Goal: Contribute content: Contribute content

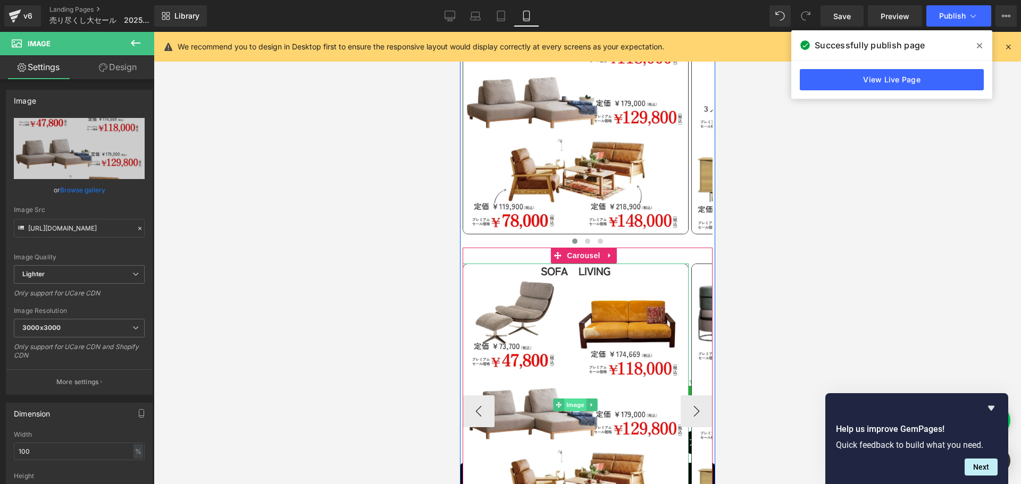
click at [570, 399] on span "Image" at bounding box center [575, 405] width 22 height 13
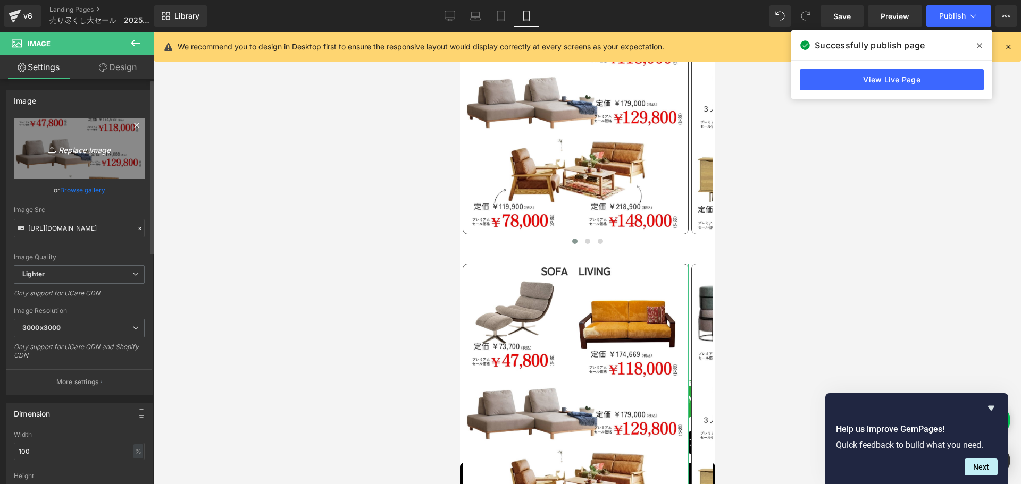
click at [80, 149] on icon "Replace Image" at bounding box center [79, 148] width 85 height 13
type input "C:\fakepath\17.jpg"
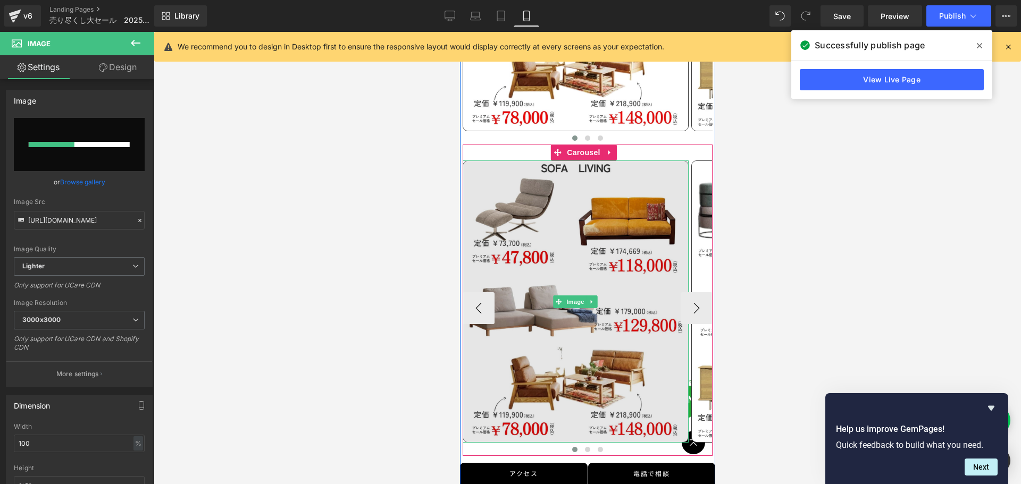
scroll to position [812, 0]
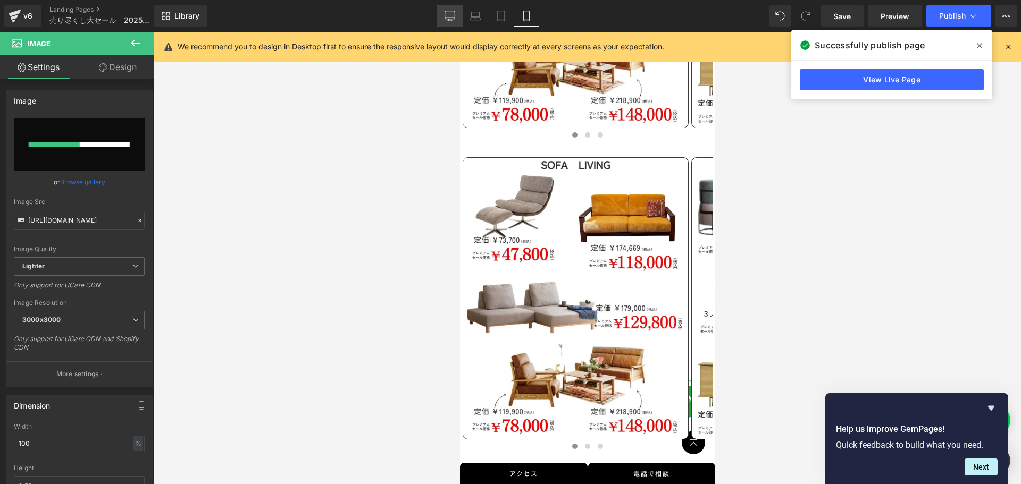
drag, startPoint x: 455, startPoint y: 15, endPoint x: 335, endPoint y: 58, distance: 127.7
click at [455, 15] on icon at bounding box center [450, 15] width 10 height 8
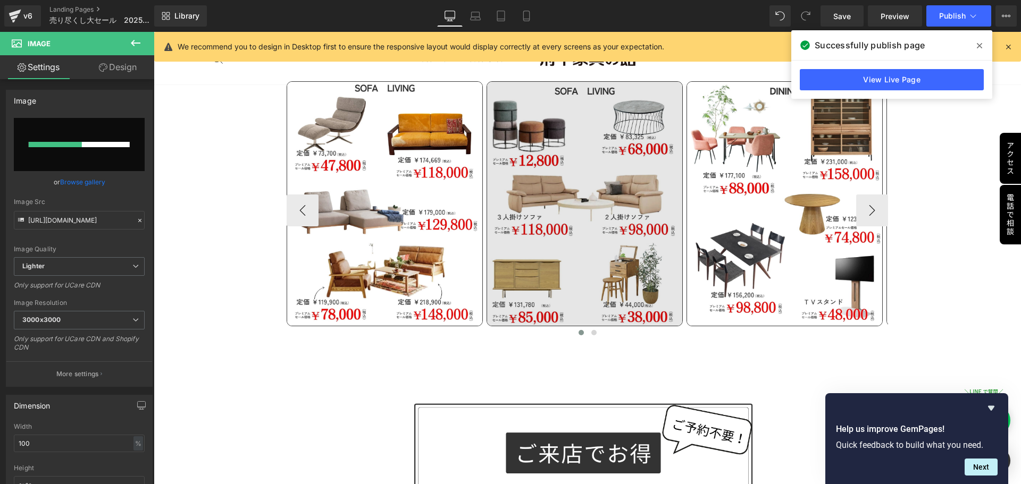
scroll to position [1021, 0]
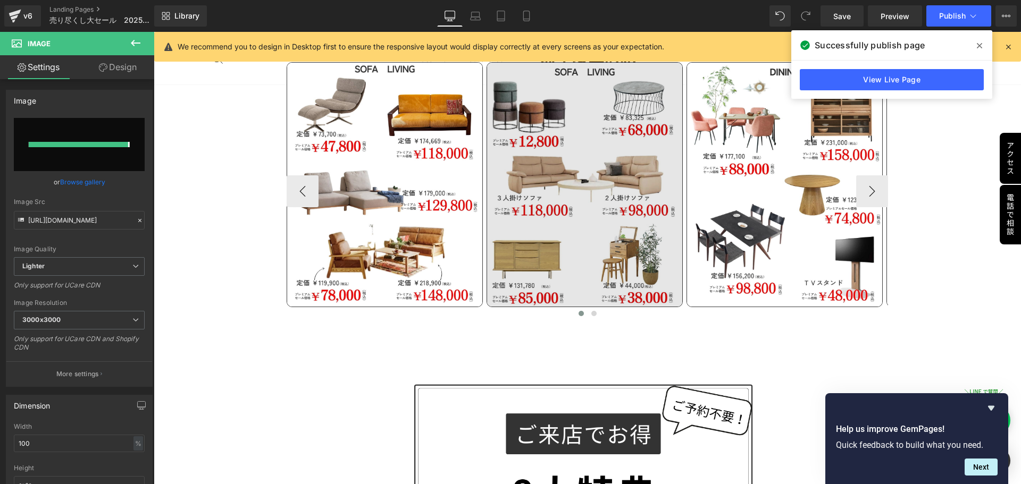
type input "https://ucarecdn.com/45ca9834-6cba-40d2-ba41-6198d496d679/-/format/auto/-/previ…"
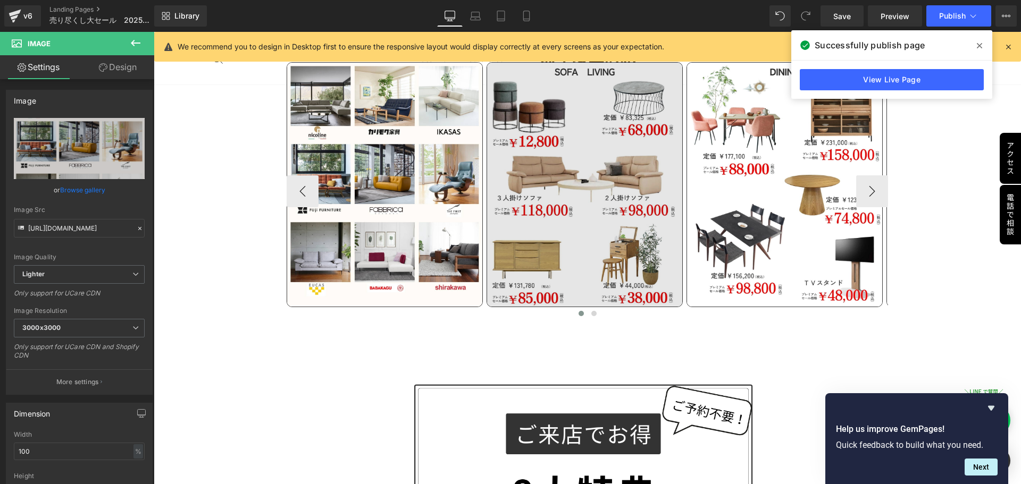
click at [582, 177] on div "Image" at bounding box center [585, 184] width 196 height 245
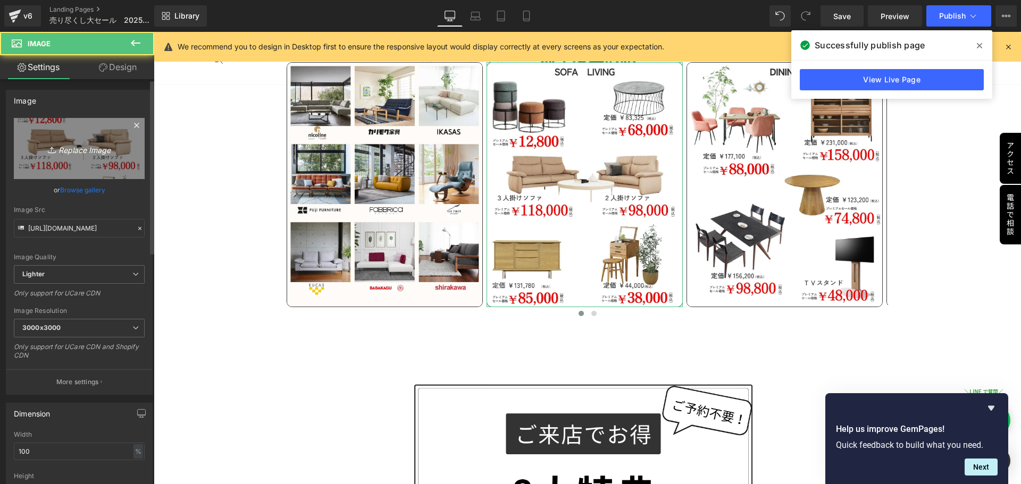
click at [77, 149] on icon "Replace Image" at bounding box center [79, 148] width 85 height 13
type input "C:\fakepath\18.jpg"
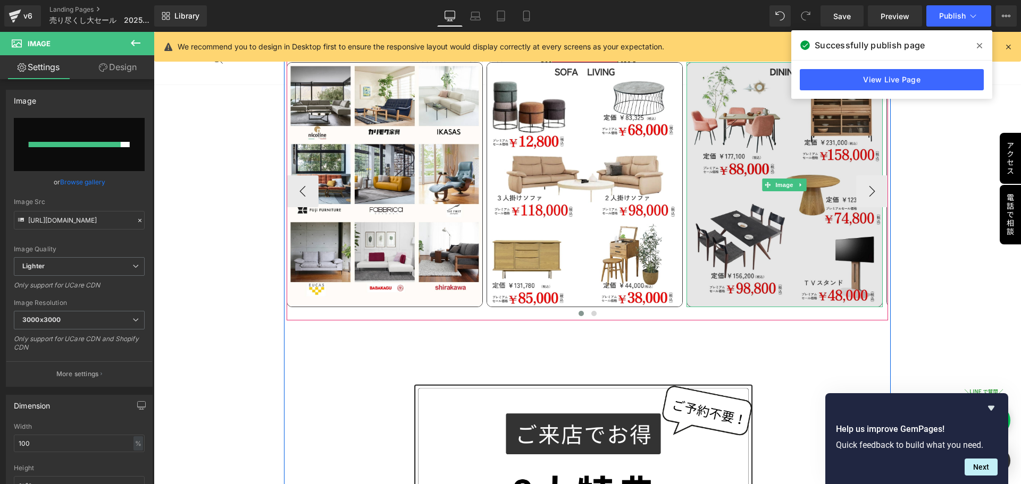
type input "https://ucarecdn.com/474f1c61-c2d1-41dc-aa84-2ea6bc42aa8c/-/format/auto/-/previ…"
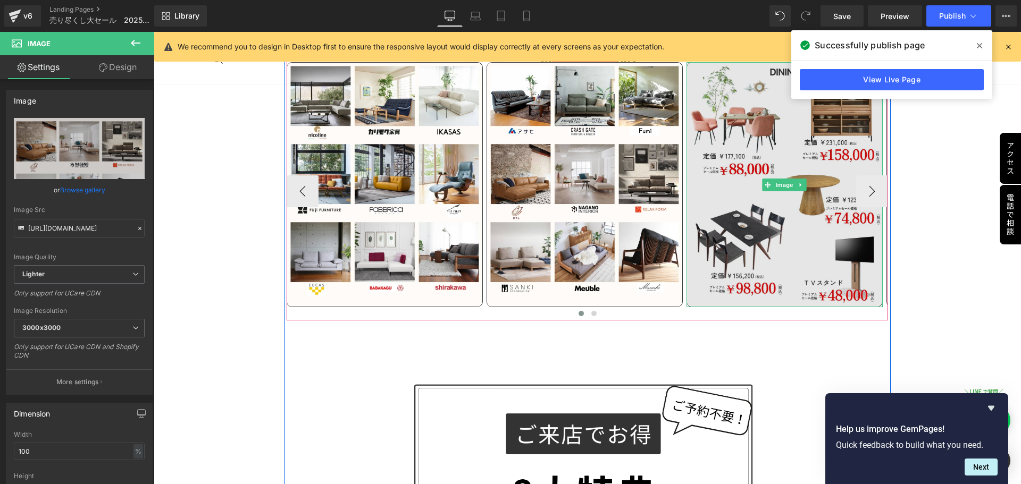
click at [744, 213] on img at bounding box center [784, 184] width 196 height 245
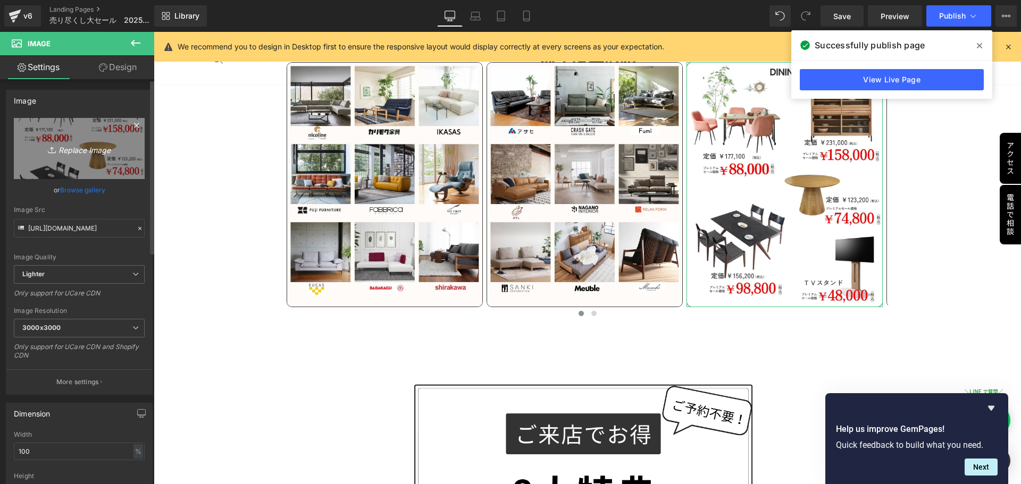
click at [100, 141] on link "Replace Image" at bounding box center [79, 148] width 131 height 61
type input "C:\fakepath\19 (2).jpg"
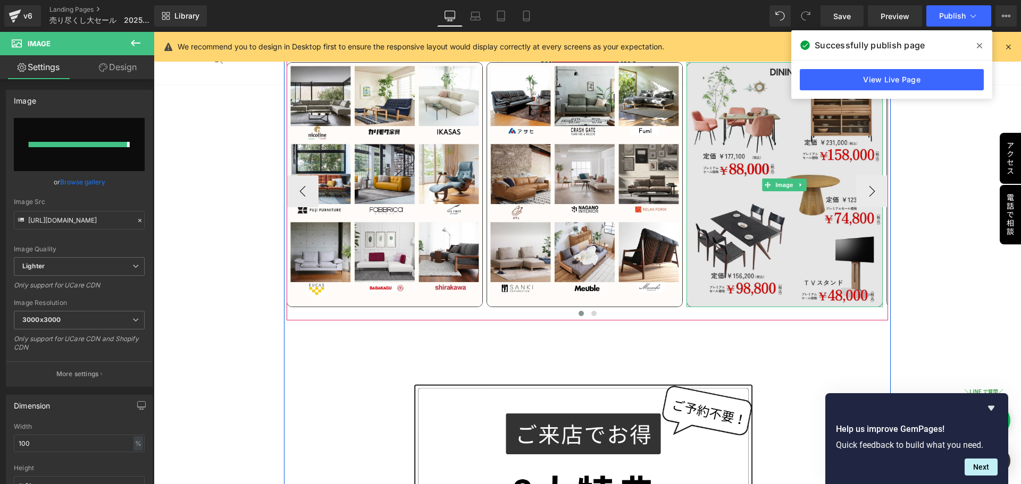
type input "[URL][DOMAIN_NAME]"
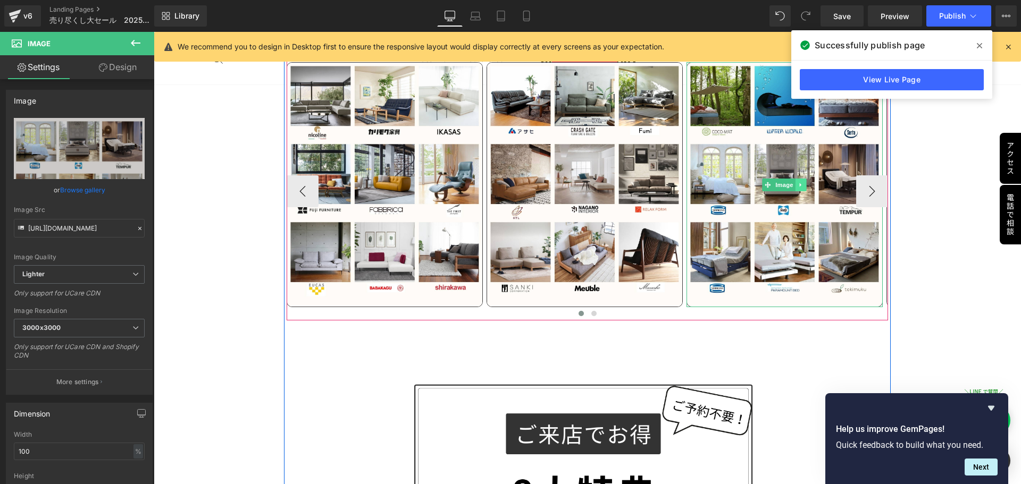
click at [800, 182] on icon at bounding box center [801, 185] width 6 height 6
click at [866, 186] on button "›" at bounding box center [872, 191] width 32 height 32
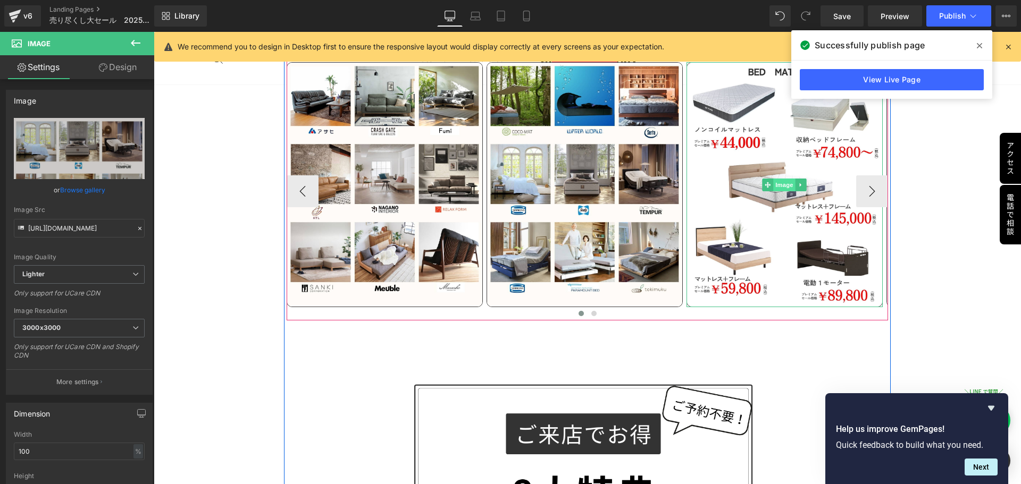
click at [786, 180] on span "Image" at bounding box center [784, 185] width 22 height 13
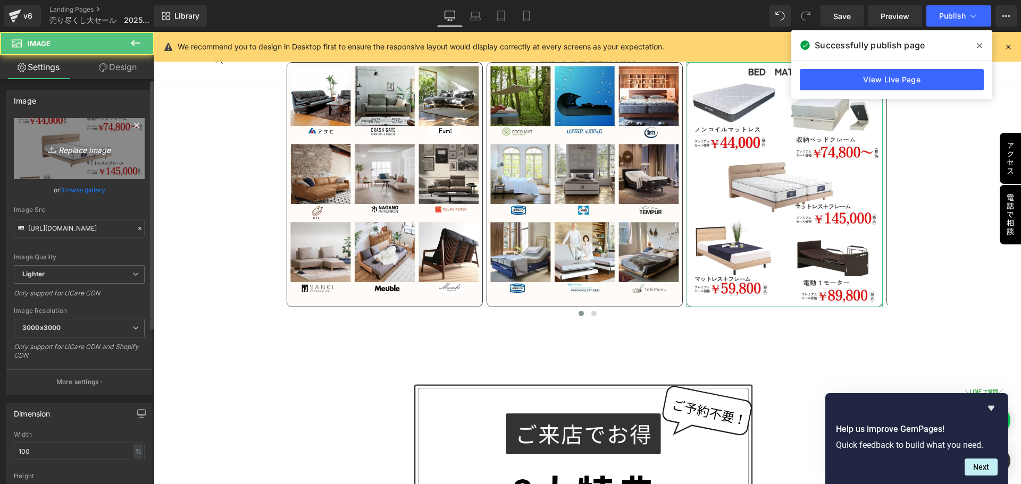
click at [74, 146] on icon "Replace Image" at bounding box center [79, 148] width 85 height 13
type input "C:\fakepath\20.jpg"
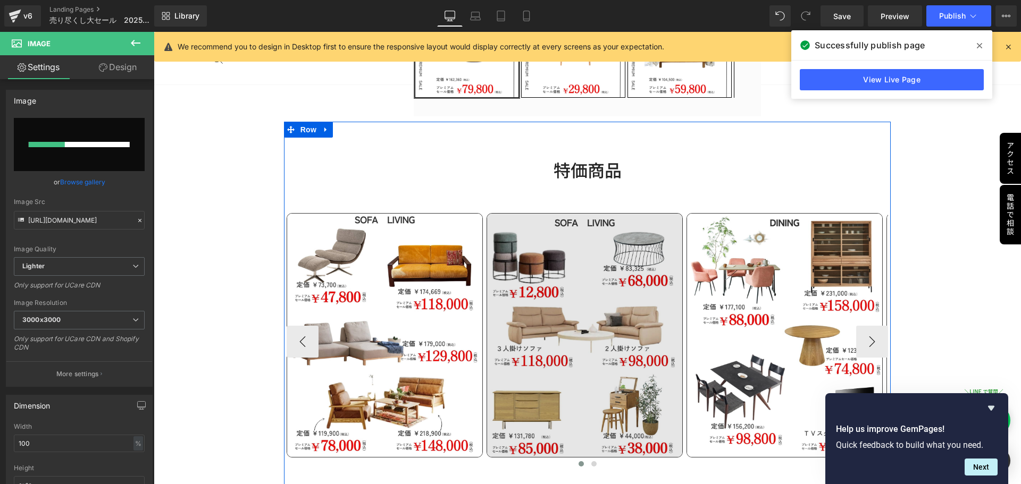
scroll to position [596, 0]
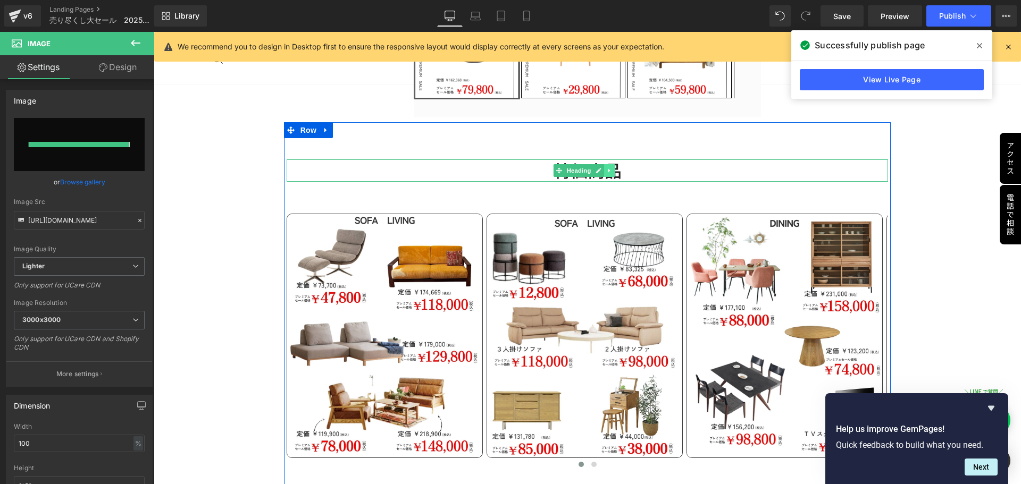
type input "https://ucarecdn.com/1cd76513-8c4d-419b-901e-3c781960c0d2/-/format/auto/-/previ…"
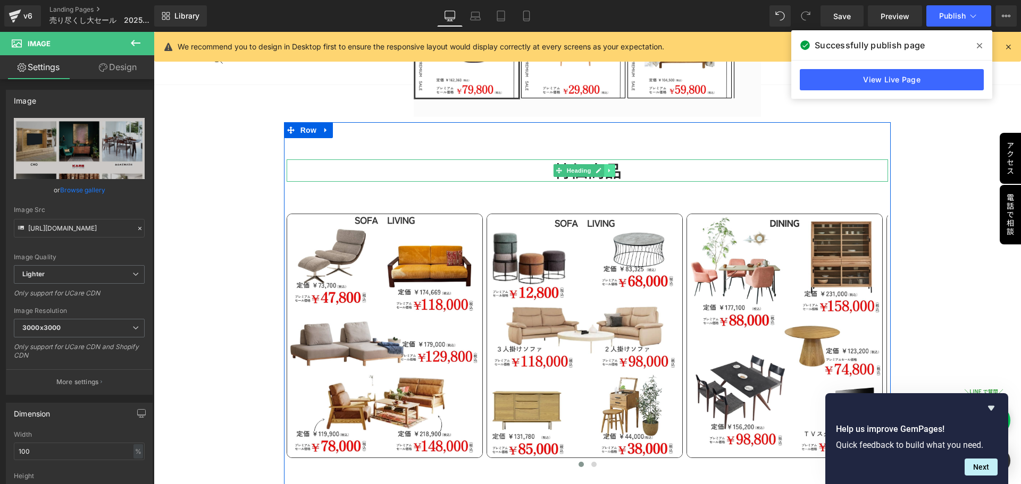
click at [611, 169] on icon at bounding box center [610, 170] width 6 height 6
click at [604, 167] on icon at bounding box center [604, 170] width 6 height 6
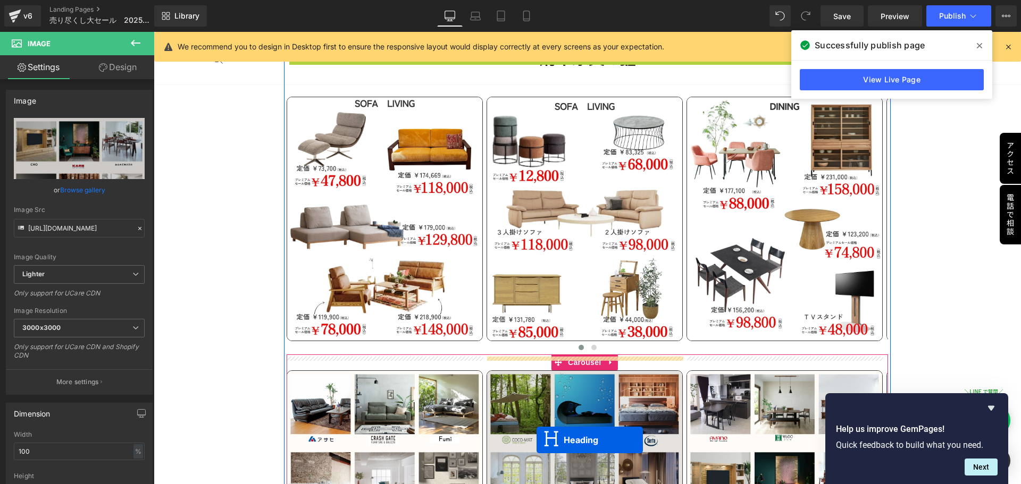
scroll to position [798, 0]
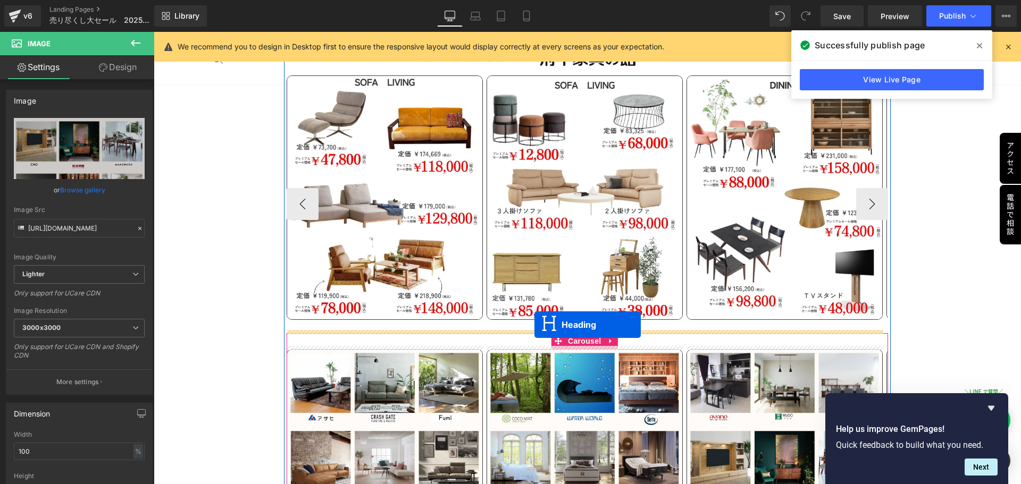
drag, startPoint x: 556, startPoint y: 227, endPoint x: 534, endPoint y: 325, distance: 100.2
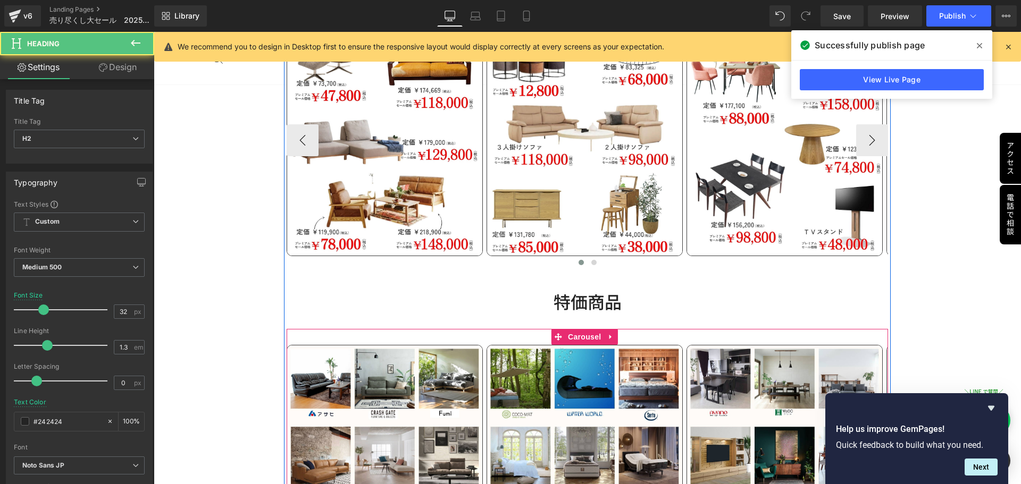
scroll to position [734, 0]
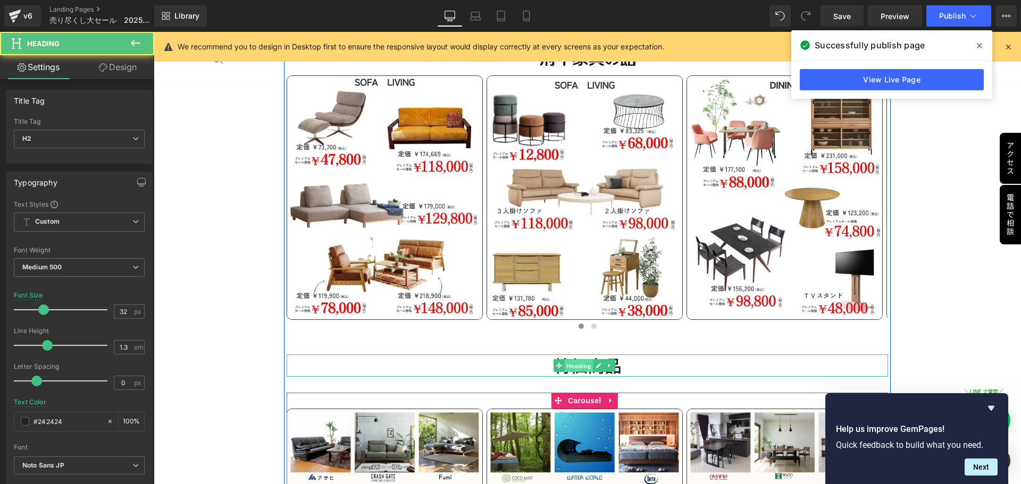
click at [579, 363] on span "Heading" at bounding box center [579, 366] width 29 height 13
click at [554, 363] on span at bounding box center [559, 365] width 11 height 13
click at [547, 363] on h2 "特価商品" at bounding box center [588, 366] width 602 height 22
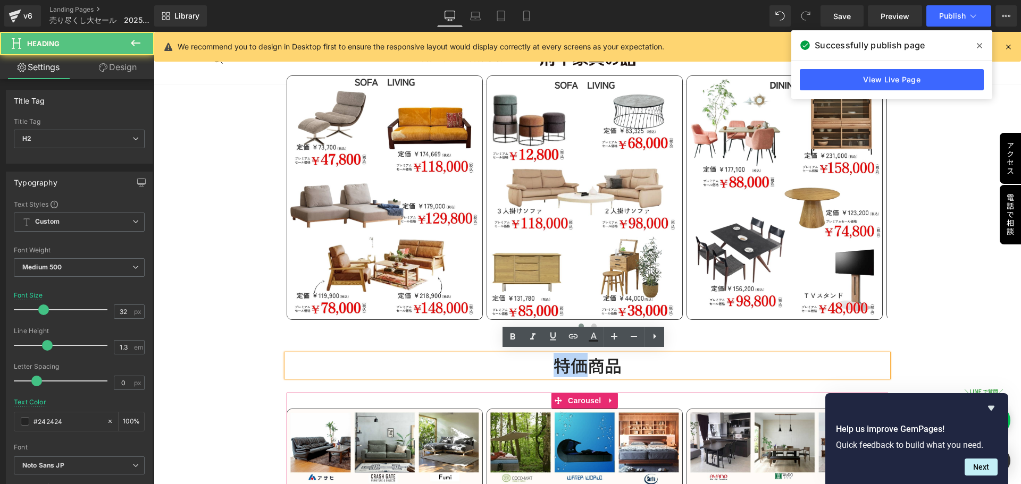
drag, startPoint x: 546, startPoint y: 363, endPoint x: 567, endPoint y: 363, distance: 21.3
click at [546, 363] on h2 "特価商品" at bounding box center [588, 366] width 602 height 22
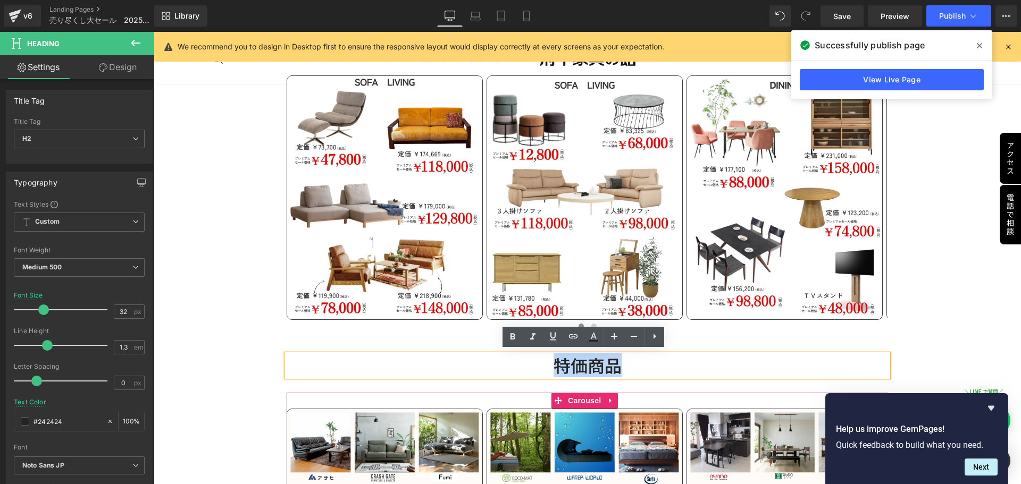
drag, startPoint x: 567, startPoint y: 363, endPoint x: 642, endPoint y: 364, distance: 75.5
click at [642, 364] on h2 "特価商品" at bounding box center [588, 366] width 602 height 22
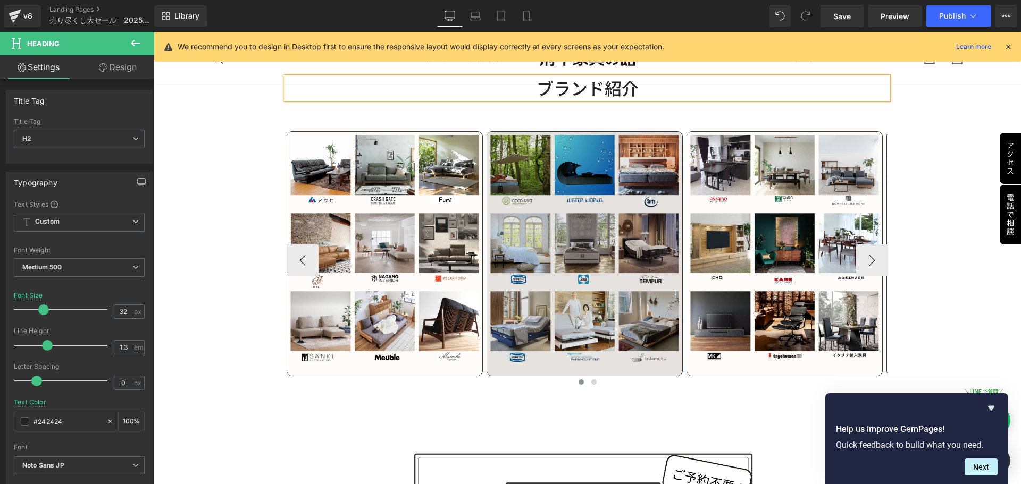
scroll to position [1000, 0]
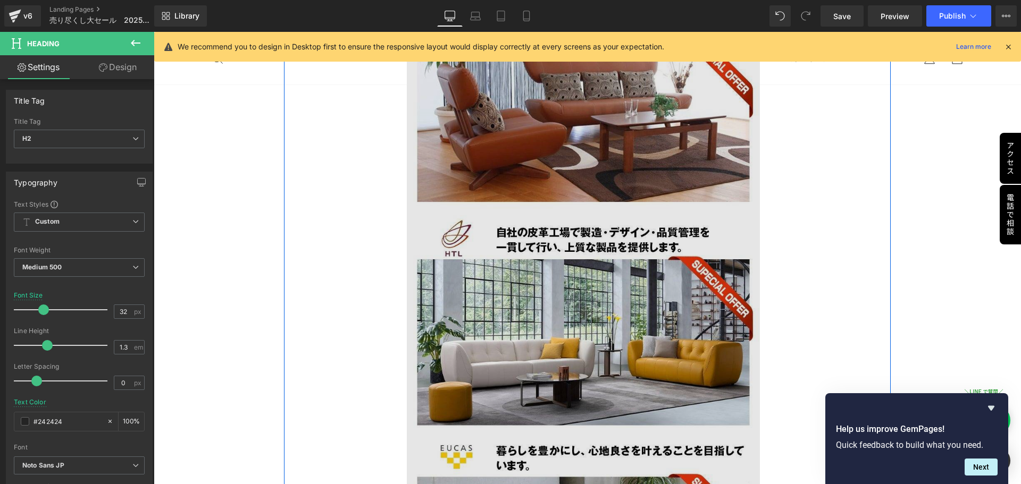
click at [563, 252] on img at bounding box center [587, 196] width 361 height 893
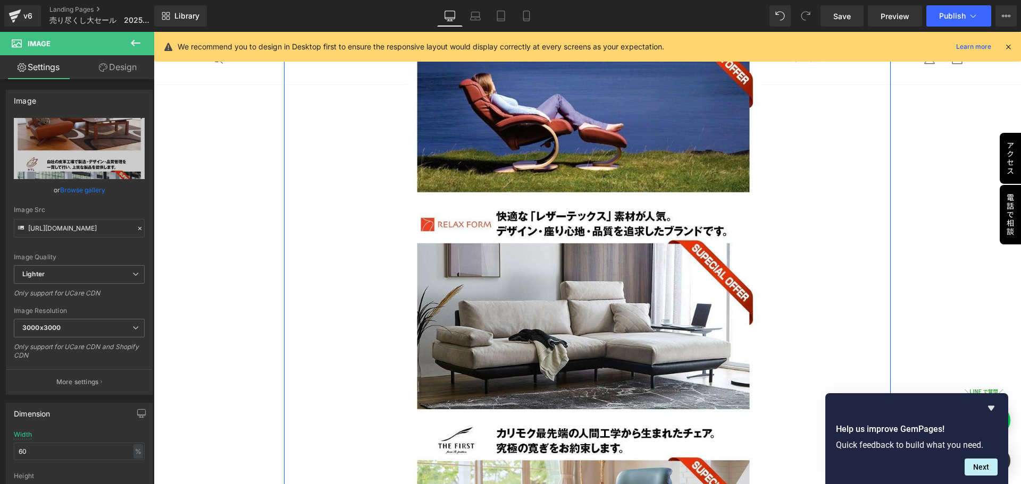
scroll to position [4190, 0]
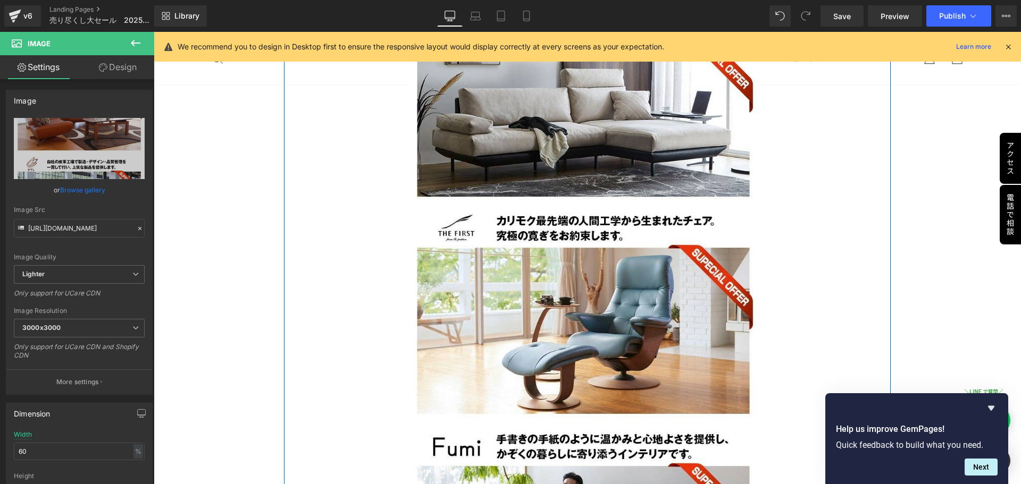
click at [573, 261] on img at bounding box center [587, 202] width 361 height 883
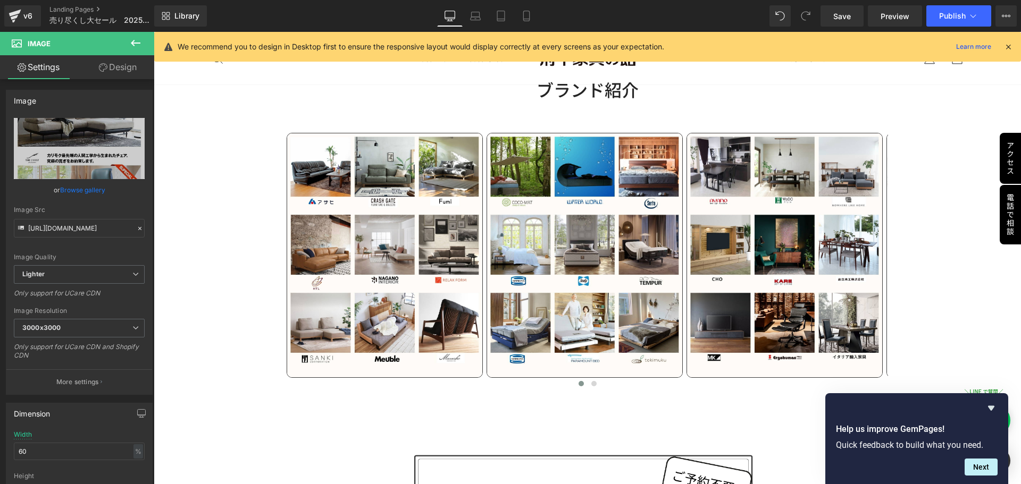
scroll to position [1030, 0]
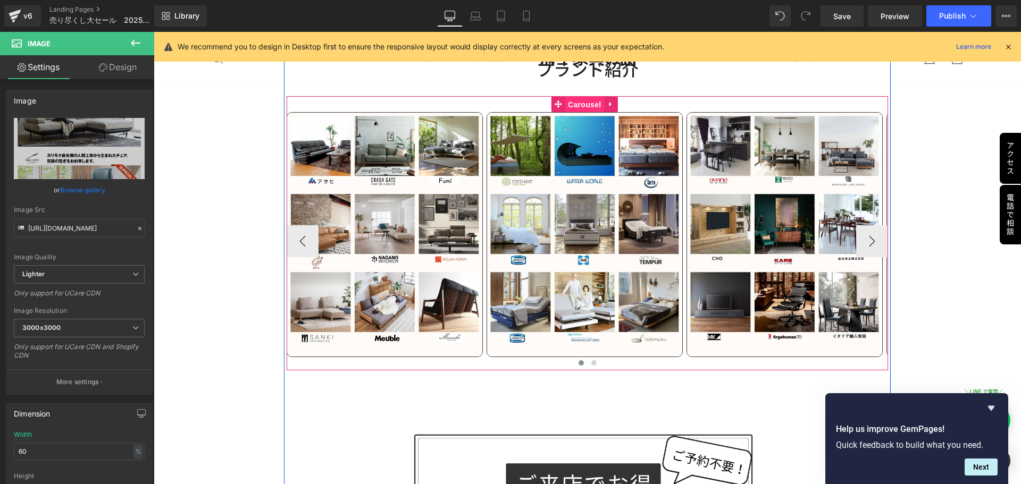
click at [585, 100] on span "Carousel" at bounding box center [584, 105] width 38 height 16
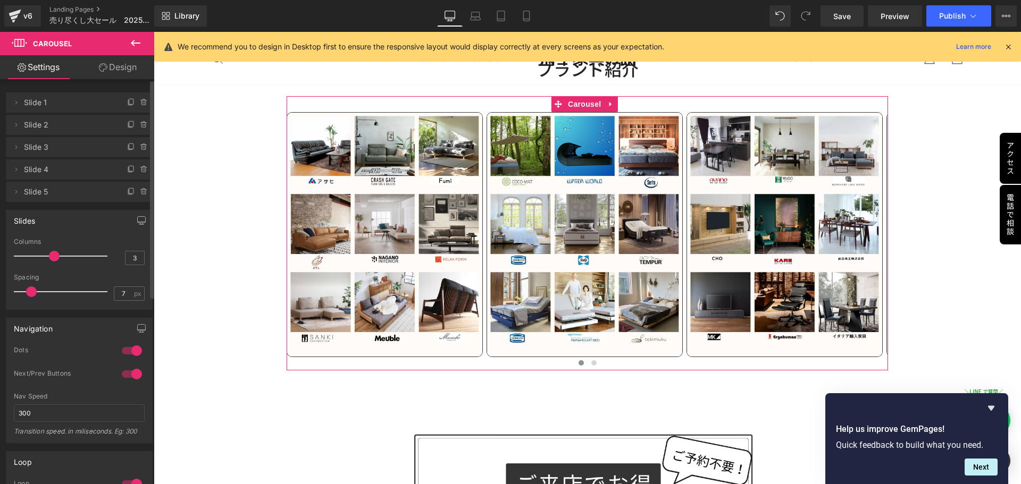
type input "2"
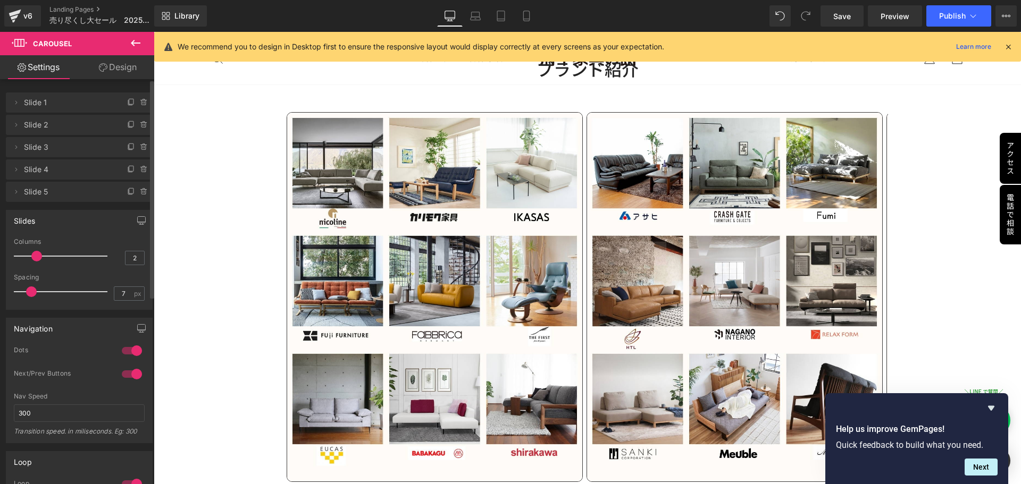
drag, startPoint x: 49, startPoint y: 256, endPoint x: 37, endPoint y: 256, distance: 12.2
click at [37, 256] on span at bounding box center [36, 256] width 11 height 11
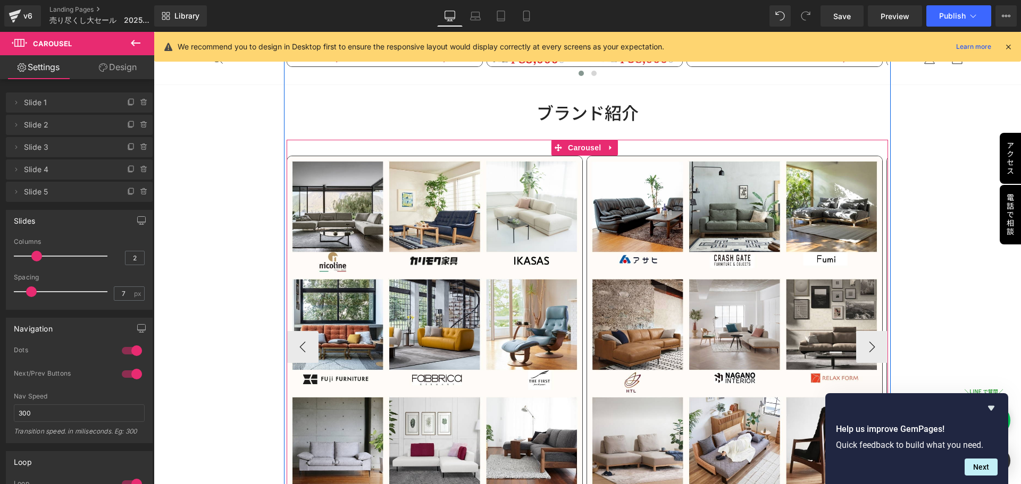
scroll to position [977, 0]
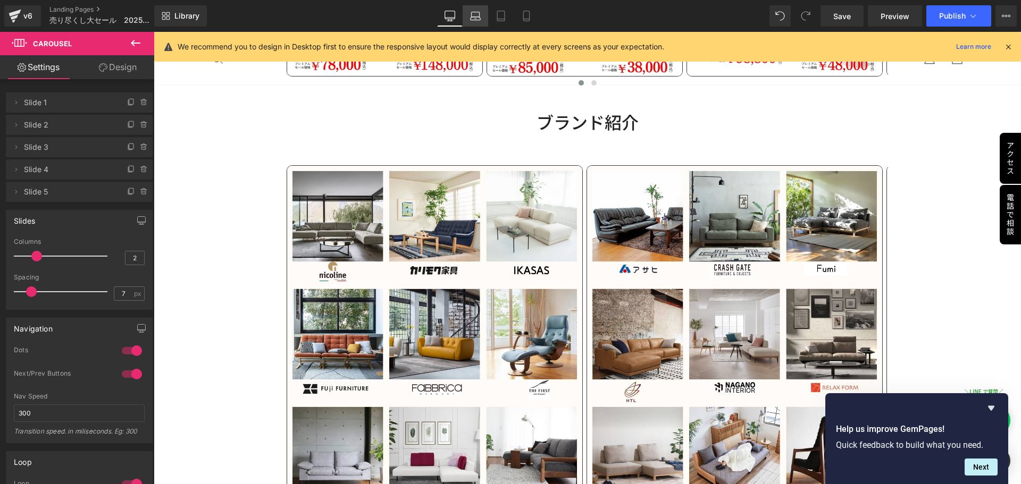
click at [481, 19] on link "Laptop" at bounding box center [476, 15] width 26 height 21
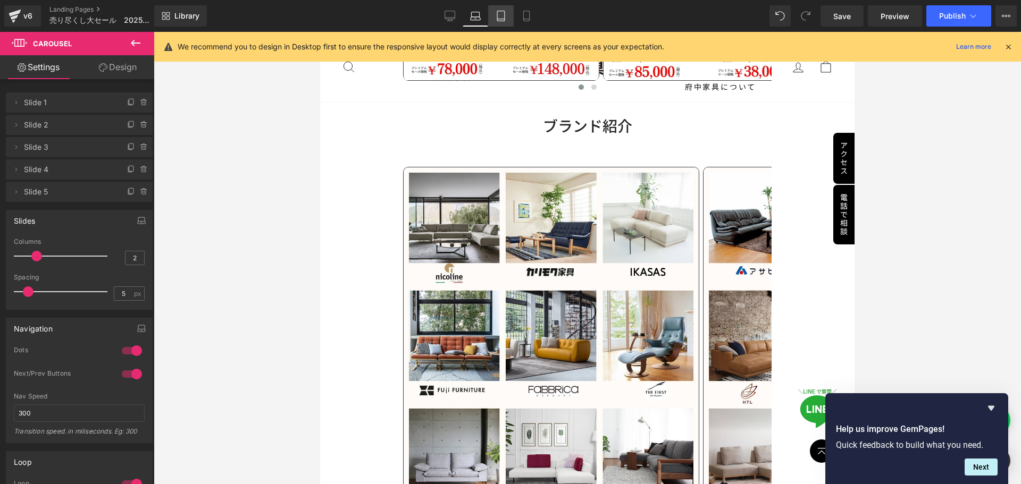
scroll to position [986, 0]
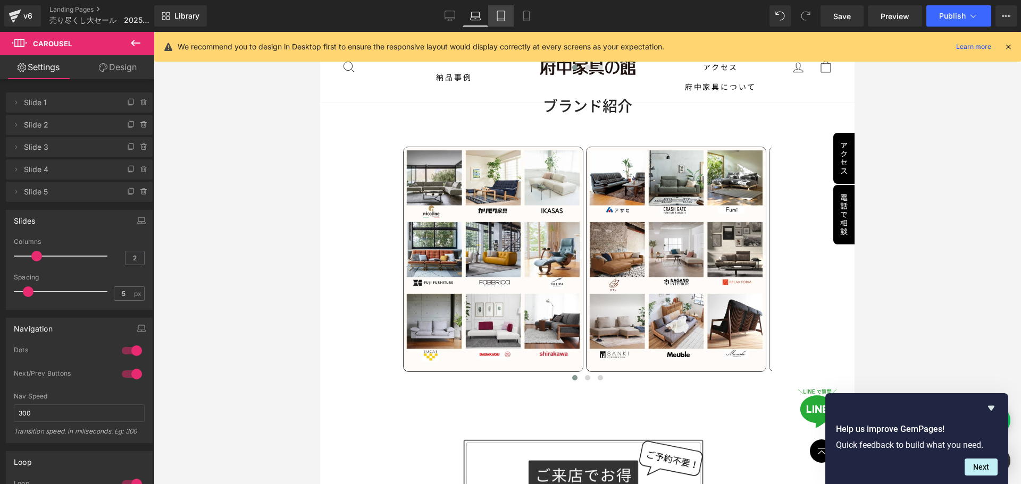
click at [497, 18] on icon at bounding box center [501, 16] width 11 height 11
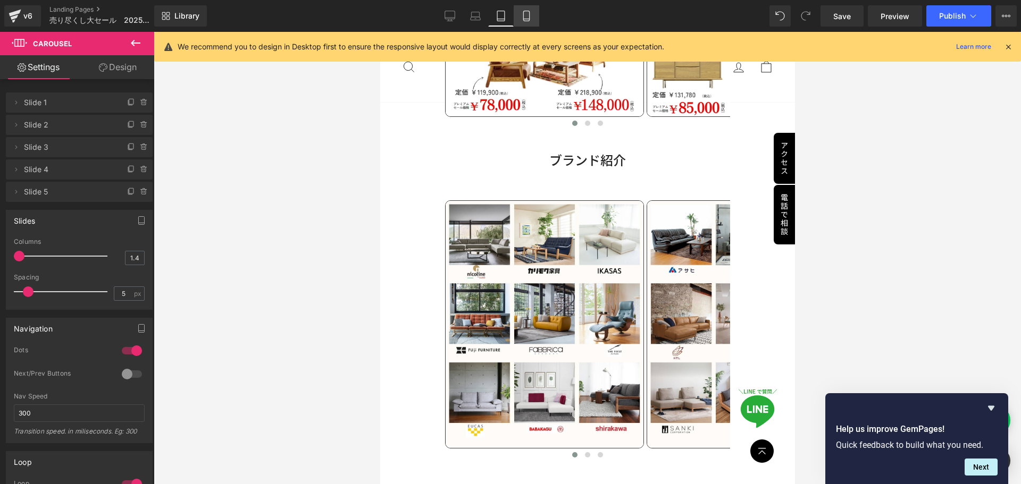
scroll to position [1045, 0]
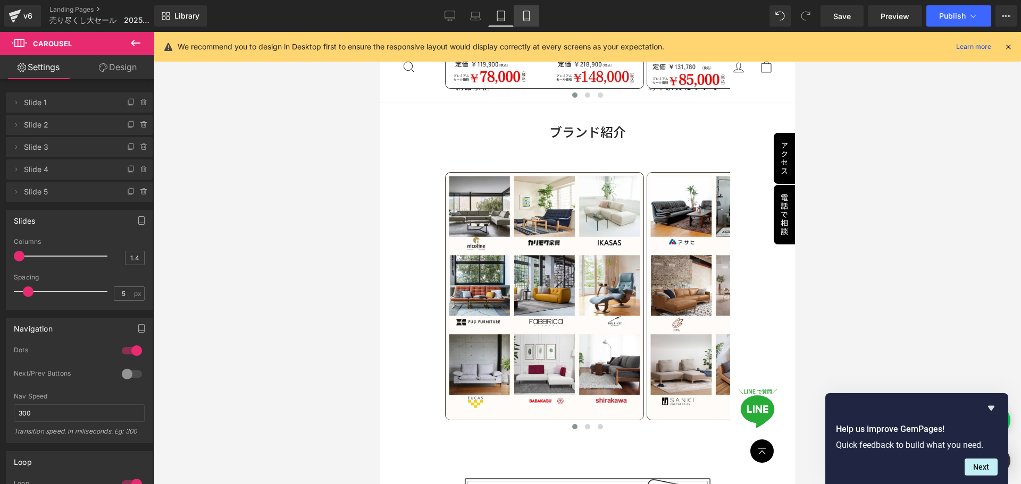
click at [527, 21] on icon at bounding box center [526, 16] width 6 height 10
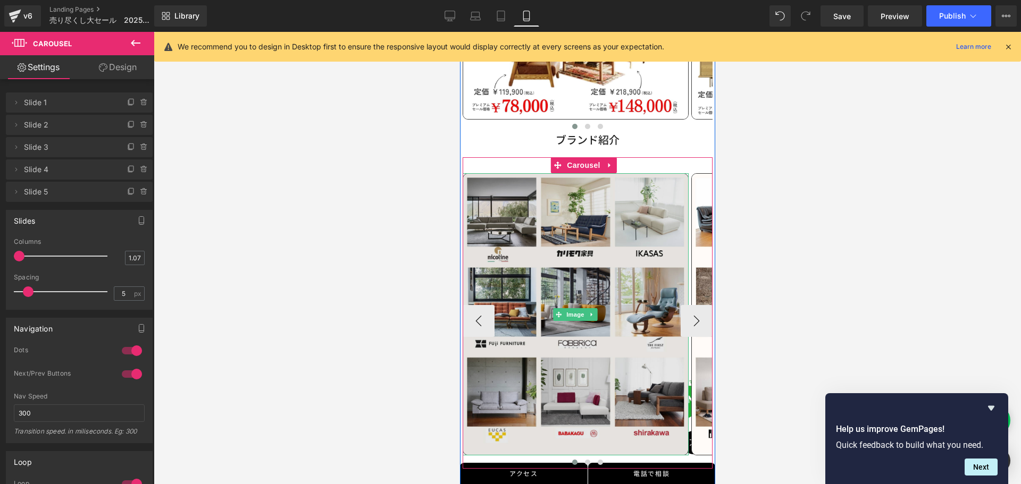
scroll to position [819, 0]
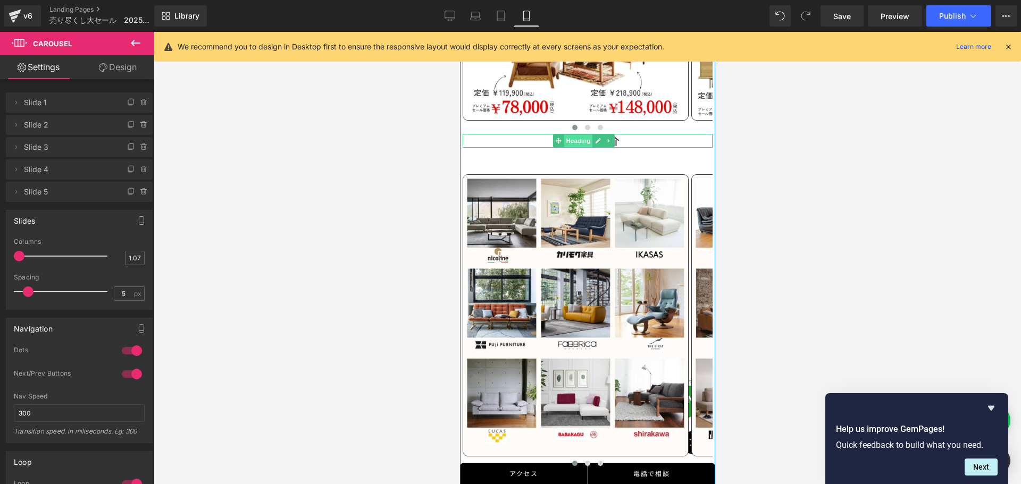
click at [581, 135] on span "Heading" at bounding box center [577, 141] width 29 height 13
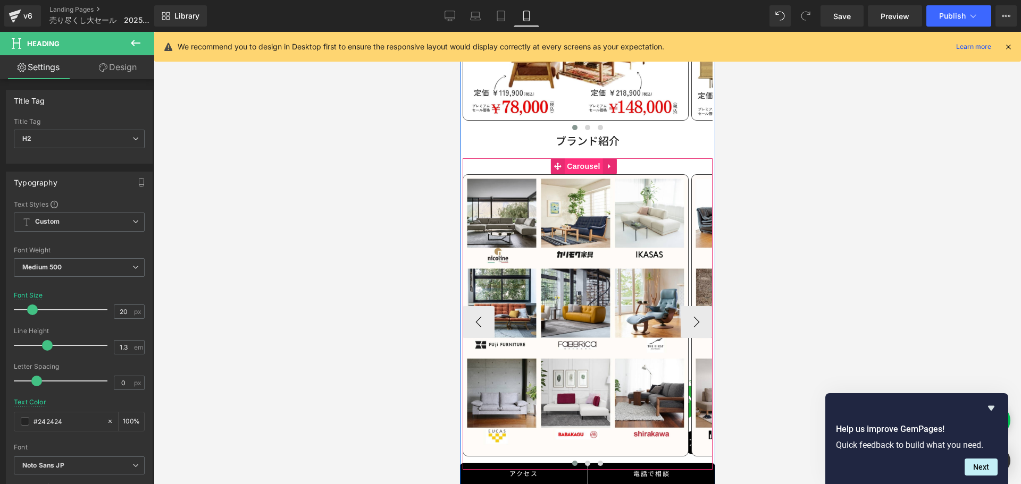
click at [575, 162] on span "Carousel" at bounding box center [583, 166] width 38 height 16
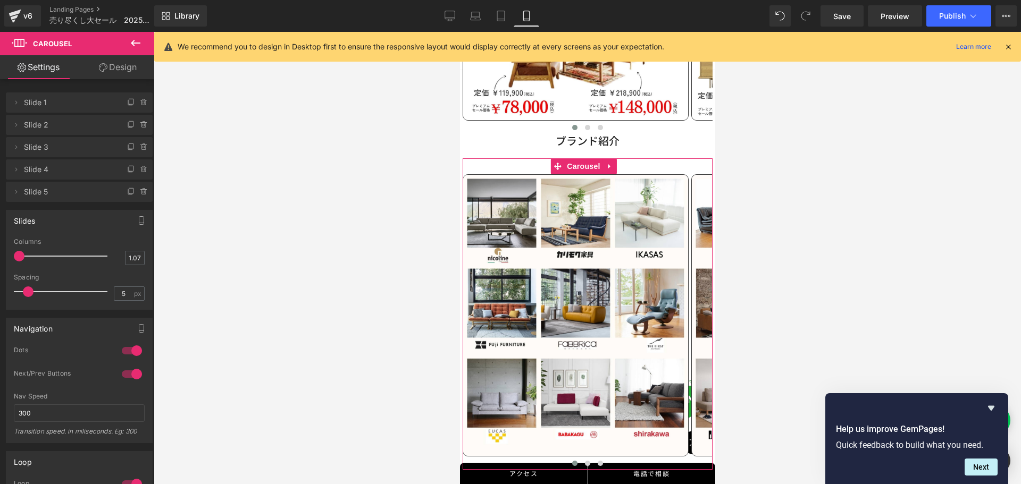
click at [120, 66] on link "Design" at bounding box center [117, 67] width 77 height 24
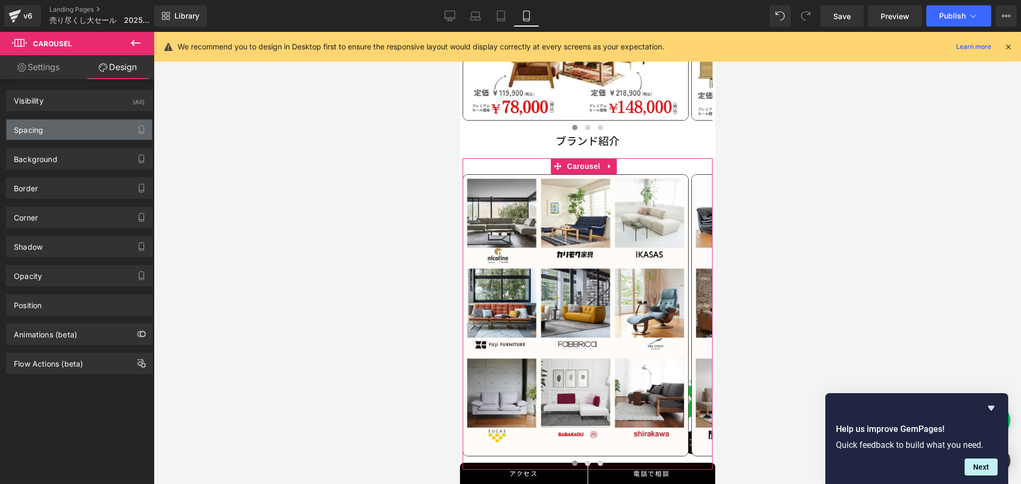
click at [81, 128] on div "Spacing" at bounding box center [79, 130] width 146 height 20
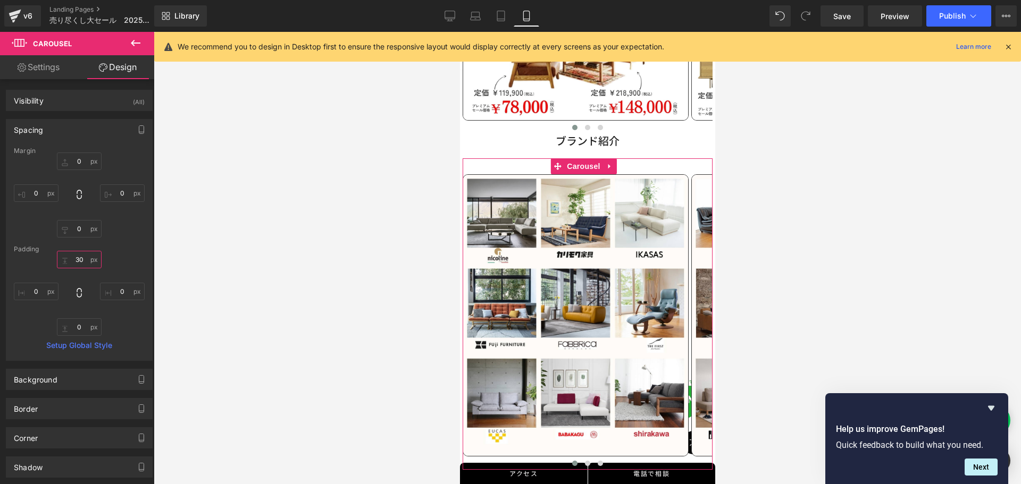
click at [86, 257] on input "30" at bounding box center [79, 260] width 45 height 18
type input "0"
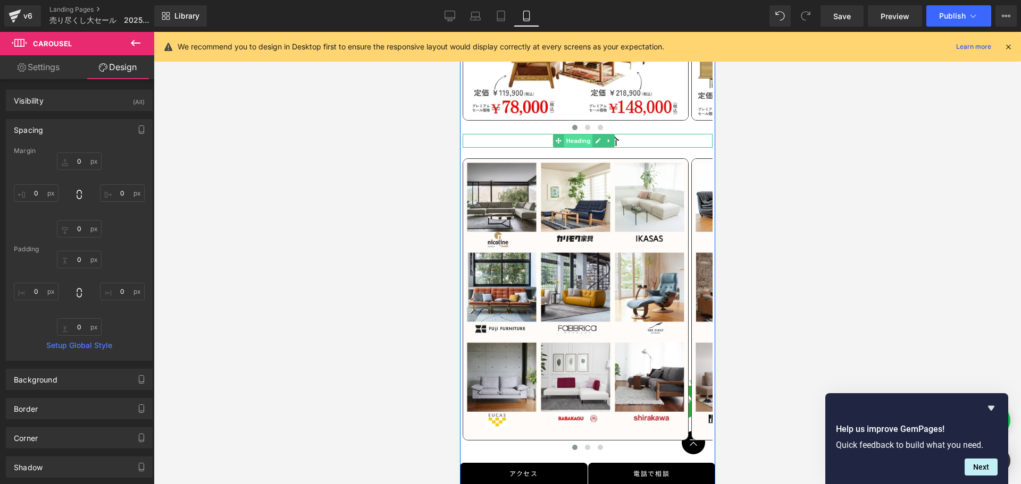
click at [576, 135] on span "Heading" at bounding box center [577, 141] width 29 height 13
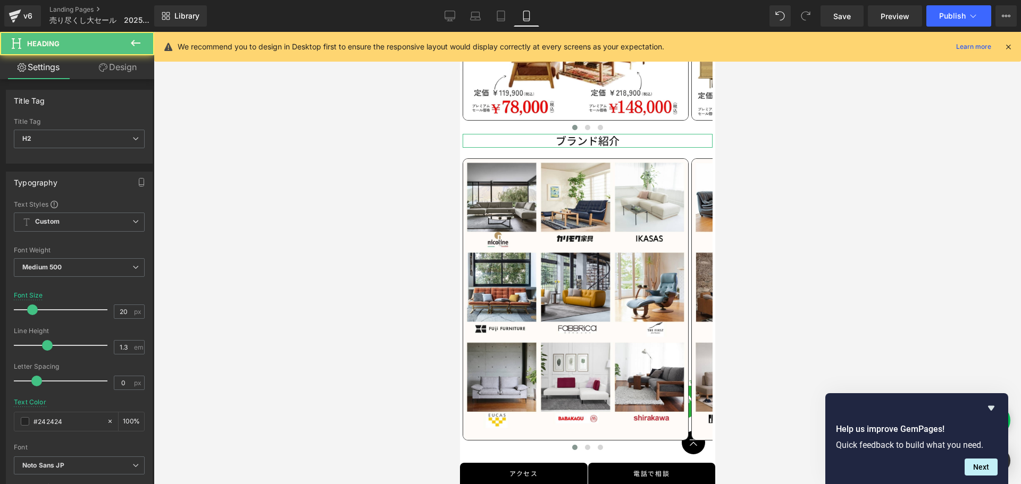
click at [120, 71] on link "Design" at bounding box center [117, 67] width 77 height 24
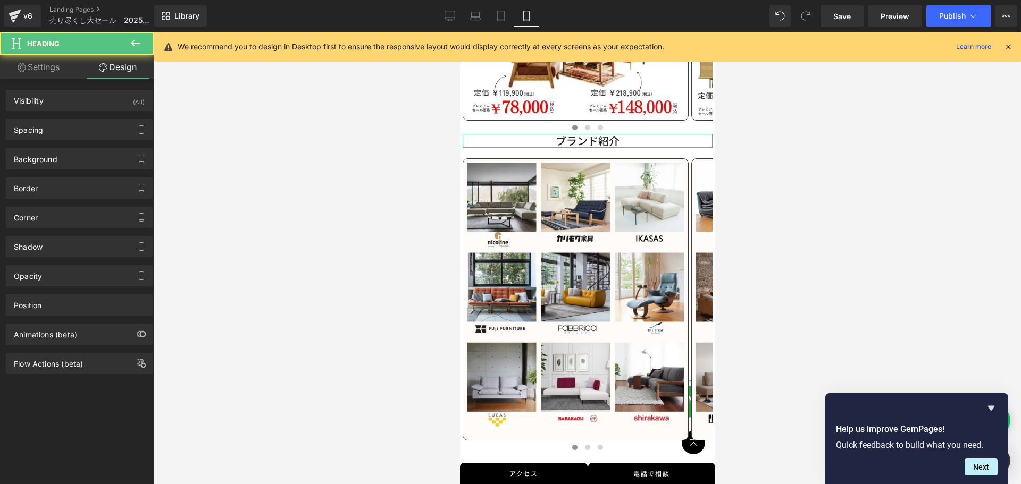
type input "0"
type input "20"
type input "0"
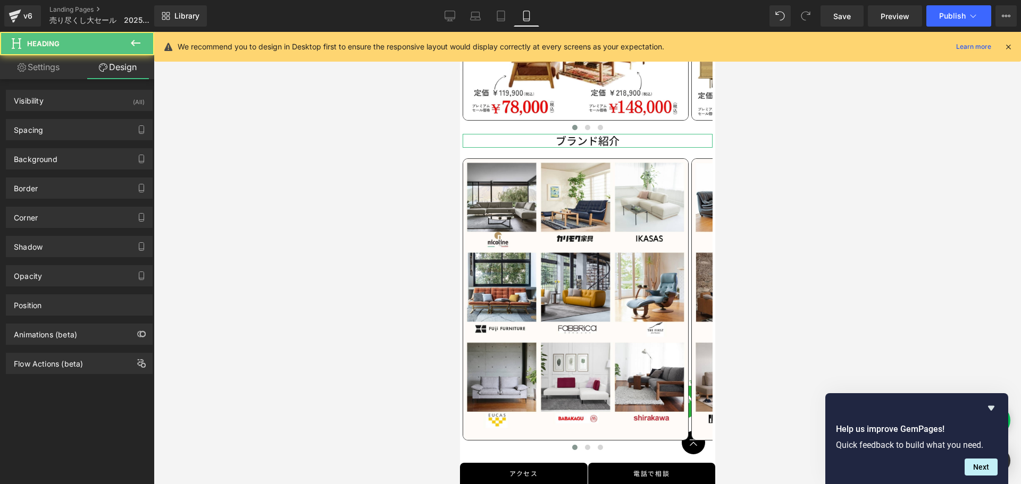
type input "0"
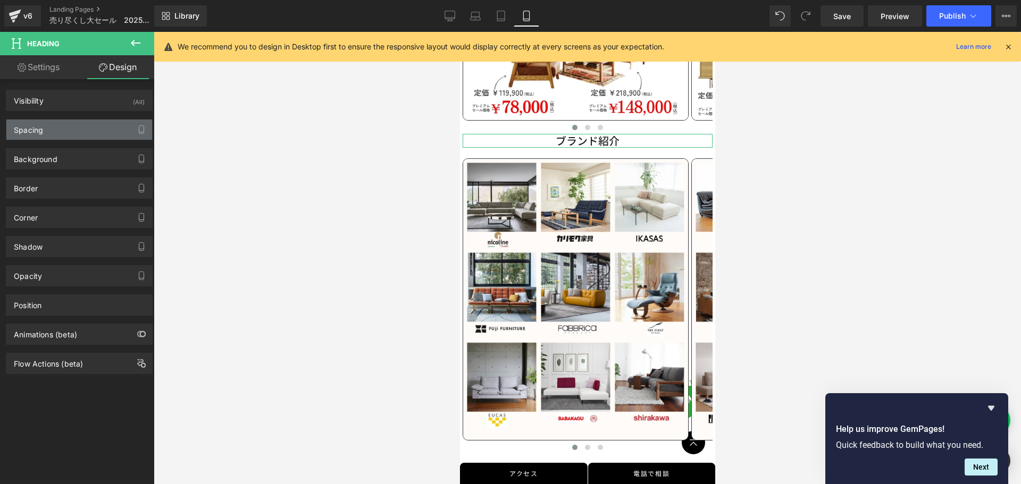
click at [56, 139] on div "Spacing" at bounding box center [79, 130] width 146 height 20
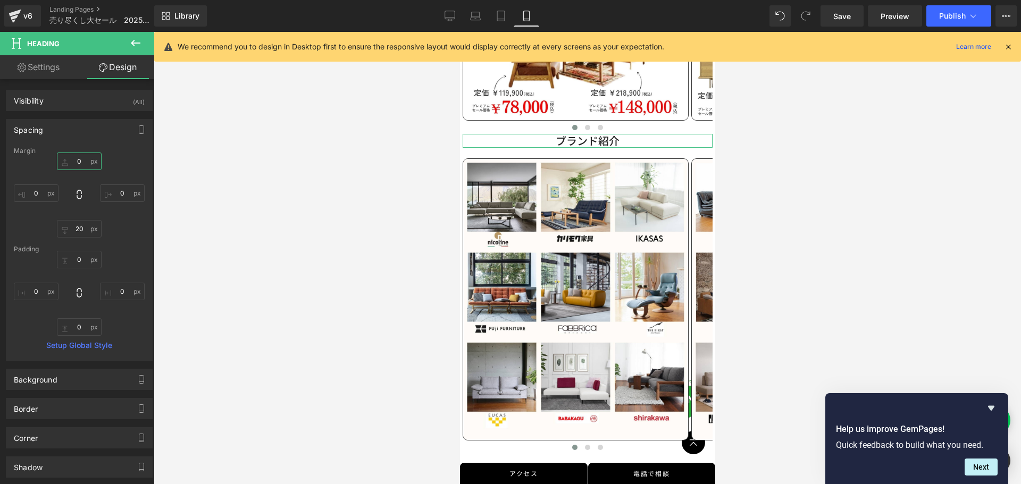
click at [85, 161] on input "0" at bounding box center [79, 162] width 45 height 18
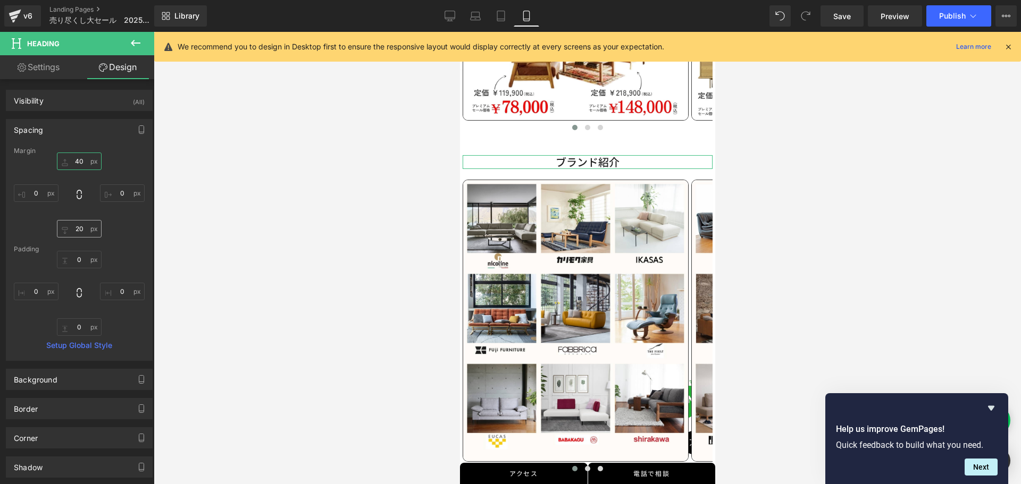
type input "40"
click at [79, 232] on input "20" at bounding box center [79, 229] width 45 height 18
type input "10"
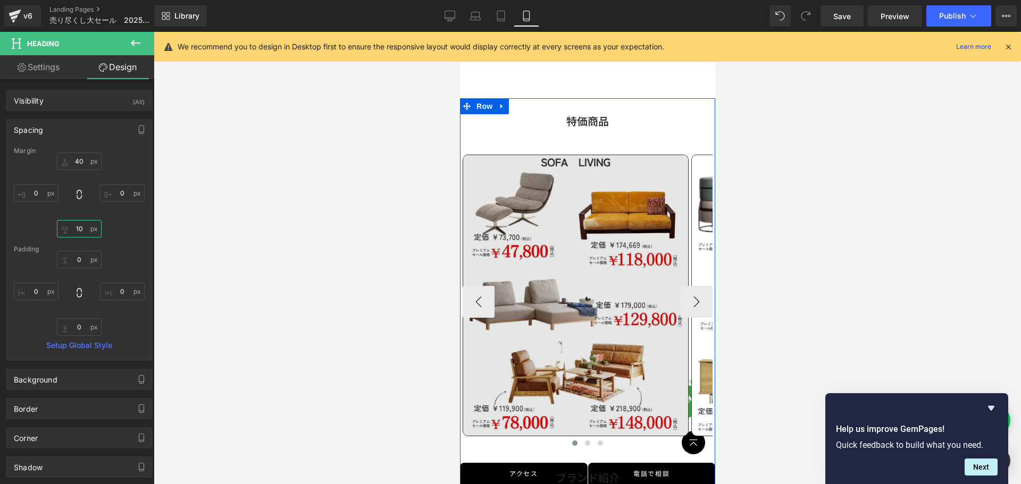
scroll to position [500, 0]
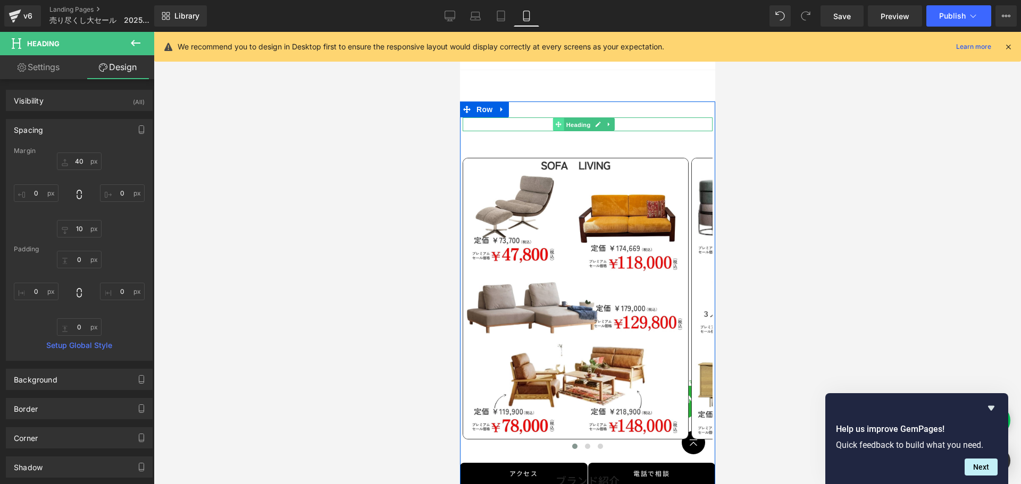
click at [561, 118] on link "Heading" at bounding box center [572, 124] width 40 height 13
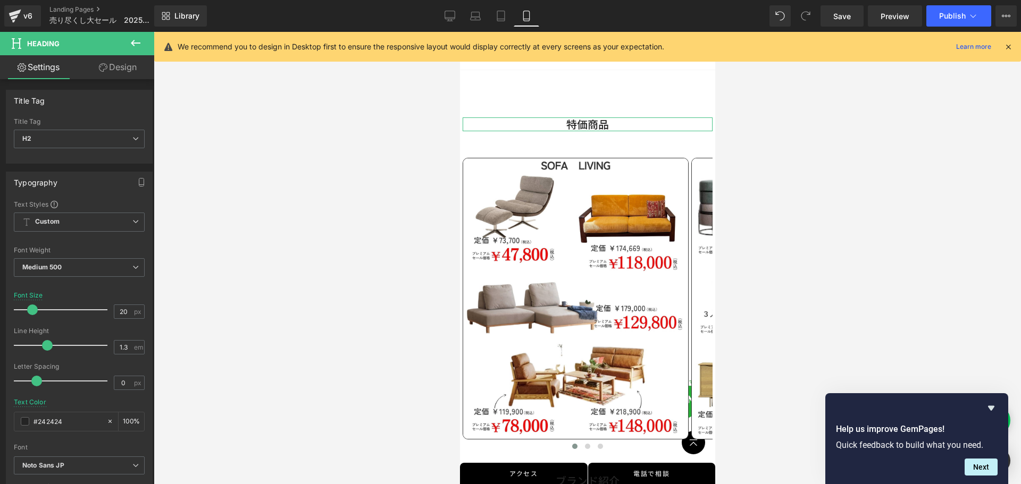
click at [119, 66] on link "Design" at bounding box center [117, 67] width 77 height 24
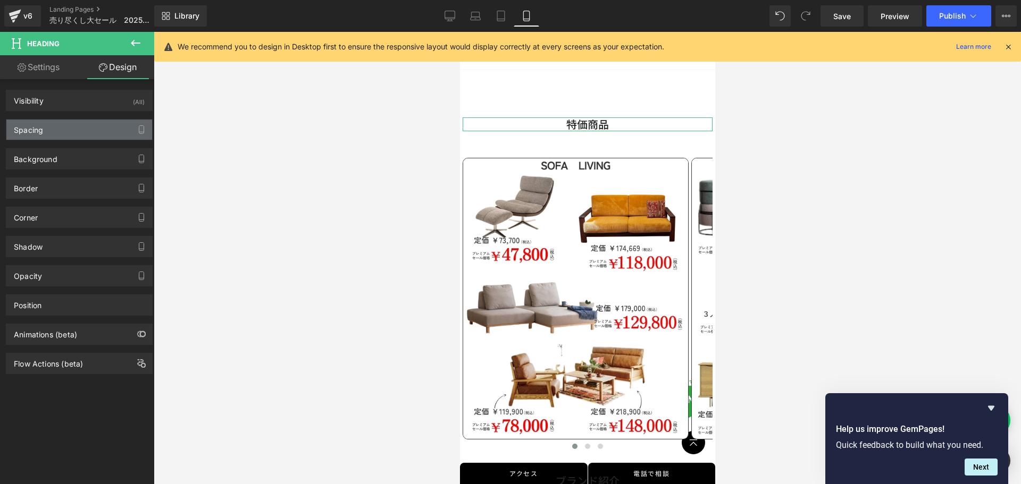
click at [75, 126] on div "Spacing" at bounding box center [79, 130] width 146 height 20
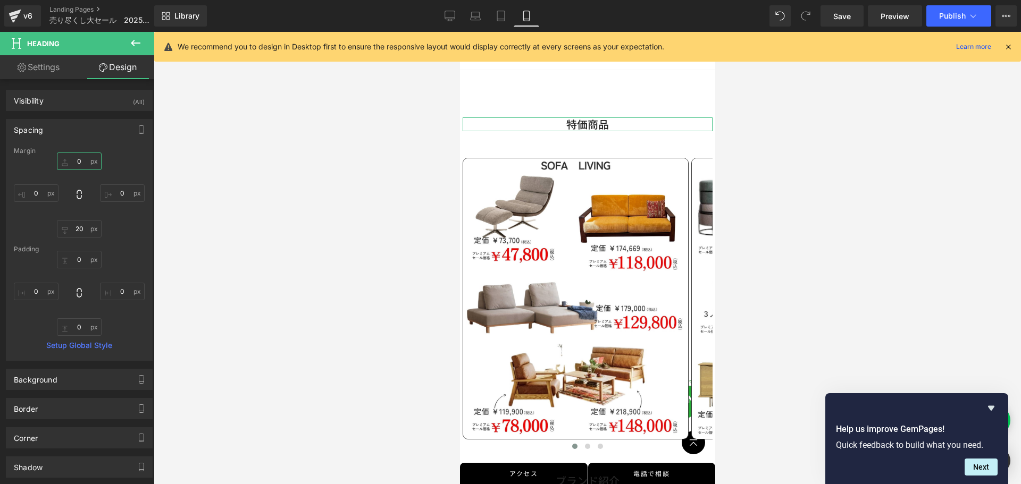
click at [80, 160] on input "0" at bounding box center [79, 162] width 45 height 18
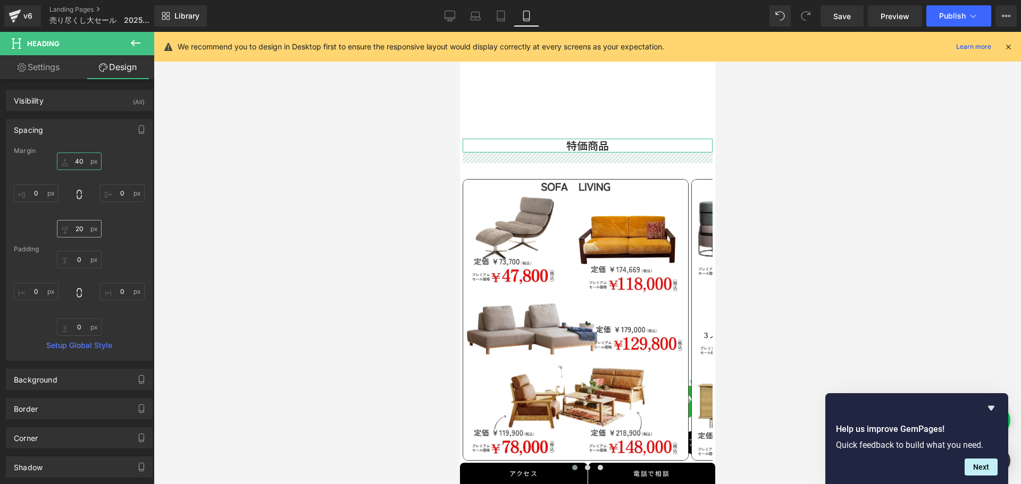
type input "40"
click at [77, 234] on input "20" at bounding box center [79, 229] width 45 height 18
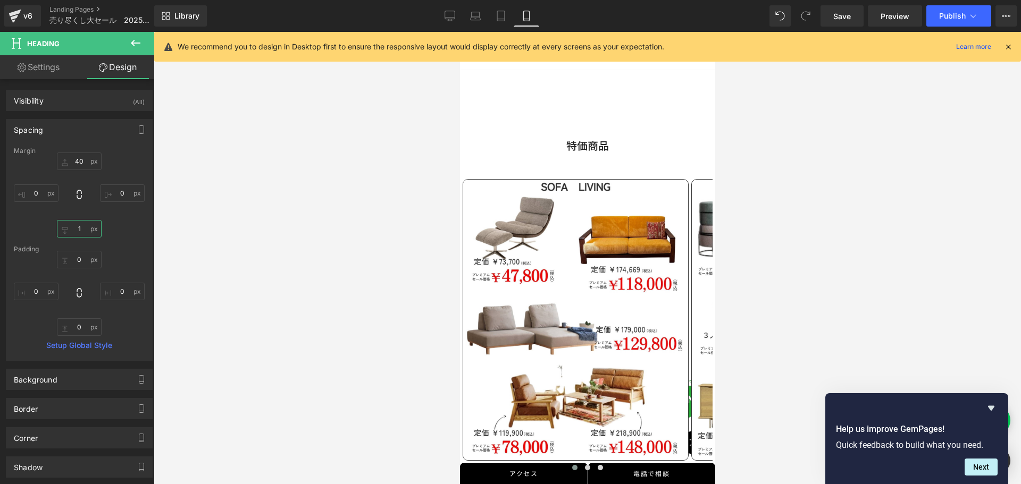
type input "10"
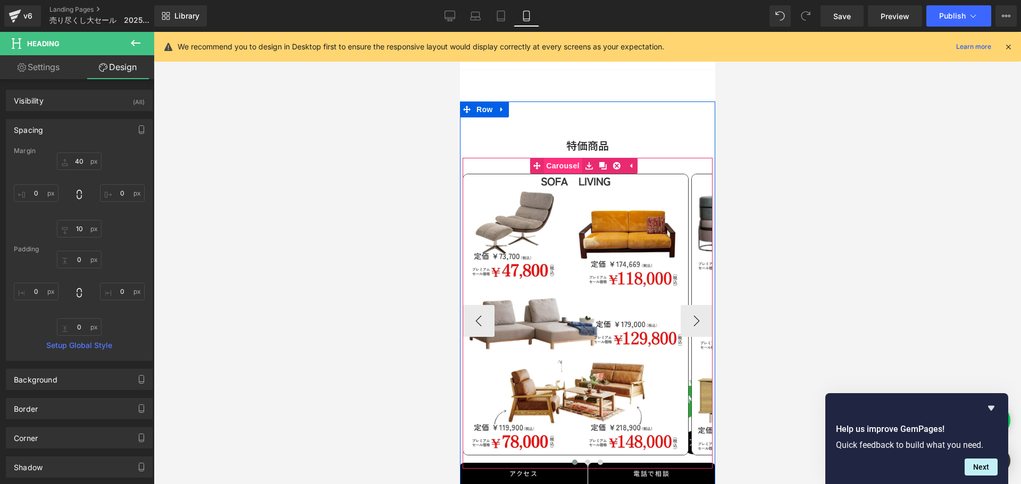
click at [561, 160] on link "Carousel" at bounding box center [555, 166] width 52 height 16
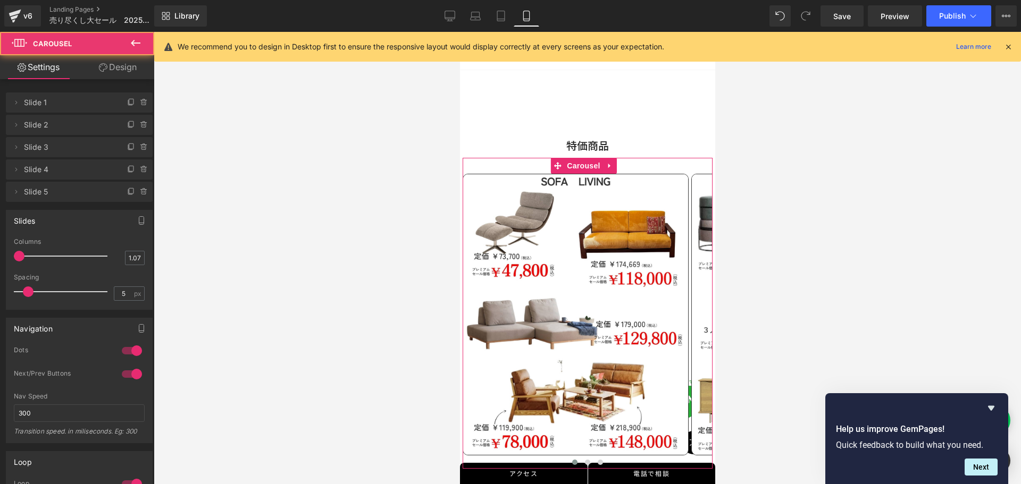
drag, startPoint x: 126, startPoint y: 68, endPoint x: 86, endPoint y: 118, distance: 63.9
click at [127, 68] on link "Design" at bounding box center [117, 67] width 77 height 24
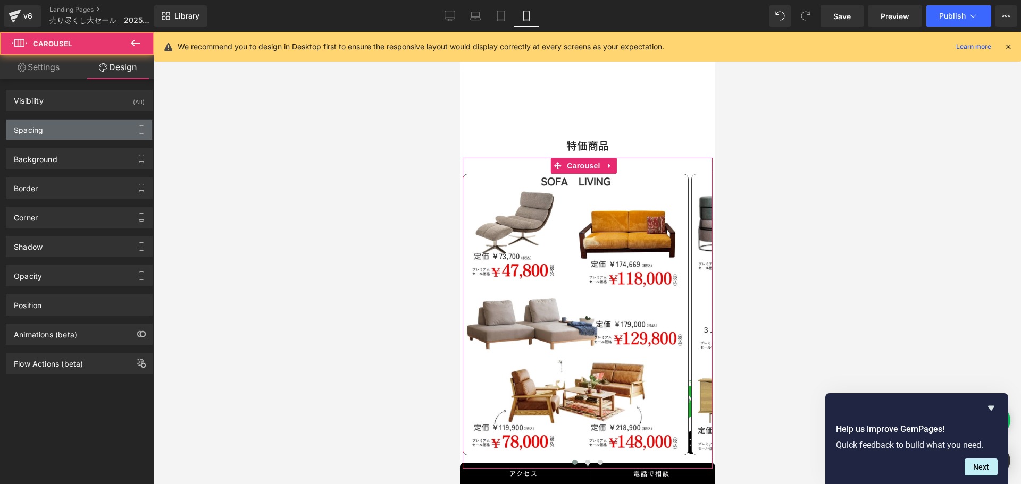
type input "0"
type input "30"
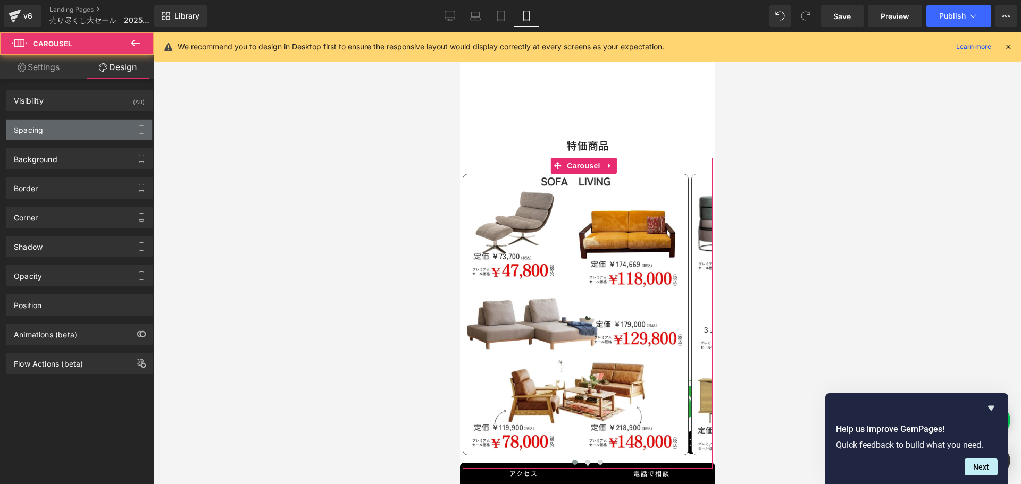
type input "0"
click at [76, 135] on div "Spacing" at bounding box center [79, 130] width 146 height 20
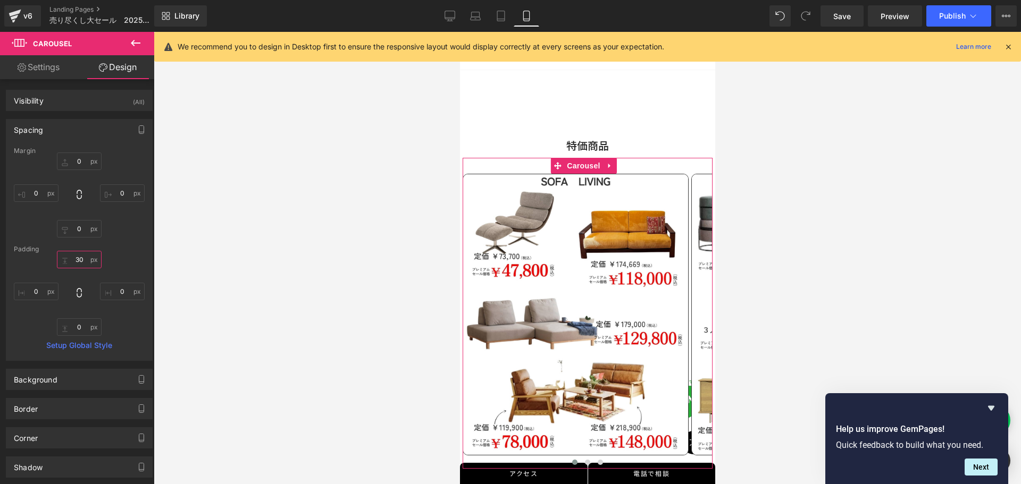
click at [86, 260] on input "30" at bounding box center [79, 260] width 45 height 18
type input "0"
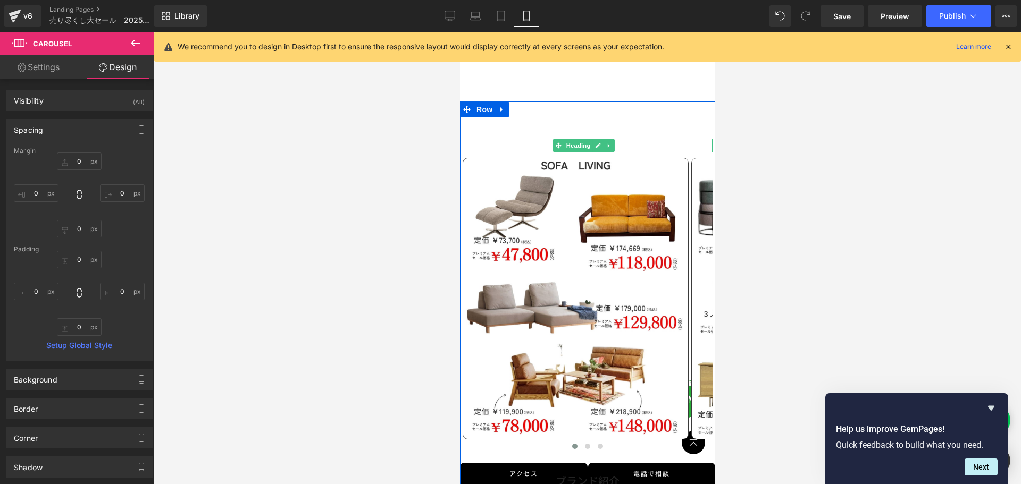
click at [578, 139] on span "Heading" at bounding box center [577, 145] width 29 height 13
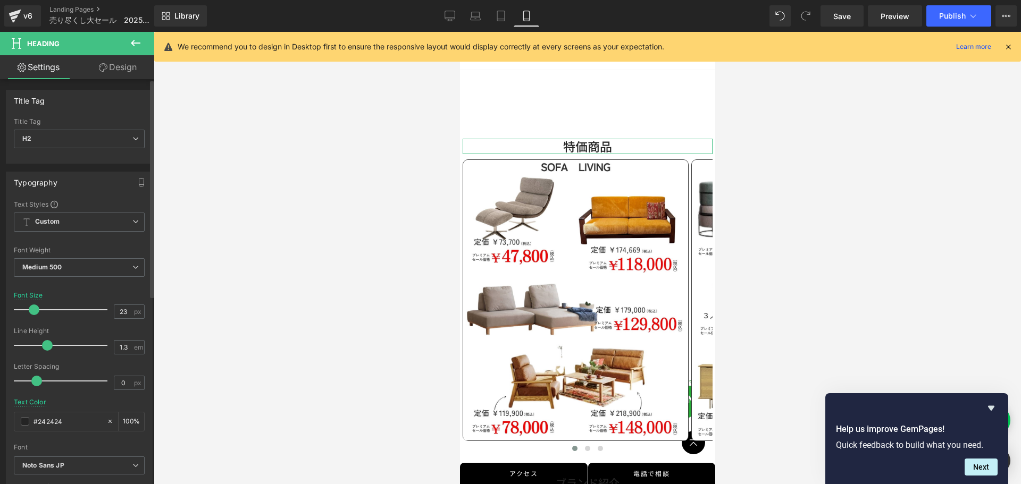
type input "24"
click at [37, 306] on span at bounding box center [36, 310] width 11 height 11
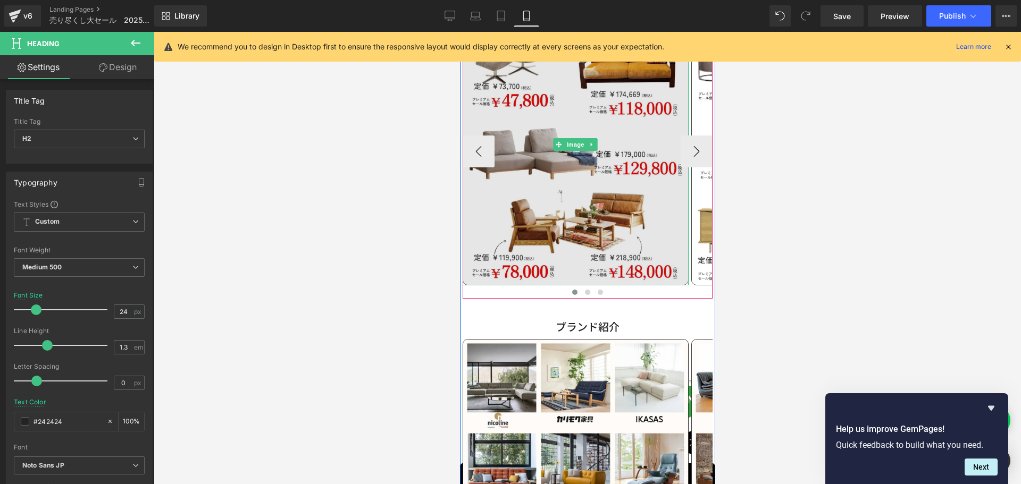
scroll to position [660, 0]
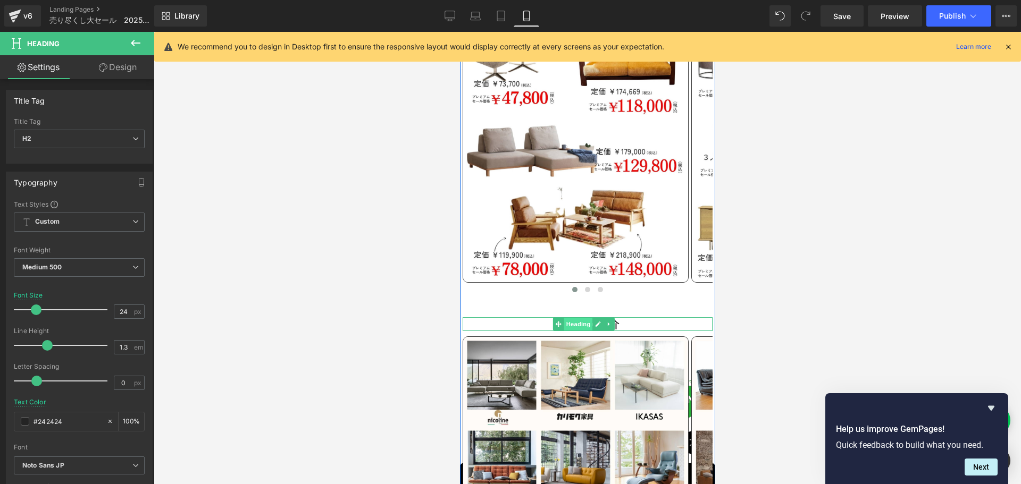
click at [574, 318] on span "Heading" at bounding box center [577, 324] width 29 height 13
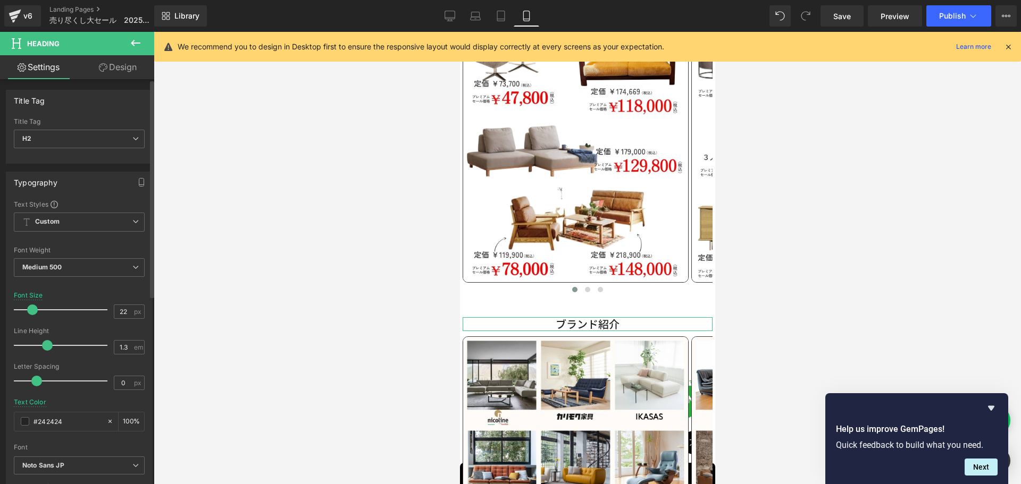
type input "24"
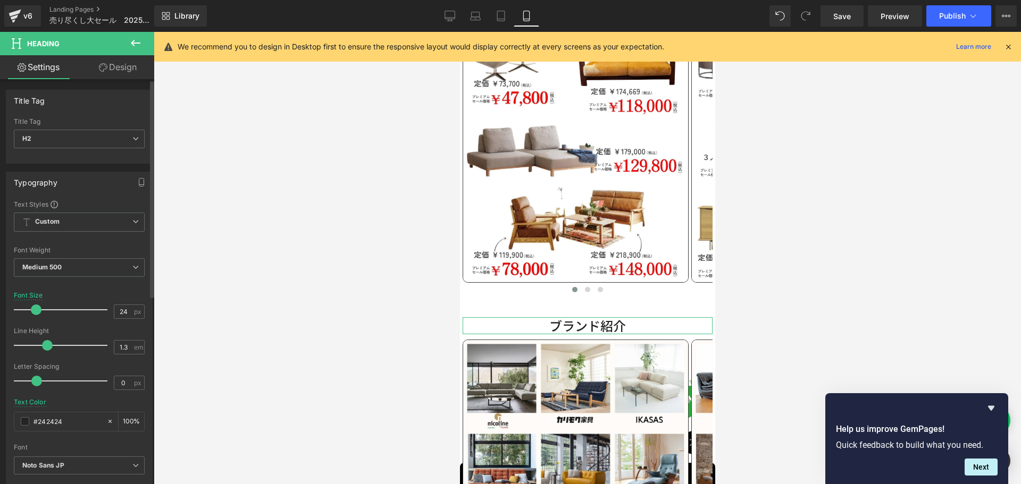
click at [39, 311] on span at bounding box center [36, 310] width 11 height 11
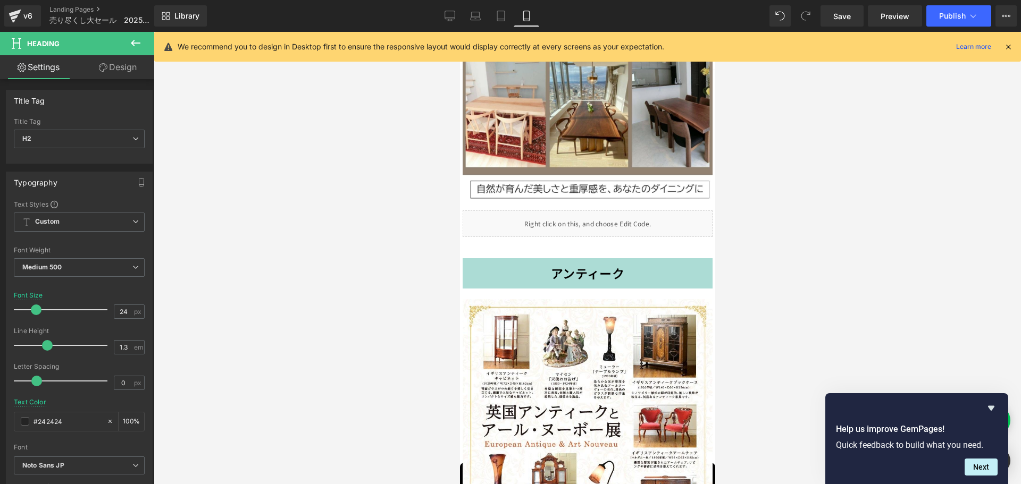
scroll to position [11237, 0]
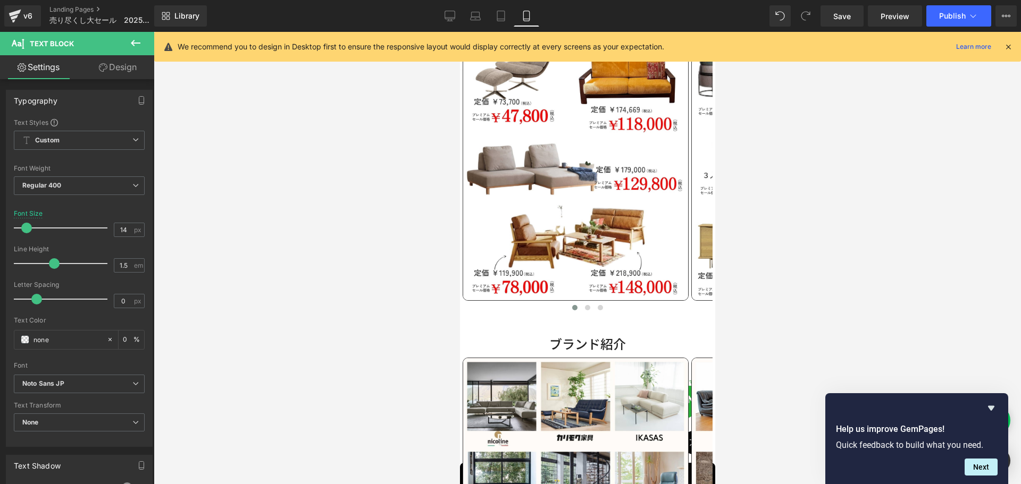
scroll to position [530, 0]
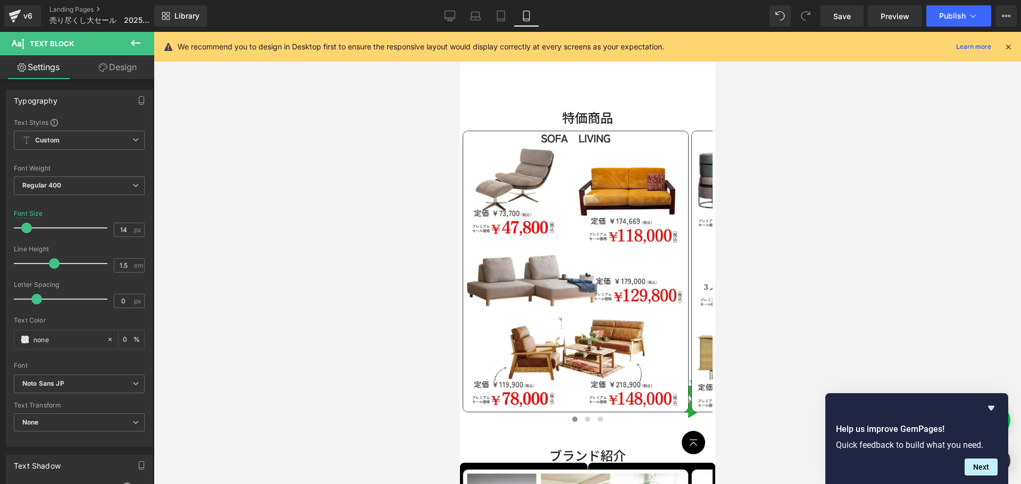
click at [135, 39] on icon at bounding box center [135, 43] width 13 height 13
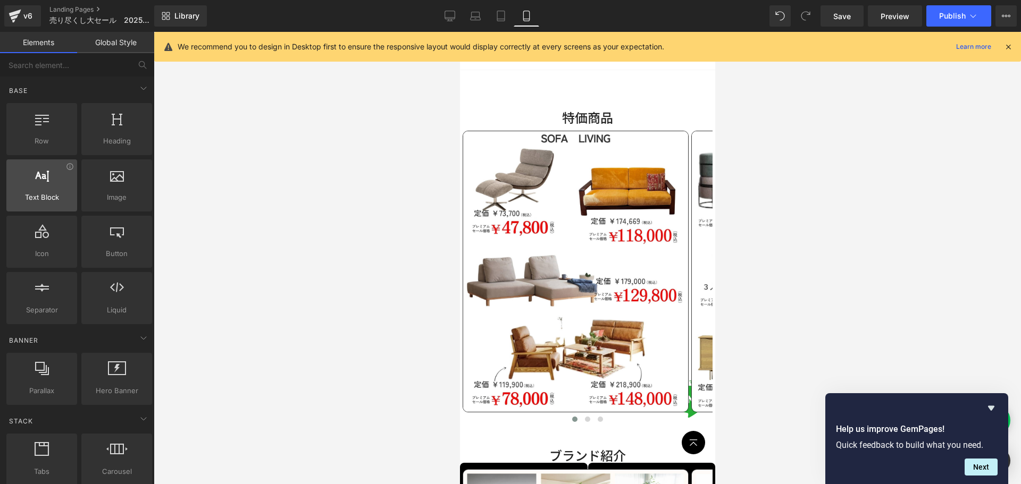
click at [47, 186] on div at bounding box center [42, 180] width 64 height 24
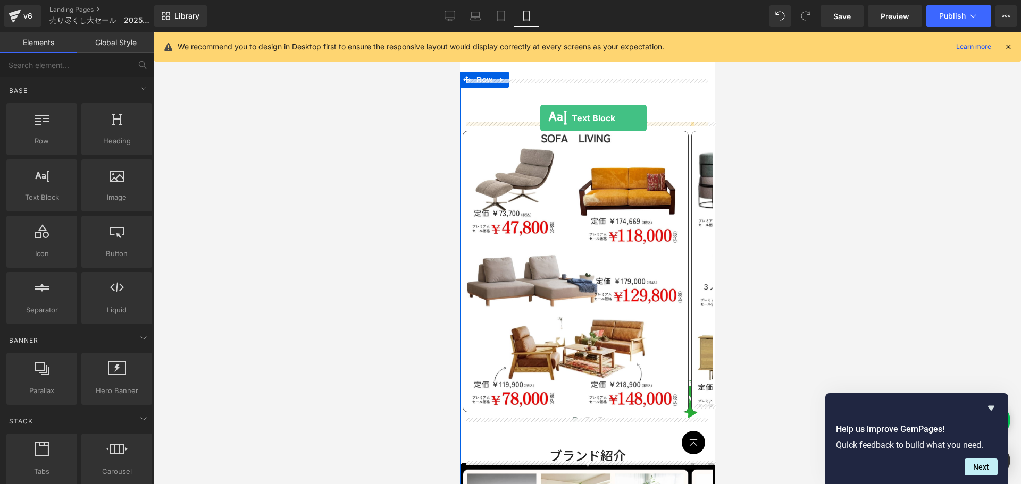
drag, startPoint x: 501, startPoint y: 212, endPoint x: 540, endPoint y: 118, distance: 101.8
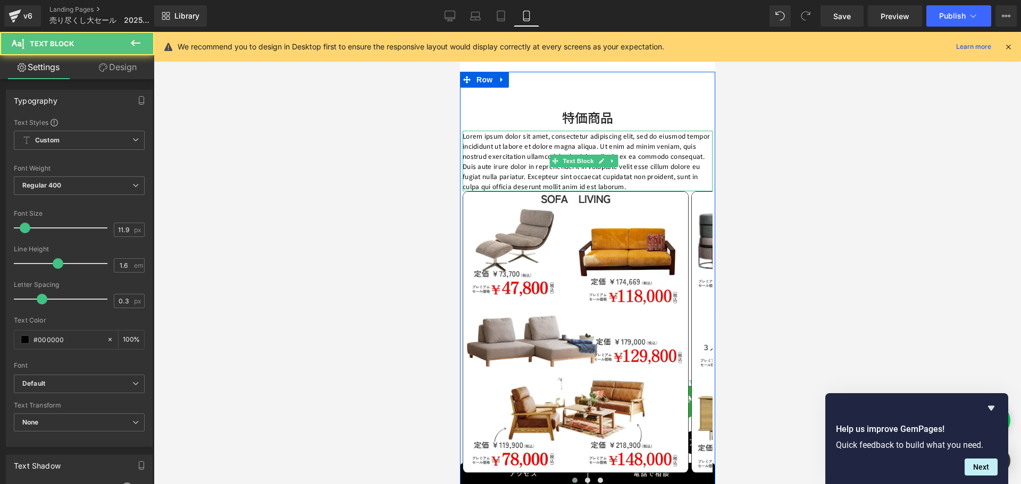
click at [574, 135] on p "Lorem ipsum dolor sit amet, consectetur adipiscing elit, sed do eiusmod tempor …" at bounding box center [587, 161] width 250 height 61
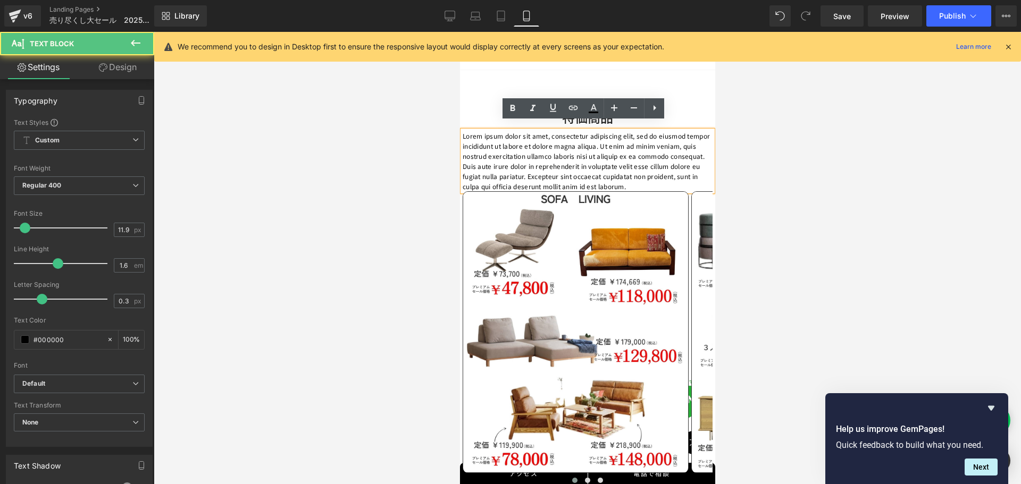
click at [464, 131] on p "Lorem ipsum dolor sit amet, consectetur adipiscing elit, sed do eiusmod tempor …" at bounding box center [587, 161] width 250 height 61
click at [462, 131] on div "Lorem ipsum dolor sit amet, consectetur adipiscing elit, sed do eiusmod tempor …" at bounding box center [587, 161] width 250 height 61
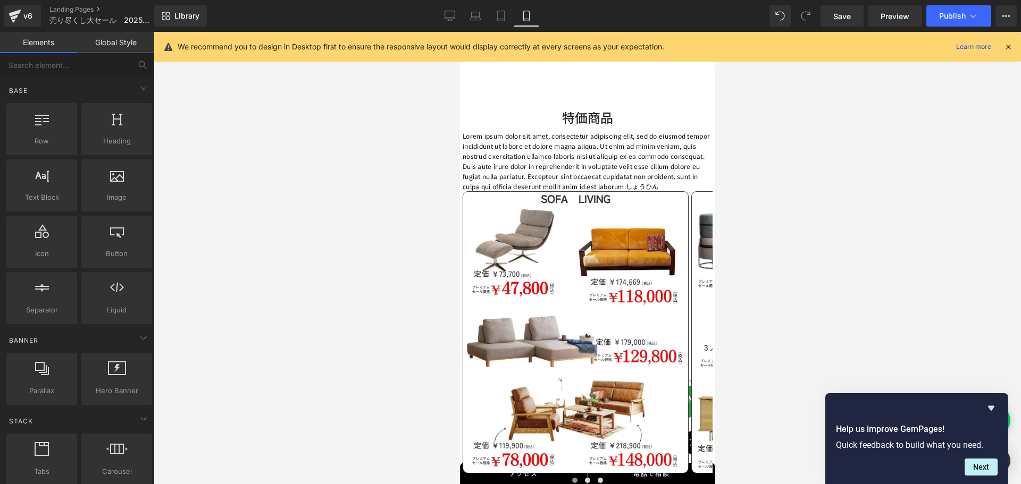
click at [459, 127] on div at bounding box center [587, 258] width 867 height 452
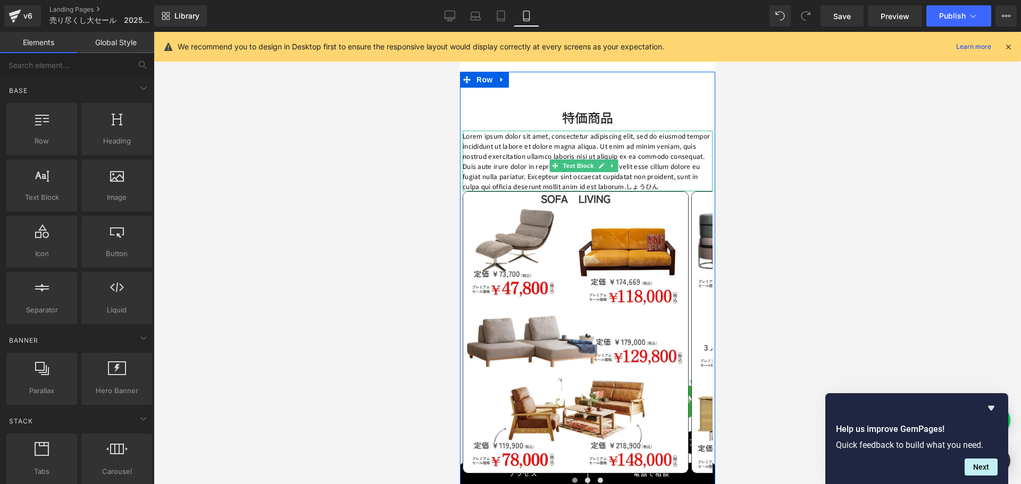
click at [481, 148] on p "Lorem ipsum dolor sit amet, consectetur adipiscing elit, sed do eiusmod tempor …" at bounding box center [587, 161] width 250 height 61
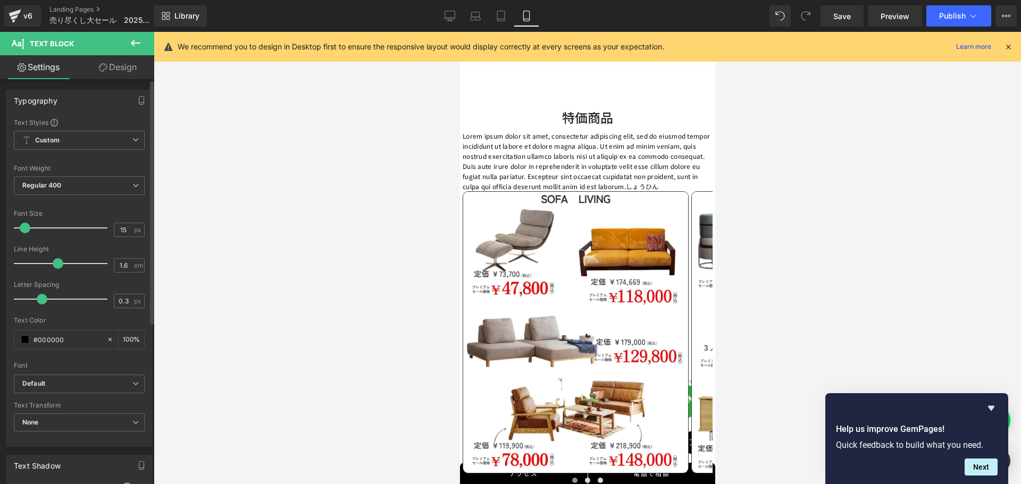
type input "16"
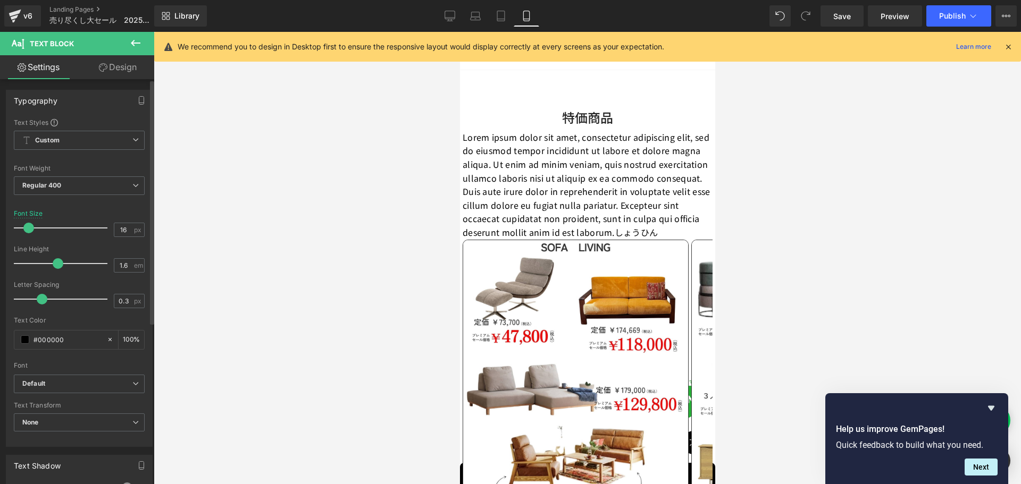
click at [30, 228] on span at bounding box center [28, 228] width 11 height 11
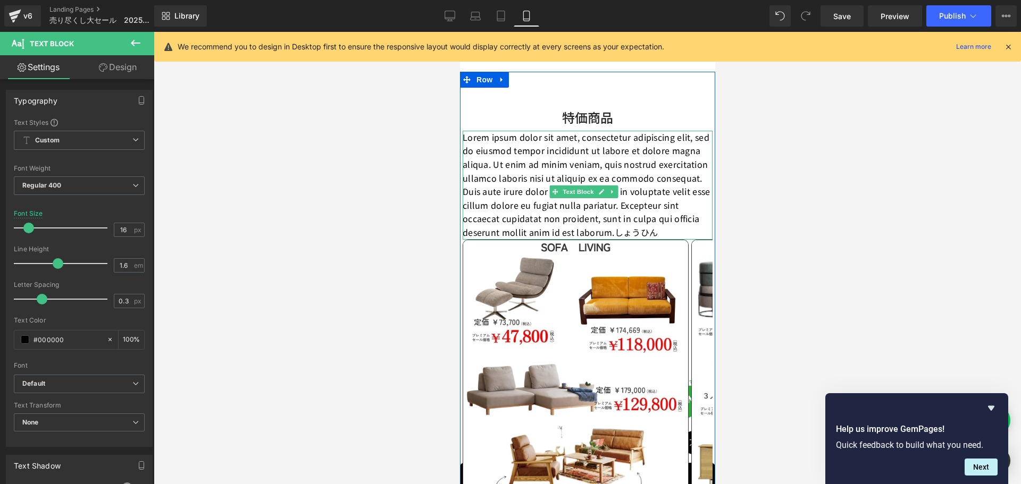
click at [544, 186] on p "Lorem ipsum dolor sit amet, consectetur adipiscing elit, sed do eiusmod tempor …" at bounding box center [587, 185] width 250 height 109
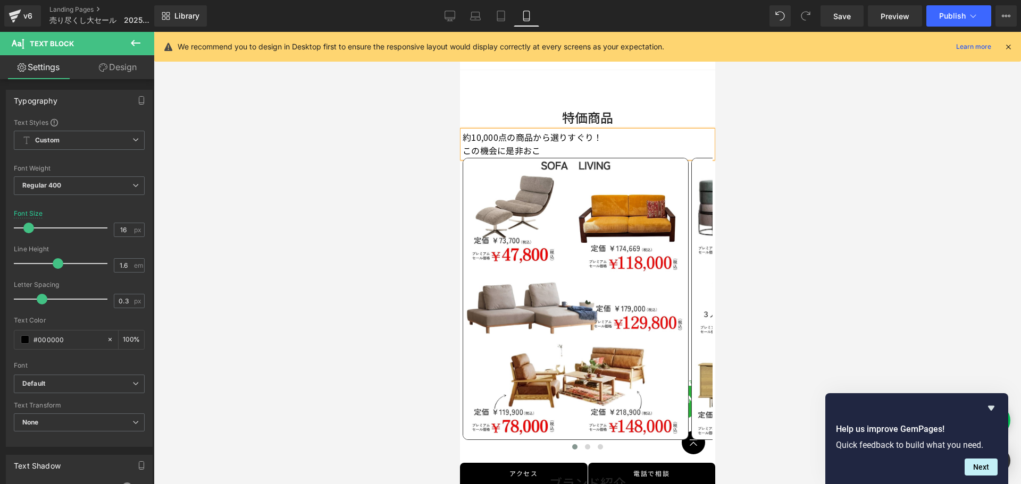
click at [581, 131] on p "約10,000点の商品から選りすぐり！ この機会に是非おこ" at bounding box center [587, 144] width 250 height 27
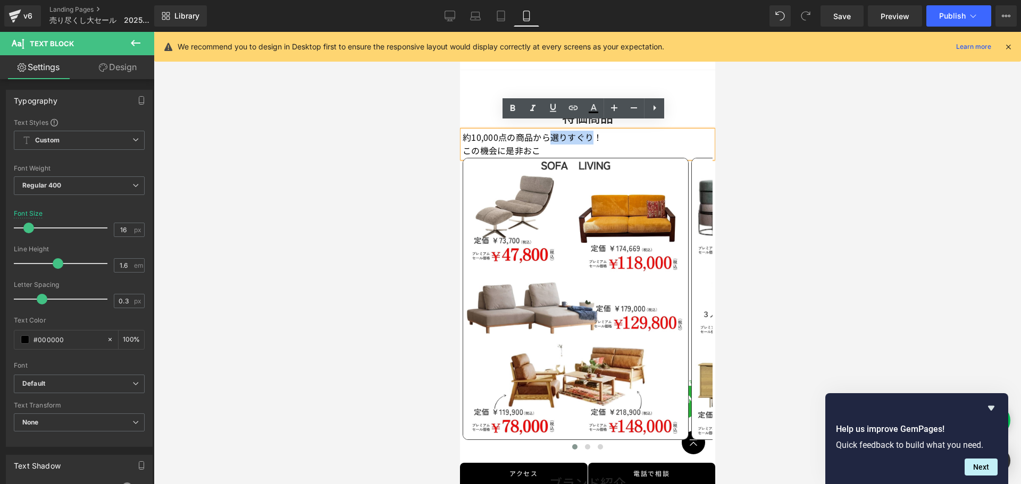
drag, startPoint x: 591, startPoint y: 130, endPoint x: 552, endPoint y: 133, distance: 38.9
click at [552, 133] on p "約10,000点の商品から選りすぐり！ この機会に是非おこ" at bounding box center [587, 144] width 250 height 27
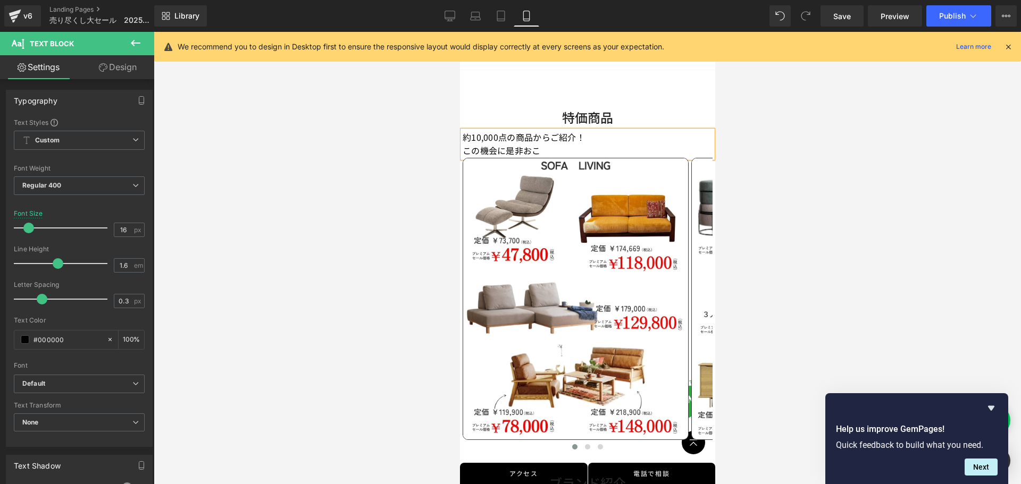
click at [561, 144] on p "約10,000点の商品からご紹介！ この機会に是非おこ" at bounding box center [587, 144] width 250 height 27
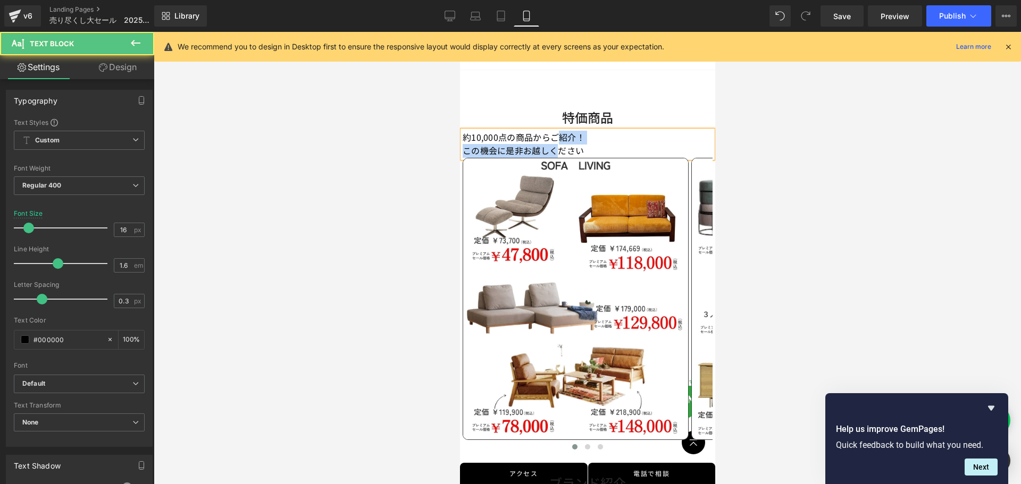
drag, startPoint x: 557, startPoint y: 125, endPoint x: 560, endPoint y: 144, distance: 19.0
click at [560, 144] on p "約10,000点の商品からご紹介！ この機会に是非お越しください" at bounding box center [587, 144] width 250 height 27
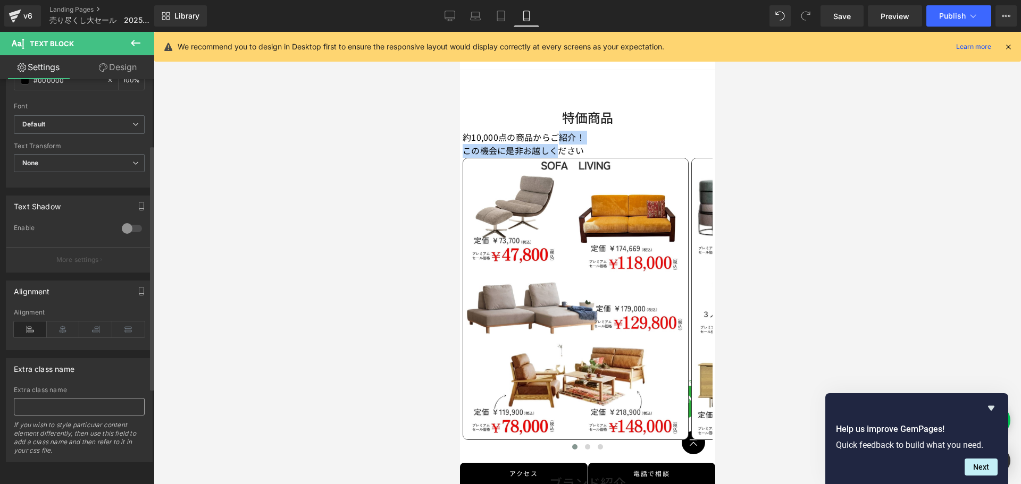
scroll to position [266, 0]
click at [58, 322] on icon at bounding box center [63, 330] width 33 height 16
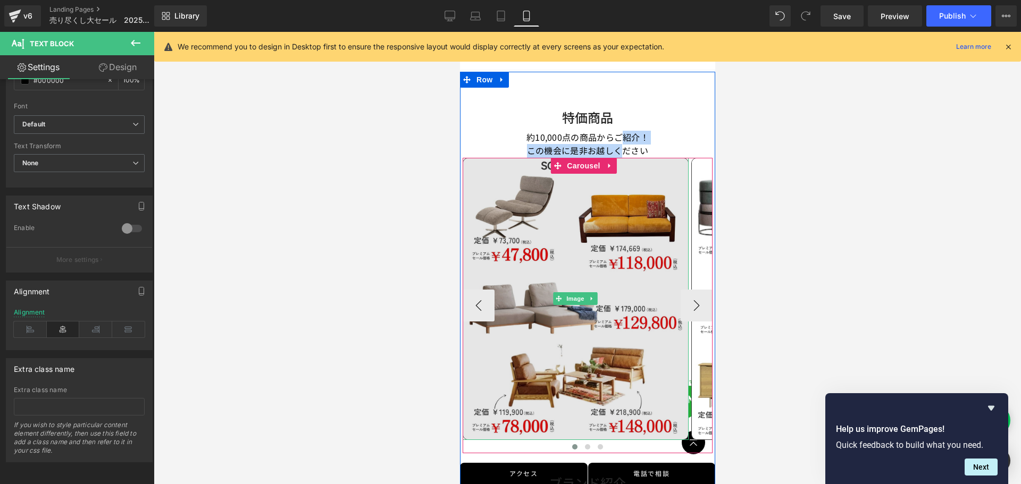
click at [582, 205] on img at bounding box center [575, 299] width 226 height 282
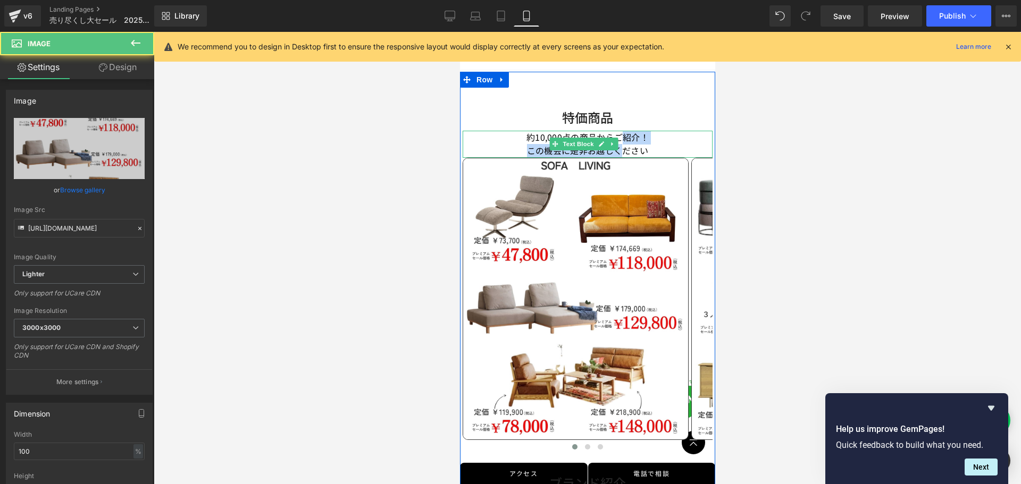
click at [524, 137] on p "約10,000点の商品からご紹介！ この機会に是非お越しください" at bounding box center [587, 144] width 250 height 27
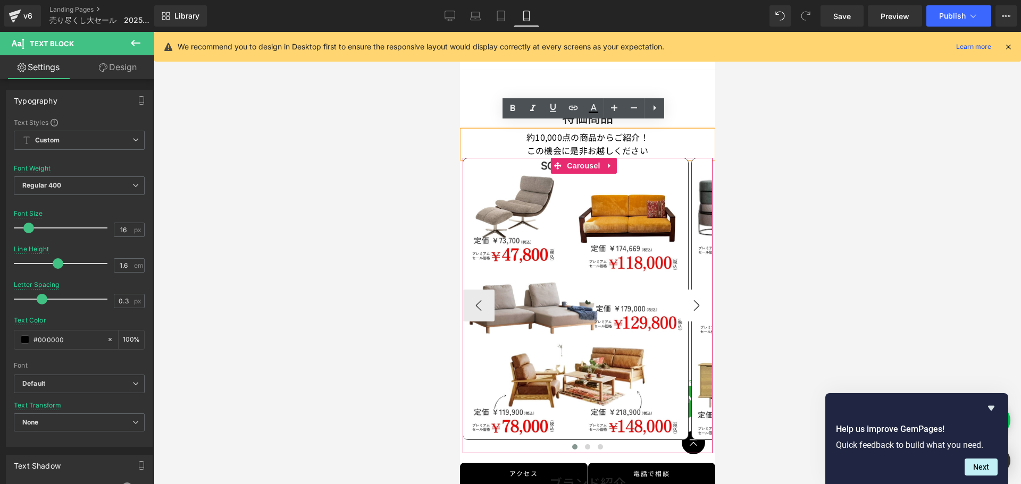
click at [693, 294] on button "›" at bounding box center [696, 306] width 32 height 32
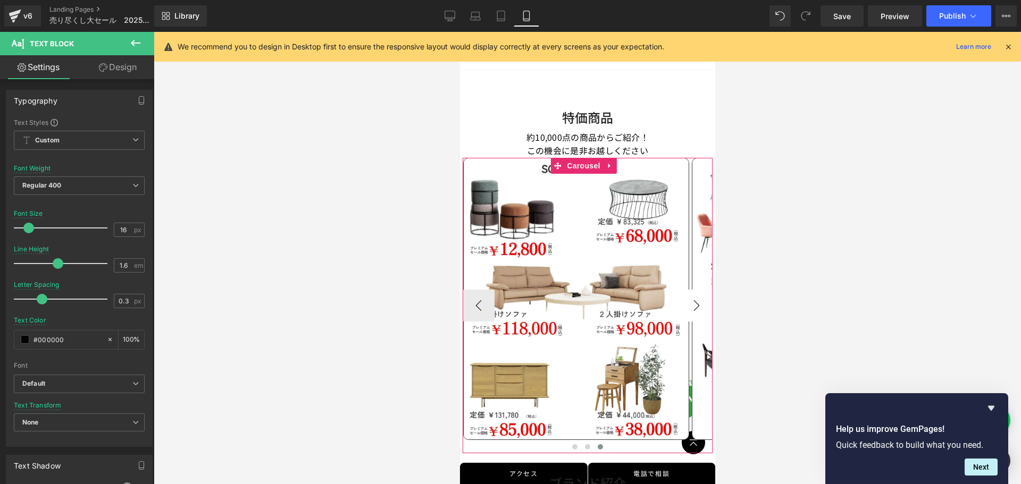
click at [694, 294] on button "›" at bounding box center [696, 306] width 32 height 32
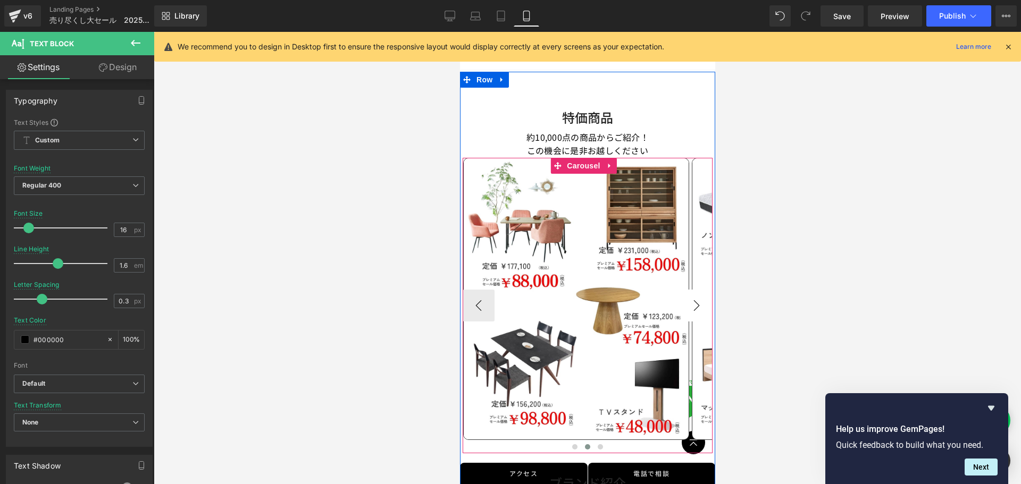
click at [695, 294] on button "›" at bounding box center [696, 306] width 32 height 32
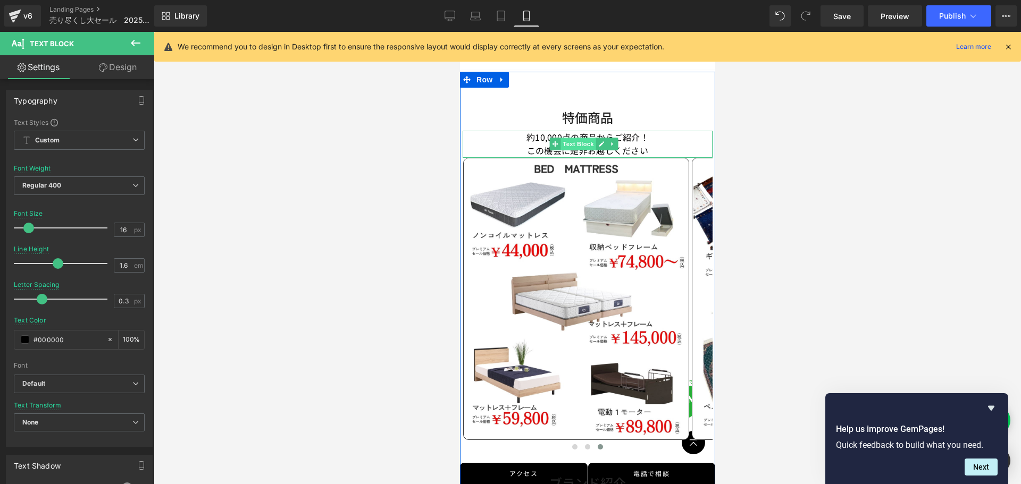
click at [581, 138] on span "Text Block" at bounding box center [577, 144] width 35 height 13
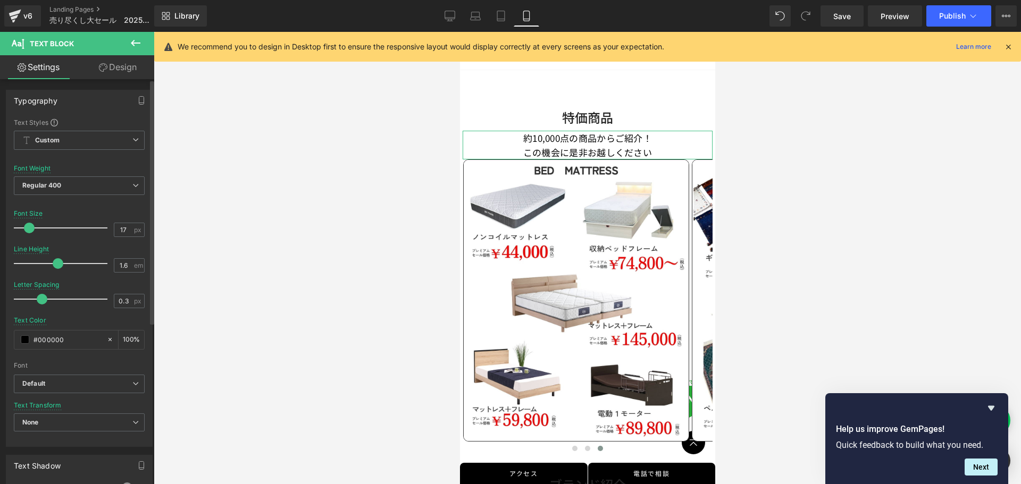
type input "18"
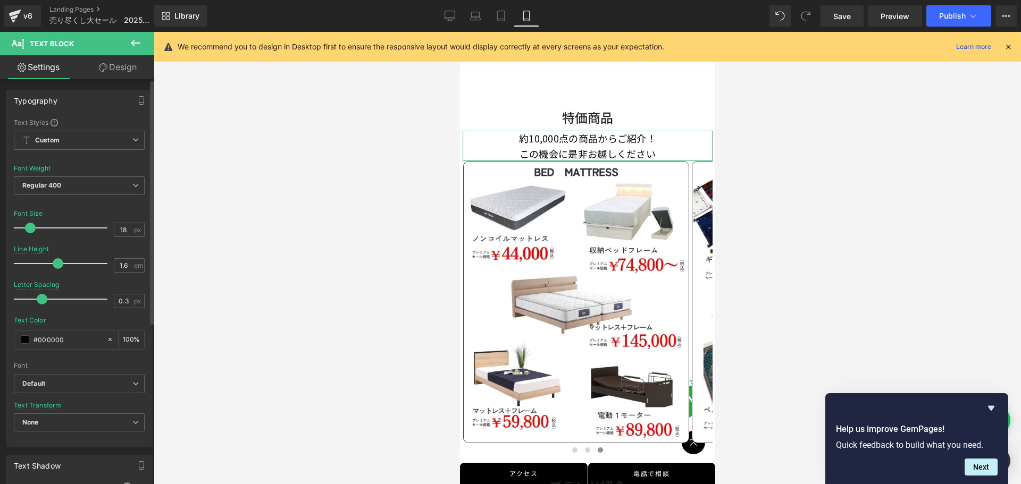
click at [33, 229] on span at bounding box center [30, 228] width 11 height 11
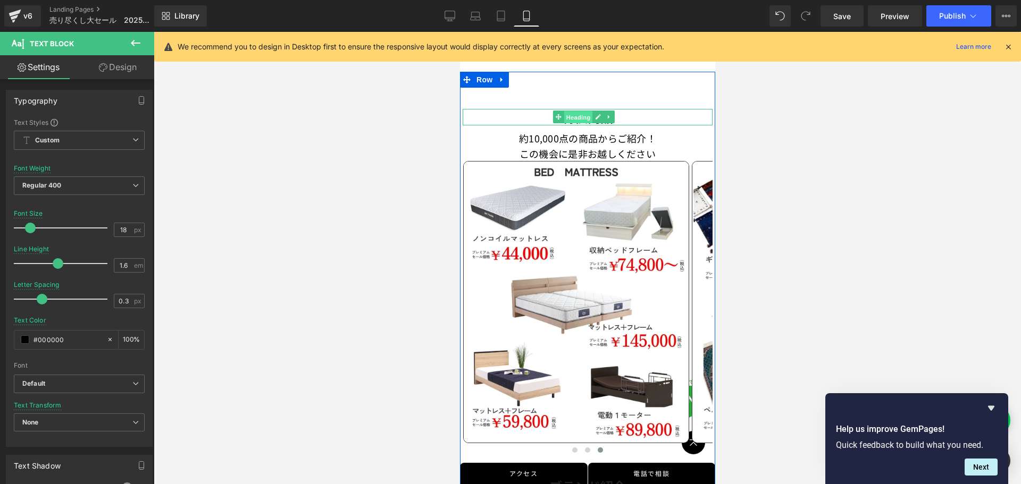
click at [575, 111] on span "Heading" at bounding box center [577, 117] width 29 height 13
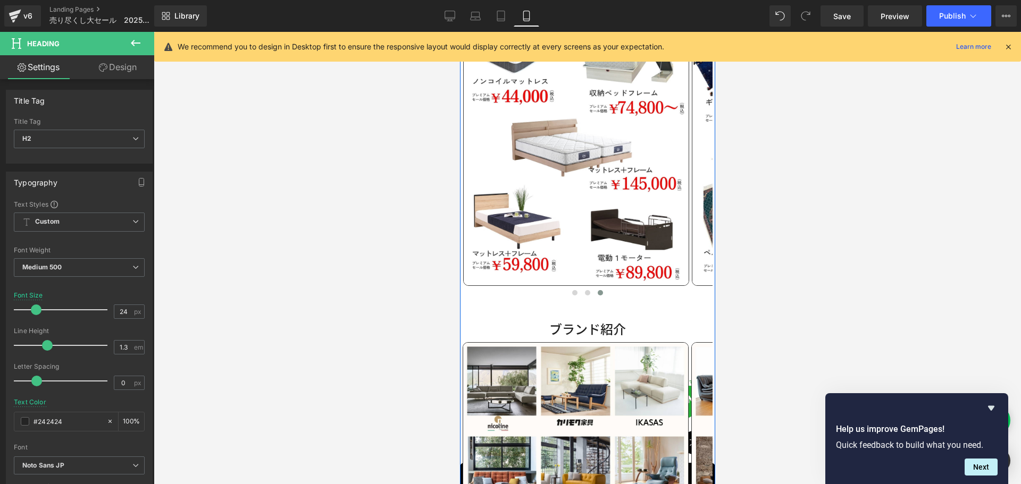
scroll to position [690, 0]
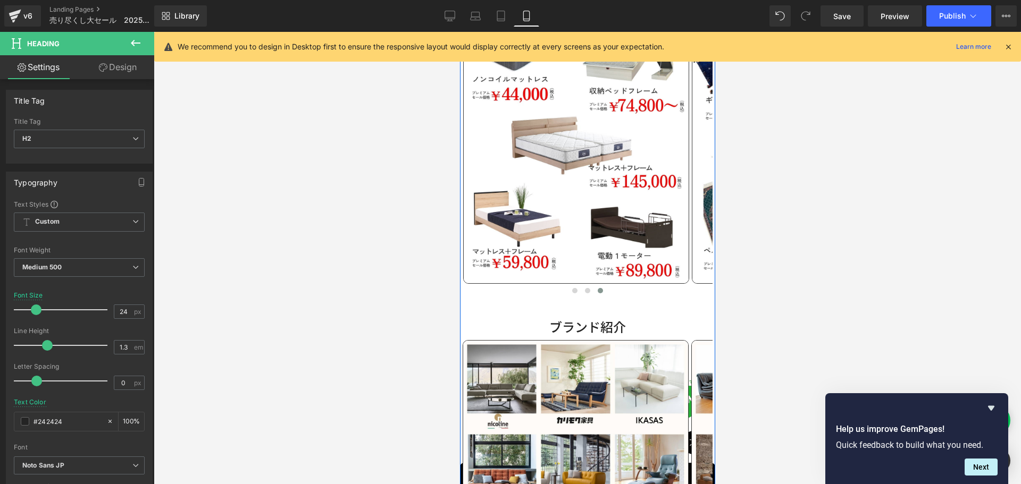
click at [585, 322] on div "ブランド紹介 Heading" at bounding box center [587, 326] width 250 height 16
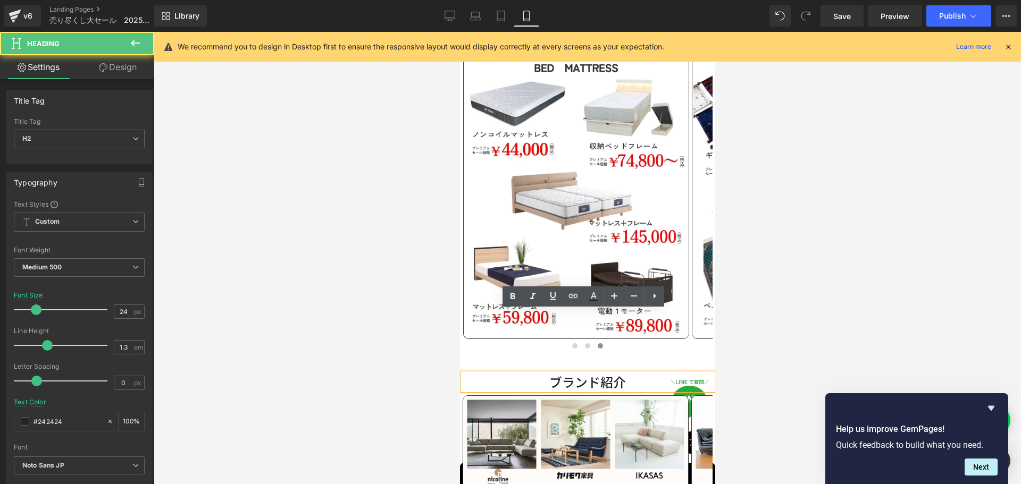
scroll to position [530, 0]
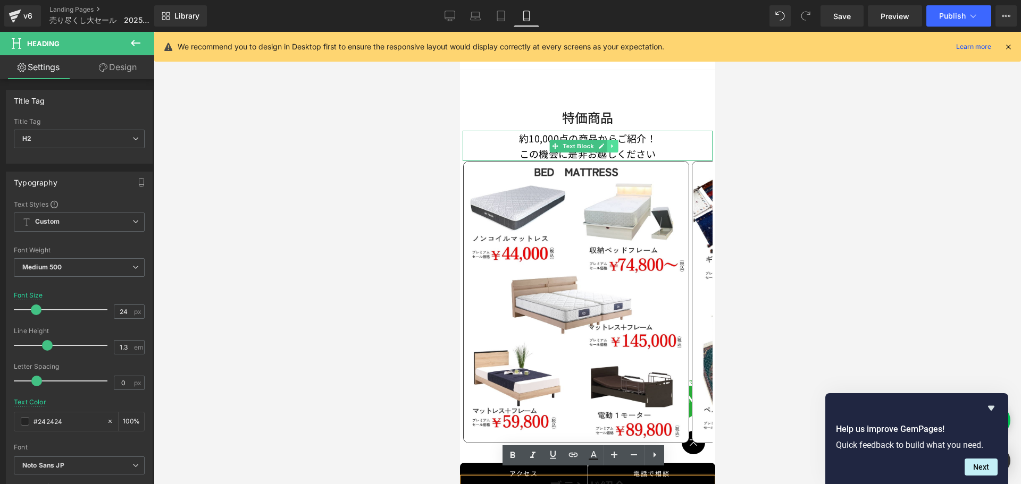
click at [615, 143] on icon at bounding box center [612, 146] width 6 height 6
click at [605, 143] on icon at bounding box center [606, 146] width 6 height 6
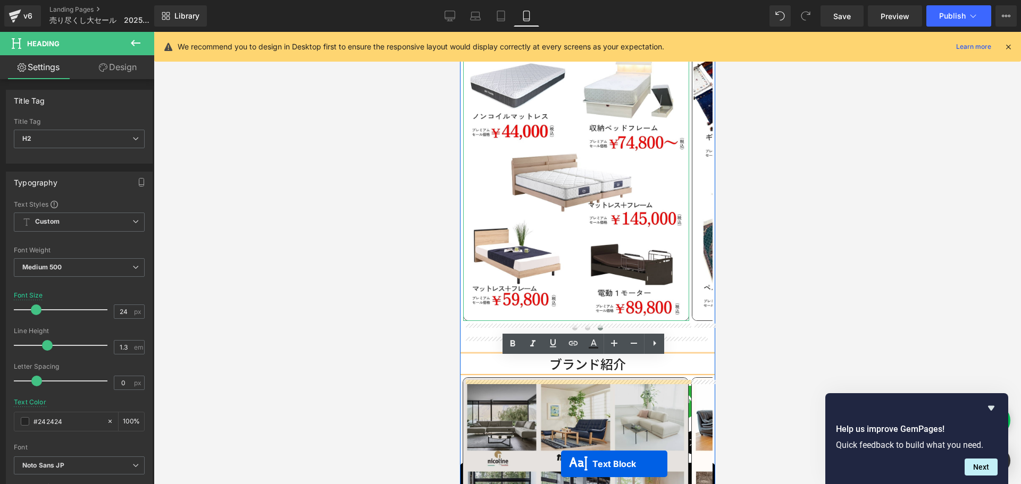
scroll to position [743, 0]
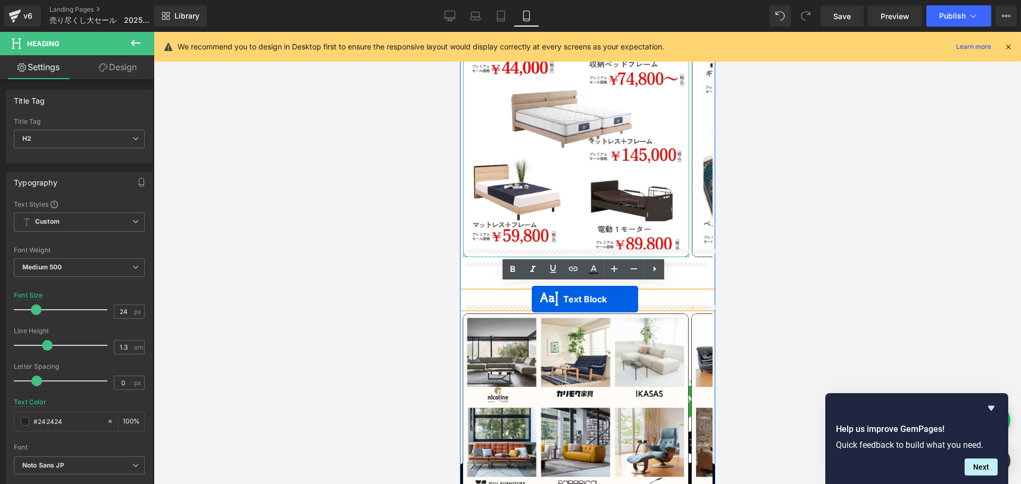
drag, startPoint x: 558, startPoint y: 164, endPoint x: 531, endPoint y: 299, distance: 137.8
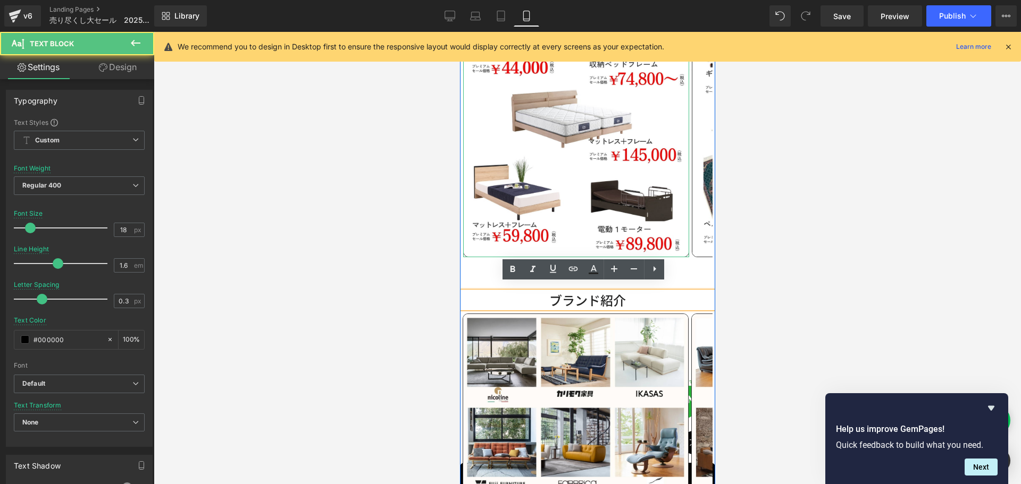
scroll to position [716, 0]
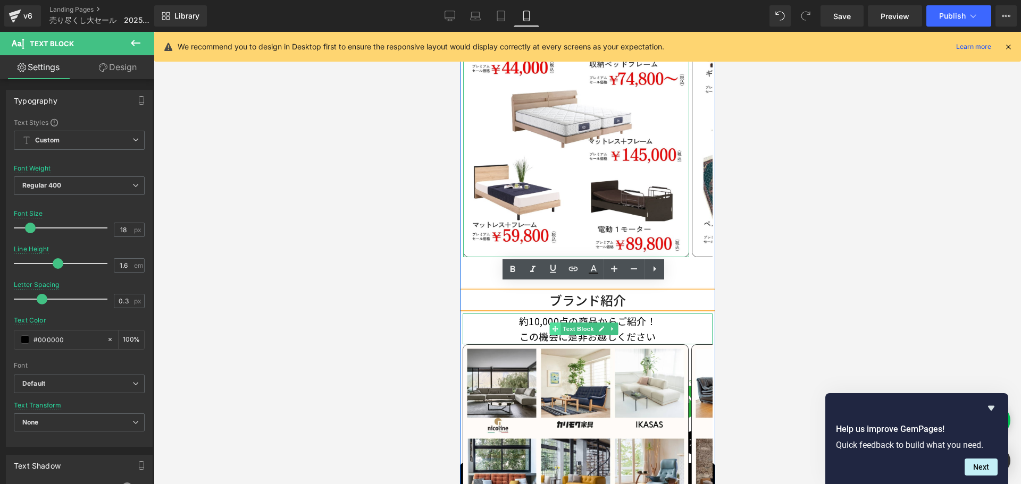
click at [551, 326] on icon at bounding box center [554, 329] width 6 height 6
click at [512, 315] on p "約10,000点の商品からご紹介！ この機会に是非お越しください" at bounding box center [587, 329] width 250 height 31
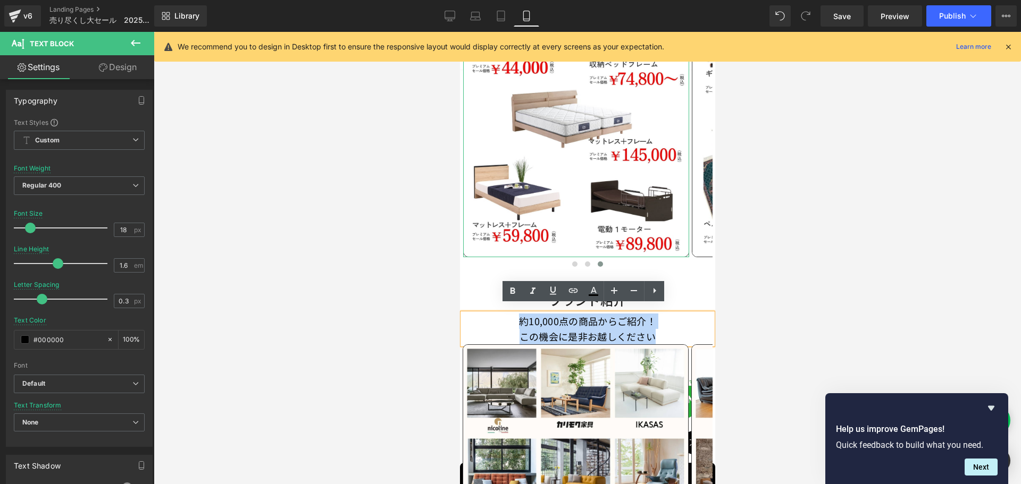
drag, startPoint x: 510, startPoint y: 312, endPoint x: 660, endPoint y: 328, distance: 150.8
click at [660, 328] on p "約10,000点の商品からご紹介！ この機会に是非お越しください" at bounding box center [587, 329] width 250 height 31
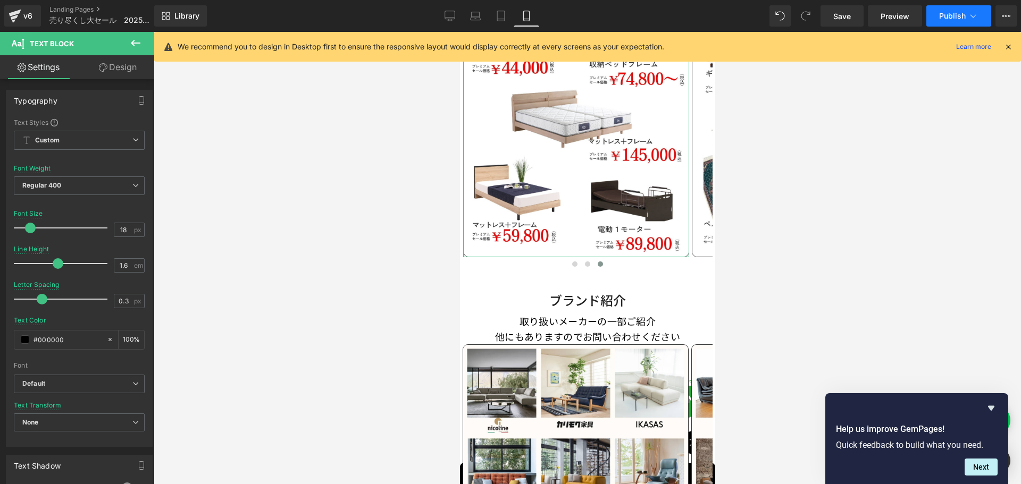
click at [955, 12] on span "Publish" at bounding box center [952, 16] width 27 height 9
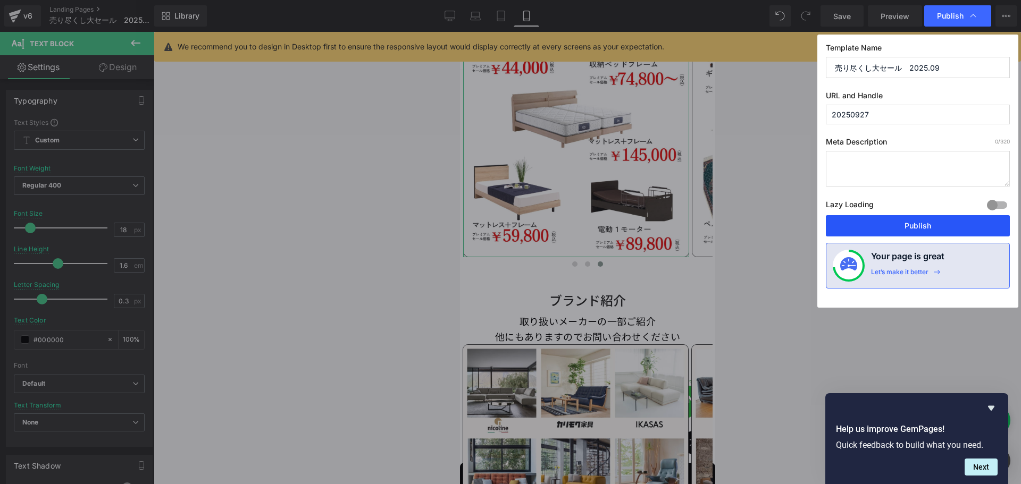
click at [919, 227] on button "Publish" at bounding box center [918, 225] width 184 height 21
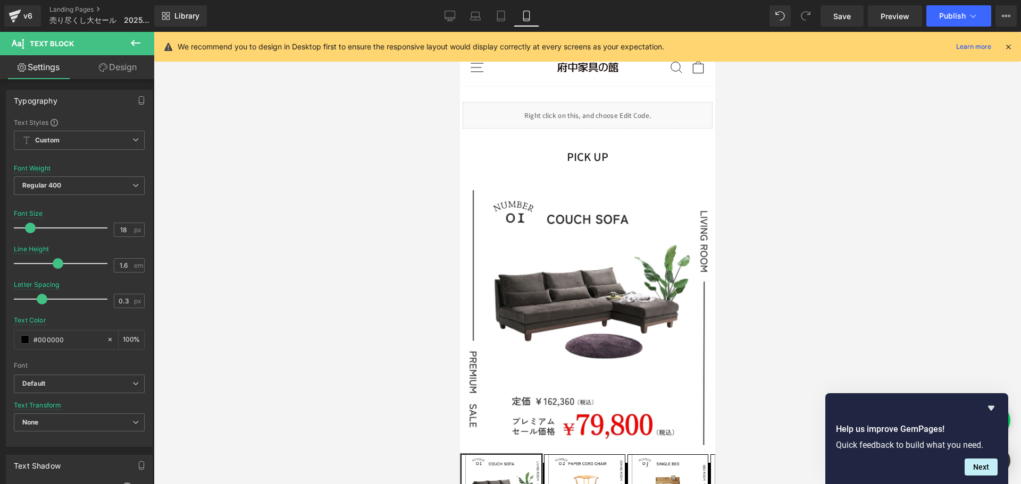
scroll to position [0, 0]
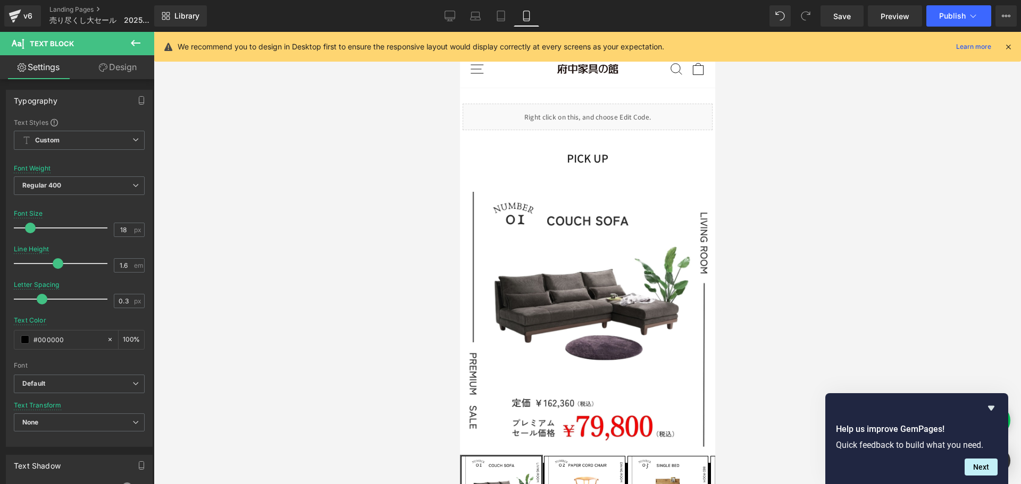
click at [586, 162] on span "Heading" at bounding box center [581, 158] width 29 height 13
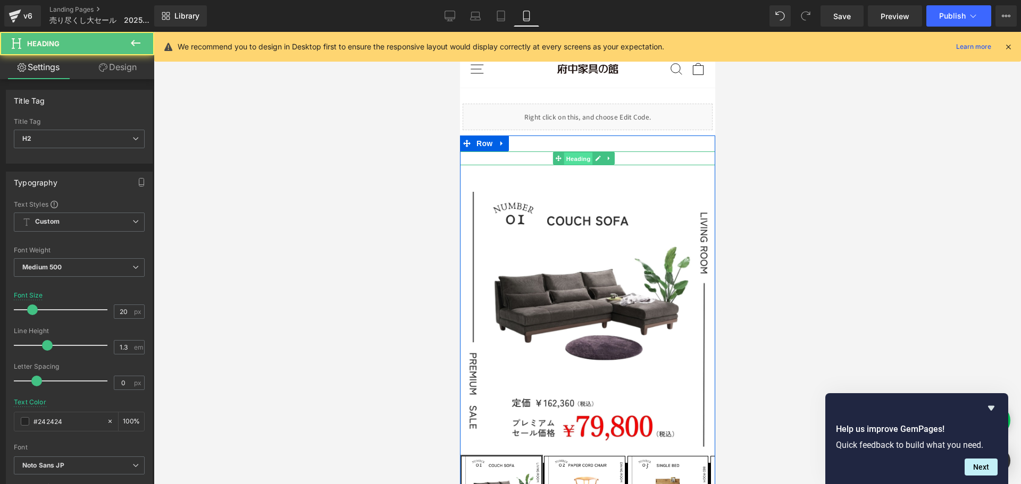
click at [574, 159] on span "Heading" at bounding box center [577, 159] width 29 height 13
click at [530, 160] on h2 "PICK UP" at bounding box center [586, 159] width 255 height 14
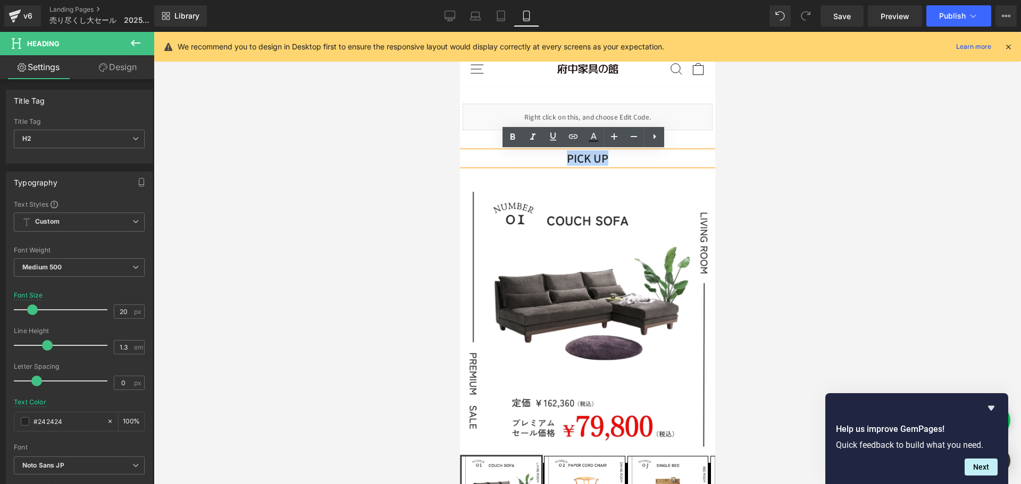
drag, startPoint x: 550, startPoint y: 160, endPoint x: 635, endPoint y: 171, distance: 85.3
click at [635, 171] on div "PICK UP Heading Sale Off (P) Image ‹" at bounding box center [586, 374] width 255 height 445
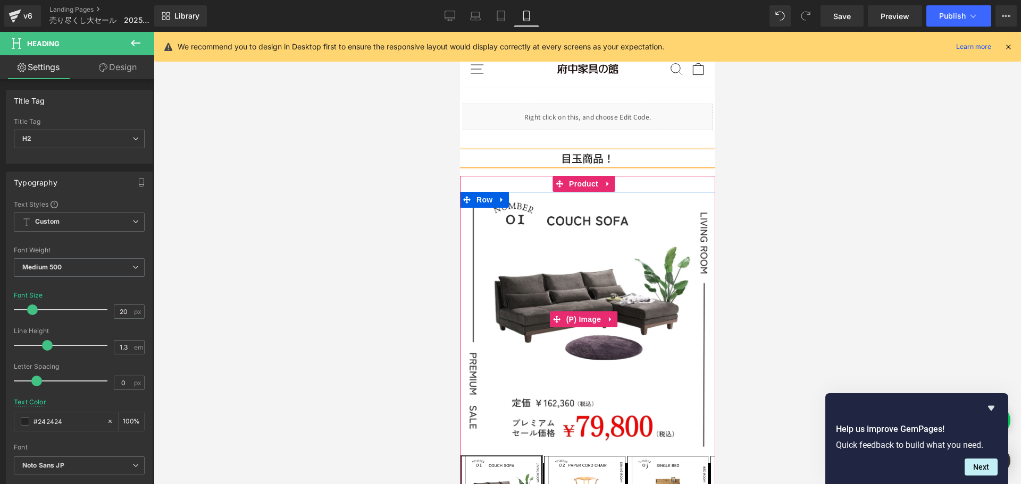
click at [557, 197] on img at bounding box center [586, 319] width 255 height 255
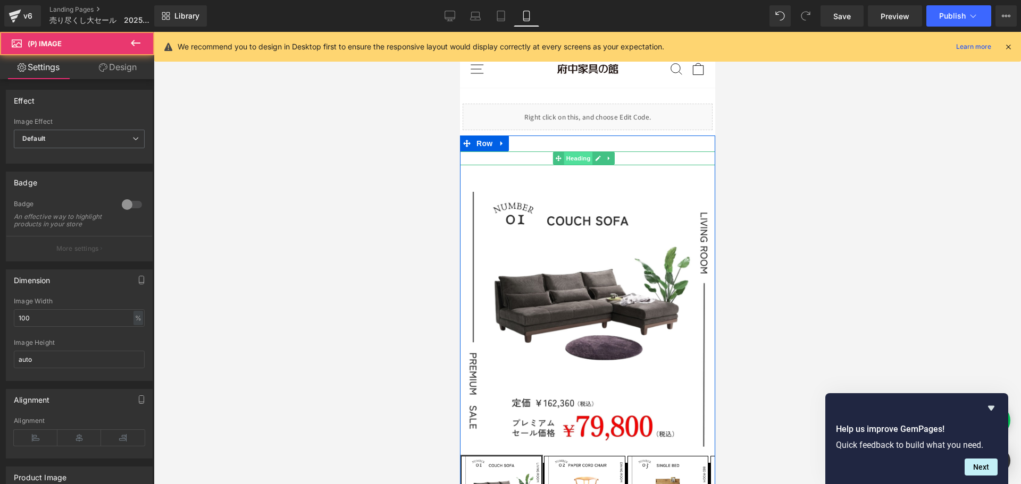
click at [569, 162] on span "Heading" at bounding box center [577, 158] width 29 height 13
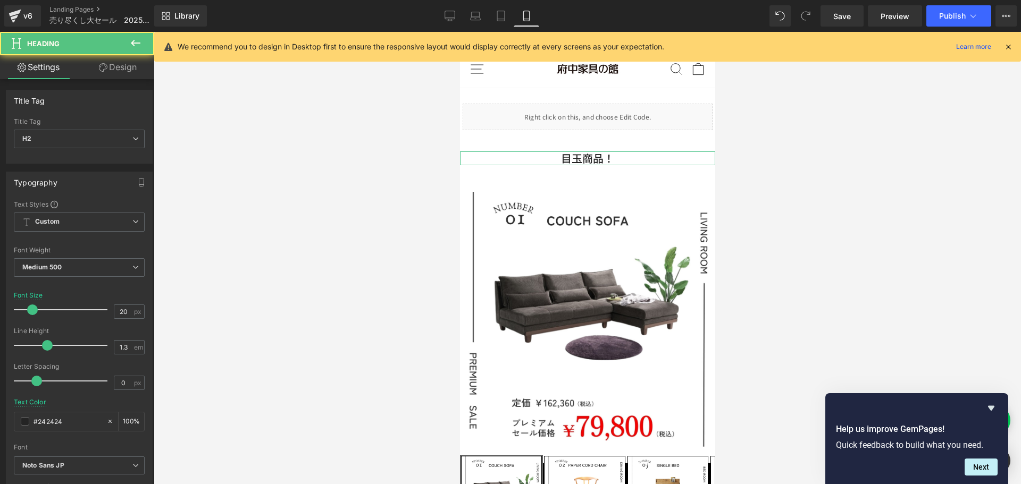
click at [131, 71] on link "Design" at bounding box center [117, 67] width 77 height 24
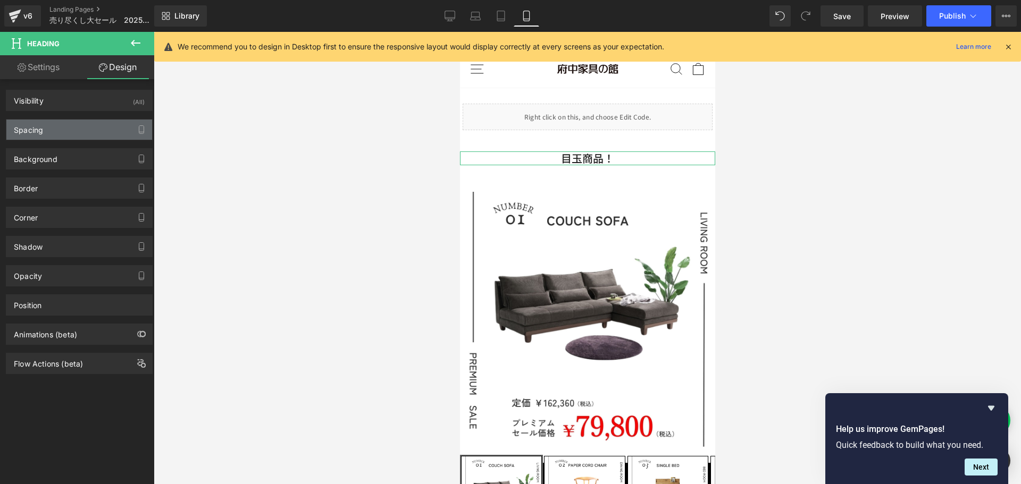
type input "0"
type input "20"
type input "0"
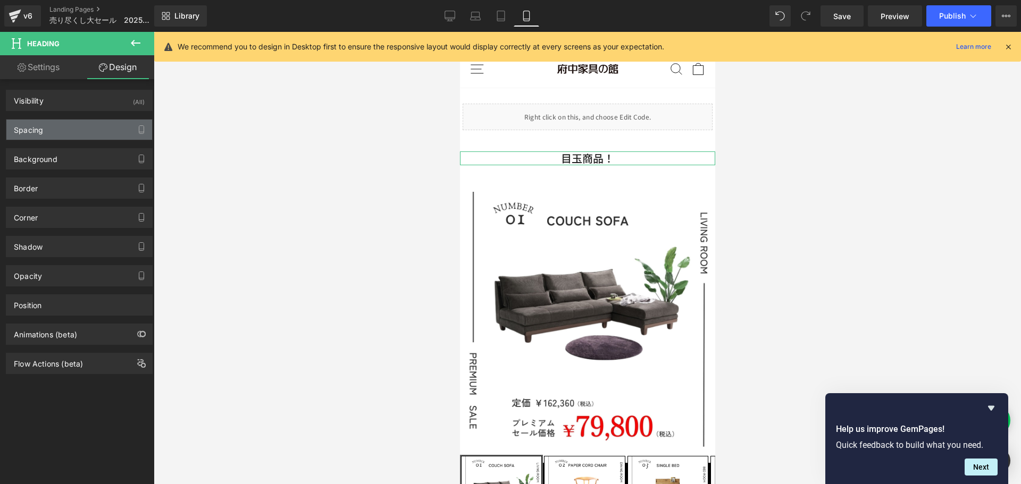
type input "0"
click at [76, 132] on div "Spacing" at bounding box center [79, 130] width 146 height 20
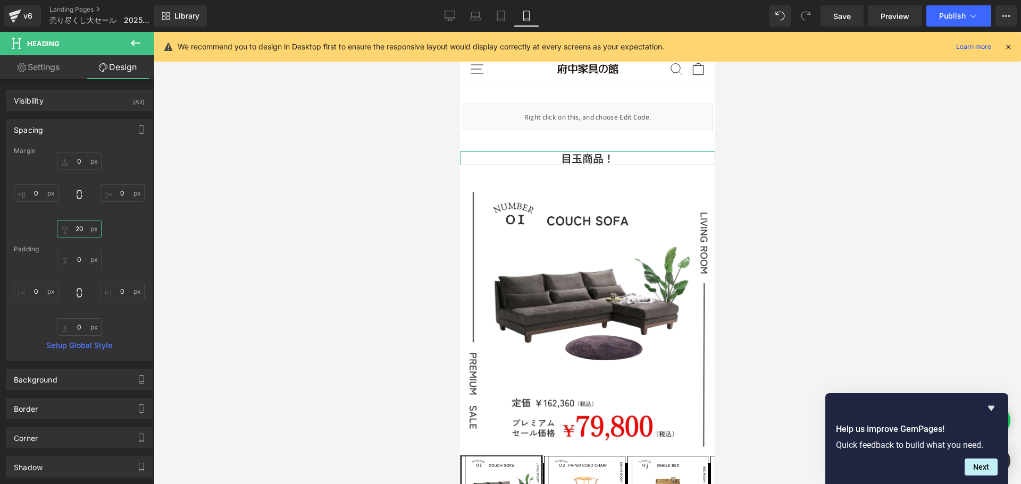
click at [86, 236] on input "20" at bounding box center [79, 229] width 45 height 18
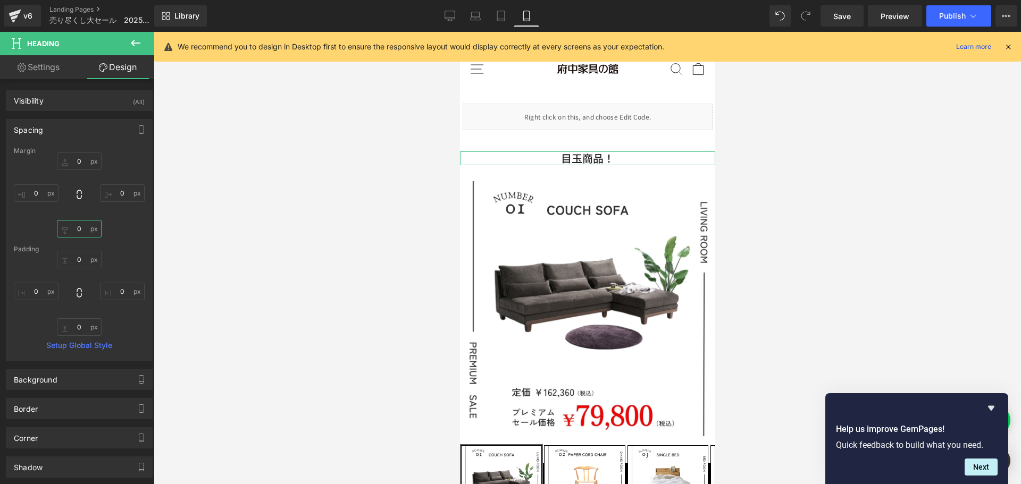
type input "0"
click at [111, 216] on div "0px 0 0px 0 0 0 0px 0" at bounding box center [79, 195] width 131 height 85
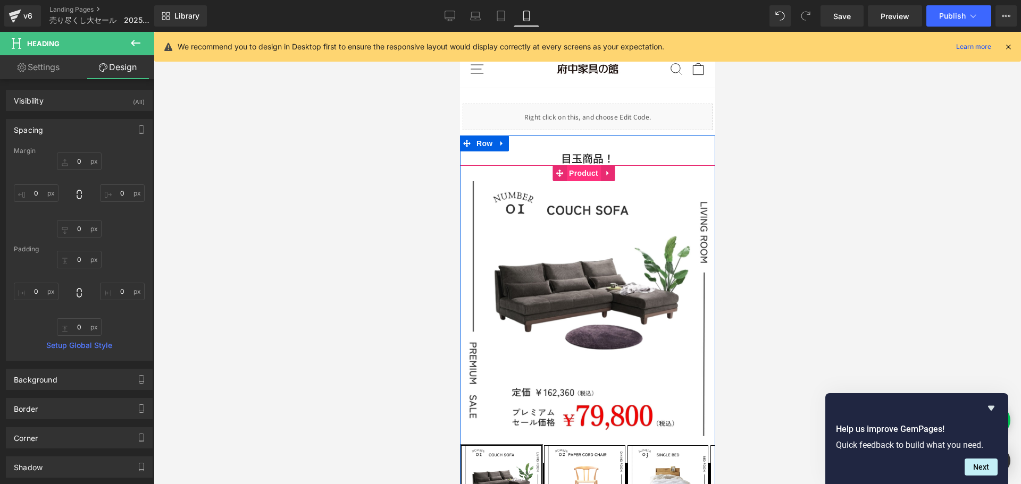
click at [577, 173] on span "Product" at bounding box center [583, 173] width 35 height 16
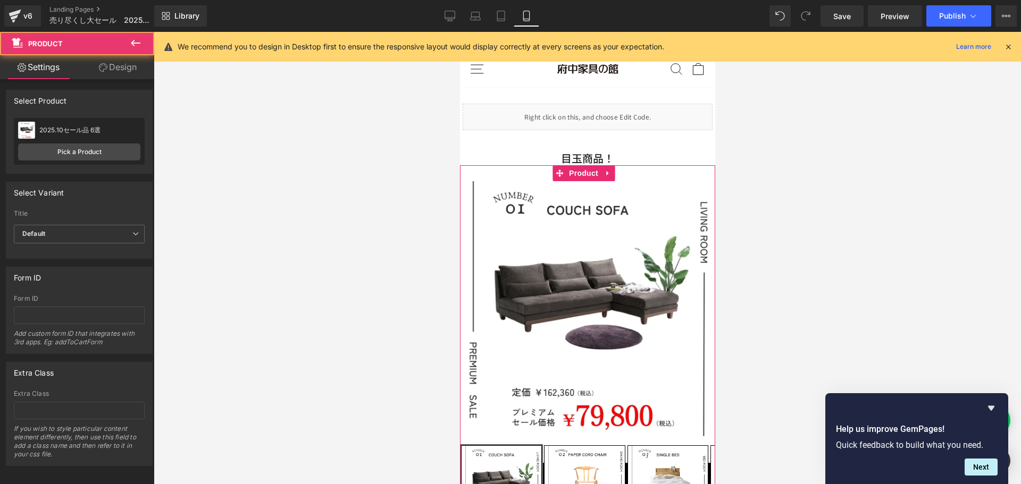
click at [127, 68] on link "Design" at bounding box center [117, 67] width 77 height 24
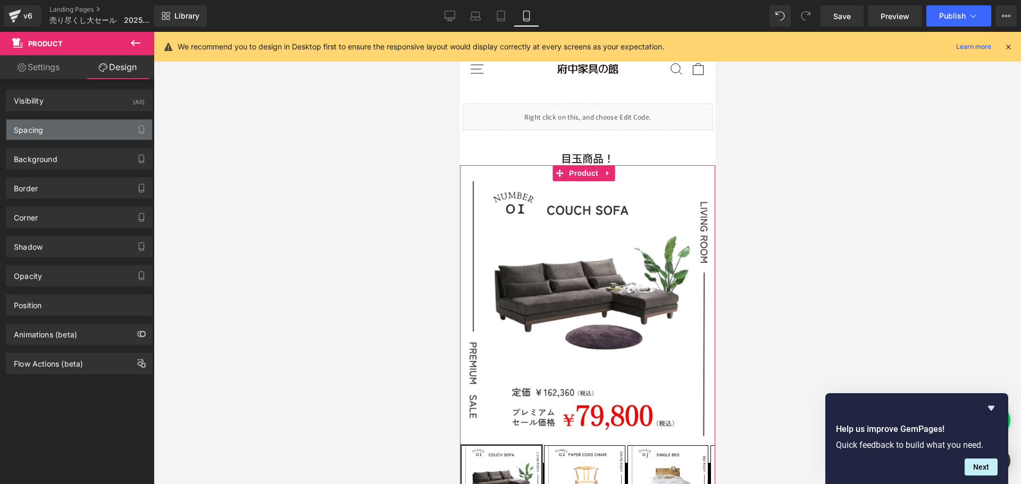
type input "0"
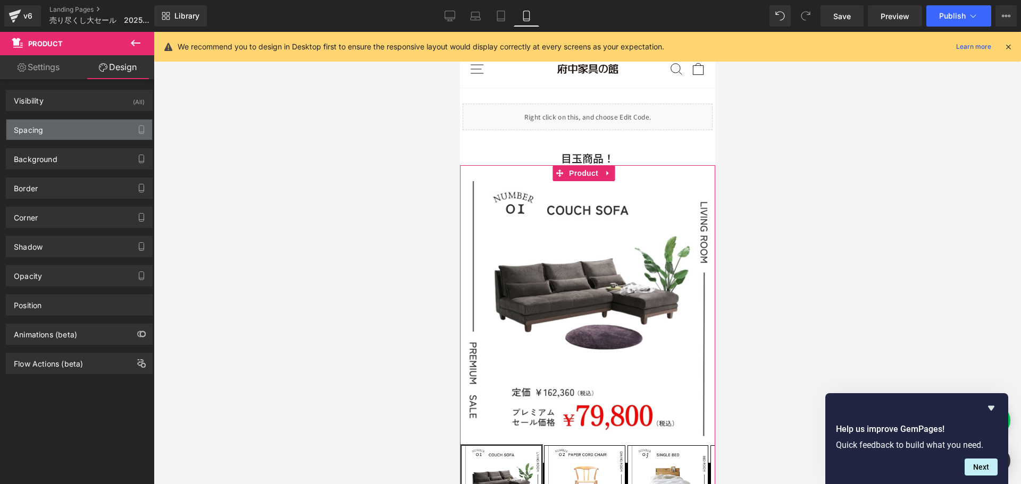
type input "0"
type input "60"
type input "0"
click at [94, 126] on div "Spacing" at bounding box center [79, 130] width 146 height 20
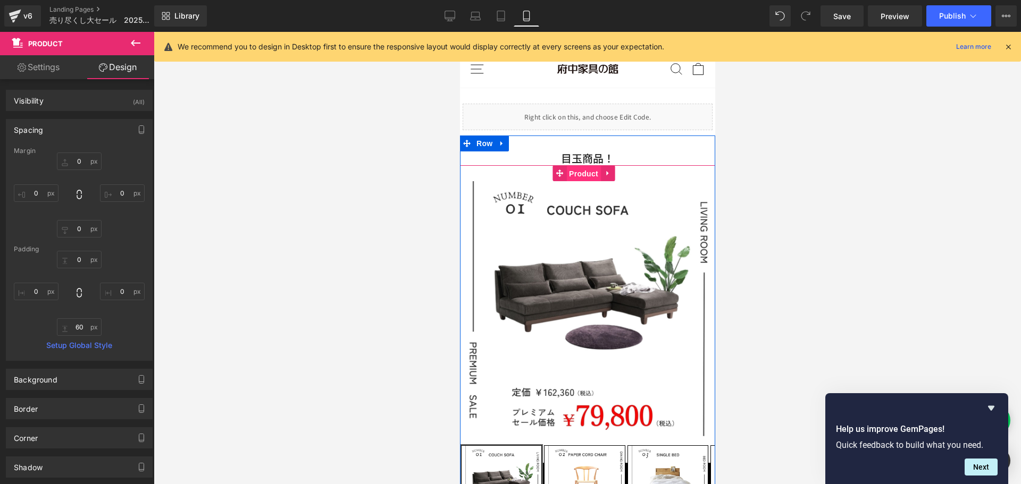
click at [589, 174] on span "Product" at bounding box center [583, 174] width 35 height 16
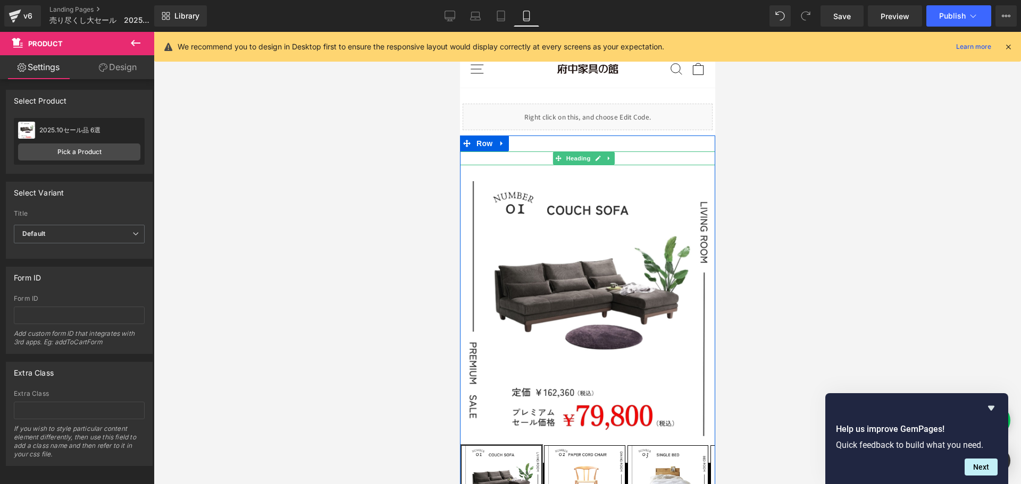
click at [632, 158] on h2 "目玉商品！" at bounding box center [586, 159] width 255 height 14
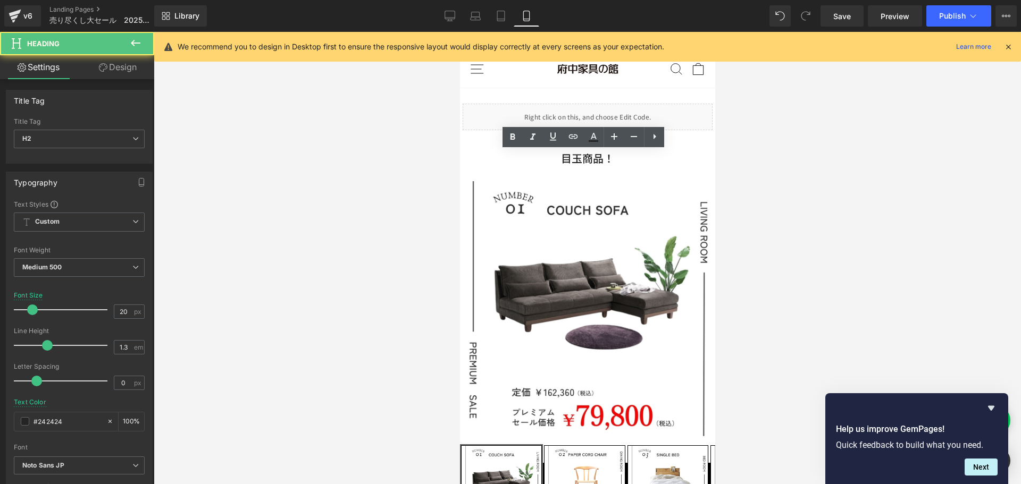
click at [792, 182] on div at bounding box center [587, 258] width 867 height 452
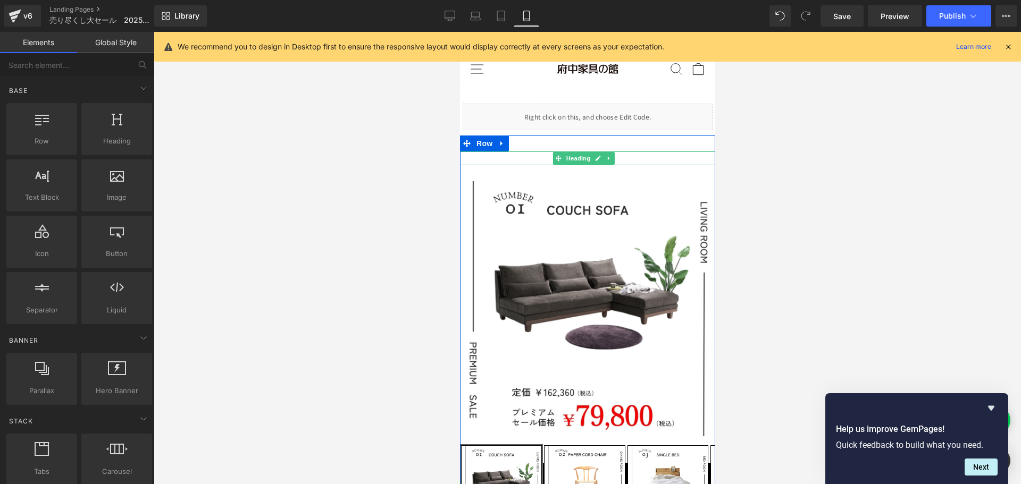
click at [548, 157] on h2 "目玉商品！" at bounding box center [586, 159] width 255 height 14
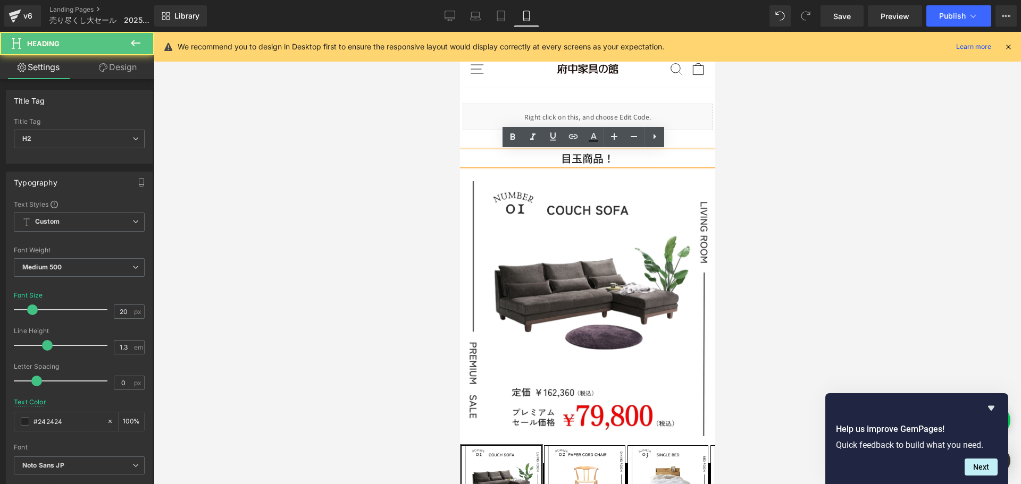
click at [599, 160] on h2 "目玉商品！" at bounding box center [586, 159] width 255 height 14
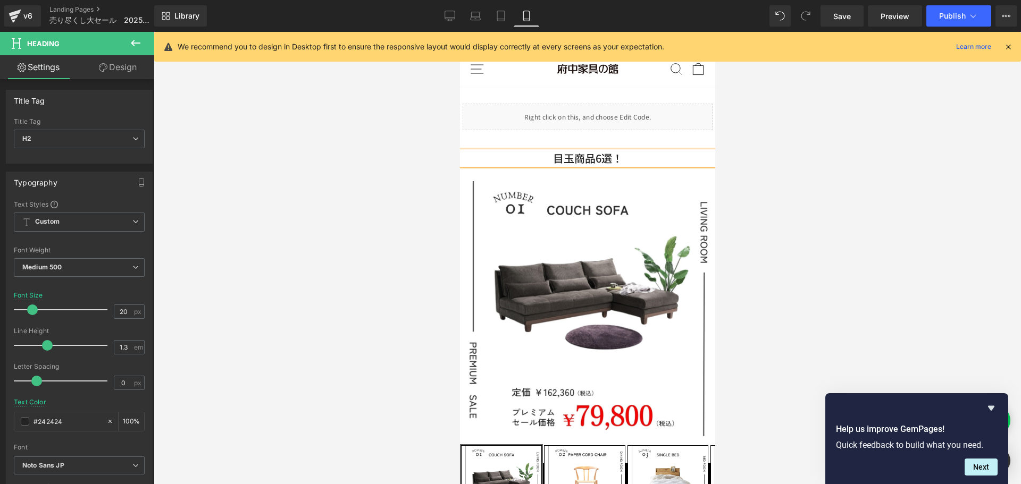
click at [591, 157] on h2 "目玉商品6選！" at bounding box center [586, 159] width 255 height 14
click at [764, 163] on div at bounding box center [587, 258] width 867 height 452
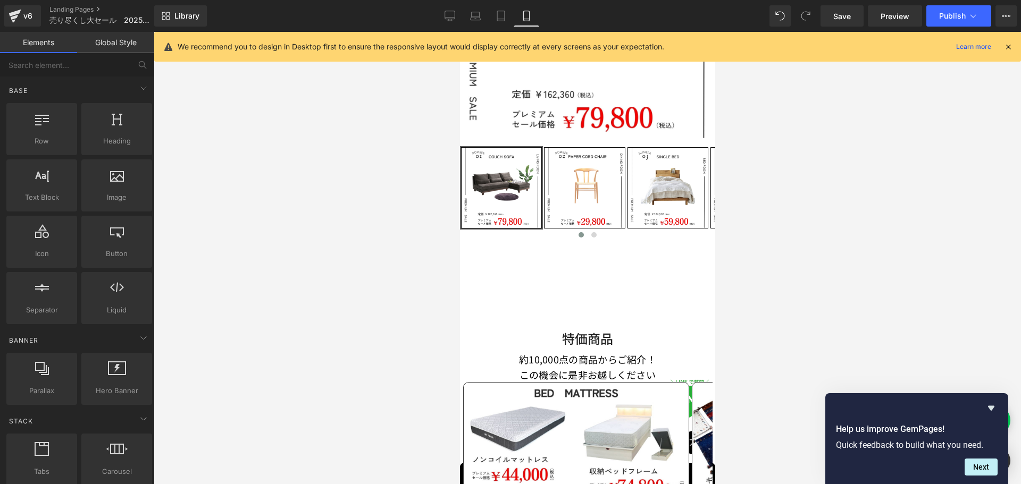
scroll to position [319, 0]
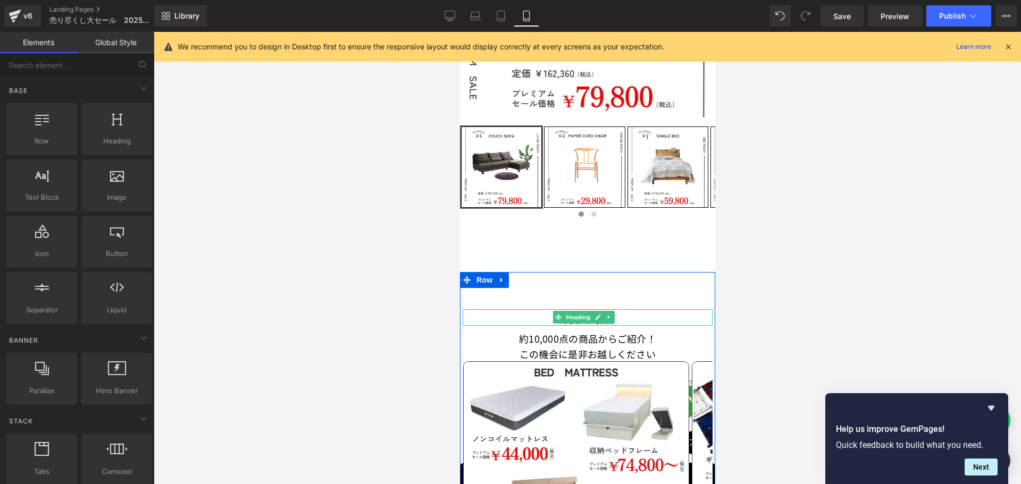
click at [540, 311] on h2 "特価商品" at bounding box center [587, 317] width 250 height 16
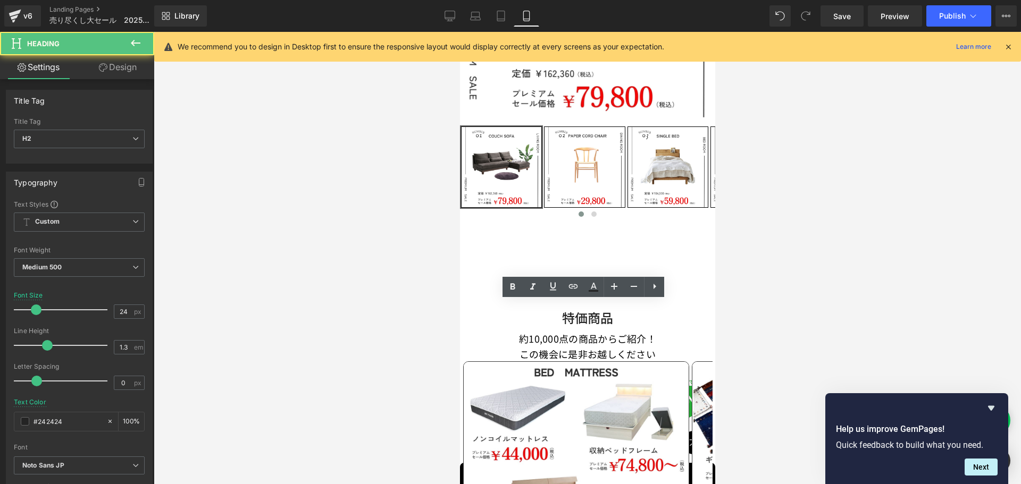
click at [822, 312] on div at bounding box center [587, 258] width 867 height 452
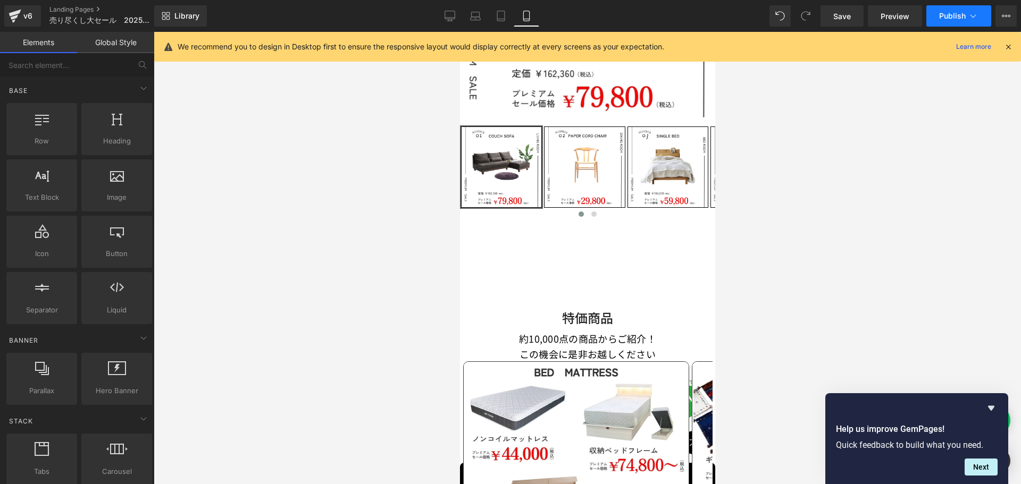
click at [956, 19] on span "Publish" at bounding box center [952, 16] width 27 height 9
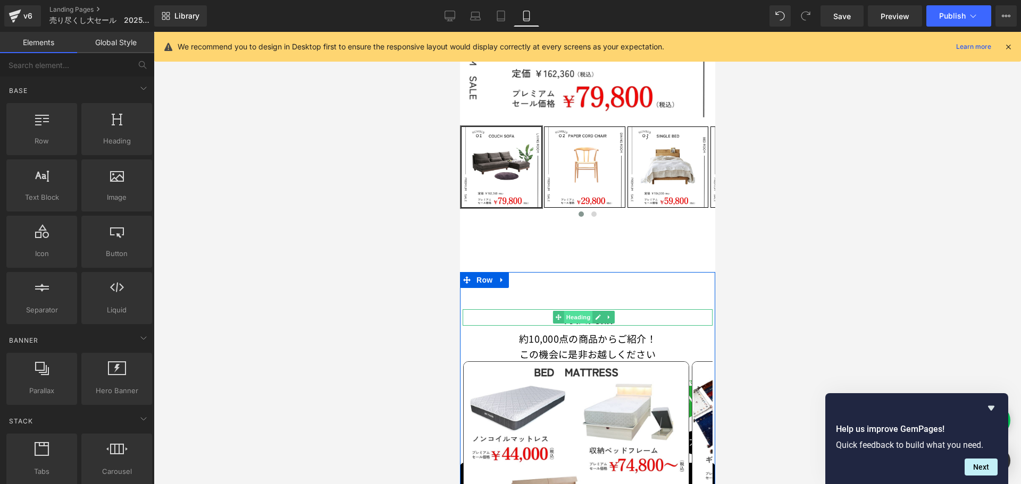
click at [576, 311] on span "Heading" at bounding box center [577, 317] width 29 height 13
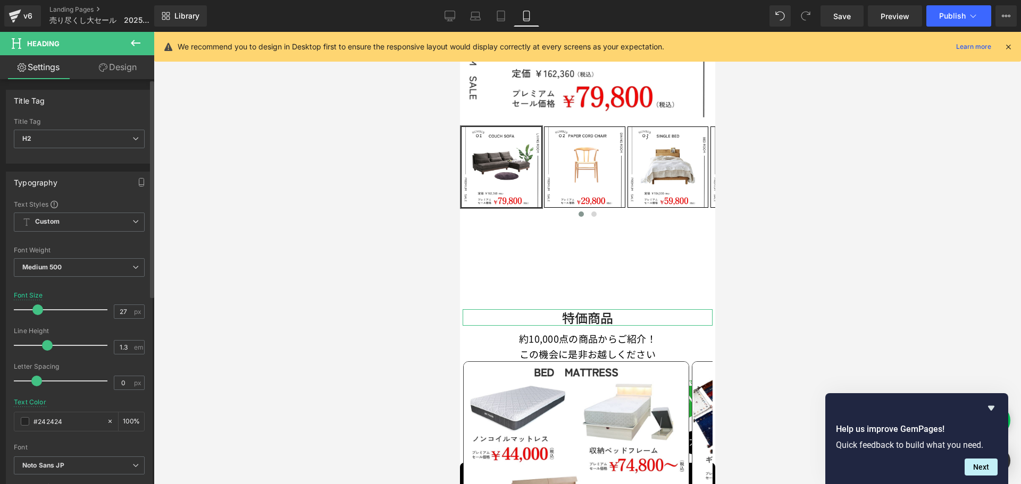
type input "28"
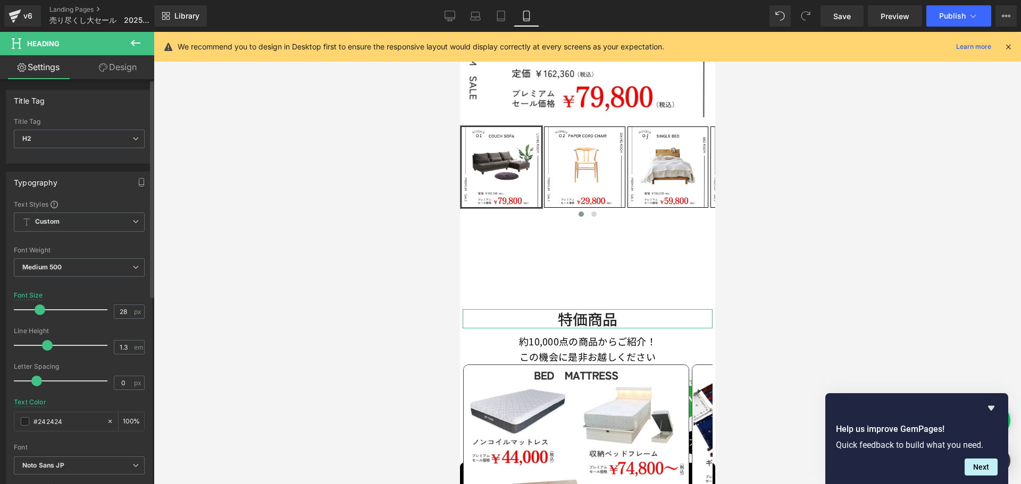
click at [41, 311] on span at bounding box center [40, 310] width 11 height 11
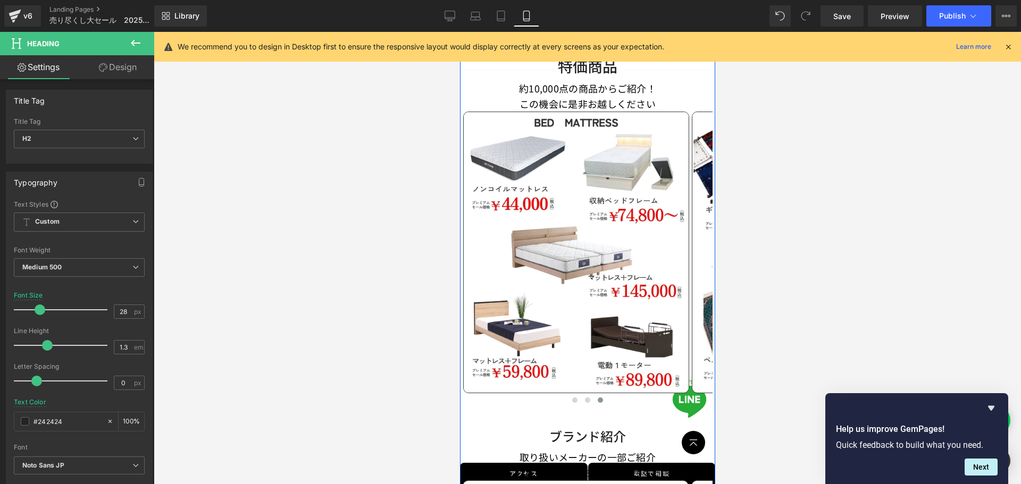
scroll to position [638, 0]
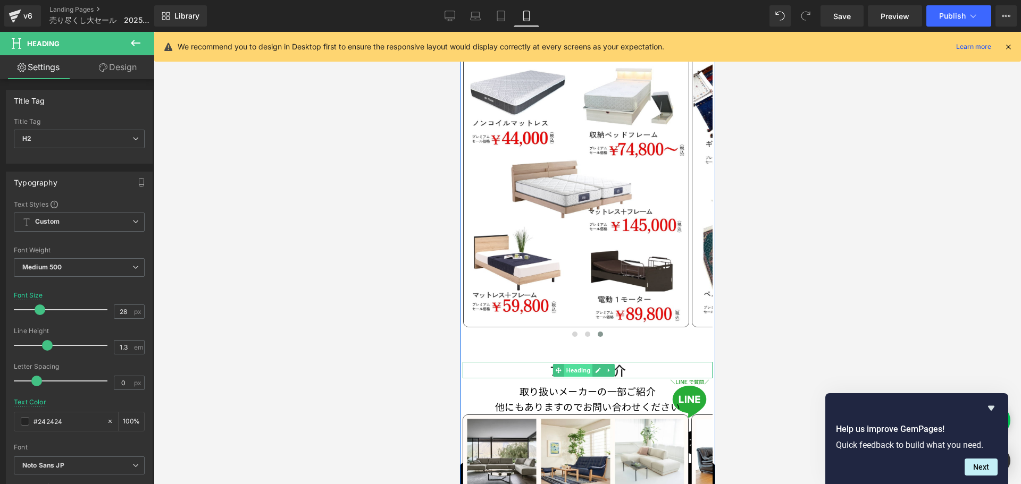
click at [571, 364] on span "Heading" at bounding box center [577, 370] width 29 height 13
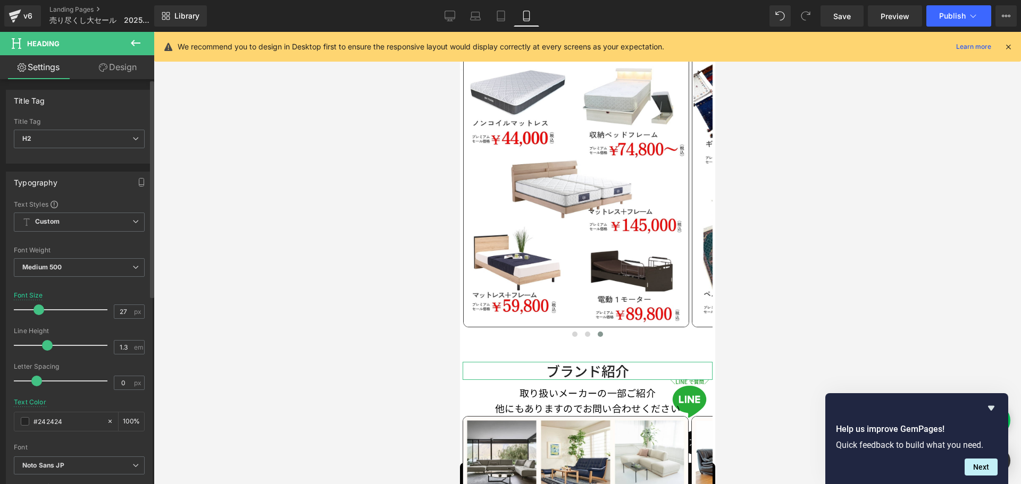
type input "28"
click at [43, 310] on span at bounding box center [40, 310] width 11 height 11
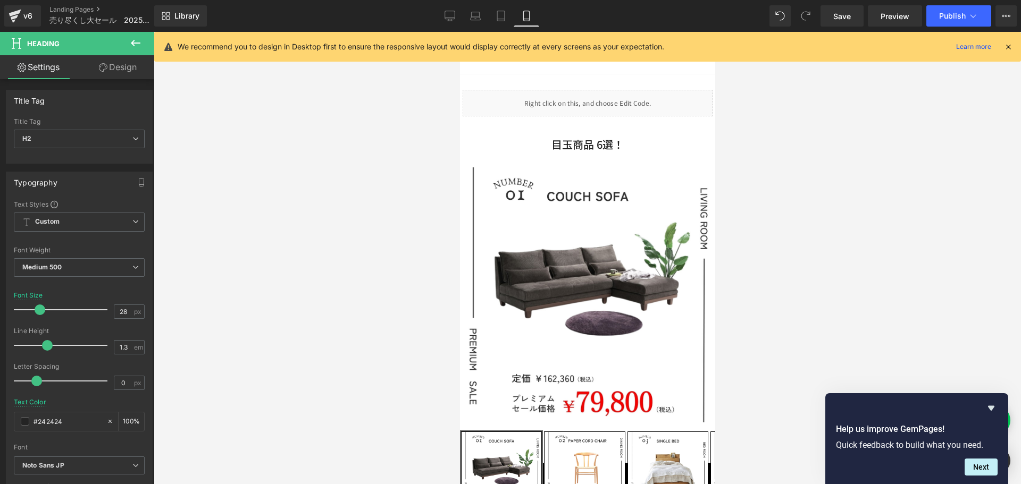
scroll to position [0, 0]
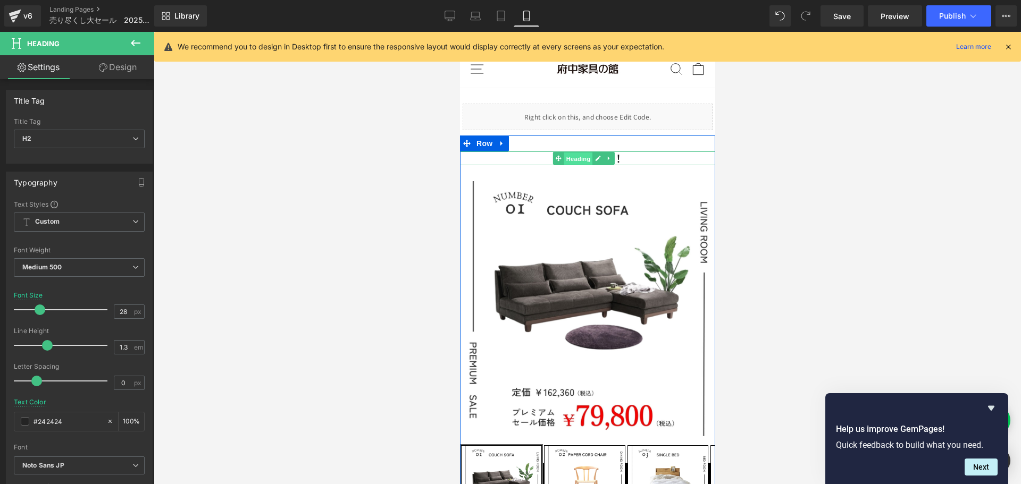
click at [577, 160] on span "Heading" at bounding box center [577, 159] width 29 height 13
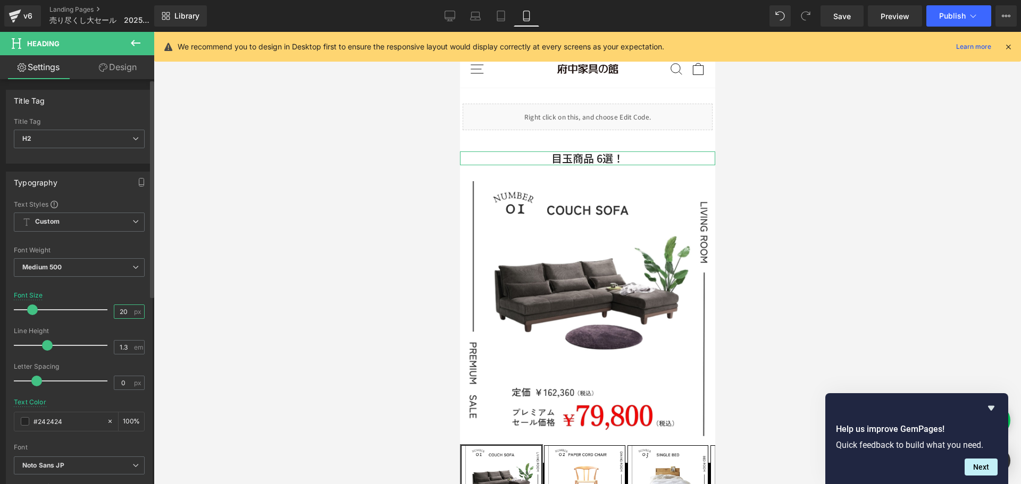
click at [115, 313] on input "20" at bounding box center [123, 311] width 19 height 13
drag, startPoint x: 115, startPoint y: 313, endPoint x: 133, endPoint y: 313, distance: 18.1
click at [133, 313] on div "20 px" at bounding box center [129, 312] width 31 height 14
type input "28"
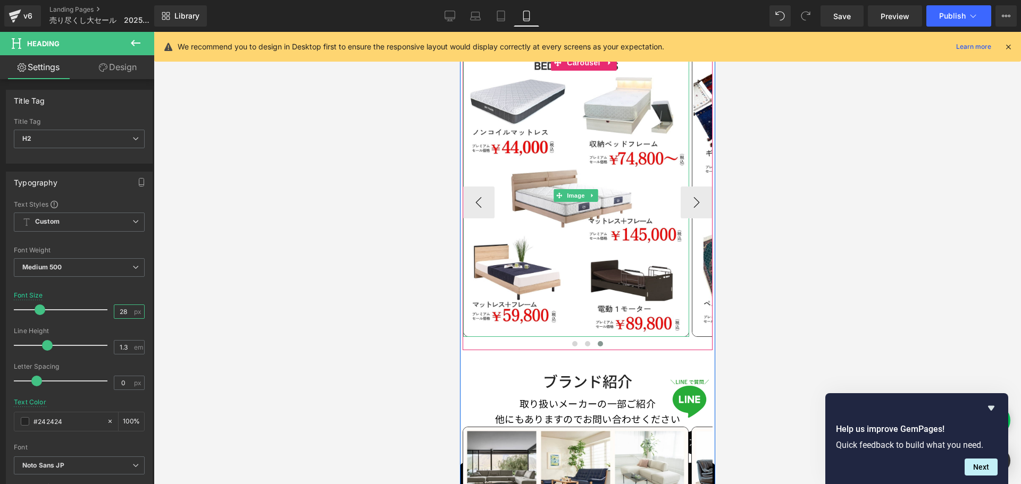
scroll to position [691, 0]
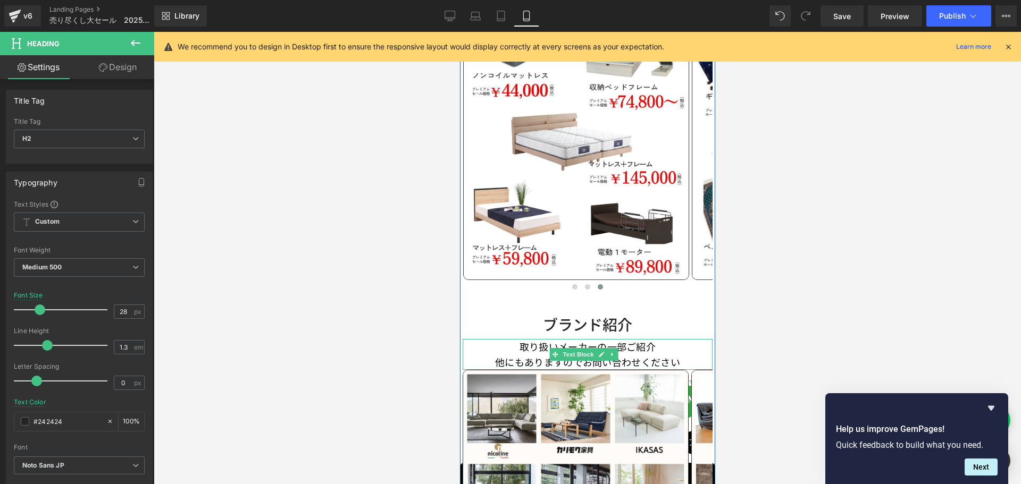
click at [641, 355] on p "他にもありますのでお問い合わせください" at bounding box center [587, 362] width 250 height 15
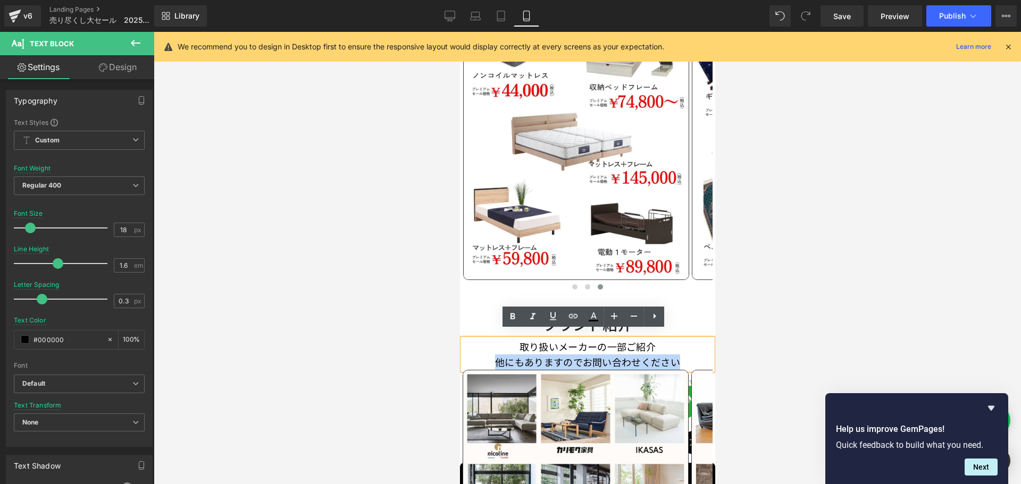
drag, startPoint x: 682, startPoint y: 357, endPoint x: 493, endPoint y: 354, distance: 189.3
click at [493, 355] on p "他にもありますのでお問い合わせください" at bounding box center [587, 362] width 250 height 15
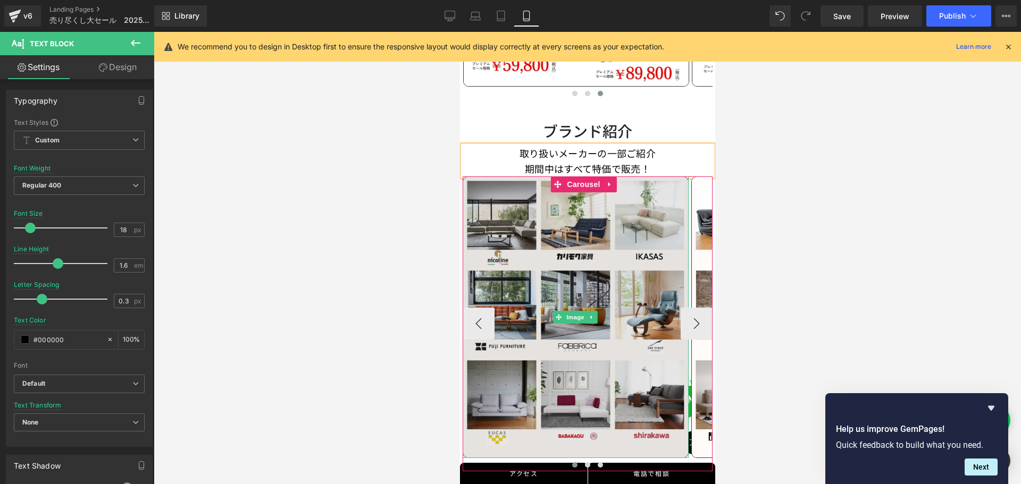
scroll to position [904, 0]
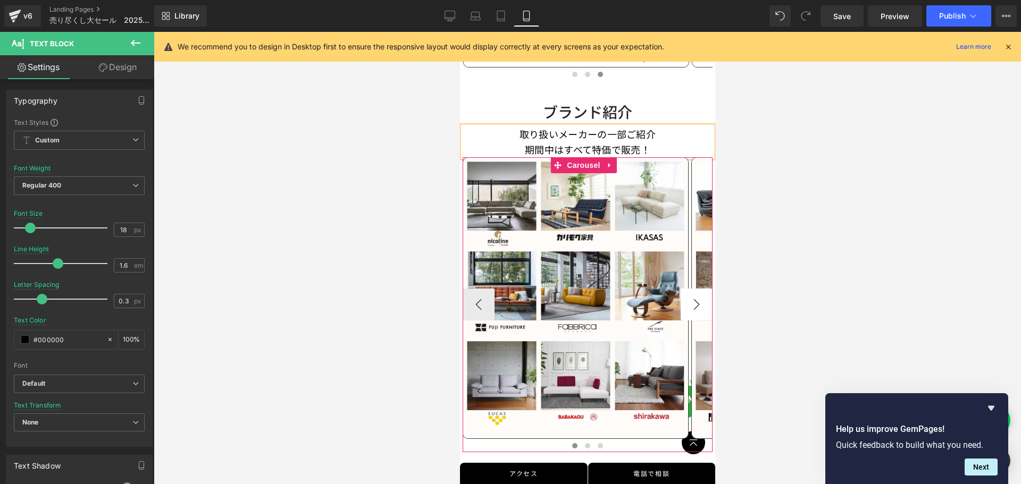
click at [690, 295] on button "›" at bounding box center [696, 305] width 32 height 32
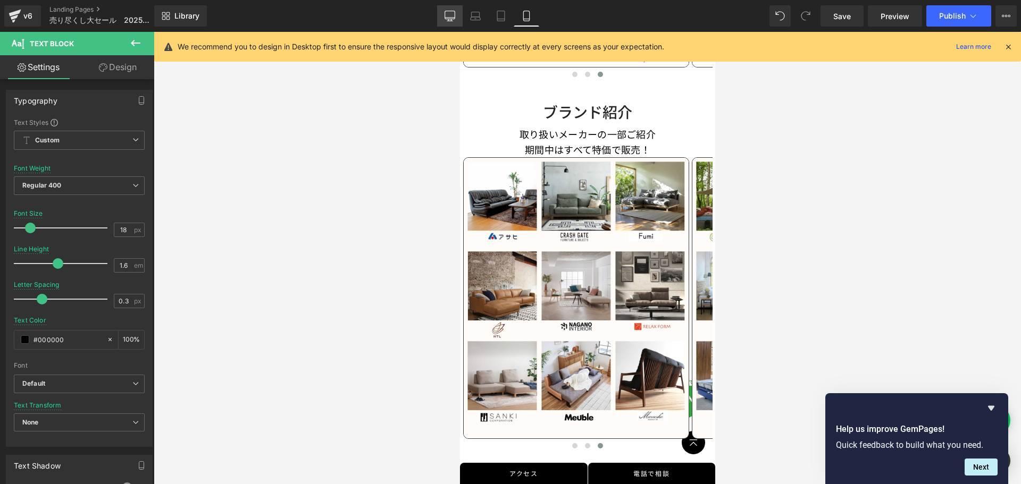
click at [451, 10] on link "Desktop" at bounding box center [450, 15] width 26 height 21
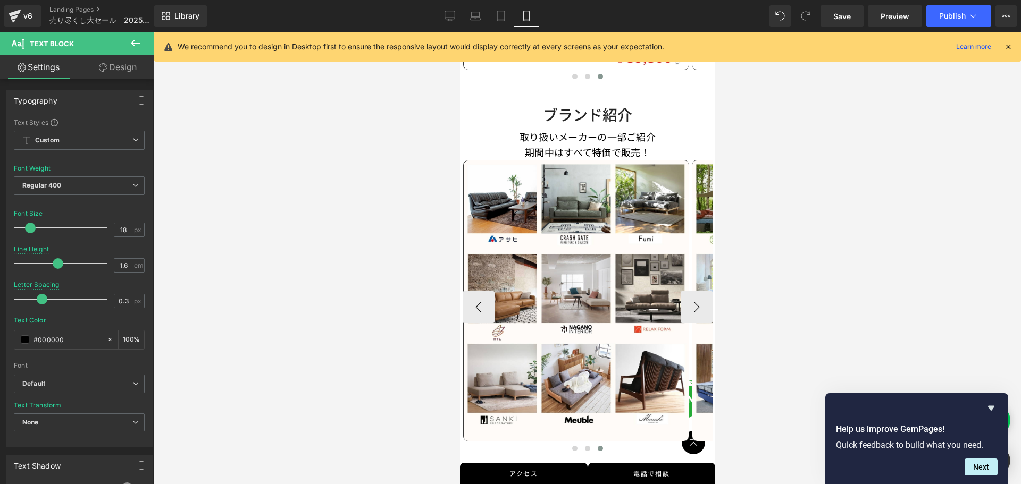
type input "14"
type input "0.35"
type input "100"
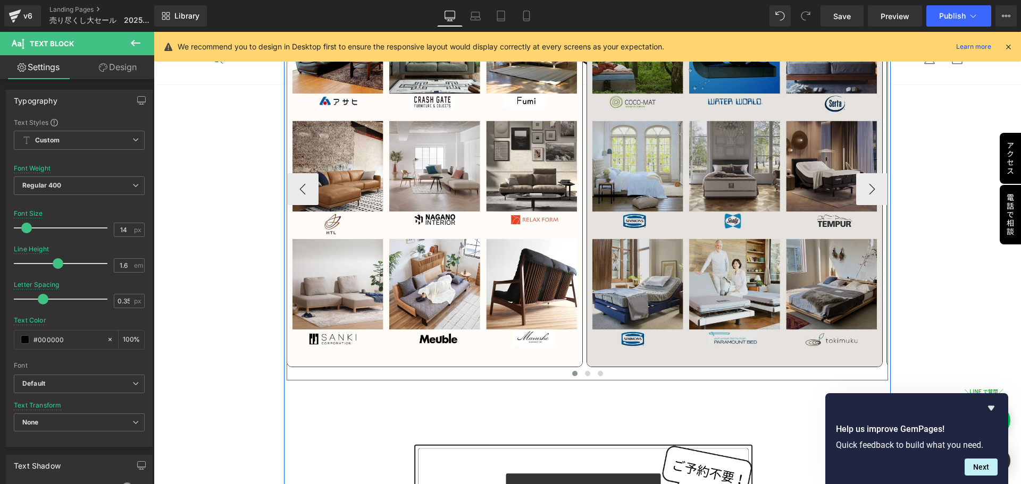
scroll to position [1194, 0]
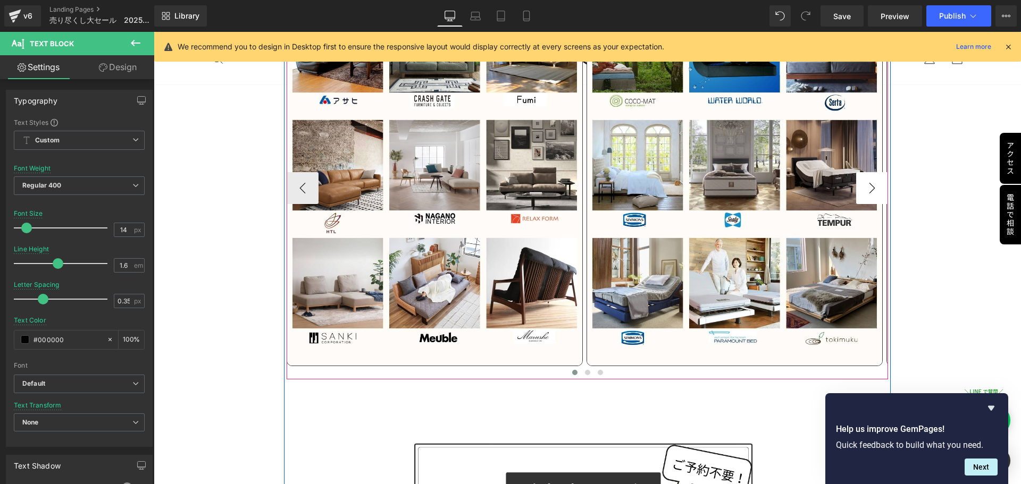
click at [856, 187] on button "›" at bounding box center [872, 188] width 32 height 32
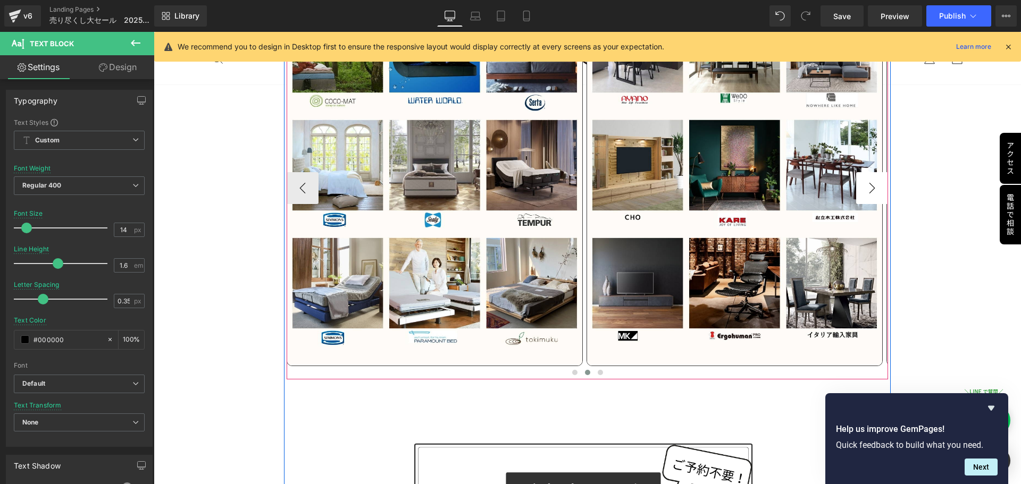
click at [856, 187] on button "›" at bounding box center [872, 188] width 32 height 32
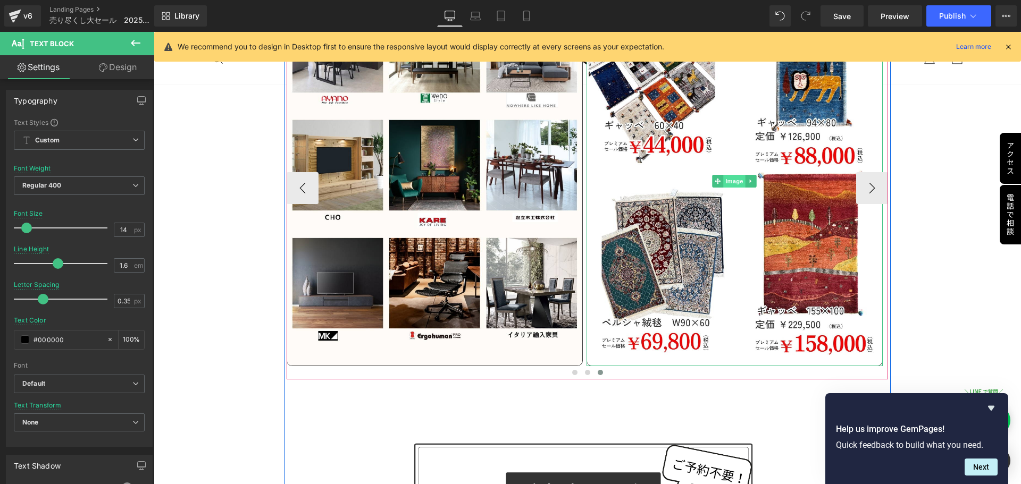
click at [735, 179] on span "Image" at bounding box center [734, 181] width 22 height 13
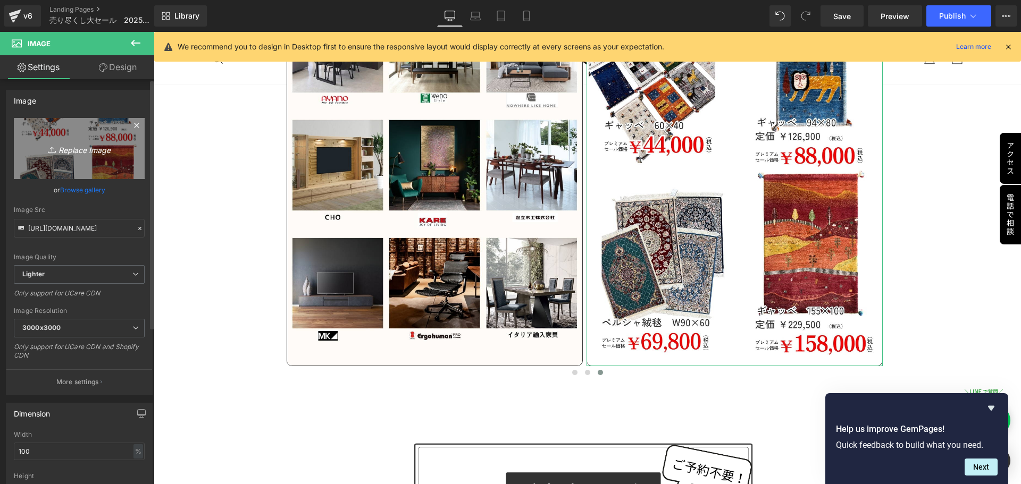
click at [63, 145] on icon "Replace Image" at bounding box center [79, 148] width 85 height 13
type input "C:\fakepath\ブランド一覧.jpg"
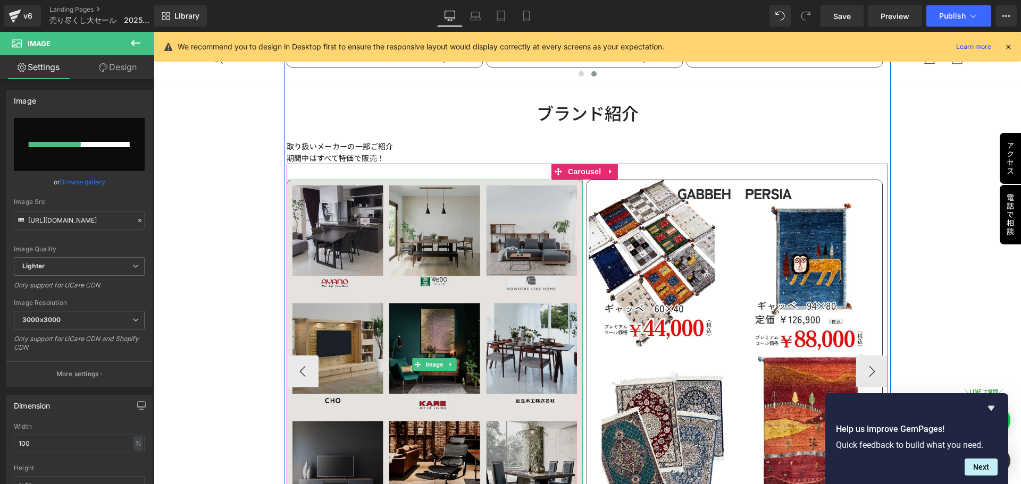
scroll to position [981, 0]
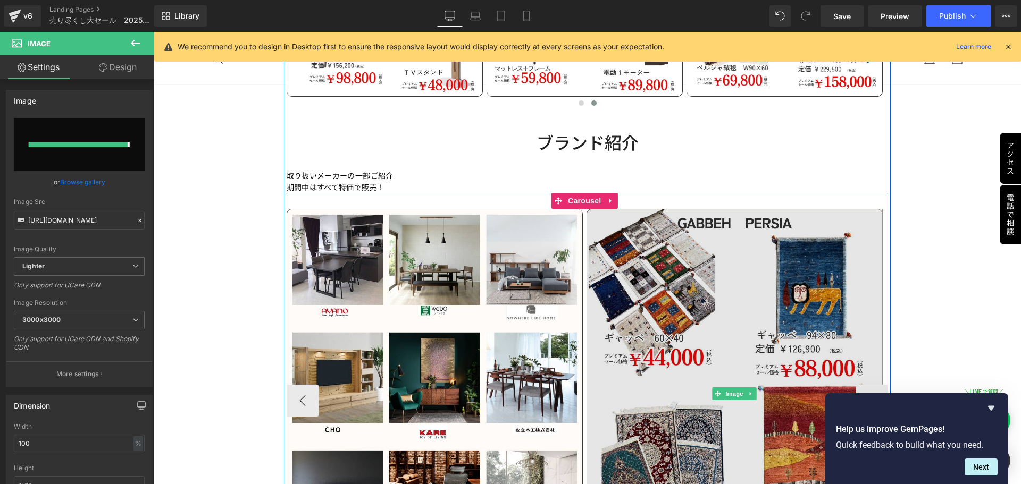
type input "https://ucarecdn.com/dc4eeae5-c1e3-4dde-a1ae-6290fa809816/-/format/auto/-/previ…"
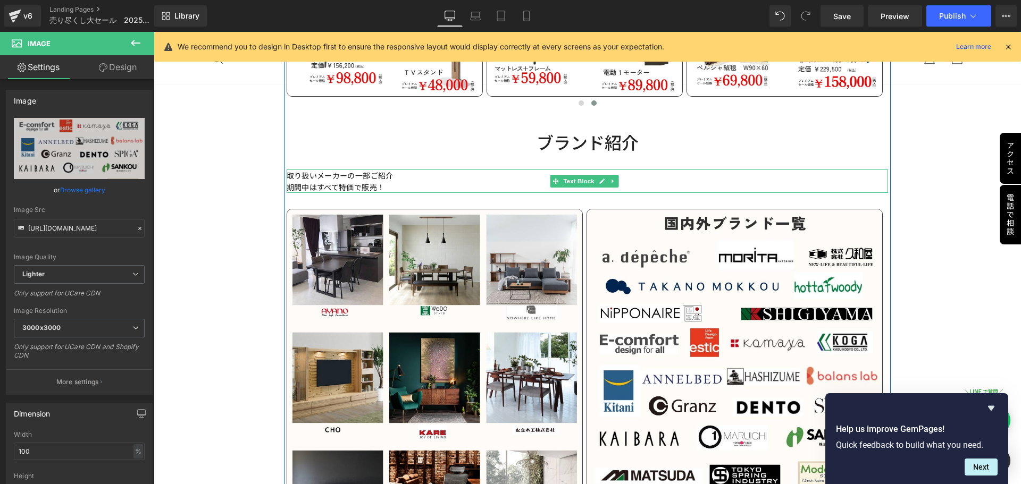
click at [337, 181] on p "期間中はすべて特価で販売！" at bounding box center [588, 187] width 602 height 12
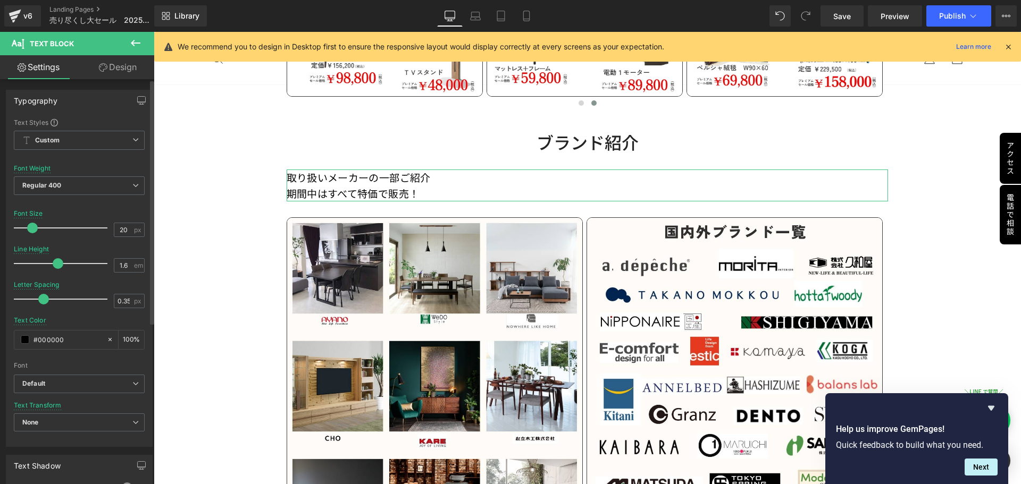
type input "21"
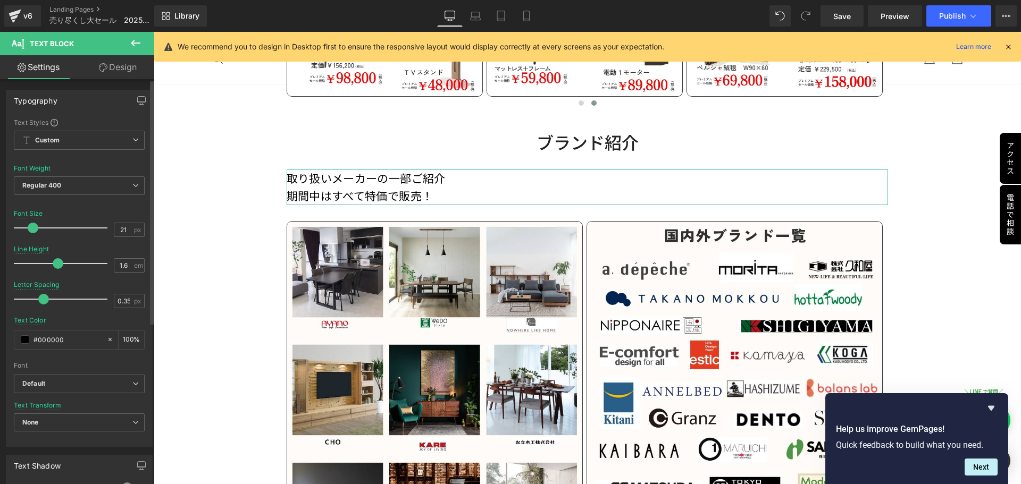
drag, startPoint x: 28, startPoint y: 227, endPoint x: 35, endPoint y: 228, distance: 6.4
click at [35, 228] on span at bounding box center [33, 228] width 11 height 11
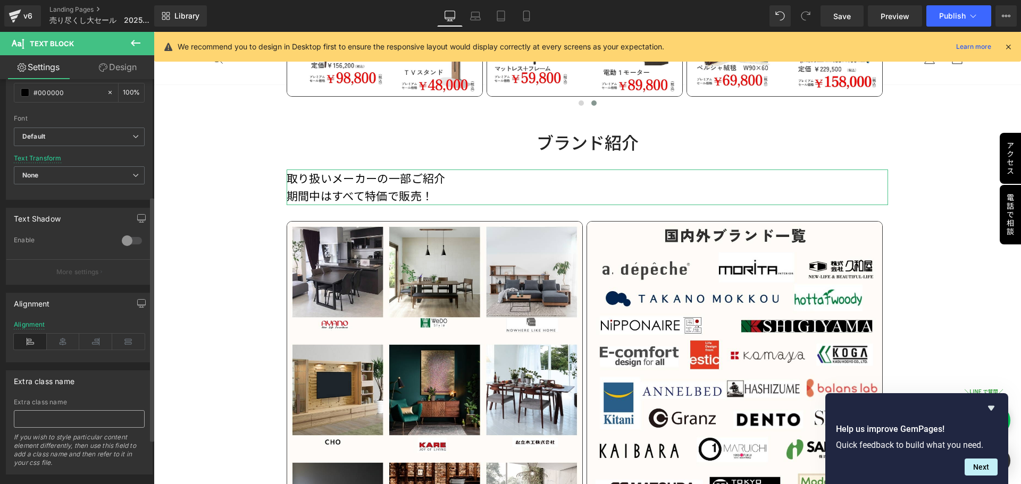
scroll to position [267, 0]
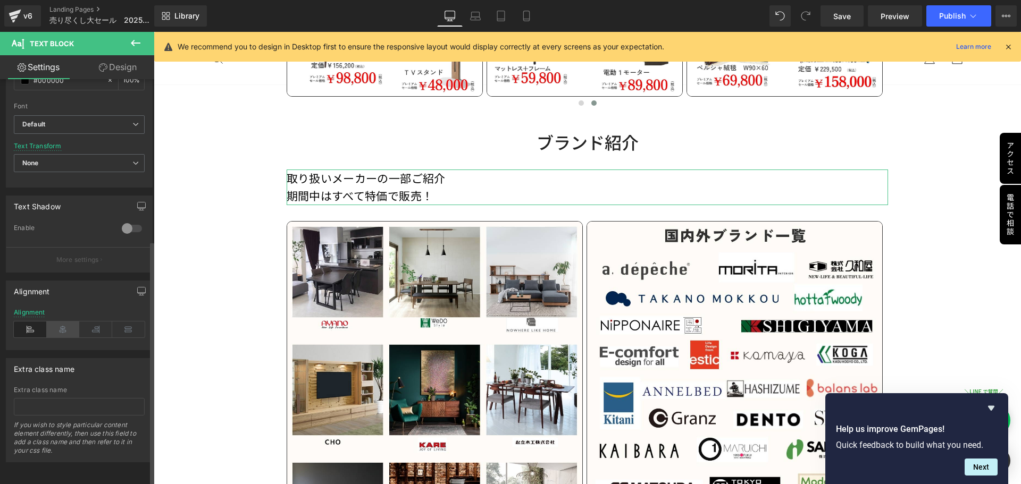
click at [63, 324] on icon at bounding box center [63, 330] width 33 height 16
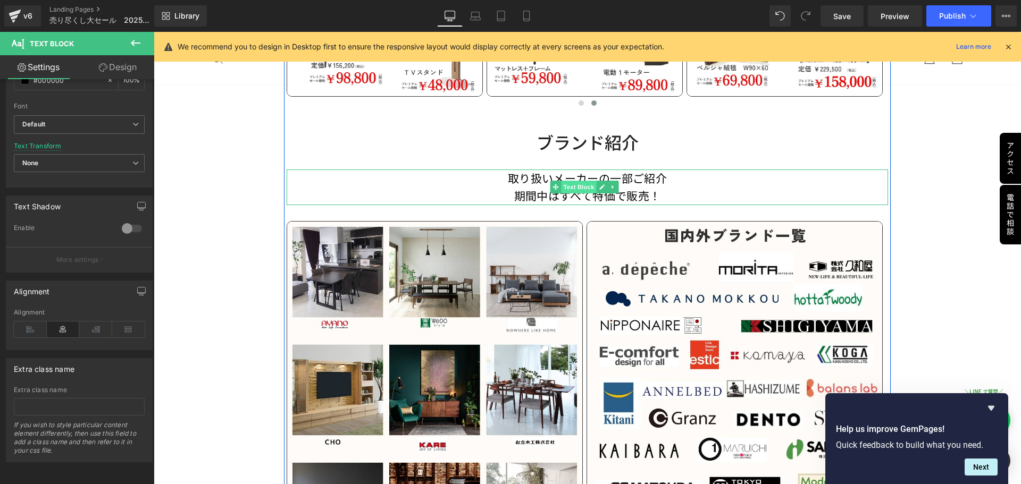
click at [584, 183] on span "Text Block" at bounding box center [578, 187] width 35 height 13
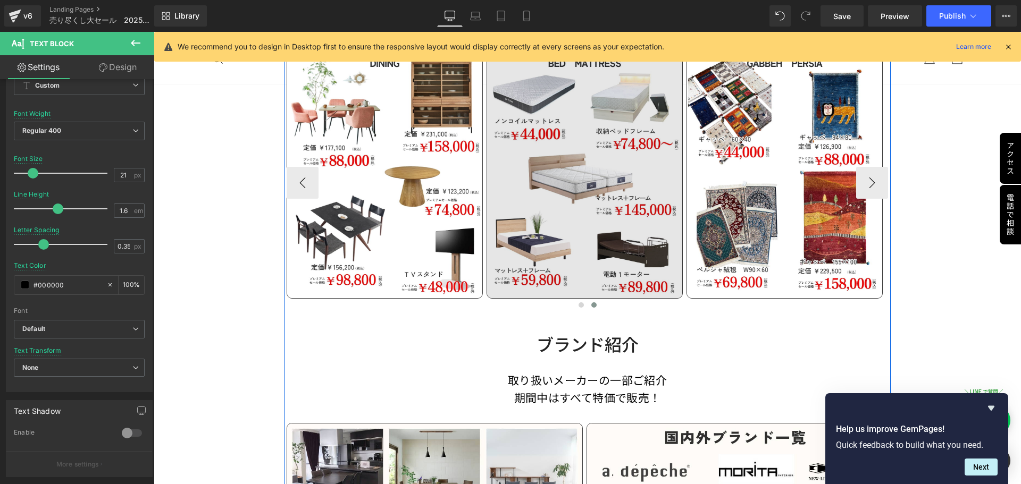
scroll to position [768, 0]
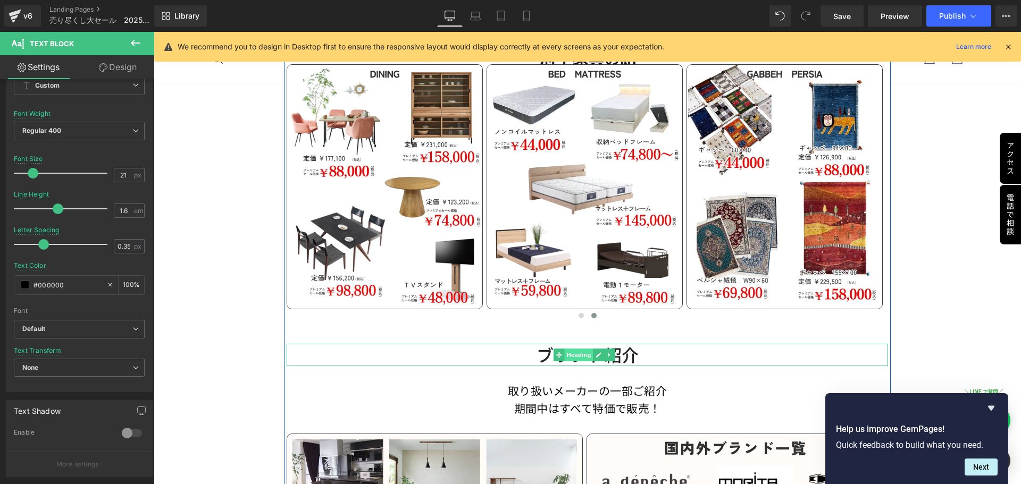
click at [571, 350] on span "Heading" at bounding box center [579, 355] width 29 height 13
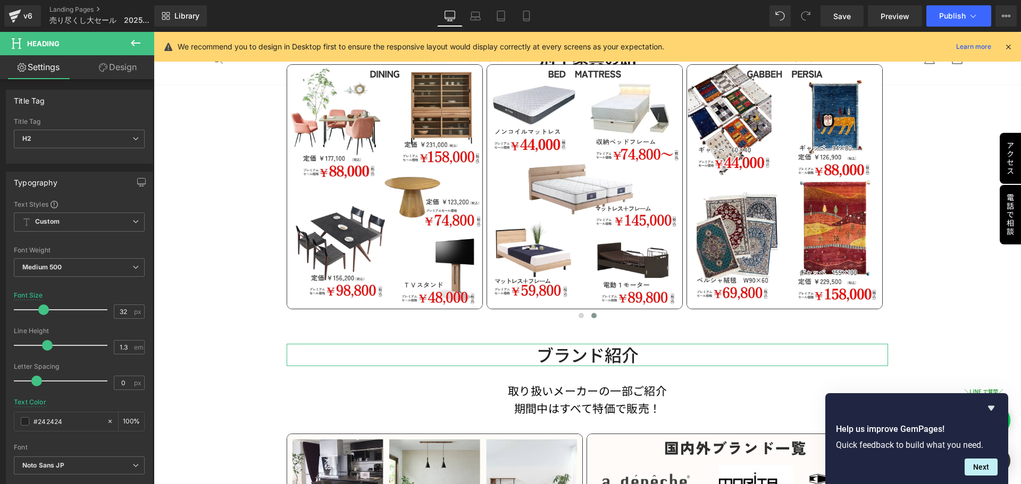
click at [119, 68] on link "Design" at bounding box center [117, 67] width 77 height 24
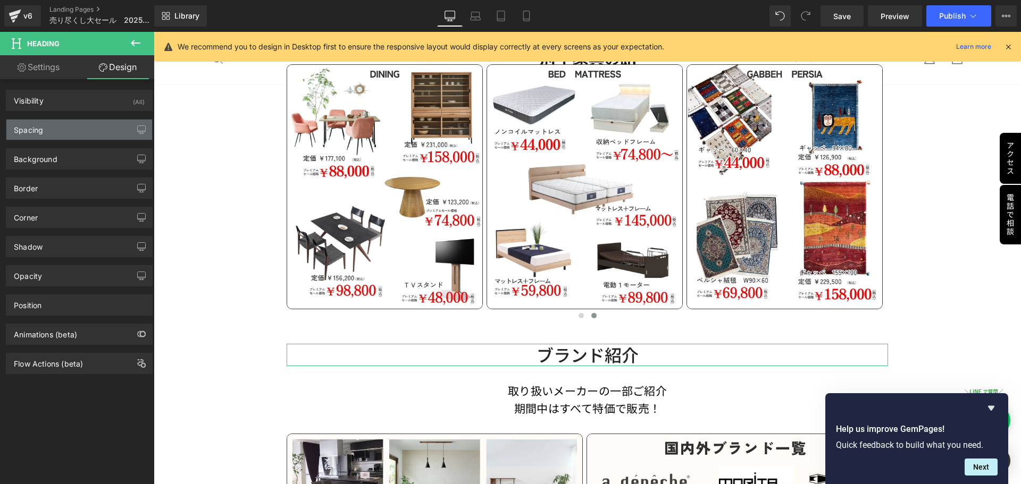
click at [71, 132] on div "Spacing" at bounding box center [79, 130] width 146 height 20
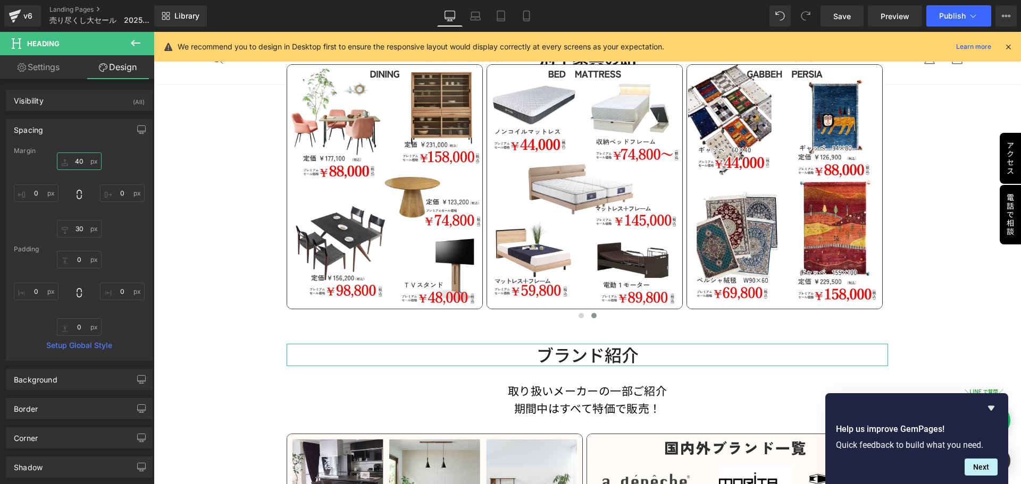
click at [82, 164] on input "40" at bounding box center [79, 162] width 45 height 18
type input "60"
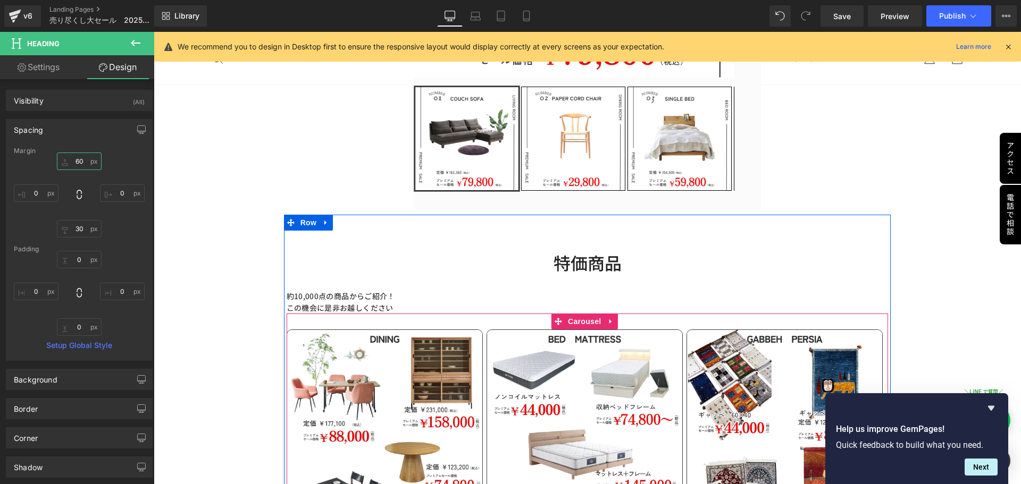
scroll to position [502, 0]
click at [598, 263] on div "特価商品 Heading" at bounding box center [588, 264] width 602 height 22
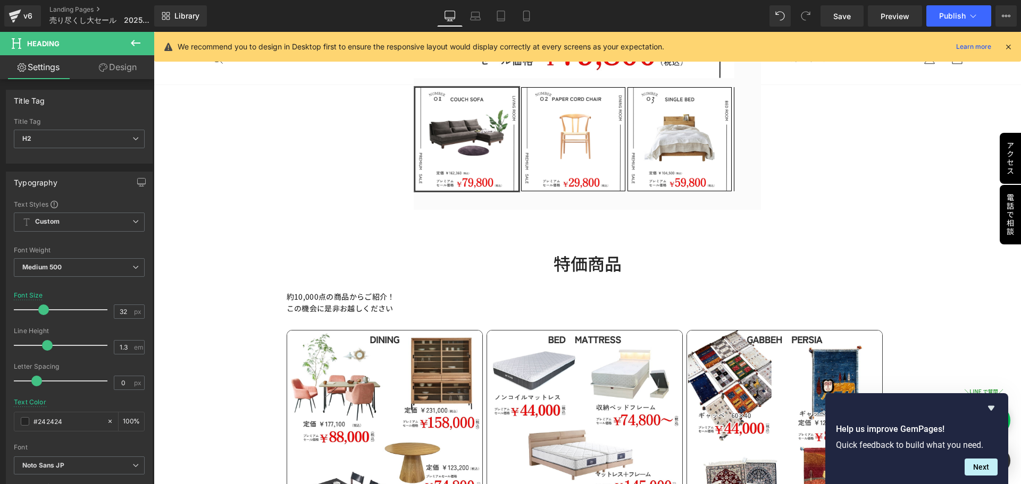
click at [123, 64] on link "Design" at bounding box center [117, 67] width 77 height 24
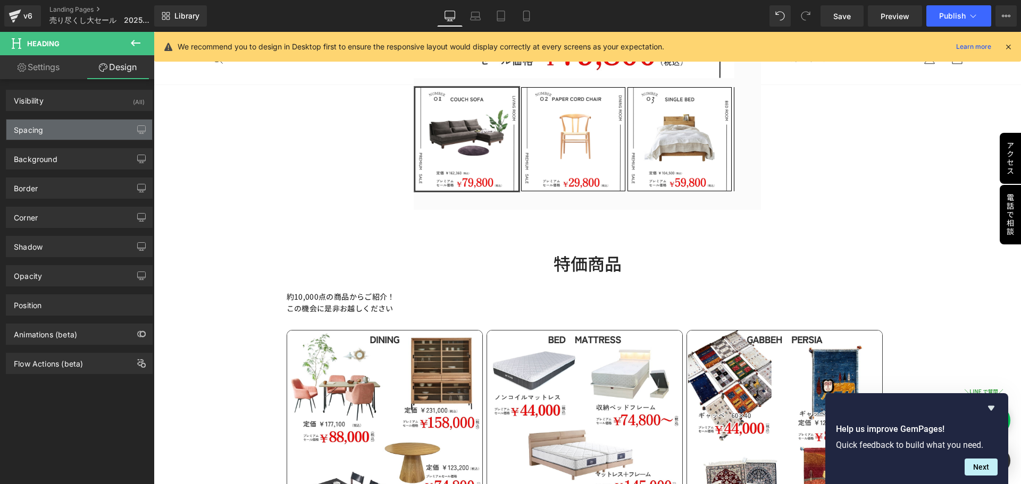
click at [87, 130] on div "Spacing" at bounding box center [79, 130] width 146 height 20
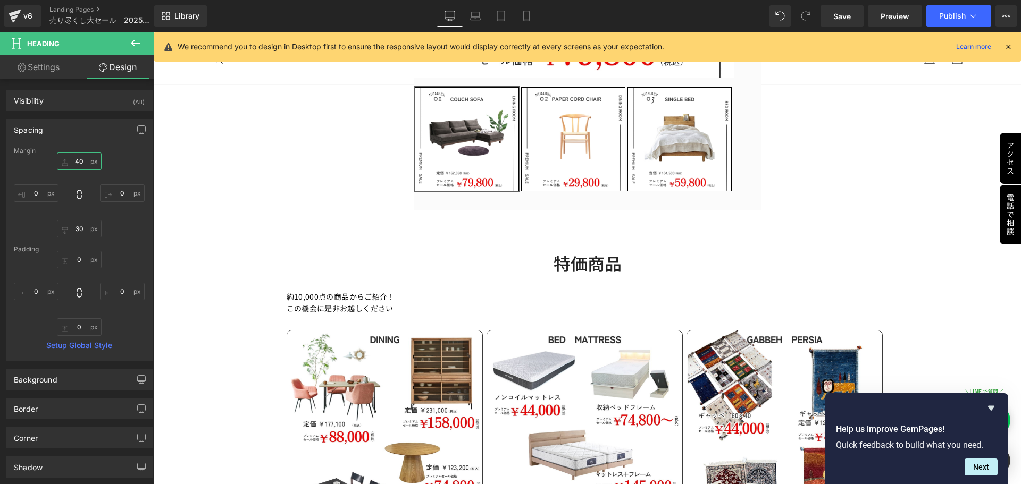
click at [89, 160] on input "40" at bounding box center [79, 162] width 45 height 18
type input "60"
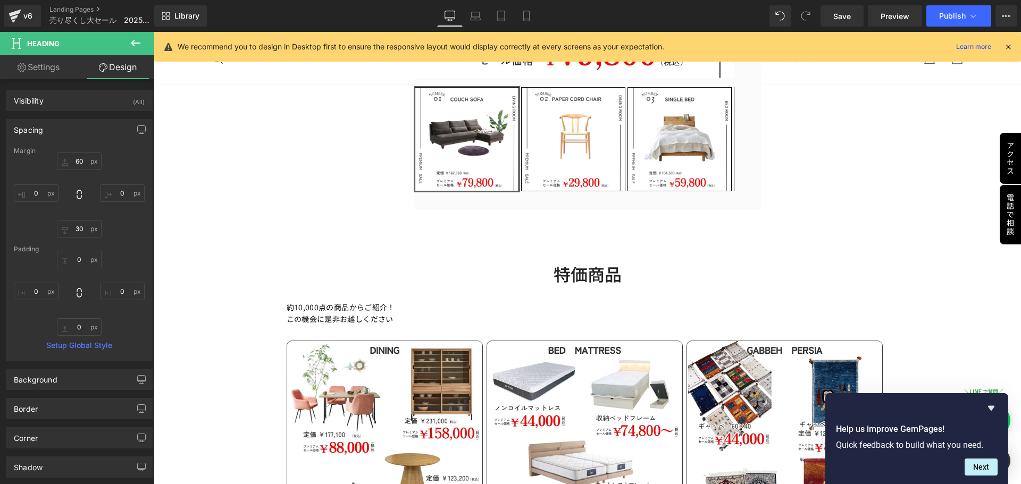
click at [328, 313] on p "約10,000点の商品からご紹介！ この機会に是非お越しください" at bounding box center [588, 313] width 602 height 24
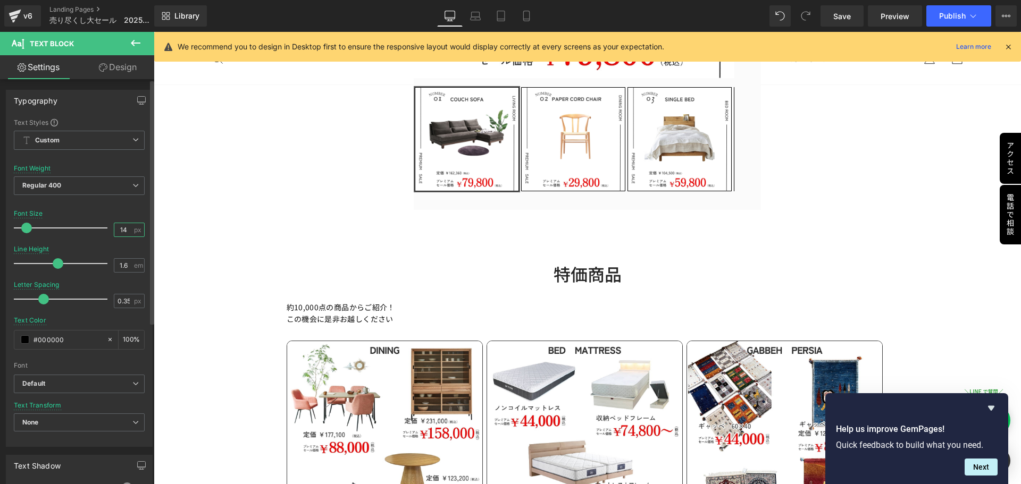
drag, startPoint x: 123, startPoint y: 229, endPoint x: 89, endPoint y: 226, distance: 33.6
click at [89, 226] on div "Font Size 14 px" at bounding box center [79, 228] width 131 height 36
type input "22"
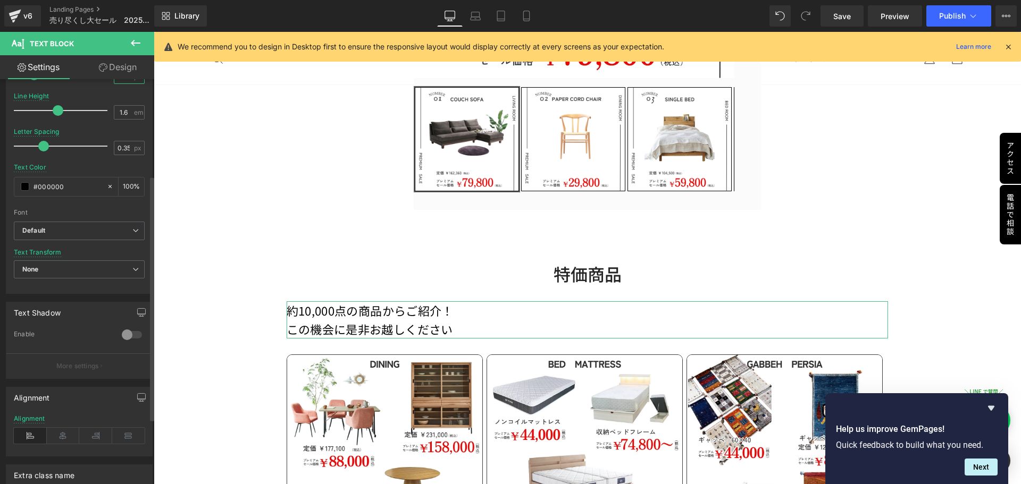
scroll to position [160, 0]
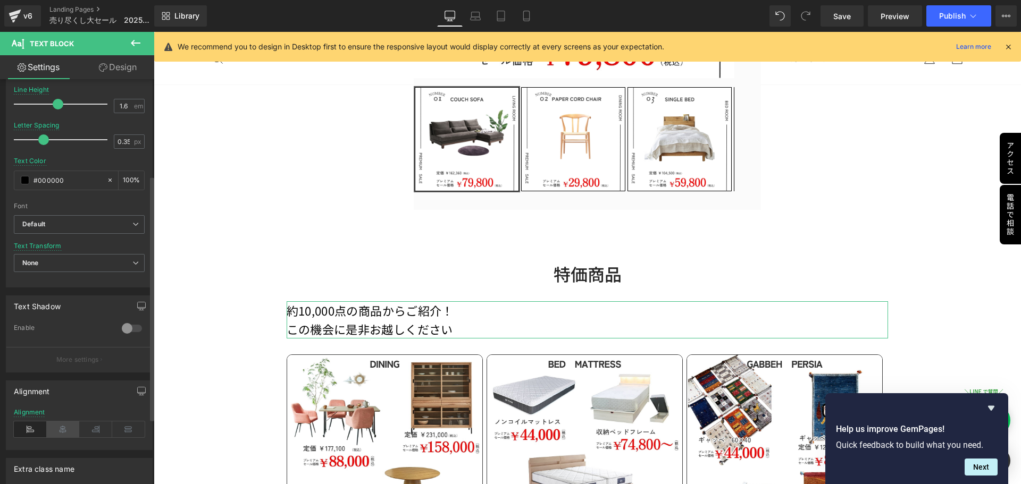
click at [53, 428] on icon at bounding box center [63, 430] width 33 height 16
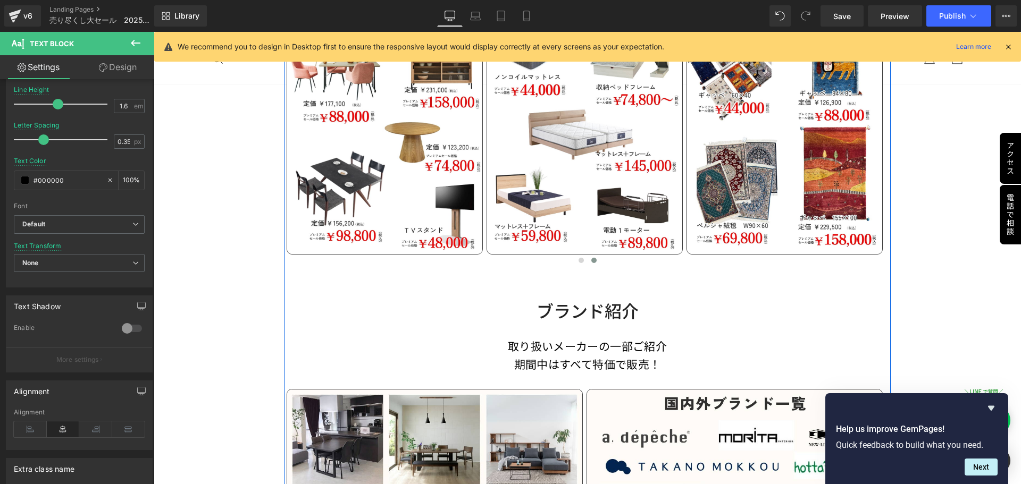
scroll to position [822, 0]
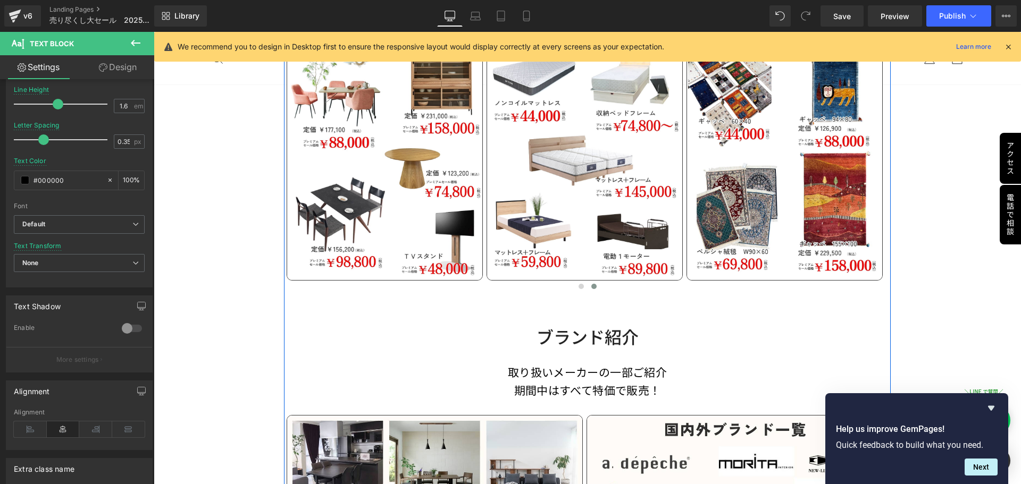
click at [593, 330] on link at bounding box center [598, 336] width 11 height 13
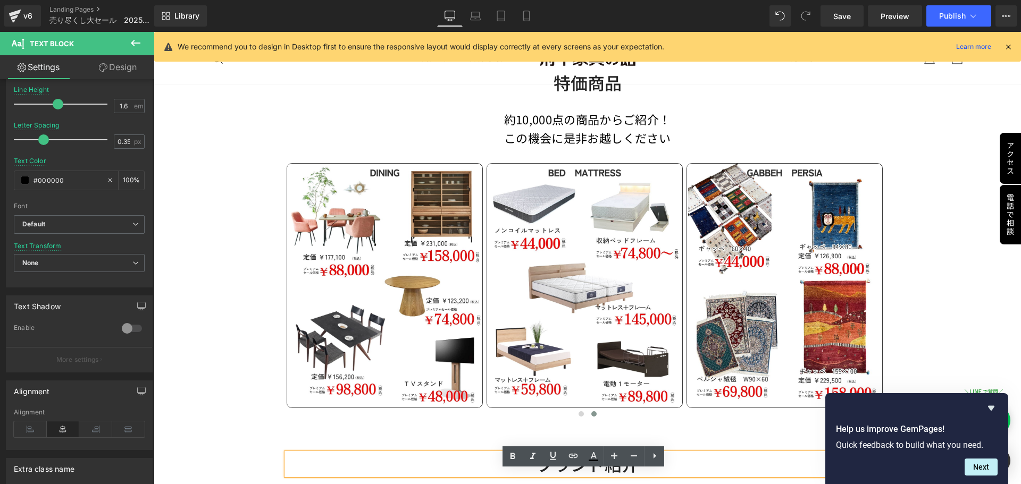
scroll to position [662, 0]
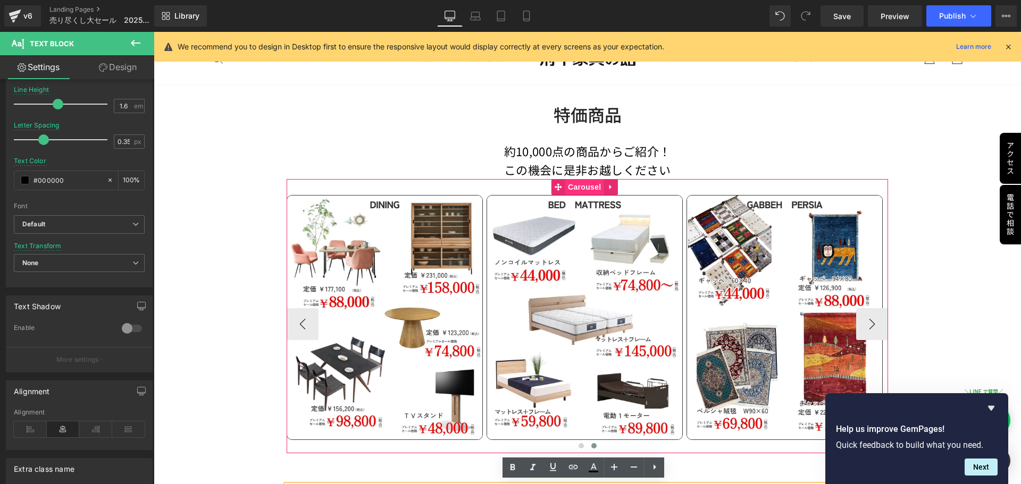
click at [582, 185] on span "Carousel" at bounding box center [584, 187] width 38 height 16
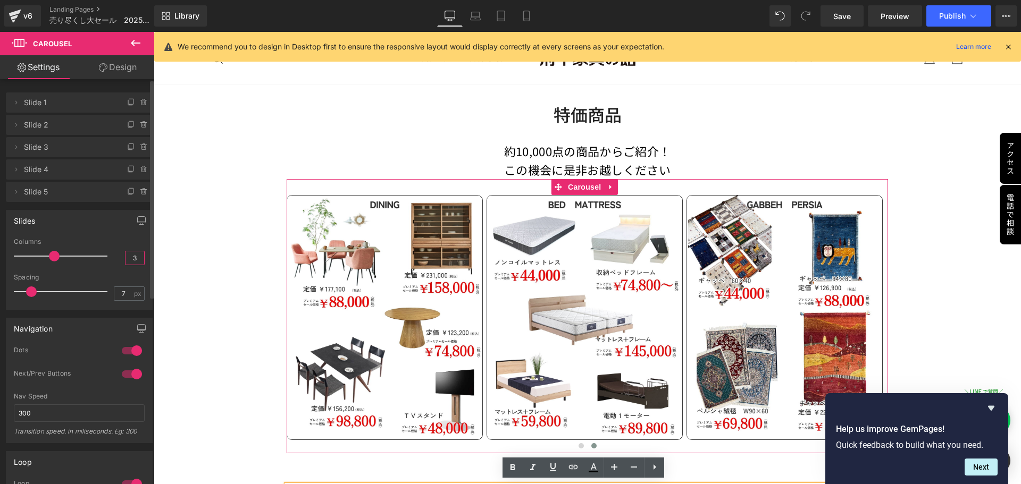
drag, startPoint x: 126, startPoint y: 258, endPoint x: 135, endPoint y: 259, distance: 8.5
click at [135, 259] on input "3" at bounding box center [134, 258] width 19 height 13
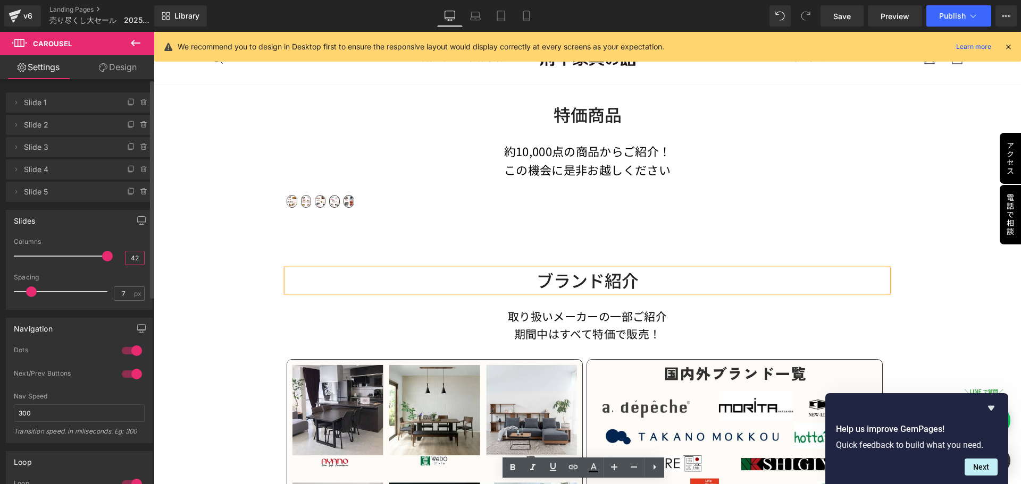
type input "2"
type input "2.4"
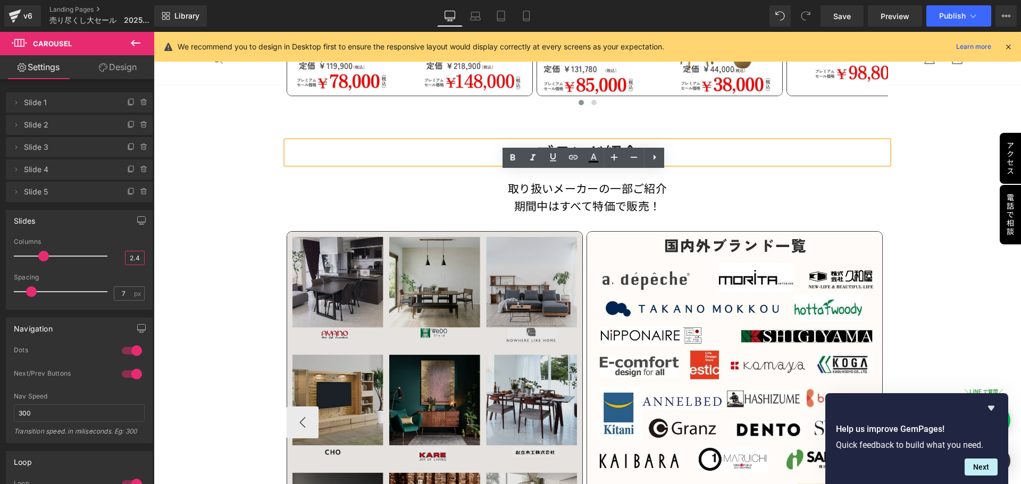
scroll to position [1087, 0]
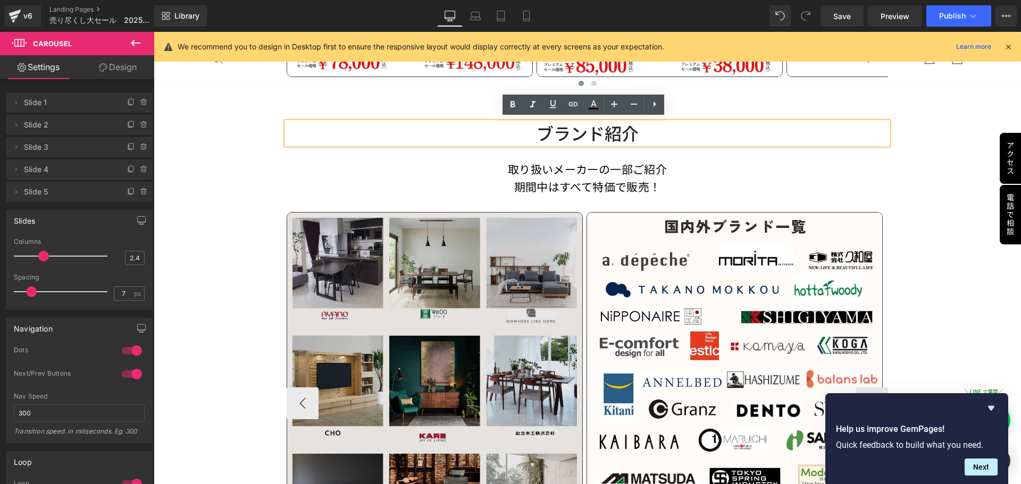
click at [548, 311] on img at bounding box center [435, 397] width 296 height 370
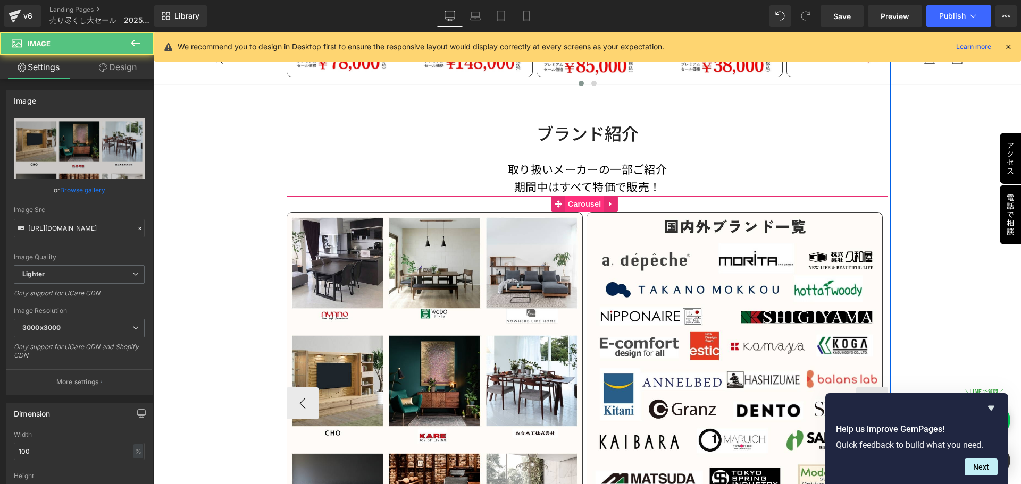
click at [584, 196] on span "Carousel" at bounding box center [584, 204] width 38 height 16
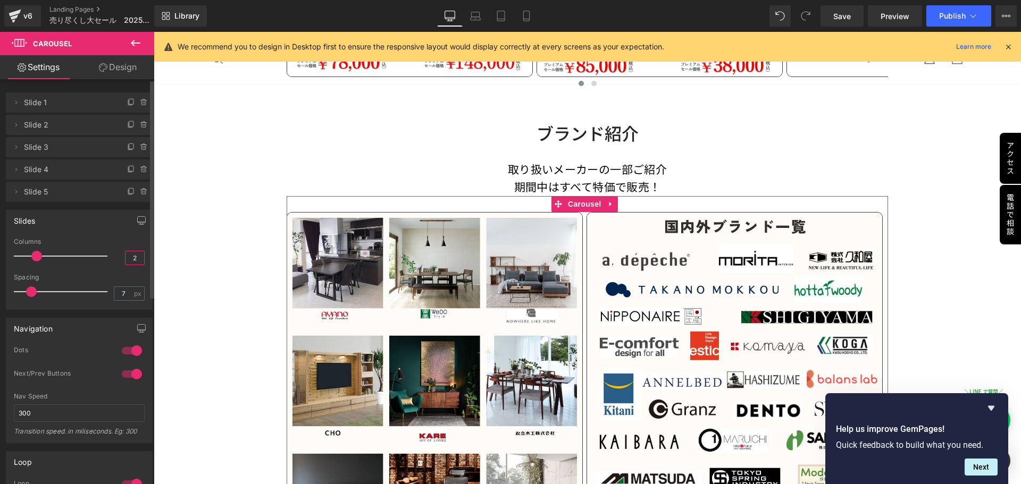
click at [130, 259] on input "2" at bounding box center [134, 258] width 19 height 13
type input "2.4"
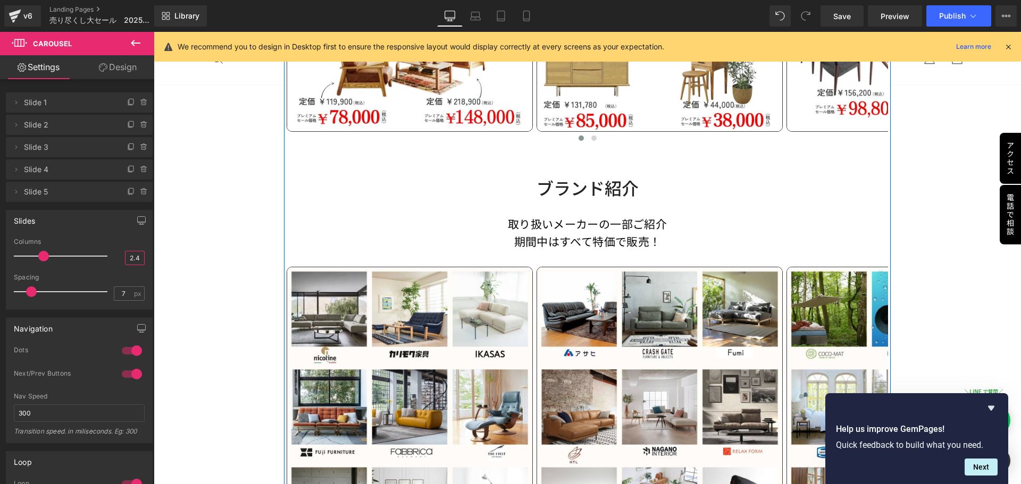
scroll to position [981, 0]
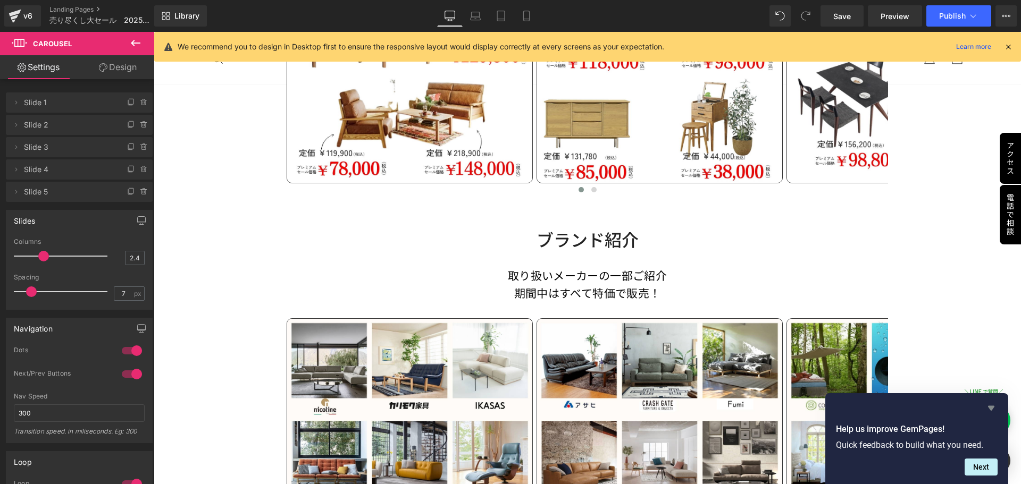
click at [986, 406] on icon "Hide survey" at bounding box center [991, 408] width 13 height 13
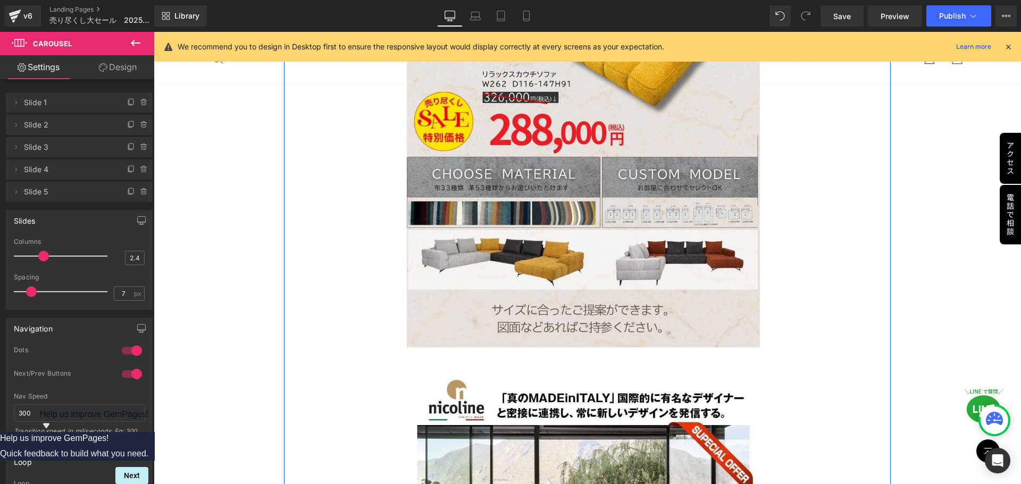
scroll to position [2871, 0]
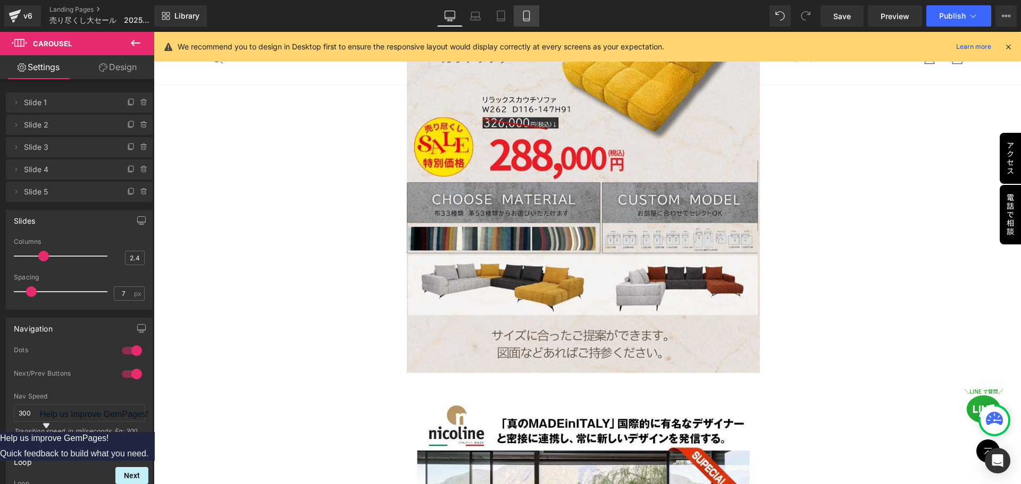
click at [532, 20] on icon at bounding box center [526, 16] width 11 height 11
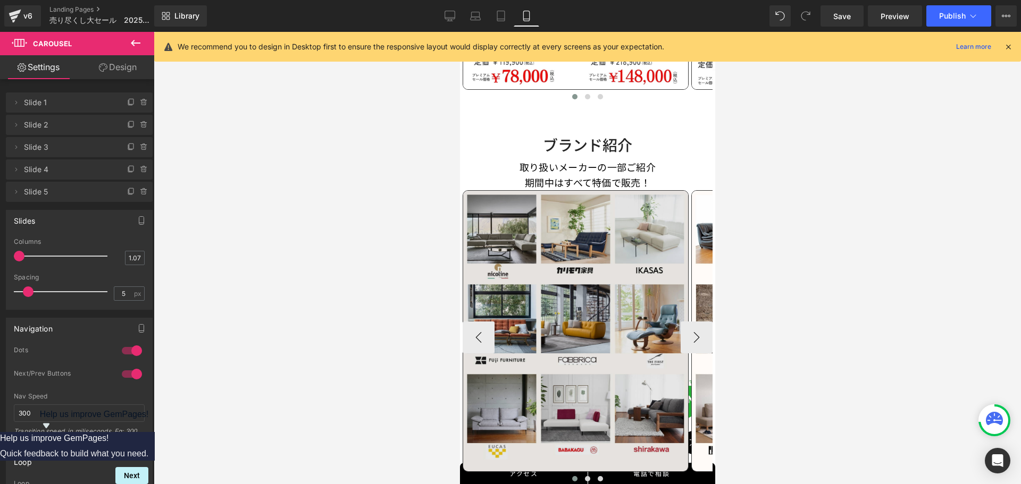
scroll to position [877, 0]
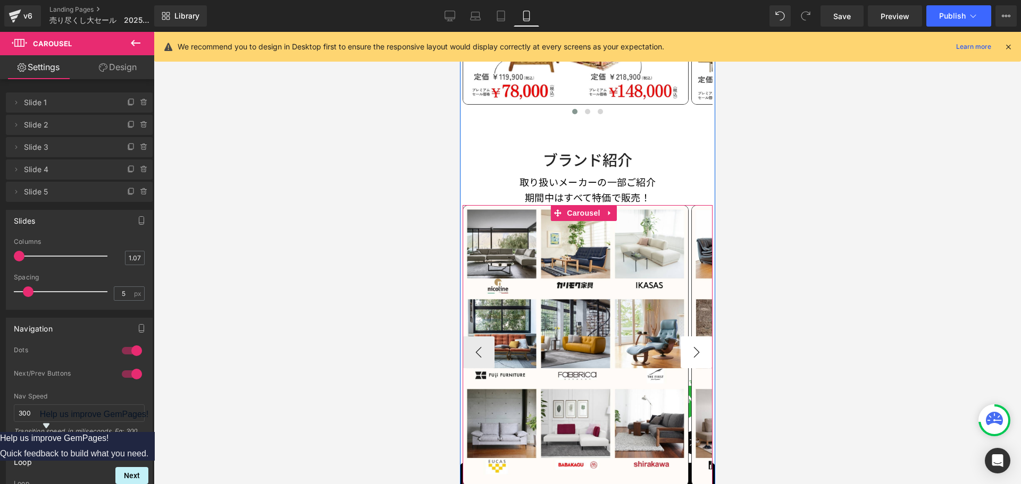
click at [691, 355] on button "›" at bounding box center [696, 353] width 32 height 32
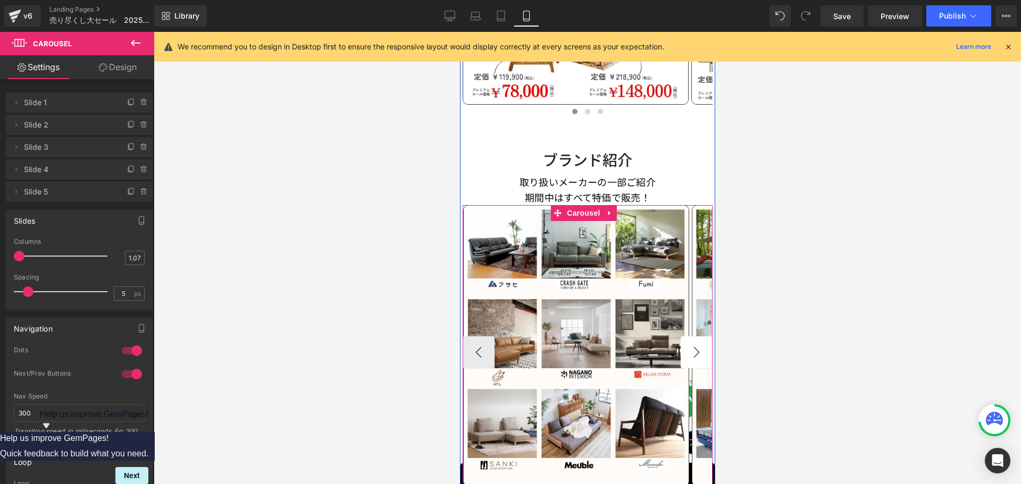
click at [691, 355] on button "›" at bounding box center [696, 353] width 32 height 32
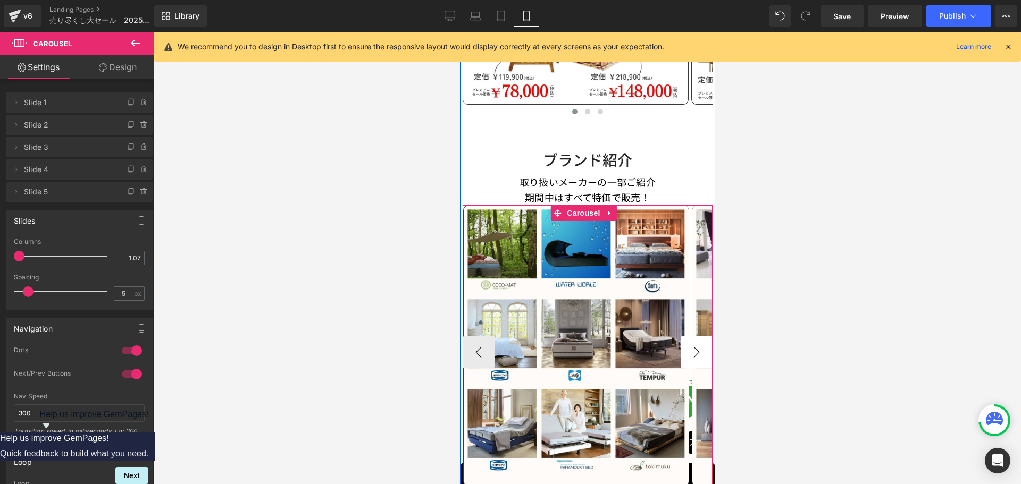
click at [688, 353] on button "›" at bounding box center [696, 353] width 32 height 32
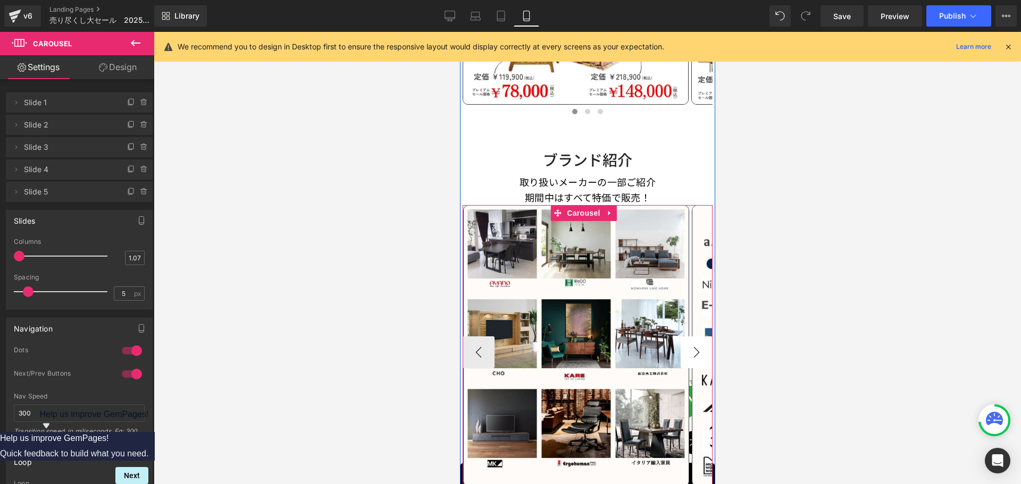
click at [688, 353] on button "›" at bounding box center [696, 353] width 32 height 32
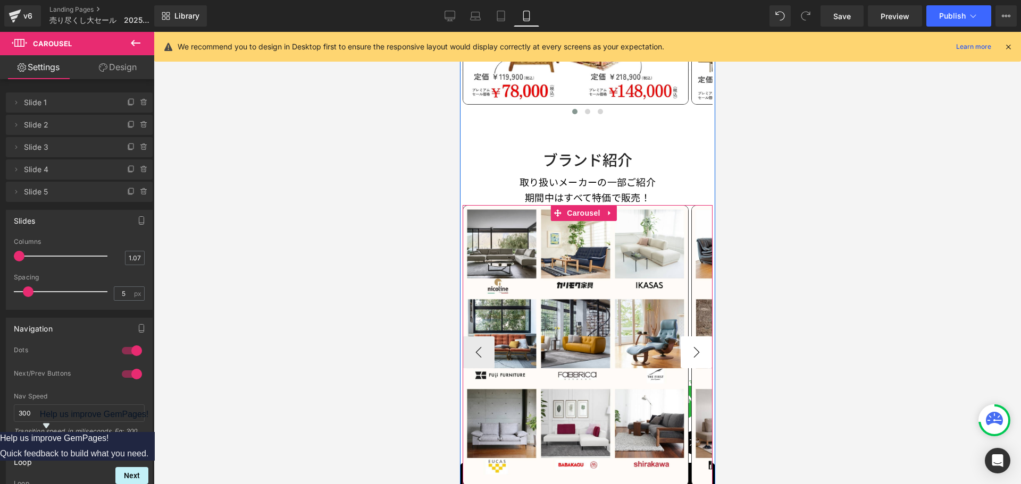
click at [687, 353] on button "›" at bounding box center [696, 353] width 32 height 32
click at [684, 352] on button "›" at bounding box center [696, 353] width 32 height 32
click at [684, 347] on button "›" at bounding box center [696, 353] width 32 height 32
click at [683, 346] on button "›" at bounding box center [696, 353] width 32 height 32
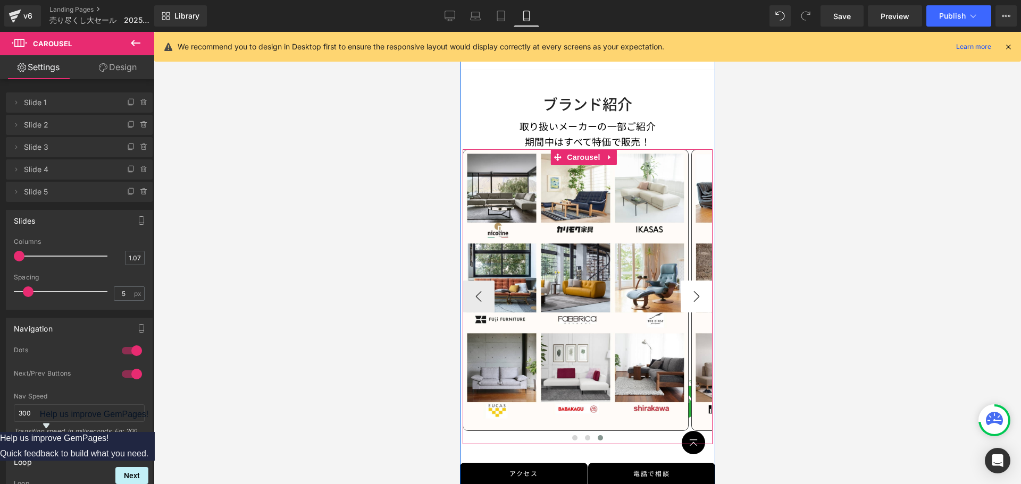
scroll to position [1037, 0]
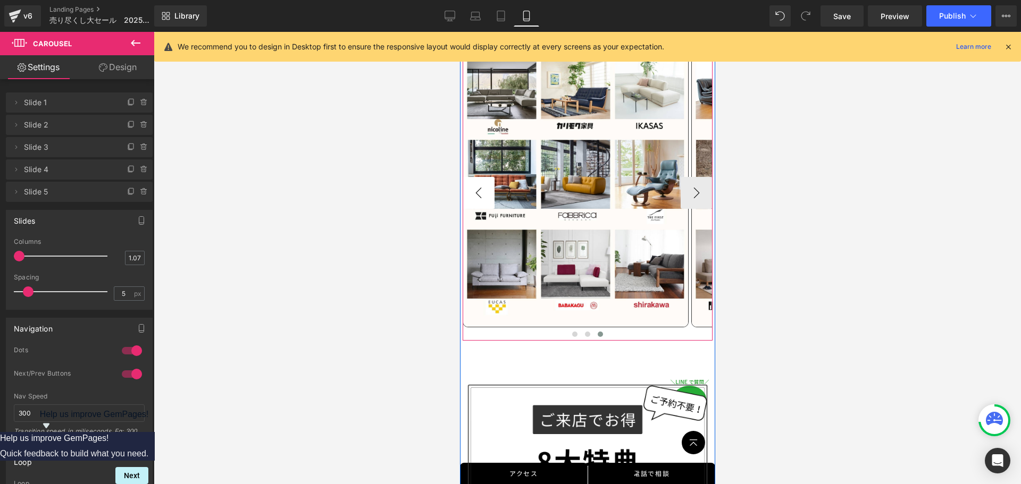
click at [473, 181] on button "‹" at bounding box center [478, 193] width 32 height 32
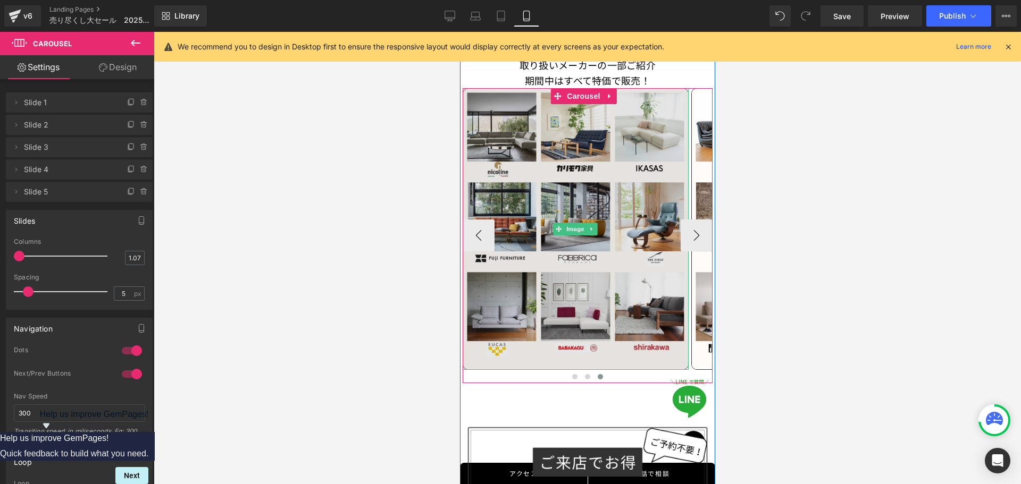
scroll to position [931, 0]
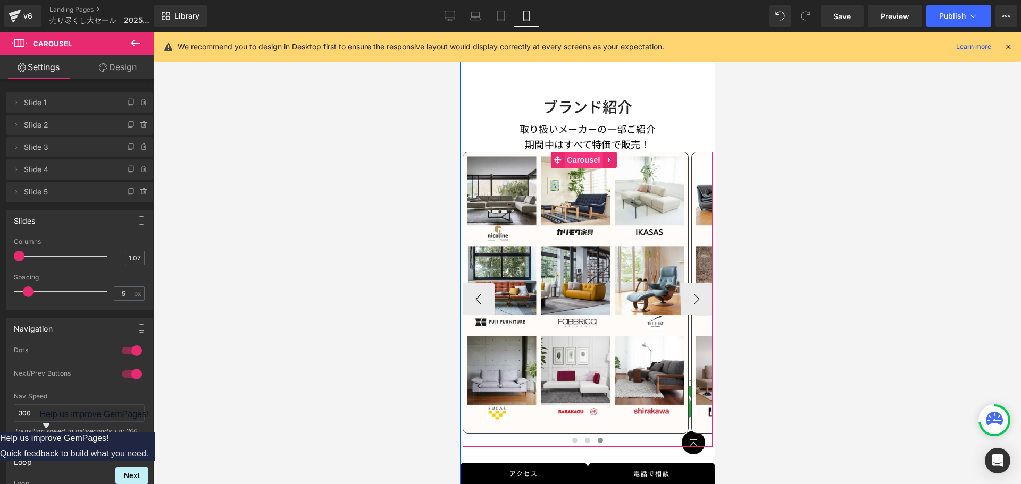
click at [582, 152] on span "Carousel" at bounding box center [583, 160] width 38 height 16
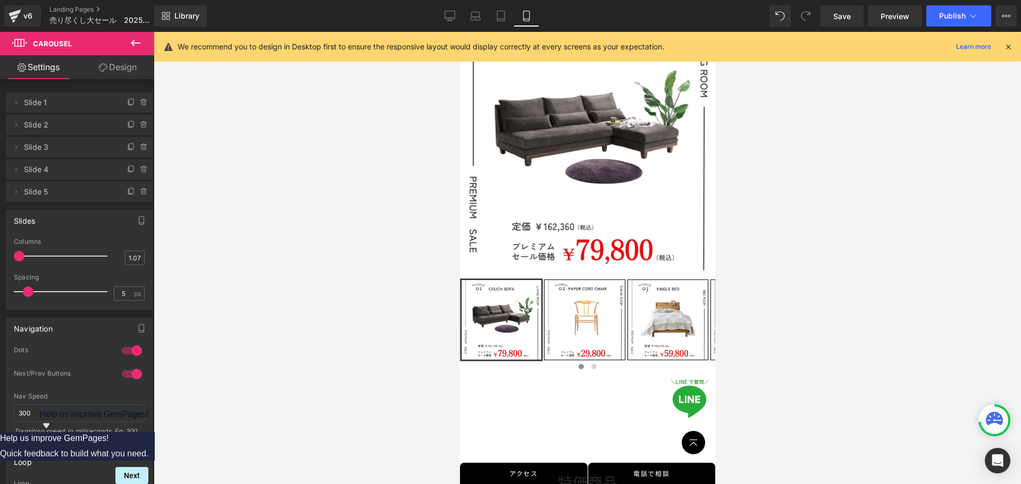
scroll to position [292, 0]
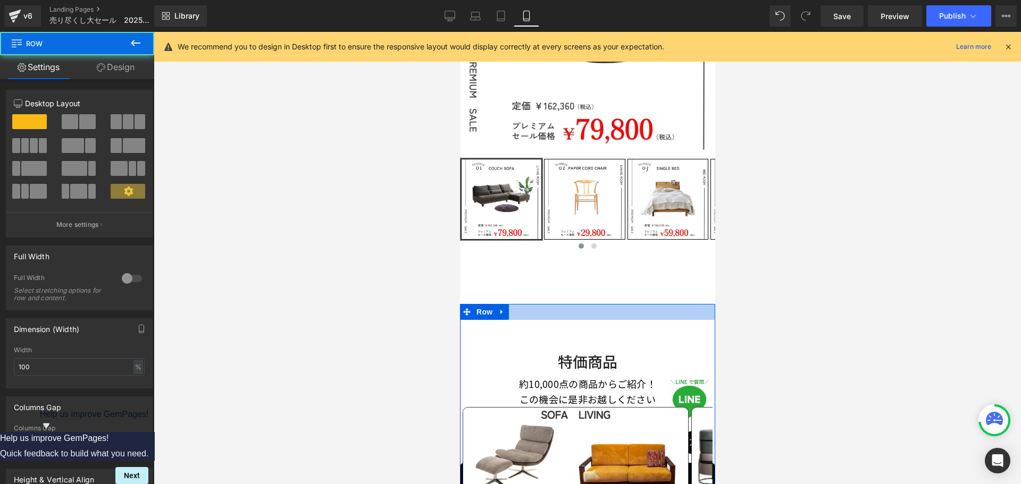
click at [543, 305] on div at bounding box center [586, 312] width 255 height 16
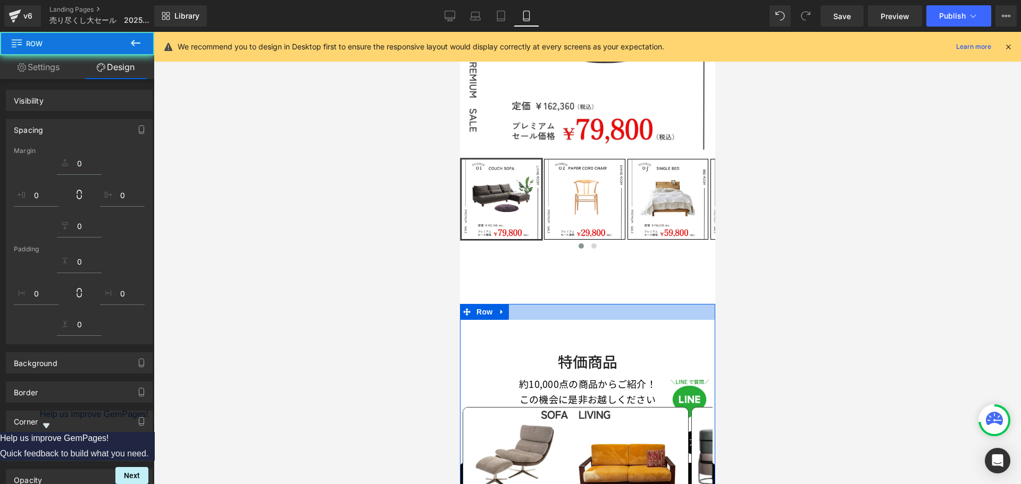
click at [543, 305] on div at bounding box center [586, 312] width 255 height 16
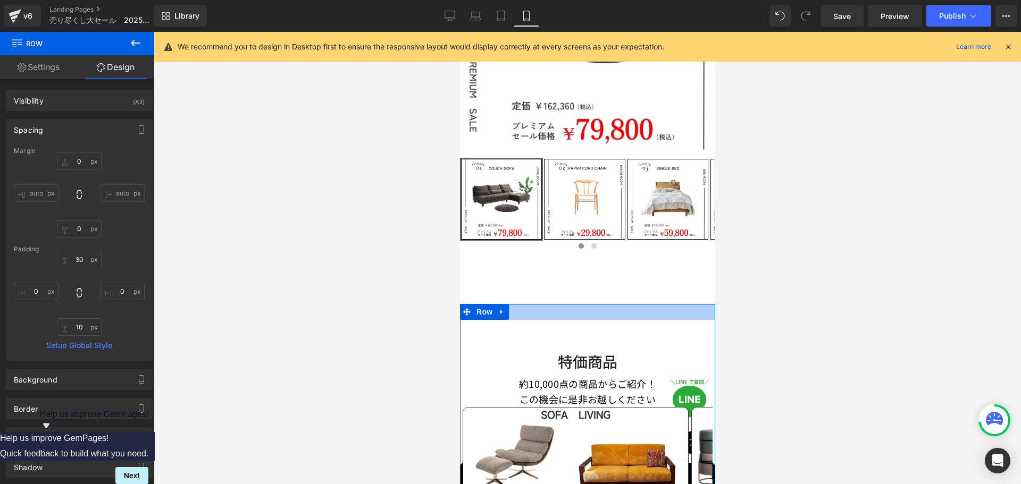
type input "0px"
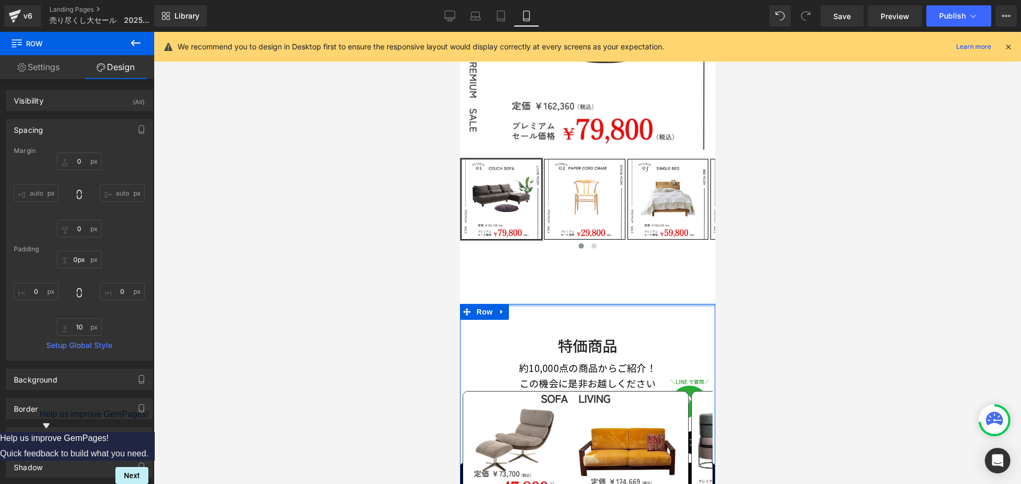
drag, startPoint x: 584, startPoint y: 304, endPoint x: 589, endPoint y: 287, distance: 17.8
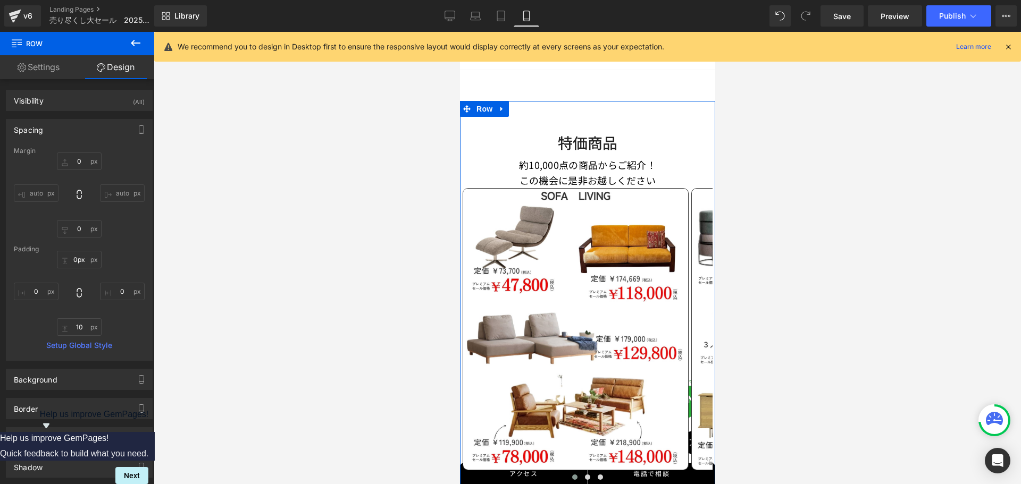
scroll to position [383, 0]
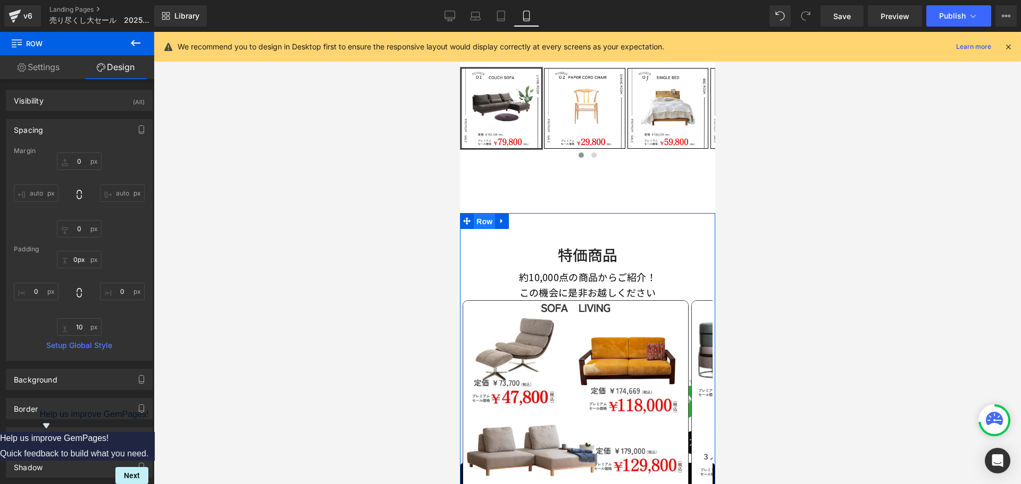
click at [487, 214] on span "Row" at bounding box center [483, 222] width 21 height 16
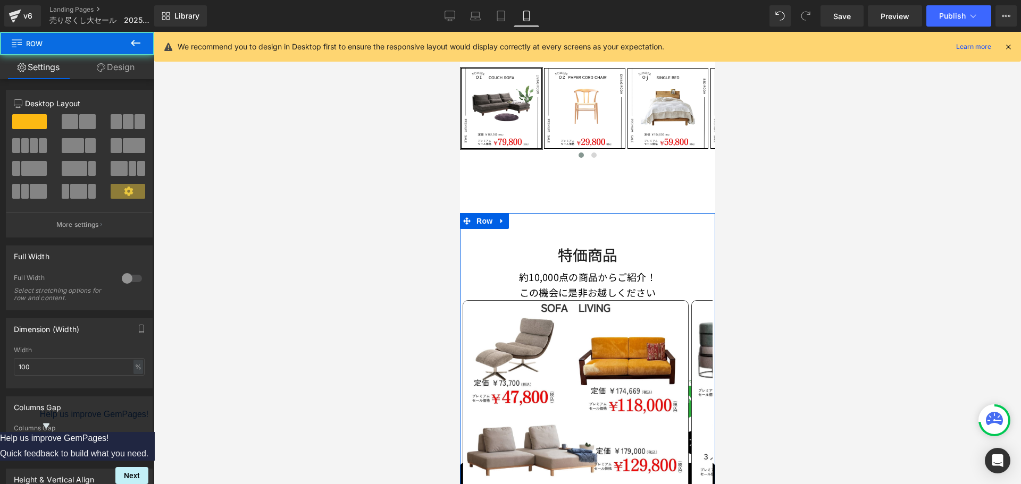
click at [131, 68] on link "Design" at bounding box center [115, 67] width 77 height 24
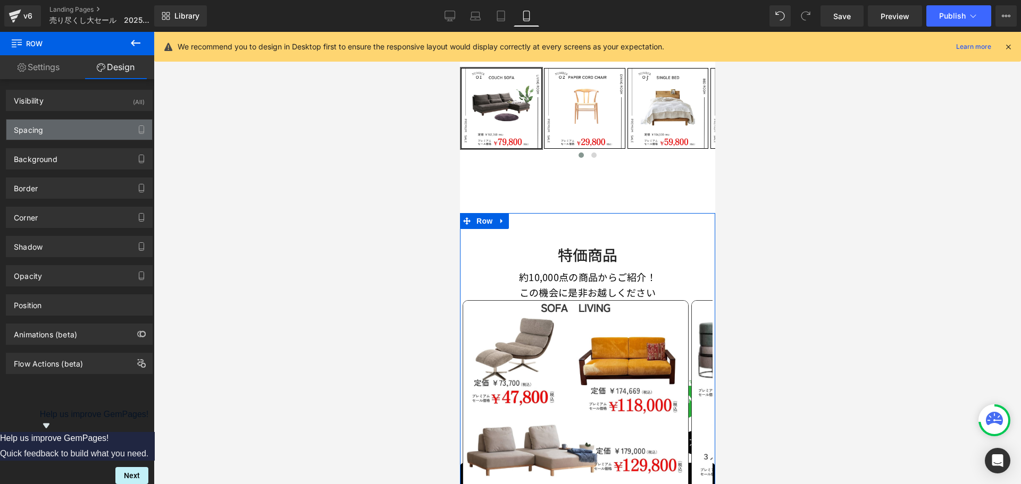
click at [88, 128] on div "Spacing" at bounding box center [79, 130] width 146 height 20
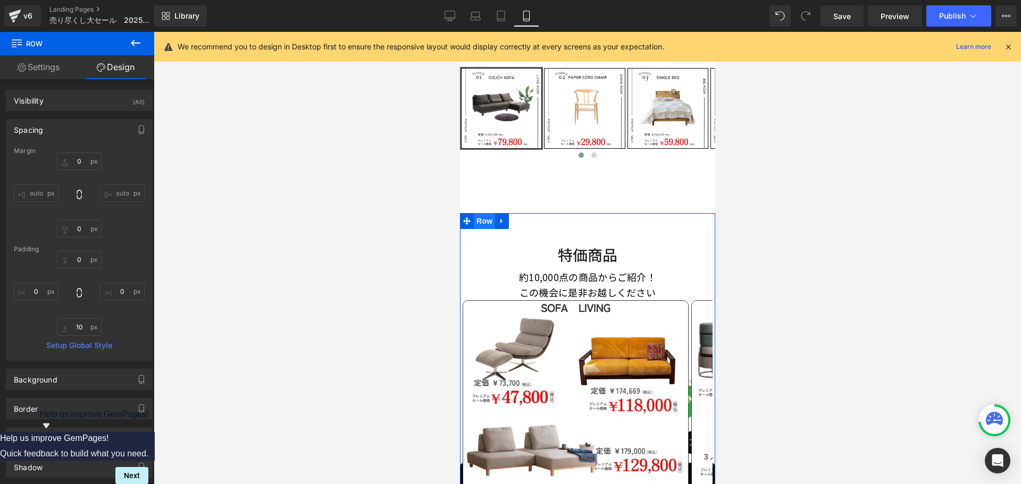
click at [483, 216] on span "Row" at bounding box center [483, 221] width 21 height 16
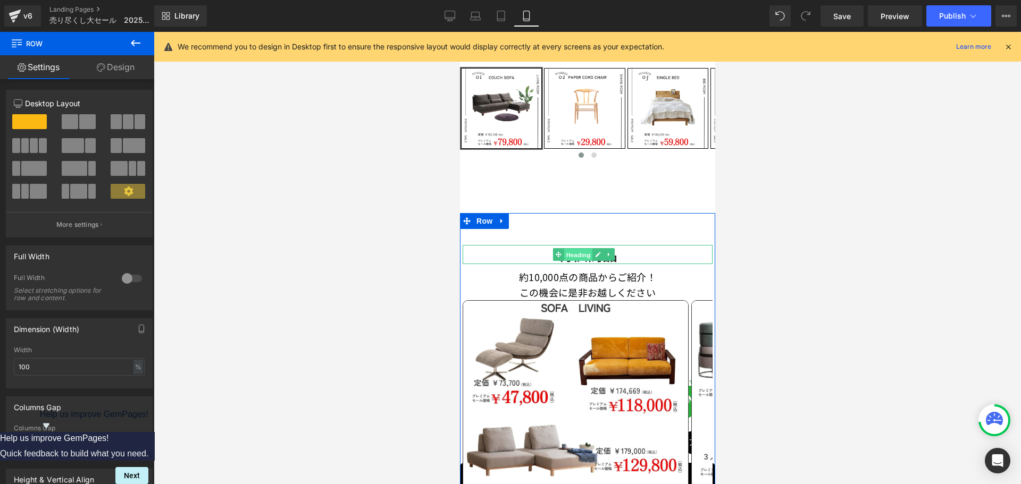
click at [574, 249] on span "Heading" at bounding box center [577, 255] width 29 height 13
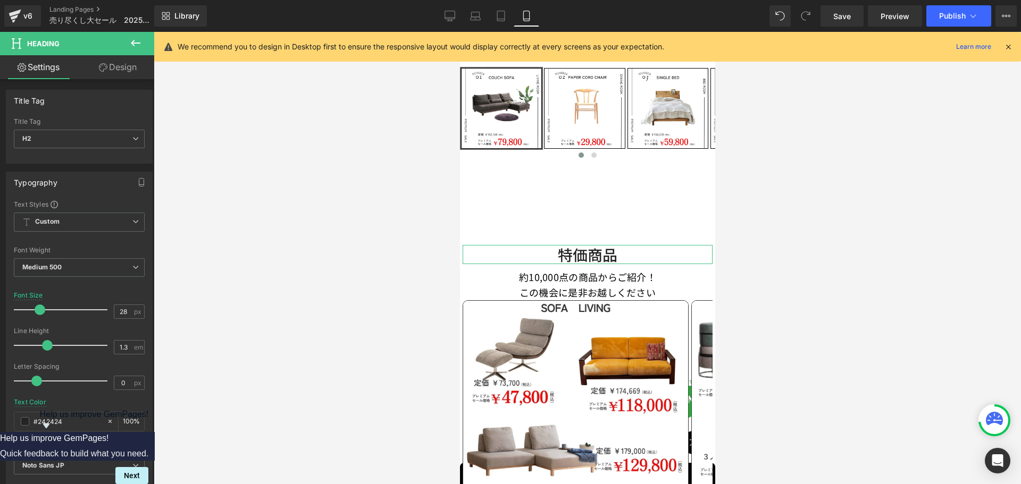
click at [118, 72] on link "Design" at bounding box center [117, 67] width 77 height 24
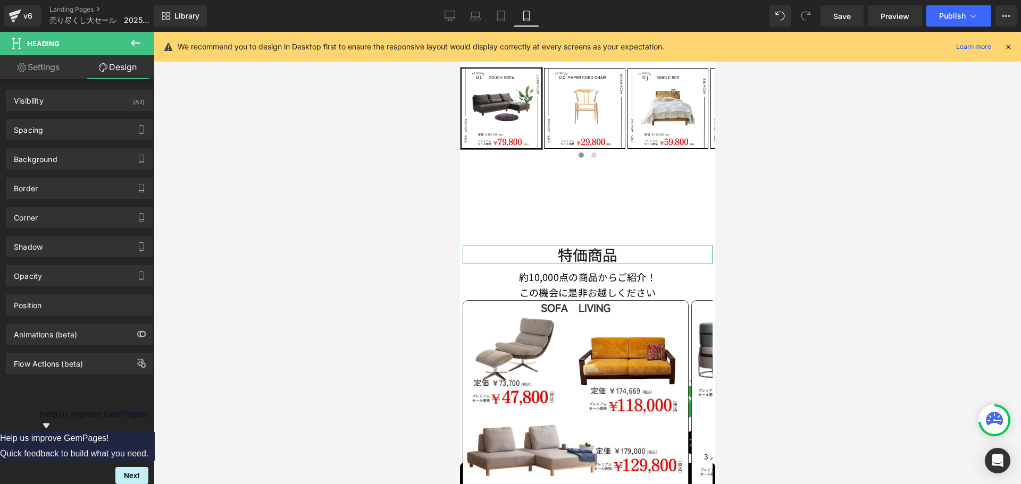
type input "60"
type input "0"
type input "10"
type input "0"
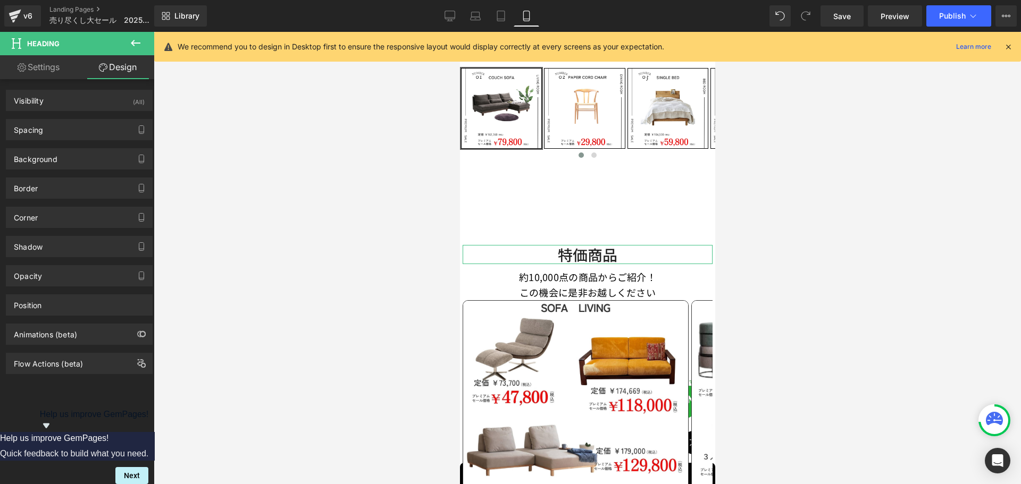
type input "0"
click at [81, 127] on div "Spacing" at bounding box center [79, 130] width 146 height 20
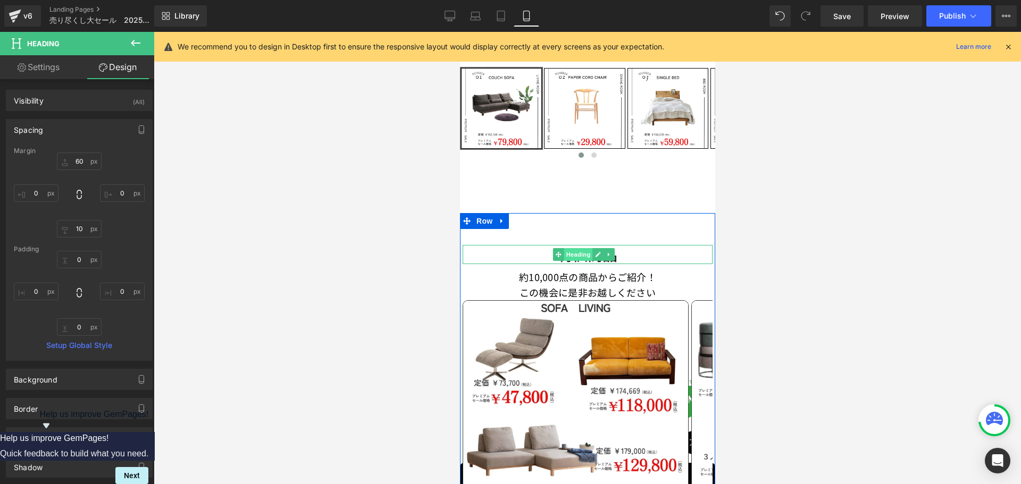
click at [575, 251] on span "Heading" at bounding box center [577, 254] width 29 height 13
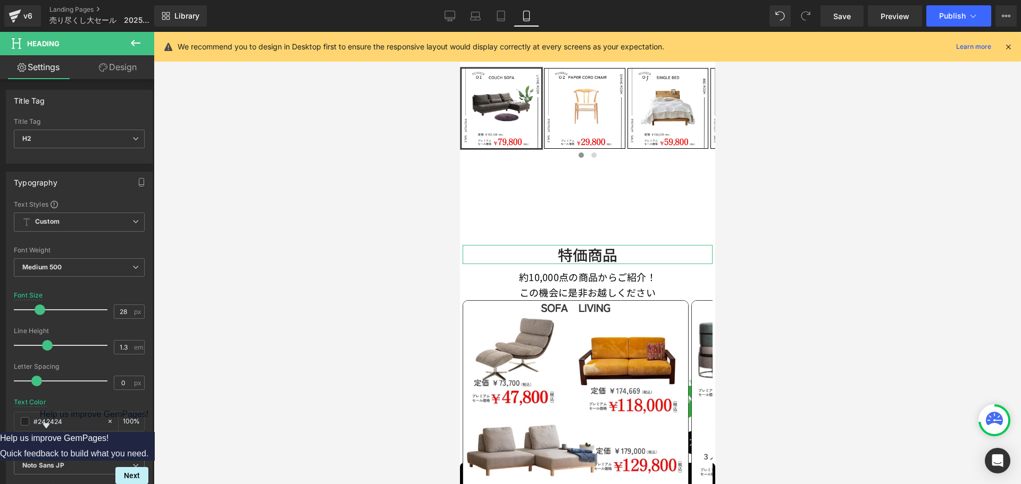
drag, startPoint x: 125, startPoint y: 70, endPoint x: 117, endPoint y: 72, distance: 8.4
click at [125, 70] on link "Design" at bounding box center [117, 67] width 77 height 24
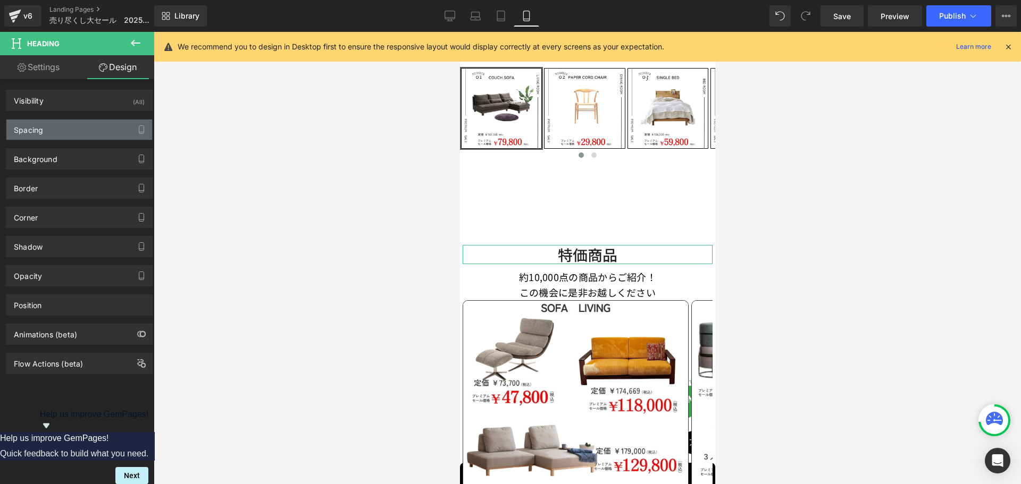
type input "60"
type input "0"
type input "10"
type input "0"
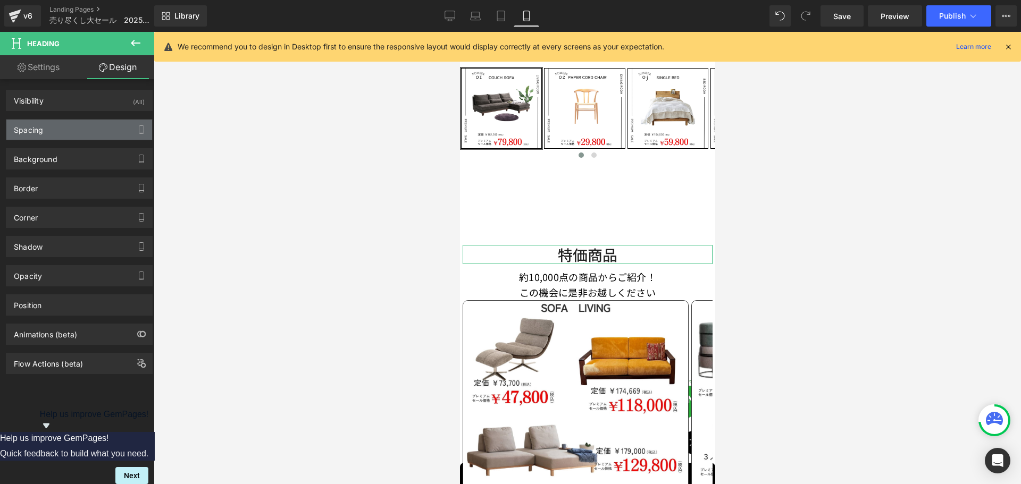
type input "0"
click at [43, 136] on div "Spacing" at bounding box center [79, 130] width 146 height 20
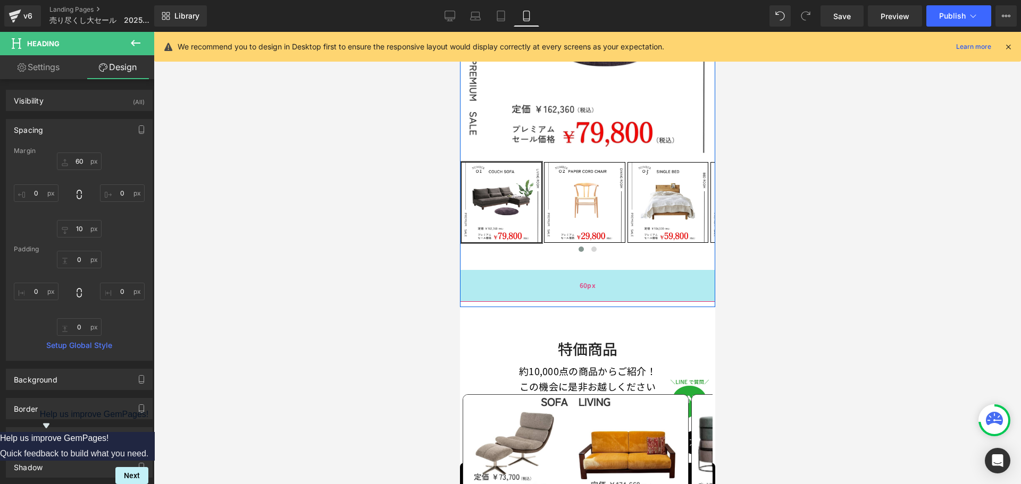
scroll to position [277, 0]
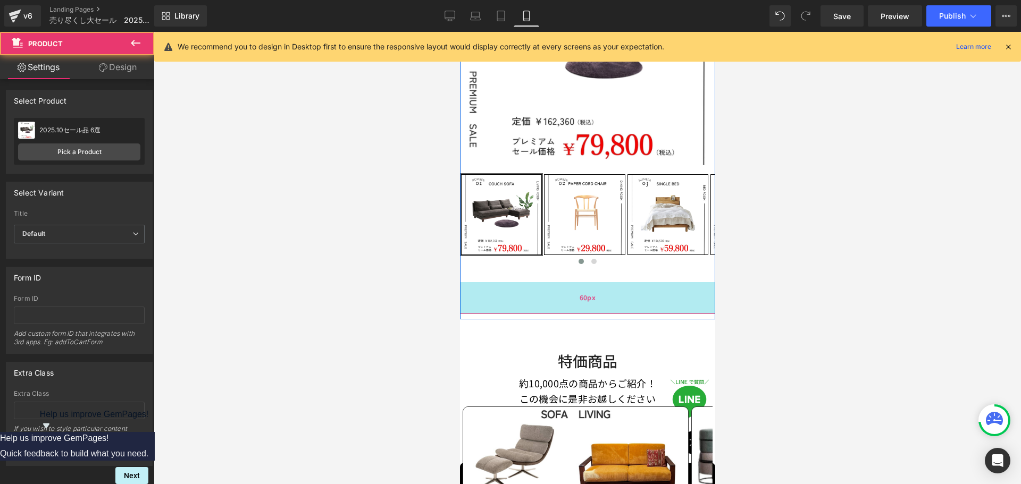
click at [560, 291] on div "60px" at bounding box center [586, 298] width 255 height 32
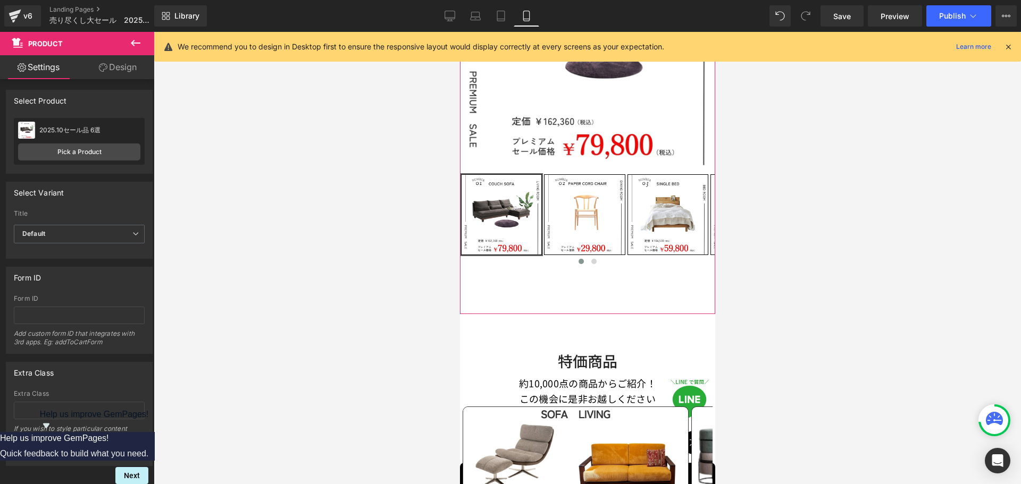
click at [114, 68] on link "Design" at bounding box center [117, 67] width 77 height 24
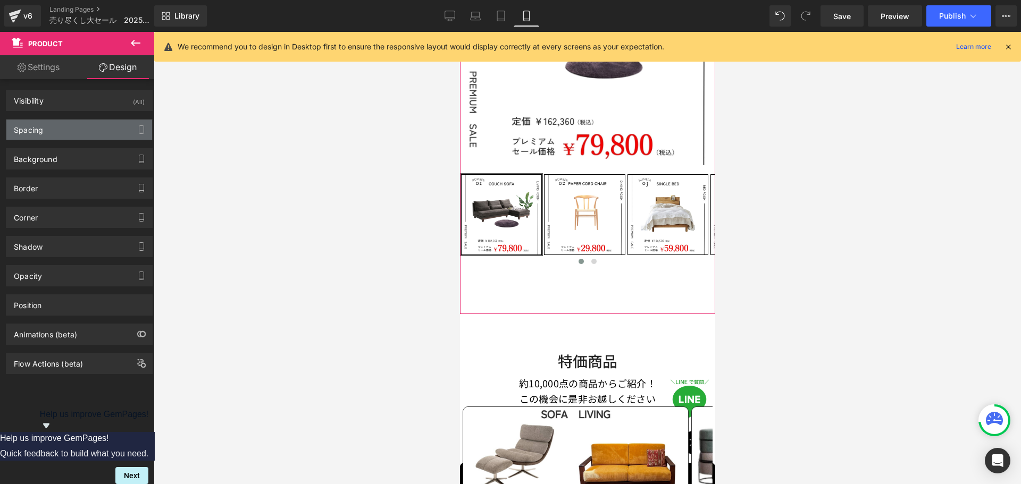
click at [68, 127] on div "Spacing" at bounding box center [79, 130] width 146 height 20
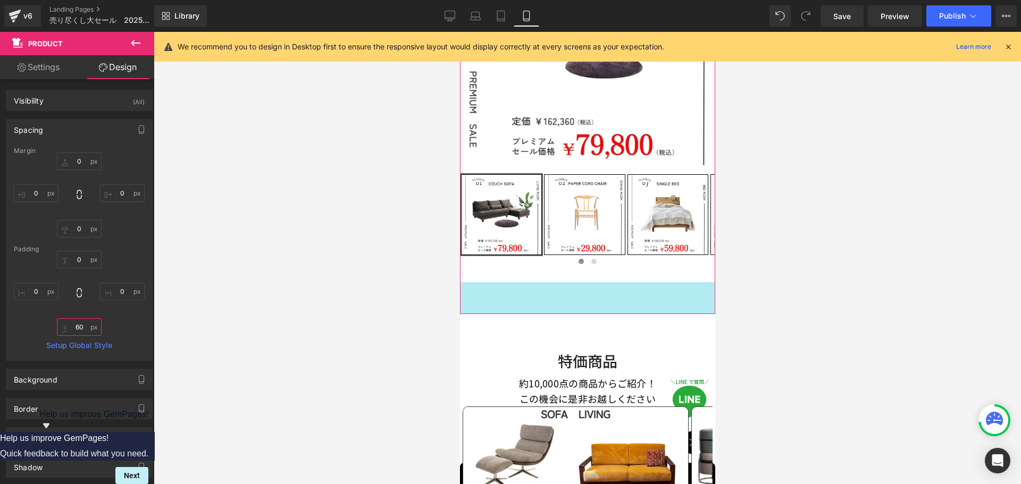
click at [85, 322] on input "60" at bounding box center [79, 327] width 45 height 18
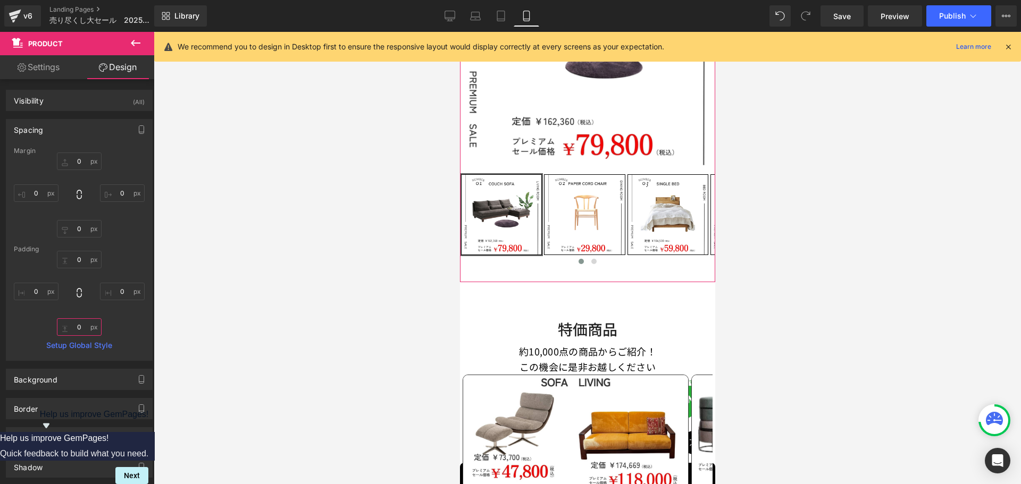
type input "0"
click at [133, 337] on div "Margin 0px 0 0px 0 0px 0 0px 0 Padding 0px 0 0px 0 0 0 0px 0 Setup Global Style" at bounding box center [79, 253] width 146 height 213
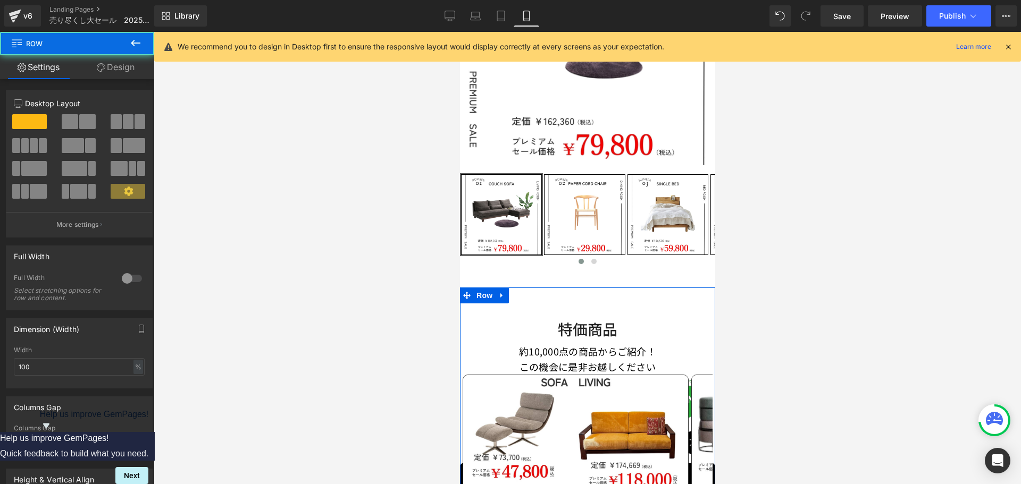
click at [488, 291] on span "Row" at bounding box center [483, 296] width 21 height 16
click at [123, 70] on link "Design" at bounding box center [115, 67] width 77 height 24
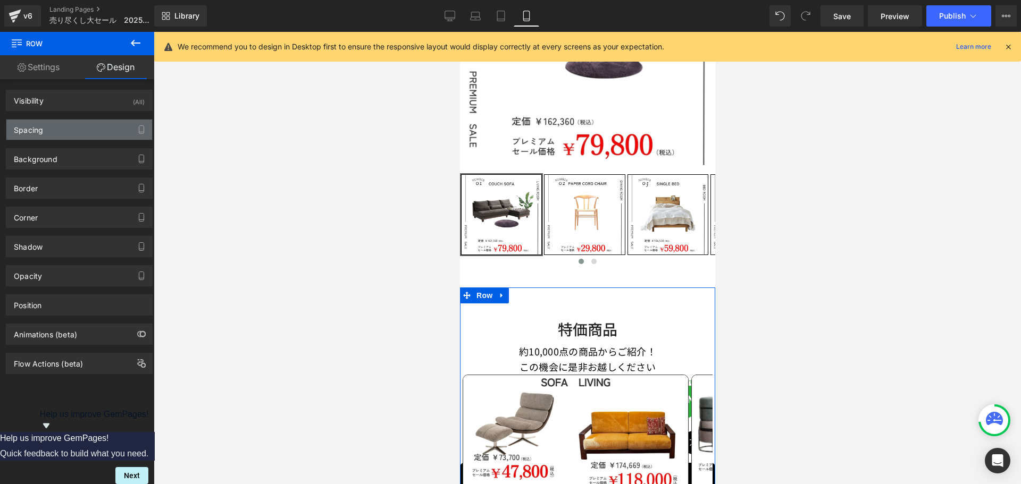
click at [79, 127] on div "Spacing" at bounding box center [79, 130] width 146 height 20
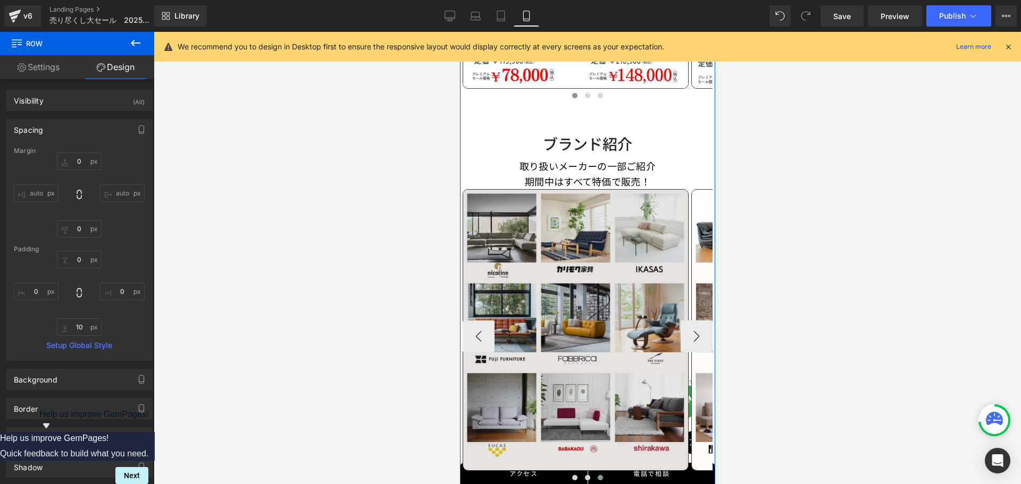
scroll to position [862, 0]
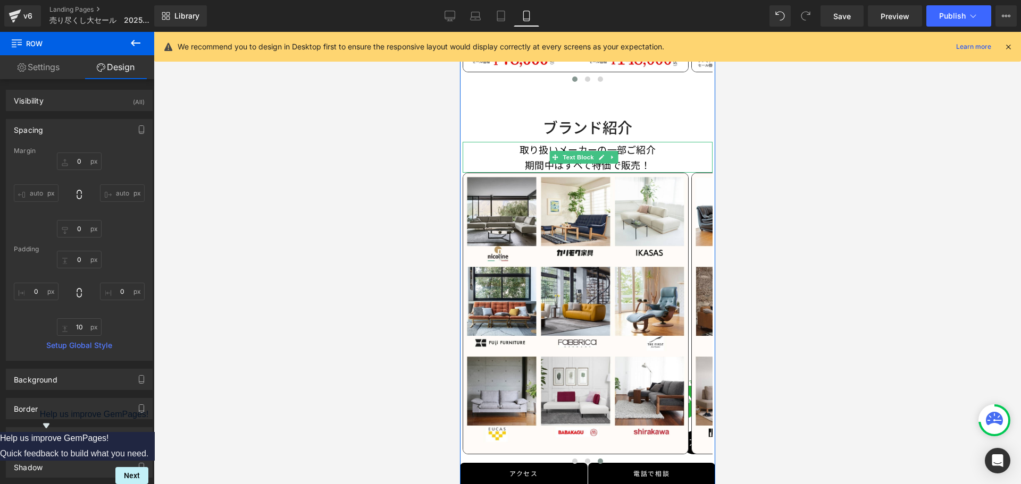
click at [519, 143] on p "取り扱いメーカーの一部ご紹介" at bounding box center [587, 149] width 250 height 15
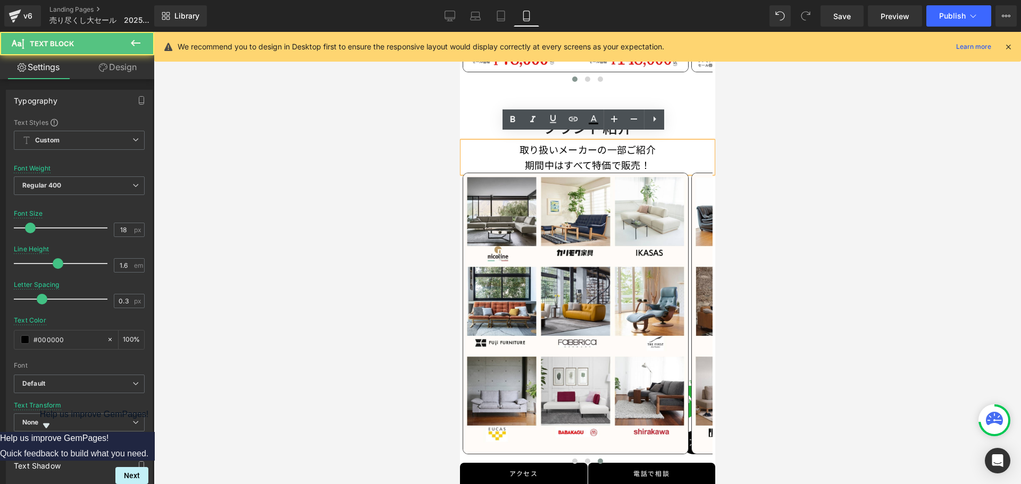
click at [514, 142] on p "取り扱いメーカーの一部ご紹介" at bounding box center [587, 149] width 250 height 15
click at [518, 142] on p "取り扱いメーカーの一部ご紹介" at bounding box center [587, 149] width 250 height 15
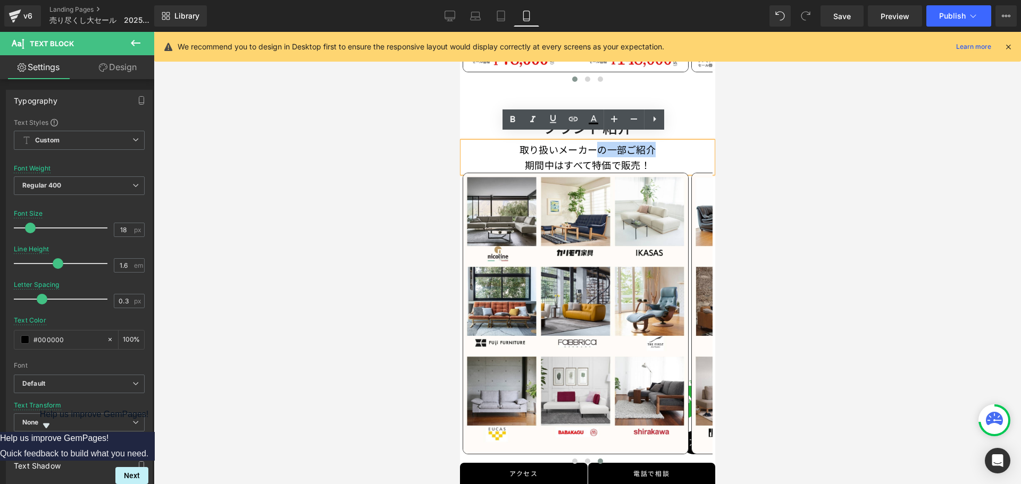
drag, startPoint x: 594, startPoint y: 143, endPoint x: 666, endPoint y: 143, distance: 71.3
click at [666, 143] on p "取り扱いメーカーの一部ご紹介" at bounding box center [587, 149] width 250 height 15
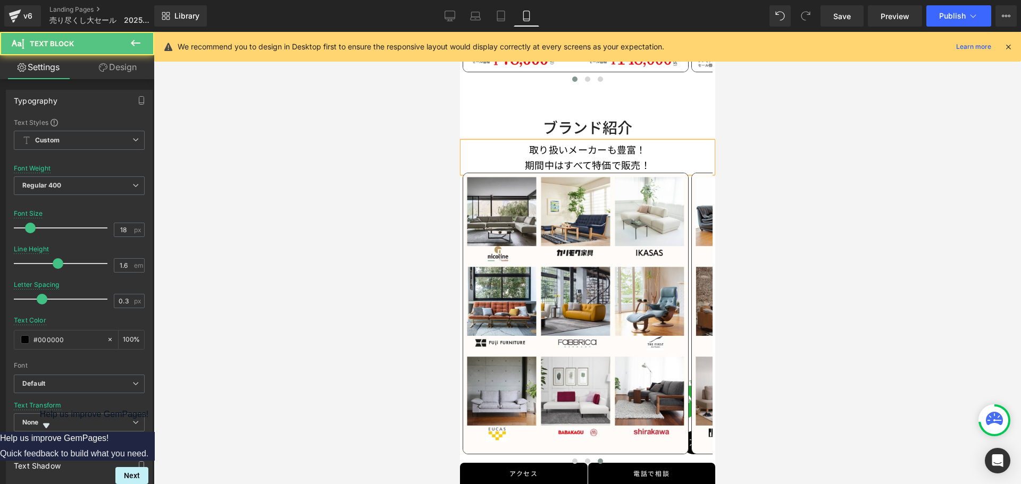
click at [651, 157] on p "期間中はすべて特価で販売！" at bounding box center [587, 164] width 250 height 15
click at [637, 157] on p "期間中はすべて特価で販売！" at bounding box center [587, 164] width 250 height 15
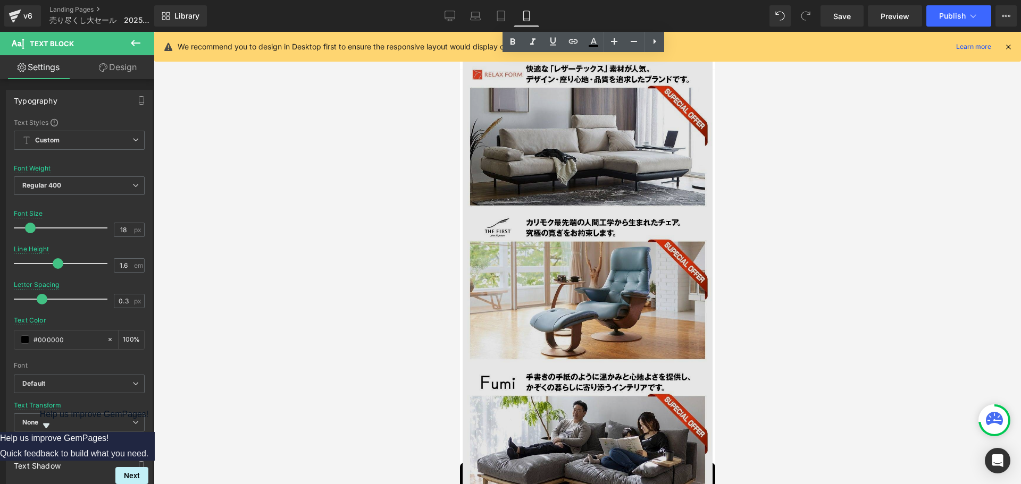
scroll to position [3361, 0]
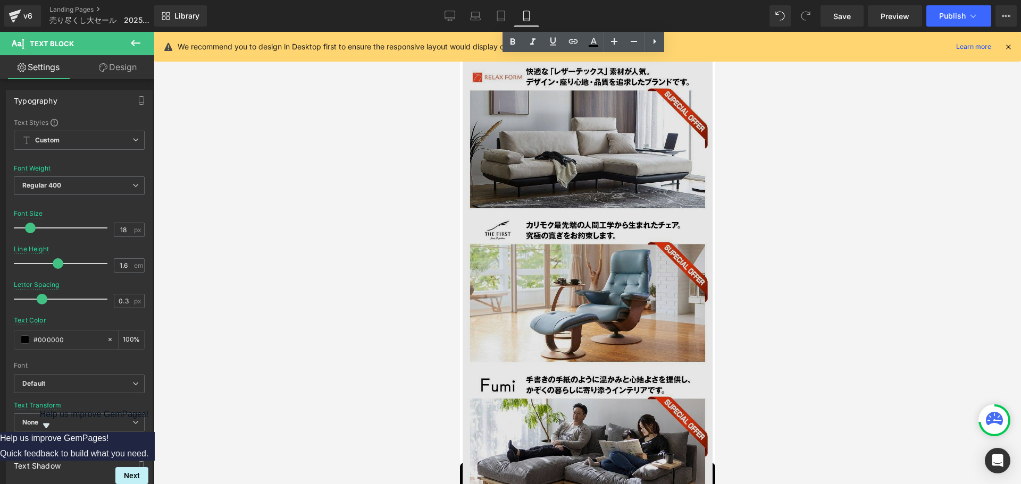
click at [597, 156] on img at bounding box center [587, 212] width 250 height 625
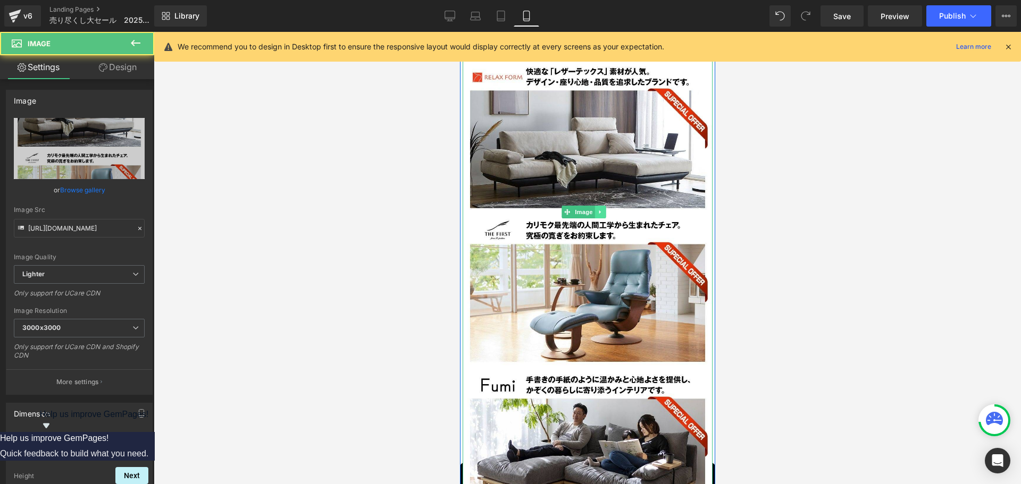
click at [599, 209] on icon at bounding box center [600, 212] width 6 height 6
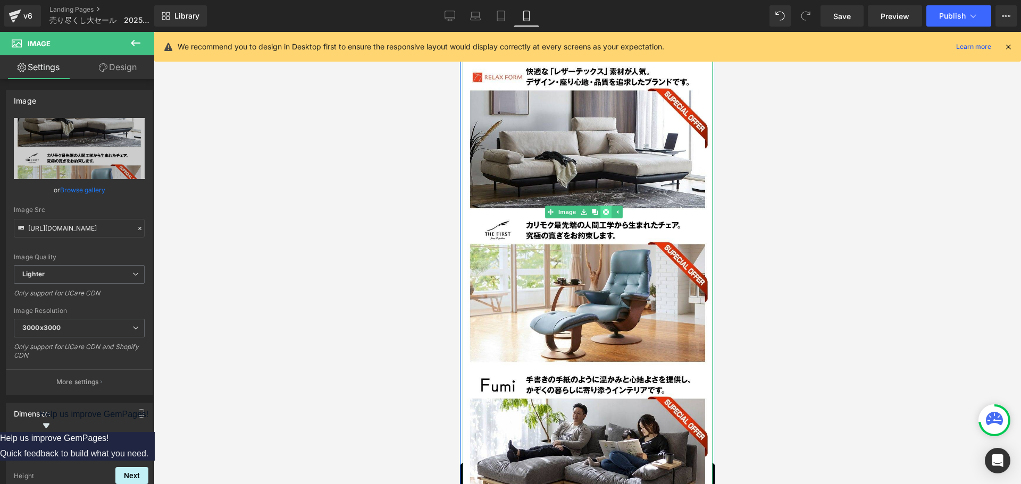
click at [604, 209] on icon at bounding box center [605, 212] width 6 height 6
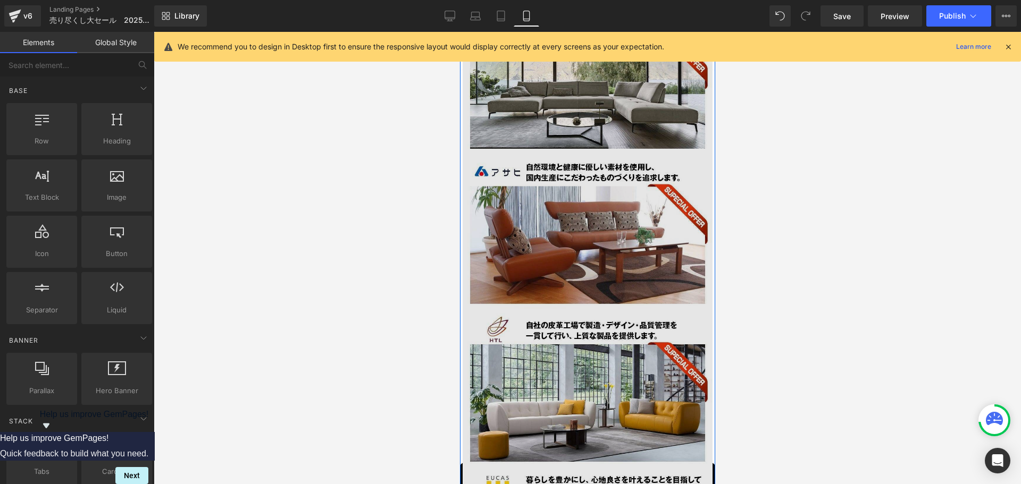
scroll to position [2617, 0]
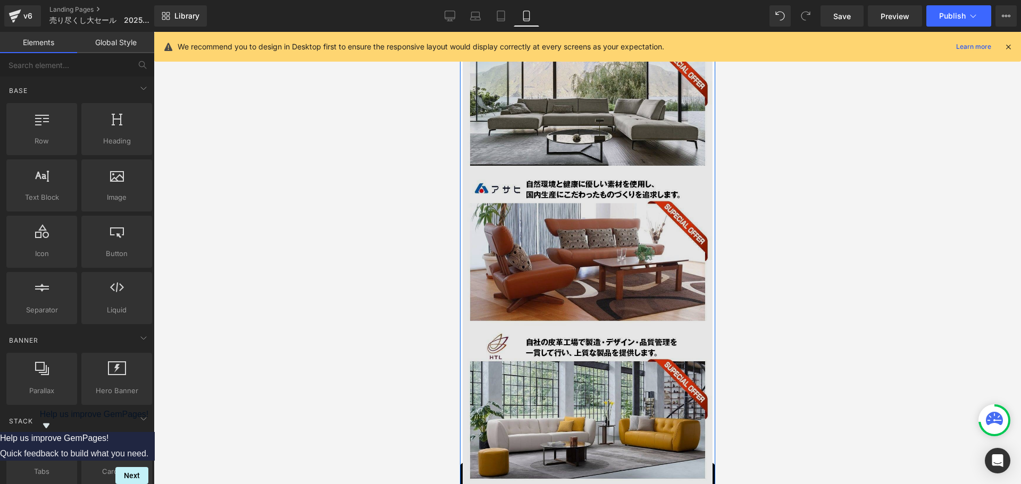
click at [597, 211] on img at bounding box center [587, 317] width 250 height 632
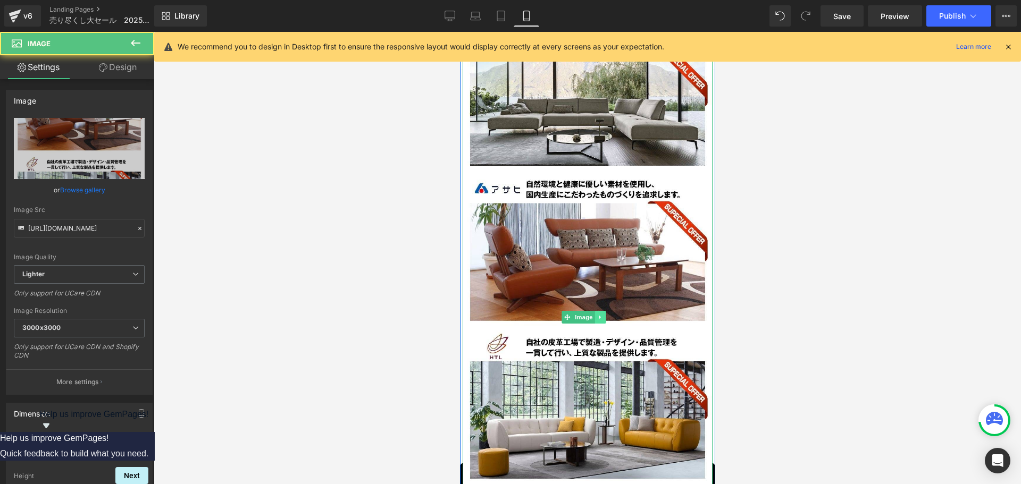
click at [600, 314] on icon at bounding box center [600, 317] width 6 height 6
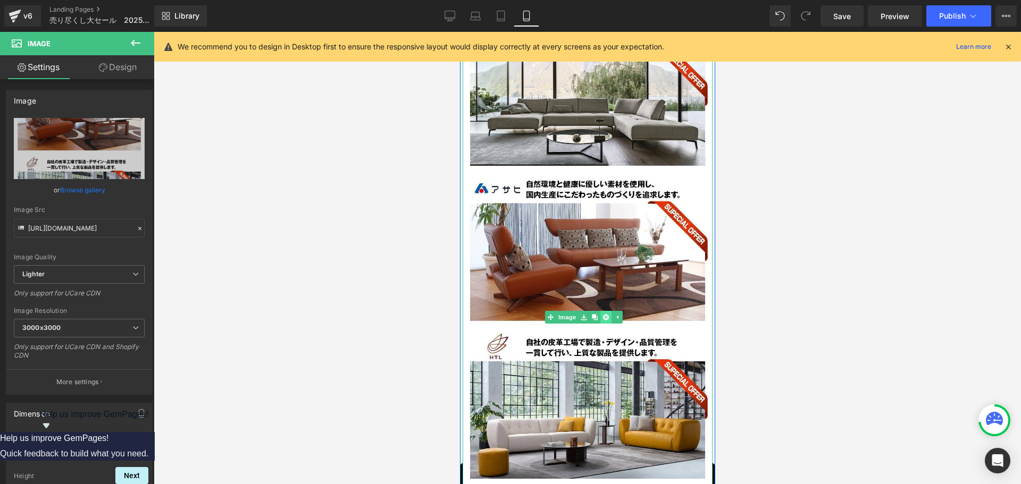
click at [606, 314] on icon at bounding box center [605, 317] width 6 height 6
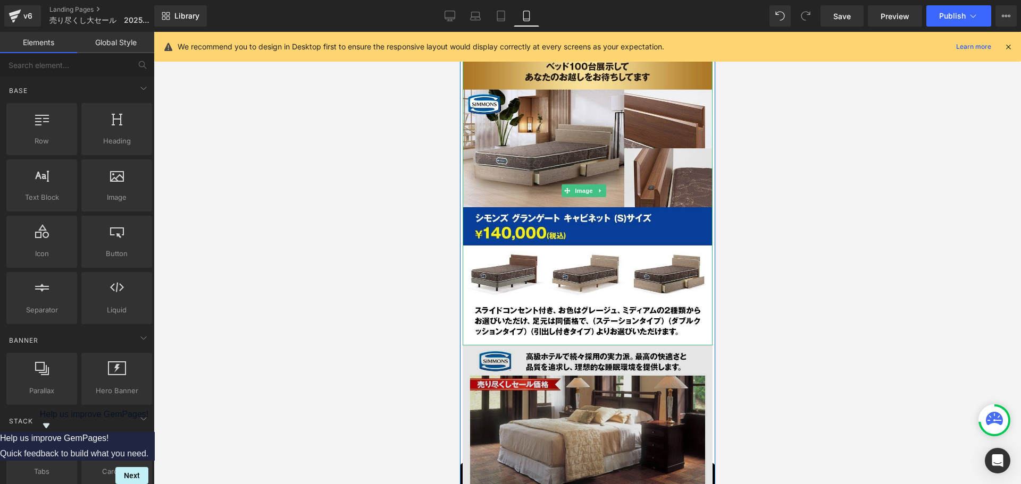
scroll to position [2829, 0]
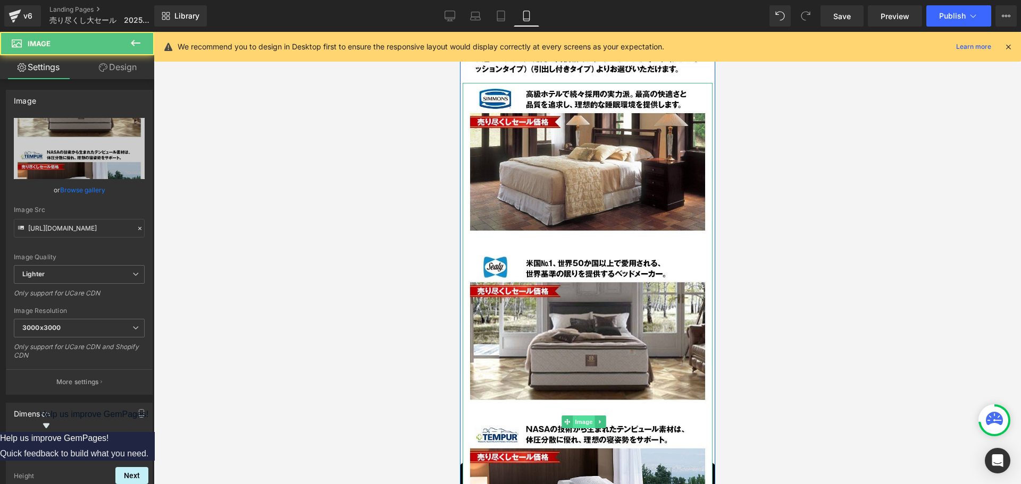
scroll to position [3095, 0]
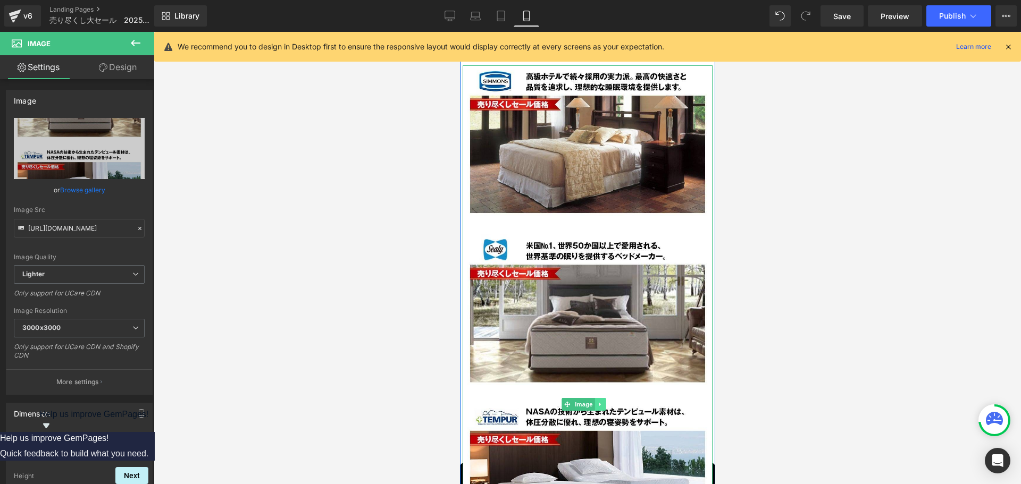
click at [601, 401] on icon at bounding box center [600, 404] width 6 height 6
click at [601, 398] on link at bounding box center [605, 404] width 11 height 13
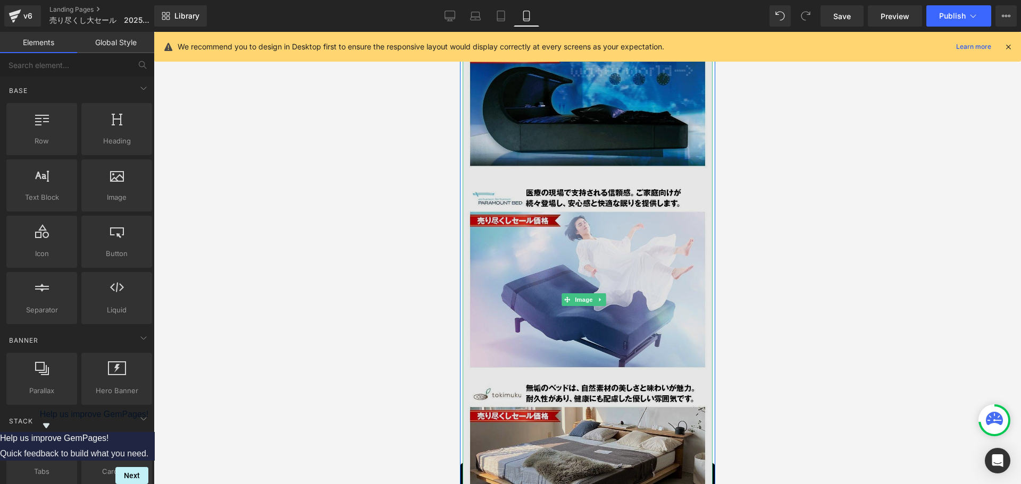
scroll to position [3201, 0]
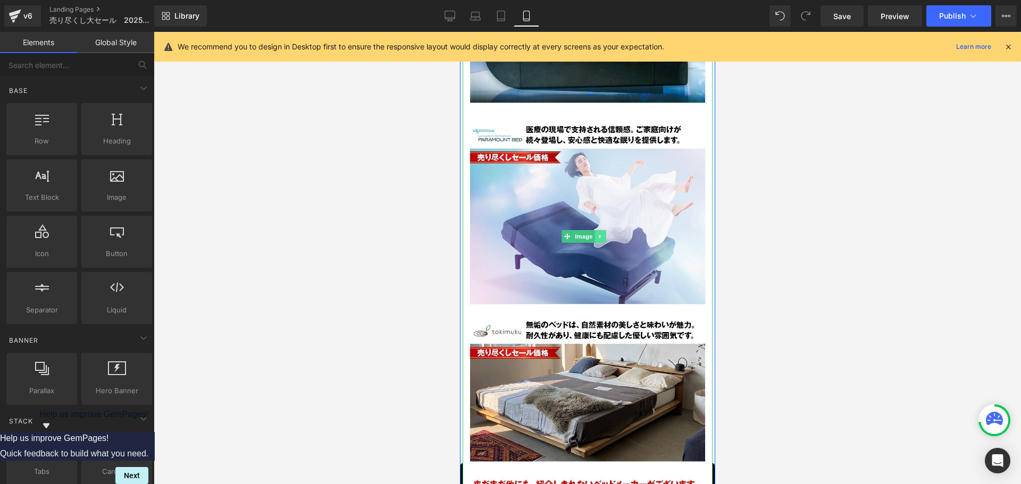
click at [600, 230] on link at bounding box center [599, 236] width 11 height 13
click at [604, 234] on icon at bounding box center [605, 237] width 6 height 6
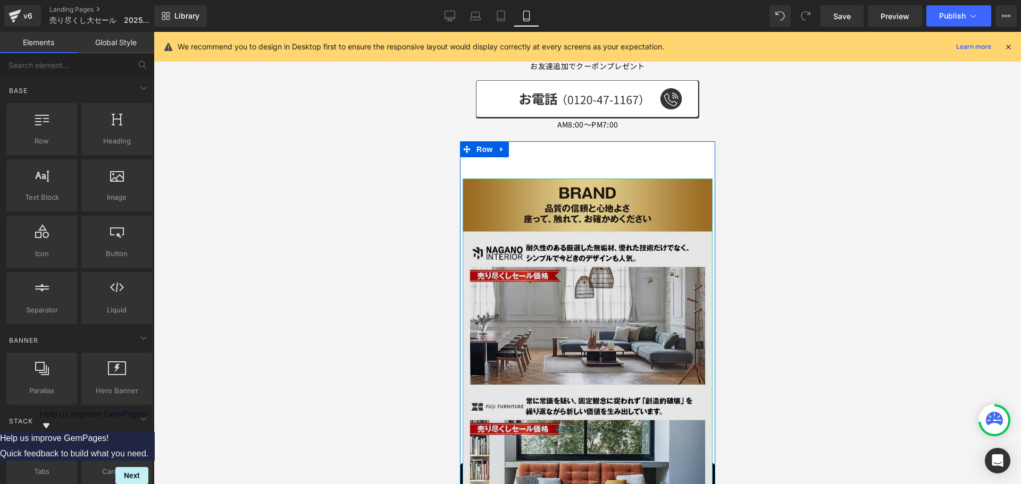
scroll to position [3467, 0]
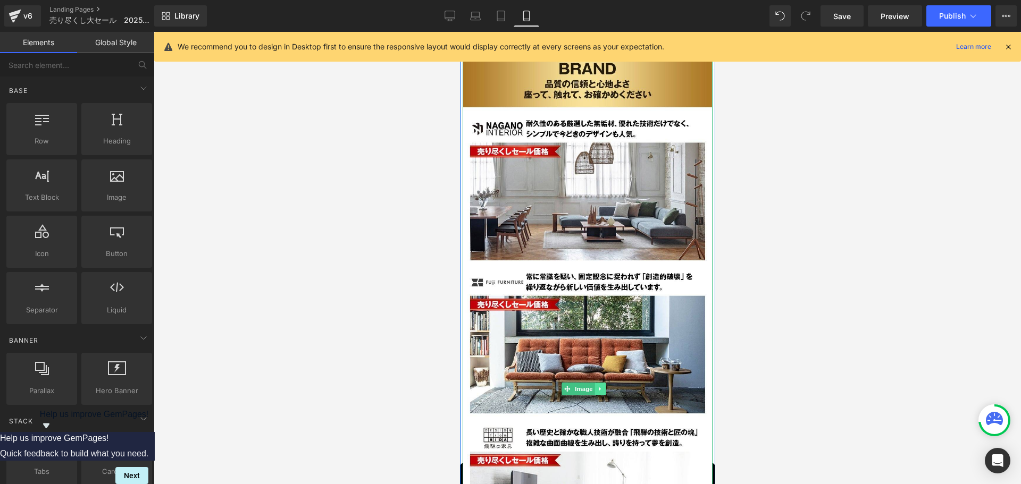
click at [602, 386] on icon at bounding box center [600, 389] width 6 height 6
click at [603, 387] on icon at bounding box center [605, 390] width 6 height 6
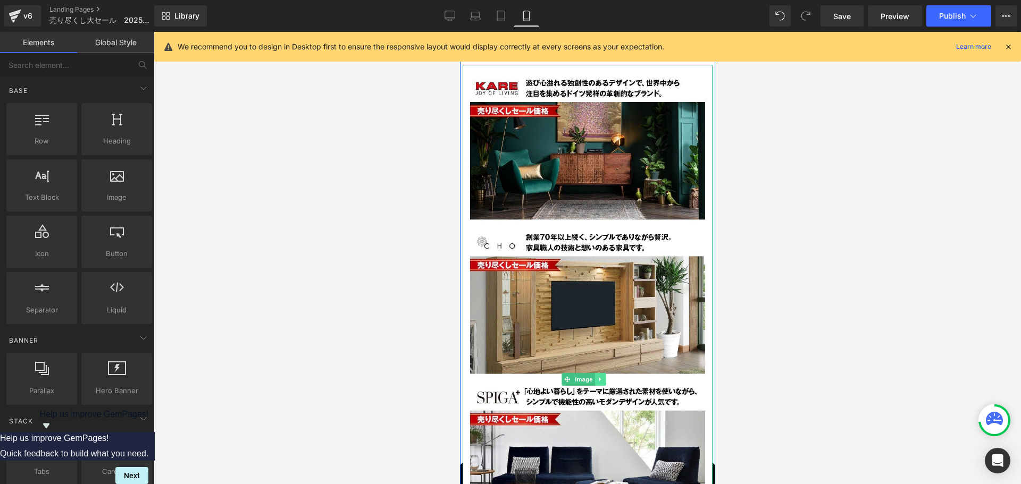
click at [599, 376] on icon at bounding box center [600, 379] width 6 height 6
click at [604, 376] on icon at bounding box center [605, 379] width 6 height 6
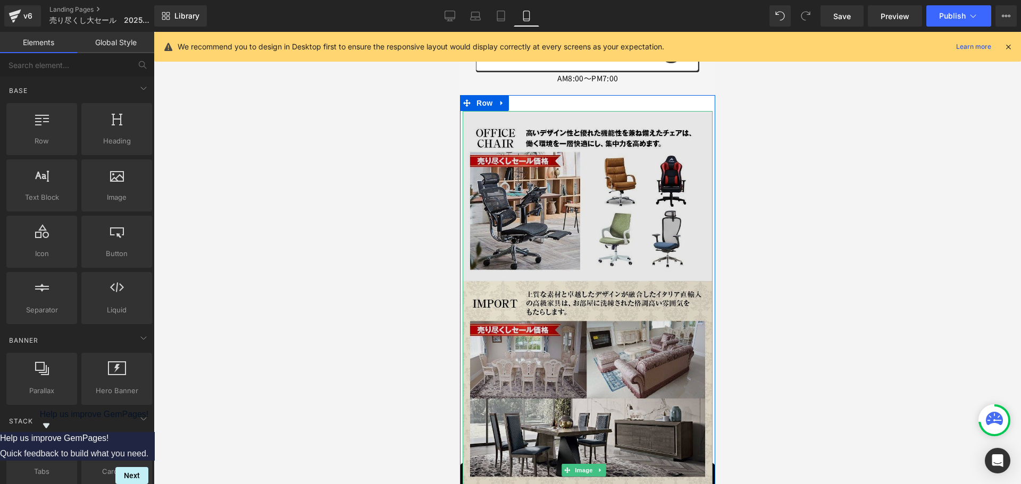
scroll to position [3361, 0]
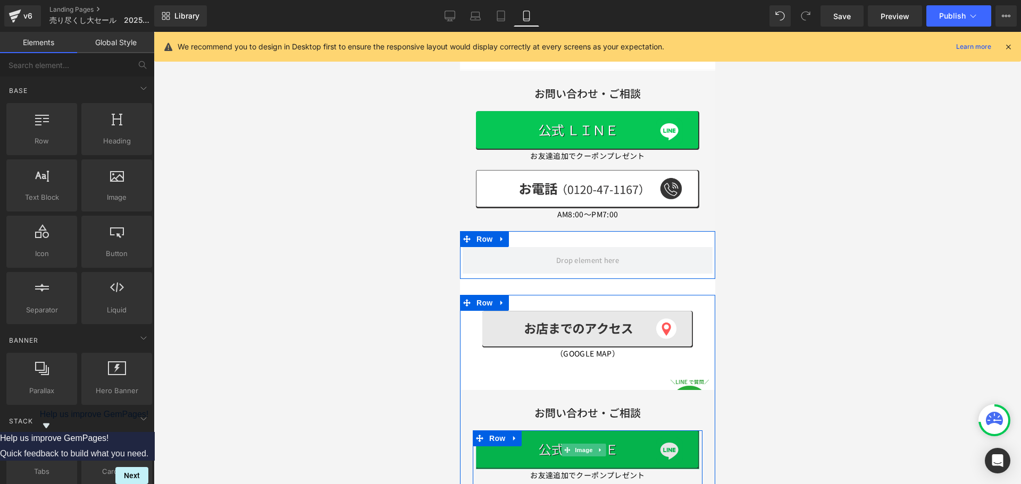
scroll to position [3201, 0]
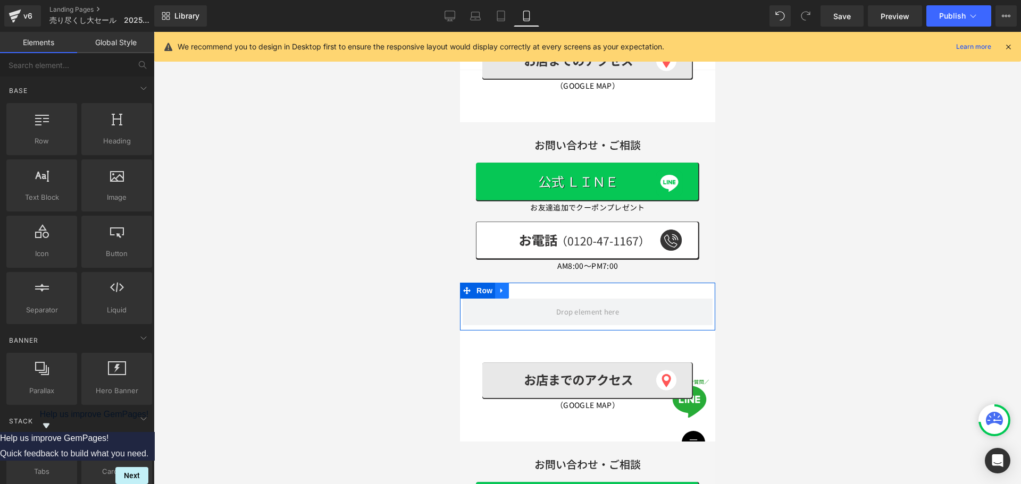
click at [505, 287] on icon at bounding box center [501, 291] width 7 height 8
click at [531, 287] on icon at bounding box center [528, 290] width 7 height 7
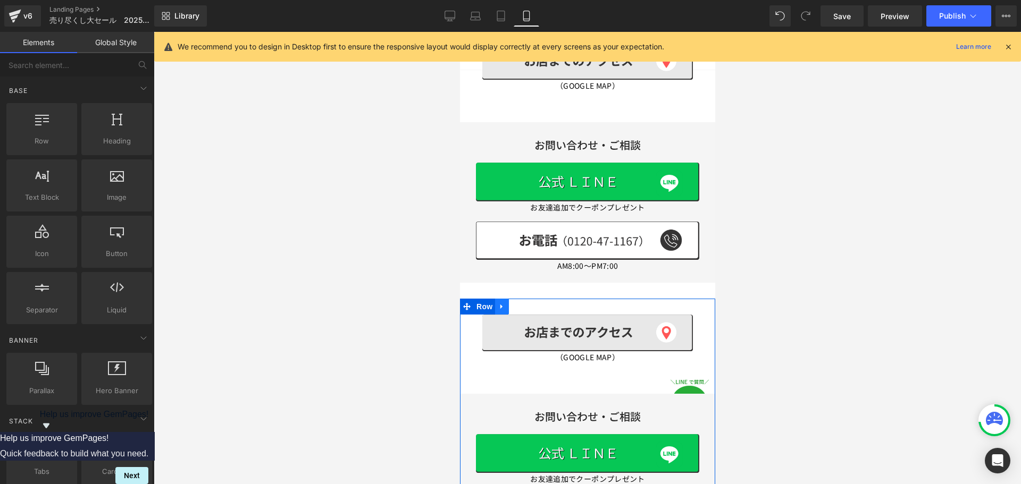
click at [503, 303] on icon at bounding box center [501, 307] width 7 height 8
click at [530, 303] on icon at bounding box center [528, 306] width 7 height 7
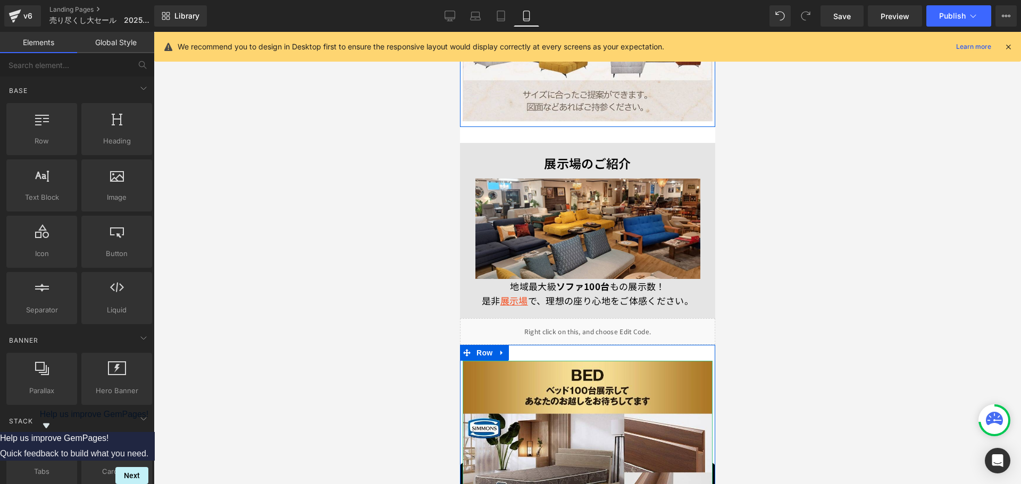
scroll to position [2351, 0]
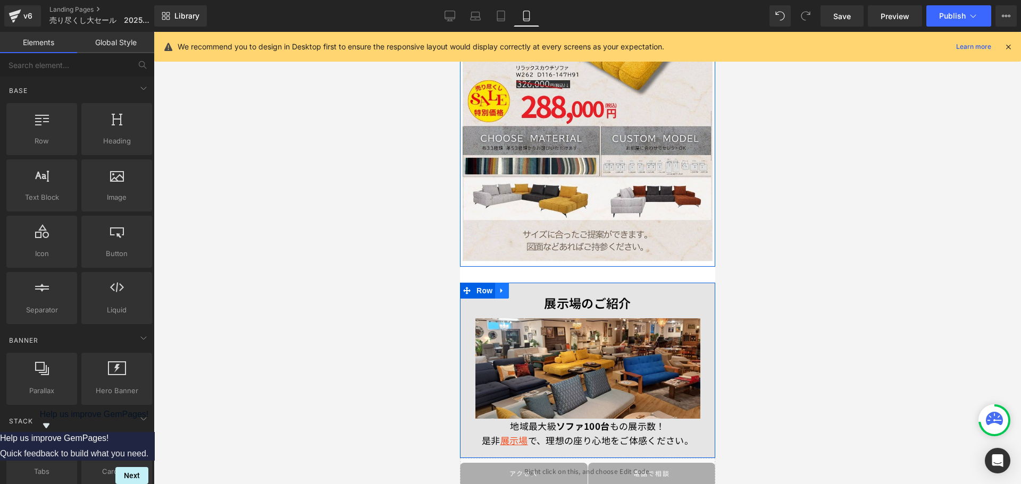
click at [505, 287] on icon at bounding box center [501, 291] width 7 height 8
click at [529, 287] on icon at bounding box center [528, 290] width 7 height 7
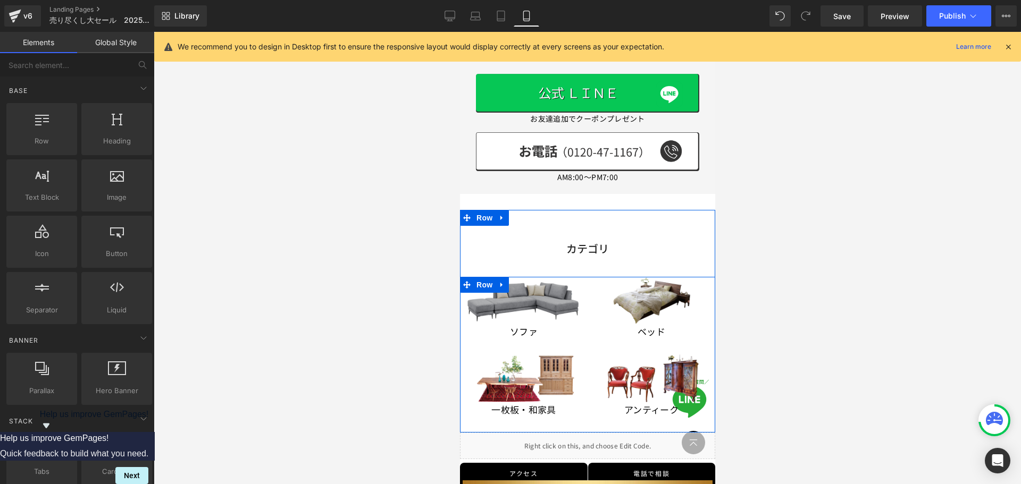
scroll to position [1766, 0]
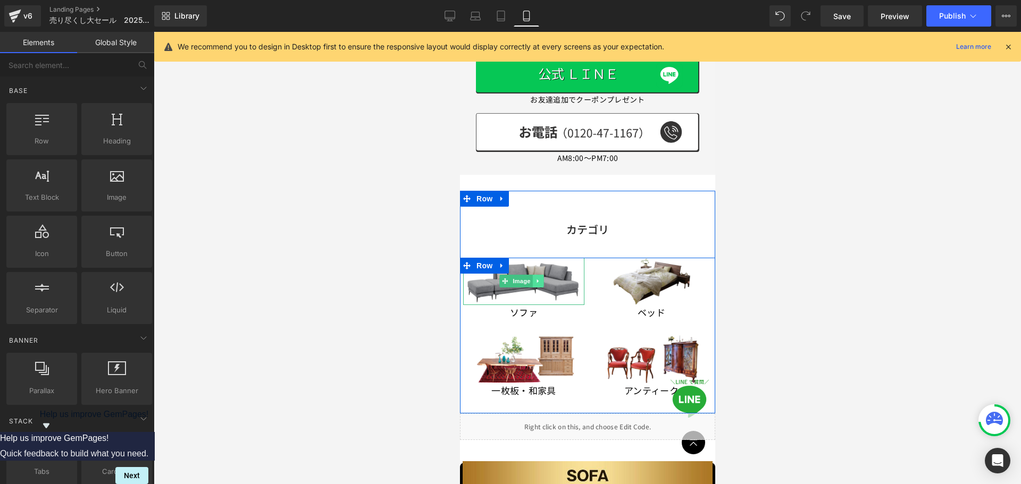
click at [541, 278] on icon at bounding box center [538, 281] width 6 height 6
click at [546, 279] on icon at bounding box center [543, 282] width 6 height 6
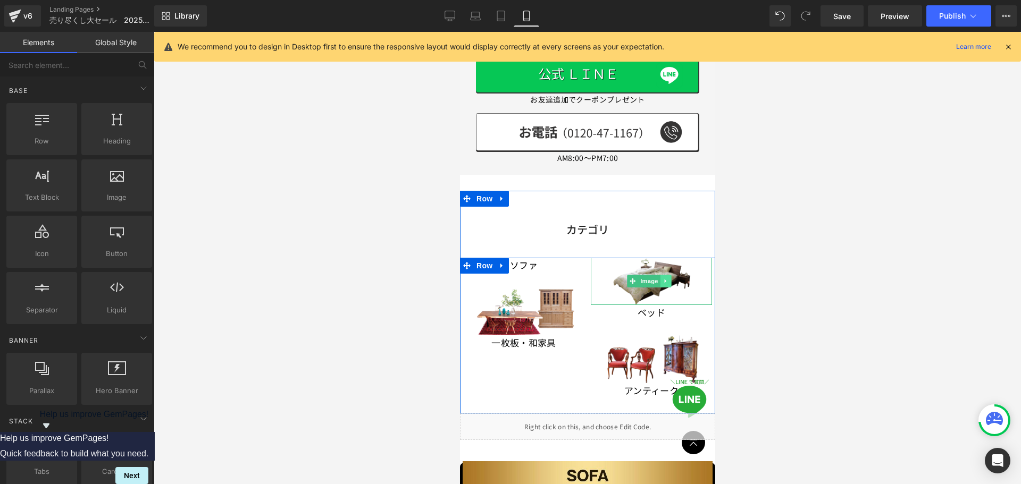
click at [663, 278] on icon at bounding box center [666, 281] width 6 height 6
click at [669, 278] on icon at bounding box center [671, 281] width 6 height 6
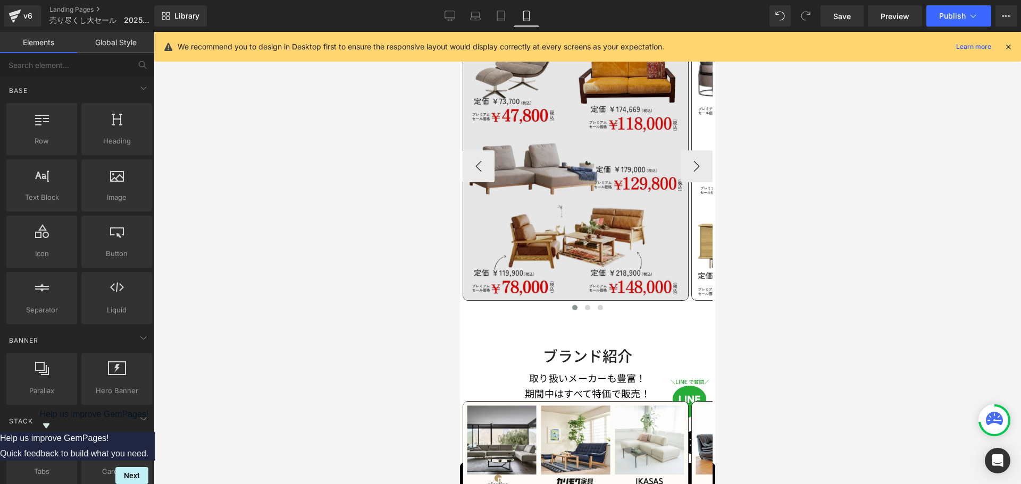
scroll to position [638, 0]
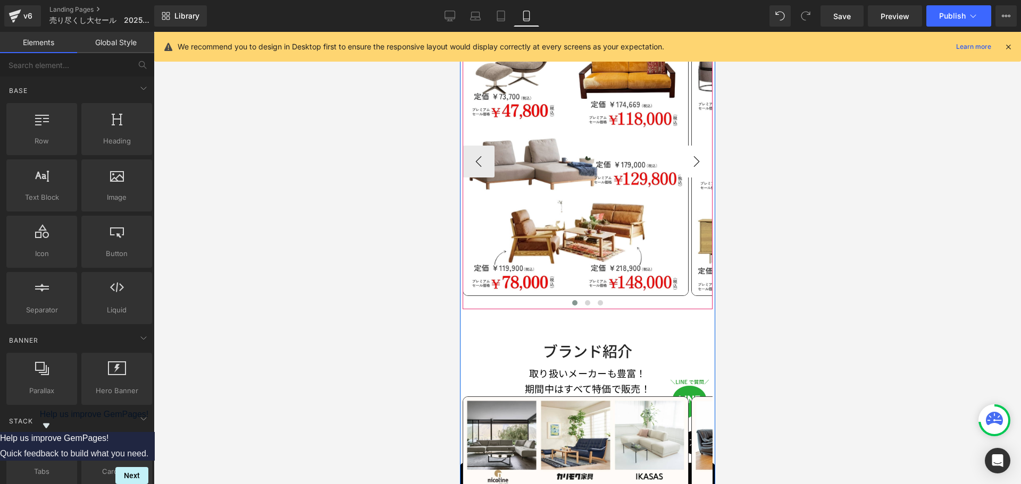
click at [692, 156] on button "›" at bounding box center [696, 162] width 32 height 32
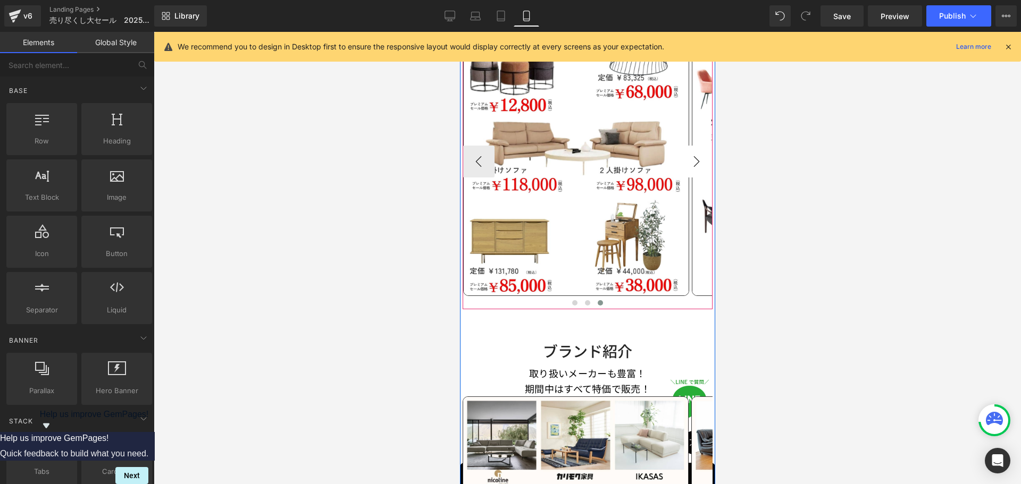
click at [692, 156] on button "›" at bounding box center [696, 162] width 32 height 32
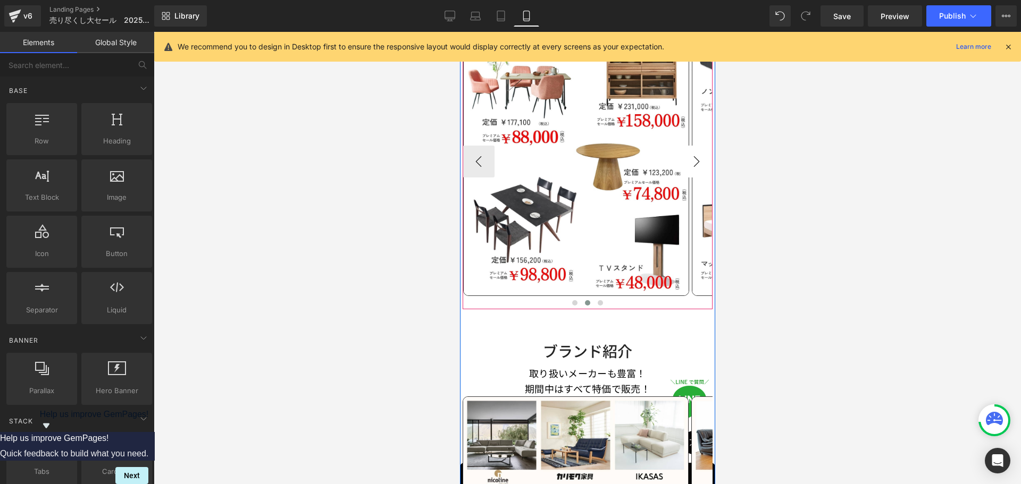
click at [692, 156] on button "›" at bounding box center [696, 162] width 32 height 32
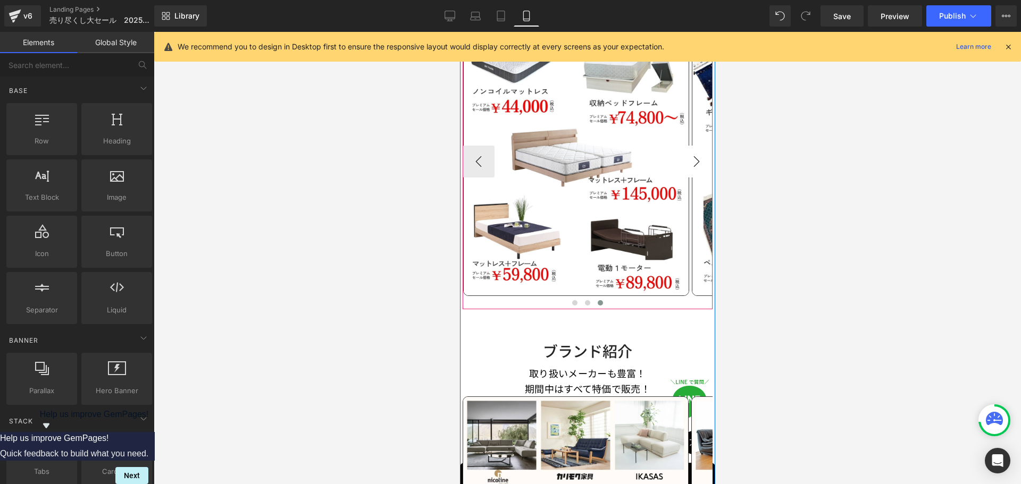
click at [692, 156] on button "›" at bounding box center [696, 162] width 32 height 32
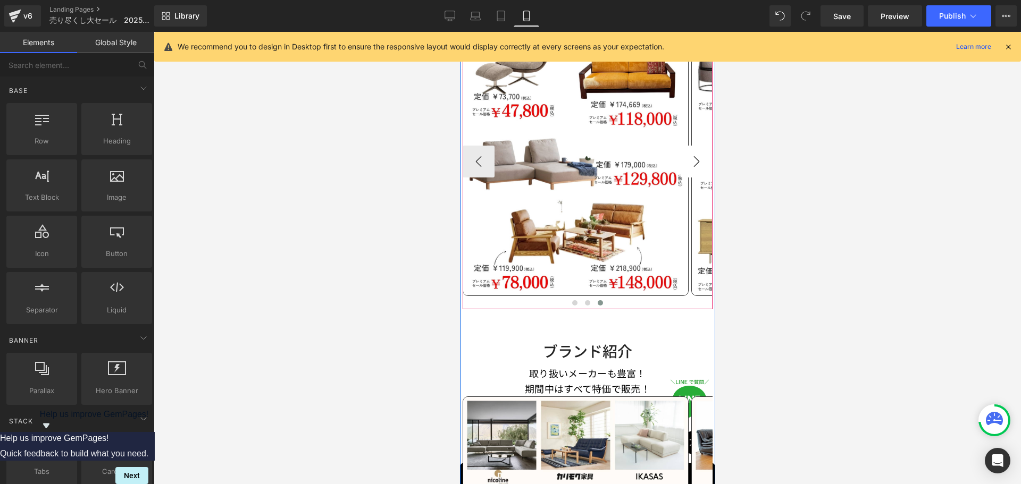
click at [692, 156] on button "›" at bounding box center [696, 162] width 32 height 32
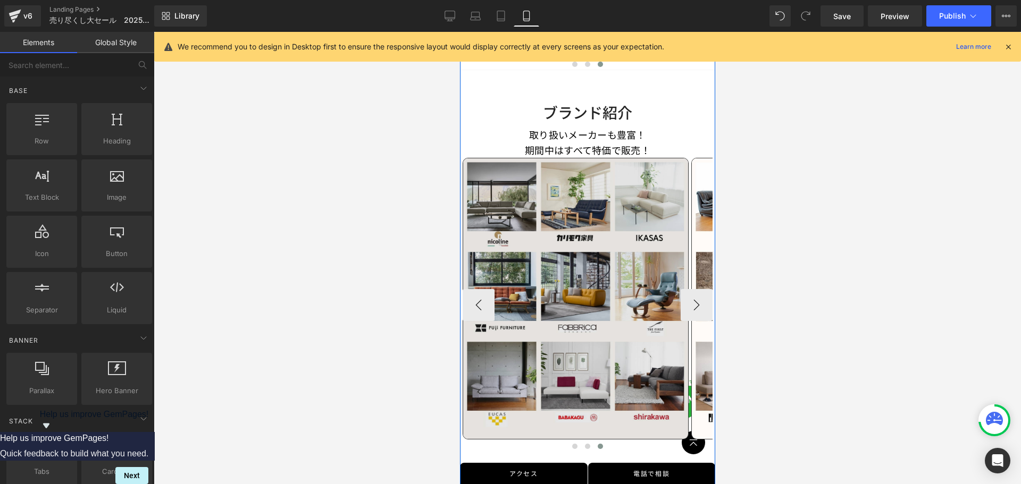
scroll to position [904, 0]
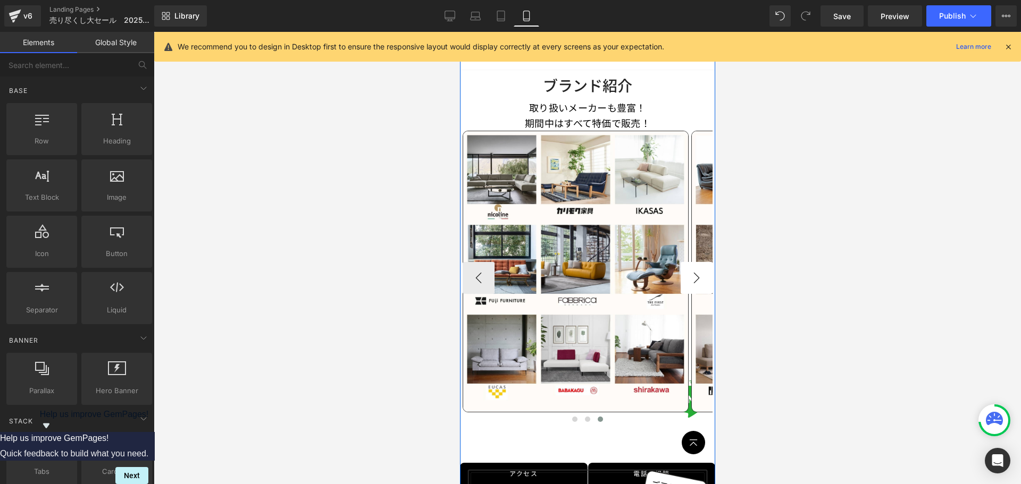
click at [681, 267] on button "›" at bounding box center [696, 278] width 32 height 32
click at [685, 267] on button "›" at bounding box center [696, 278] width 32 height 32
click at [691, 273] on button "›" at bounding box center [696, 278] width 32 height 32
click at [584, 414] on button at bounding box center [587, 419] width 13 height 11
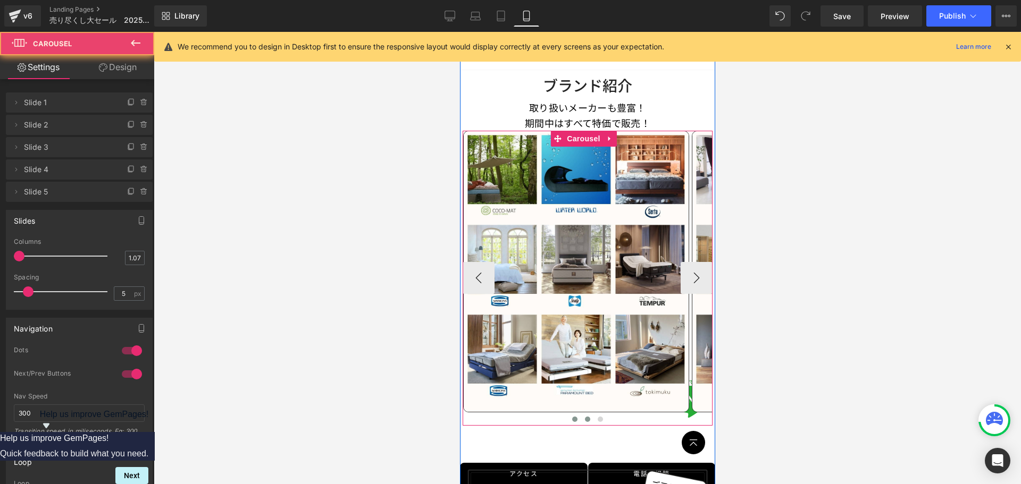
click at [572, 417] on span at bounding box center [574, 419] width 5 height 5
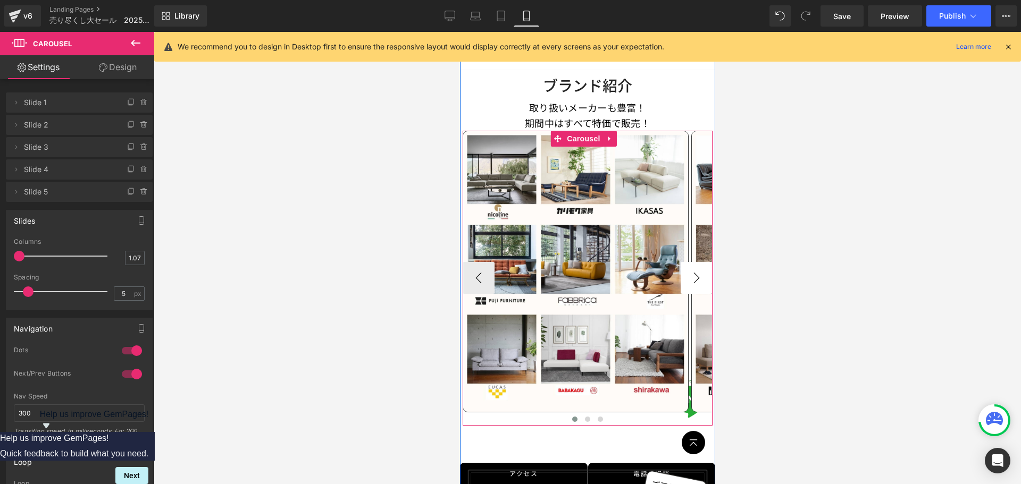
click at [696, 272] on button "›" at bounding box center [696, 278] width 32 height 32
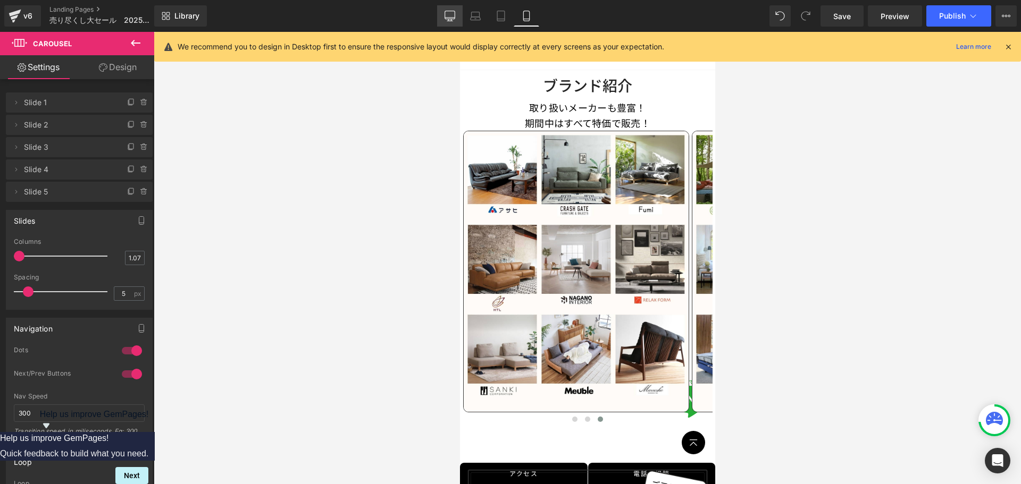
click at [453, 14] on icon at bounding box center [450, 16] width 11 height 11
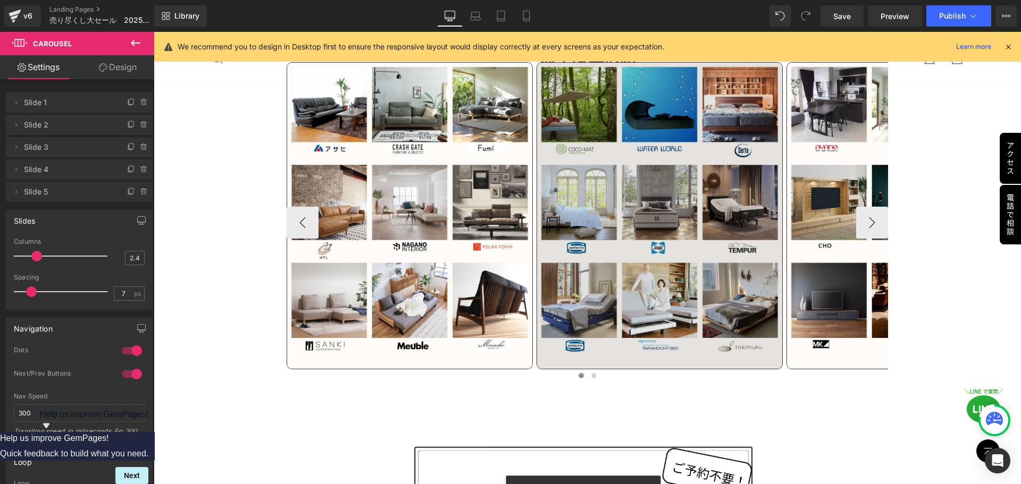
scroll to position [1264, 0]
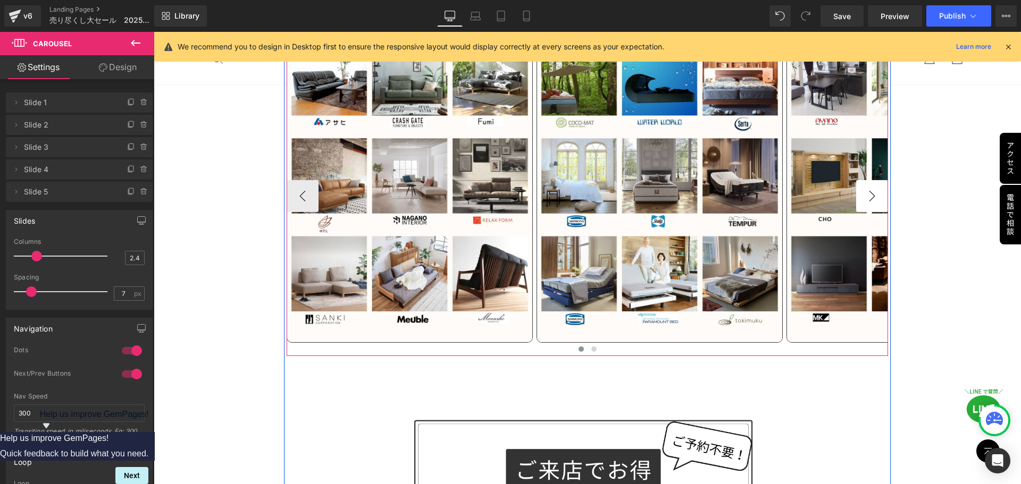
click at [862, 198] on button "›" at bounding box center [872, 196] width 32 height 32
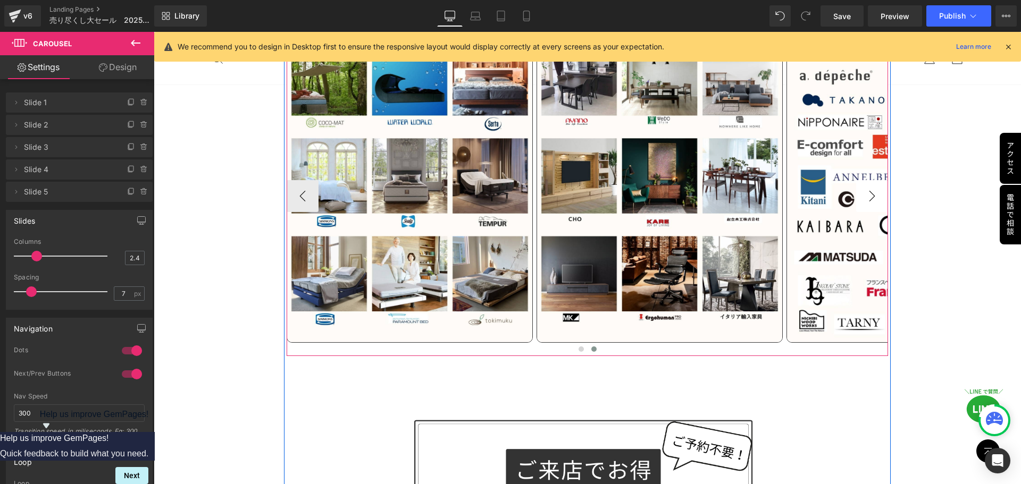
click at [862, 198] on button "›" at bounding box center [872, 196] width 32 height 32
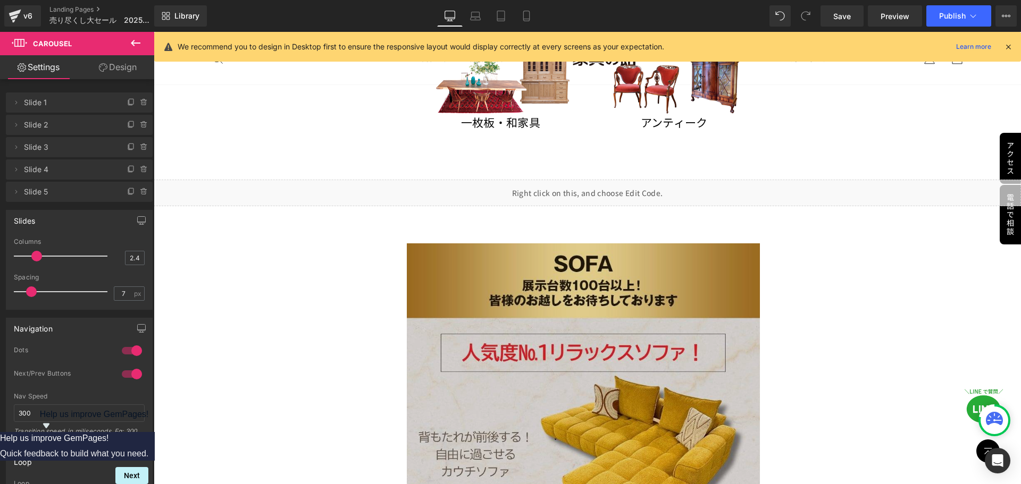
scroll to position [2380, 0]
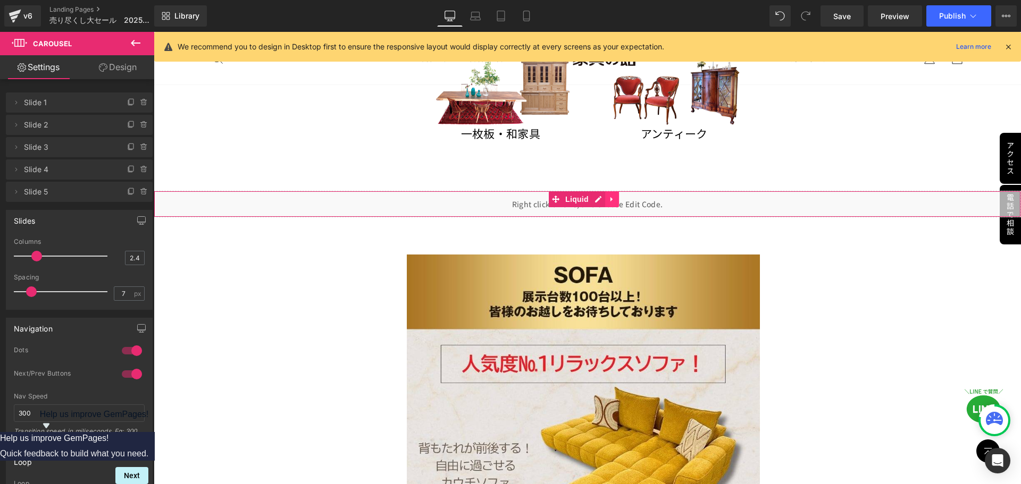
click at [610, 196] on icon at bounding box center [611, 200] width 7 height 8
click at [616, 196] on icon at bounding box center [618, 200] width 7 height 8
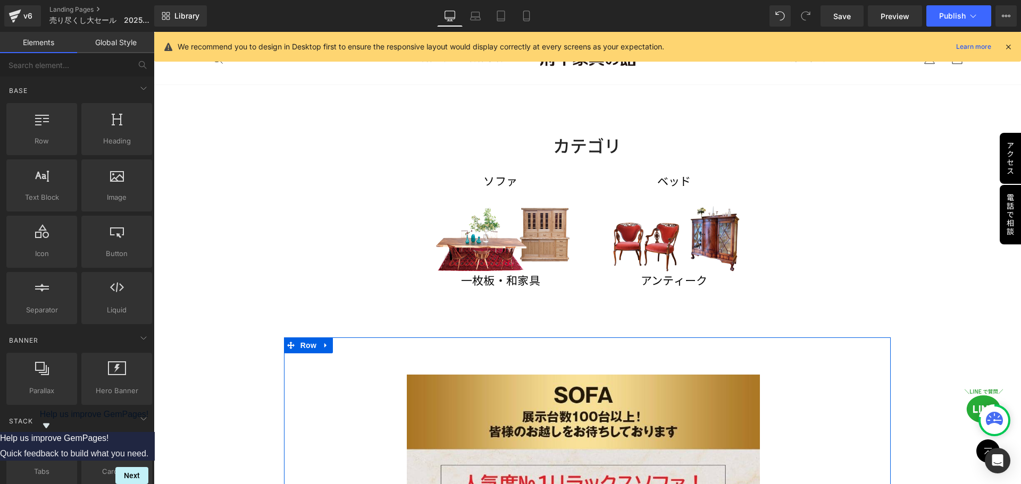
scroll to position [2327, 0]
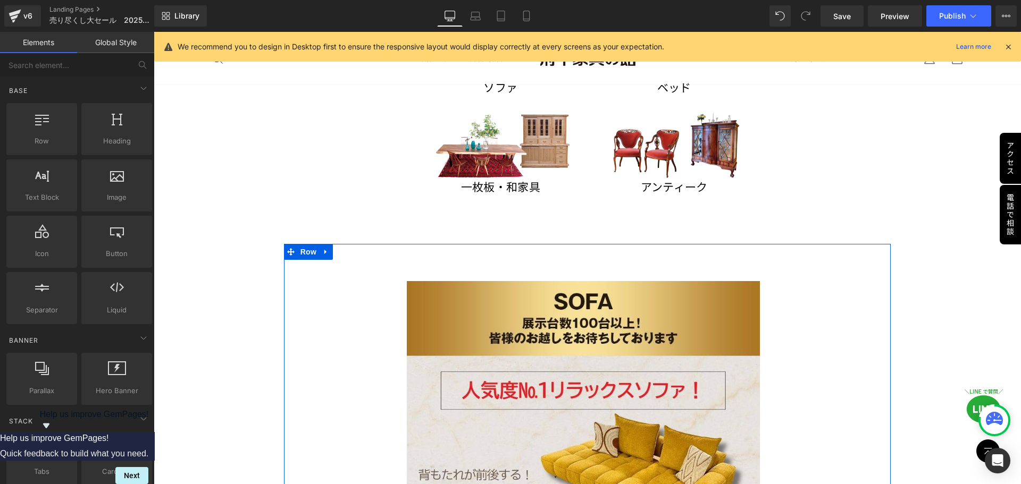
click at [324, 250] on icon at bounding box center [325, 252] width 2 height 5
click at [353, 248] on icon at bounding box center [353, 251] width 7 height 7
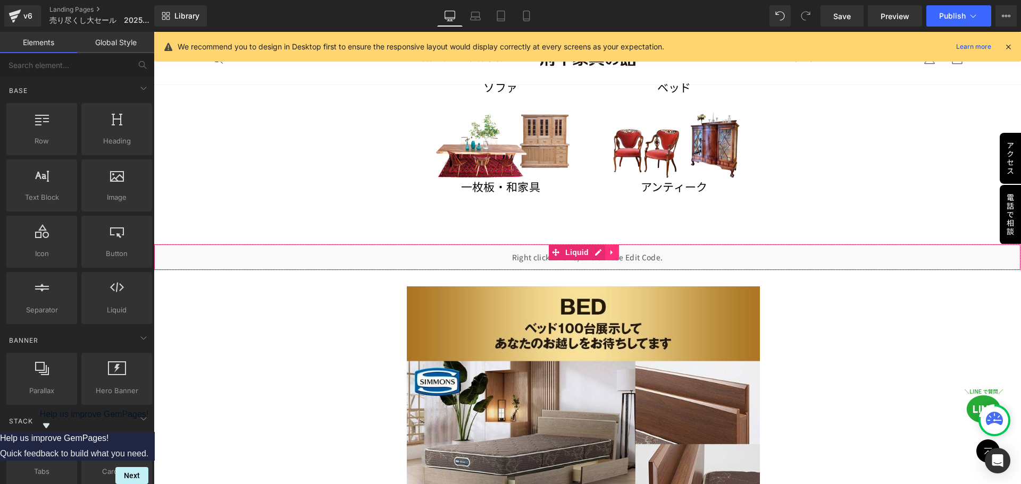
click at [610, 250] on icon at bounding box center [611, 252] width 2 height 5
click at [620, 249] on icon at bounding box center [618, 252] width 7 height 7
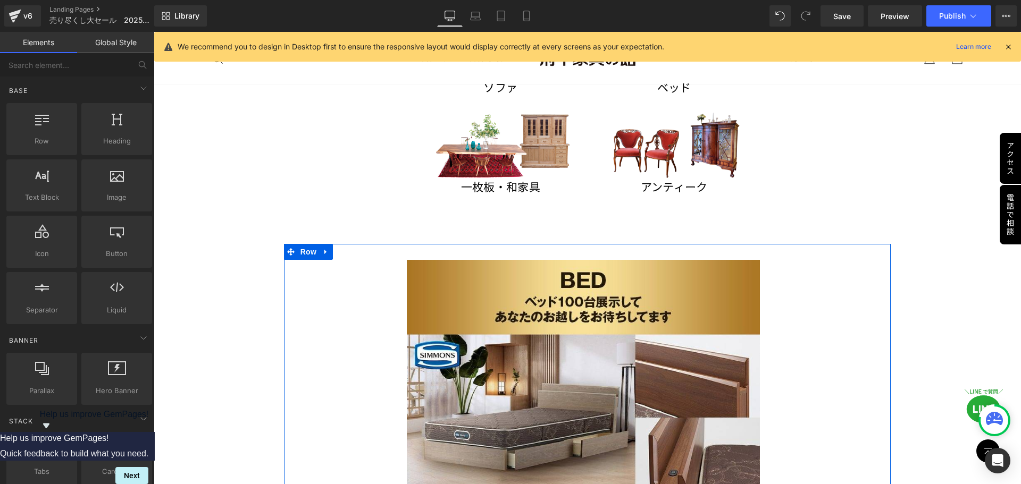
click at [328, 248] on icon at bounding box center [325, 252] width 7 height 8
click at [350, 248] on icon at bounding box center [353, 252] width 7 height 8
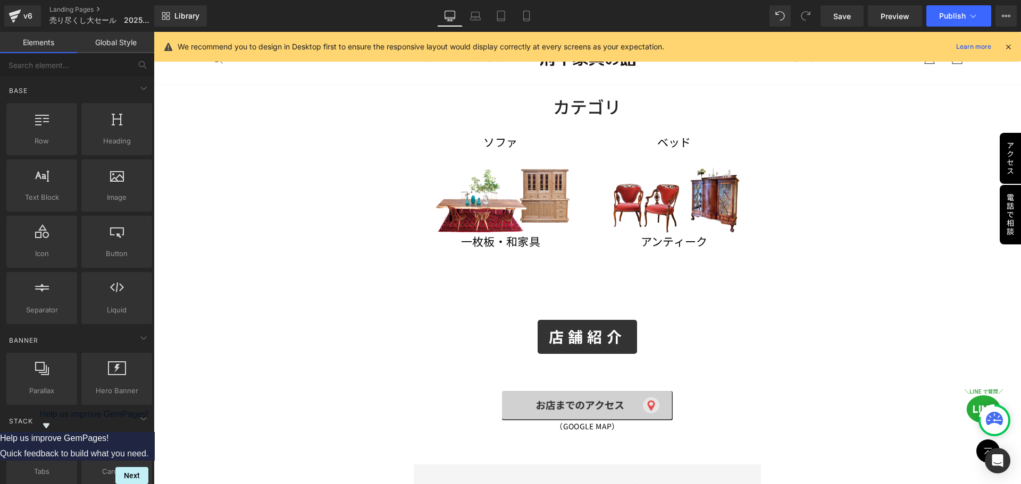
scroll to position [2274, 0]
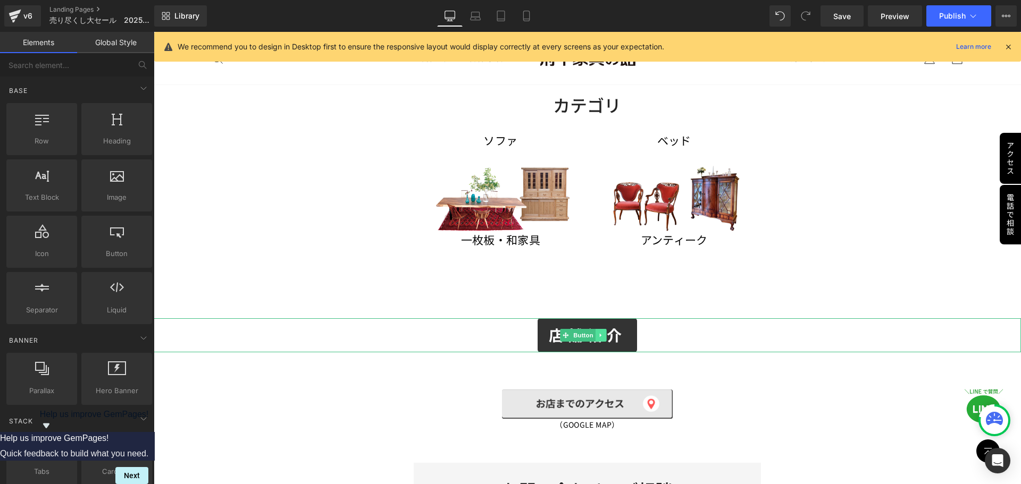
click at [600, 332] on icon at bounding box center [601, 335] width 6 height 6
click at [605, 332] on icon at bounding box center [606, 335] width 6 height 6
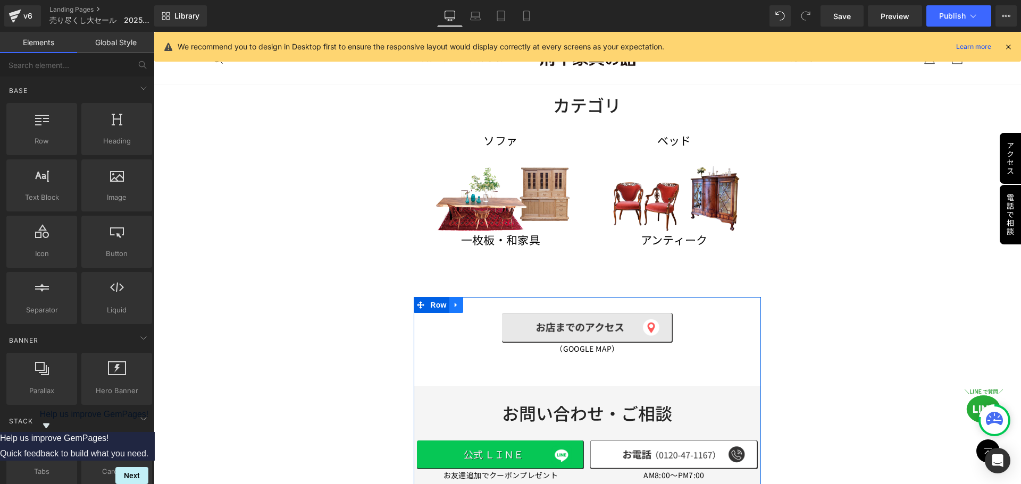
click at [453, 301] on link at bounding box center [456, 305] width 14 height 16
click at [482, 301] on icon at bounding box center [483, 304] width 7 height 7
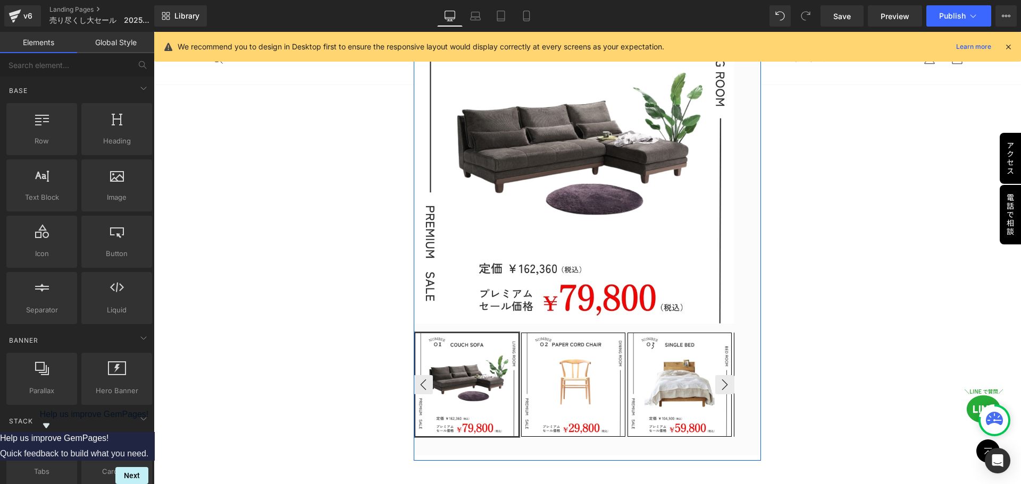
scroll to position [413, 0]
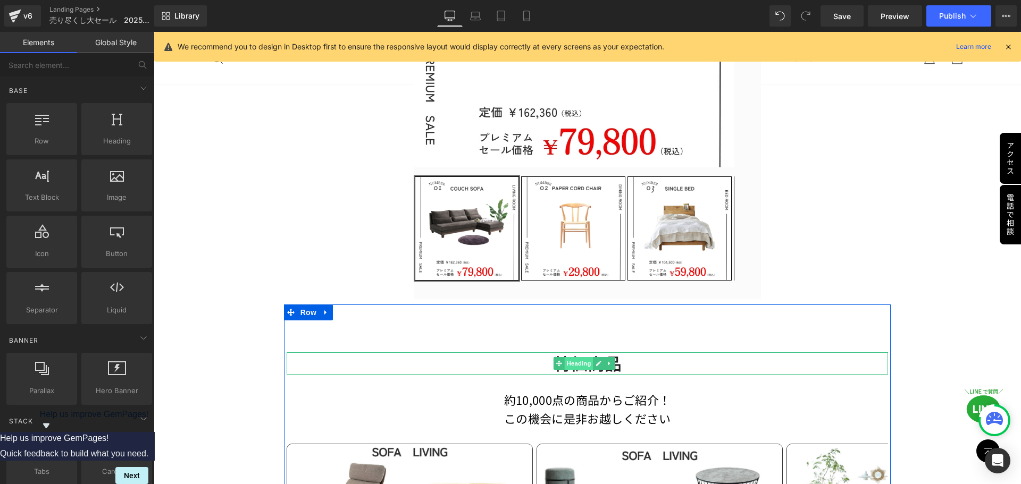
click at [581, 362] on span "Heading" at bounding box center [579, 363] width 29 height 13
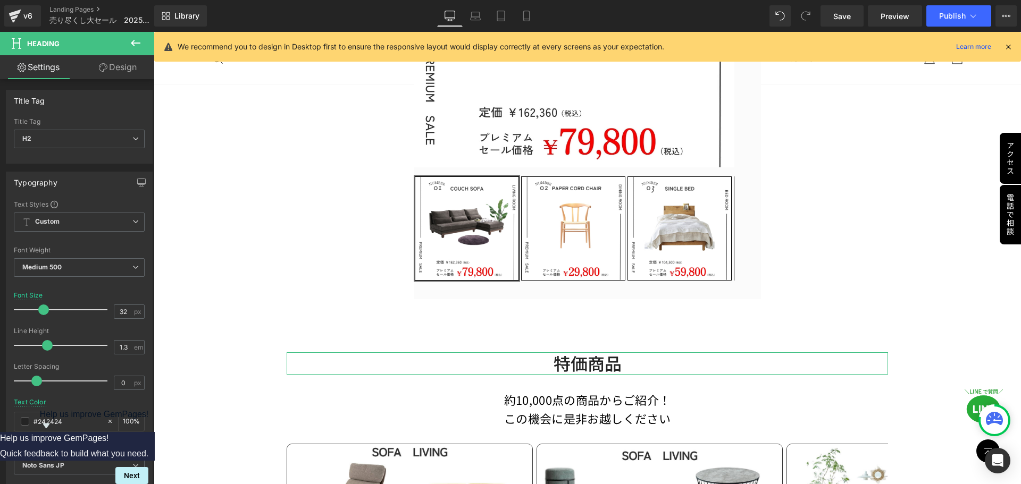
click at [130, 63] on link "Design" at bounding box center [117, 67] width 77 height 24
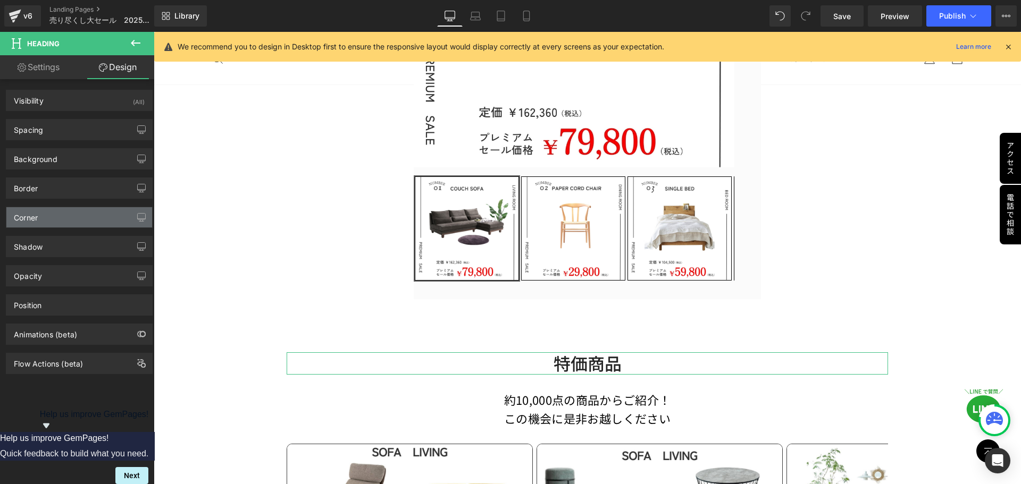
click at [57, 223] on div "Corner" at bounding box center [79, 217] width 146 height 20
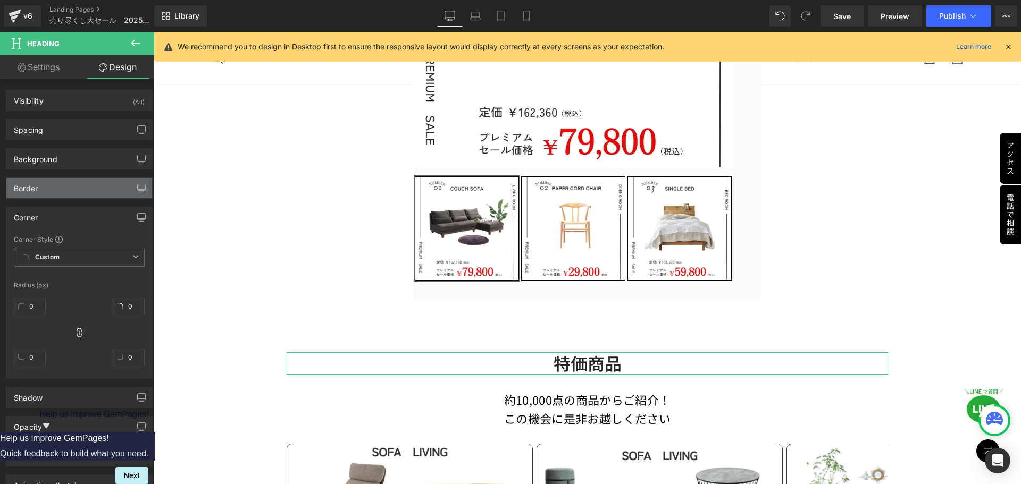
click at [61, 194] on div "Border" at bounding box center [79, 188] width 146 height 20
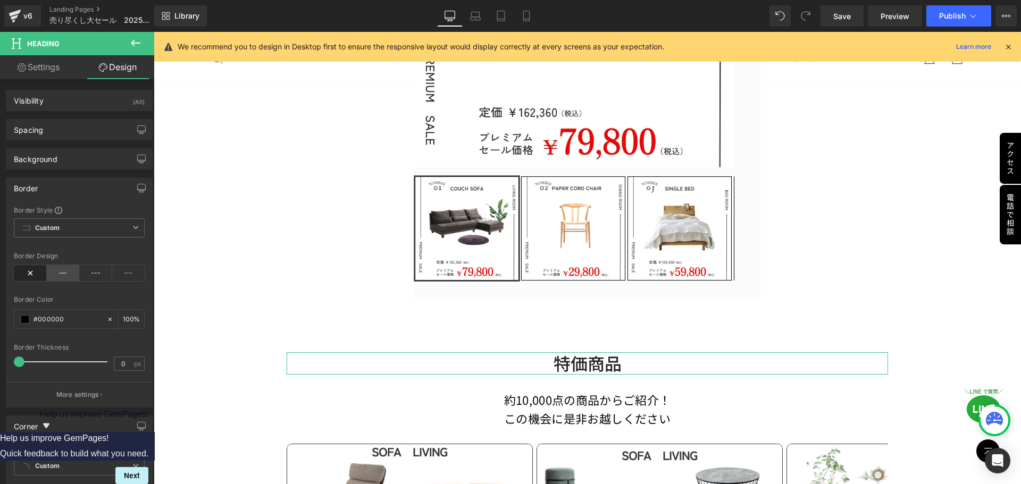
click at [55, 272] on icon at bounding box center [63, 273] width 33 height 16
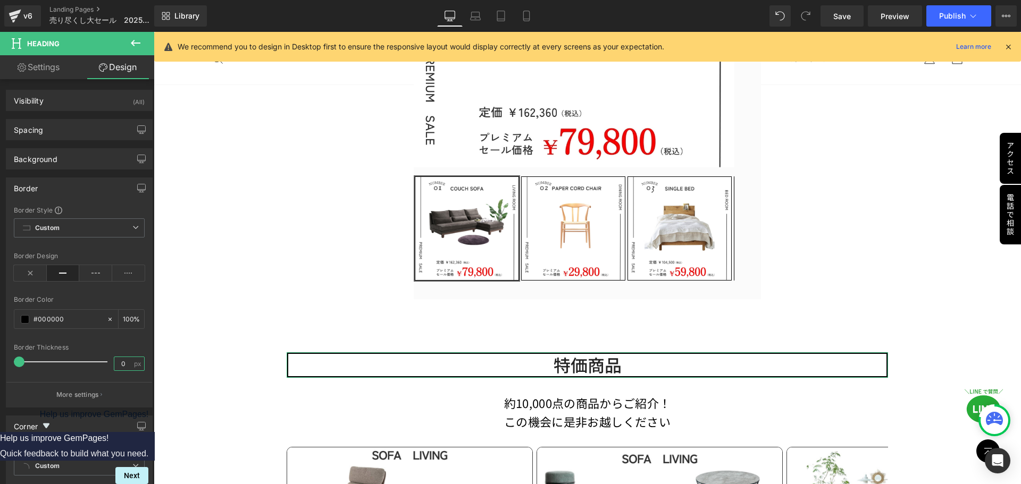
click at [121, 364] on input "0" at bounding box center [123, 363] width 19 height 13
type input "1"
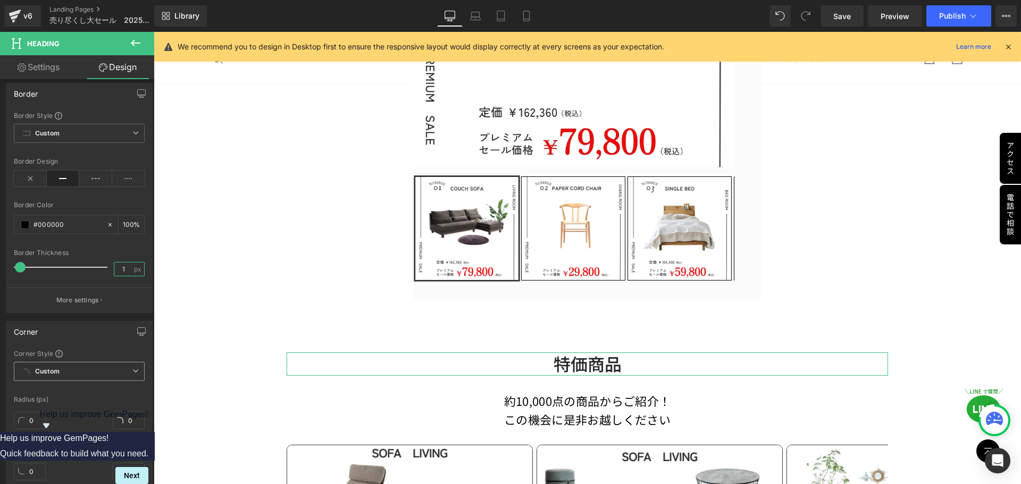
scroll to position [106, 0]
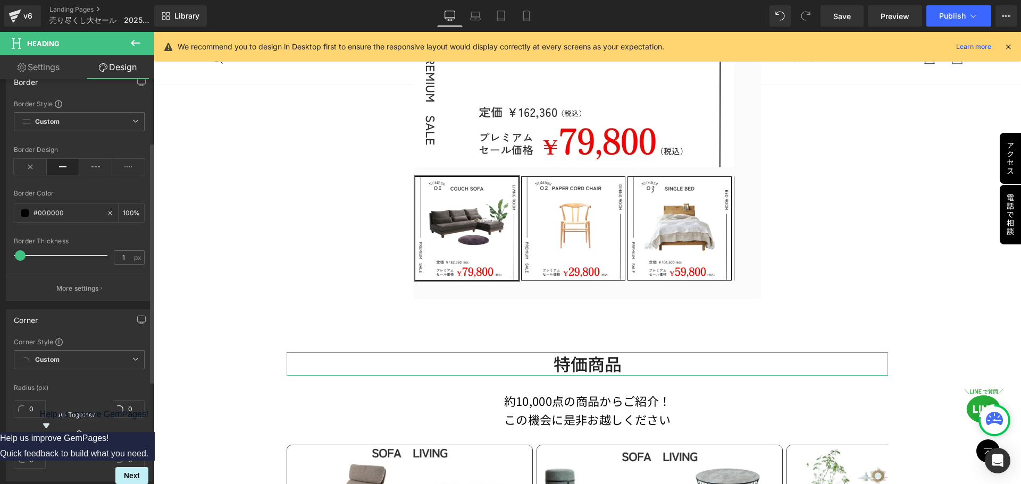
click at [81, 437] on icon at bounding box center [79, 435] width 11 height 11
click at [37, 410] on input "0" at bounding box center [30, 409] width 32 height 18
type input "10"
click at [81, 437] on icon at bounding box center [79, 435] width 11 height 11
type input "10"
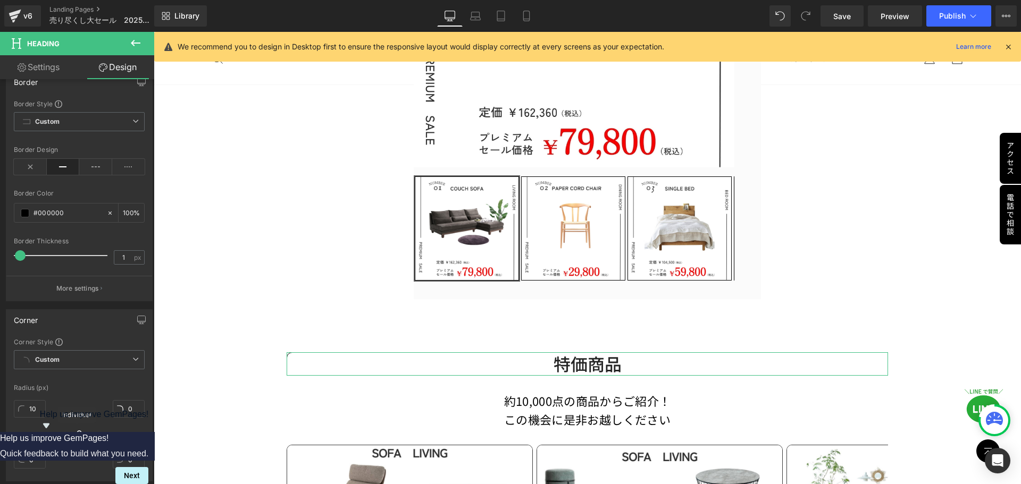
type input "10"
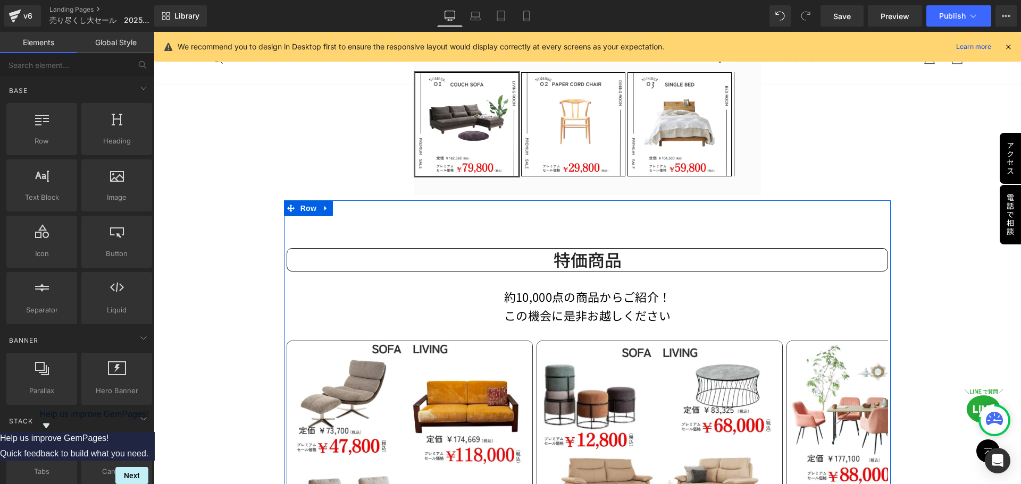
scroll to position [466, 0]
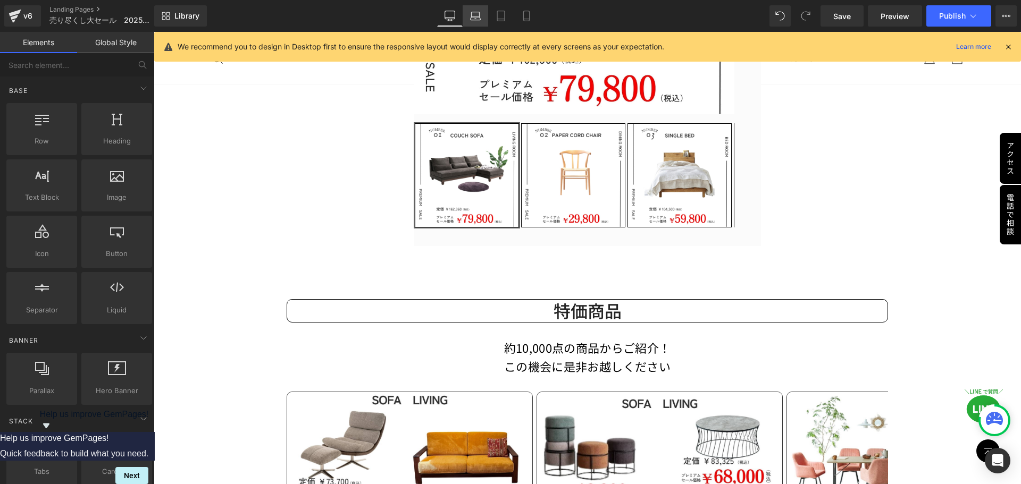
click at [482, 20] on link "Laptop" at bounding box center [476, 15] width 26 height 21
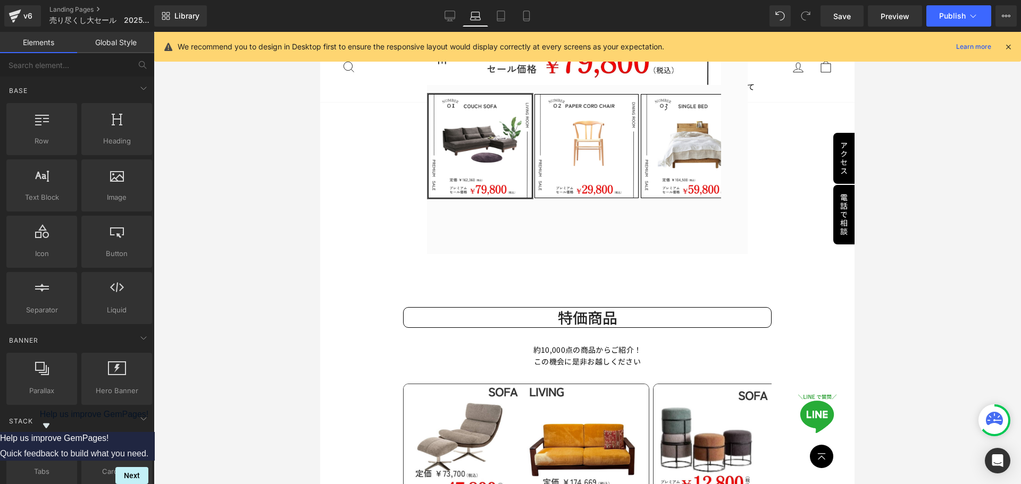
scroll to position [707, 0]
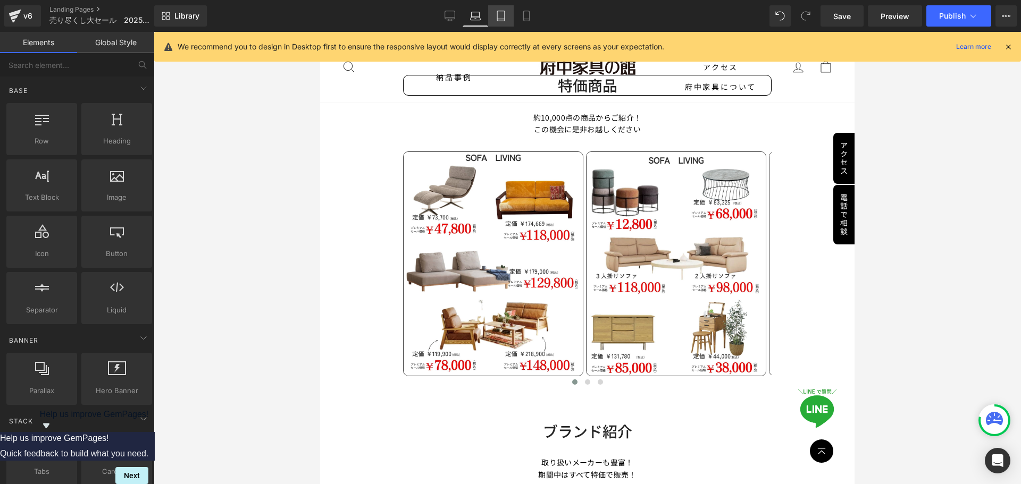
click at [498, 20] on icon at bounding box center [500, 16] width 7 height 10
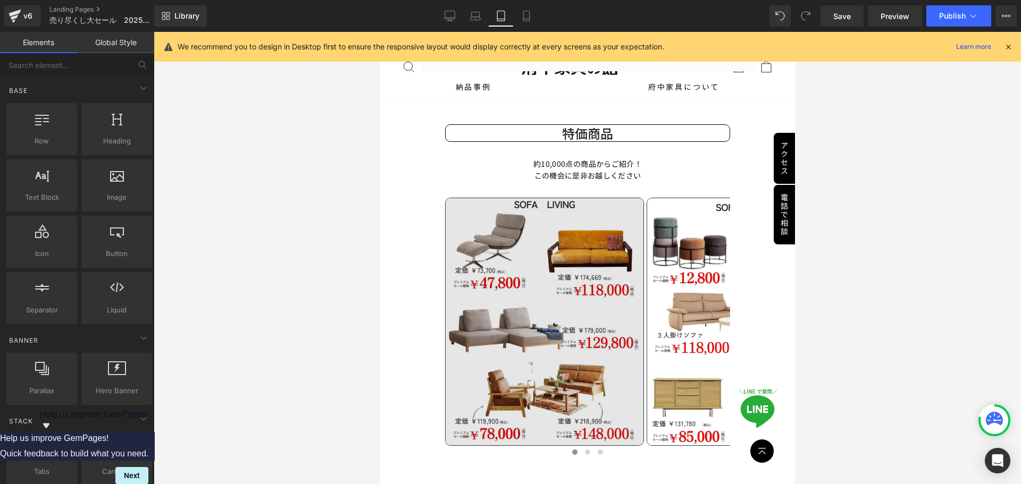
scroll to position [682, 0]
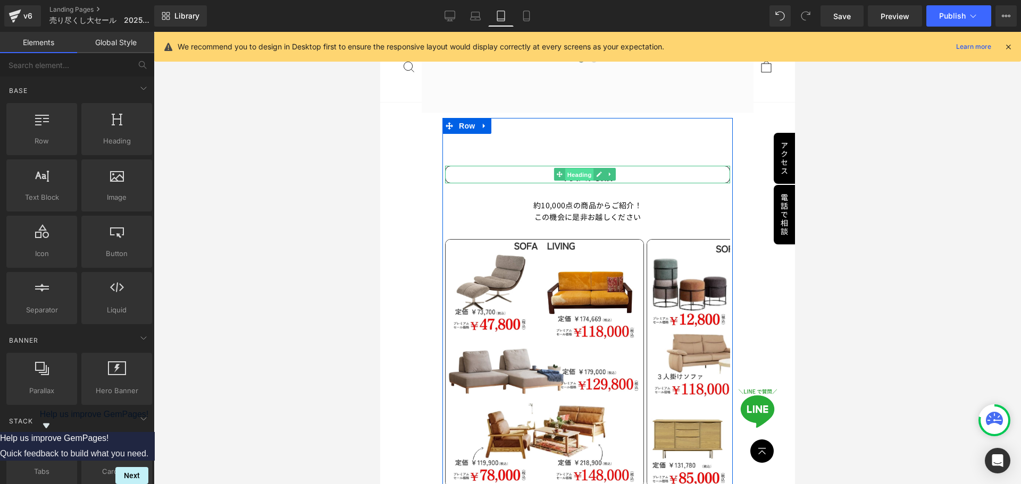
click at [569, 169] on span "Heading" at bounding box center [578, 175] width 29 height 13
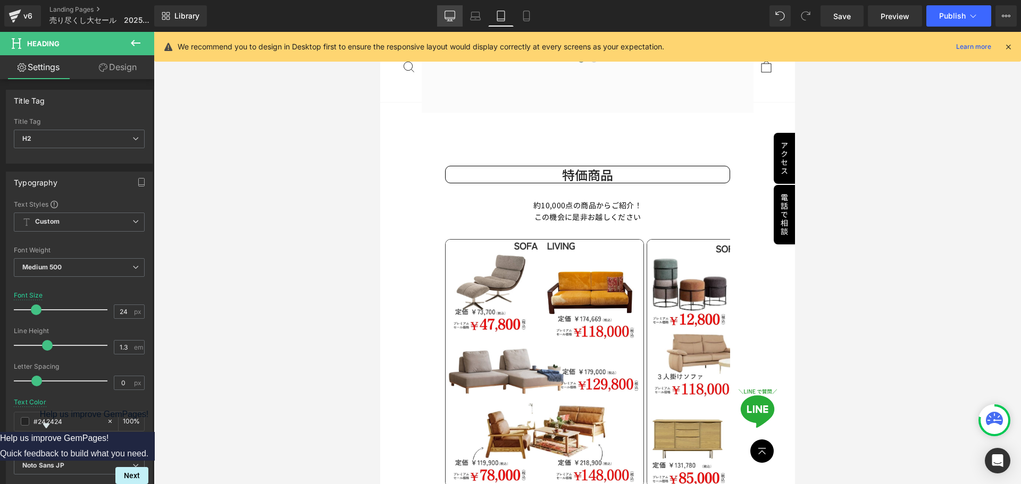
click at [450, 12] on icon at bounding box center [450, 16] width 11 height 11
type input "32"
type input "100"
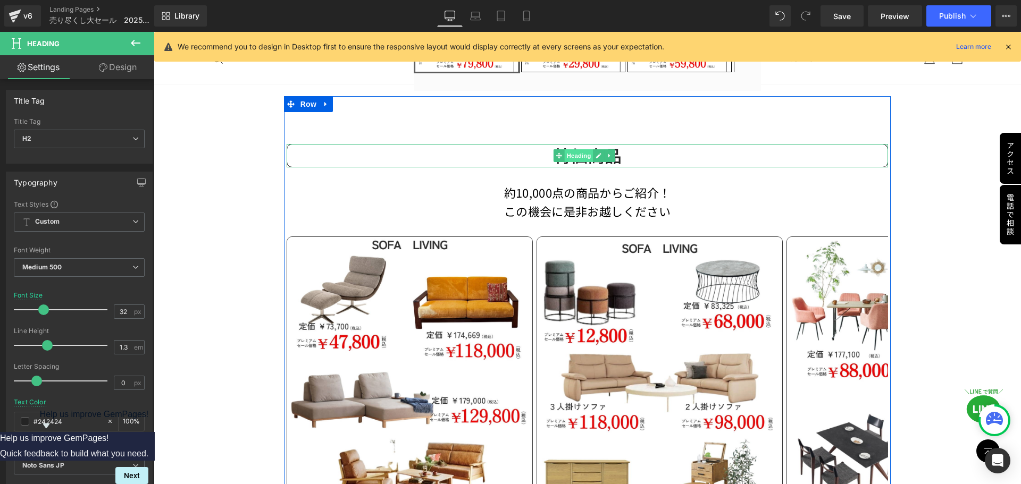
click at [577, 150] on span "Heading" at bounding box center [579, 155] width 29 height 13
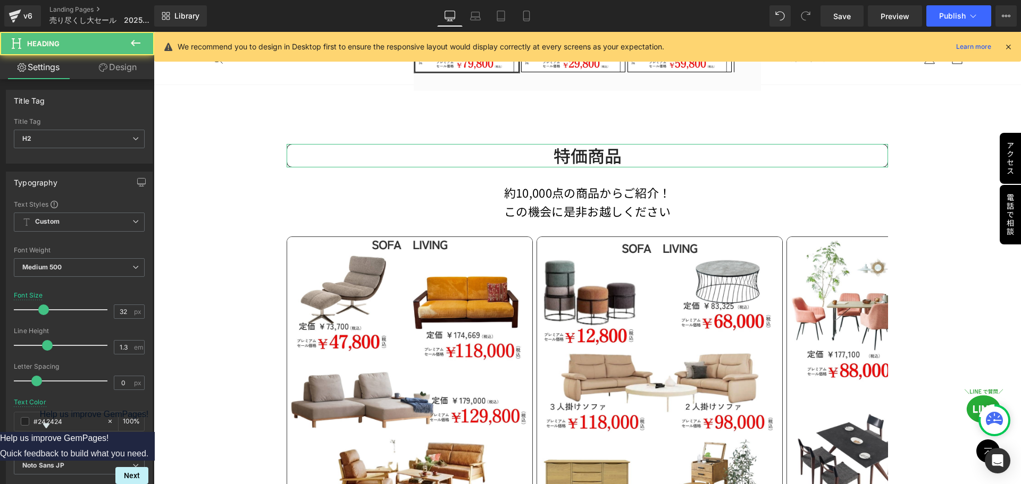
drag, startPoint x: 121, startPoint y: 72, endPoint x: 79, endPoint y: 95, distance: 48.5
click at [121, 72] on link "Design" at bounding box center [117, 67] width 77 height 24
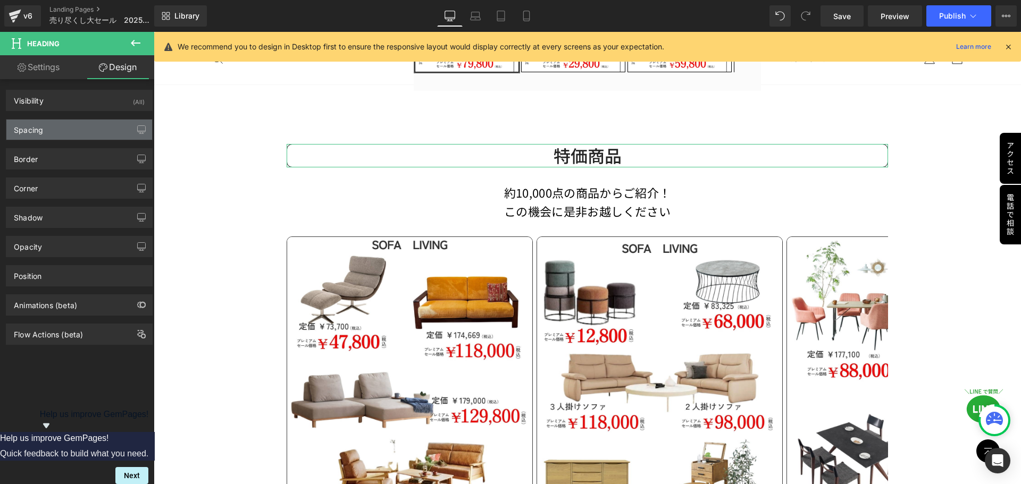
type input "60"
type input "0"
type input "30"
type input "0"
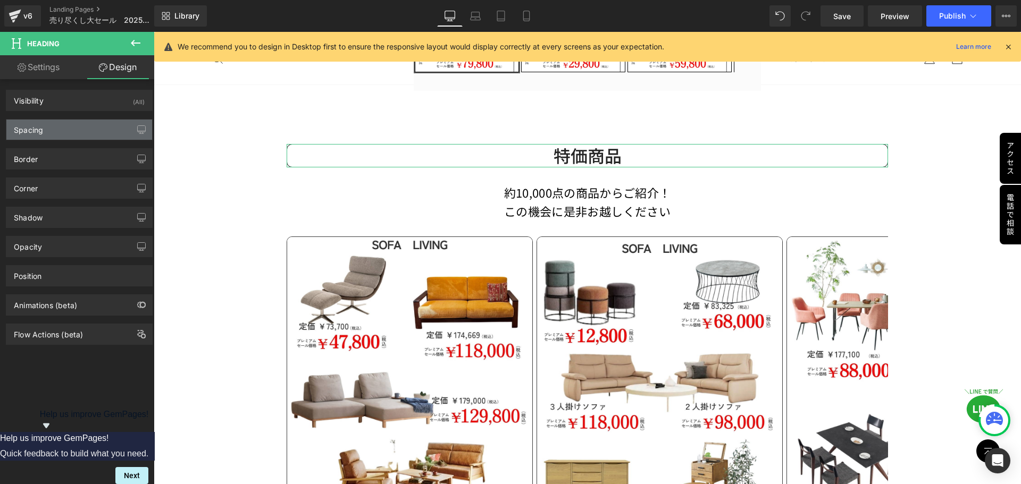
type input "0"
click at [60, 130] on div "Spacing" at bounding box center [79, 130] width 146 height 20
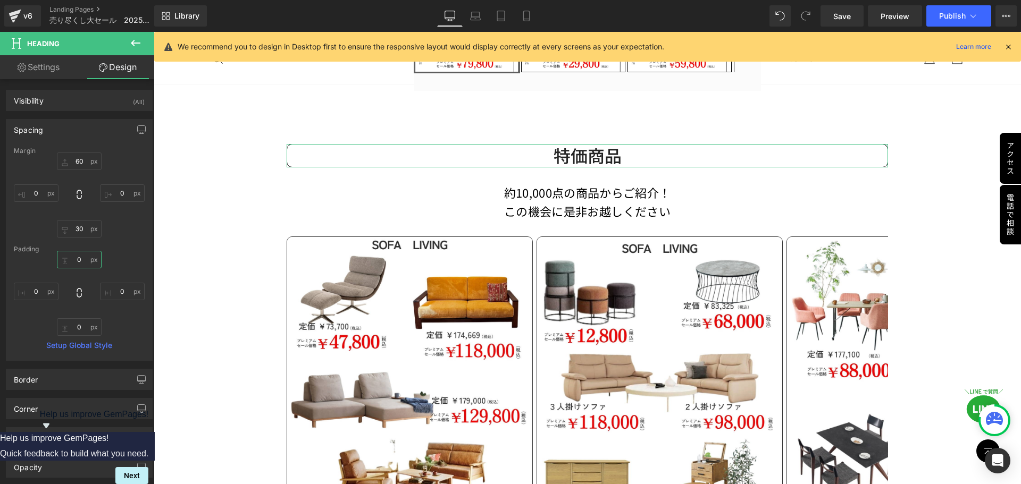
click at [84, 262] on input "0" at bounding box center [79, 260] width 45 height 18
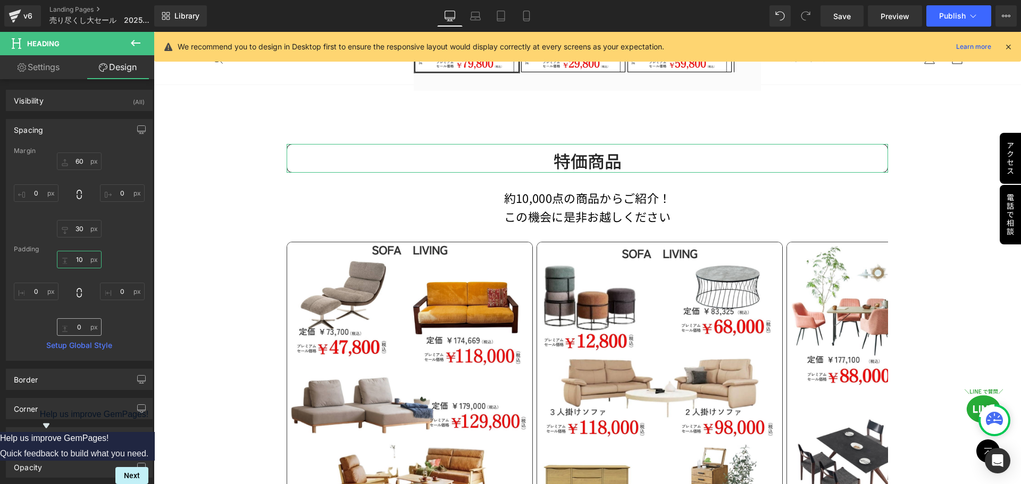
type input "10"
click at [78, 324] on input "0" at bounding box center [79, 327] width 45 height 18
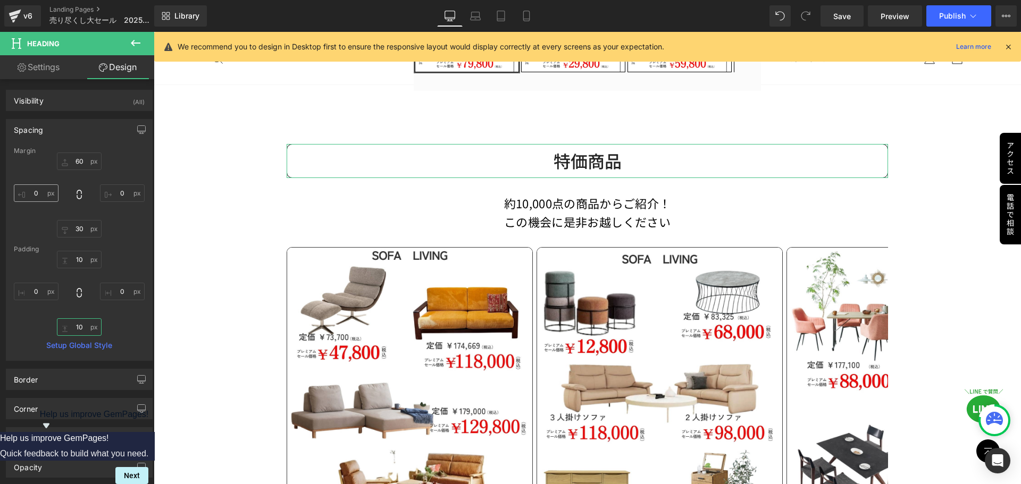
type input "10"
click at [45, 194] on input "0" at bounding box center [36, 194] width 45 height 18
click at [42, 198] on input "0" at bounding box center [36, 194] width 45 height 18
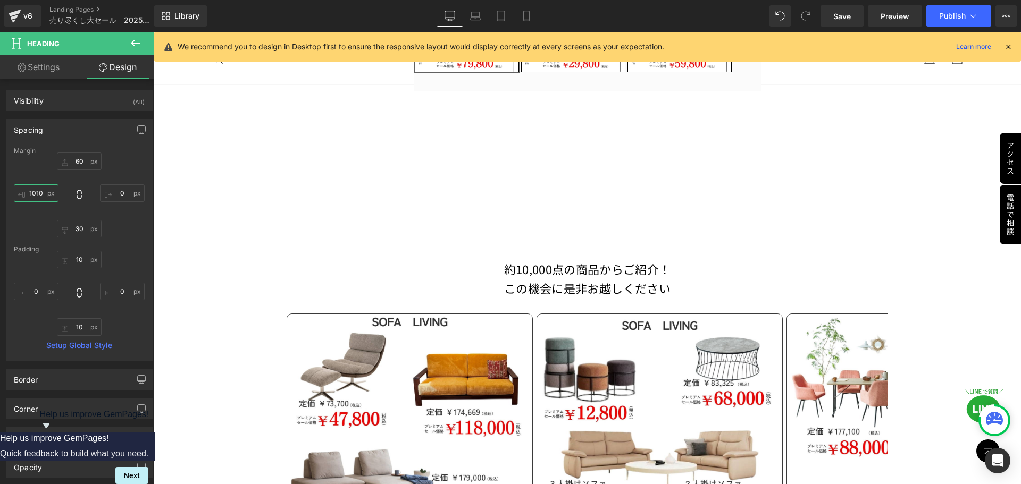
scroll to position [0, 0]
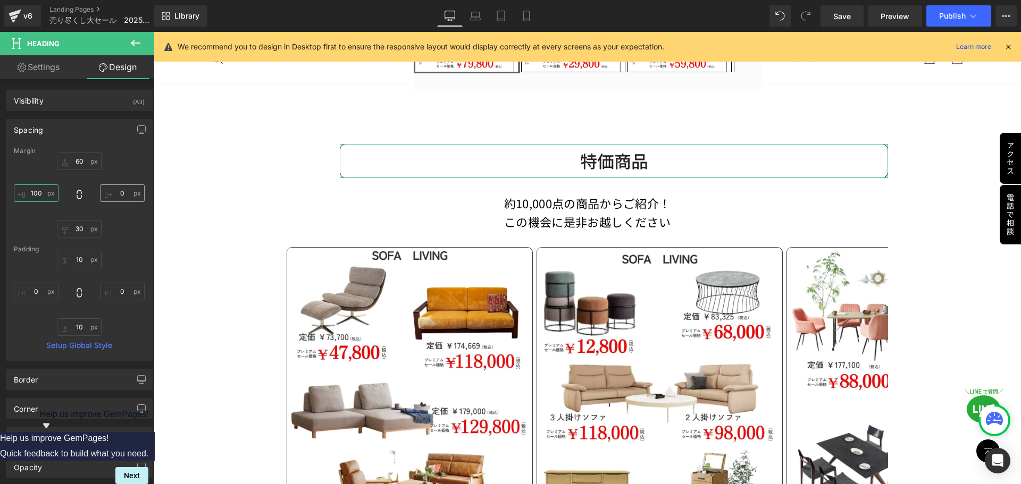
type input "100"
click at [117, 196] on input "0" at bounding box center [122, 194] width 45 height 18
type input "100"
click at [141, 128] on button "button" at bounding box center [141, 130] width 17 height 20
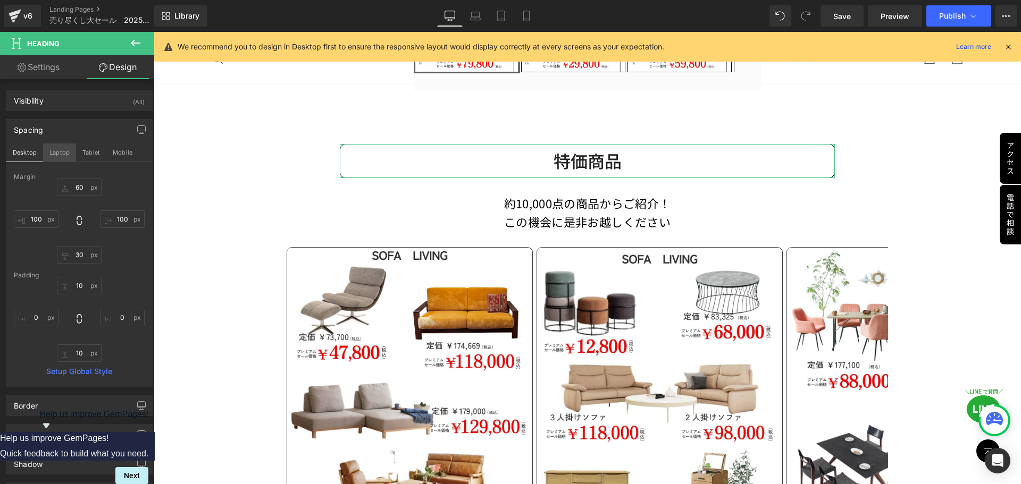
click at [64, 152] on button "Laptop" at bounding box center [59, 153] width 33 height 18
type input "60"
type input "100"
type input "30"
type input "100"
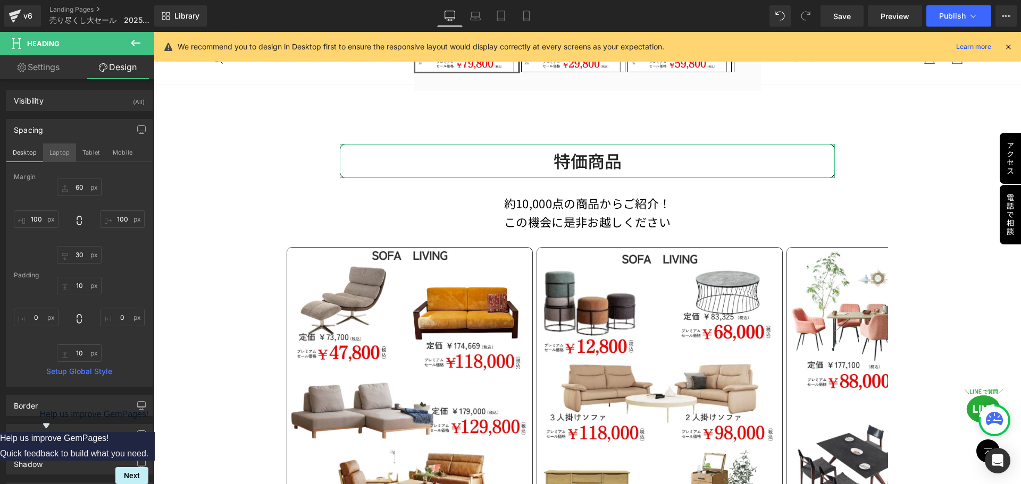
type input "0"
type input "10"
type input "0"
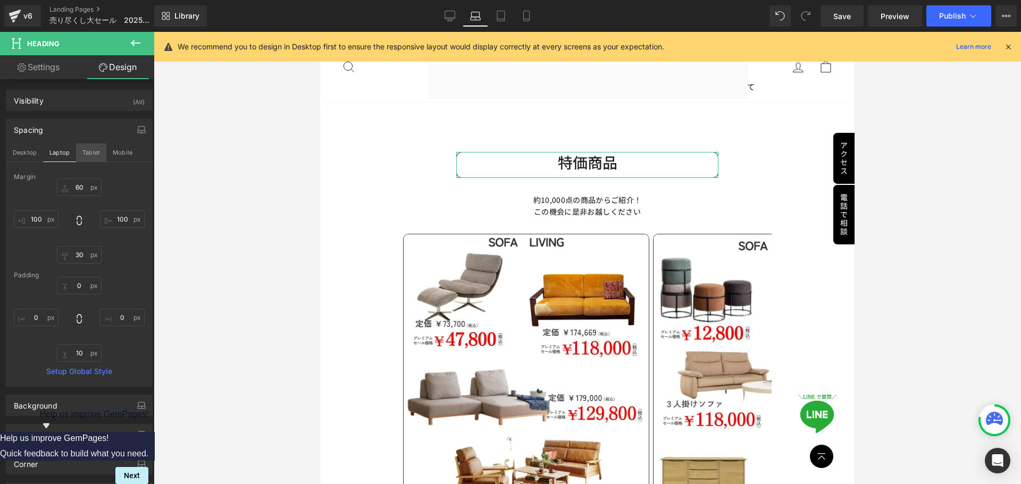
scroll to position [646, 0]
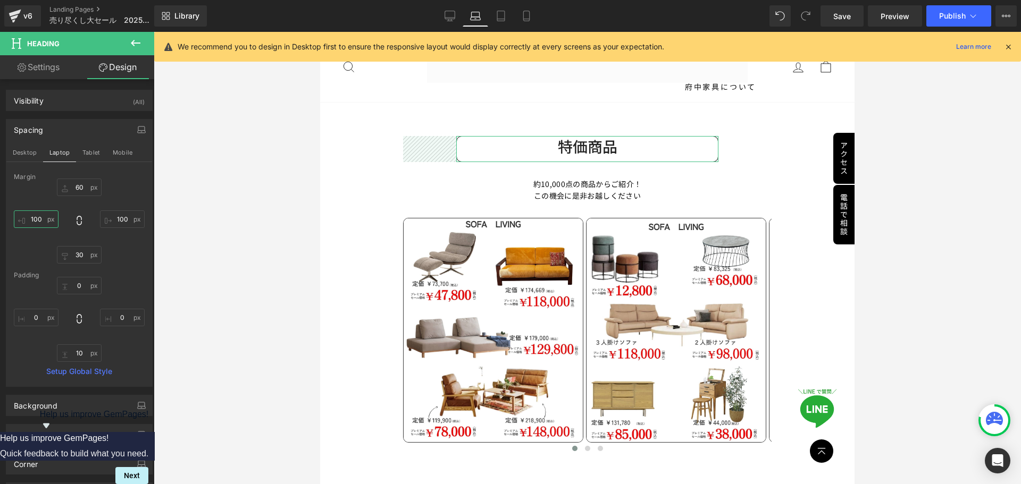
click at [45, 223] on input "100" at bounding box center [36, 220] width 45 height 18
type input "80"
click at [126, 219] on input "100" at bounding box center [122, 220] width 45 height 18
type input "1"
type input "80"
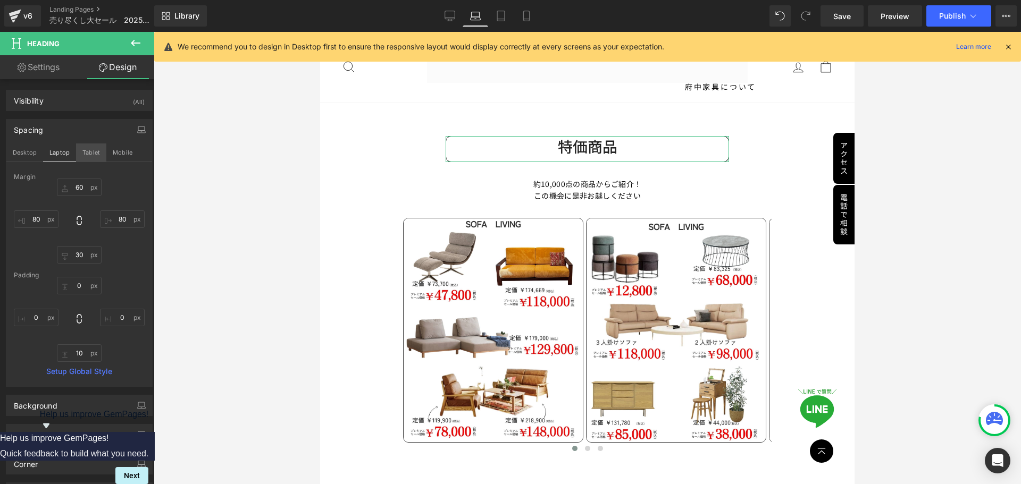
click at [88, 154] on button "Tablet" at bounding box center [91, 153] width 30 height 18
type input "60"
type input "100"
type input "30"
type input "100"
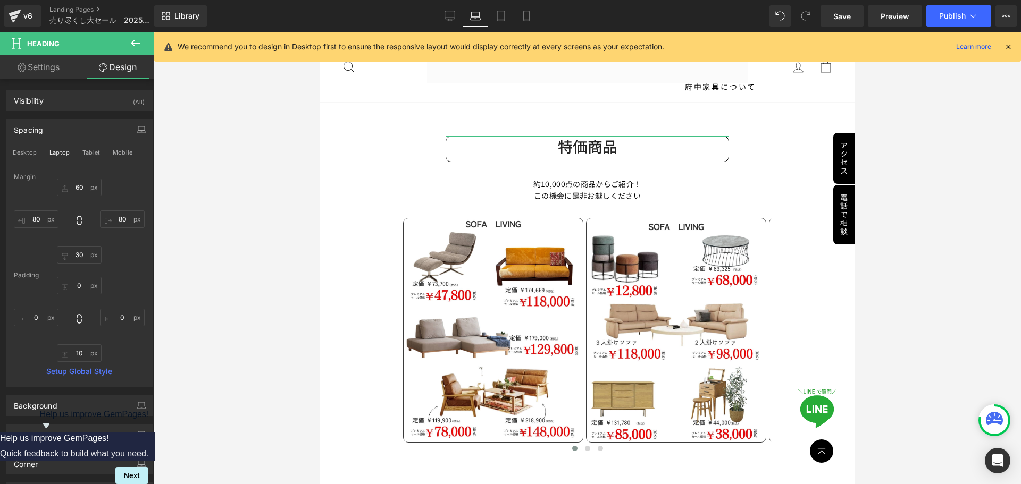
type input "0"
type input "10"
type input "0"
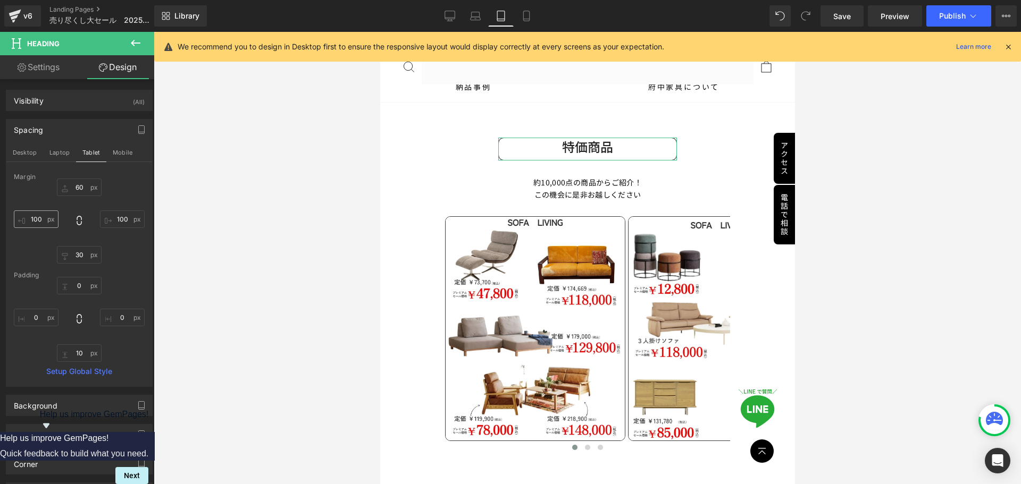
scroll to position [710, 0]
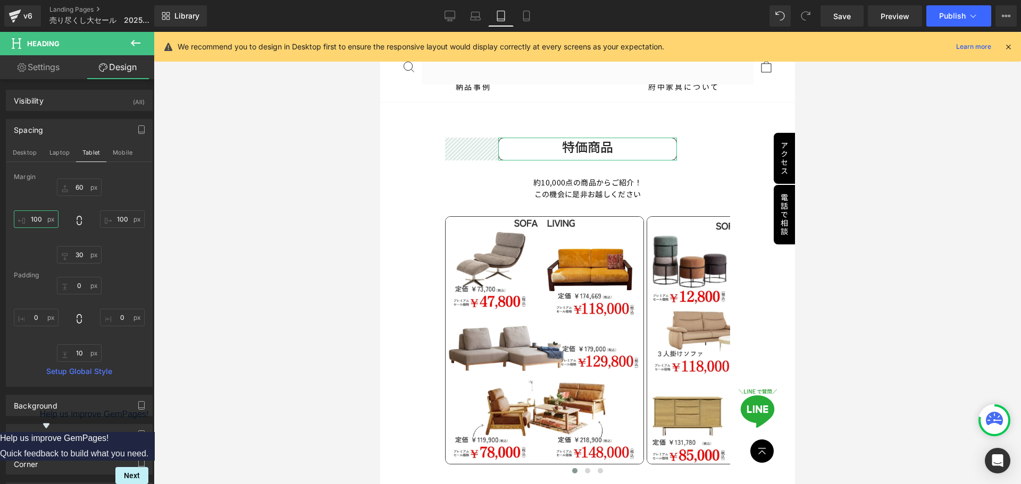
click at [40, 223] on input "100" at bounding box center [36, 220] width 45 height 18
type input "50"
click at [119, 220] on input "100" at bounding box center [122, 220] width 45 height 18
type input "50"
click at [121, 152] on button "Mobile" at bounding box center [122, 153] width 32 height 18
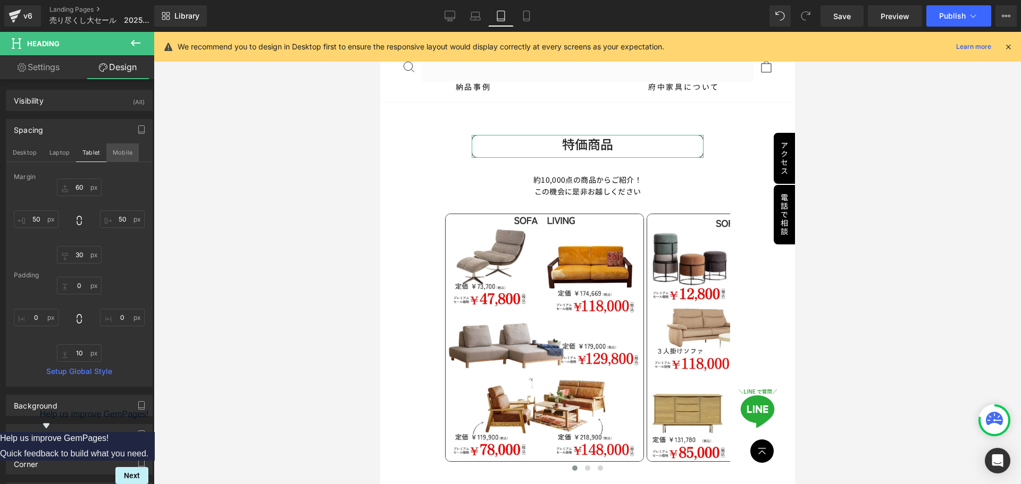
type input "60"
type input "100"
type input "10"
type input "100"
type input "0"
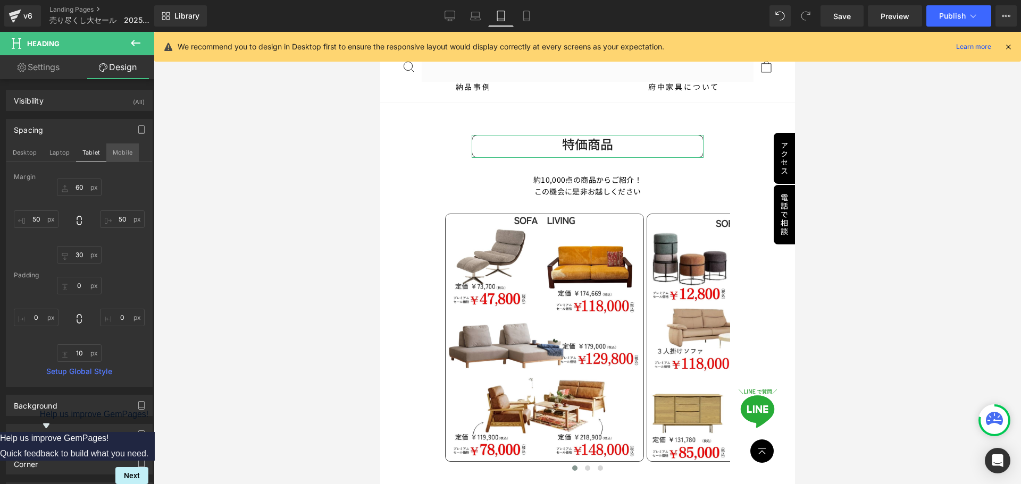
type input "0"
type input "10"
type input "0"
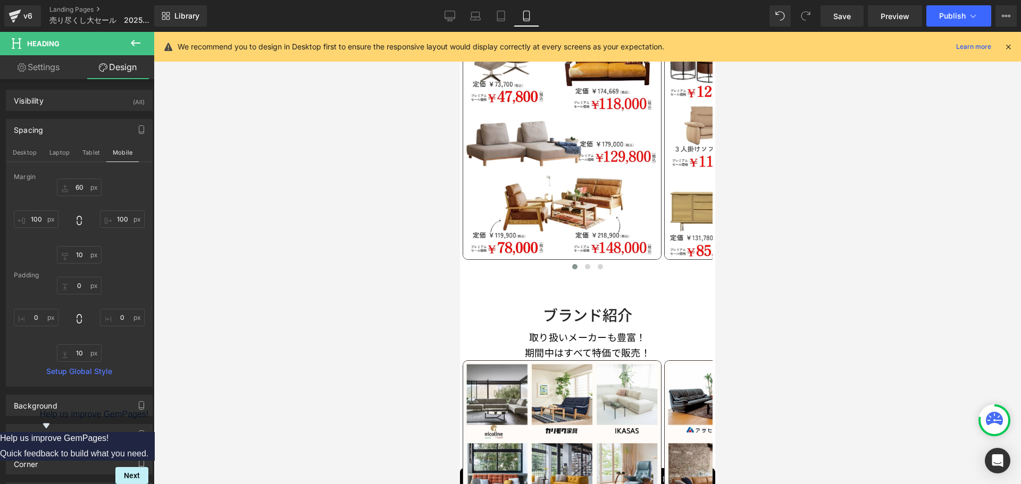
scroll to position [488, 0]
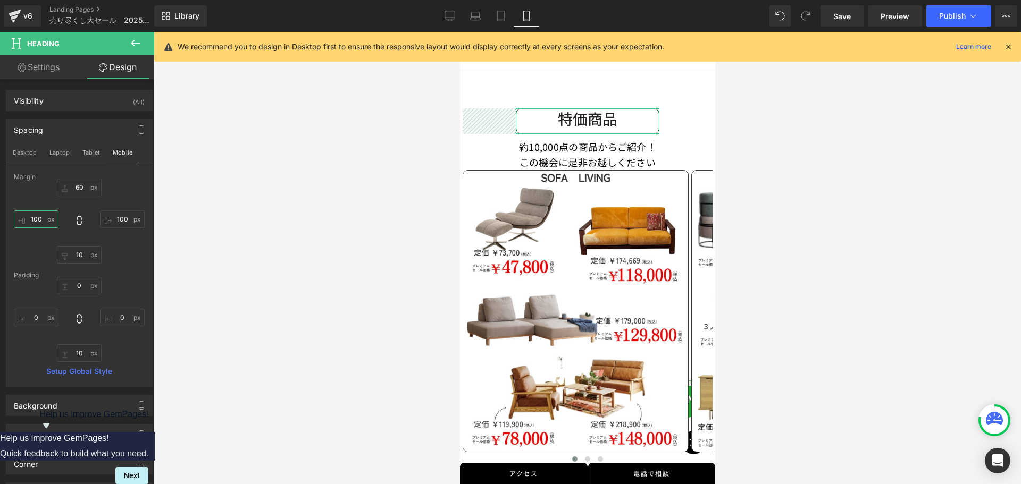
click at [46, 223] on input "100" at bounding box center [36, 220] width 45 height 18
click at [41, 221] on input "20" at bounding box center [36, 220] width 45 height 18
type input "2"
type input "8"
type input "50"
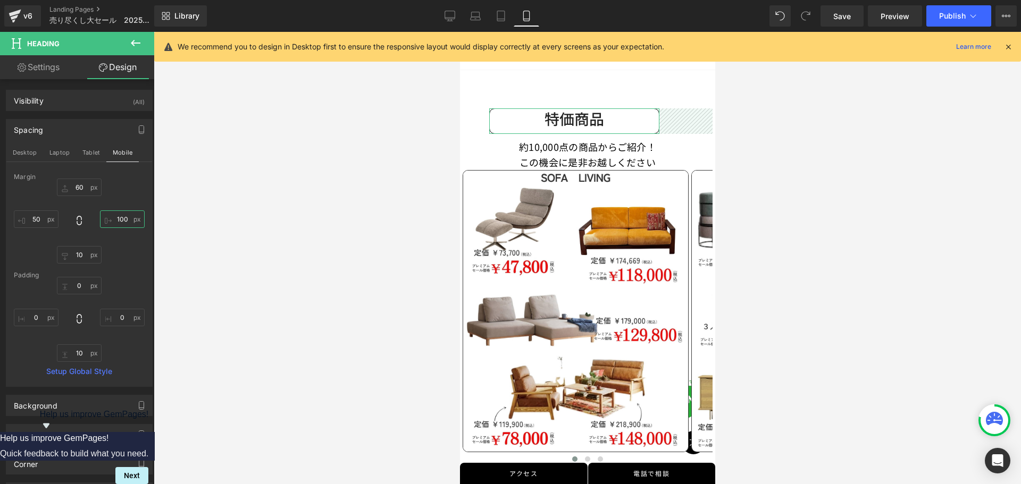
click at [127, 220] on input "100" at bounding box center [122, 220] width 45 height 18
type input "50"
click at [780, 155] on div at bounding box center [587, 258] width 867 height 452
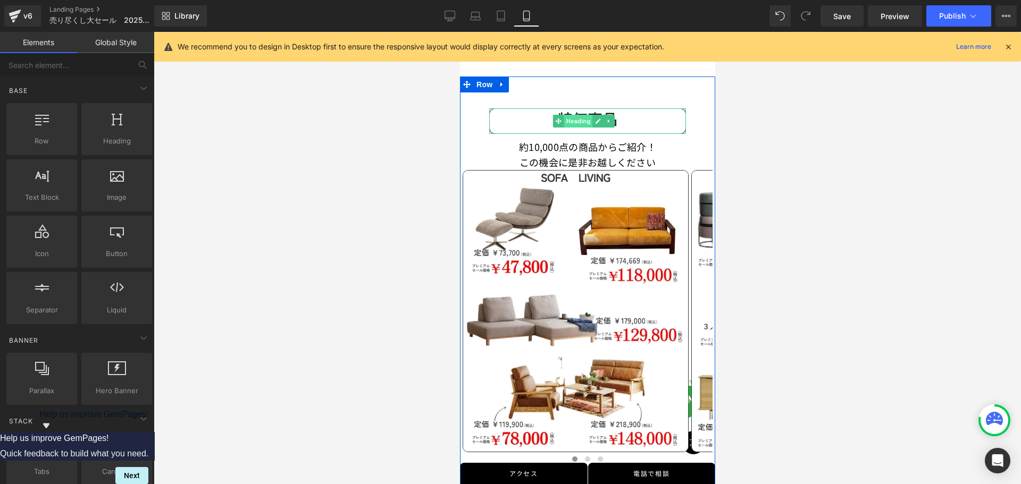
click at [579, 115] on span "Heading" at bounding box center [577, 121] width 29 height 13
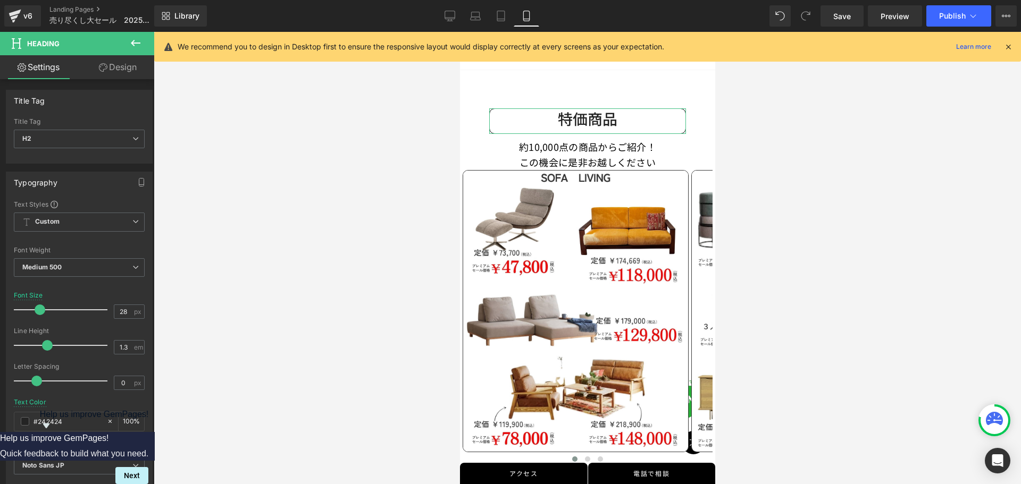
click at [113, 65] on link "Design" at bounding box center [117, 67] width 77 height 24
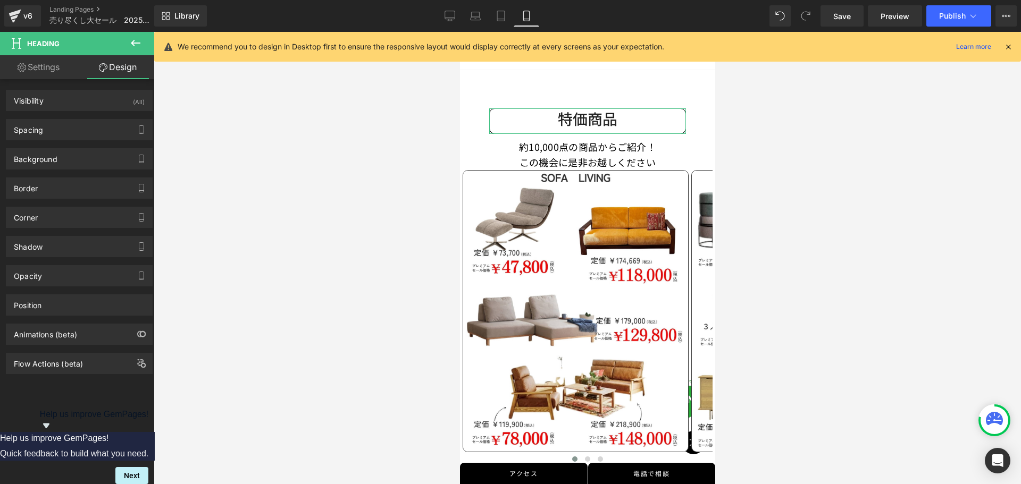
click at [61, 140] on div "Background Color & Image color transparent Color transparent 0 % Image Replace …" at bounding box center [79, 154] width 159 height 29
click at [58, 131] on div "Spacing" at bounding box center [79, 130] width 146 height 20
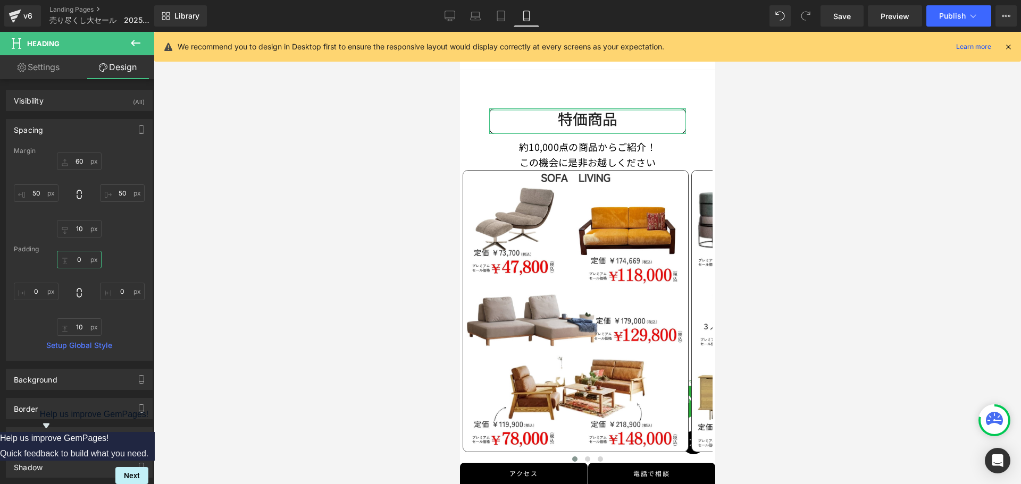
click at [78, 259] on input "0" at bounding box center [79, 260] width 45 height 18
type input "10"
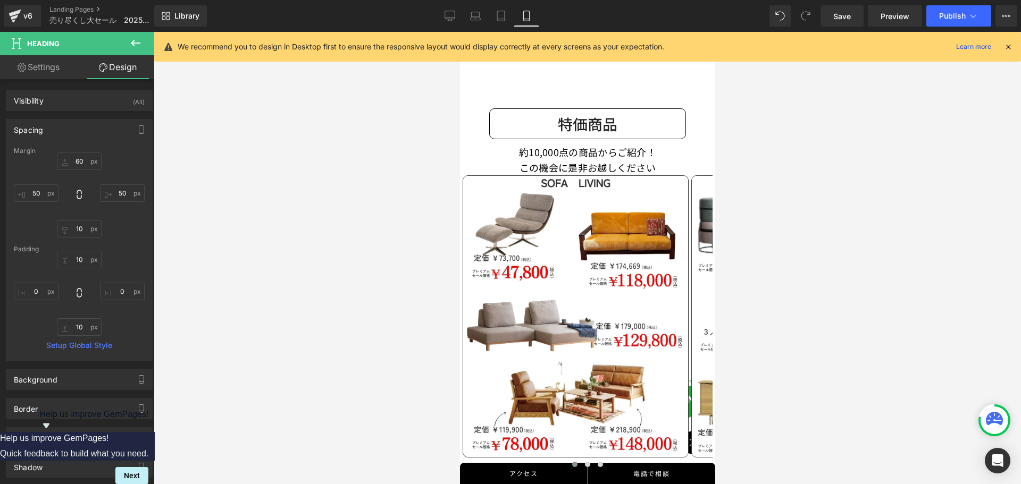
click at [776, 199] on div at bounding box center [587, 258] width 867 height 452
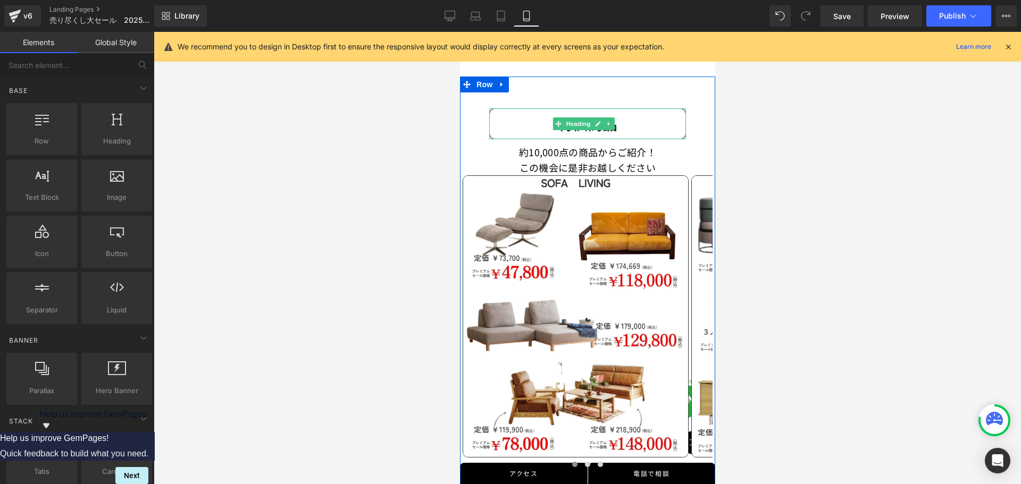
click at [543, 120] on h2 "特価商品" at bounding box center [587, 123] width 196 height 19
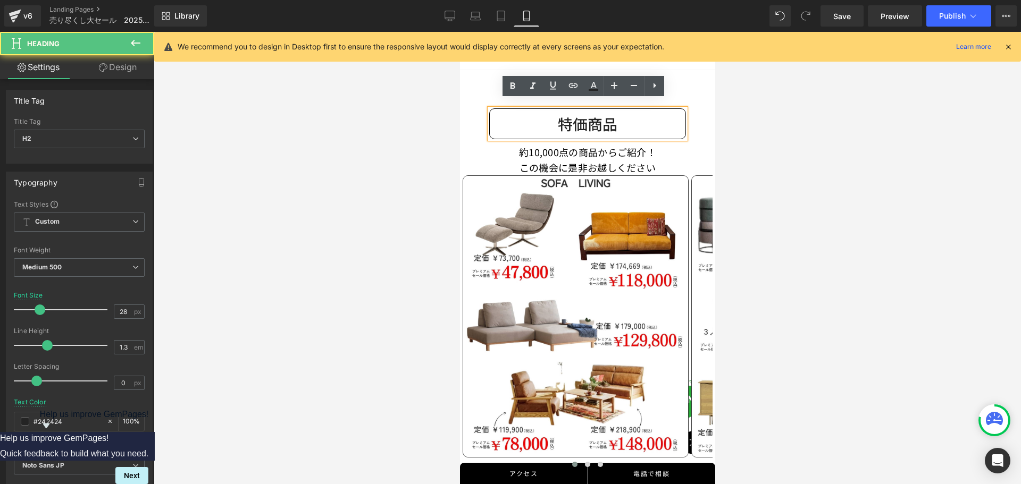
click at [761, 119] on div at bounding box center [587, 258] width 867 height 452
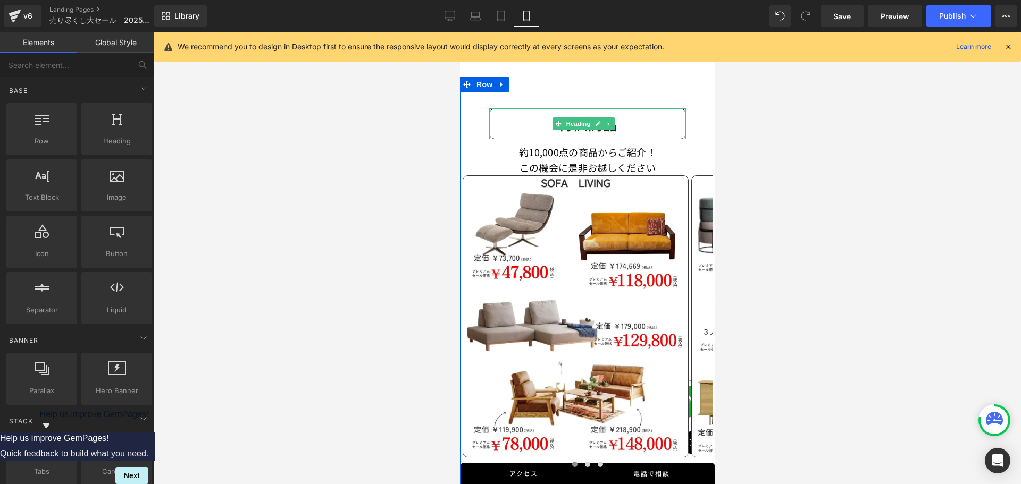
click at [545, 116] on h2 "特価商品" at bounding box center [587, 123] width 196 height 19
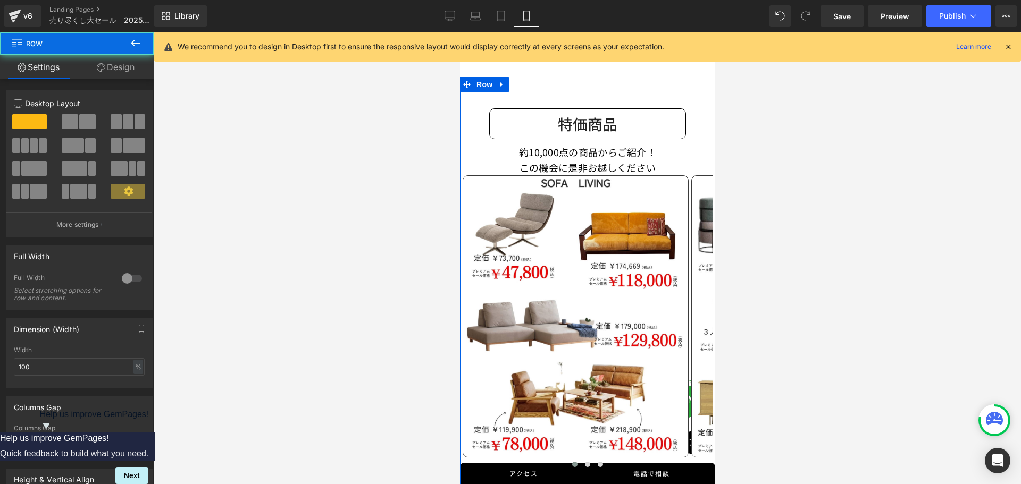
click at [590, 123] on h2 "特価商品" at bounding box center [587, 123] width 196 height 19
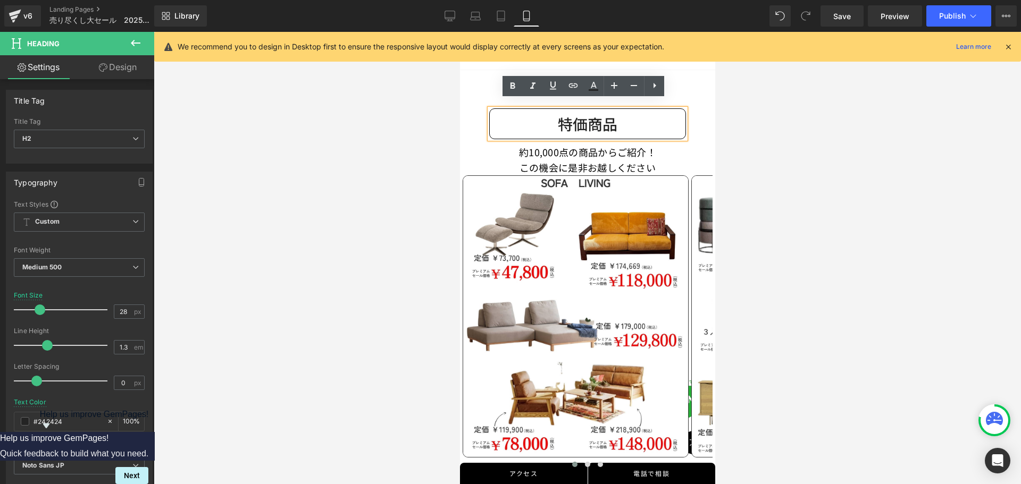
drag, startPoint x: 140, startPoint y: 63, endPoint x: 52, endPoint y: 212, distance: 173.1
click at [140, 63] on link "Design" at bounding box center [117, 67] width 77 height 24
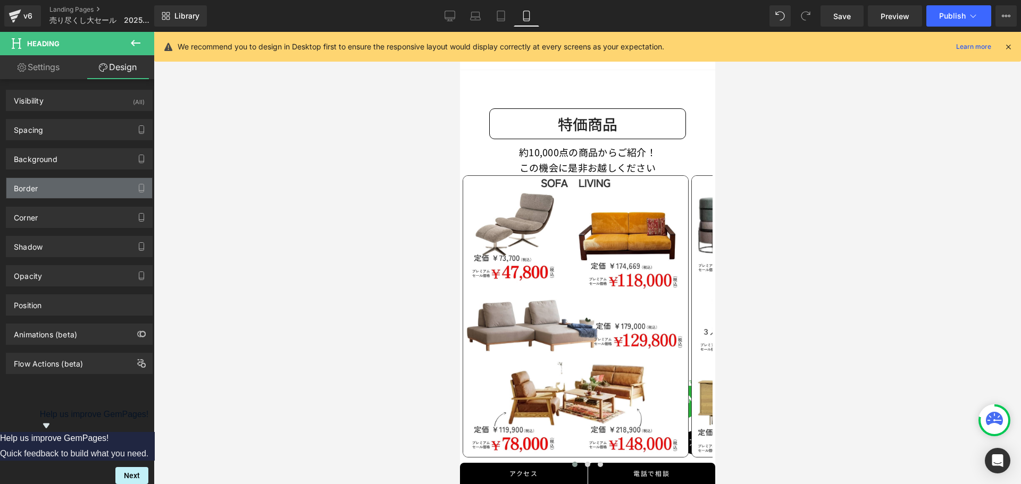
type input "#000000"
type input "100"
type input "1"
click at [77, 185] on div "Border" at bounding box center [79, 188] width 146 height 20
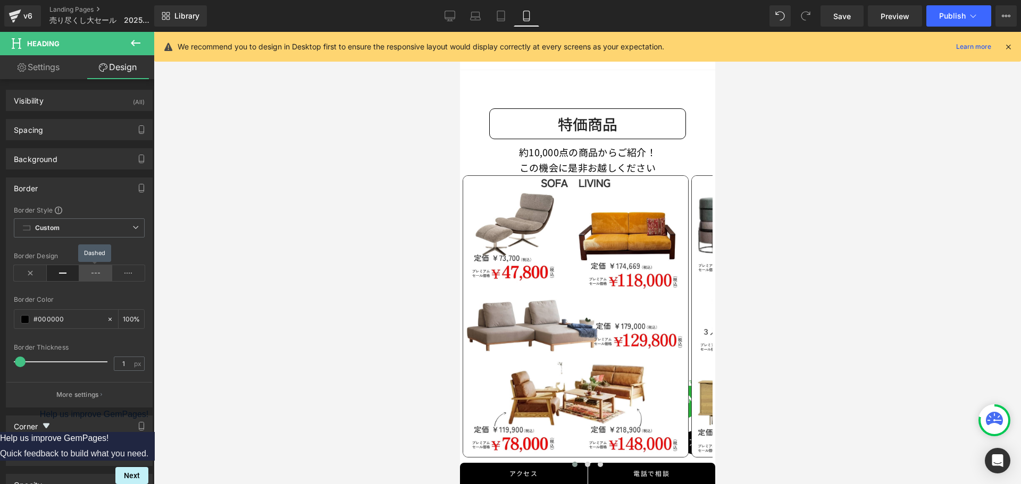
click at [88, 272] on icon at bounding box center [95, 273] width 33 height 16
click at [65, 270] on icon at bounding box center [63, 273] width 33 height 16
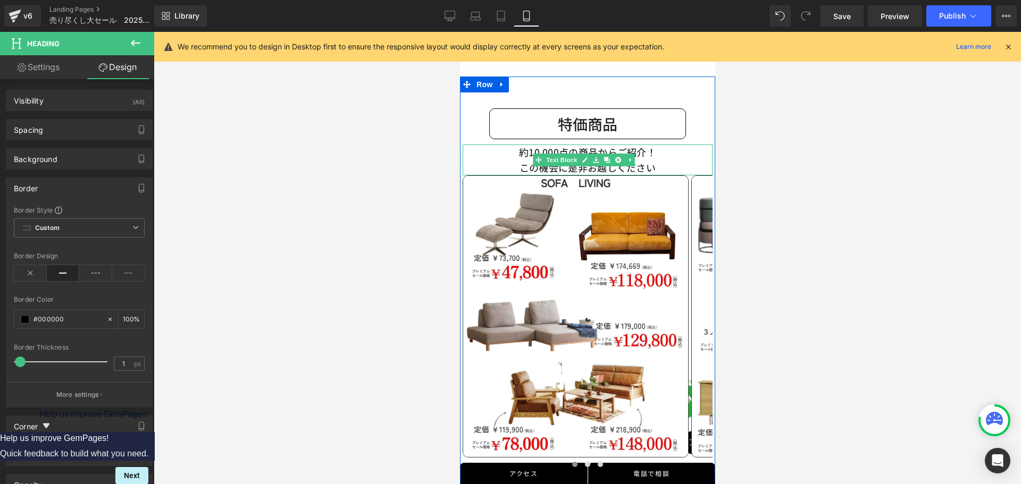
click at [656, 145] on p "約10,000点の商品からご紹介！ この機会に是非お越しください" at bounding box center [587, 160] width 250 height 31
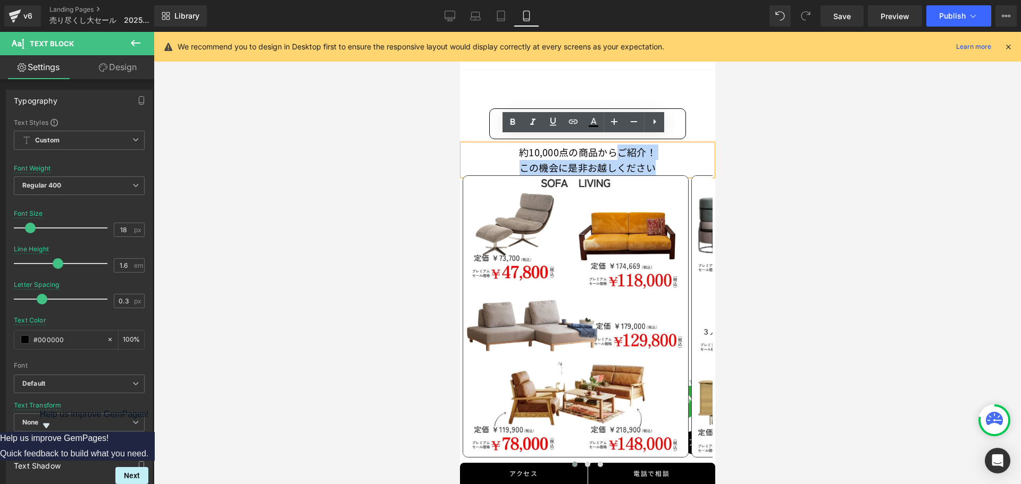
drag, startPoint x: 615, startPoint y: 146, endPoint x: 651, endPoint y: 156, distance: 38.1
click at [651, 156] on p "約10,000点の商品からご紹介！ この機会に是非お越しください" at bounding box center [587, 160] width 250 height 31
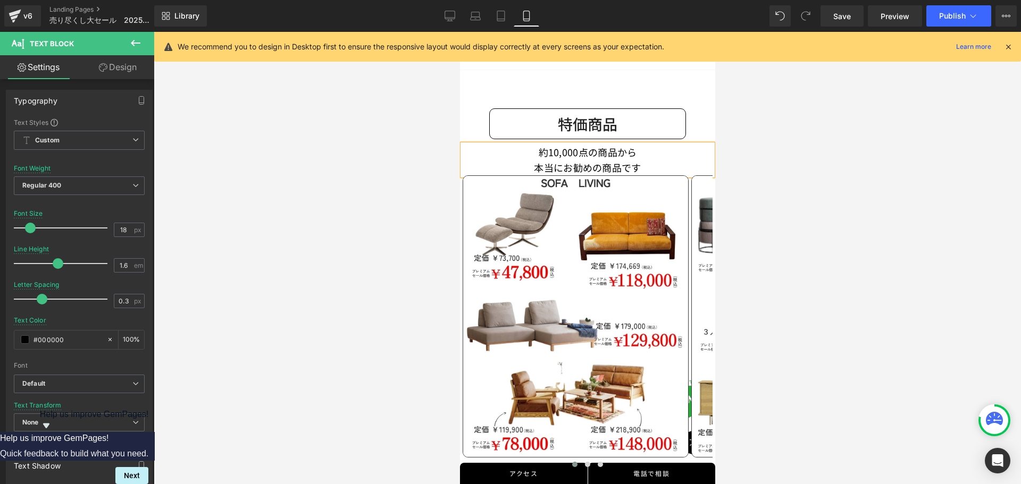
click at [765, 139] on div at bounding box center [587, 258] width 867 height 452
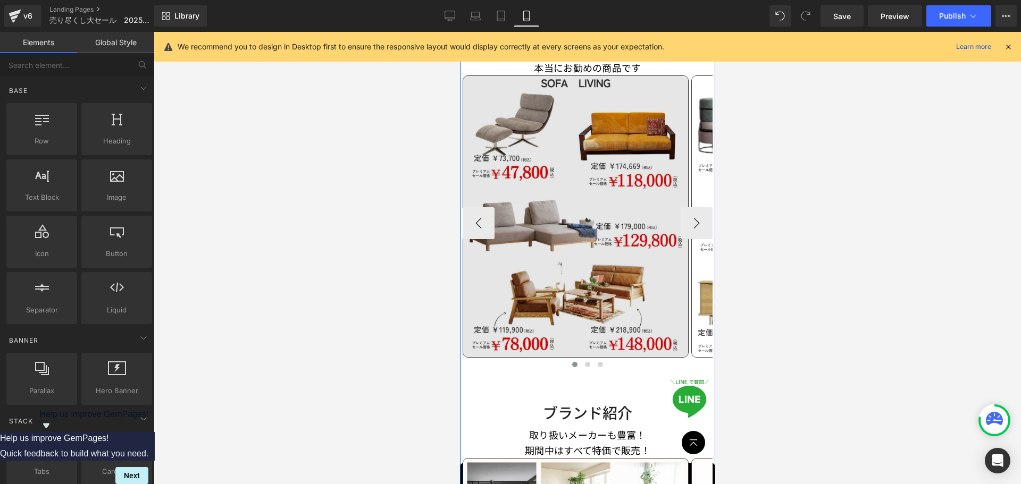
scroll to position [594, 0]
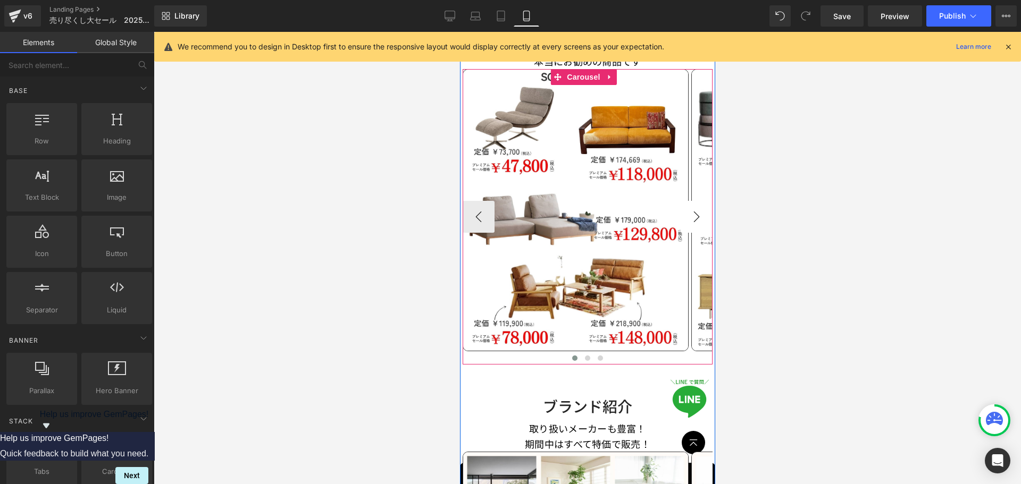
click at [689, 214] on button "›" at bounding box center [696, 217] width 32 height 32
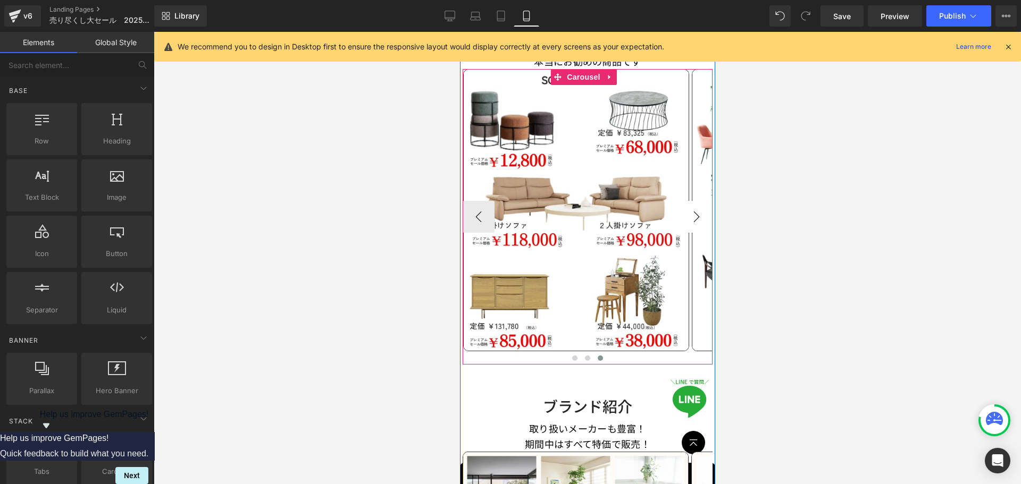
click at [689, 214] on button "›" at bounding box center [696, 217] width 32 height 32
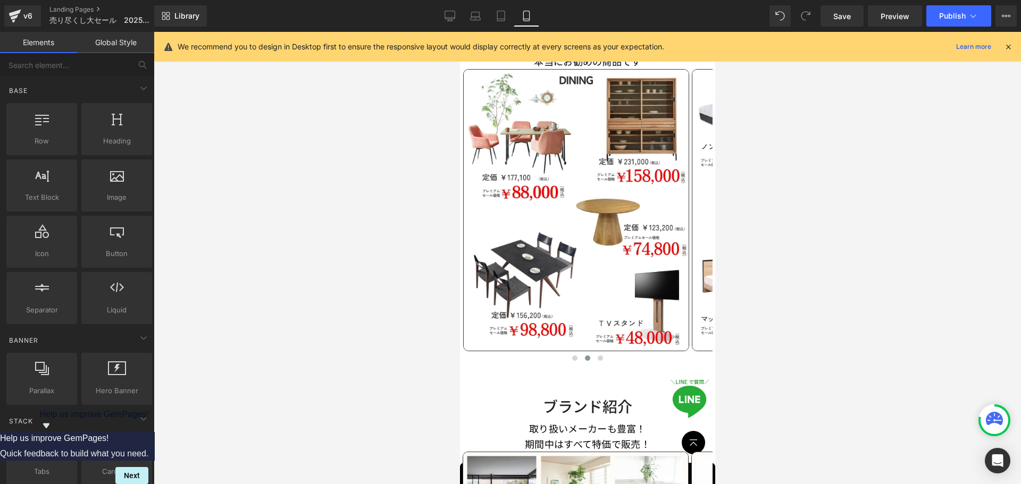
click at [771, 206] on div at bounding box center [587, 258] width 867 height 452
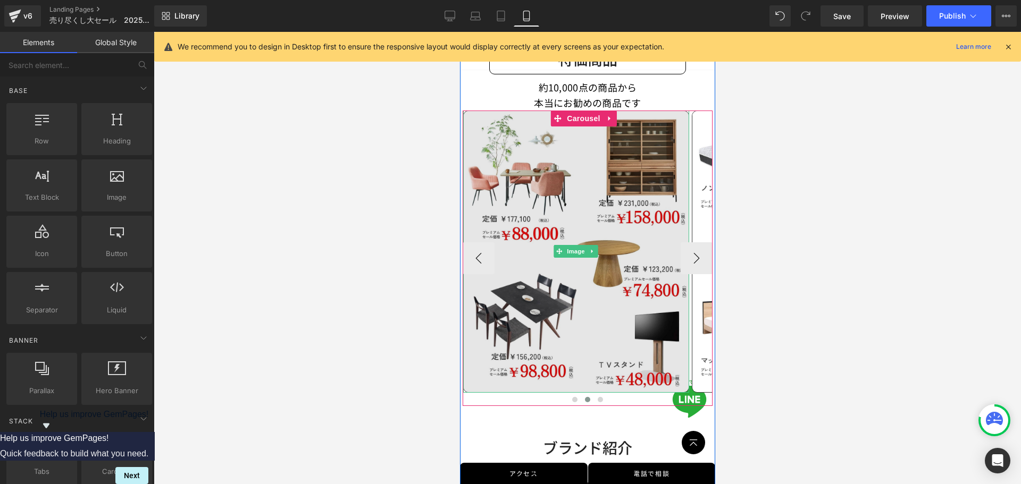
scroll to position [488, 0]
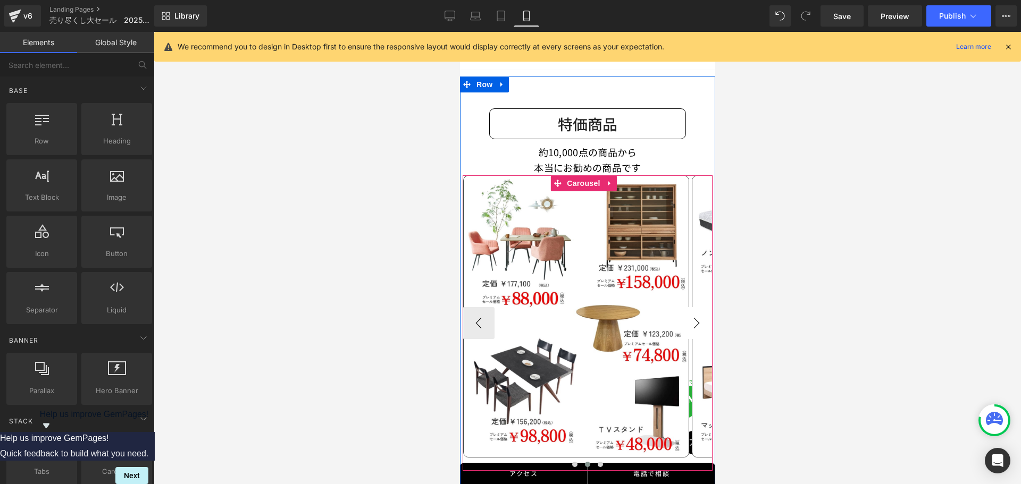
click at [680, 311] on button "›" at bounding box center [696, 323] width 32 height 32
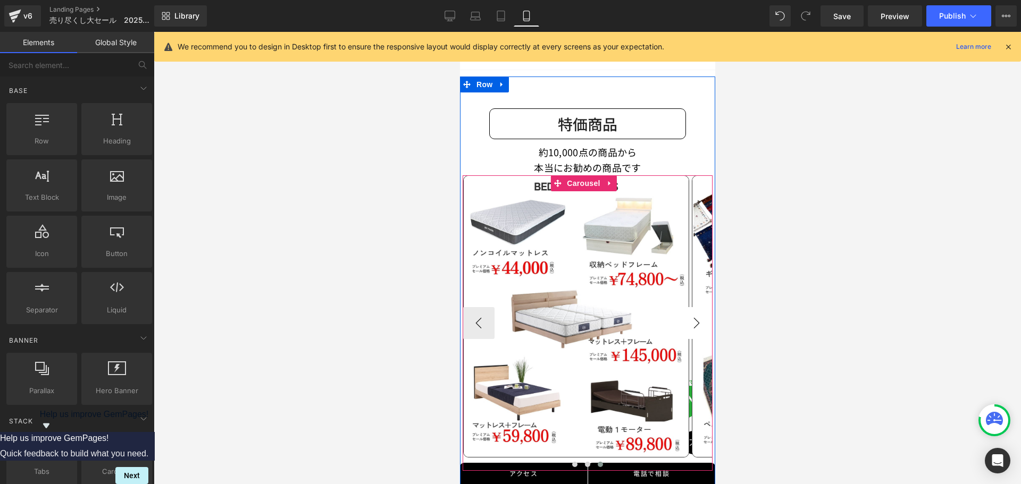
click at [688, 313] on button "›" at bounding box center [696, 323] width 32 height 32
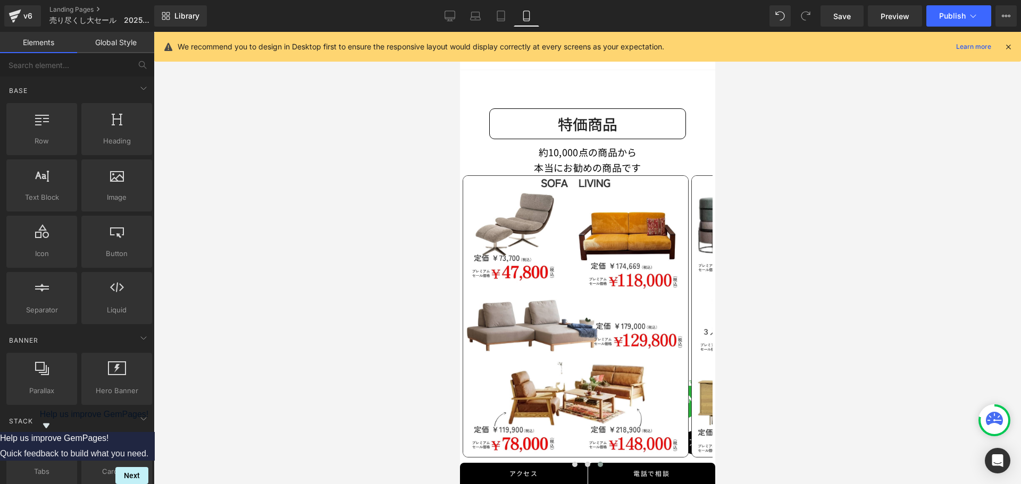
click at [775, 289] on div at bounding box center [587, 258] width 867 height 452
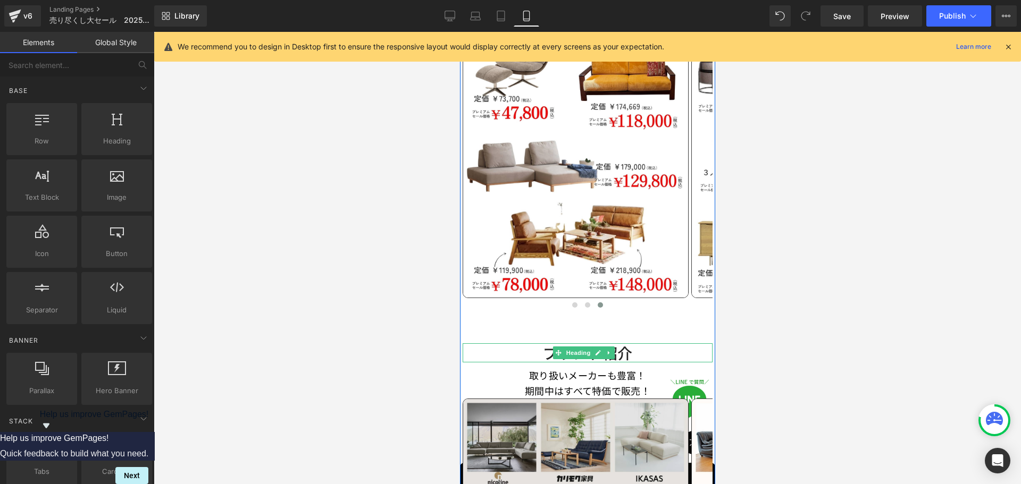
scroll to position [701, 0]
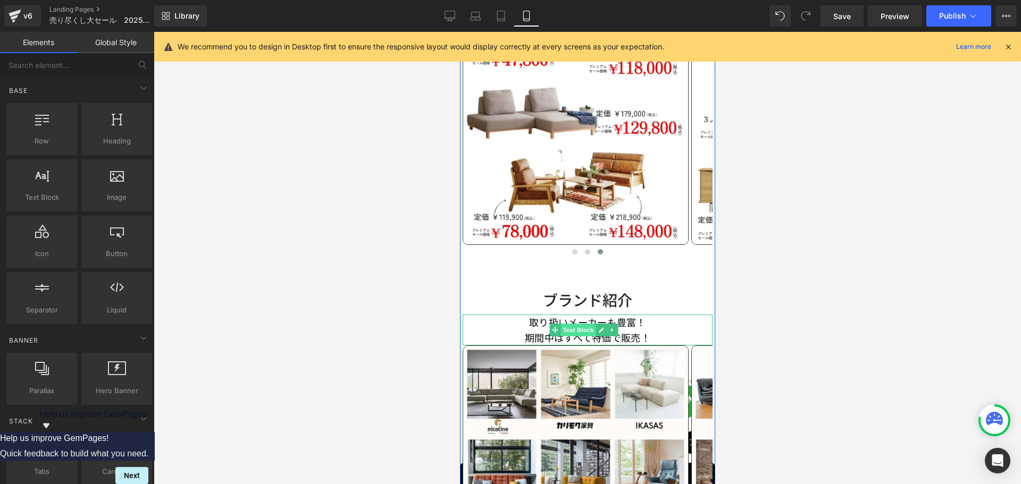
click at [576, 324] on span "Text Block" at bounding box center [577, 330] width 35 height 13
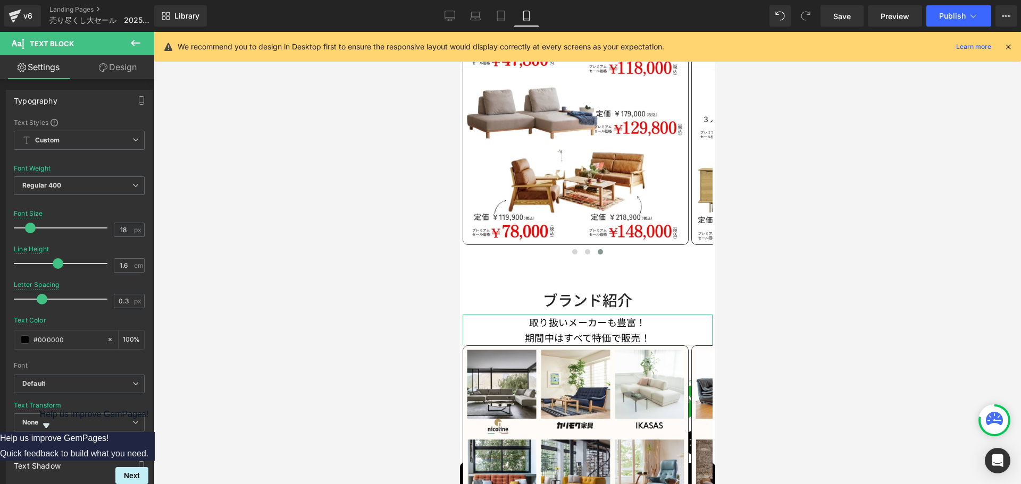
click at [122, 65] on link "Design" at bounding box center [117, 67] width 77 height 24
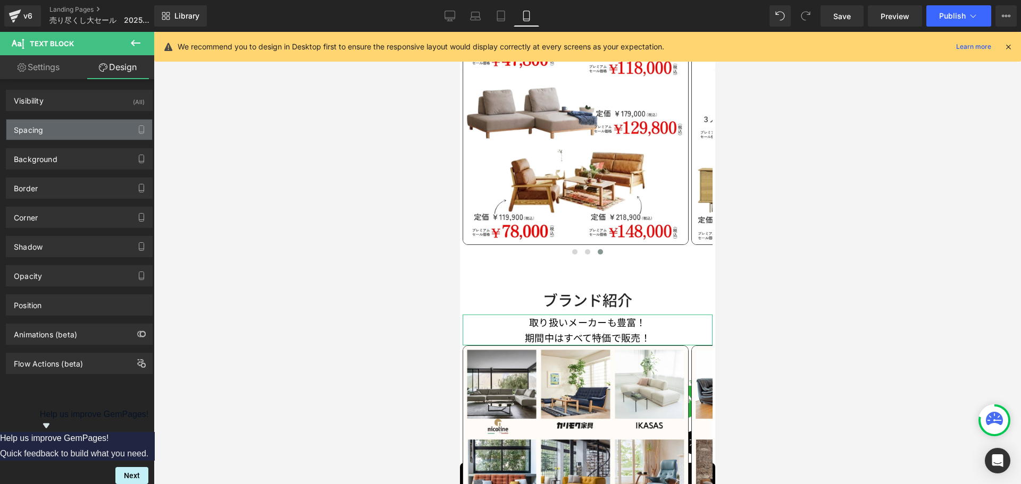
click at [72, 136] on div "Spacing" at bounding box center [79, 130] width 146 height 20
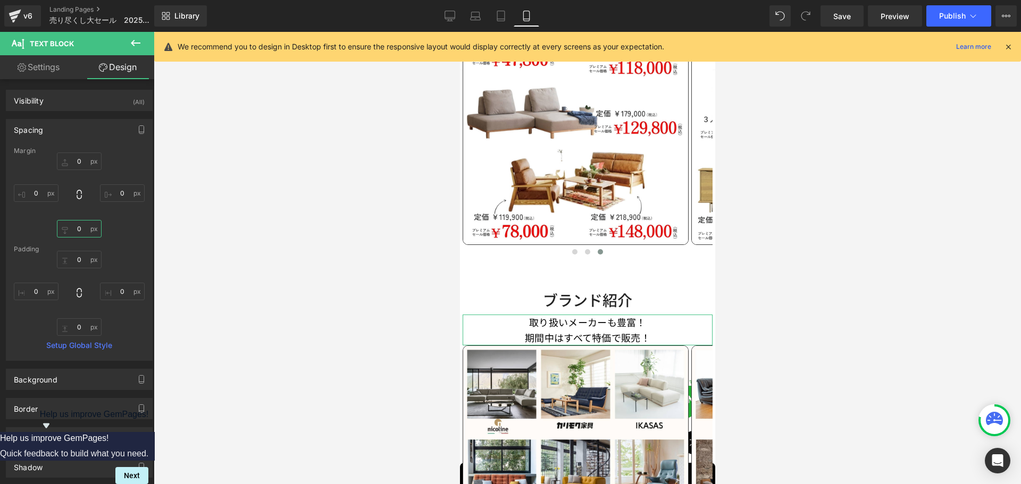
click at [81, 231] on input "0" at bounding box center [79, 229] width 45 height 18
type input "5"
type input "10"
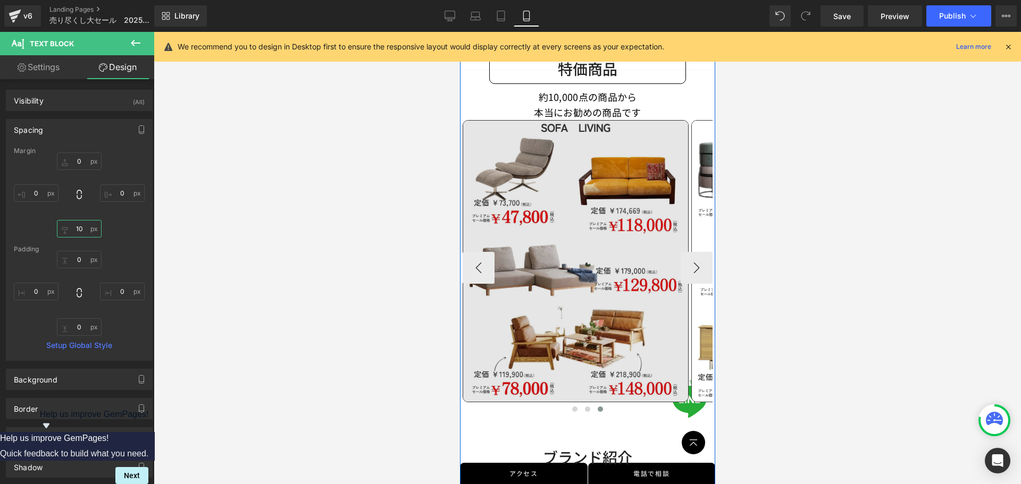
scroll to position [541, 0]
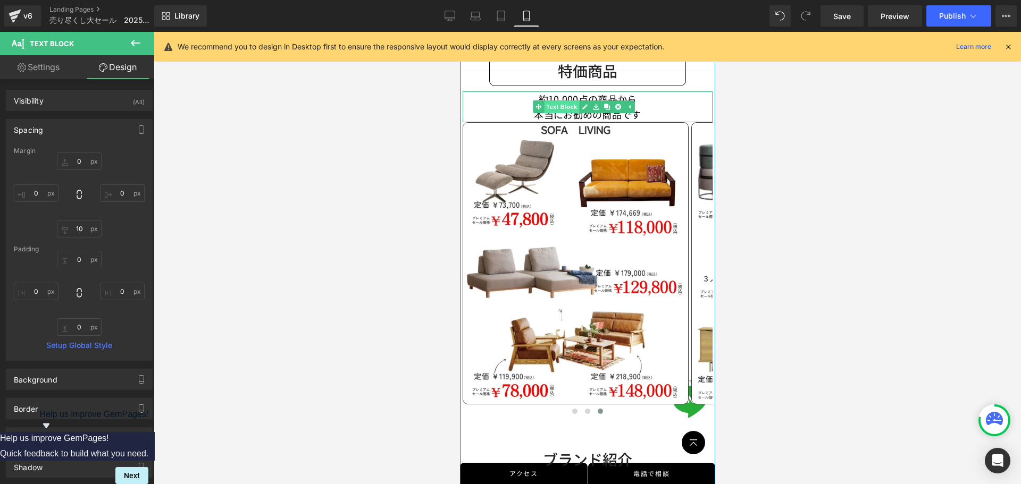
click at [565, 104] on span "Text Block" at bounding box center [560, 106] width 35 height 13
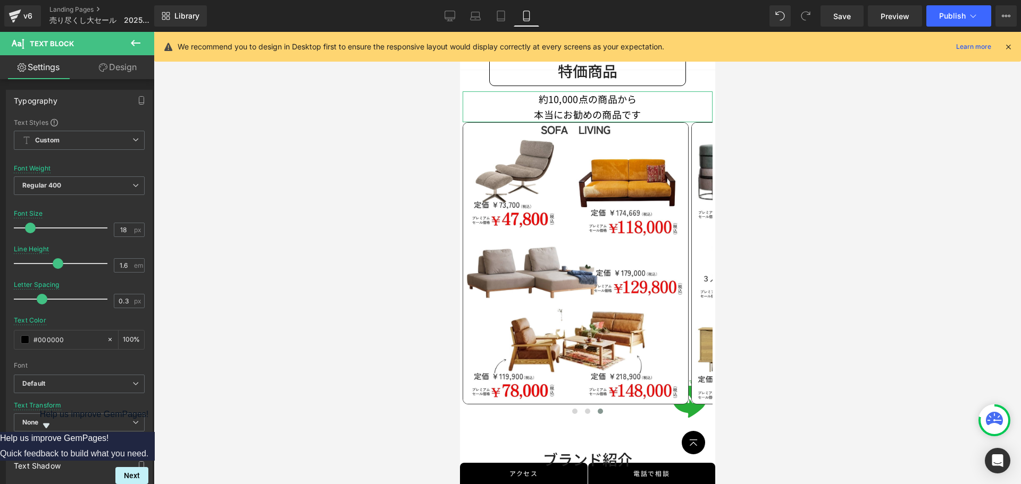
click at [124, 66] on link "Design" at bounding box center [117, 67] width 77 height 24
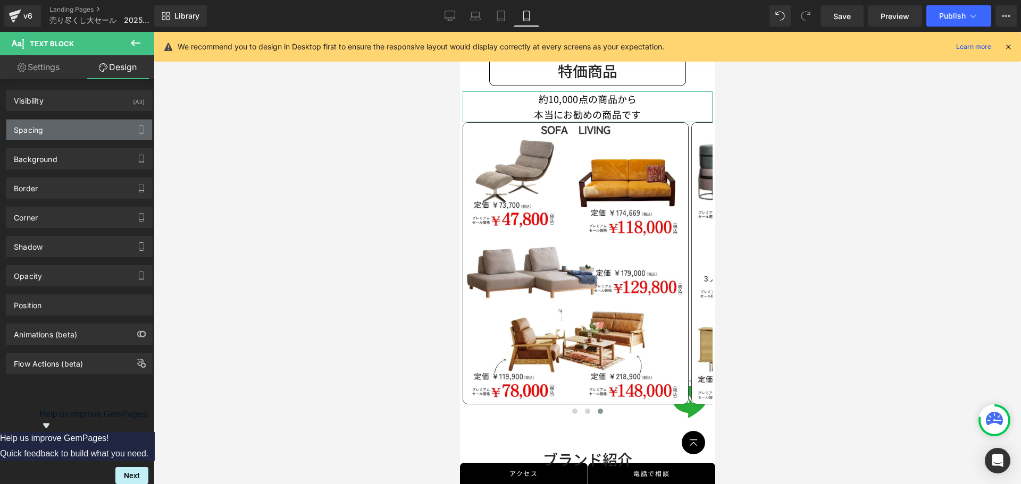
click at [81, 133] on div "Spacing" at bounding box center [79, 130] width 146 height 20
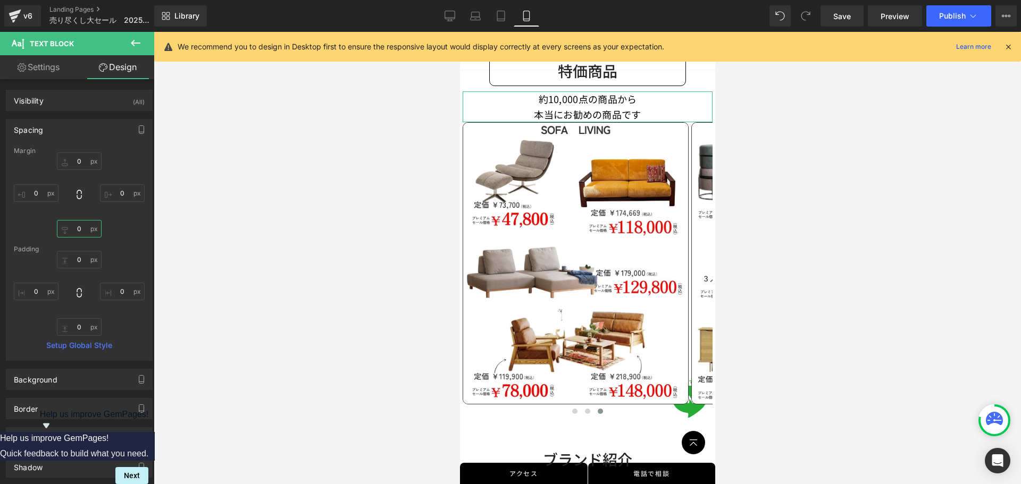
click at [81, 234] on input "0" at bounding box center [79, 229] width 45 height 18
type input "10"
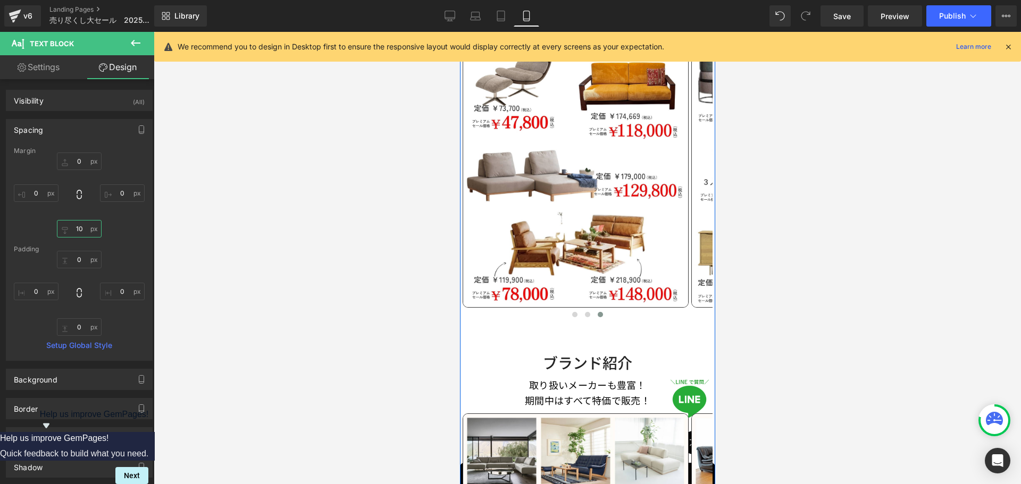
scroll to position [648, 0]
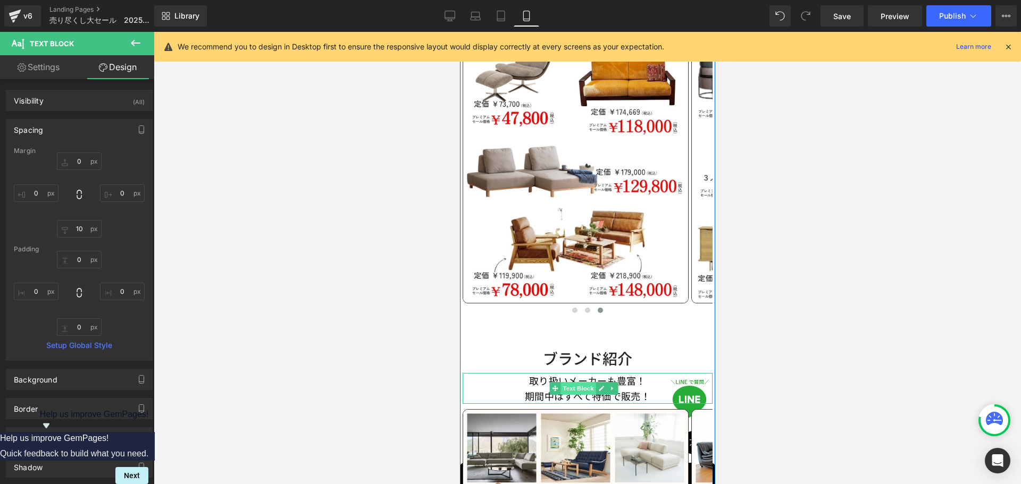
click at [579, 382] on span "Text Block" at bounding box center [577, 388] width 35 height 13
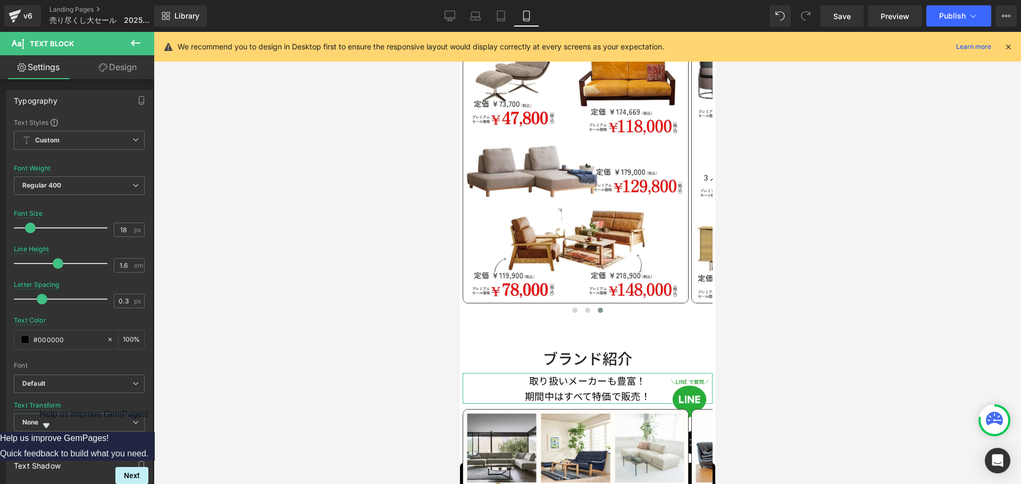
click at [124, 64] on link "Design" at bounding box center [117, 67] width 77 height 24
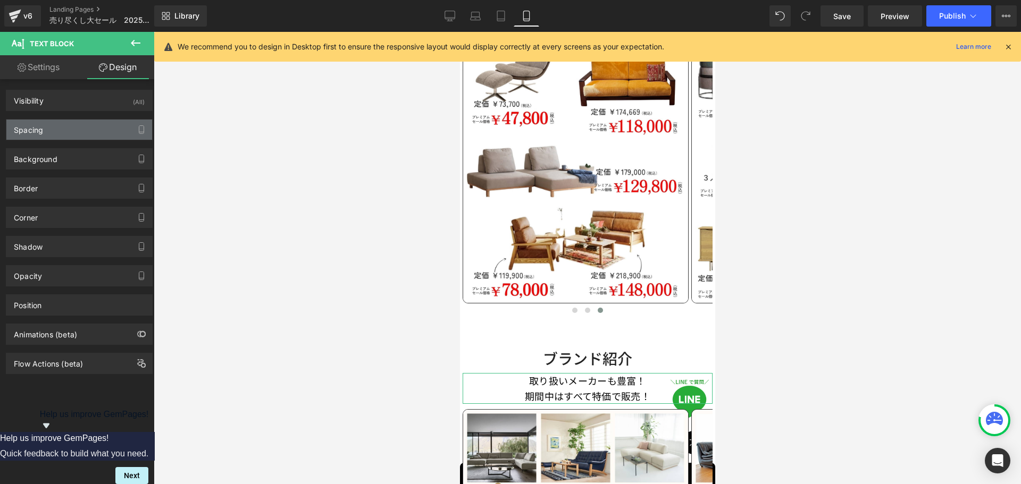
click at [59, 130] on div "Spacing" at bounding box center [79, 130] width 146 height 20
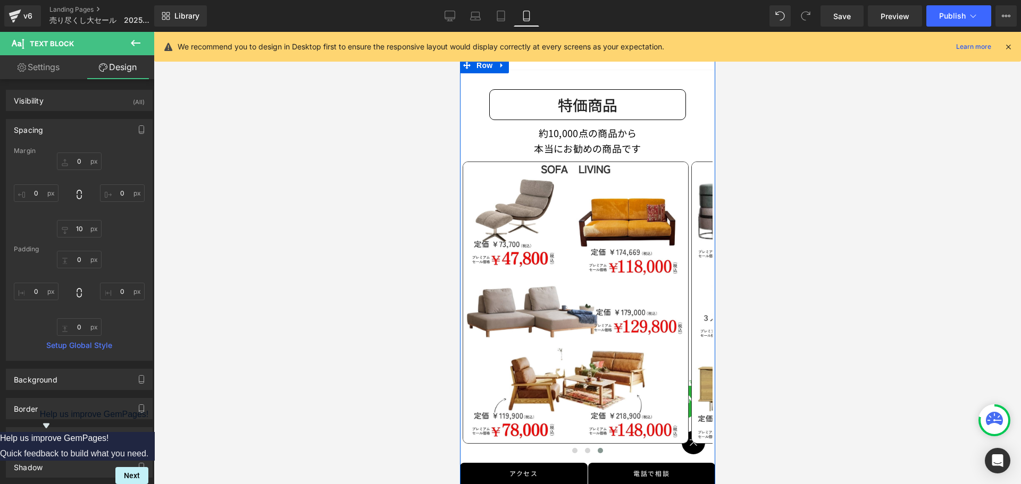
scroll to position [488, 0]
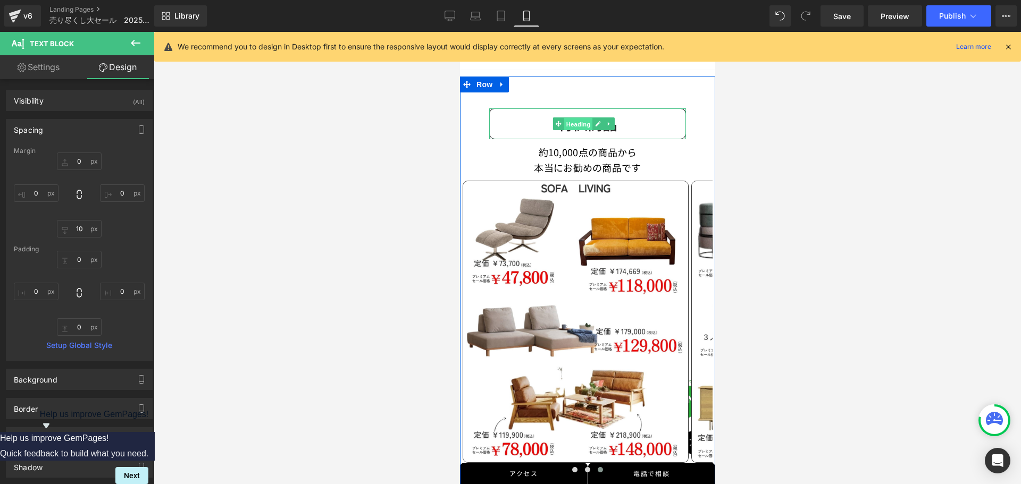
click at [565, 118] on span "Heading" at bounding box center [577, 124] width 29 height 13
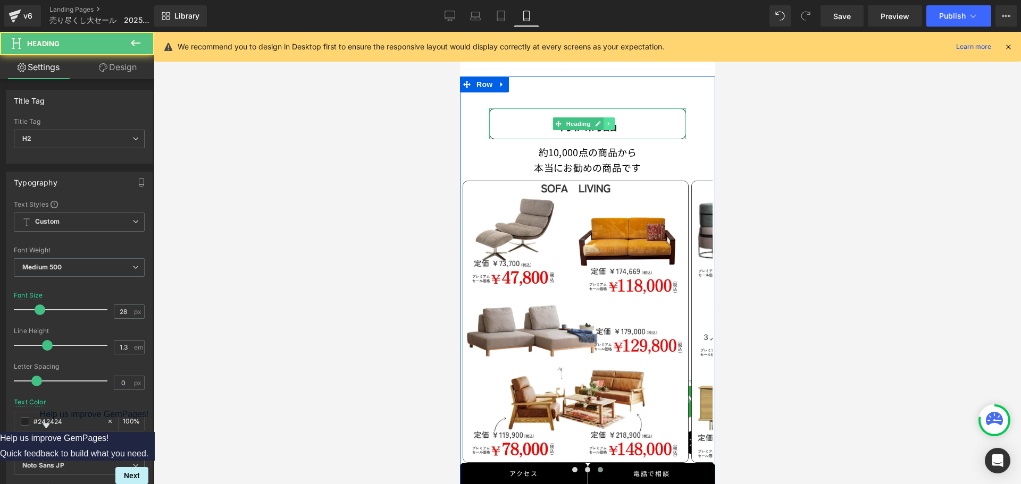
click at [606, 119] on link at bounding box center [608, 124] width 11 height 13
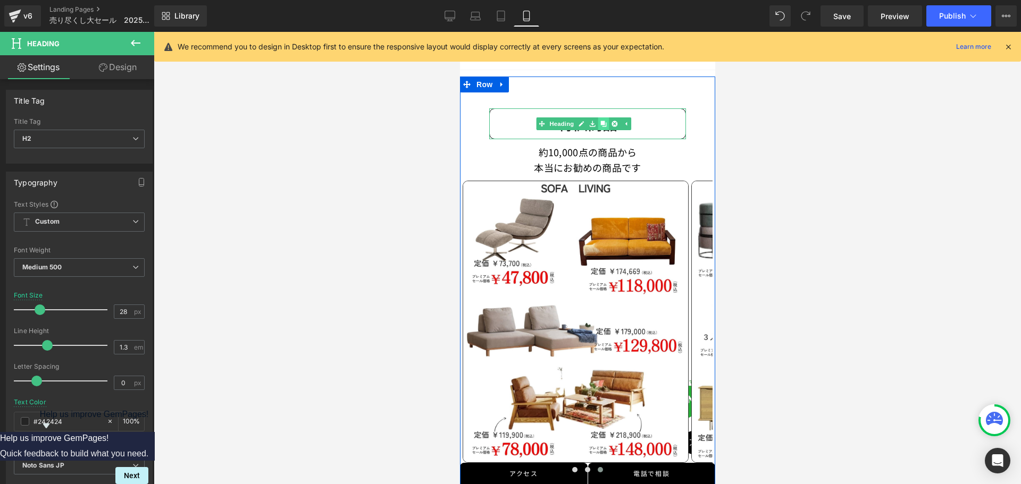
click at [599, 119] on link at bounding box center [602, 124] width 11 height 13
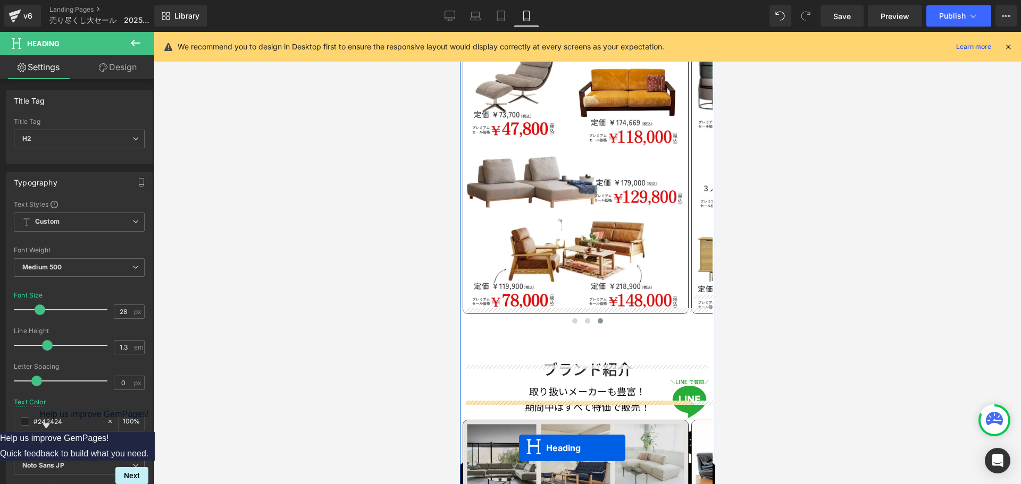
scroll to position [733, 0]
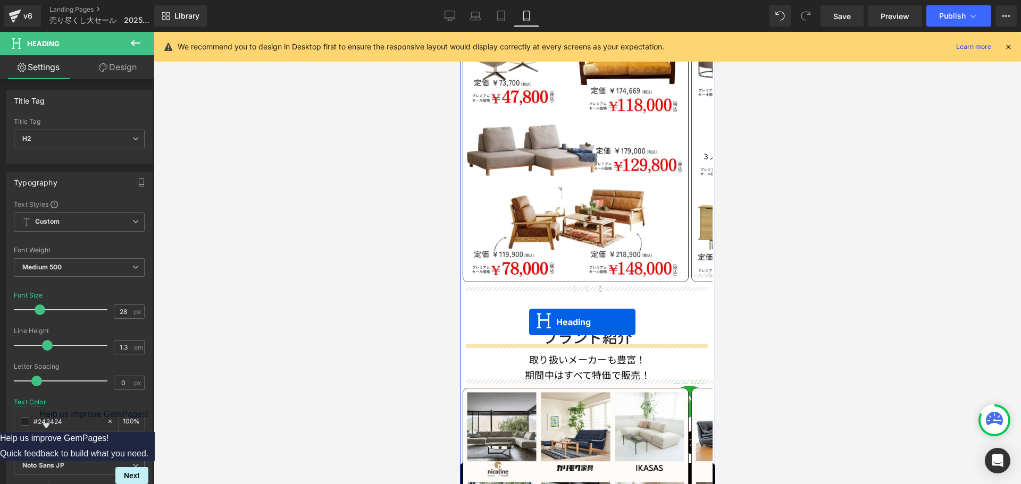
drag, startPoint x: 555, startPoint y: 187, endPoint x: 529, endPoint y: 322, distance: 138.2
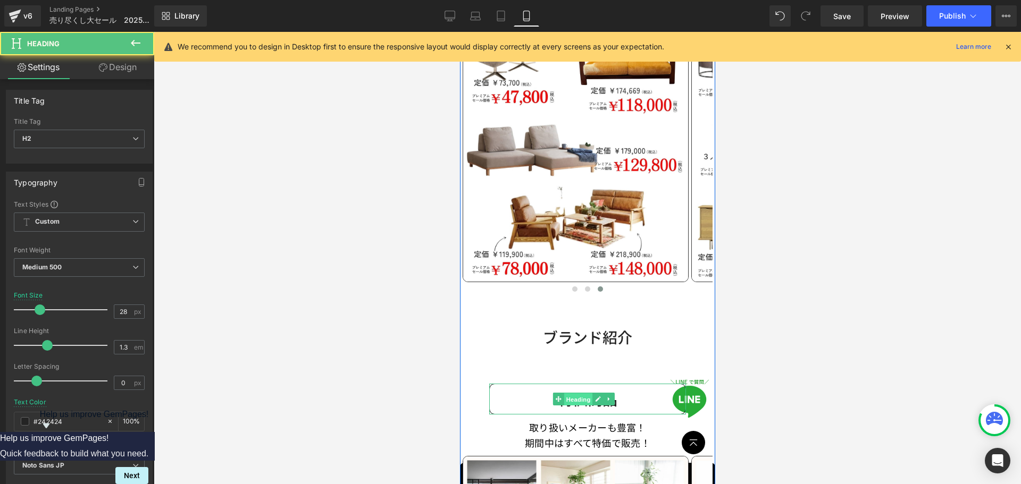
click at [577, 393] on span "Heading" at bounding box center [577, 399] width 29 height 13
click at [550, 390] on h2 "特価商品" at bounding box center [587, 399] width 196 height 19
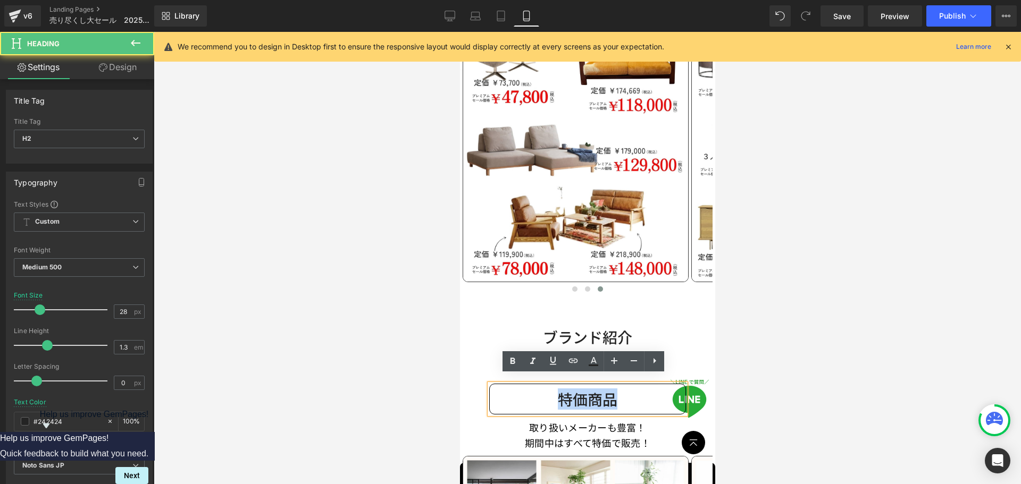
drag, startPoint x: 550, startPoint y: 390, endPoint x: 636, endPoint y: 389, distance: 86.7
click at [635, 390] on h2 "特価商品" at bounding box center [587, 399] width 196 height 19
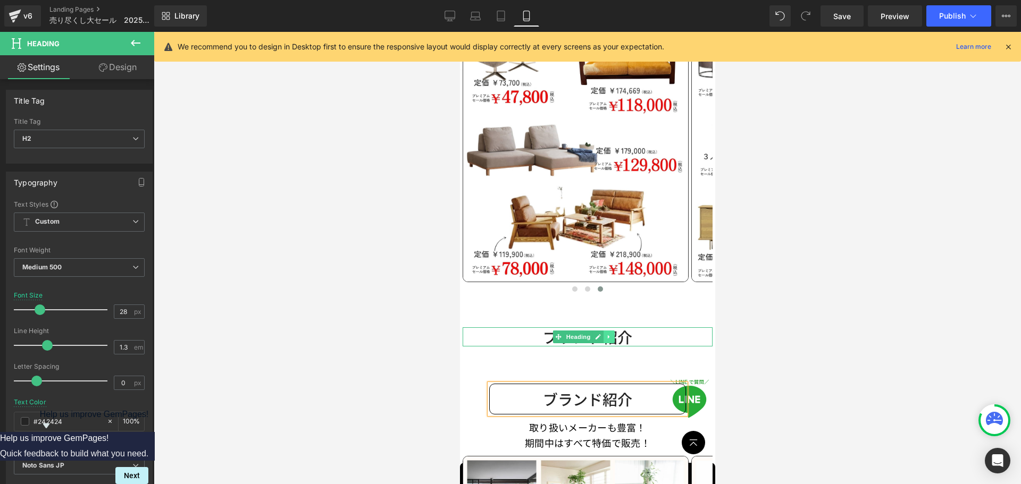
click at [608, 335] on icon at bounding box center [608, 337] width 2 height 4
click at [613, 334] on icon at bounding box center [614, 337] width 6 height 6
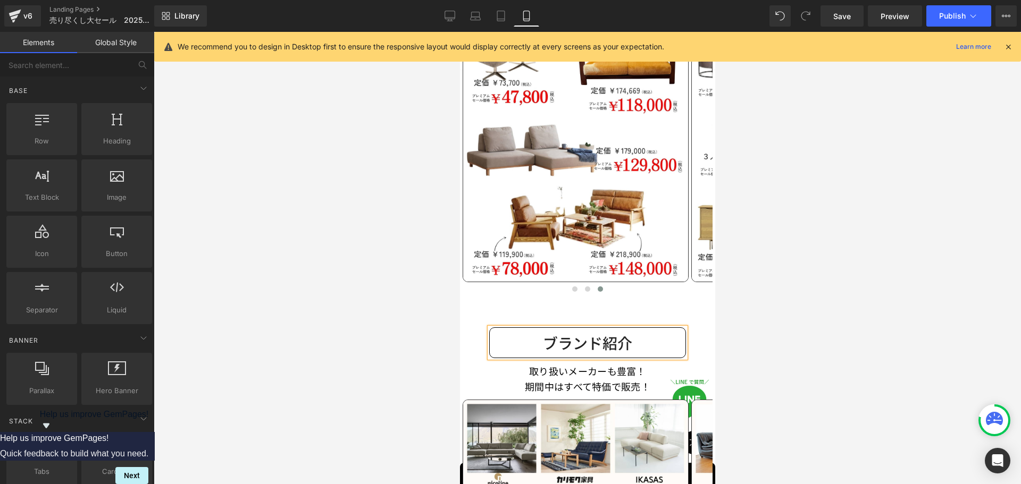
click at [737, 356] on div at bounding box center [587, 258] width 867 height 452
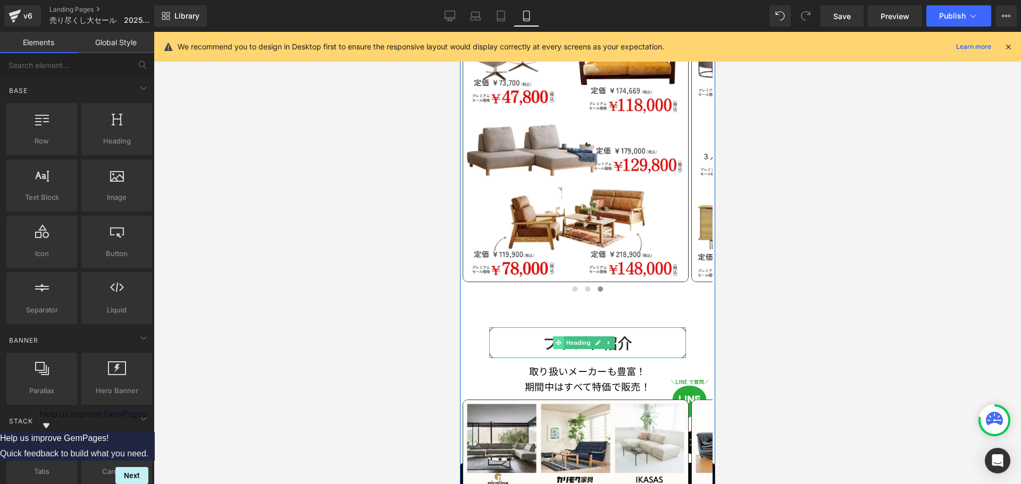
click at [554, 337] on span at bounding box center [557, 343] width 11 height 13
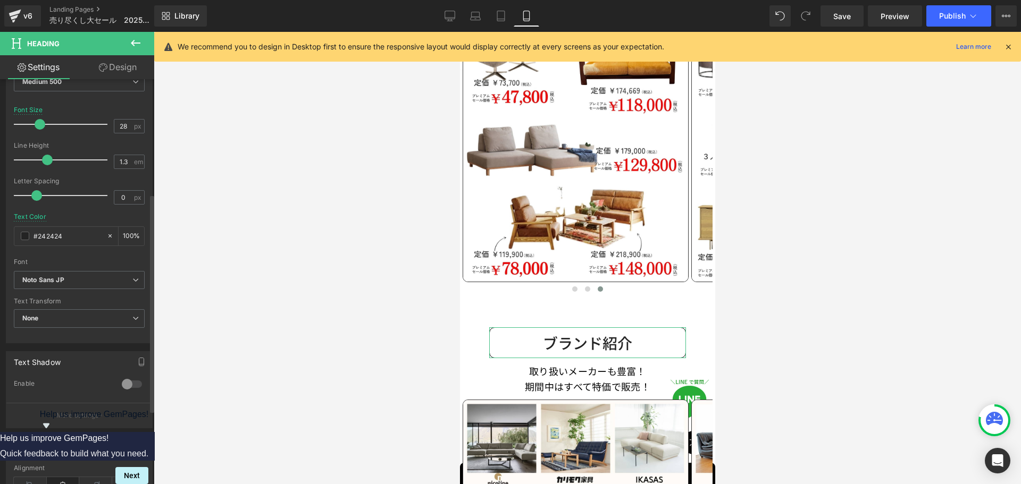
scroll to position [213, 0]
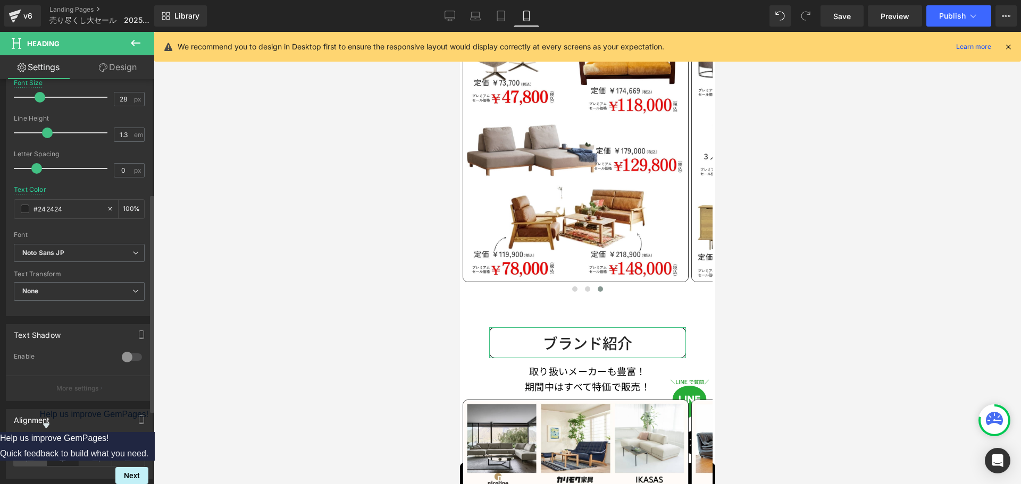
click at [32, 454] on icon at bounding box center [30, 458] width 33 height 16
click at [55, 459] on icon at bounding box center [63, 458] width 33 height 16
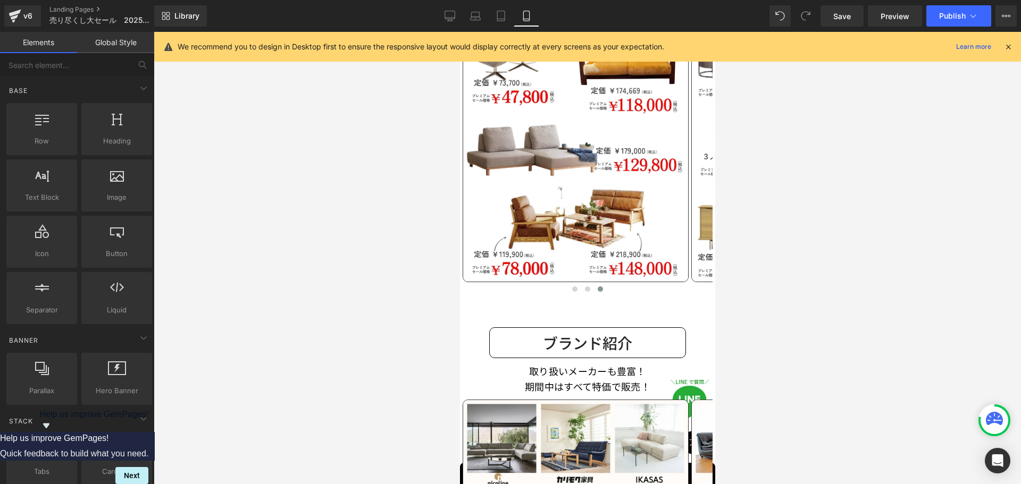
click at [817, 376] on div at bounding box center [587, 258] width 867 height 452
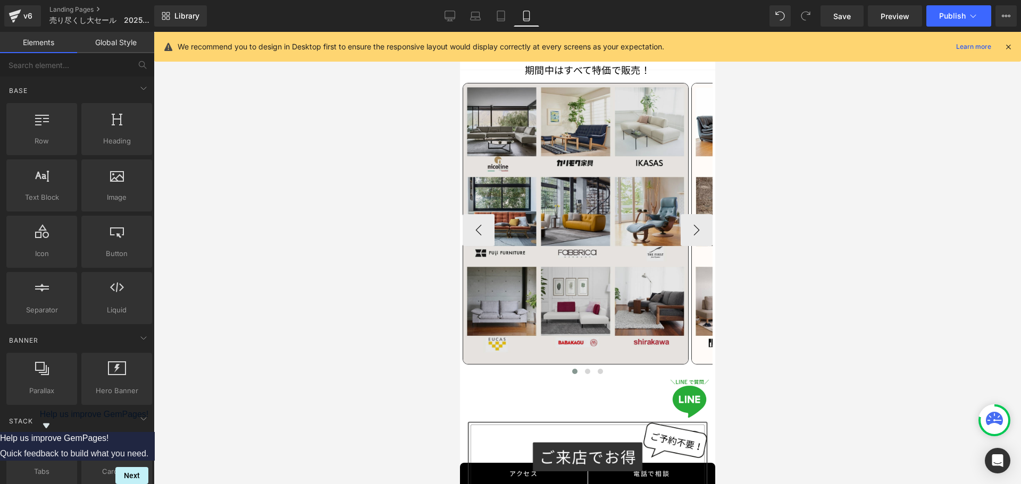
scroll to position [988, 0]
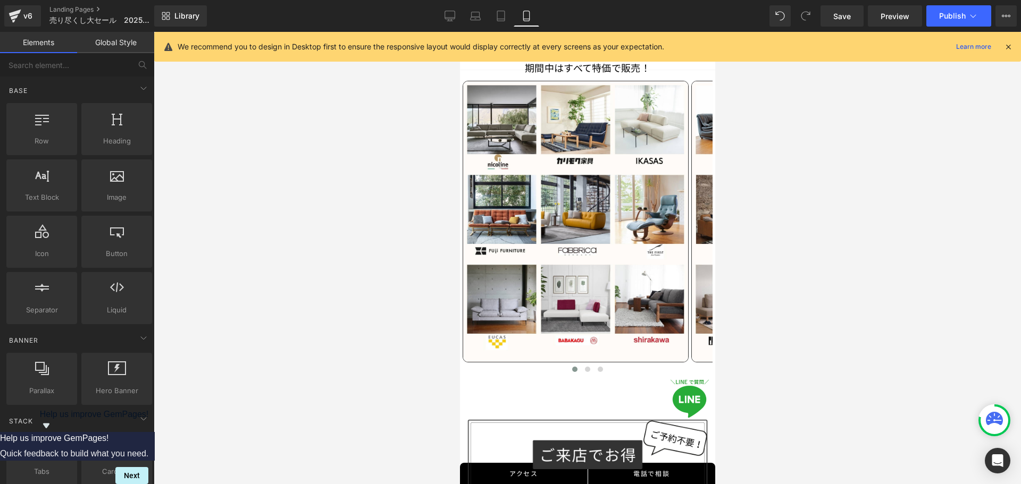
click at [784, 322] on div at bounding box center [587, 258] width 867 height 452
click at [959, 15] on span "Publish" at bounding box center [952, 16] width 27 height 9
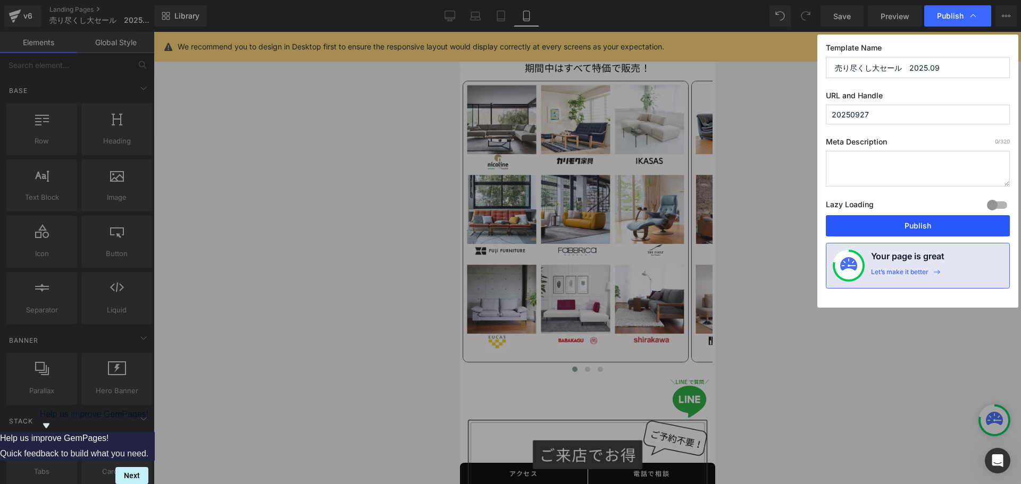
click at [907, 224] on button "Publish" at bounding box center [918, 225] width 184 height 21
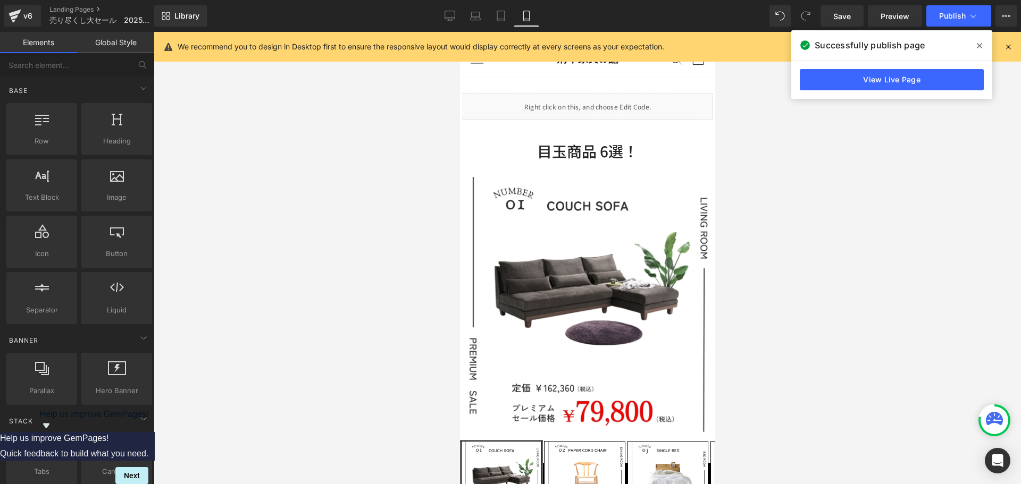
scroll to position [0, 0]
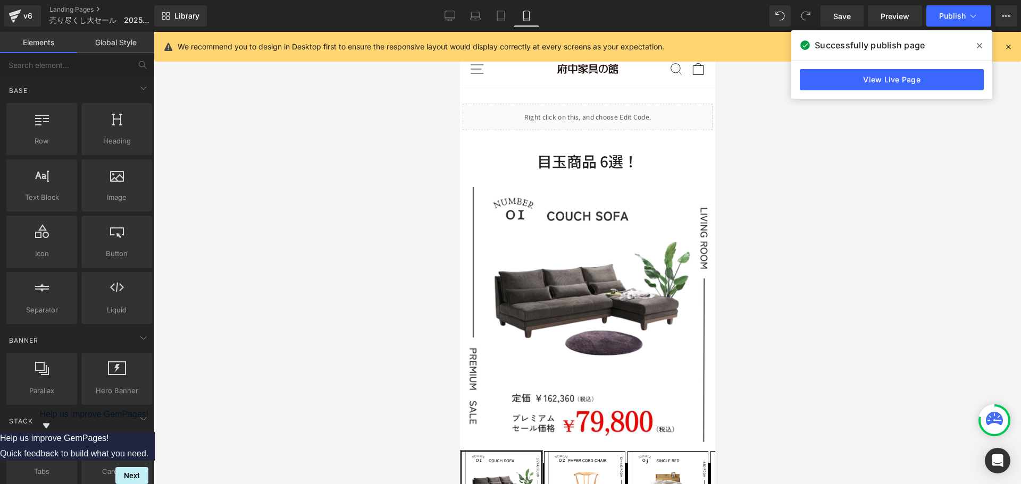
click at [824, 262] on div at bounding box center [587, 258] width 867 height 452
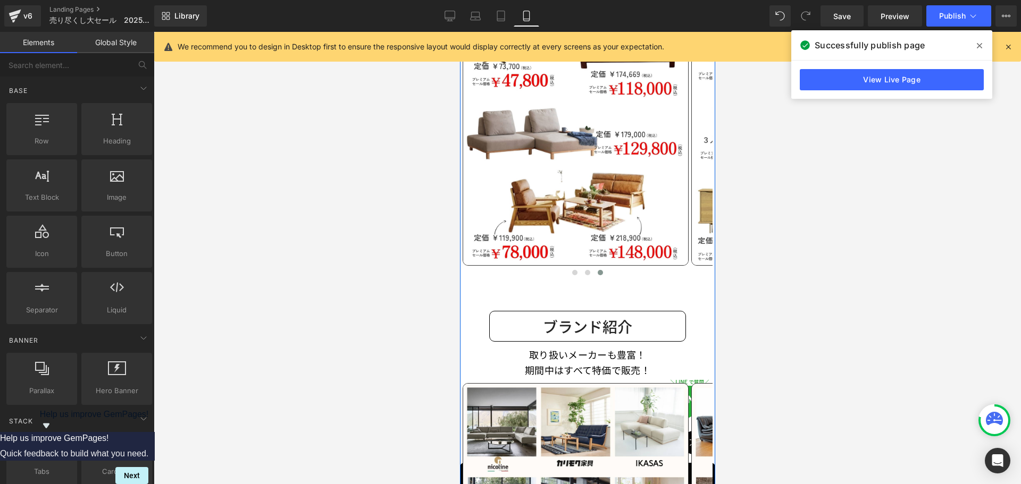
scroll to position [851, 0]
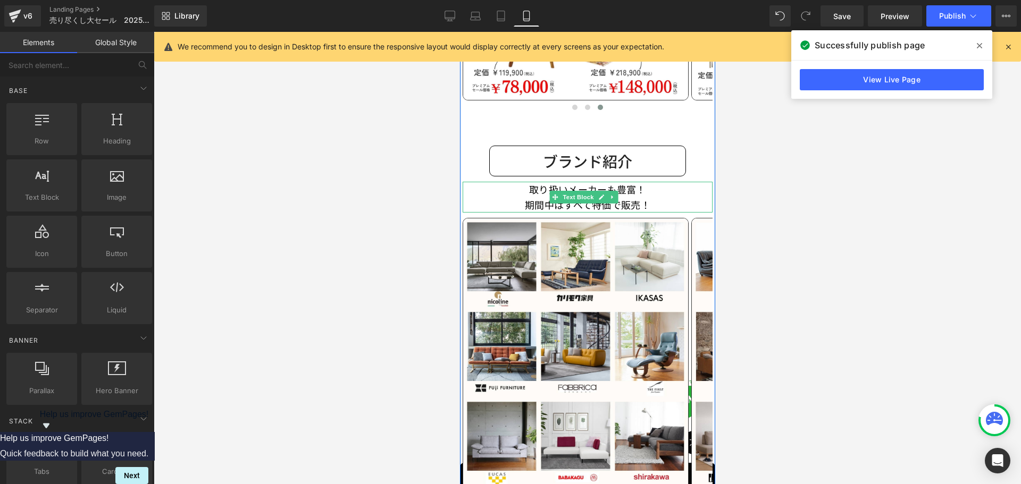
click at [583, 197] on p "期間中はすべて特価で販売！" at bounding box center [587, 204] width 250 height 15
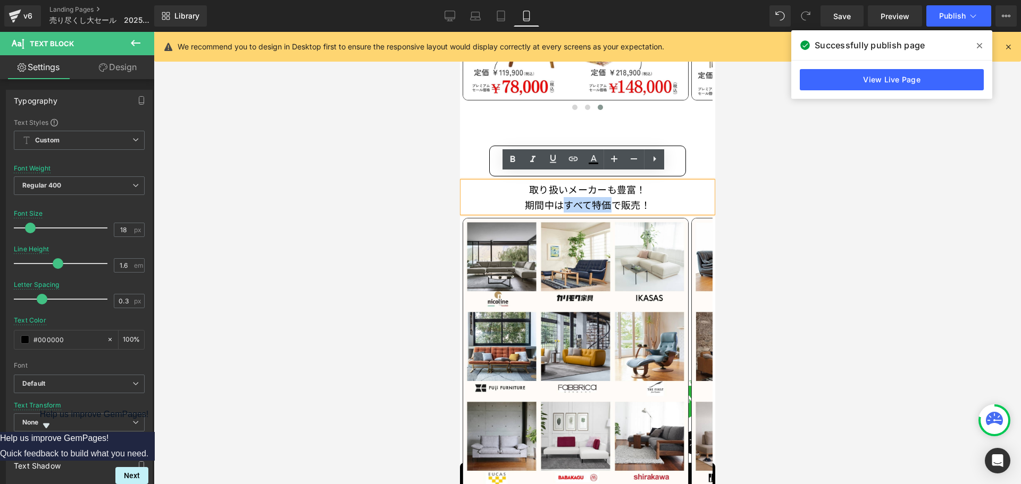
drag, startPoint x: 563, startPoint y: 197, endPoint x: 610, endPoint y: 197, distance: 47.3
click at [610, 197] on p "期間中はすべて特価で販売！" at bounding box center [587, 204] width 250 height 15
click at [513, 155] on icon at bounding box center [512, 159] width 13 height 13
click at [786, 206] on div at bounding box center [587, 258] width 867 height 452
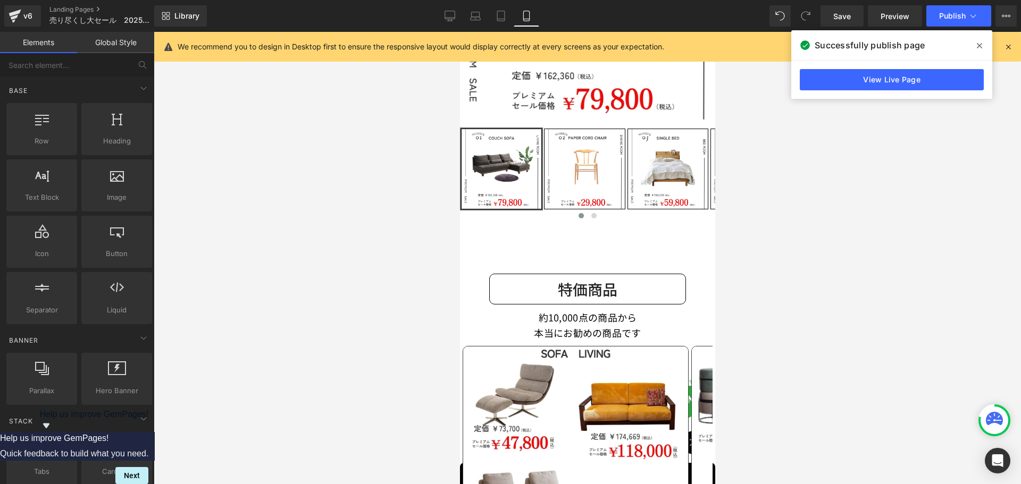
scroll to position [319, 0]
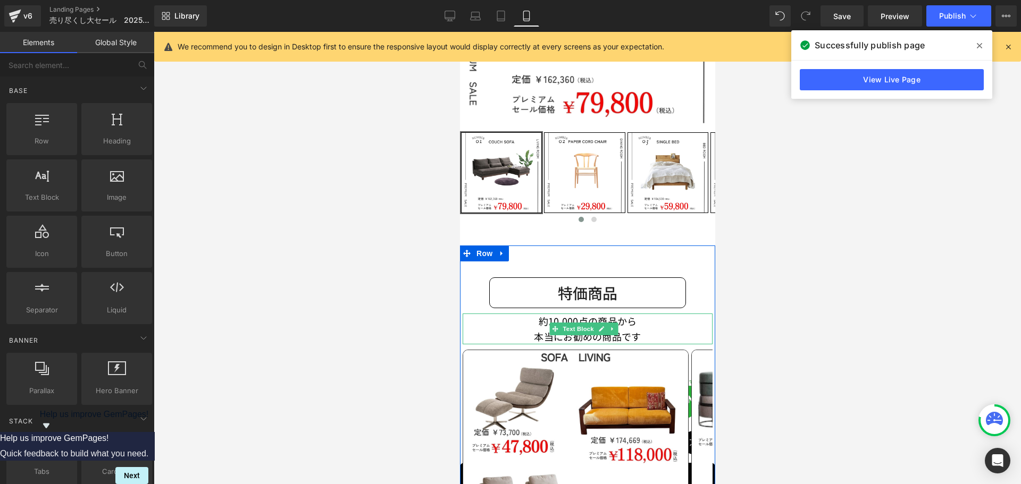
click at [514, 329] on p "本当にお勧めの商品です" at bounding box center [587, 336] width 250 height 15
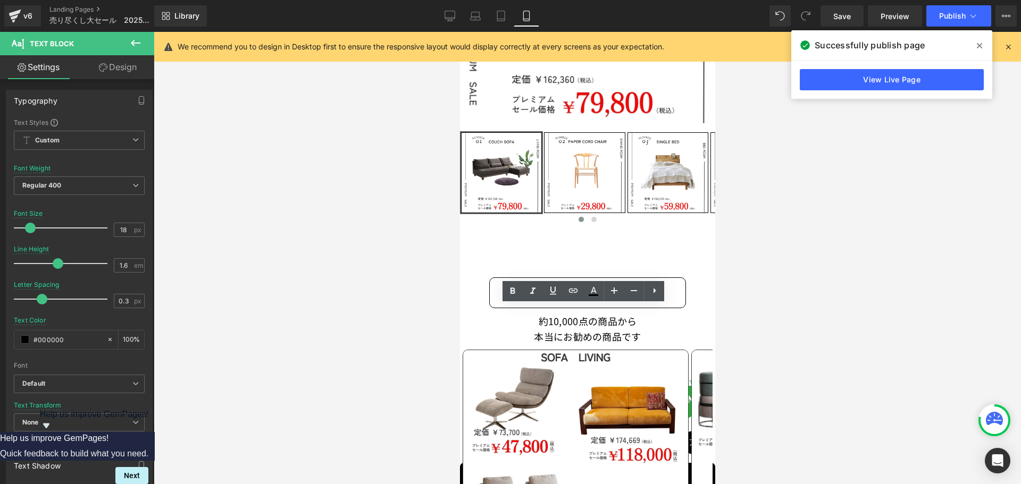
click at [793, 313] on div at bounding box center [587, 258] width 867 height 452
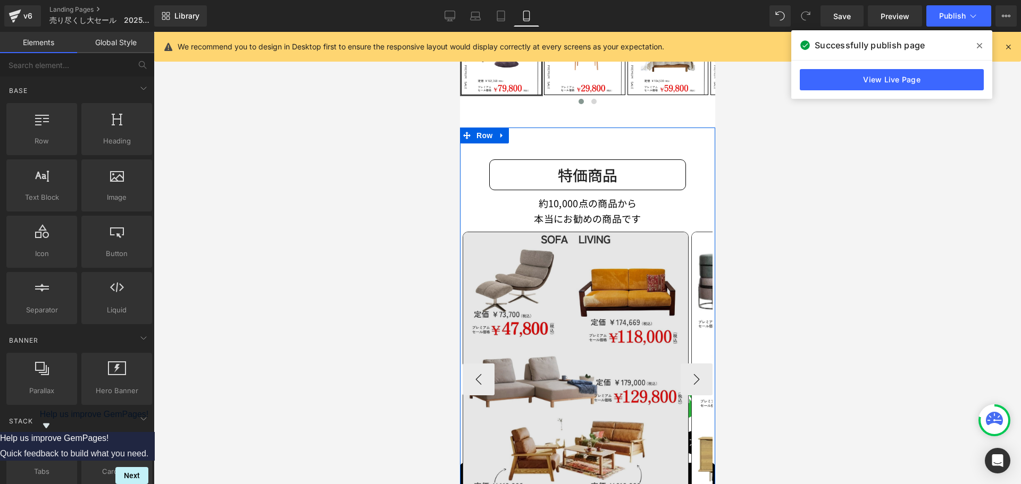
scroll to position [425, 0]
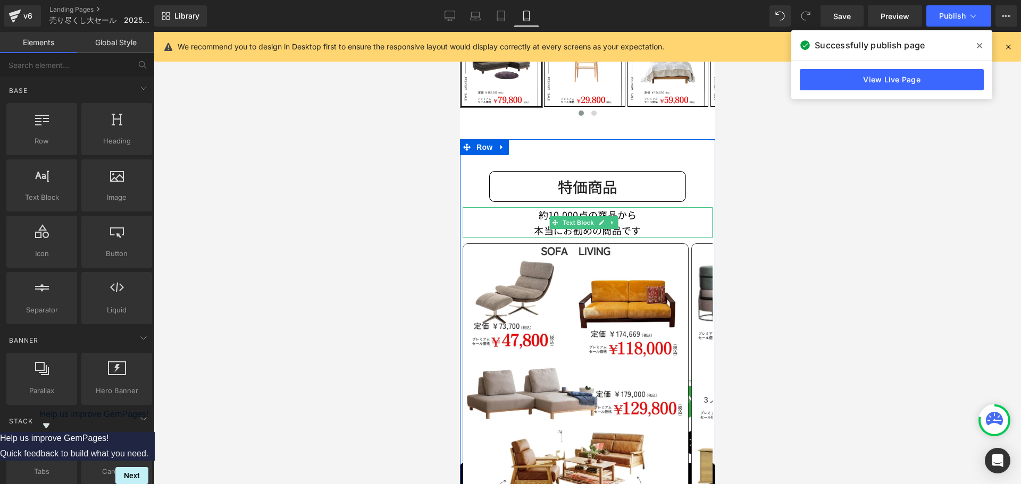
click at [545, 225] on p "本当にお勧めの商品です" at bounding box center [587, 230] width 250 height 15
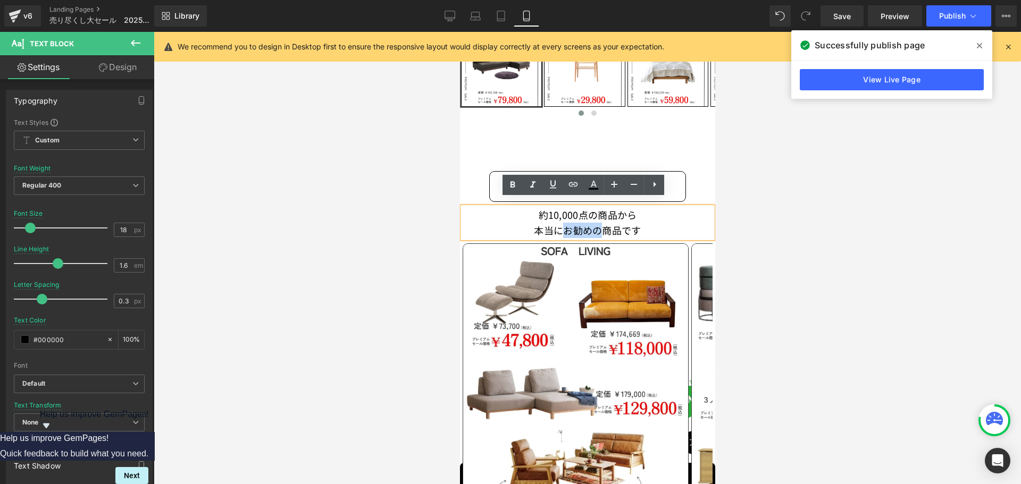
drag, startPoint x: 555, startPoint y: 223, endPoint x: 593, endPoint y: 224, distance: 38.3
click at [593, 224] on p "本当にお勧めの商品です" at bounding box center [587, 230] width 250 height 15
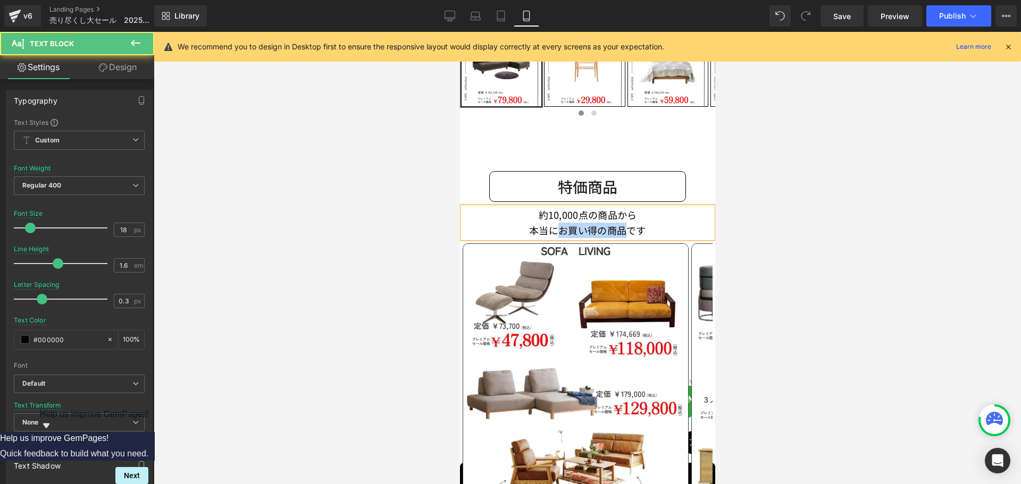
drag, startPoint x: 556, startPoint y: 220, endPoint x: 623, endPoint y: 226, distance: 67.3
click at [623, 226] on p "本当にお買い得の商品です" at bounding box center [587, 230] width 250 height 15
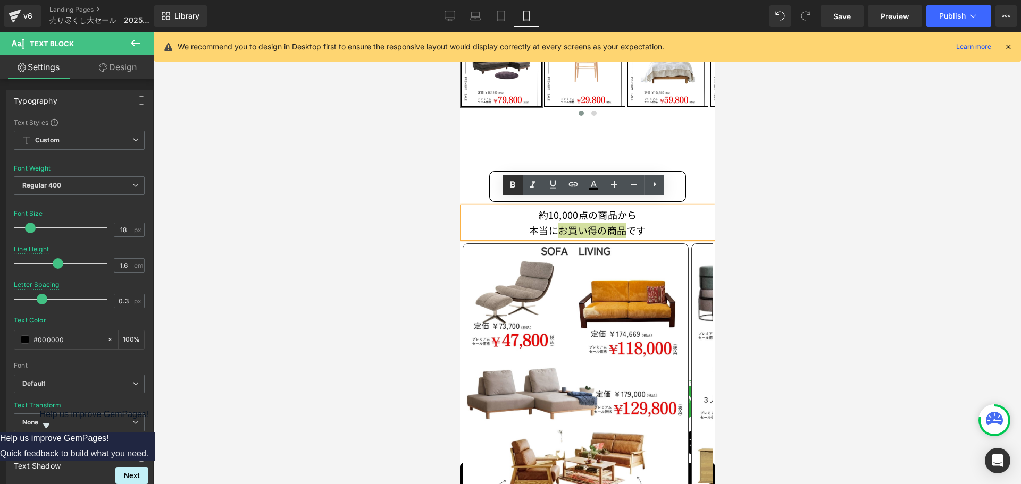
click at [509, 183] on icon at bounding box center [512, 185] width 13 height 13
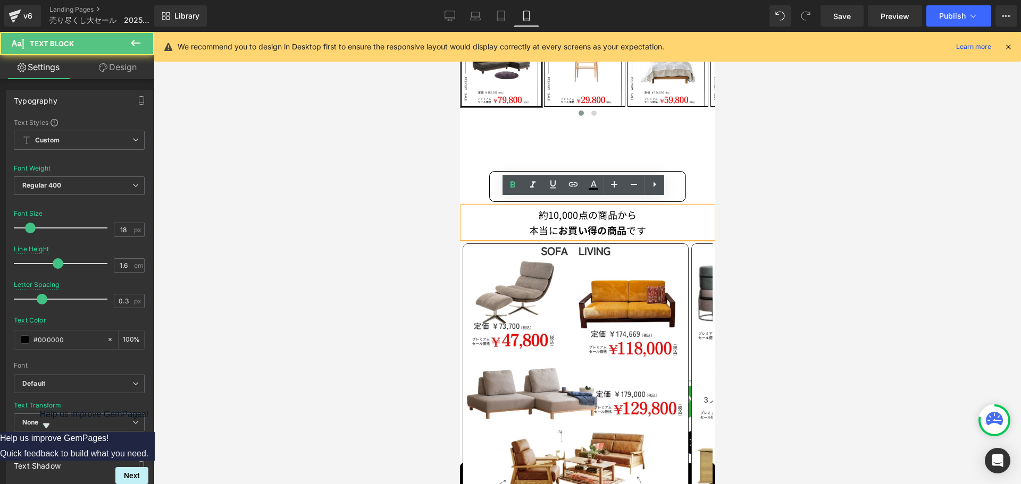
click at [691, 226] on p "本当に お買い得の商品 です" at bounding box center [587, 230] width 250 height 15
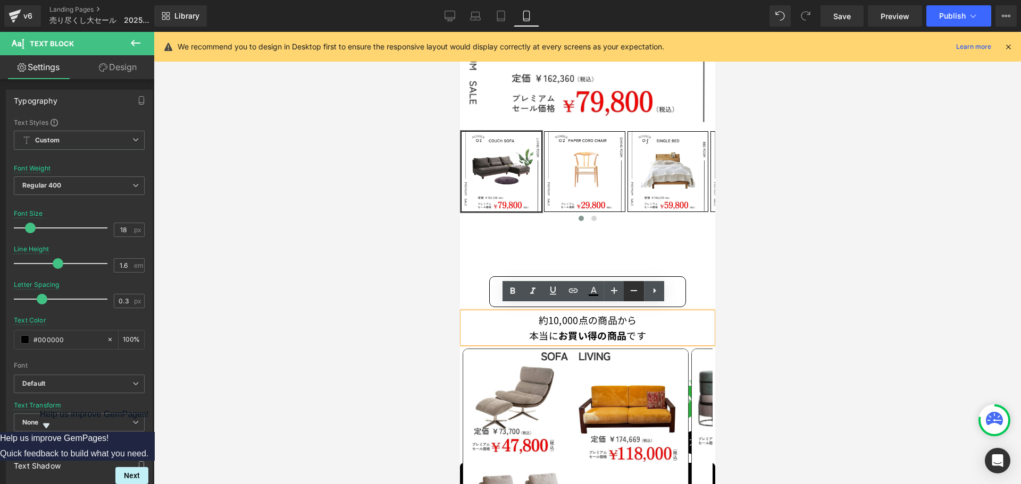
scroll to position [319, 0]
click at [650, 329] on p "本当に お買い得の商品 です" at bounding box center [587, 336] width 250 height 15
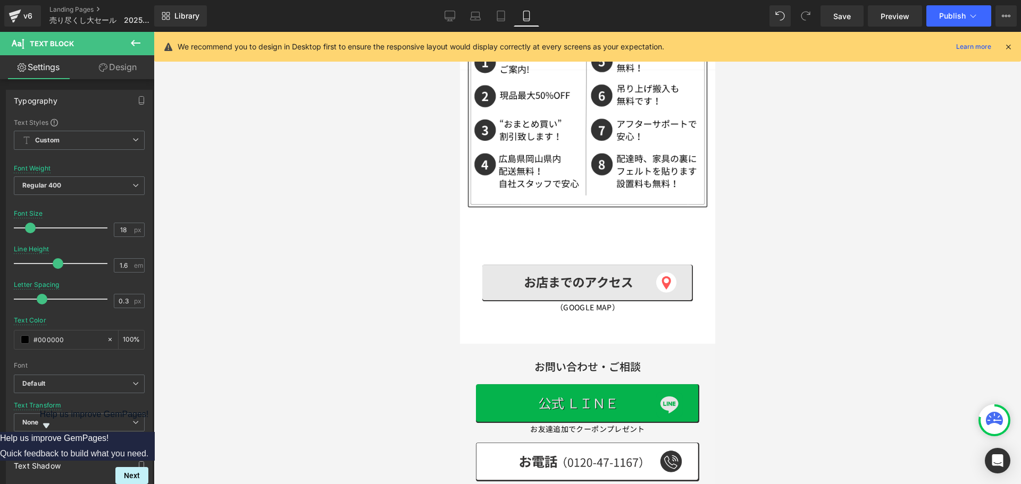
scroll to position [1489, 0]
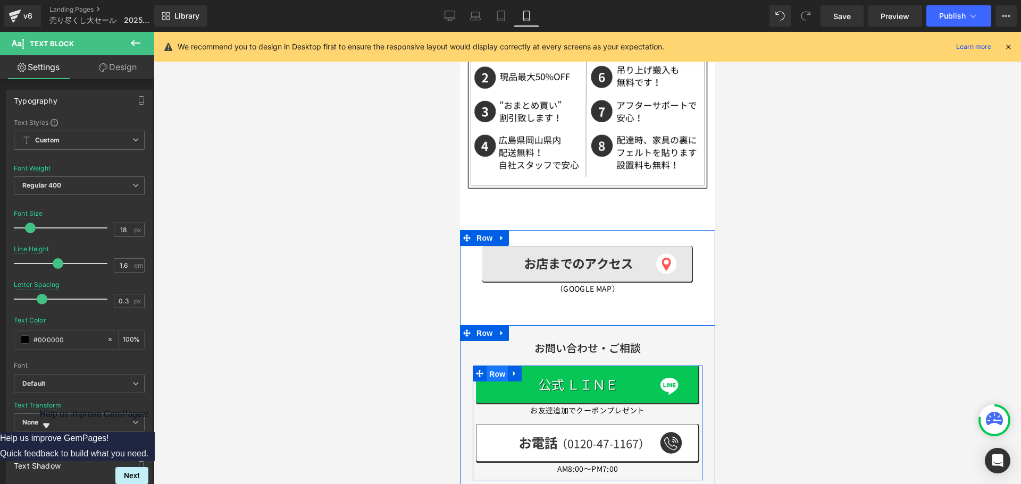
click at [494, 366] on span "Row" at bounding box center [496, 374] width 21 height 16
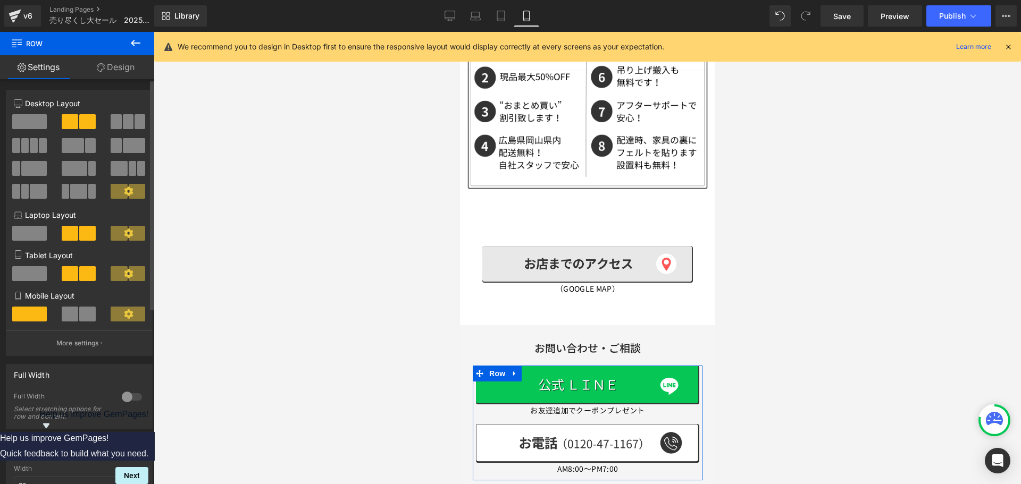
click at [83, 318] on span at bounding box center [87, 314] width 16 height 15
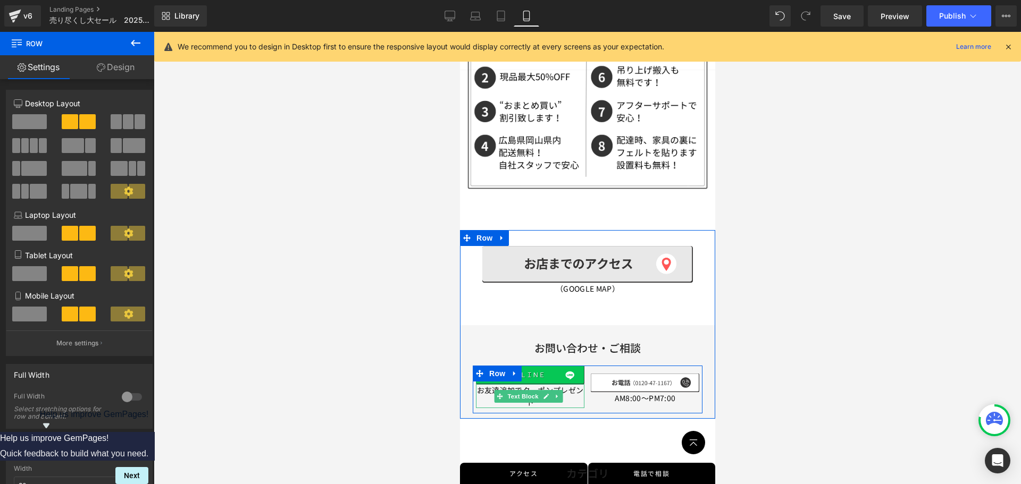
click at [482, 384] on p "お友達追加でクーポンプレゼント" at bounding box center [529, 396] width 108 height 24
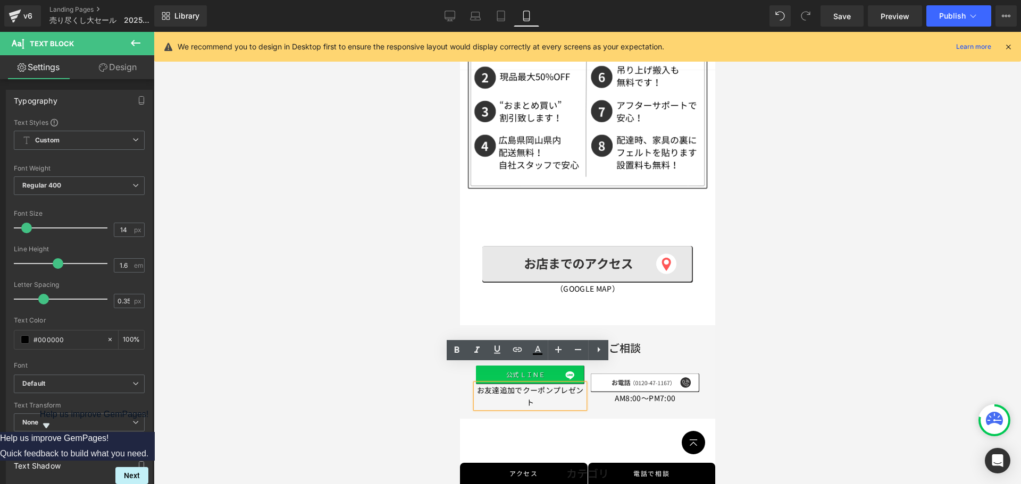
click at [539, 384] on p "お友達追加でクーポンプレゼント" at bounding box center [529, 396] width 108 height 24
drag, startPoint x: 543, startPoint y: 380, endPoint x: 476, endPoint y: 367, distance: 67.8
click at [476, 384] on p "お友達追加でクーポンプレゼント" at bounding box center [529, 396] width 108 height 24
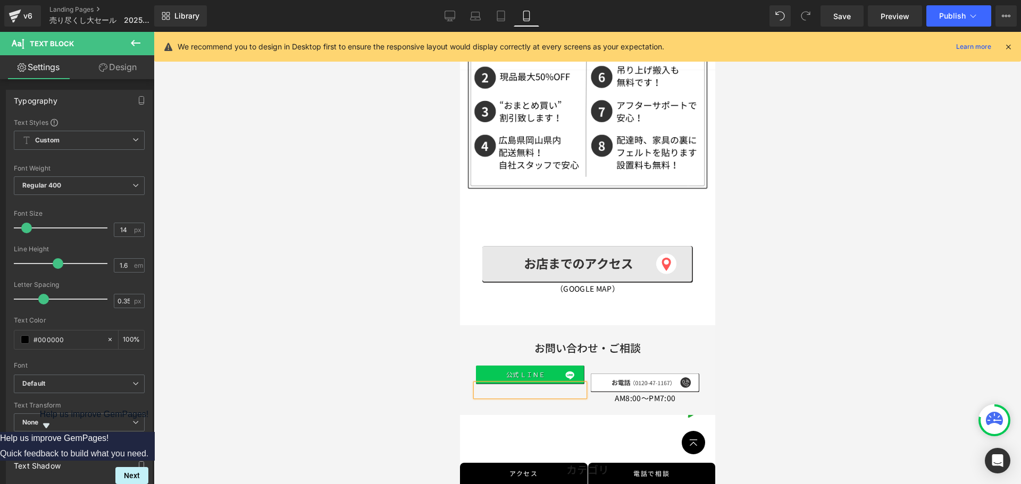
click at [748, 330] on div at bounding box center [587, 258] width 867 height 452
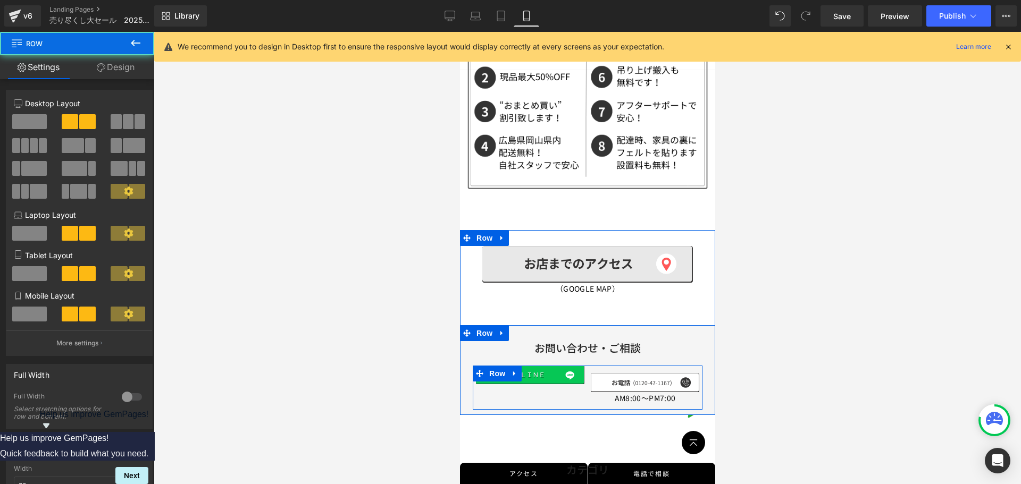
click at [649, 366] on div "Image AM8:00～PM7:00 Text Block" at bounding box center [644, 385] width 115 height 39
click at [636, 377] on span "Image" at bounding box center [643, 383] width 22 height 13
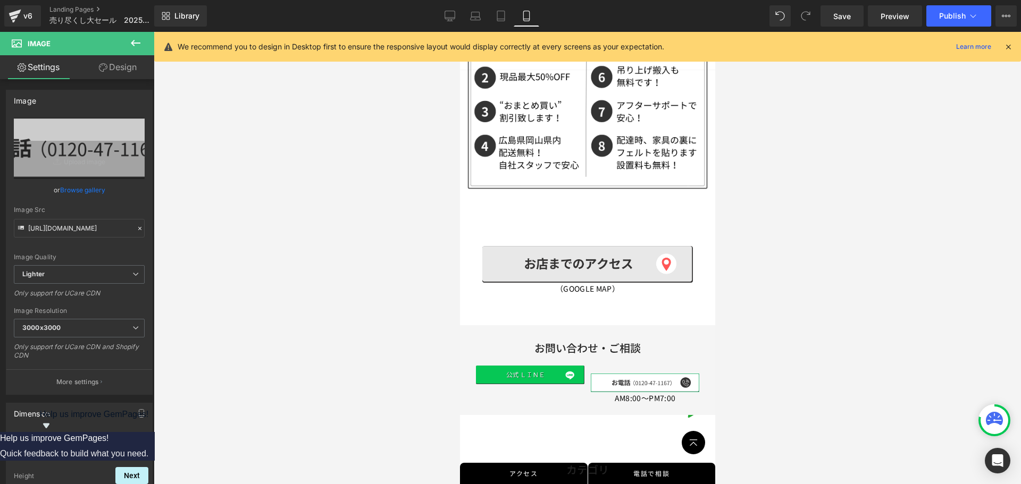
click at [133, 63] on link "Design" at bounding box center [117, 67] width 77 height 24
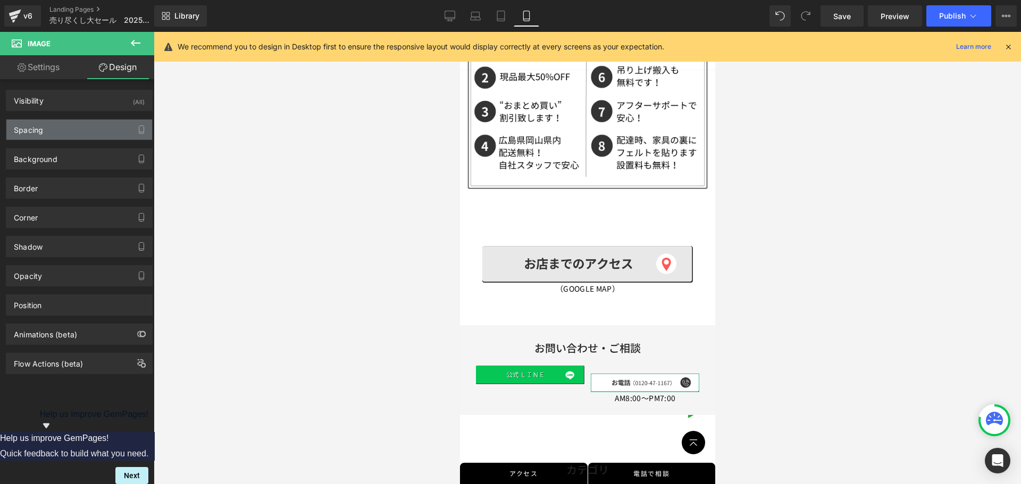
click at [60, 125] on div "Spacing" at bounding box center [79, 130] width 146 height 20
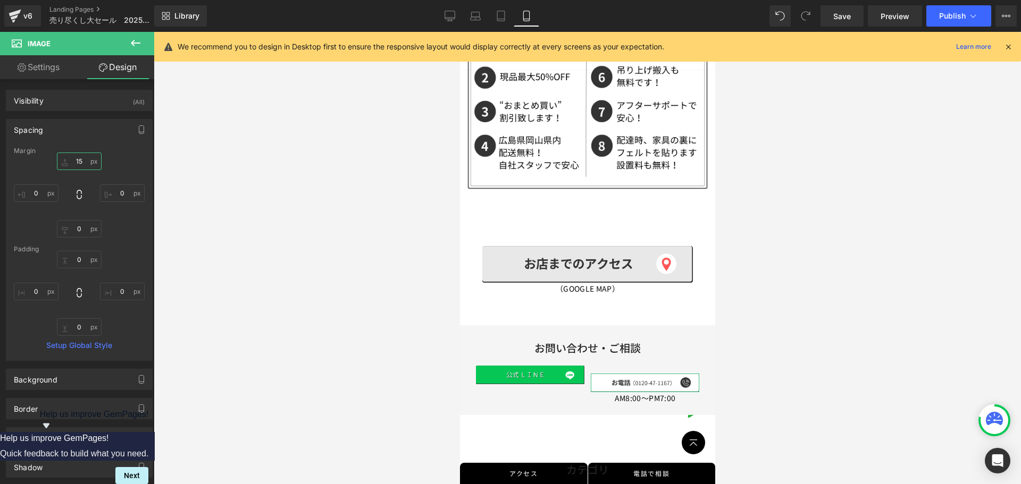
click at [85, 162] on input "15" at bounding box center [79, 162] width 45 height 18
type input "0"
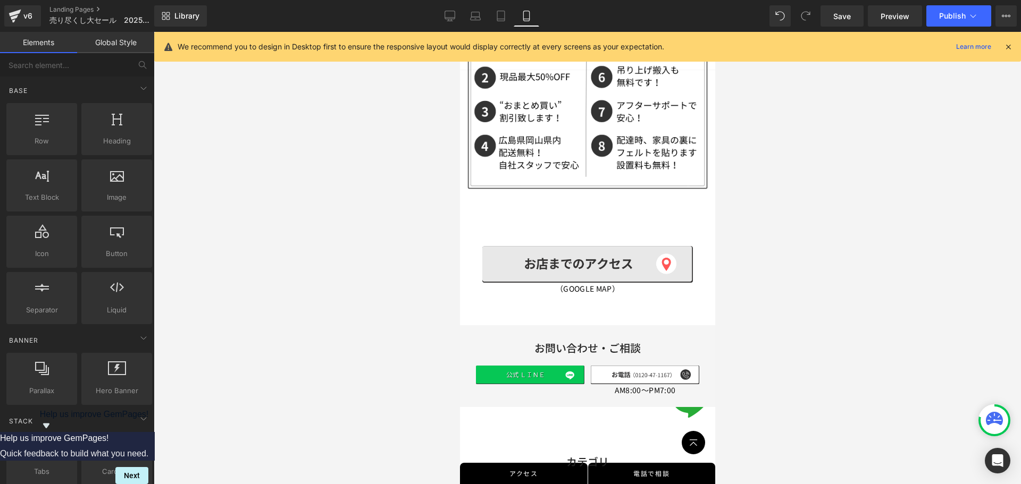
click at [771, 300] on div at bounding box center [587, 258] width 867 height 452
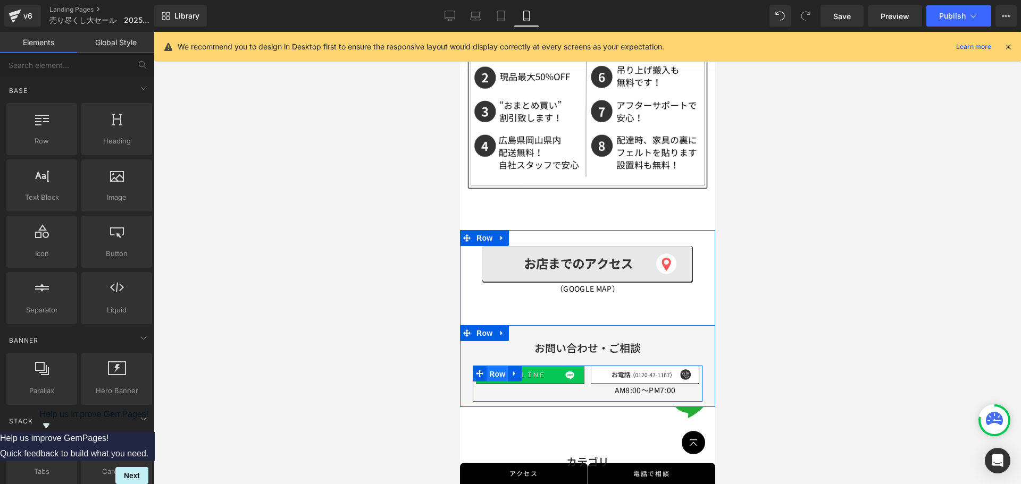
click at [498, 366] on span "Row" at bounding box center [496, 374] width 21 height 16
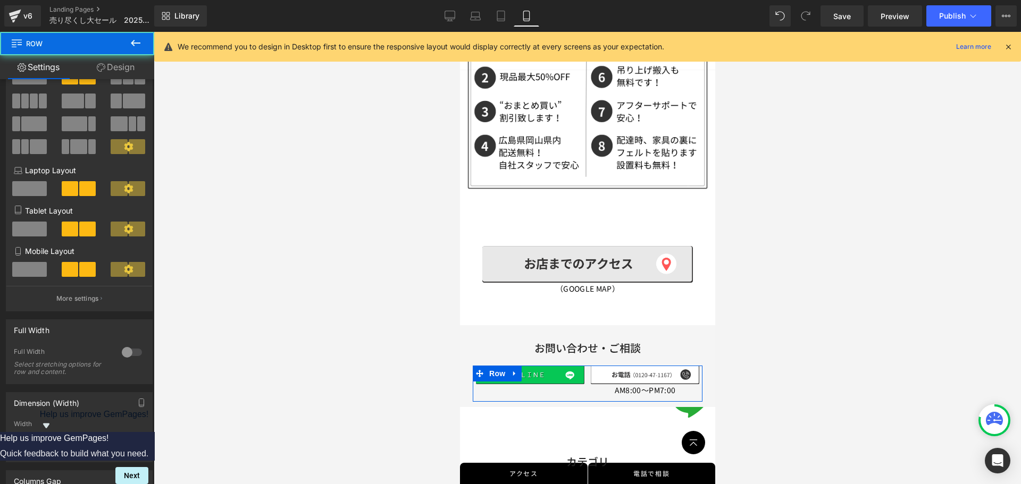
scroll to position [160, 0]
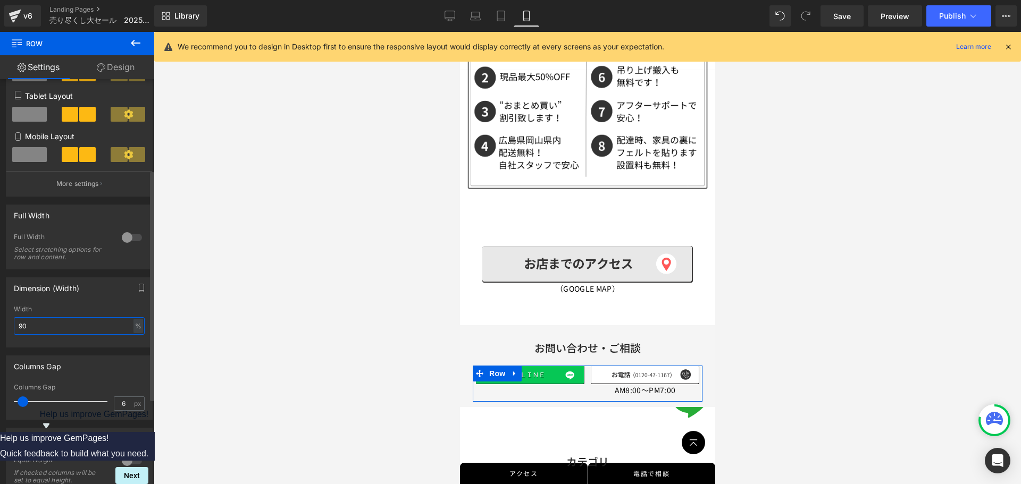
drag, startPoint x: 35, startPoint y: 328, endPoint x: 0, endPoint y: 326, distance: 35.1
click at [0, 326] on div "Dimension (Width) 90% Width 90 % % px" at bounding box center [79, 309] width 159 height 78
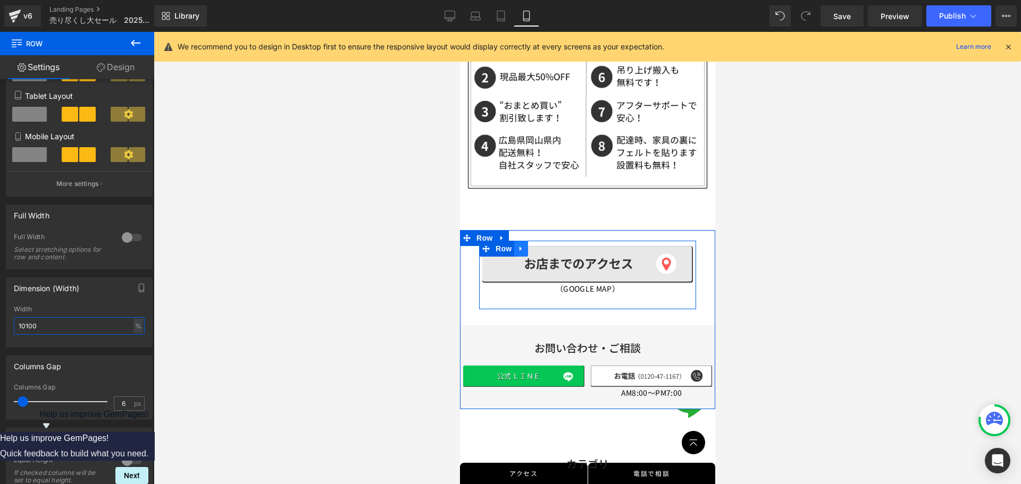
type input "10100"
click at [522, 245] on icon at bounding box center [520, 249] width 7 height 8
drag, startPoint x: 549, startPoint y: 232, endPoint x: 509, endPoint y: 262, distance: 49.0
click at [509, 262] on div "Image （GOOGLE MAP） Text Block Row" at bounding box center [587, 275] width 217 height 69
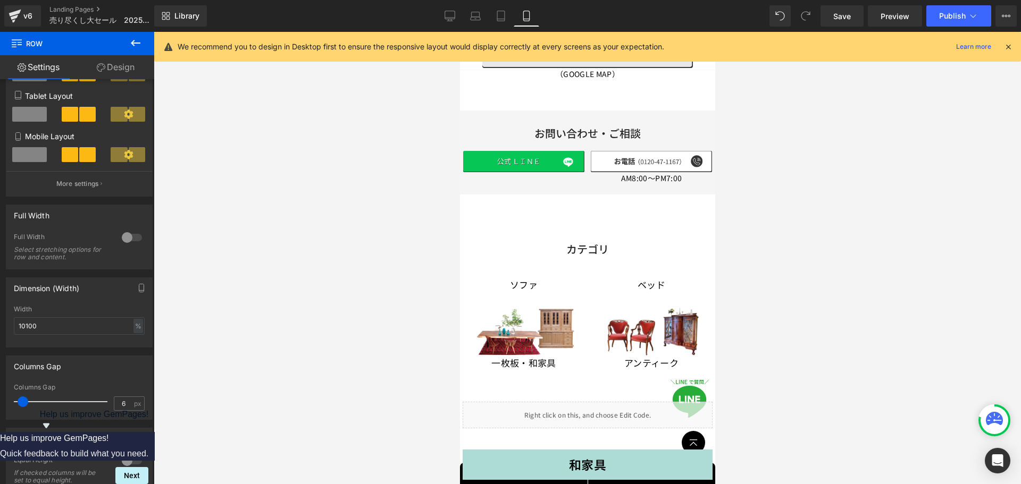
scroll to position [1701, 0]
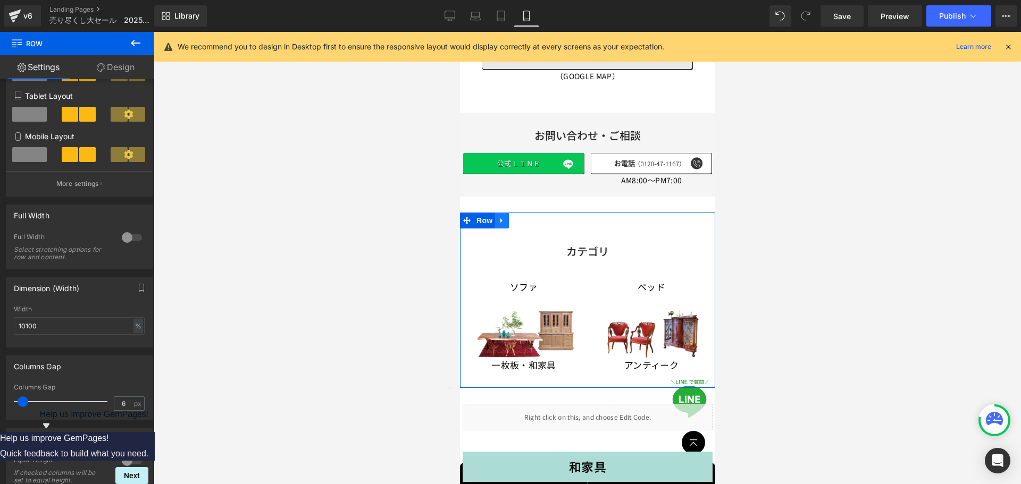
click at [500, 216] on icon at bounding box center [501, 220] width 7 height 8
click at [529, 217] on icon at bounding box center [528, 220] width 7 height 7
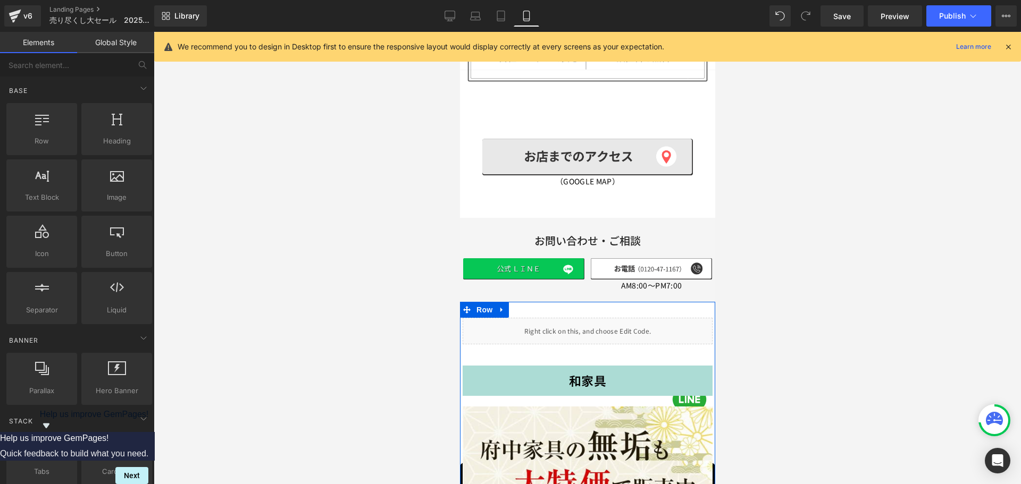
scroll to position [1595, 0]
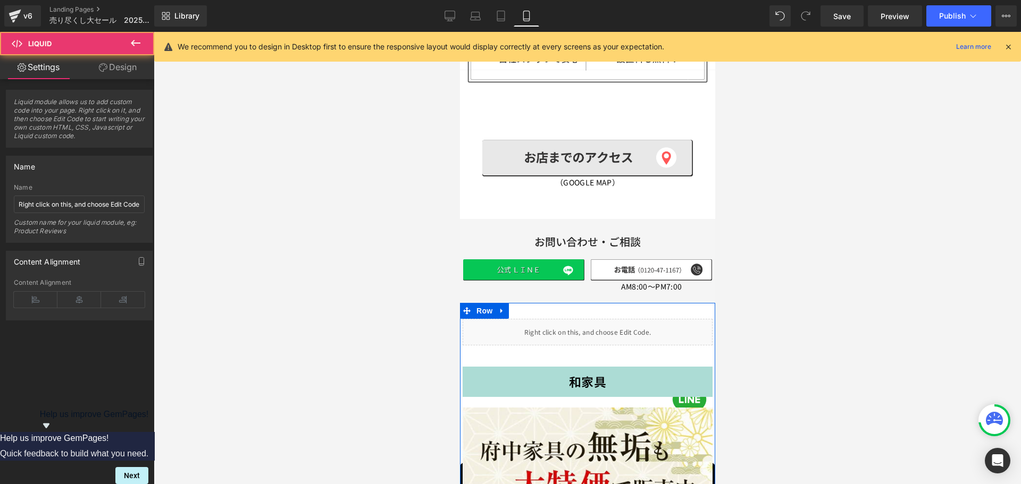
click at [560, 319] on div "Liquid" at bounding box center [587, 332] width 250 height 27
click at [599, 319] on div "Liquid" at bounding box center [587, 332] width 250 height 27
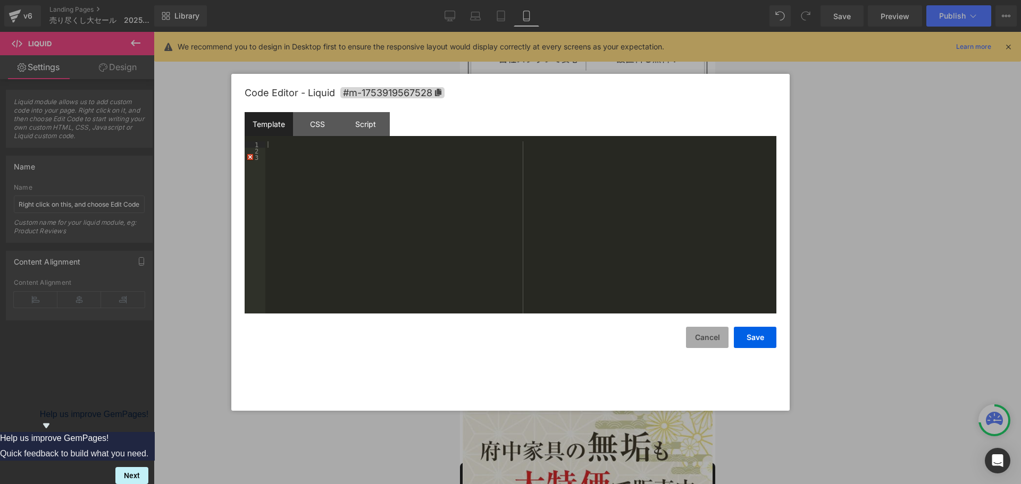
click at [710, 338] on button "Cancel" at bounding box center [707, 337] width 43 height 21
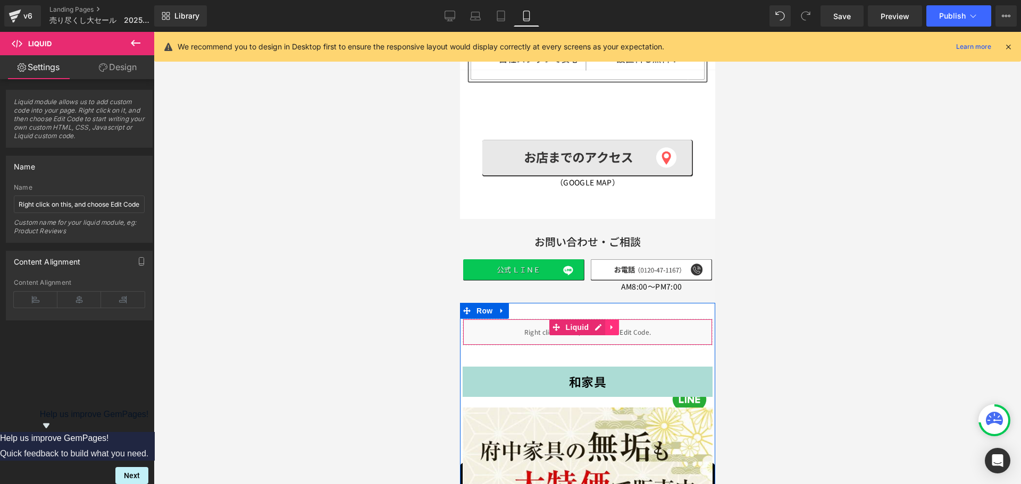
click at [616, 320] on link at bounding box center [612, 328] width 14 height 16
click at [618, 324] on icon at bounding box center [618, 327] width 7 height 7
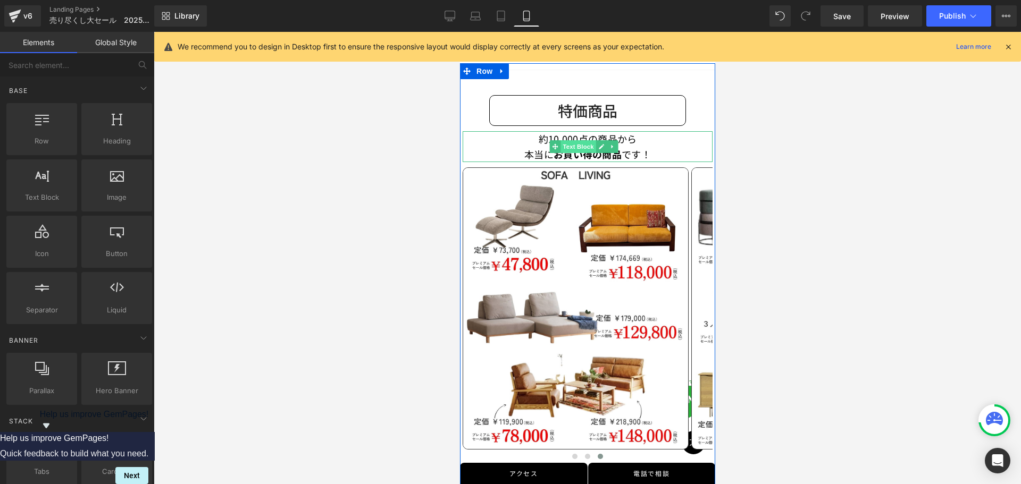
scroll to position [485, 0]
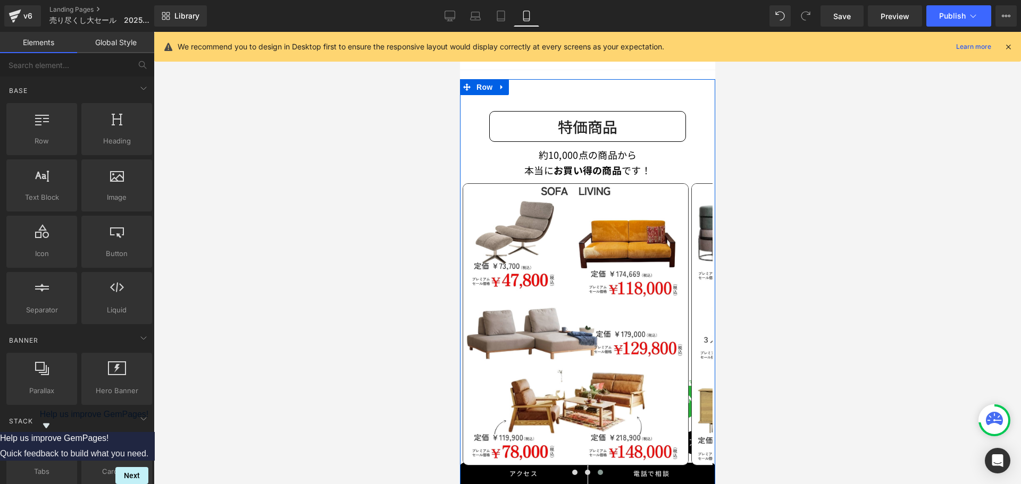
click at [577, 122] on div "特価商品 Heading" at bounding box center [587, 126] width 197 height 31
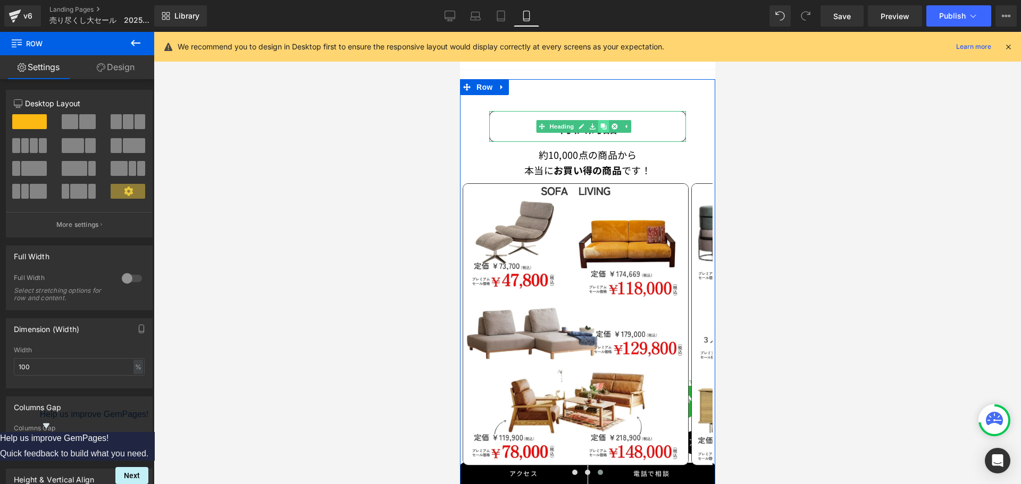
click at [605, 124] on icon at bounding box center [603, 127] width 6 height 6
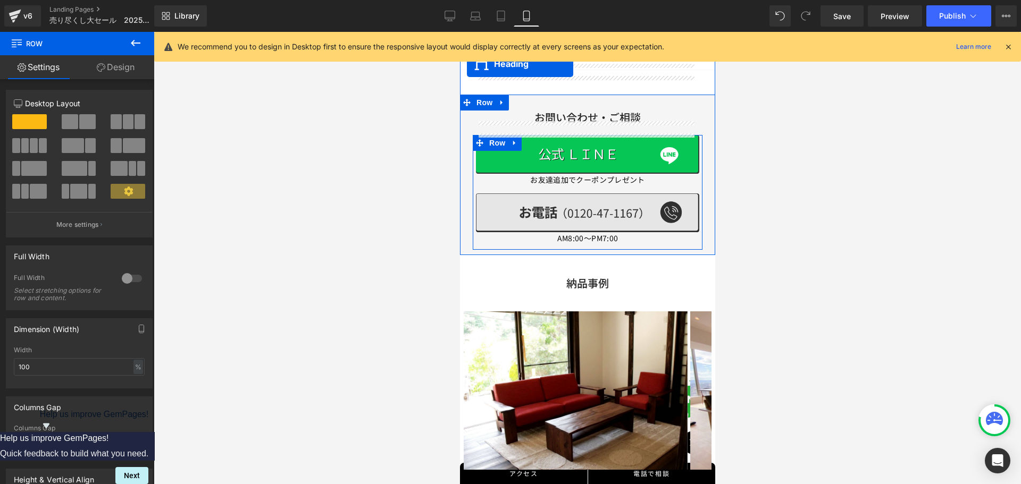
scroll to position [4877, 0]
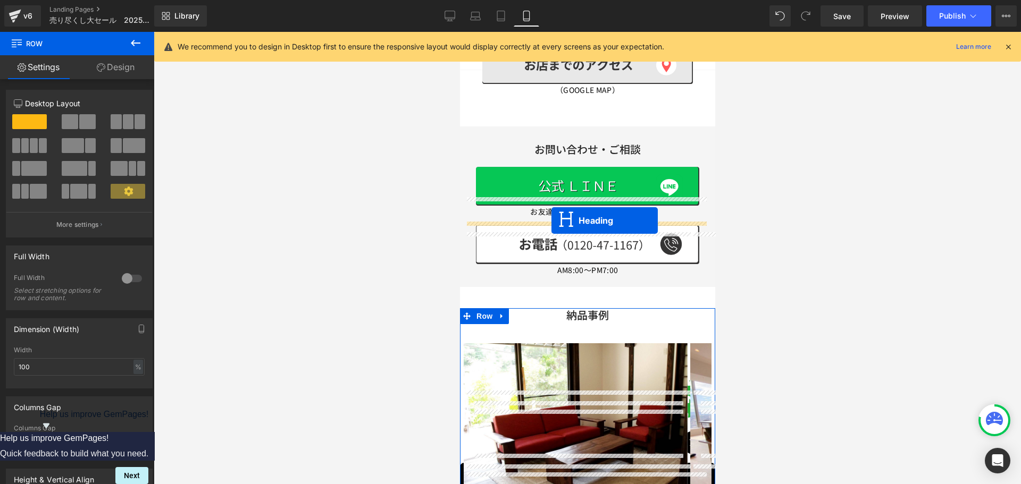
drag, startPoint x: 560, startPoint y: 188, endPoint x: 551, endPoint y: 221, distance: 34.2
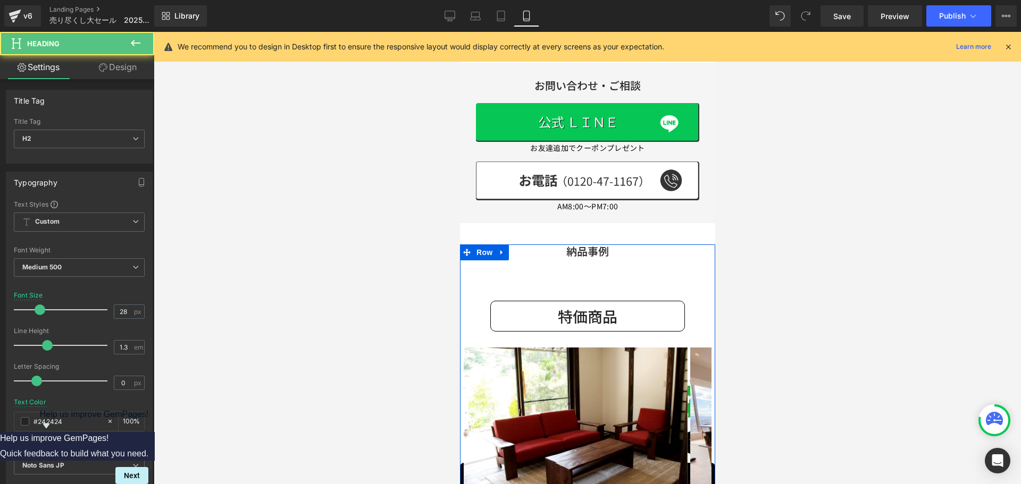
scroll to position [4814, 0]
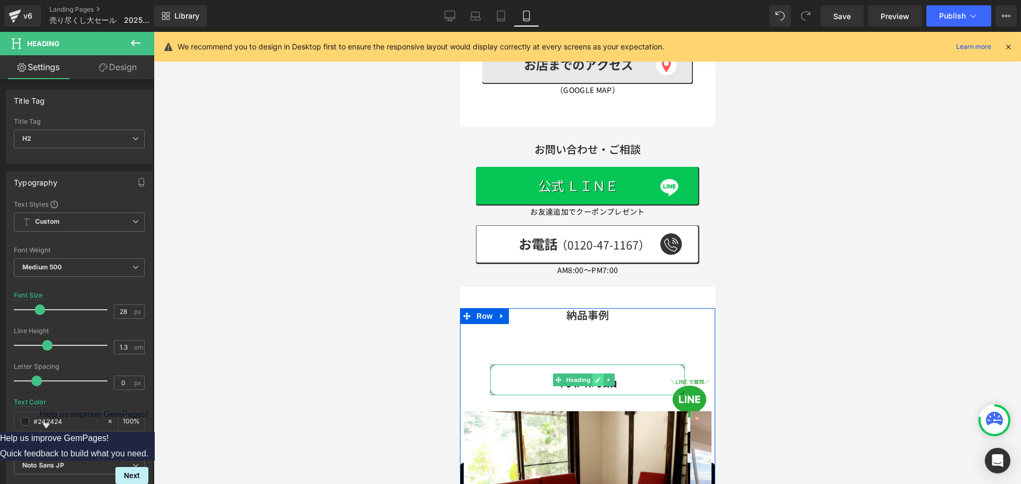
click at [600, 377] on icon at bounding box center [597, 380] width 6 height 6
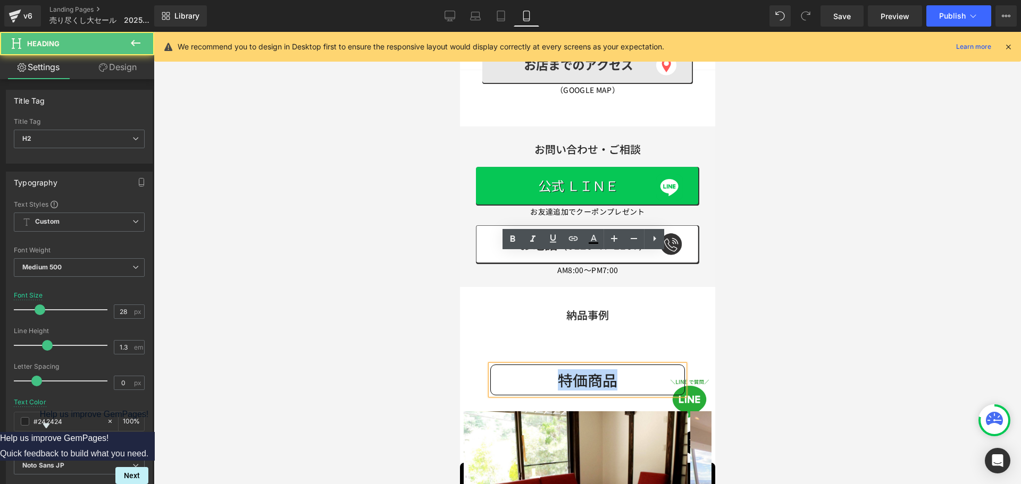
drag, startPoint x: 611, startPoint y: 271, endPoint x: 465, endPoint y: 261, distance: 146.6
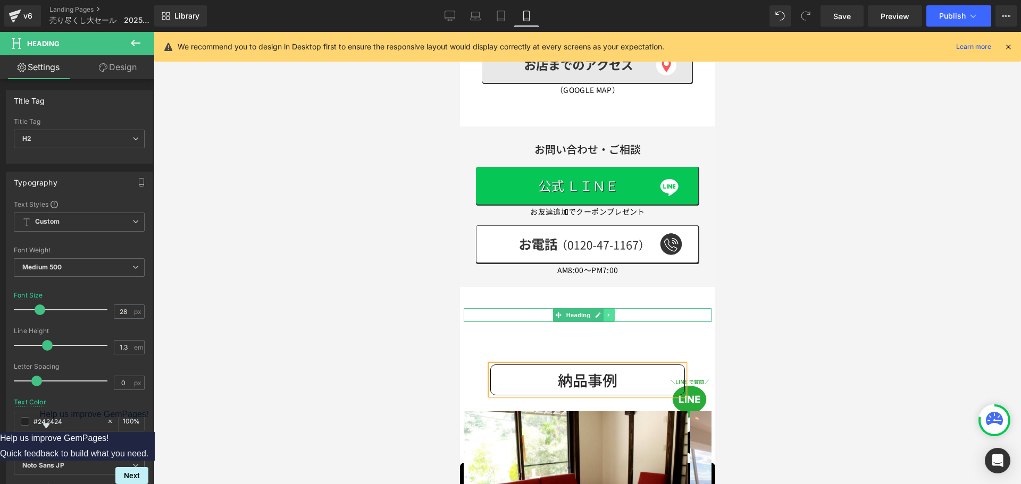
click at [608, 309] on link at bounding box center [608, 315] width 11 height 13
click at [611, 309] on link at bounding box center [613, 315] width 11 height 13
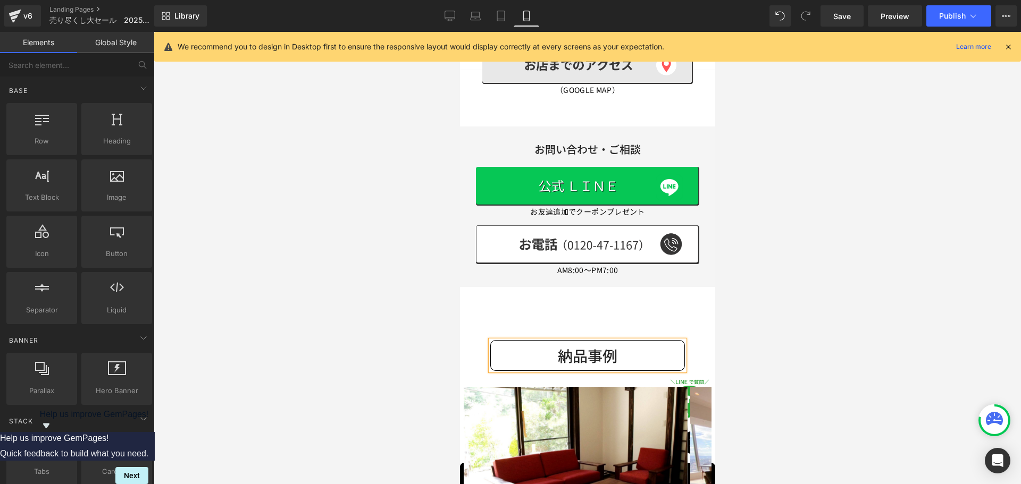
click at [731, 253] on div at bounding box center [587, 258] width 867 height 452
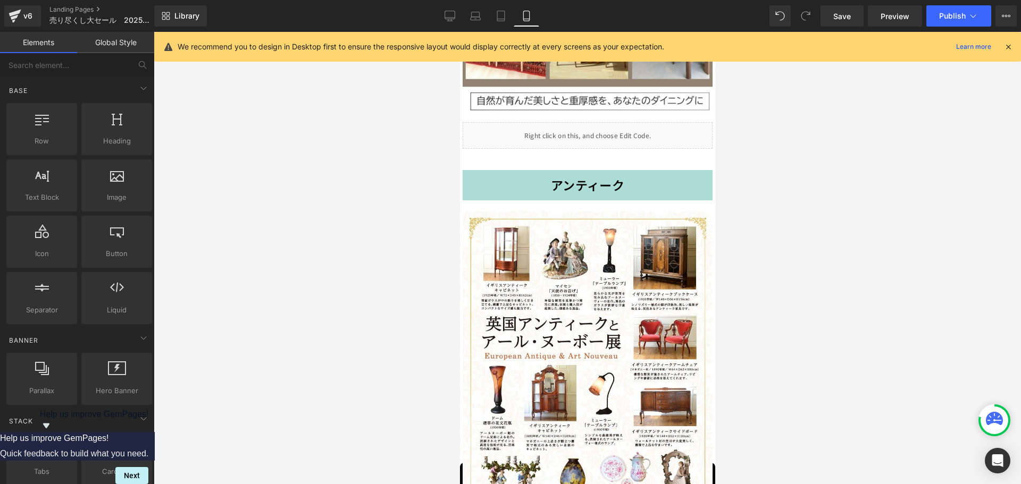
scroll to position [3901, 0]
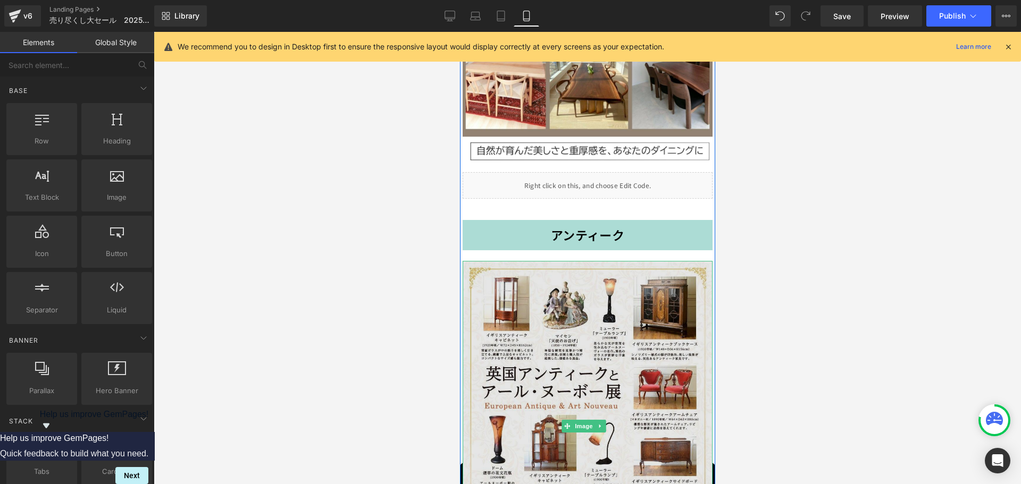
click at [580, 284] on img at bounding box center [587, 426] width 250 height 331
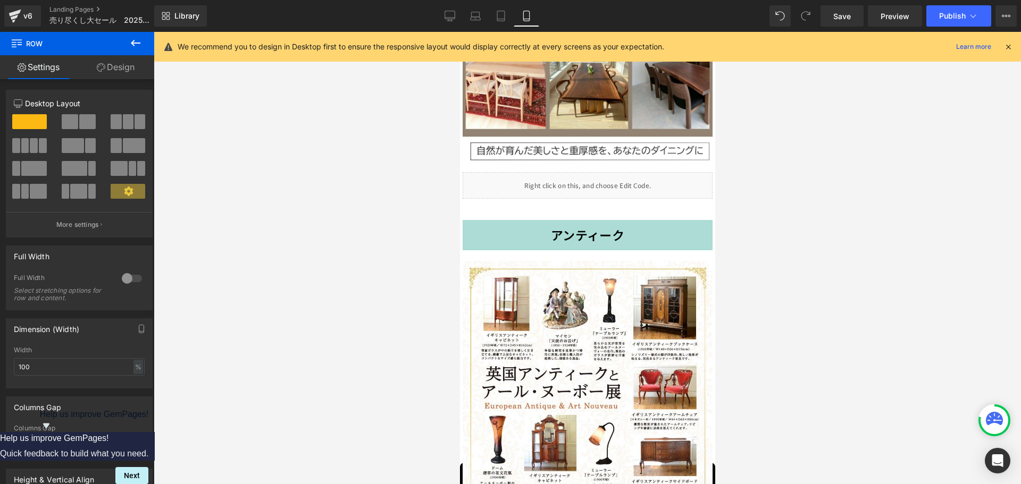
click at [137, 39] on icon at bounding box center [135, 43] width 13 height 13
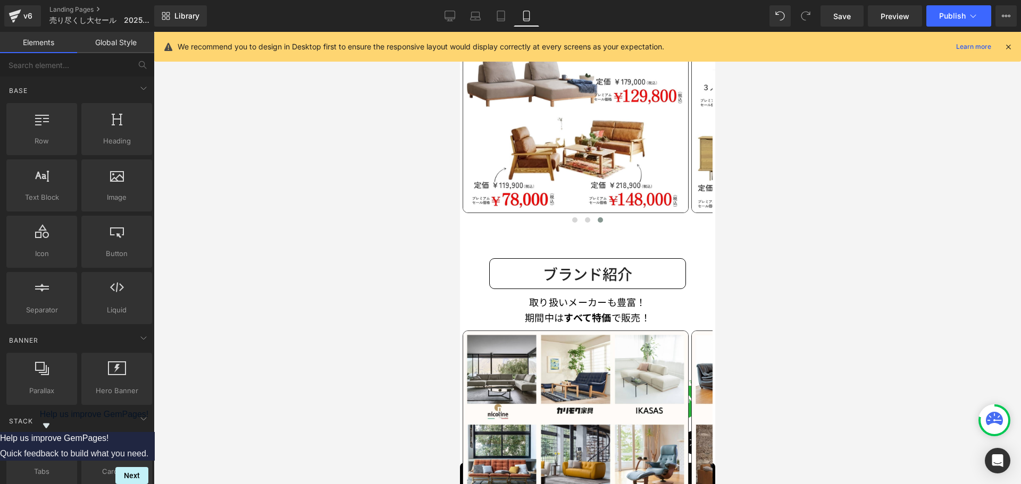
scroll to position [838, 0]
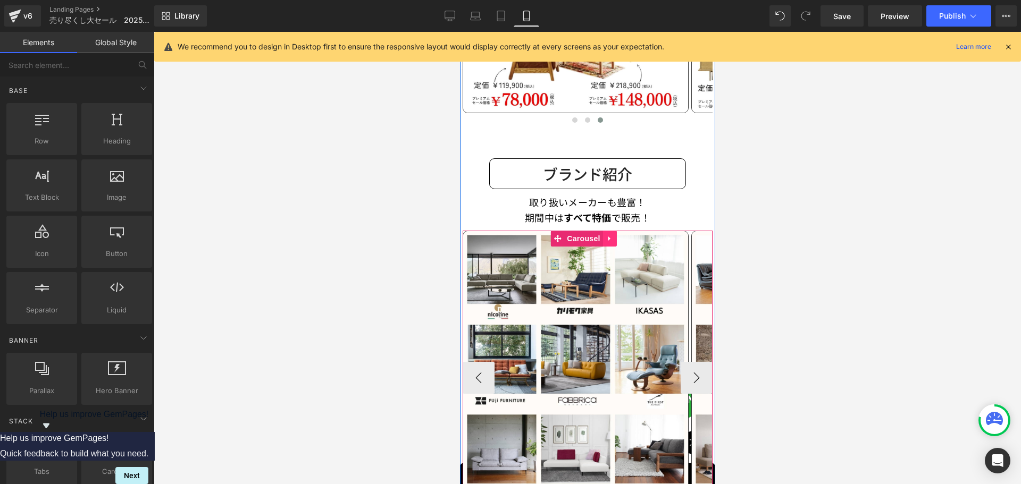
click at [609, 234] on icon at bounding box center [609, 238] width 7 height 8
click at [604, 236] on link at bounding box center [603, 239] width 14 height 16
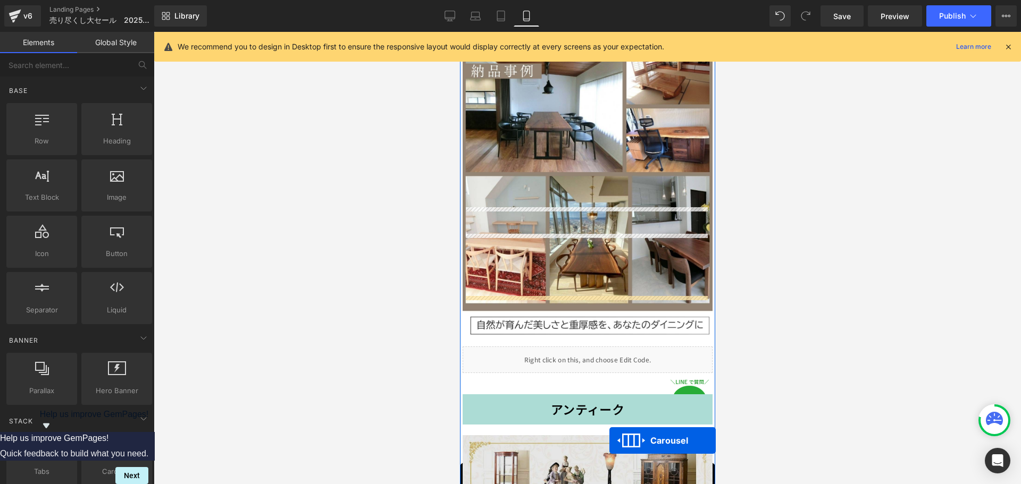
scroll to position [3806, 0]
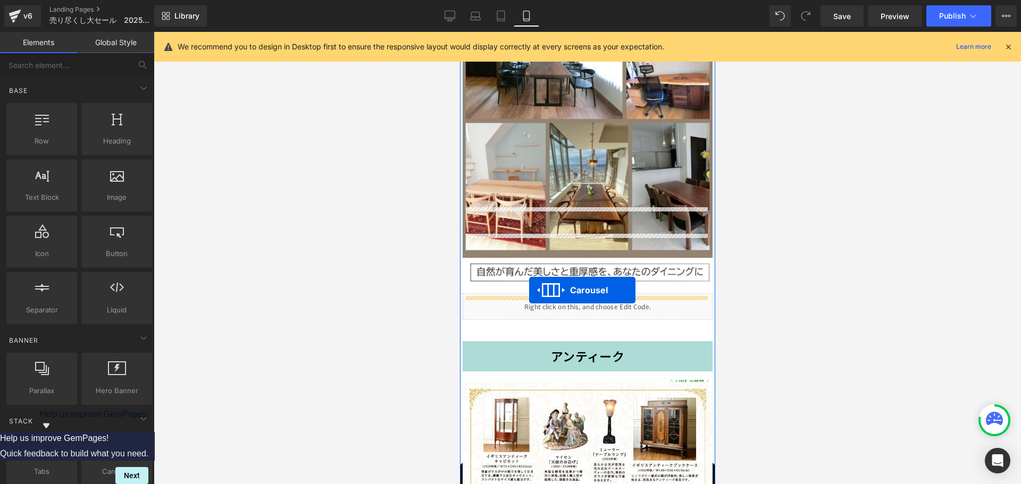
drag, startPoint x: 554, startPoint y: 120, endPoint x: 529, endPoint y: 290, distance: 172.5
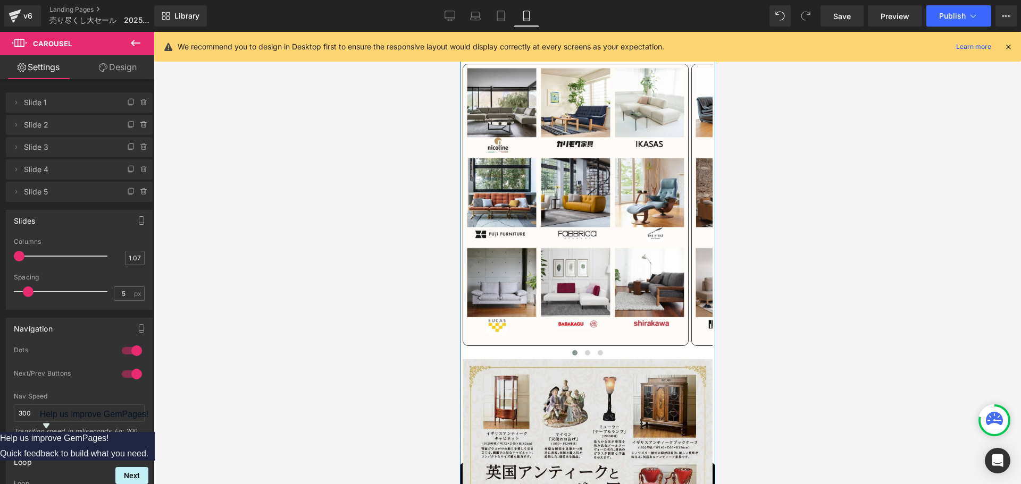
scroll to position [4098, 0]
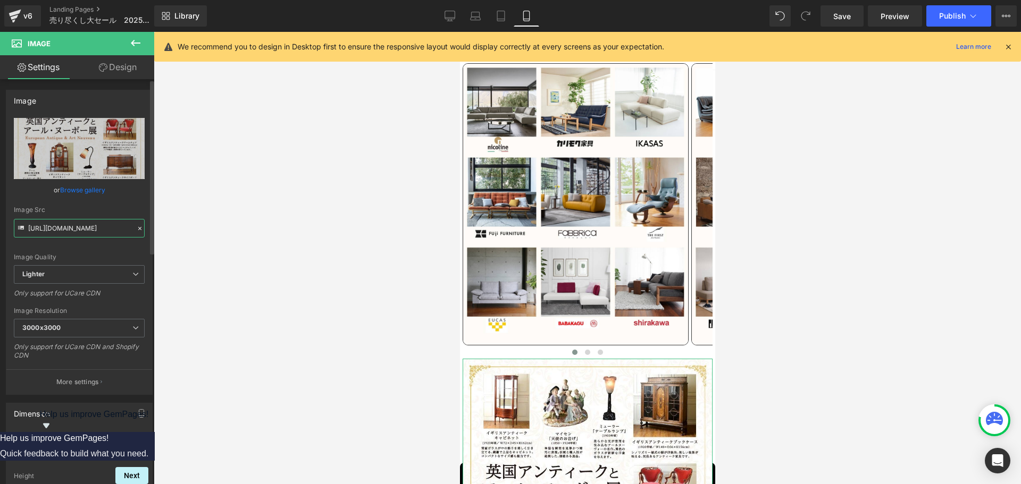
click at [111, 227] on input "https://ucarecdn.com/0c5b8c7a-d1a8-40b9-acbc-b286c4a537c5/-/format/auto/-/previ…" at bounding box center [79, 228] width 131 height 19
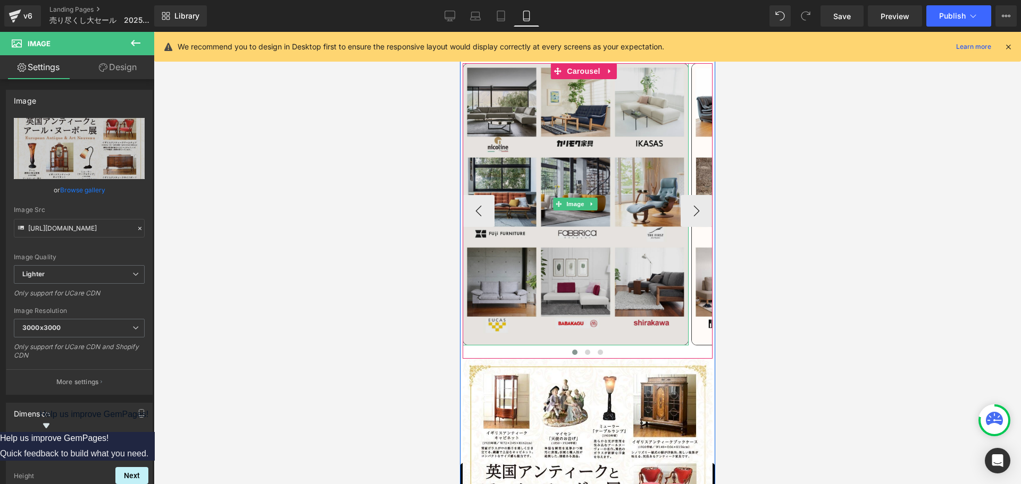
click at [580, 156] on img at bounding box center [575, 204] width 226 height 282
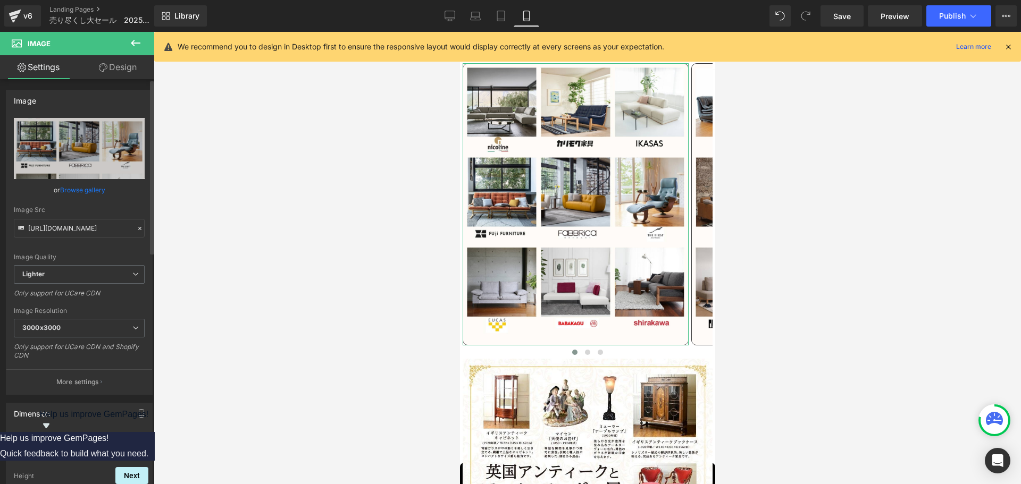
click at [136, 230] on icon at bounding box center [139, 228] width 7 height 7
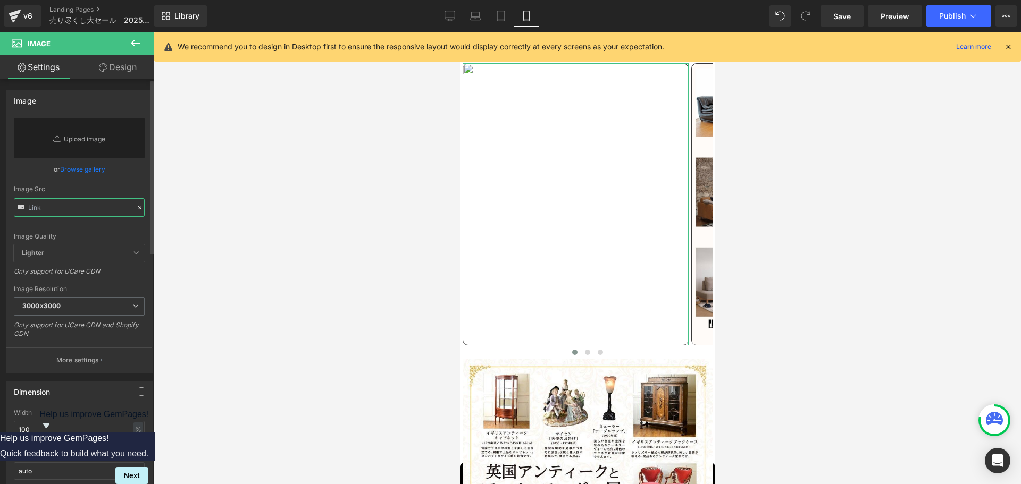
click at [67, 216] on input "text" at bounding box center [79, 207] width 131 height 19
paste input "https://ucarecdn.com/0c5b8c7a-d1a8-40b9-acbc-b286c4a537c5/-/format/auto/-/previ…"
type input "https://ucarecdn.com/0c5b8c7a-d1a8-40b9-acbc-b286c4a537c5/-/format/auto/-/previ…"
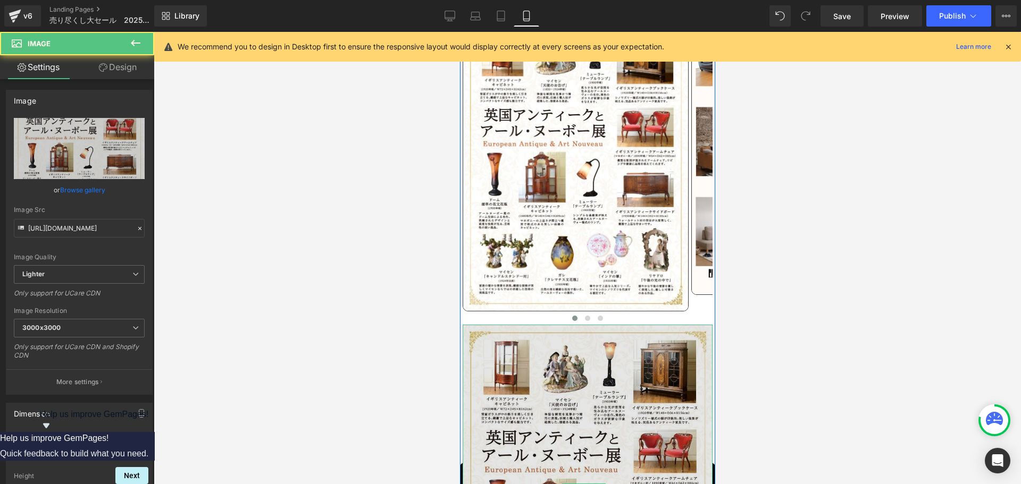
scroll to position [4152, 0]
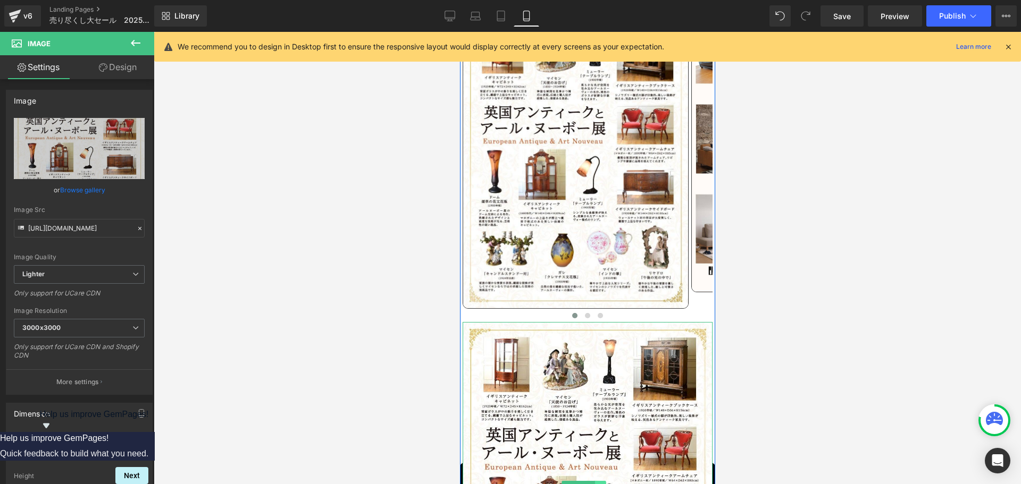
click at [605, 481] on link at bounding box center [599, 487] width 11 height 13
click at [605, 484] on icon at bounding box center [605, 487] width 6 height 6
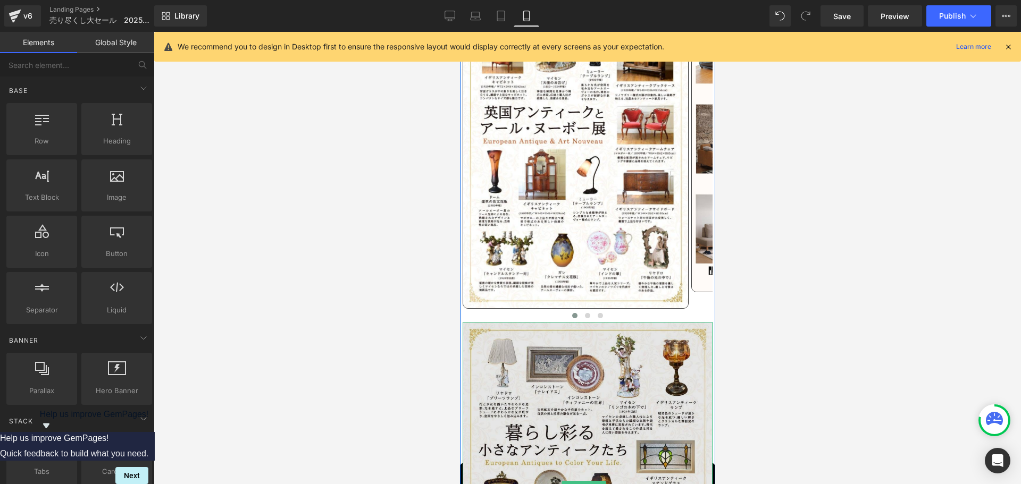
click at [546, 366] on img at bounding box center [587, 487] width 250 height 331
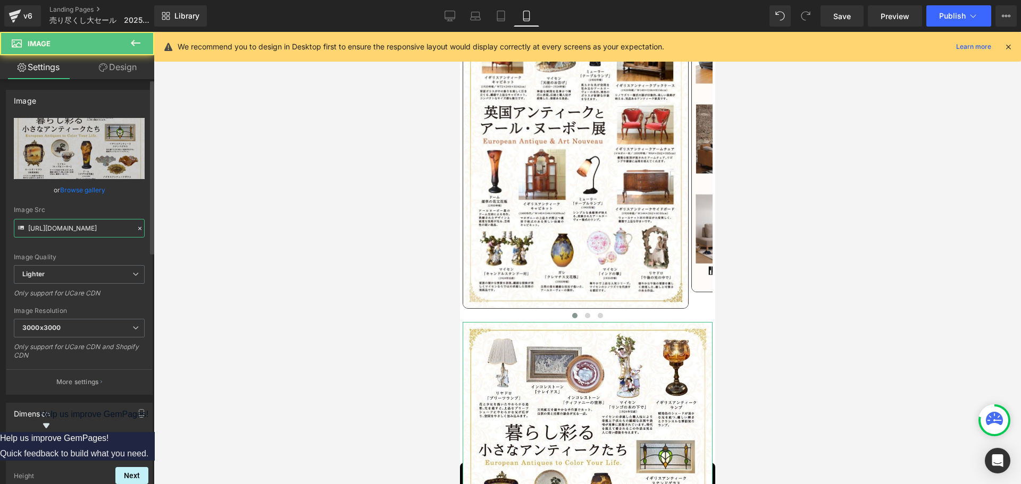
click at [82, 230] on input "[URL][DOMAIN_NAME]" at bounding box center [79, 228] width 131 height 19
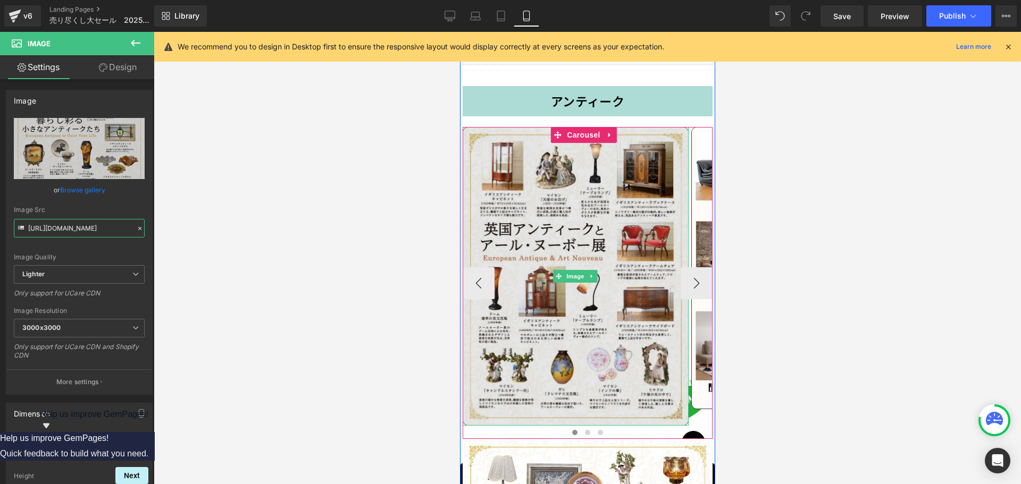
scroll to position [3992, 0]
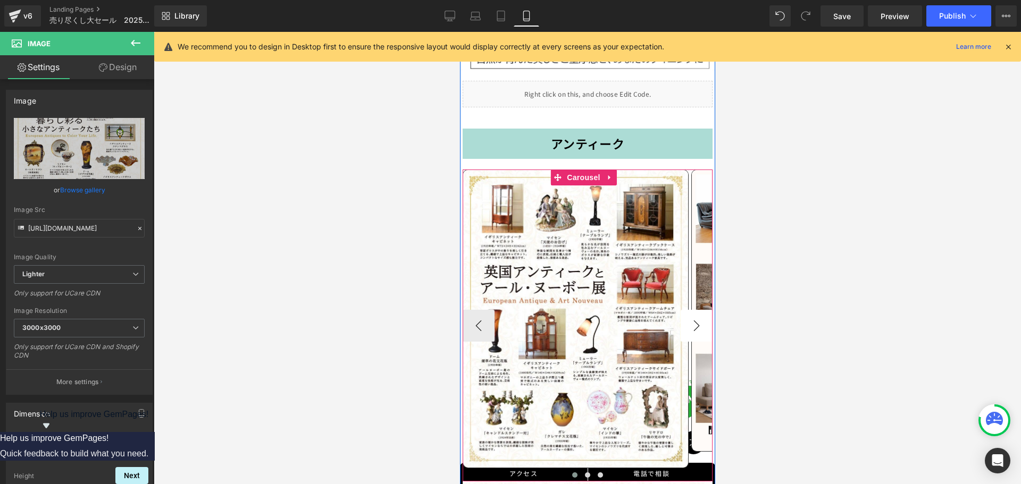
click at [690, 310] on button "›" at bounding box center [696, 326] width 32 height 32
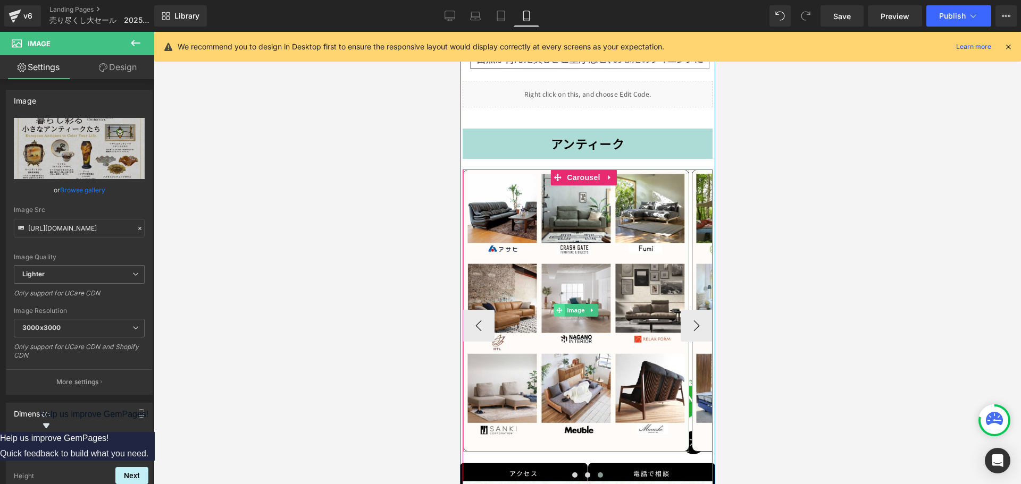
click at [555, 304] on span at bounding box center [559, 310] width 11 height 13
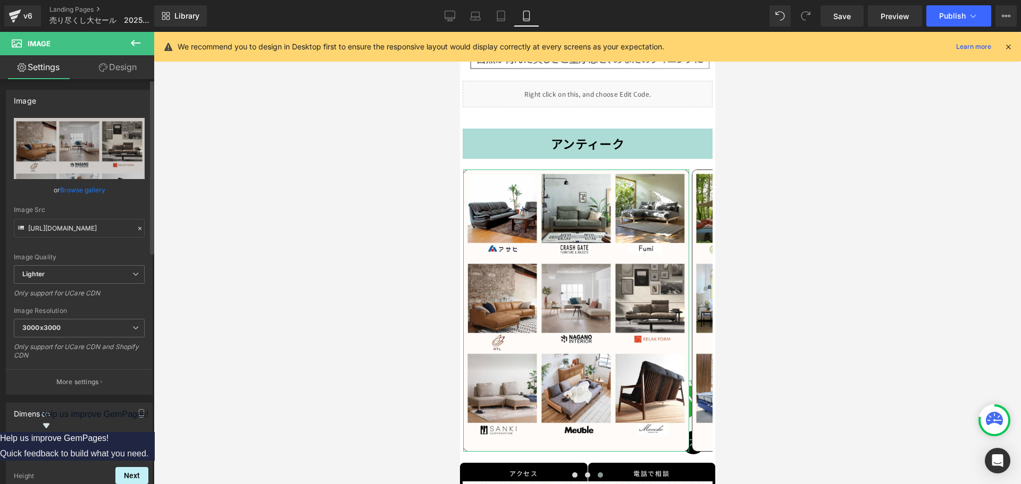
click at [136, 228] on icon at bounding box center [139, 228] width 7 height 7
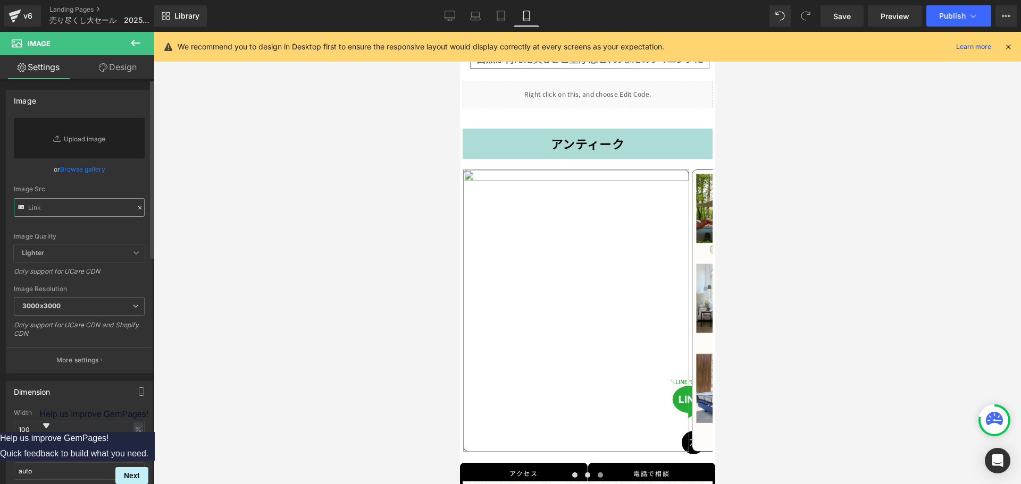
click at [96, 212] on input "text" at bounding box center [79, 207] width 131 height 19
paste input "[URL][DOMAIN_NAME]"
type input "[URL][DOMAIN_NAME]"
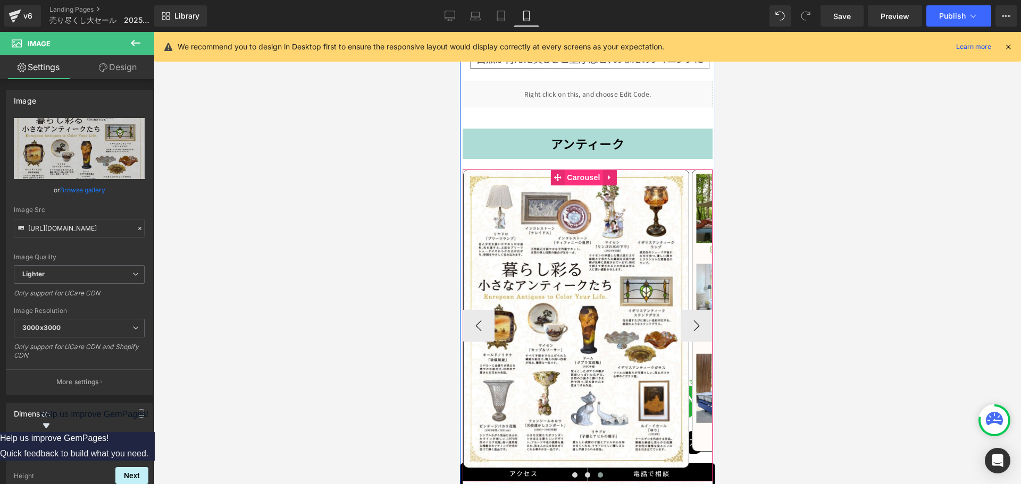
click at [575, 170] on span "Carousel" at bounding box center [583, 178] width 38 height 16
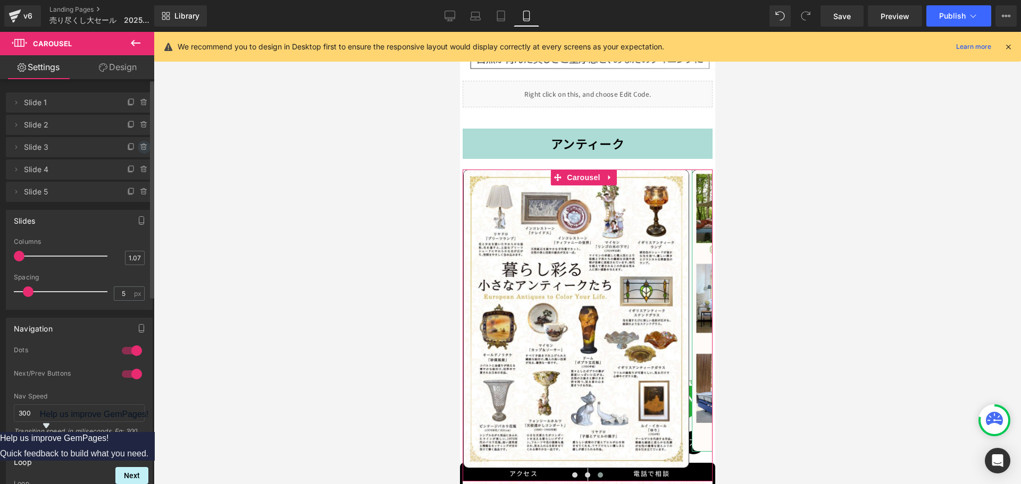
click at [140, 145] on icon at bounding box center [143, 145] width 6 height 0
click at [137, 145] on button "Delete" at bounding box center [132, 148] width 33 height 14
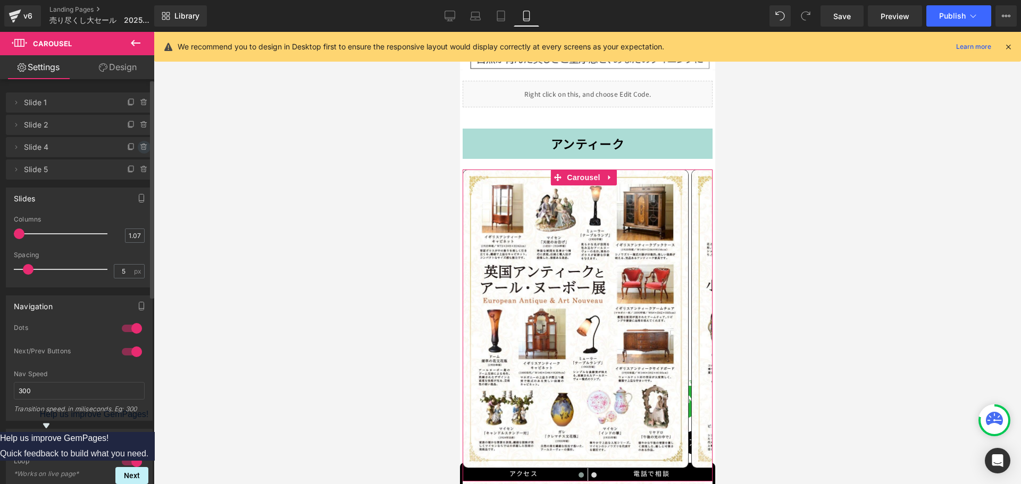
click at [140, 145] on icon at bounding box center [143, 145] width 6 height 0
click at [138, 145] on button "Delete" at bounding box center [132, 148] width 33 height 14
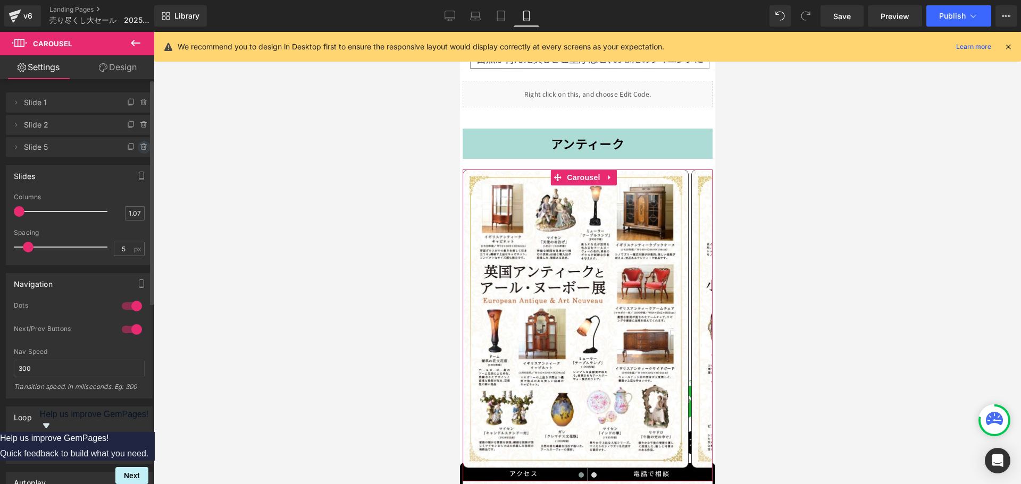
click at [143, 145] on icon at bounding box center [144, 144] width 2 height 1
click at [139, 145] on button "Delete" at bounding box center [132, 148] width 33 height 14
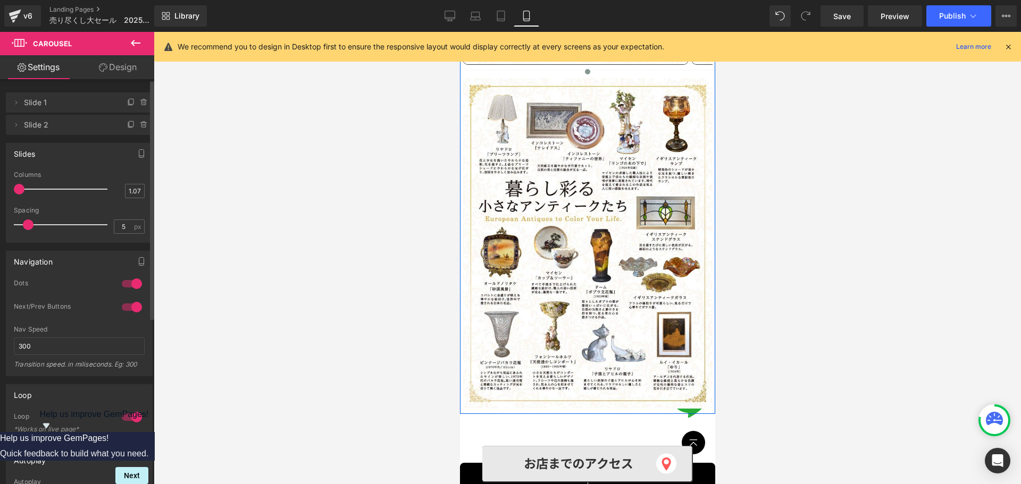
scroll to position [4418, 0]
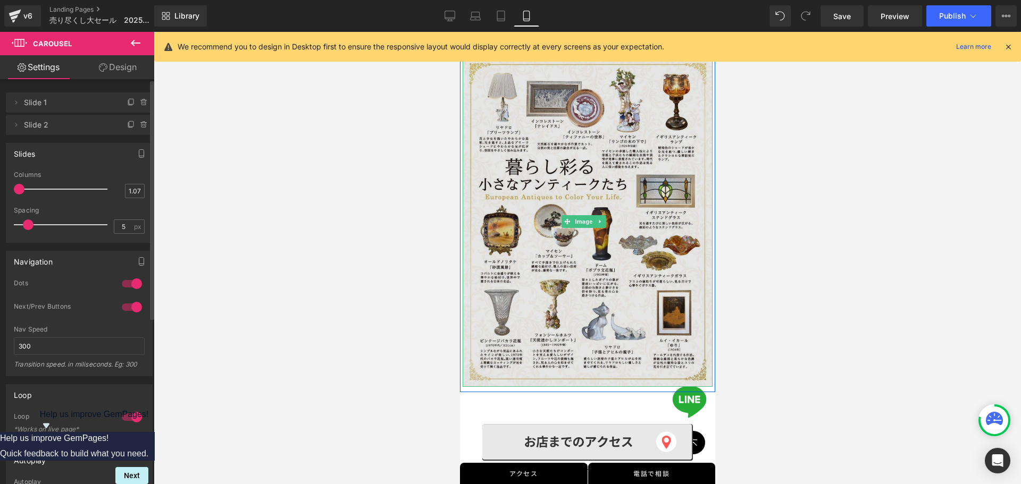
click at [591, 166] on img at bounding box center [587, 221] width 250 height 331
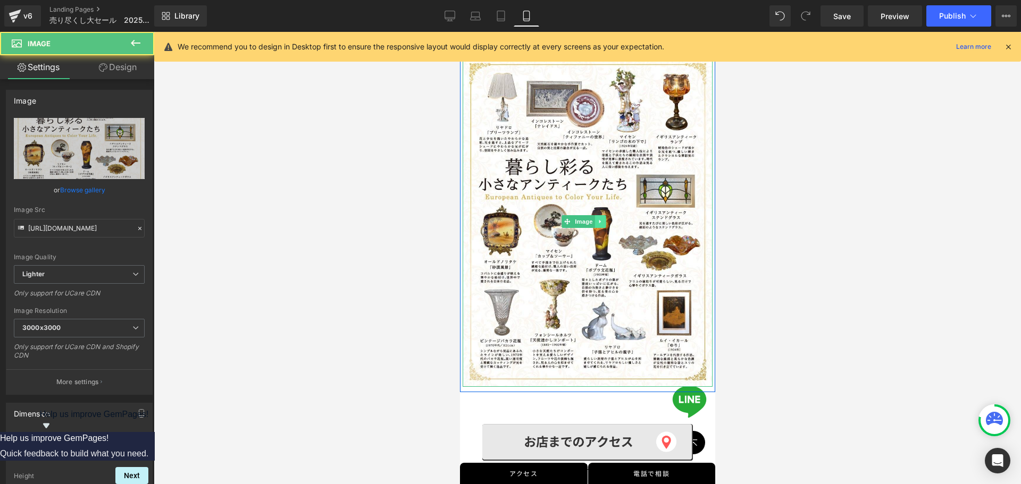
click at [598, 219] on icon at bounding box center [600, 222] width 6 height 6
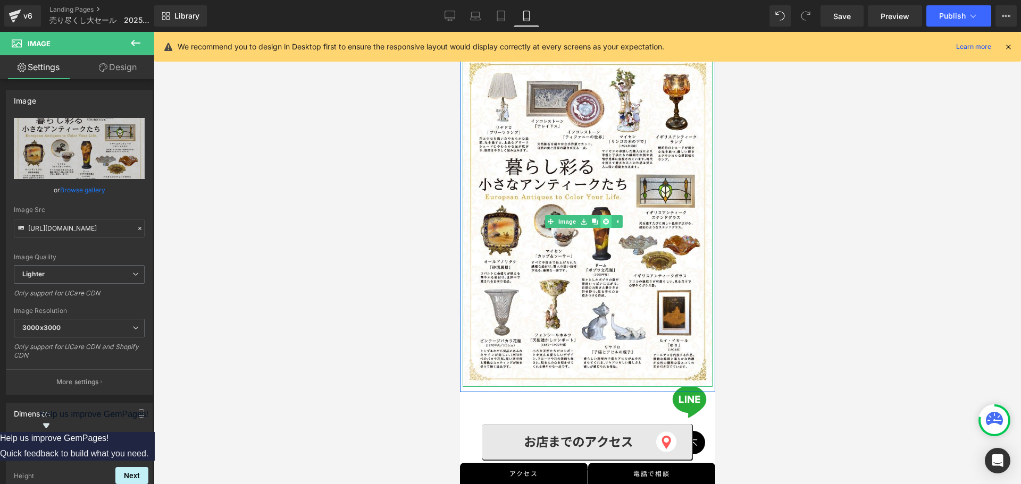
click at [606, 219] on icon at bounding box center [605, 222] width 6 height 6
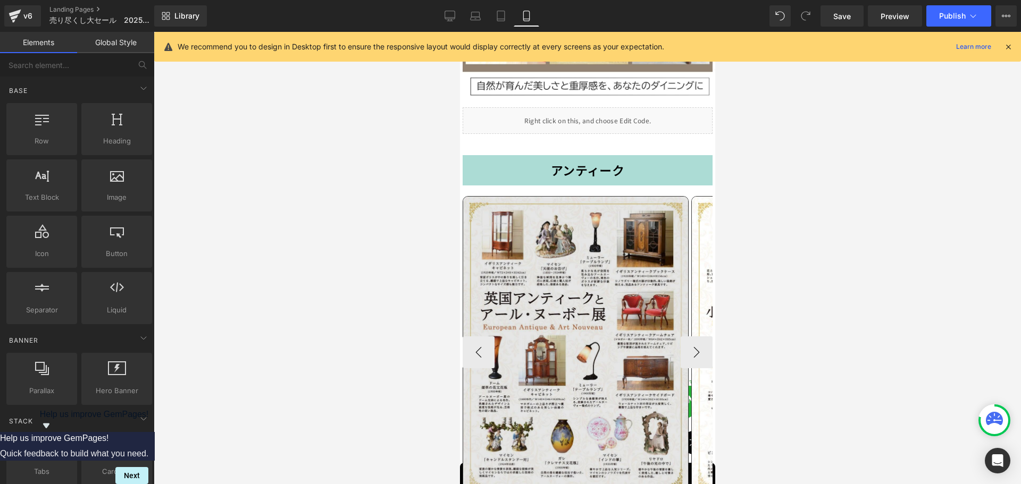
scroll to position [3939, 0]
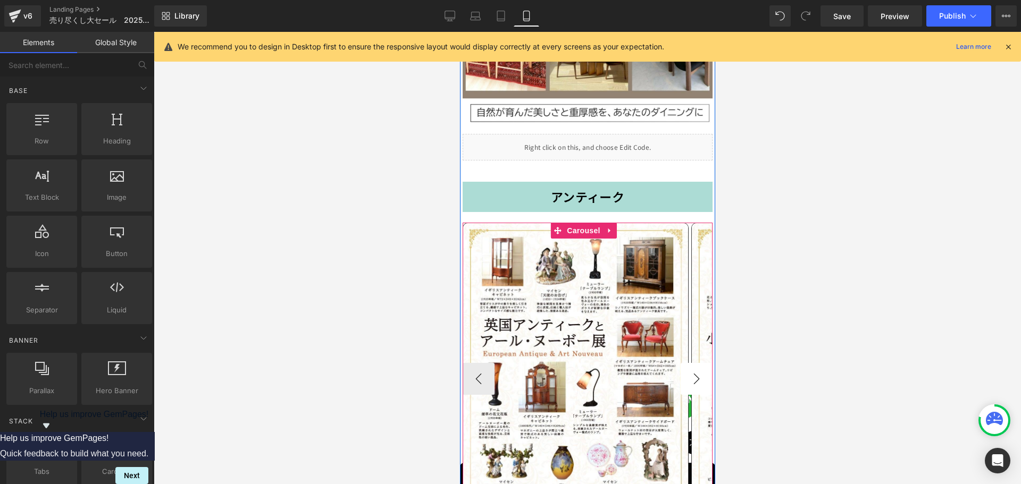
click at [682, 363] on button "›" at bounding box center [696, 379] width 32 height 32
click at [689, 363] on button "›" at bounding box center [696, 379] width 32 height 32
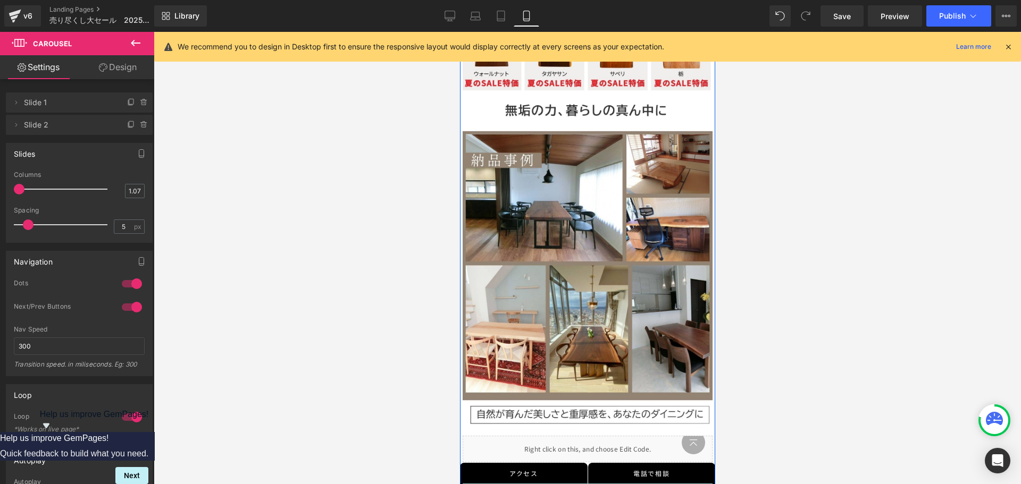
scroll to position [3620, 0]
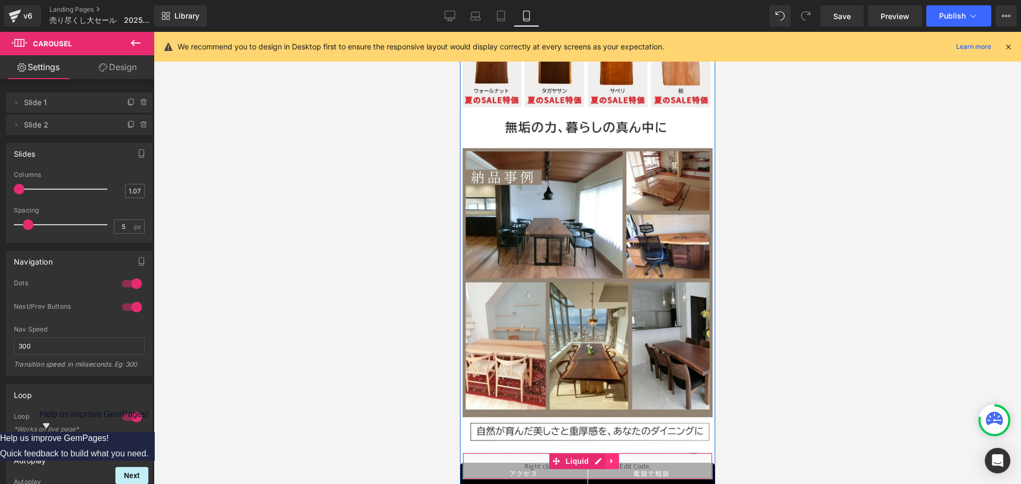
click at [616, 454] on link at bounding box center [612, 462] width 14 height 16
click at [616, 458] on icon at bounding box center [618, 461] width 7 height 7
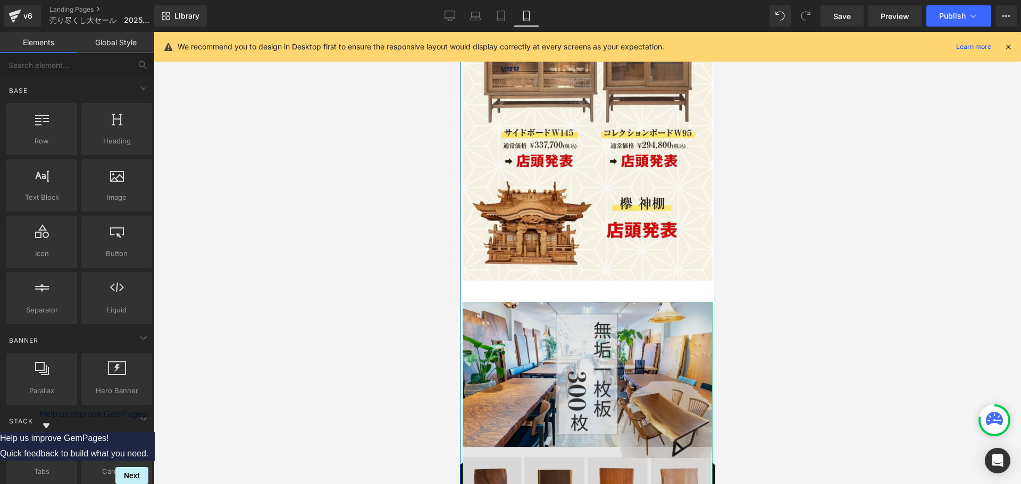
scroll to position [3141, 0]
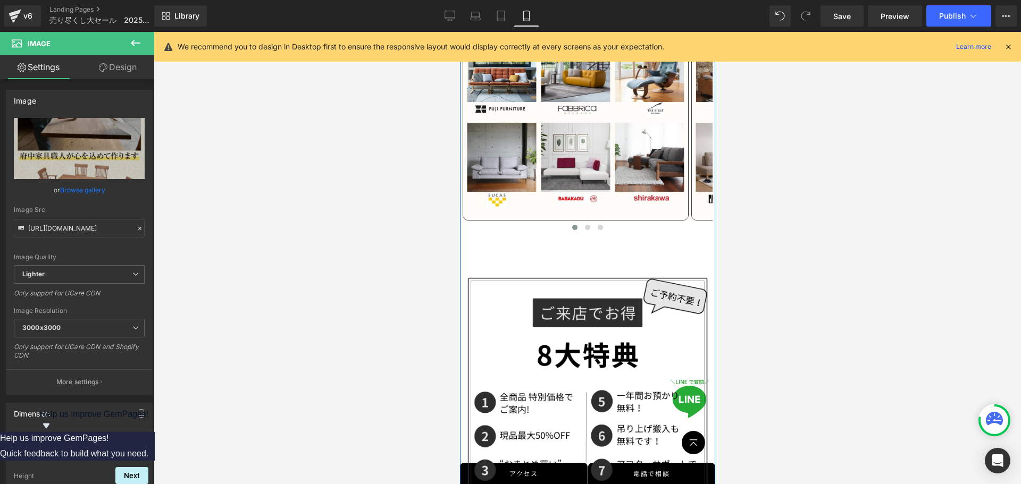
scroll to position [1131, 0]
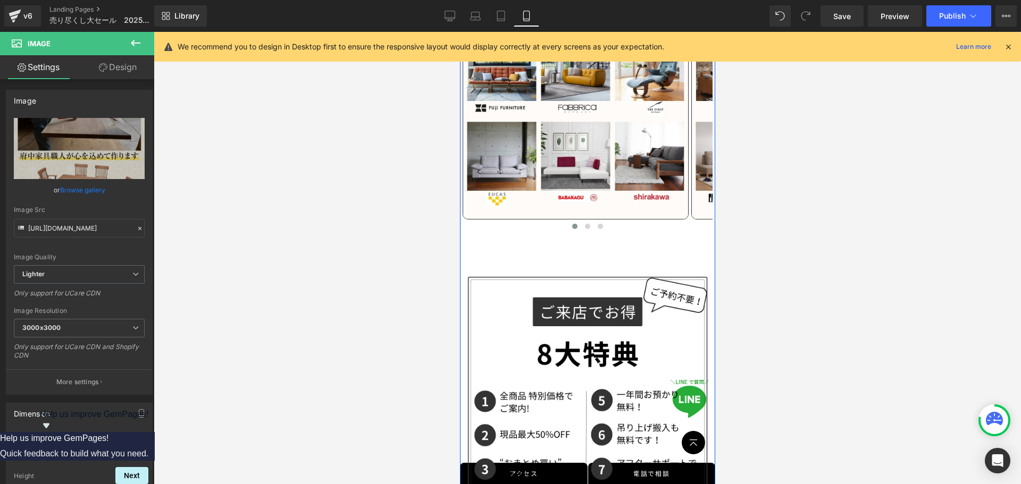
click at [530, 239] on div "特価商品 Heading 約10,000点の商品から 本当に お買い得の商品 です！ Text Block Image Image Image Image I…" at bounding box center [586, 0] width 255 height 1133
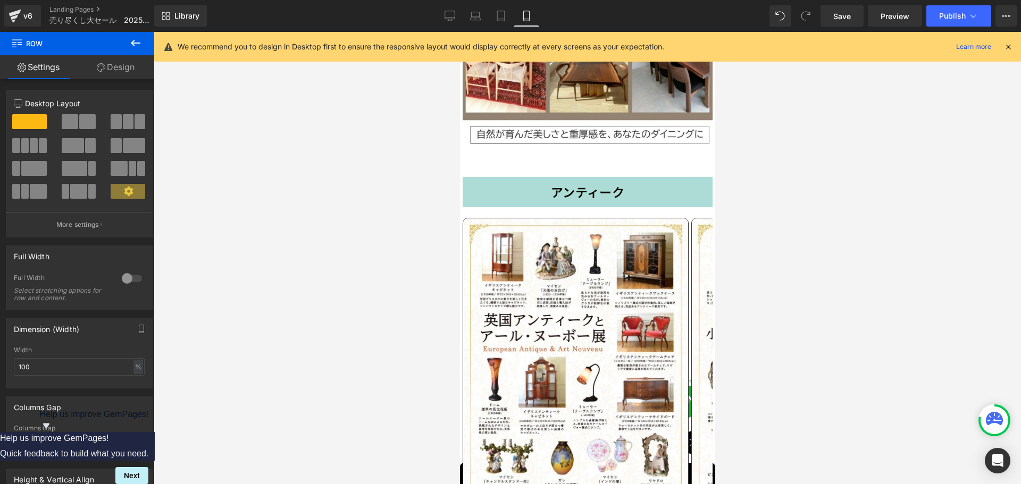
scroll to position [3909, 0]
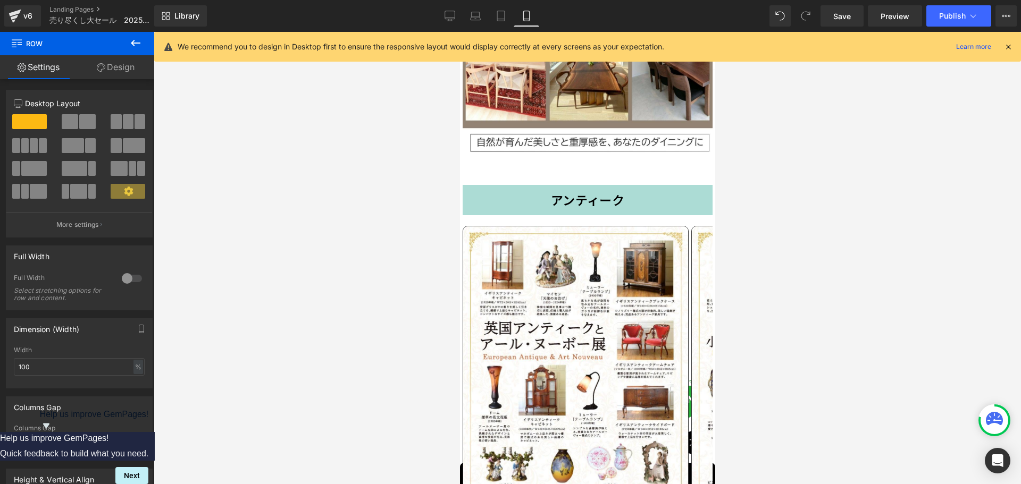
drag, startPoint x: 711, startPoint y: 148, endPoint x: 1191, endPoint y: 357, distance: 523.4
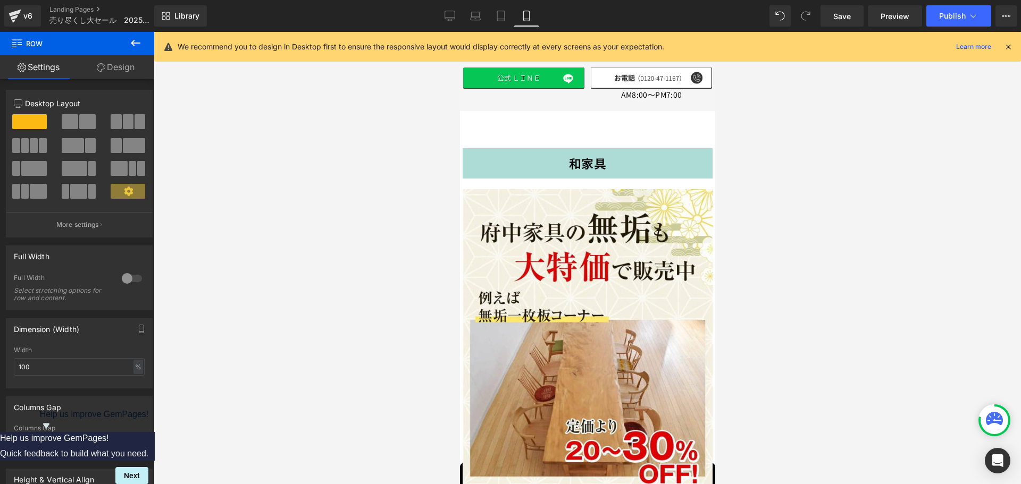
scroll to position [1890, 0]
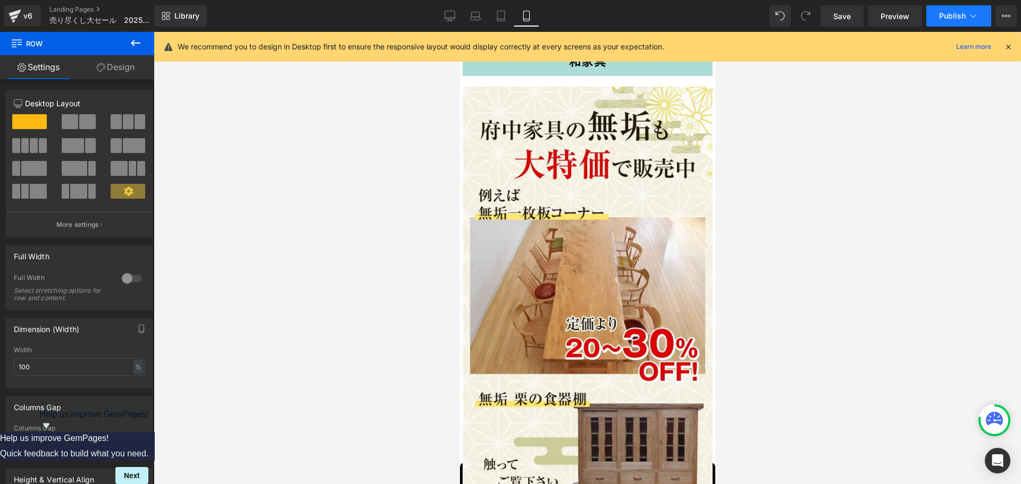
click at [963, 13] on span "Publish" at bounding box center [952, 16] width 27 height 9
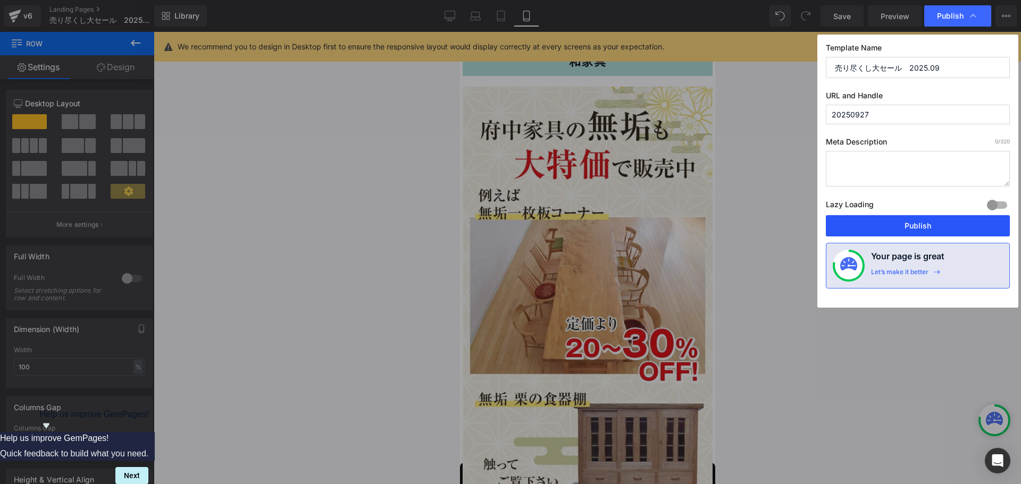
click at [908, 227] on button "Publish" at bounding box center [918, 225] width 184 height 21
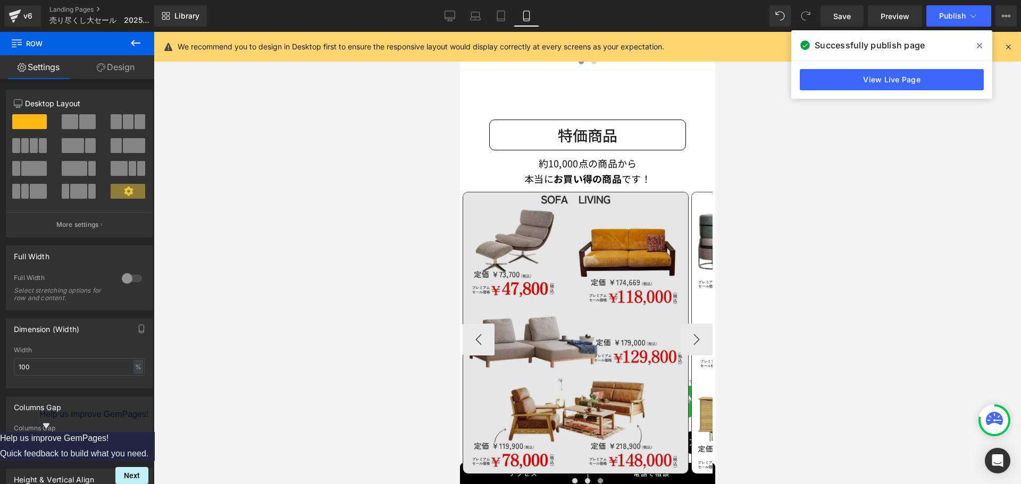
scroll to position [479, 0]
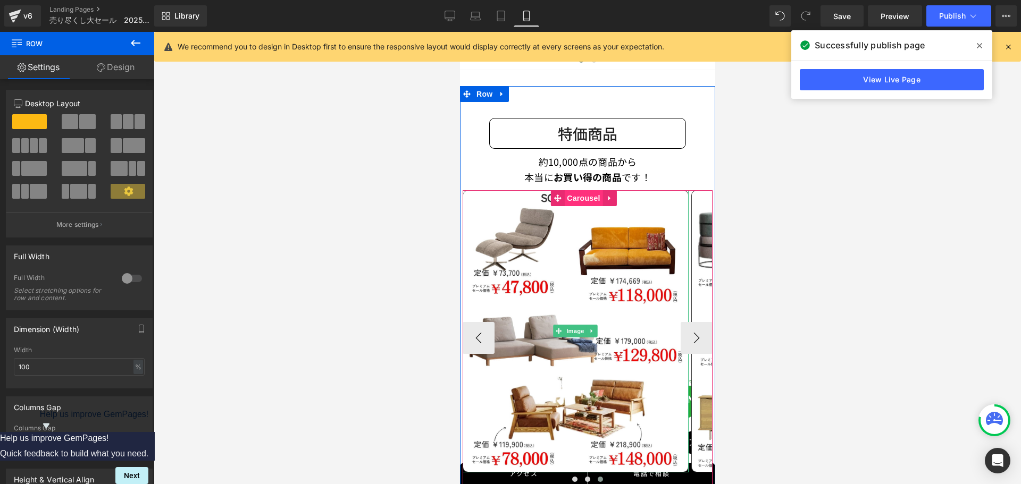
click at [579, 190] on span "Carousel" at bounding box center [583, 198] width 38 height 16
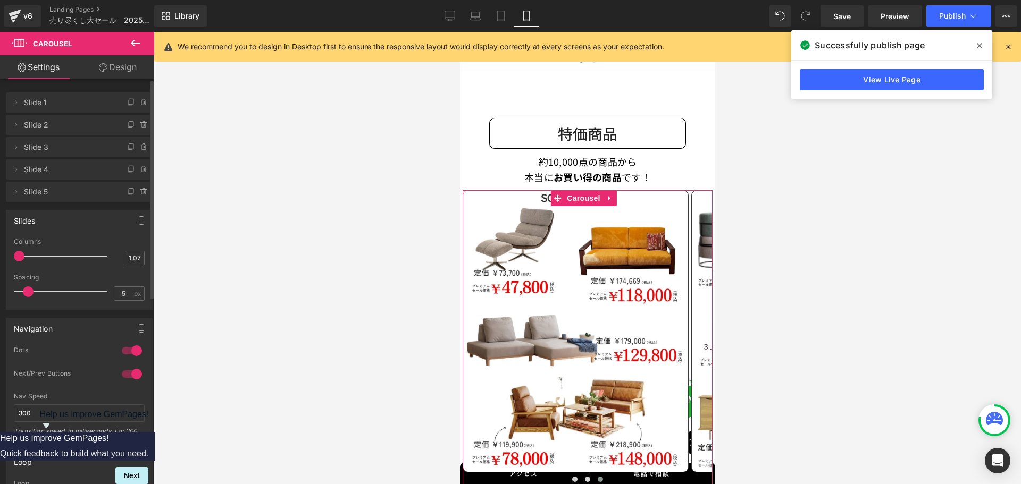
click at [129, 374] on div at bounding box center [132, 374] width 26 height 17
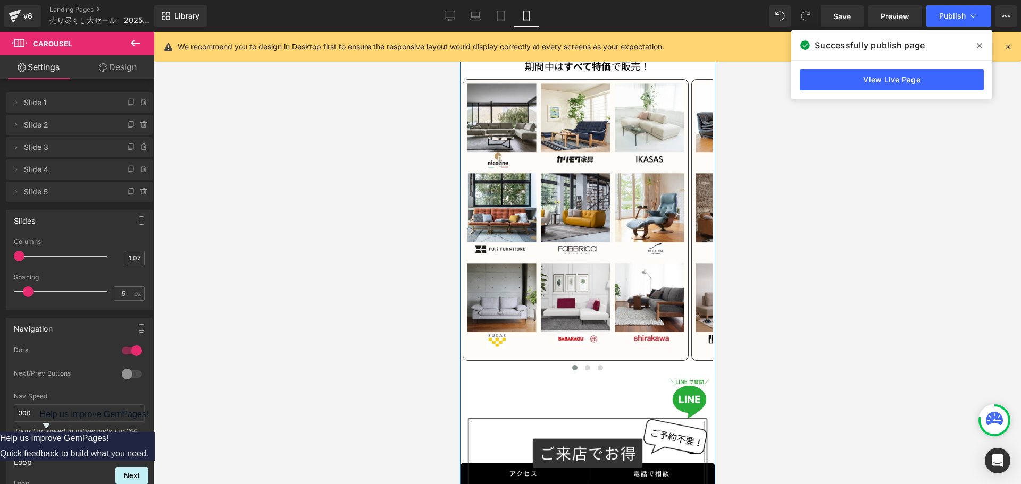
scroll to position [1010, 0]
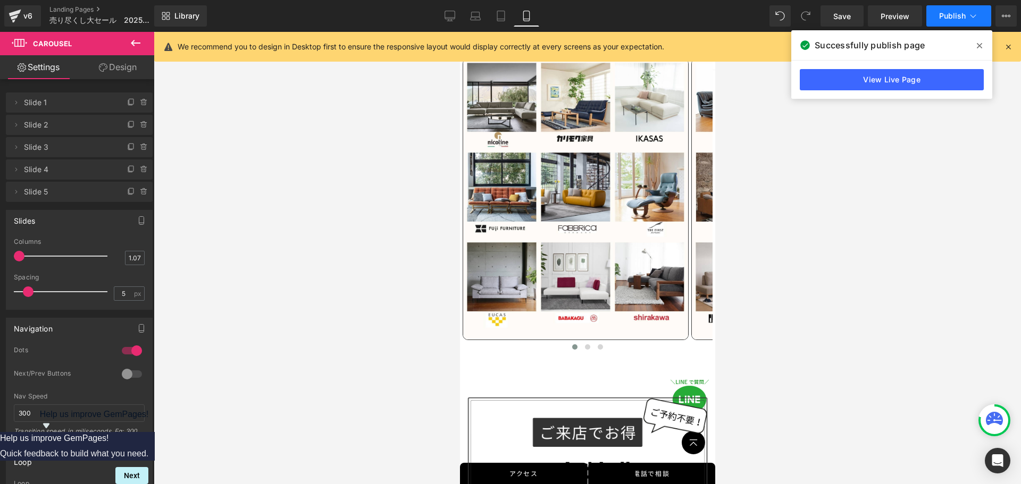
click at [963, 19] on span "Publish" at bounding box center [952, 16] width 27 height 9
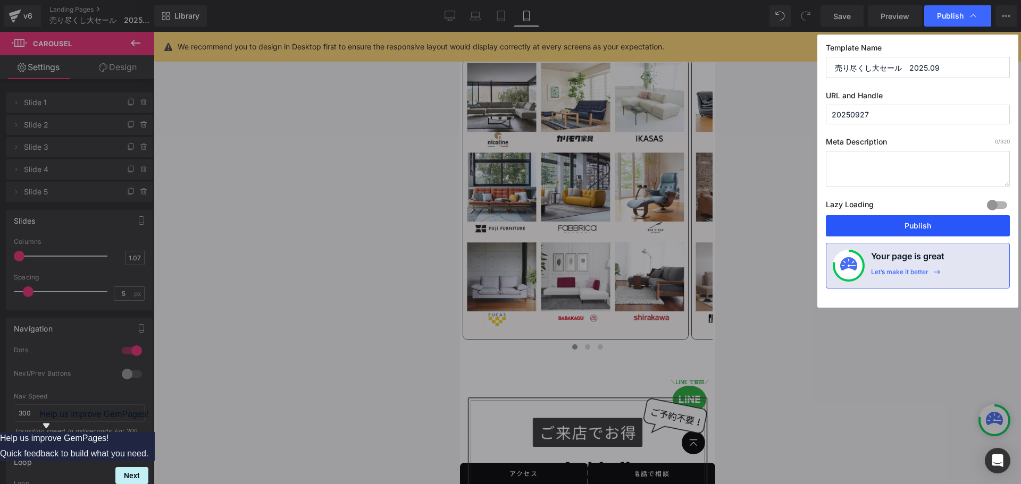
click at [911, 230] on button "Publish" at bounding box center [918, 225] width 184 height 21
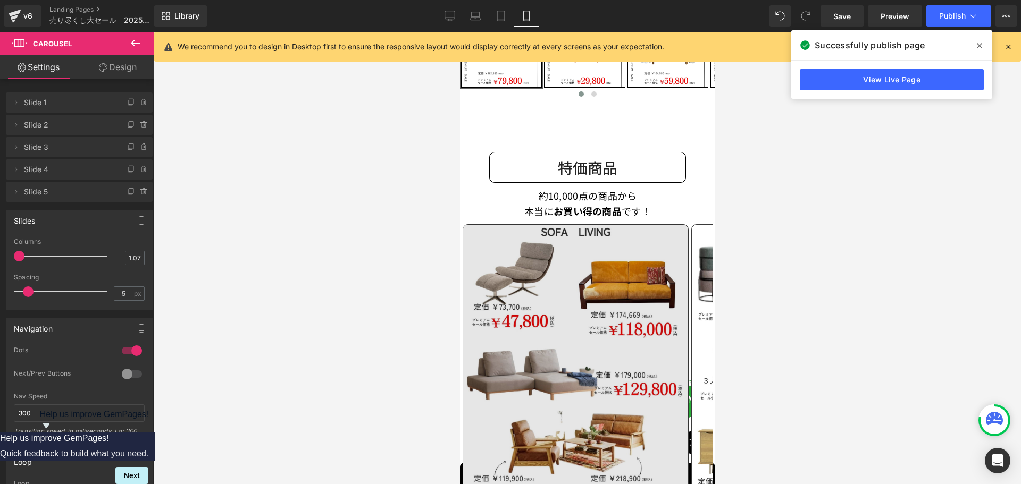
scroll to position [479, 0]
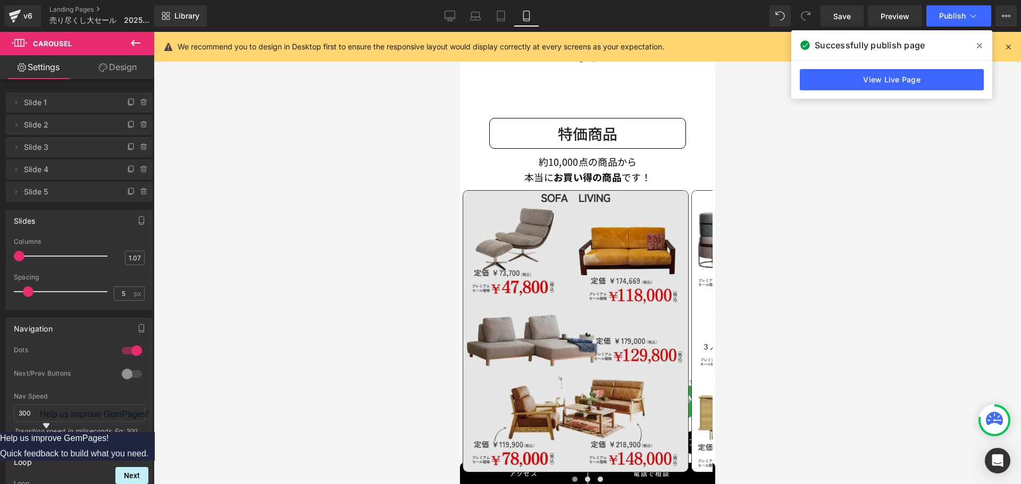
click at [573, 303] on img at bounding box center [575, 331] width 226 height 282
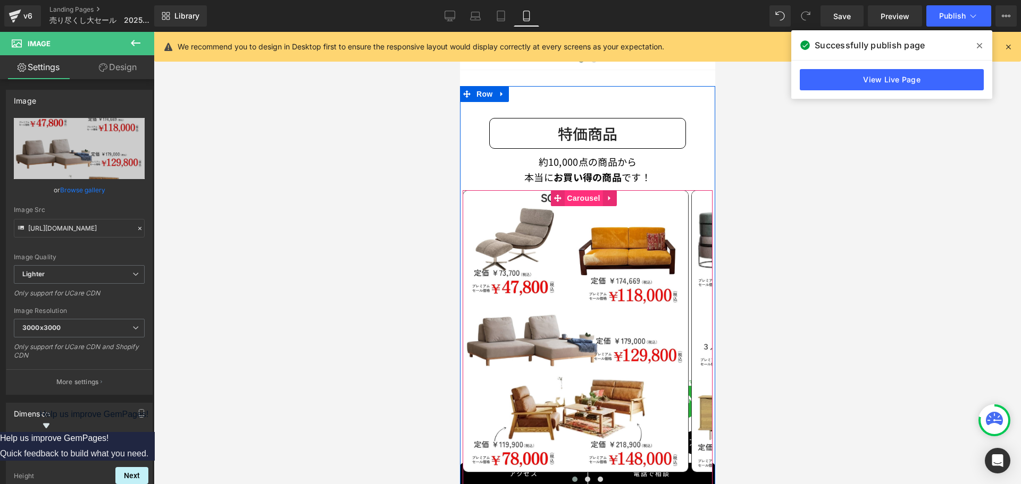
click at [582, 191] on span "Carousel" at bounding box center [583, 198] width 38 height 16
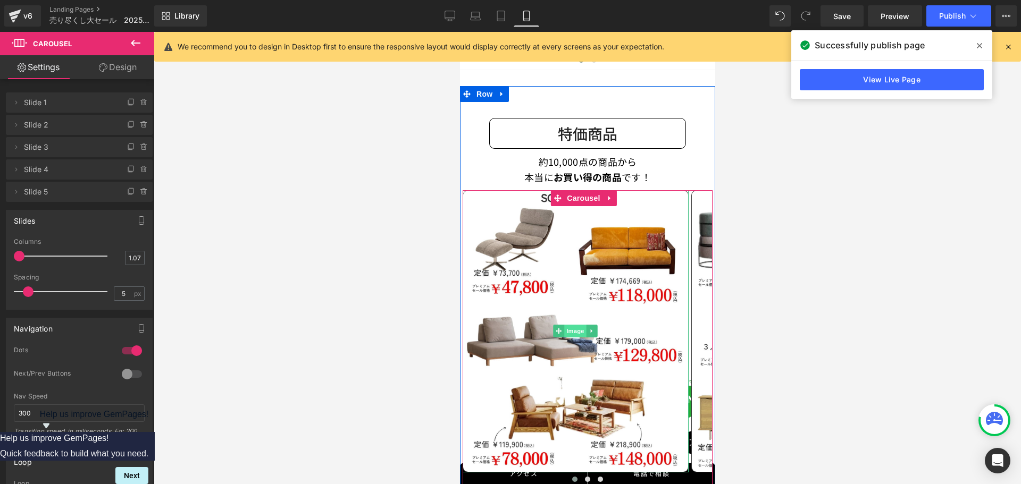
click at [573, 325] on span "Image" at bounding box center [575, 331] width 22 height 13
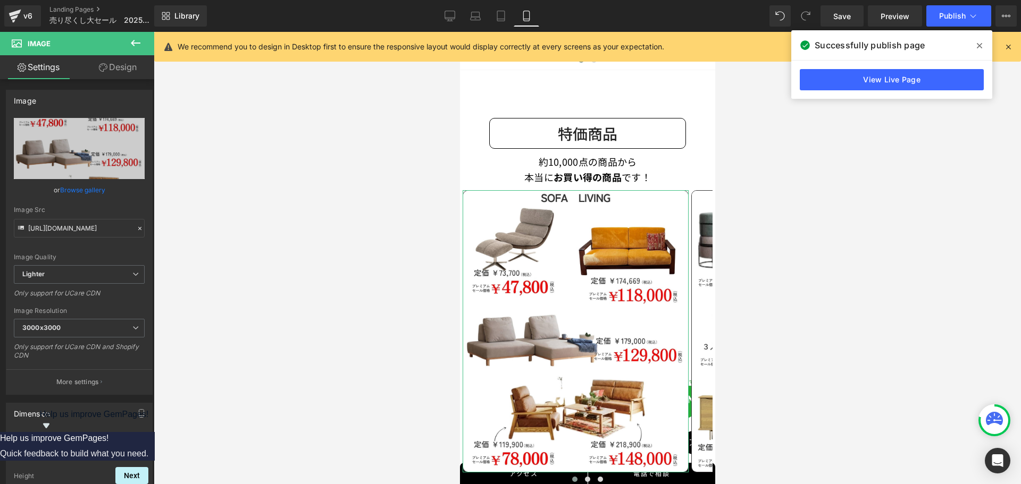
click at [124, 69] on link "Design" at bounding box center [117, 67] width 77 height 24
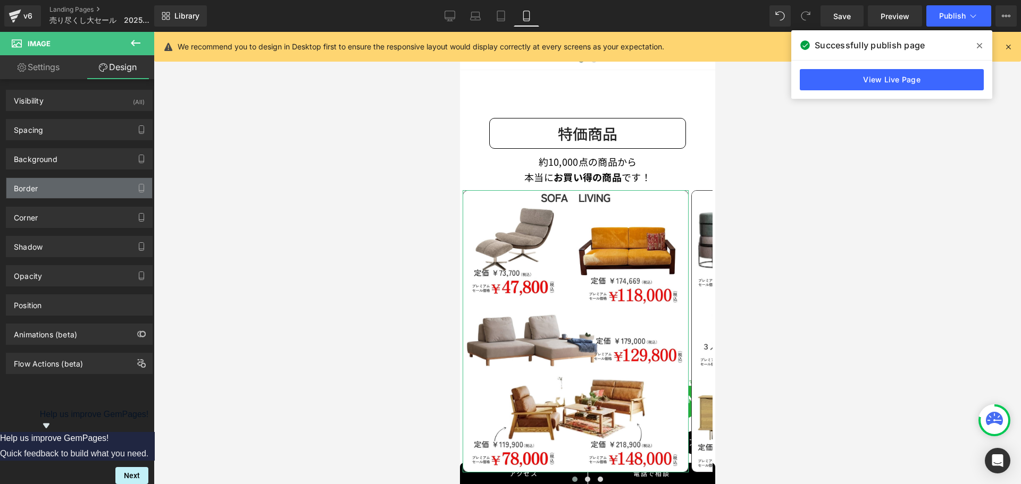
click at [38, 187] on div "Border" at bounding box center [79, 188] width 146 height 20
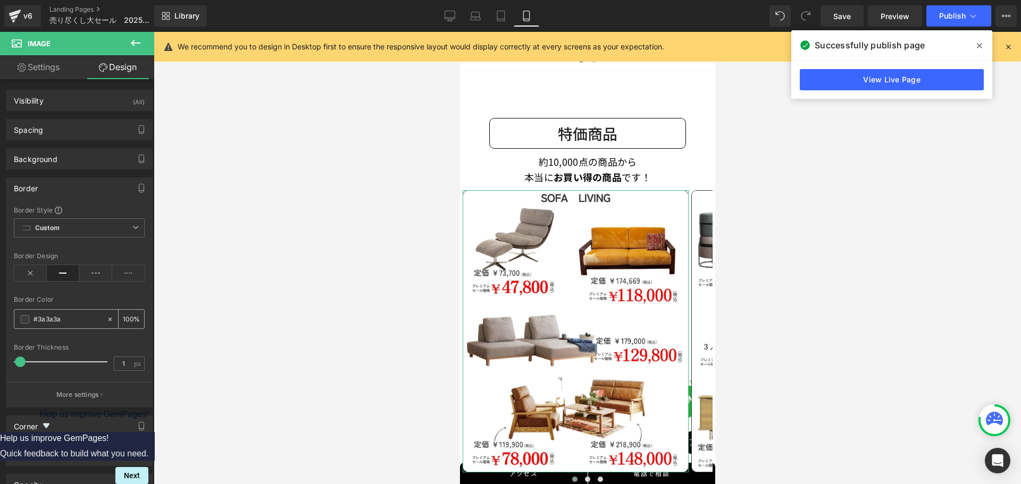
click at [28, 318] on span at bounding box center [25, 319] width 9 height 9
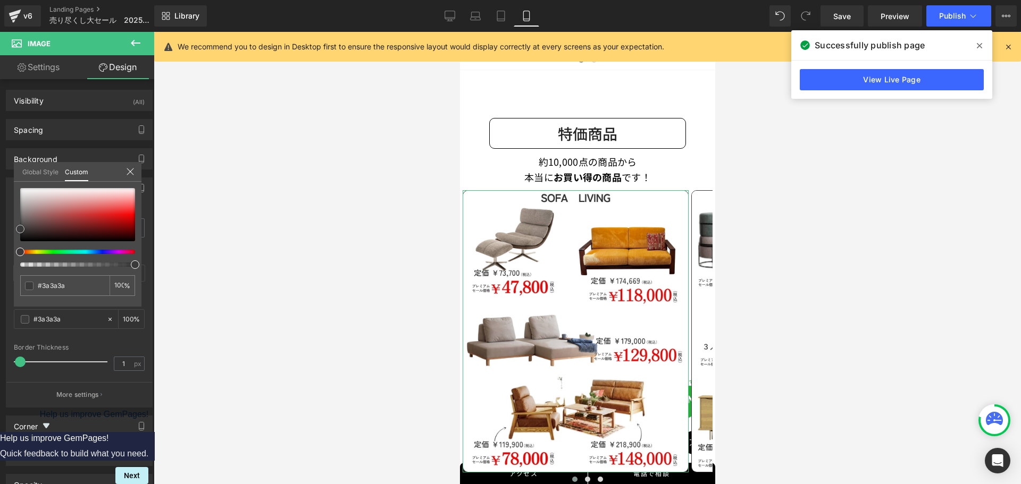
type input "#3d3d3d"
type input "#424242"
type input "#474747"
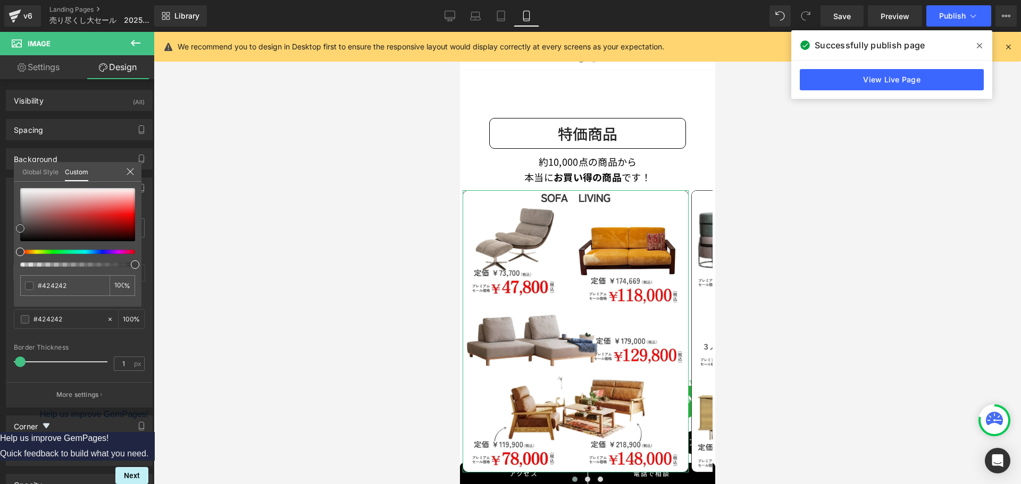
type input "#474747"
type input "#4c4c4c"
type input "#545454"
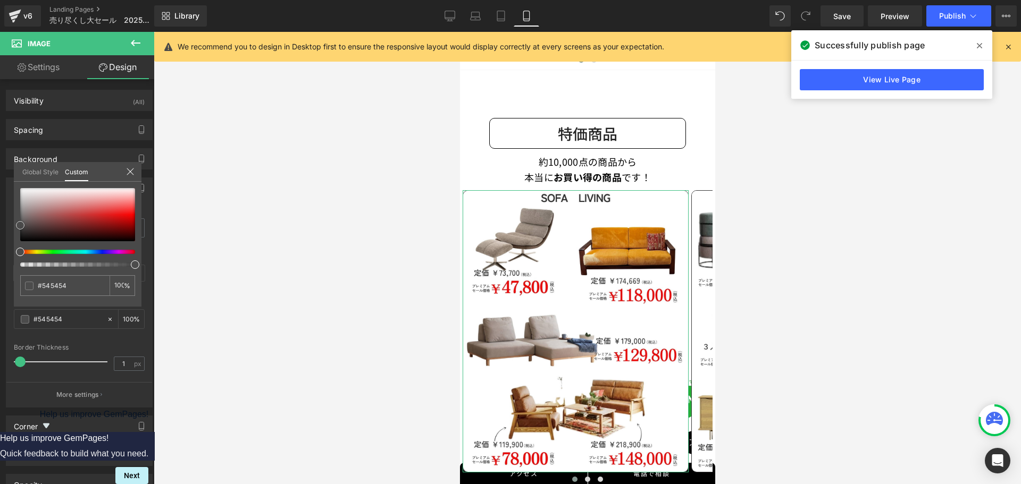
type input "#565656"
type input "#5e5e5e"
type input "#606060"
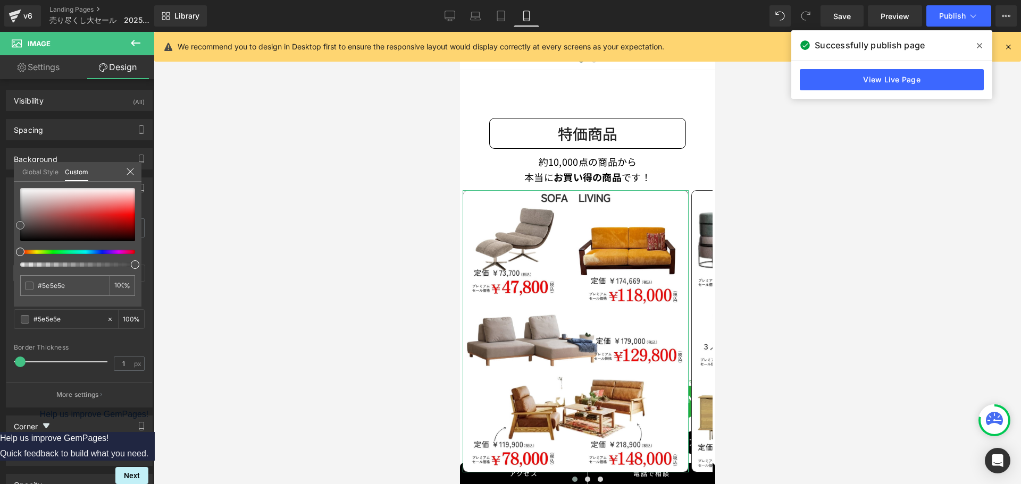
type input "#606060"
drag, startPoint x: 18, startPoint y: 230, endPoint x: 17, endPoint y: 222, distance: 8.0
click at [17, 222] on span at bounding box center [20, 221] width 9 height 9
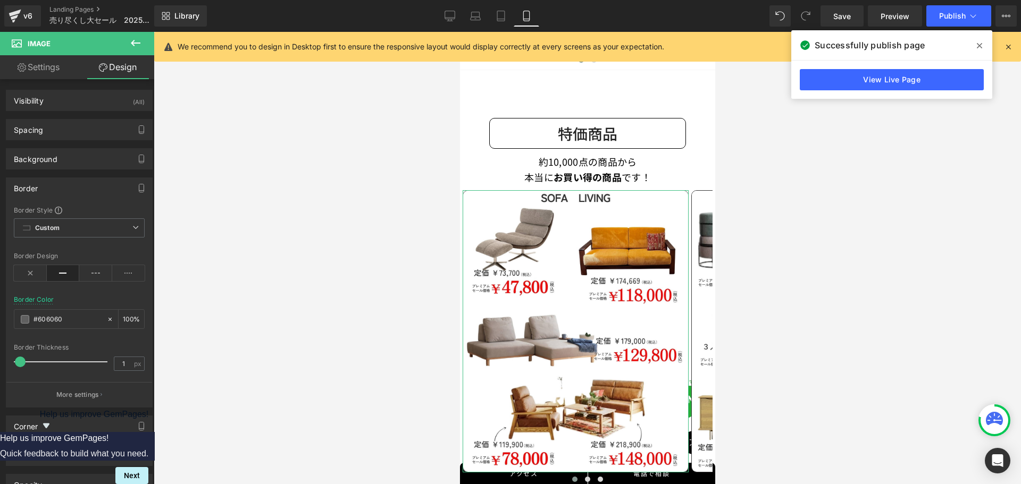
click at [110, 295] on div "Border Style Custom Custom Setup Global Style Custom Setup Global Style solid B…" at bounding box center [79, 307] width 146 height 202
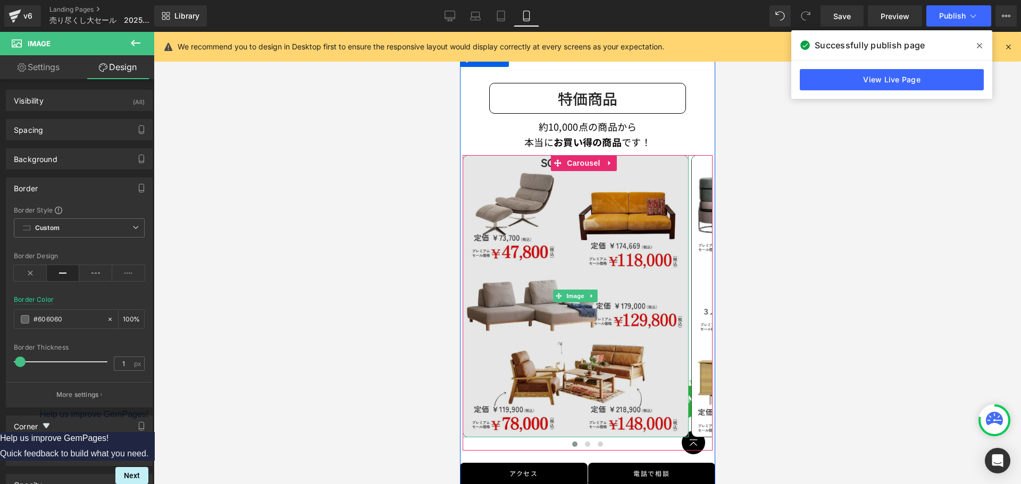
scroll to position [532, 0]
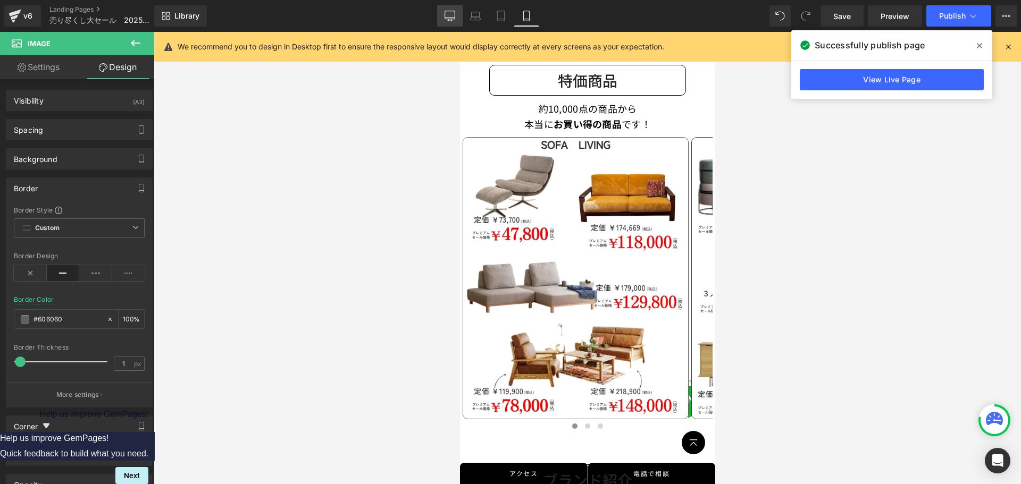
click at [448, 9] on link "Desktop" at bounding box center [450, 15] width 26 height 21
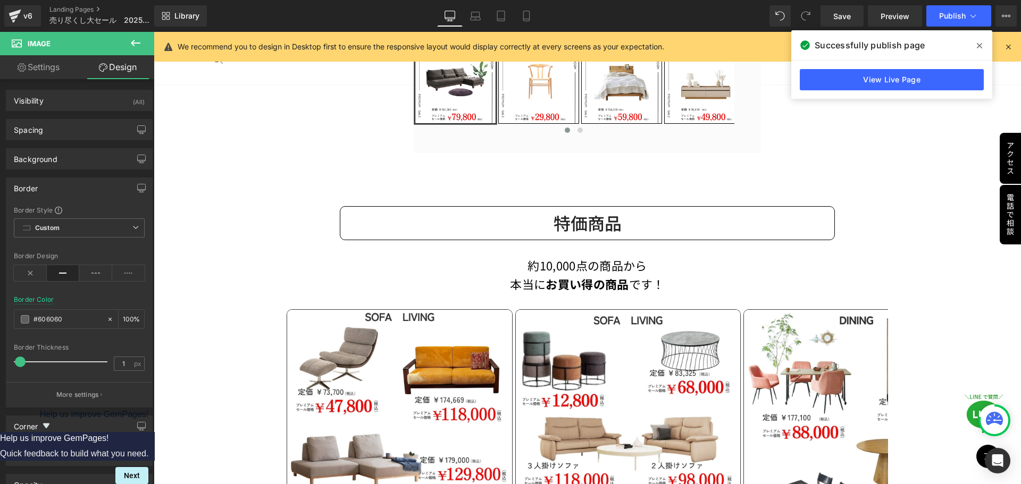
type input "#3a3a3a"
type input "100"
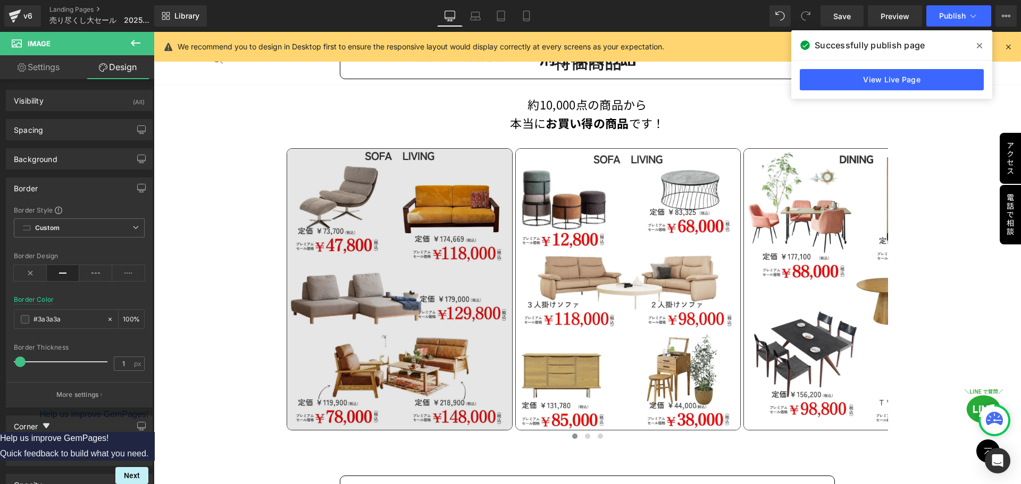
scroll to position [720, 0]
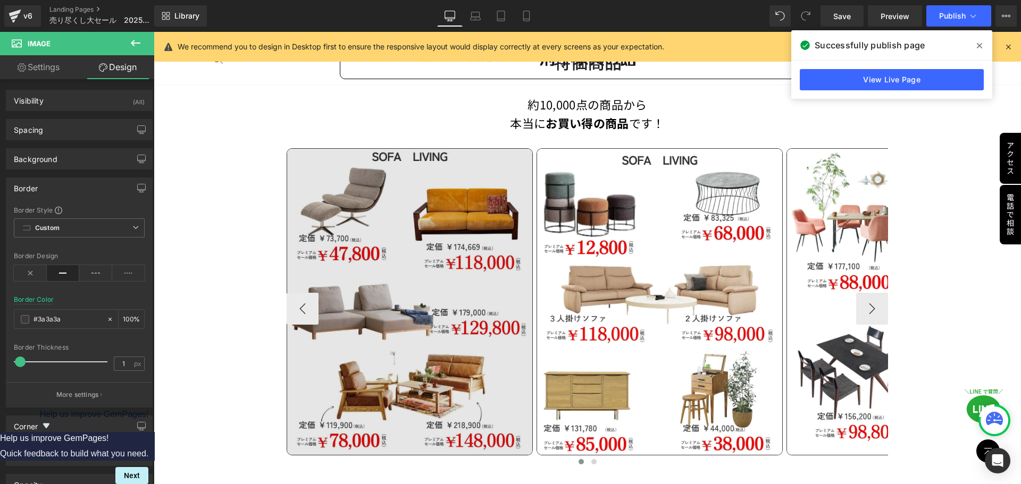
click at [409, 311] on img at bounding box center [410, 301] width 246 height 307
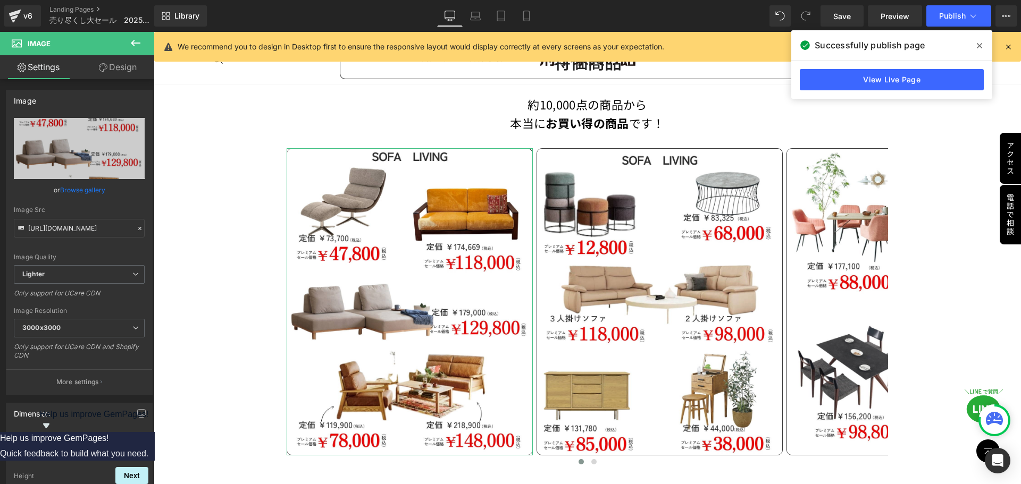
click at [122, 69] on link "Design" at bounding box center [117, 67] width 77 height 24
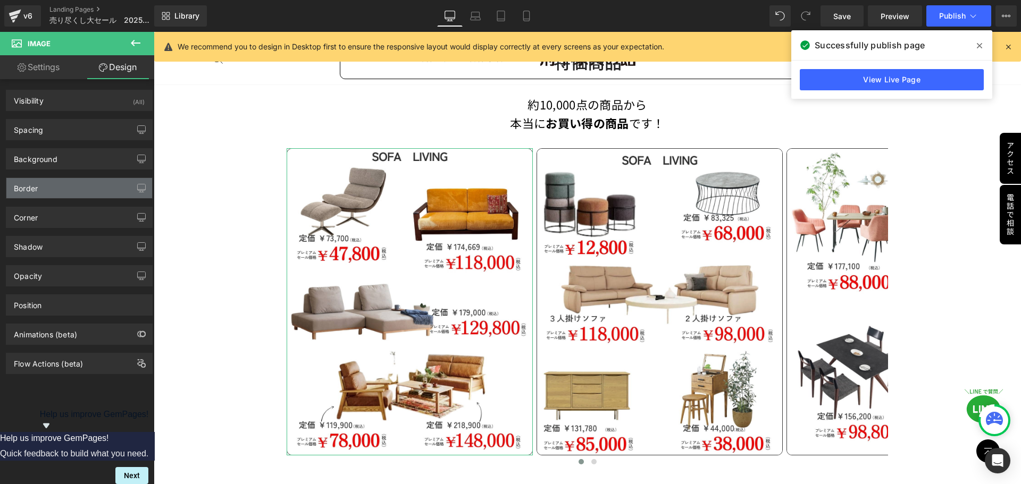
click at [79, 191] on div "Border" at bounding box center [79, 188] width 146 height 20
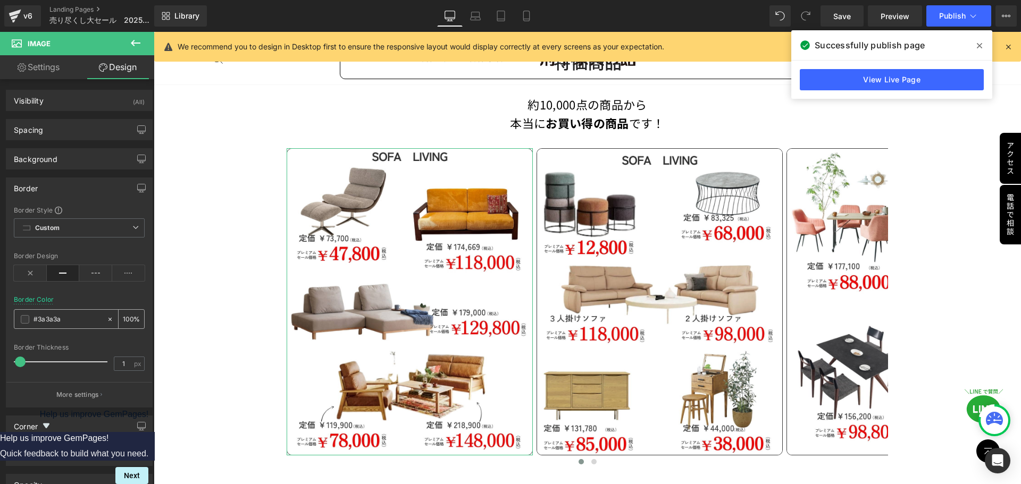
click at [68, 318] on input "#3a3a3a" at bounding box center [67, 320] width 68 height 12
click at [22, 316] on span at bounding box center [25, 319] width 9 height 9
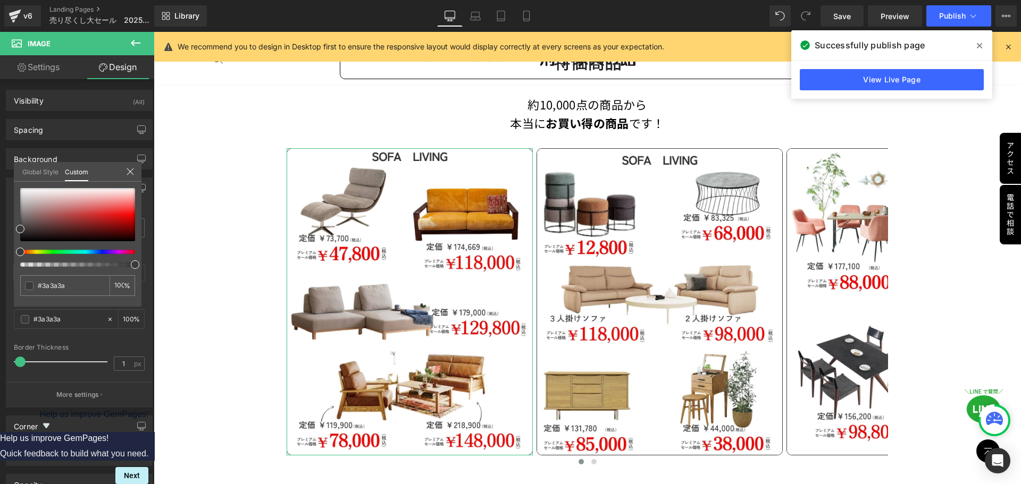
click at [23, 219] on div "#3a3a3a 100 %" at bounding box center [78, 247] width 128 height 119
type input "#6e6767"
type input "#6d6868"
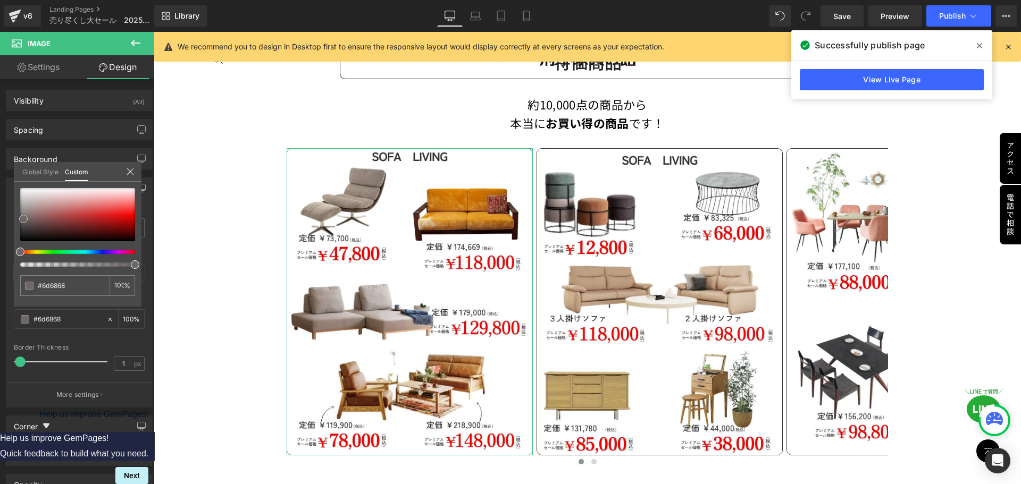
type input "#707070"
type input "#727272"
click at [20, 217] on div at bounding box center [77, 214] width 115 height 53
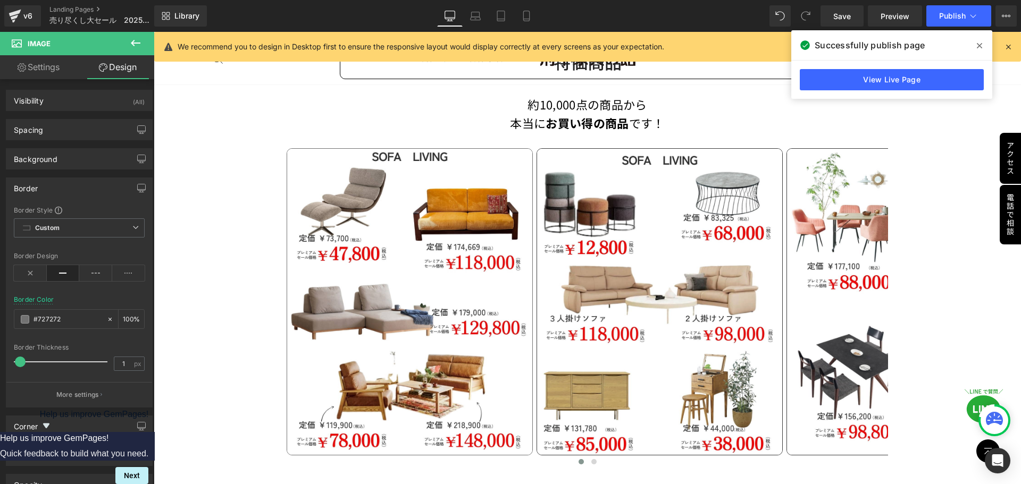
click at [68, 319] on input "#727272" at bounding box center [67, 320] width 68 height 12
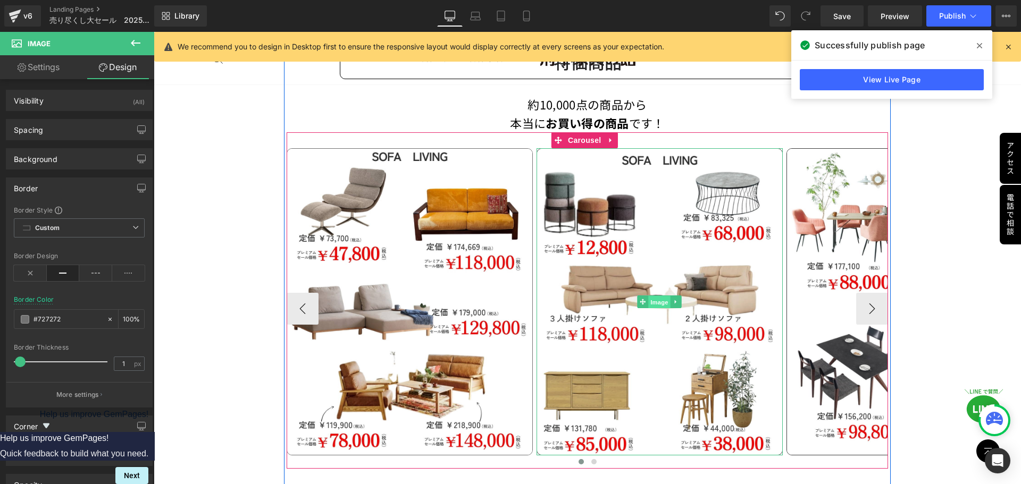
click at [653, 297] on span "Image" at bounding box center [659, 302] width 22 height 13
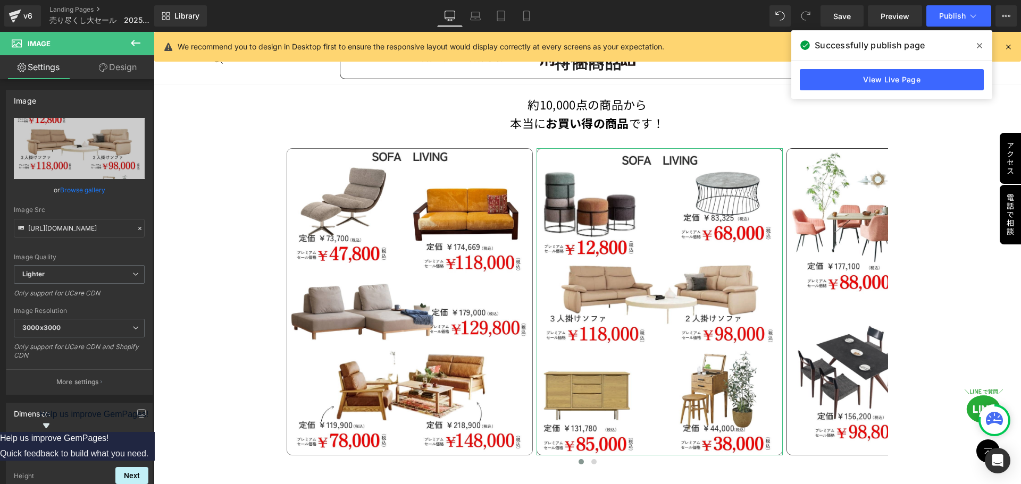
click at [130, 66] on link "Design" at bounding box center [117, 67] width 77 height 24
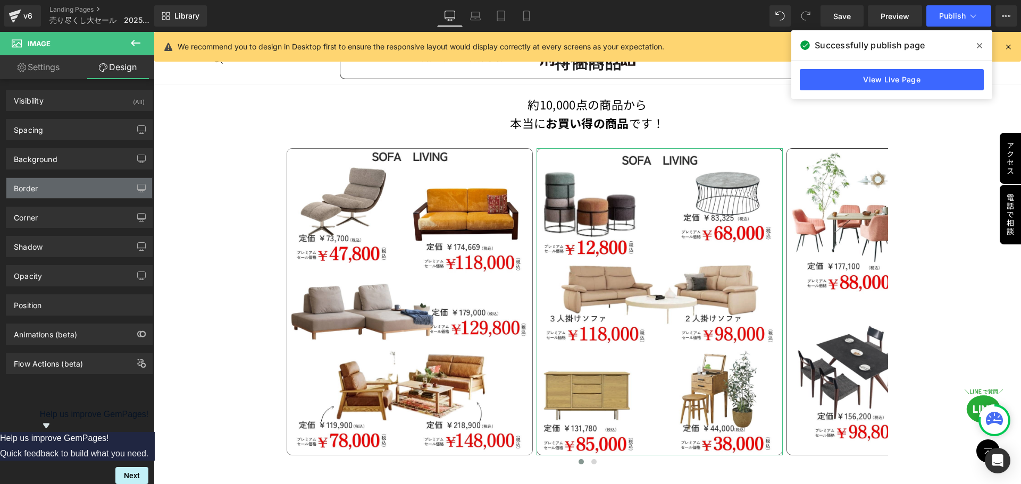
click at [51, 190] on div "Border" at bounding box center [79, 188] width 146 height 20
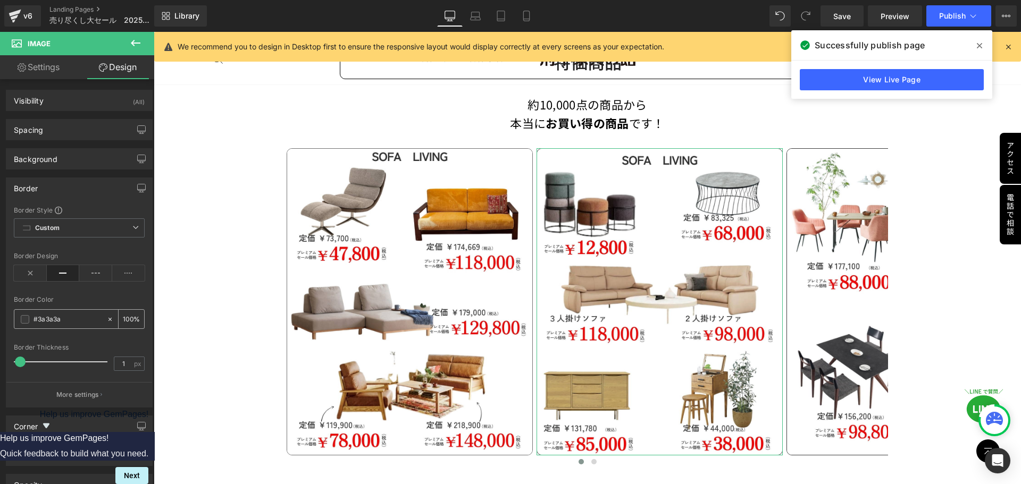
click at [66, 317] on input "#3a3a3a" at bounding box center [67, 320] width 68 height 12
paste input "727272"
type input "#727272"
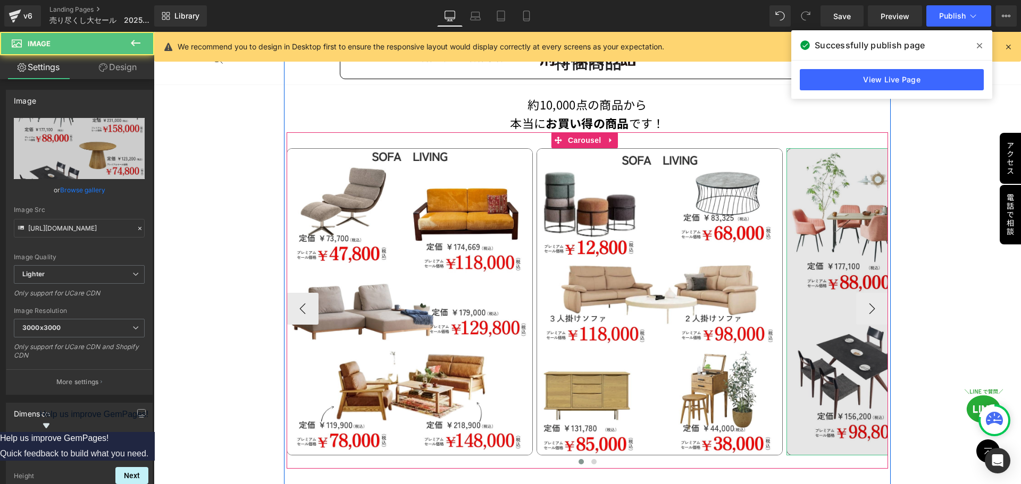
click at [816, 305] on img at bounding box center [909, 301] width 246 height 307
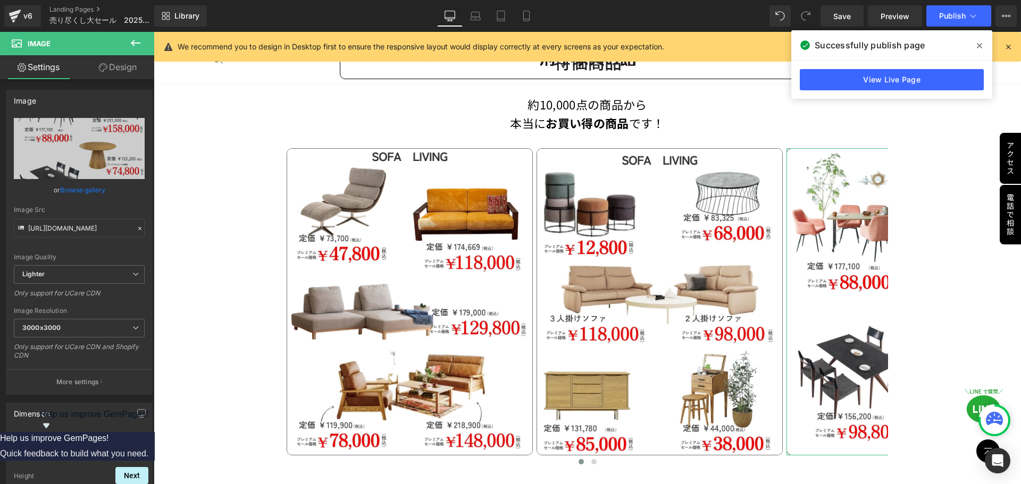
click at [116, 68] on link "Design" at bounding box center [117, 67] width 77 height 24
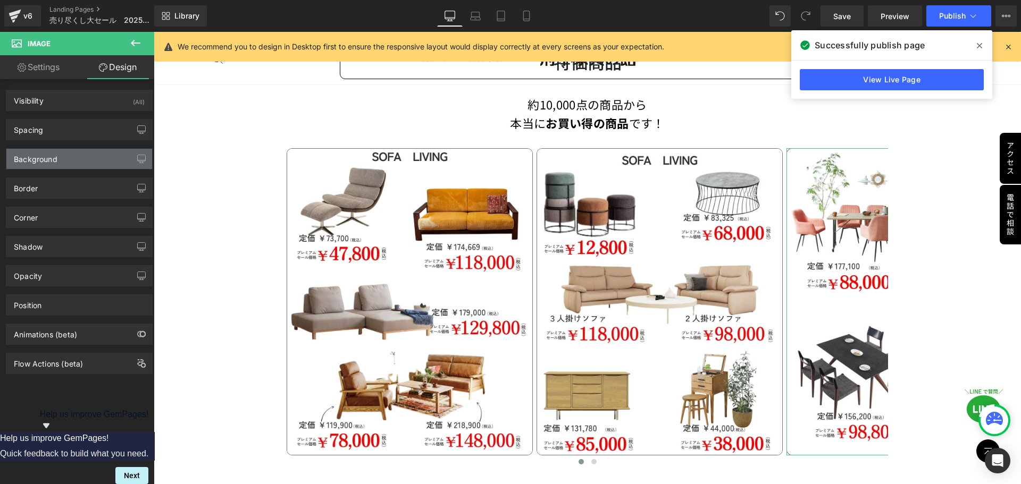
click at [67, 157] on div "Background" at bounding box center [79, 159] width 146 height 20
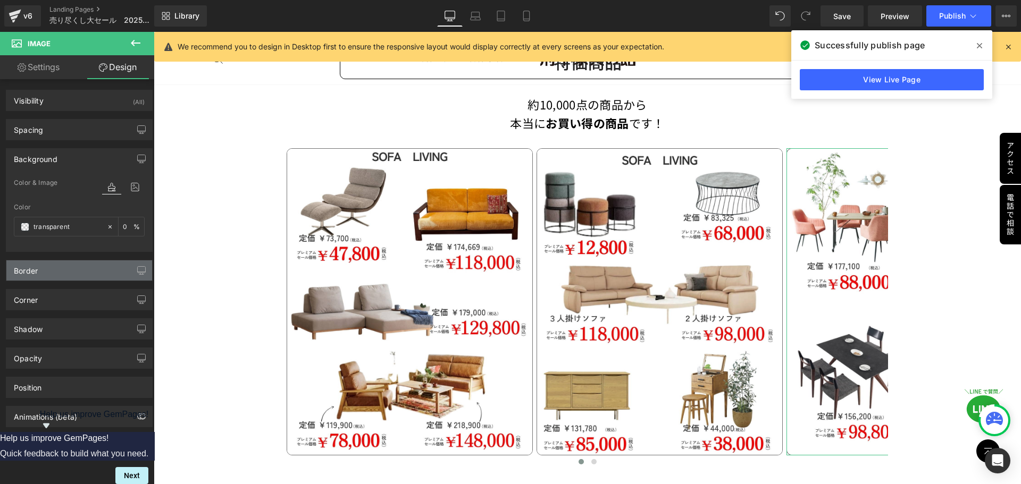
click at [70, 278] on div "Border" at bounding box center [79, 271] width 146 height 20
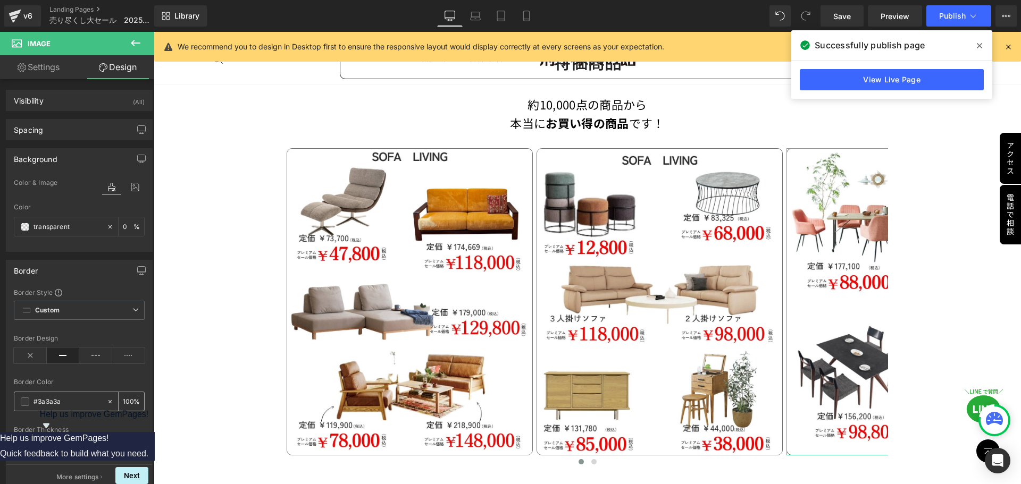
click at [60, 400] on input "#3a3a3a" at bounding box center [67, 402] width 68 height 12
paste input "727272"
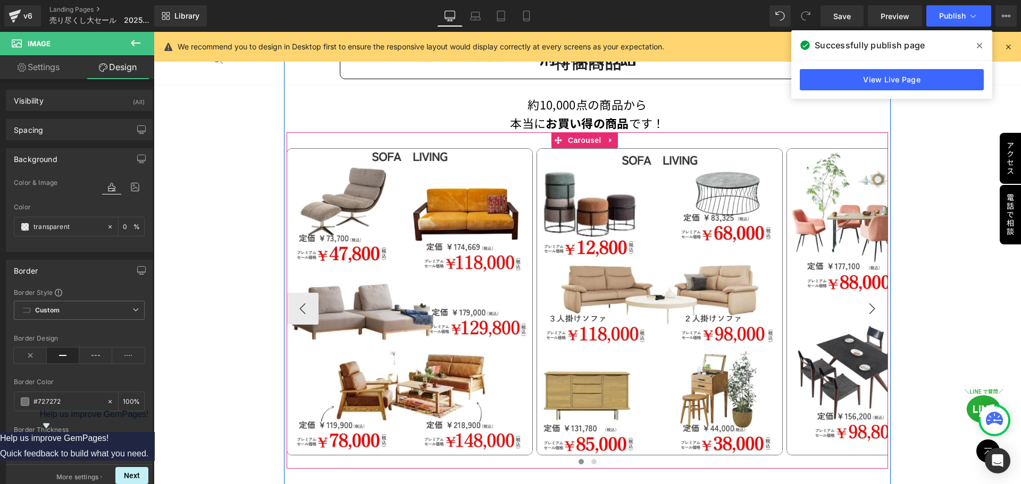
type input "#727272"
click at [868, 308] on button "›" at bounding box center [872, 309] width 32 height 32
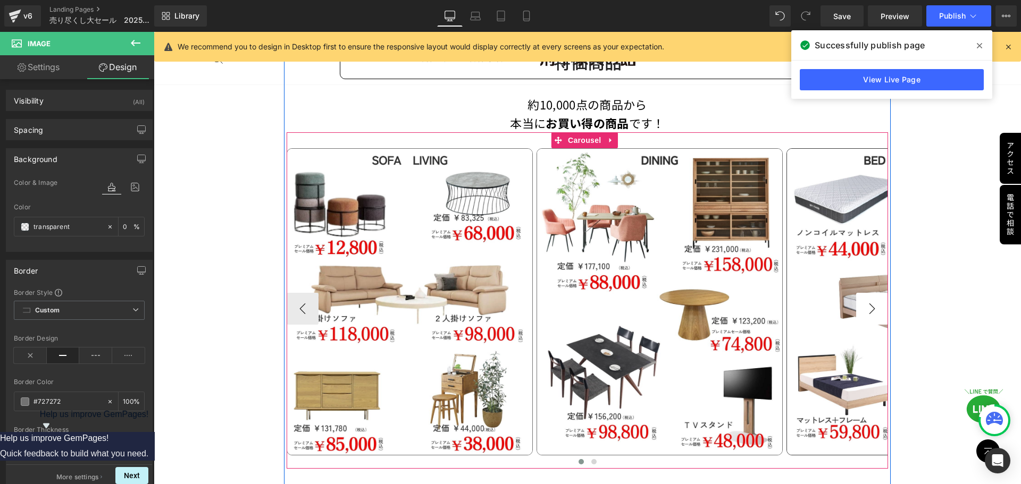
click at [868, 308] on button "›" at bounding box center [872, 309] width 32 height 32
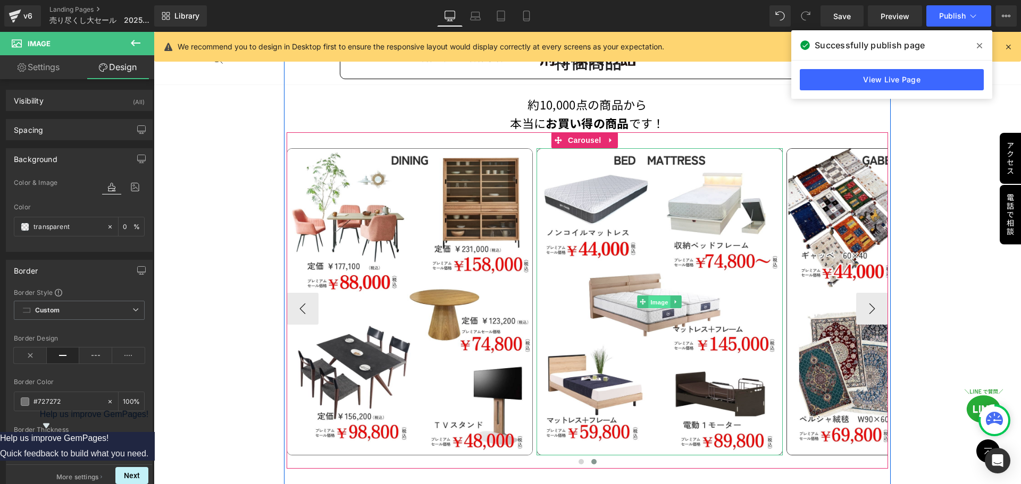
click at [659, 300] on span "Image" at bounding box center [659, 302] width 22 height 13
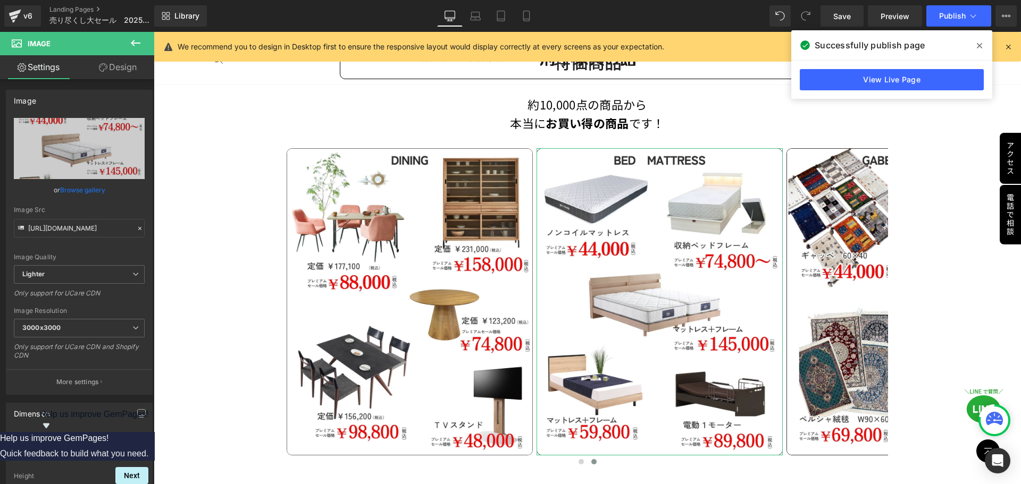
click at [120, 73] on link "Design" at bounding box center [117, 67] width 77 height 24
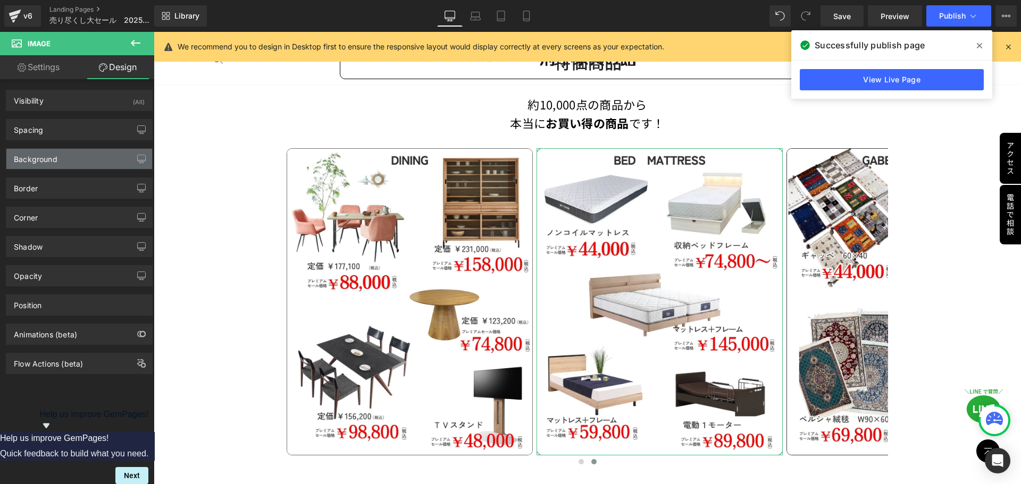
click at [65, 158] on div "Background" at bounding box center [79, 159] width 146 height 20
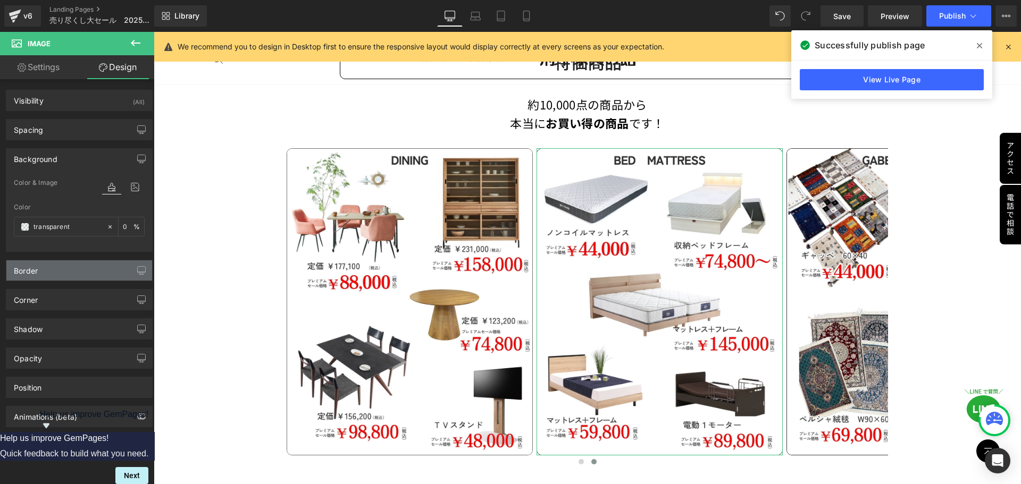
click at [66, 267] on div "Border" at bounding box center [79, 271] width 146 height 20
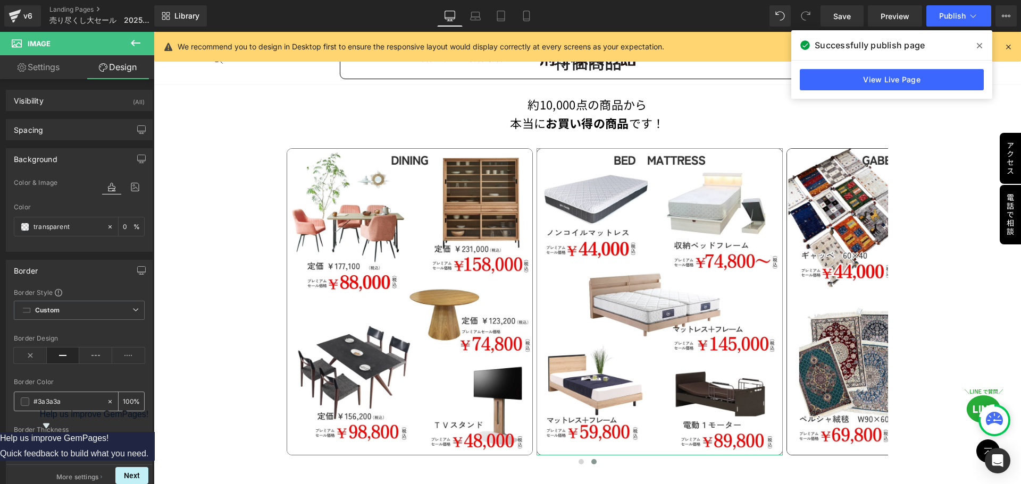
click at [72, 401] on input "#3a3a3a" at bounding box center [67, 402] width 68 height 12
paste input "727272"
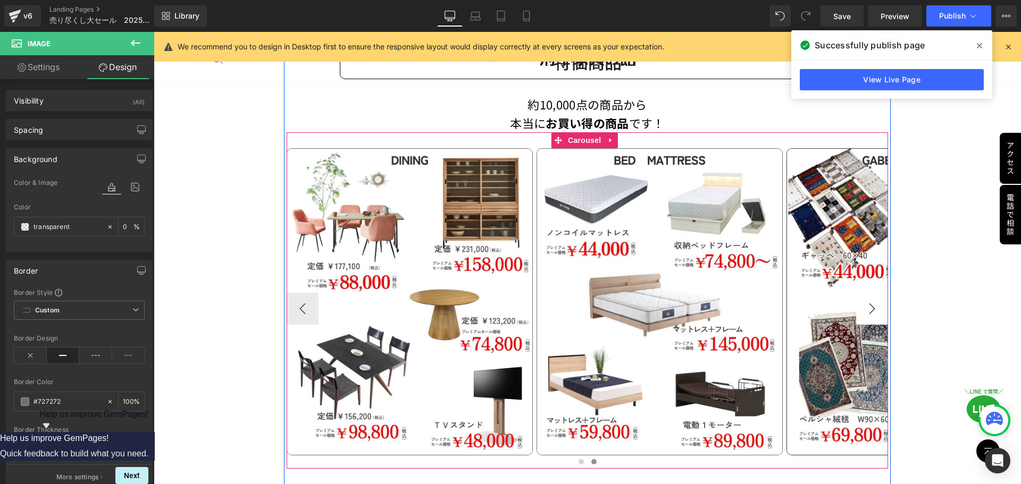
type input "#727272"
click at [860, 305] on button "›" at bounding box center [872, 309] width 32 height 32
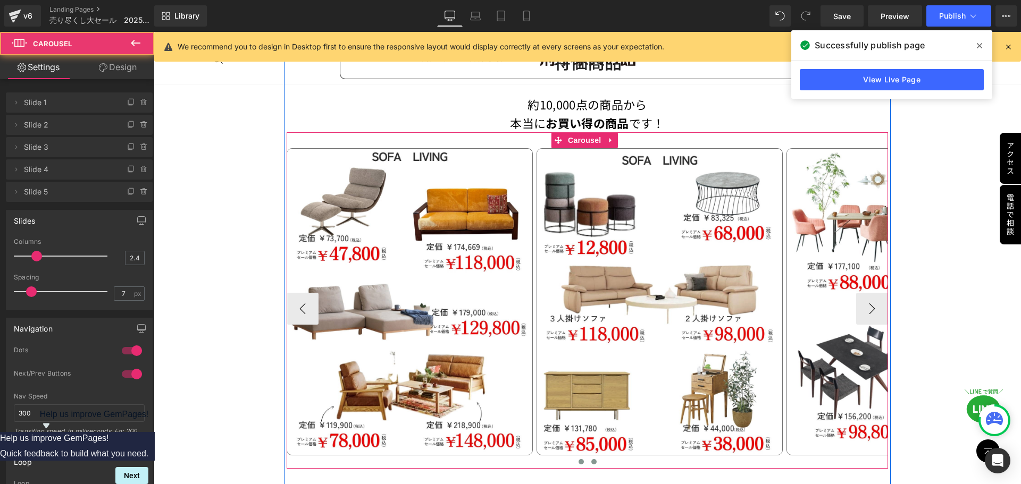
click at [579, 459] on span at bounding box center [581, 461] width 5 height 5
click at [876, 308] on button "›" at bounding box center [872, 309] width 32 height 32
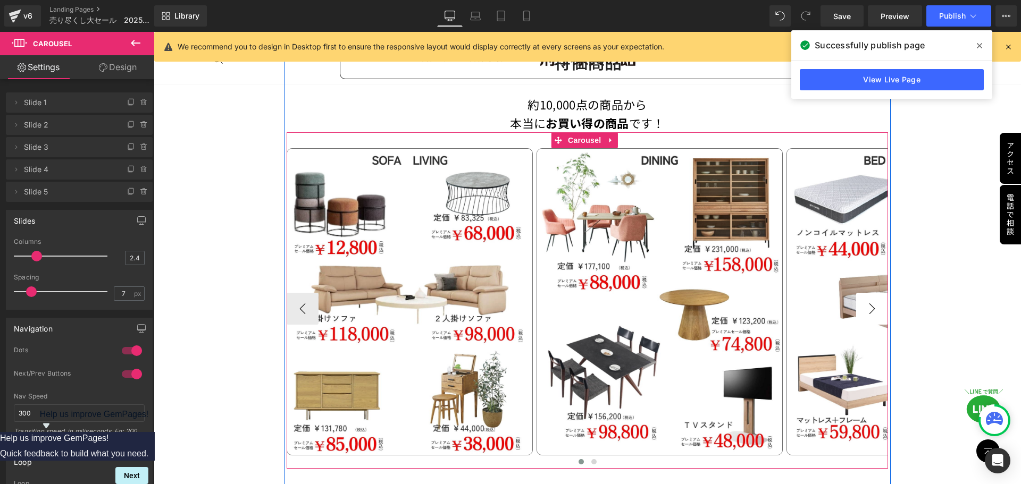
click at [873, 305] on button "›" at bounding box center [872, 309] width 32 height 32
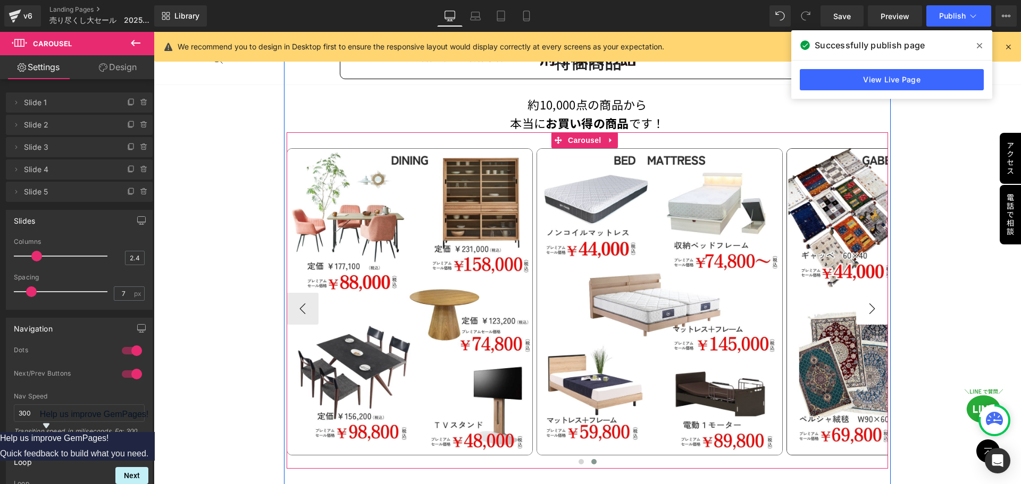
click at [873, 305] on button "›" at bounding box center [872, 309] width 32 height 32
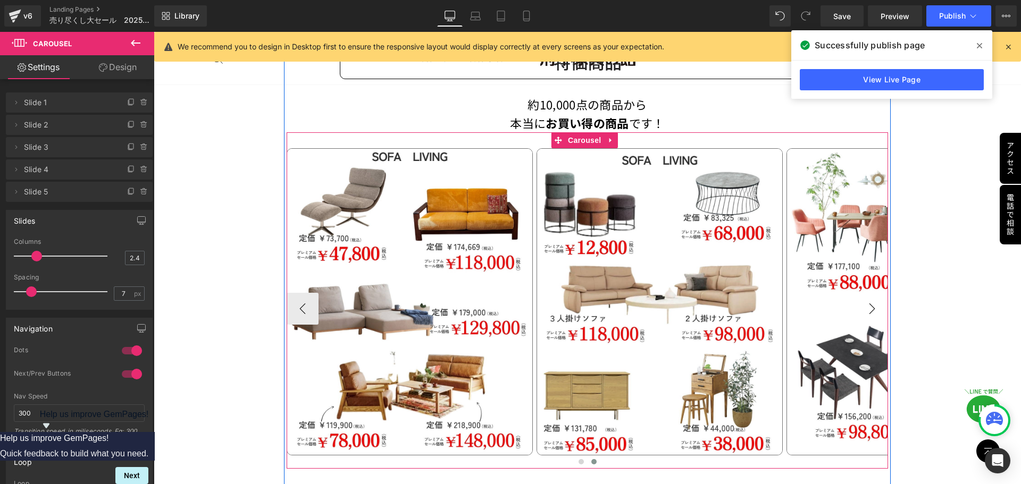
click at [873, 305] on button "›" at bounding box center [872, 309] width 32 height 32
click at [866, 305] on button "›" at bounding box center [872, 309] width 32 height 32
click at [862, 305] on button "›" at bounding box center [872, 309] width 32 height 32
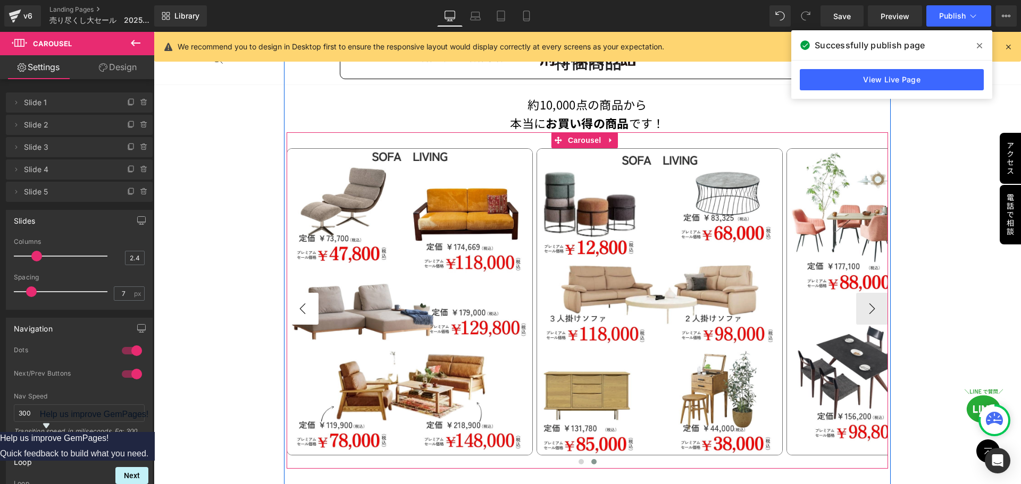
click at [301, 308] on button "‹" at bounding box center [303, 309] width 32 height 32
click at [859, 305] on button "›" at bounding box center [872, 309] width 32 height 32
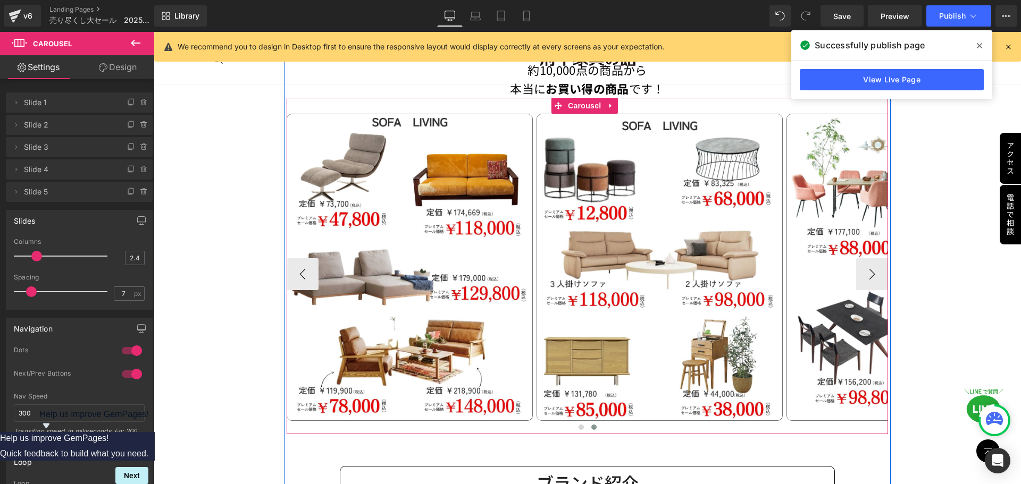
scroll to position [774, 0]
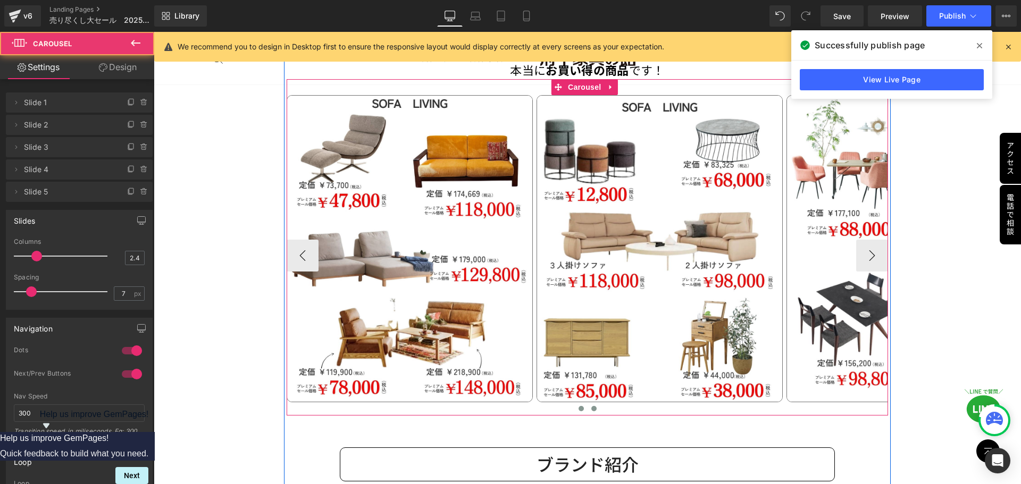
click at [582, 407] on button at bounding box center [581, 409] width 13 height 11
click at [579, 407] on span at bounding box center [581, 408] width 5 height 5
click at [869, 254] on button "›" at bounding box center [872, 256] width 32 height 32
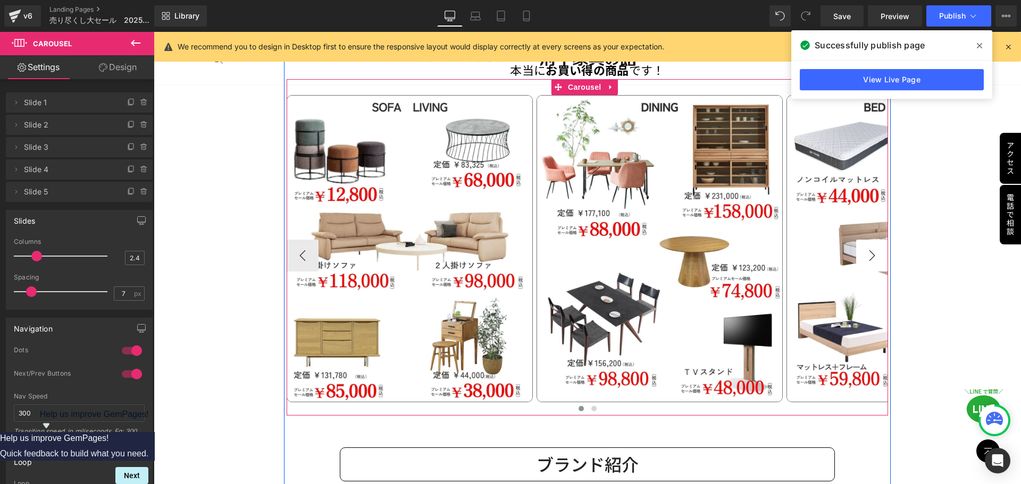
click at [866, 254] on button "›" at bounding box center [872, 256] width 32 height 32
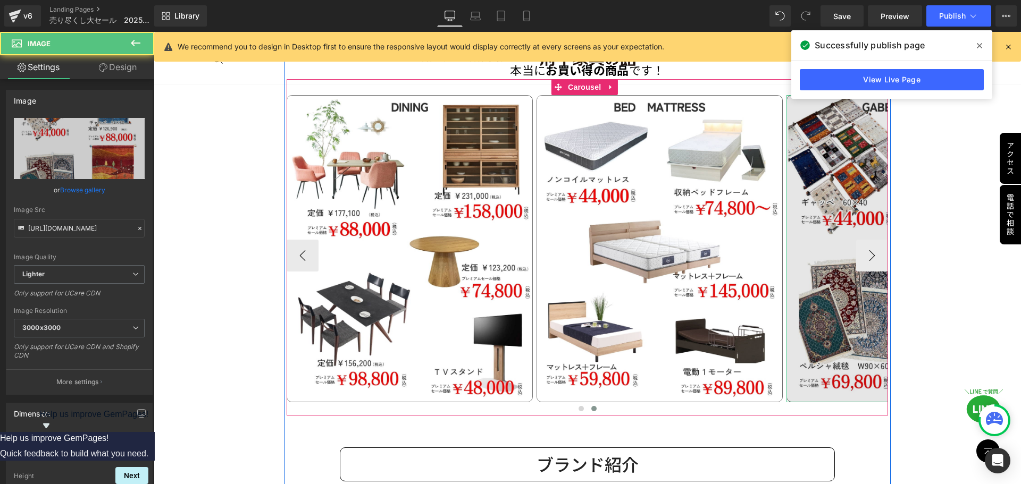
click at [830, 200] on img at bounding box center [909, 248] width 246 height 307
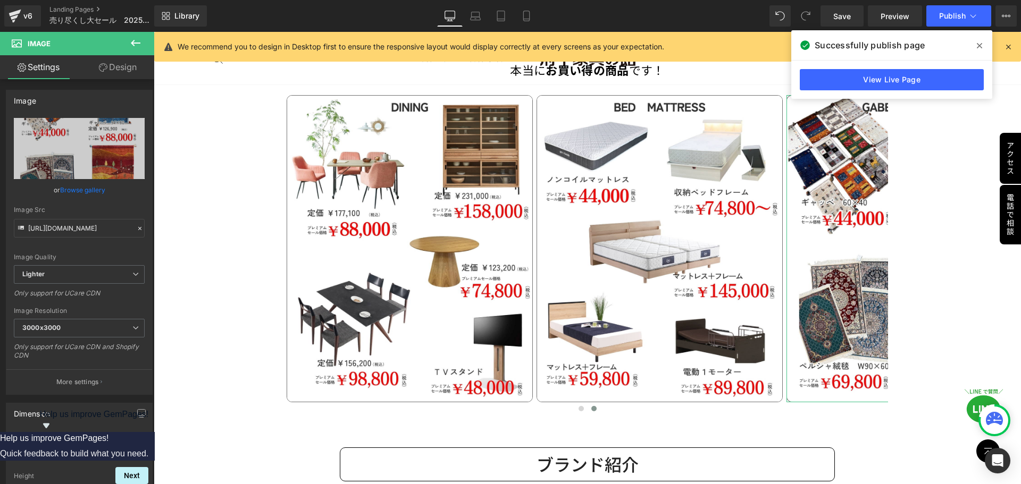
click at [114, 68] on link "Design" at bounding box center [117, 67] width 77 height 24
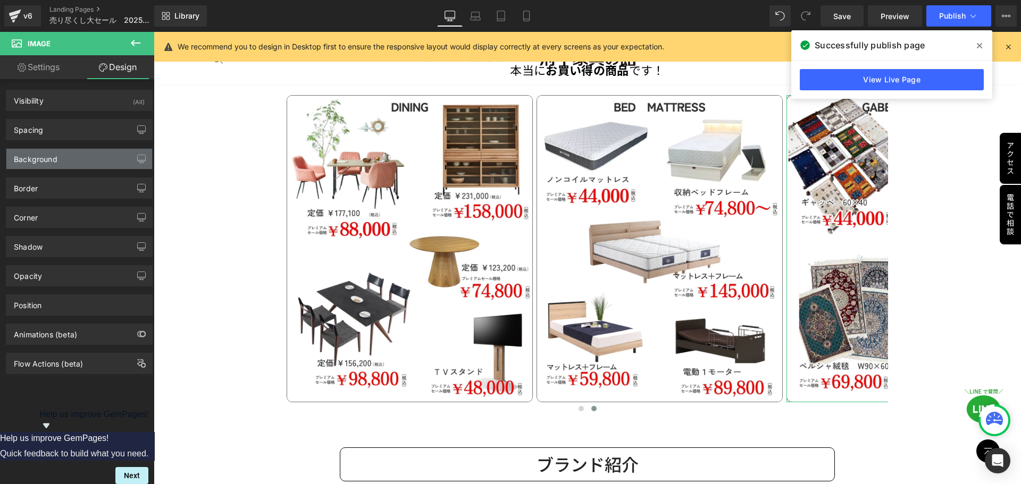
click at [63, 160] on div "Background" at bounding box center [79, 159] width 146 height 20
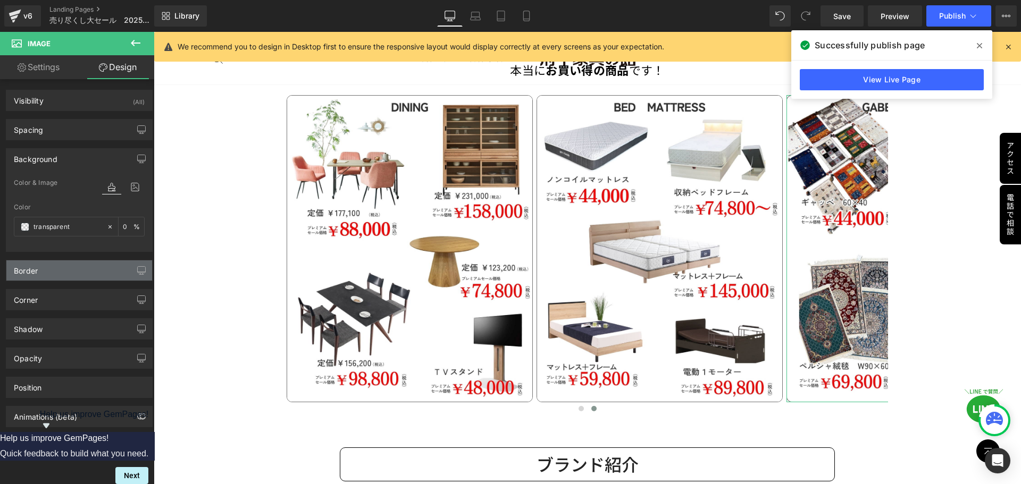
click at [64, 272] on div "Border" at bounding box center [79, 271] width 146 height 20
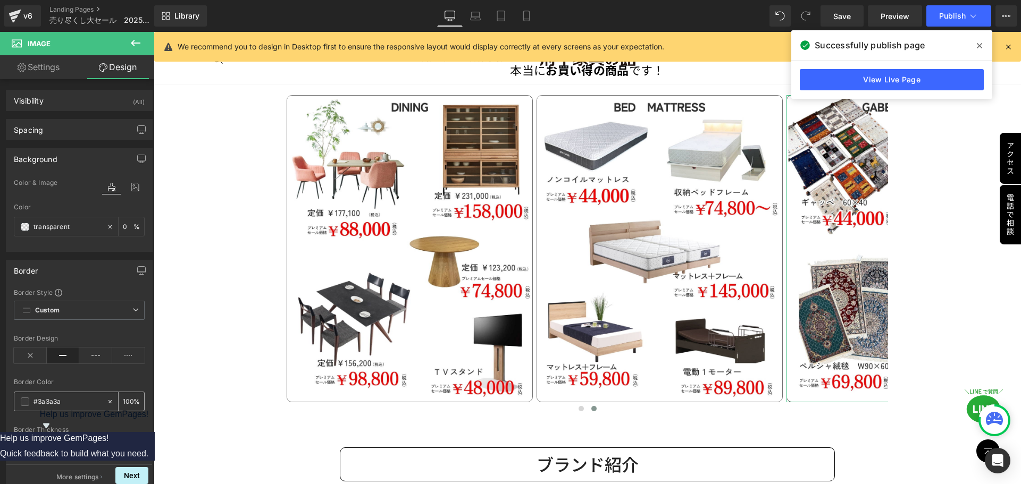
click at [77, 401] on input "#3a3a3a" at bounding box center [67, 402] width 68 height 12
paste input "727272"
type input "#727272"
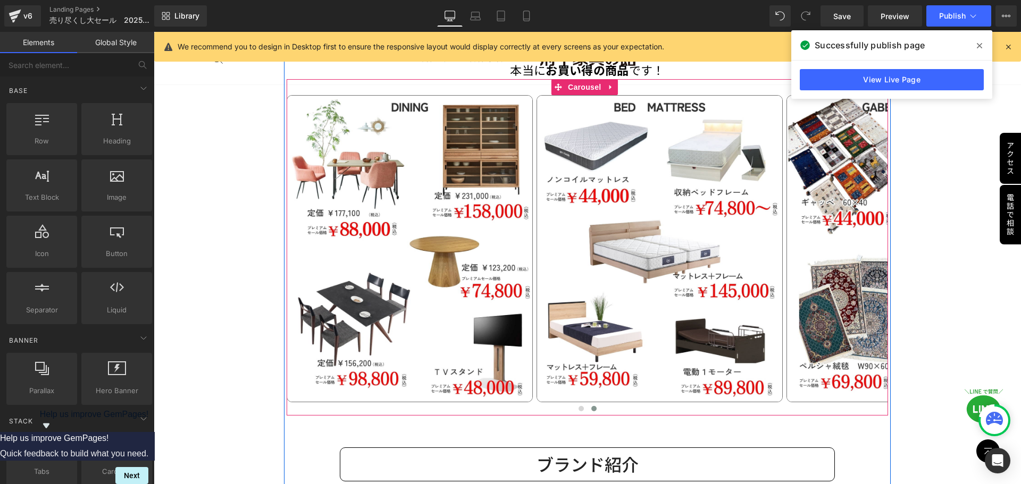
scroll to position [720, 0]
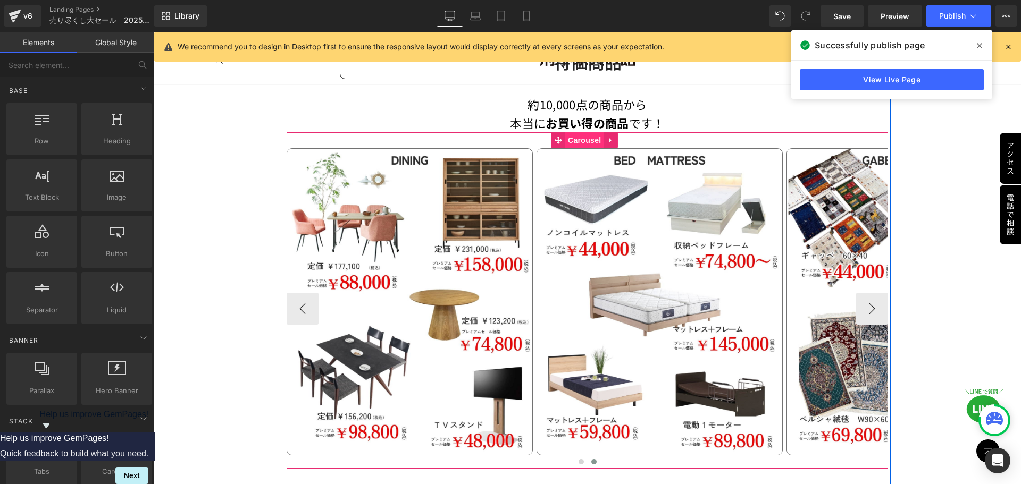
click at [585, 137] on span "Carousel" at bounding box center [584, 140] width 38 height 16
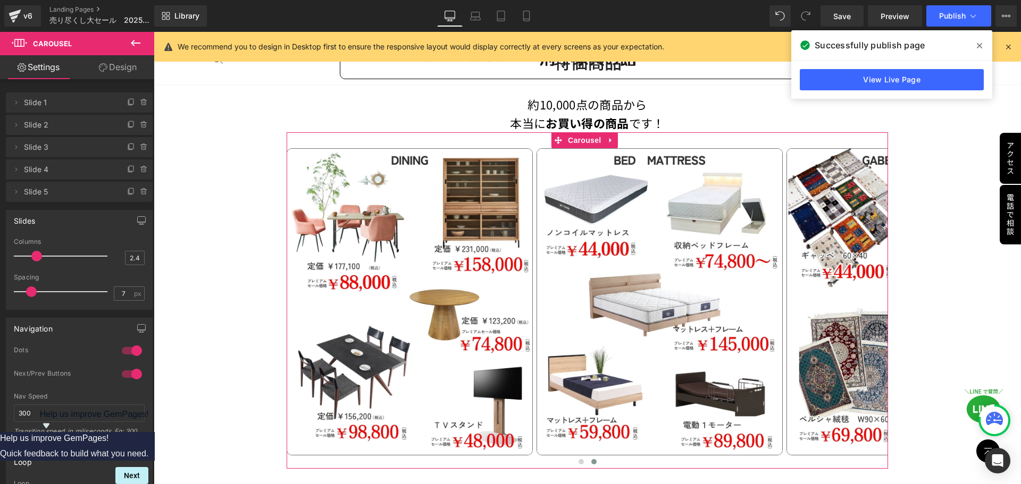
click at [31, 294] on span at bounding box center [31, 292] width 11 height 11
type input "8"
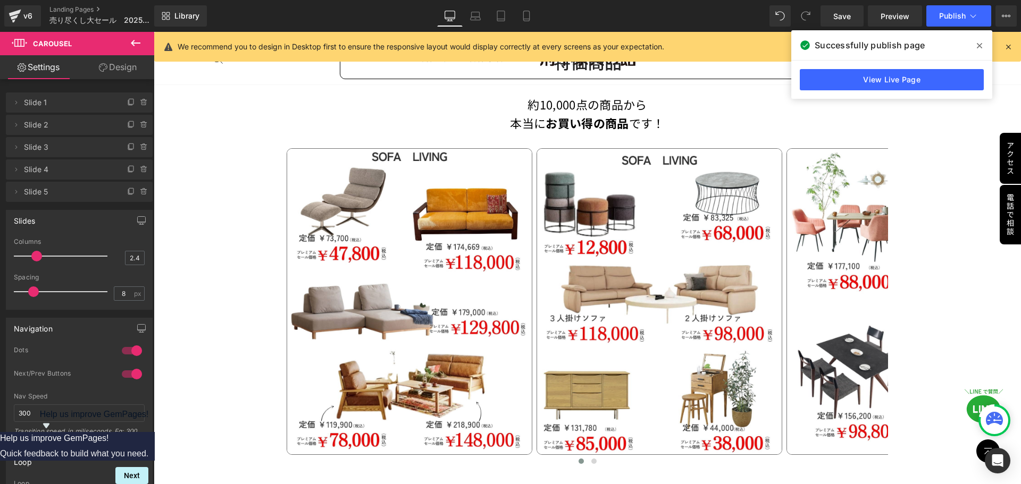
click at [33, 294] on span at bounding box center [33, 292] width 11 height 11
click at [527, 20] on icon at bounding box center [526, 16] width 11 height 11
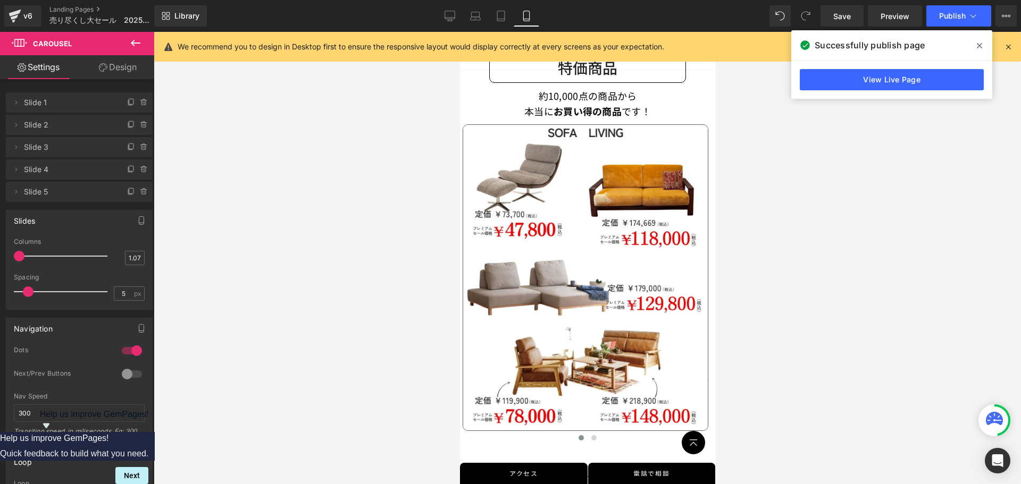
scroll to position [532, 0]
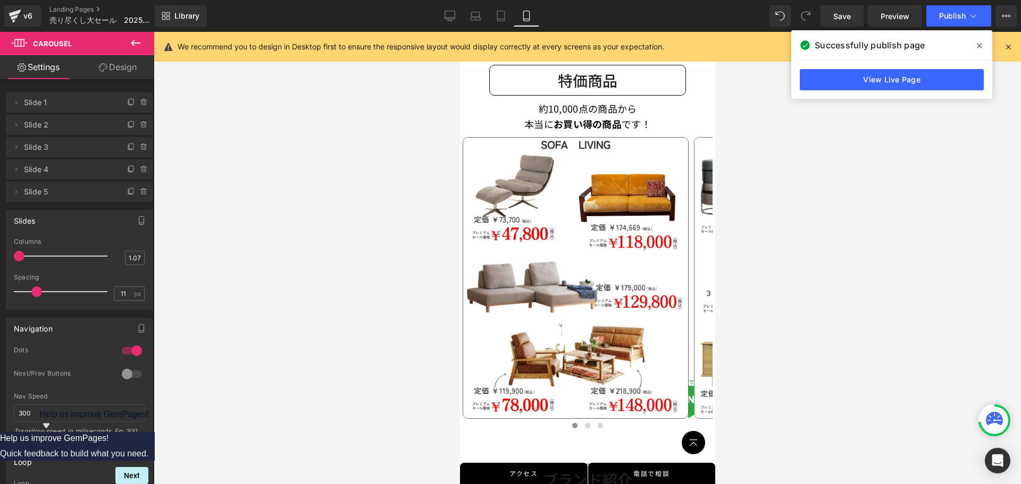
type input "12"
drag, startPoint x: 30, startPoint y: 294, endPoint x: 42, endPoint y: 297, distance: 12.6
click at [42, 297] on div at bounding box center [63, 291] width 88 height 21
click at [303, 321] on div at bounding box center [587, 258] width 867 height 452
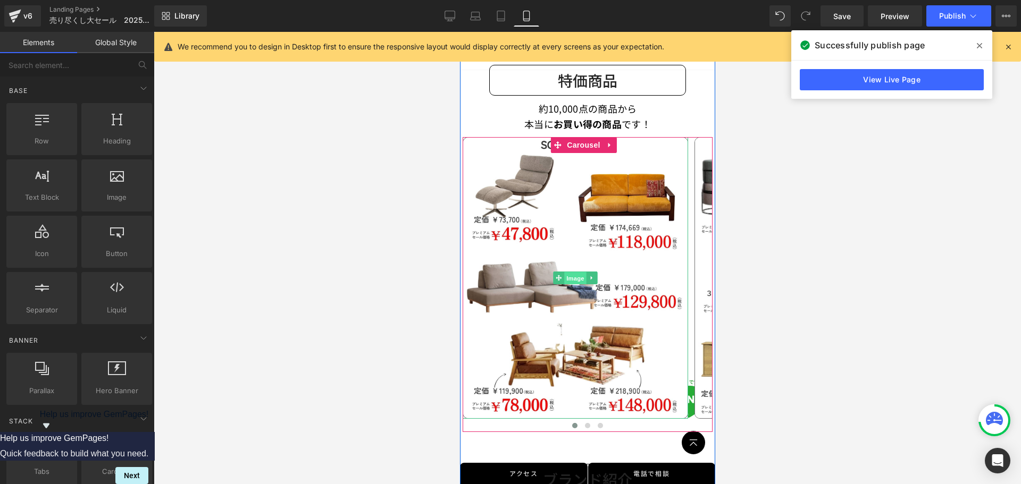
click at [575, 272] on span "Image" at bounding box center [575, 278] width 22 height 13
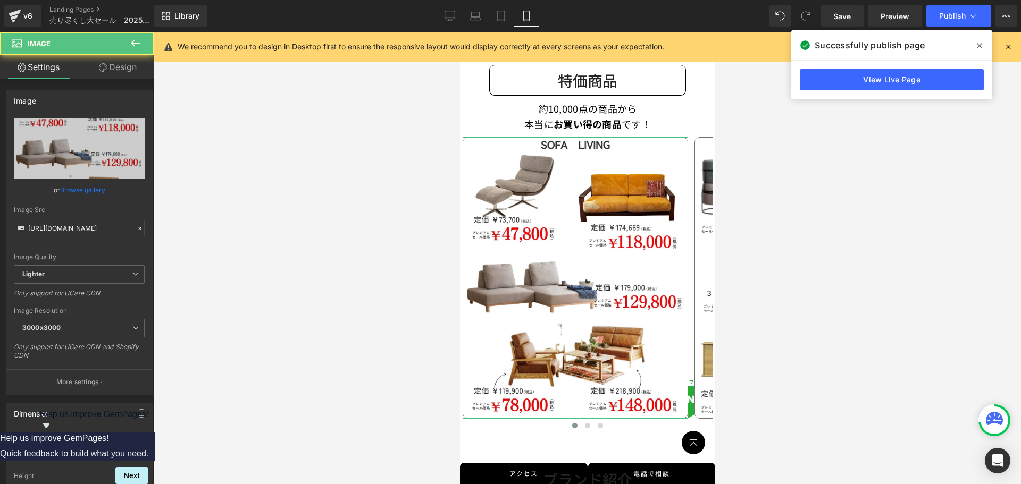
click at [135, 73] on link "Design" at bounding box center [117, 67] width 77 height 24
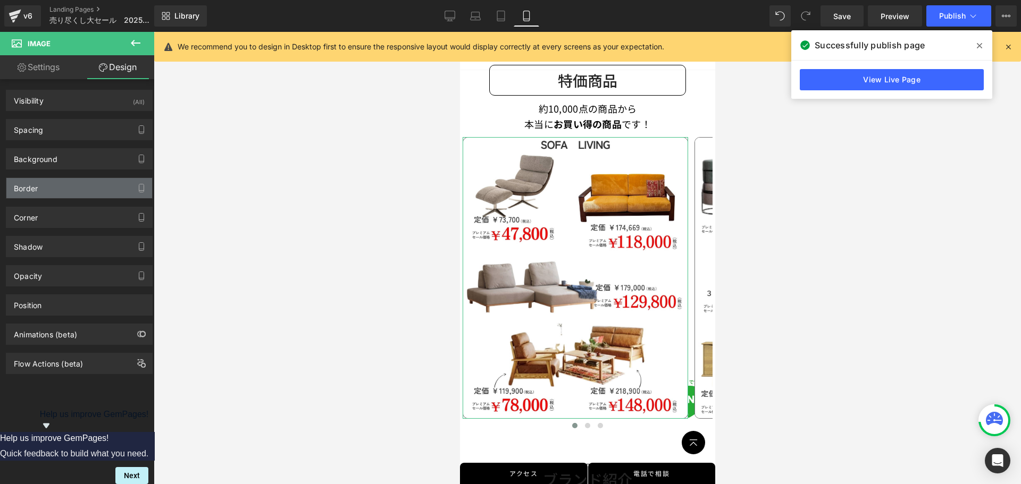
click at [48, 191] on div "Border" at bounding box center [79, 188] width 146 height 20
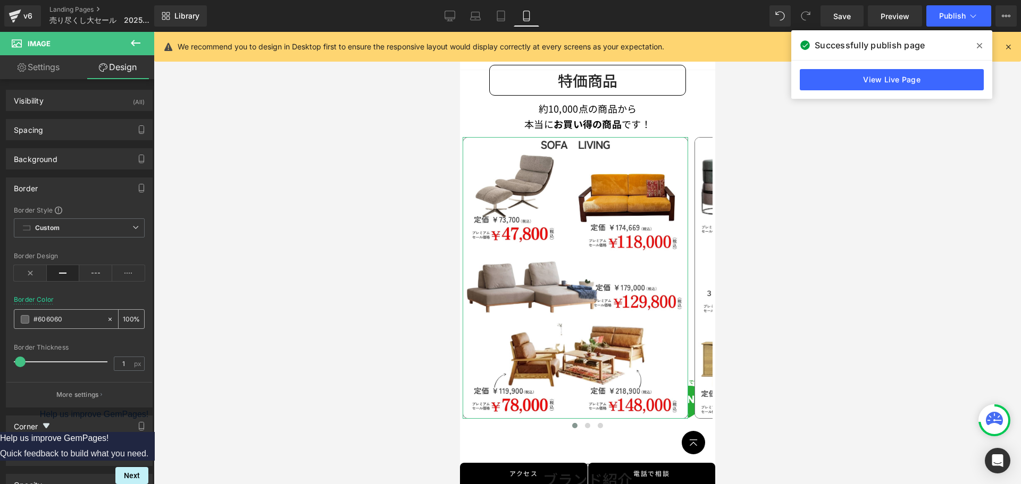
click at [71, 322] on input "#606060" at bounding box center [67, 320] width 68 height 12
paste input "727272"
type input "#727272"
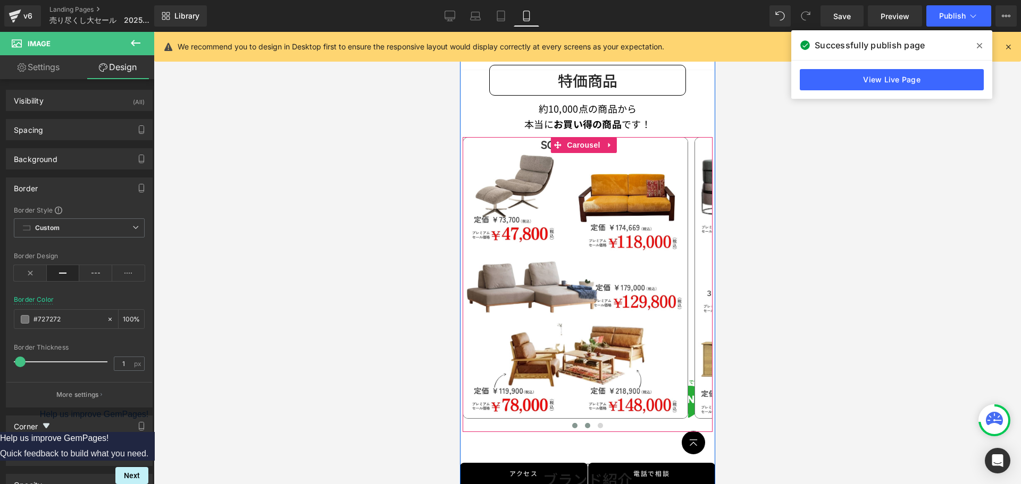
click at [586, 421] on button at bounding box center [587, 426] width 13 height 11
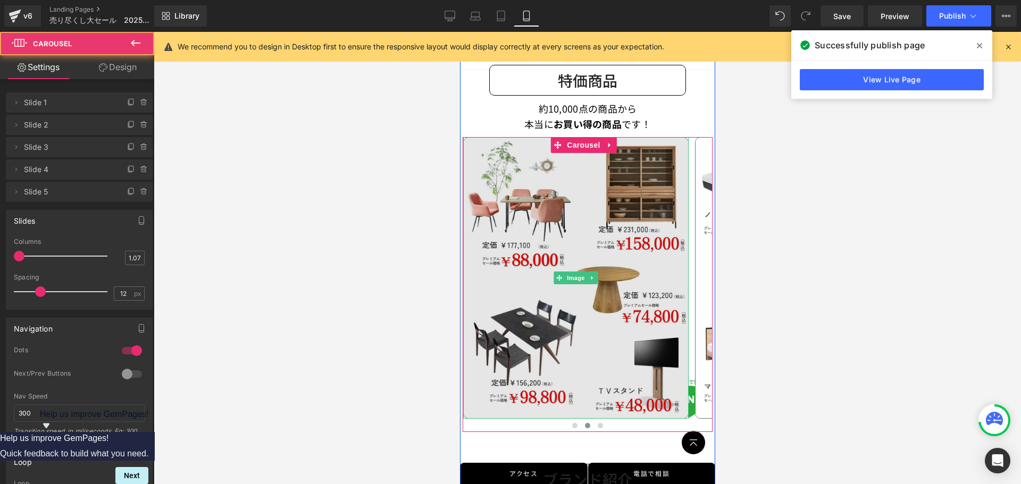
click at [538, 289] on img at bounding box center [575, 278] width 225 height 282
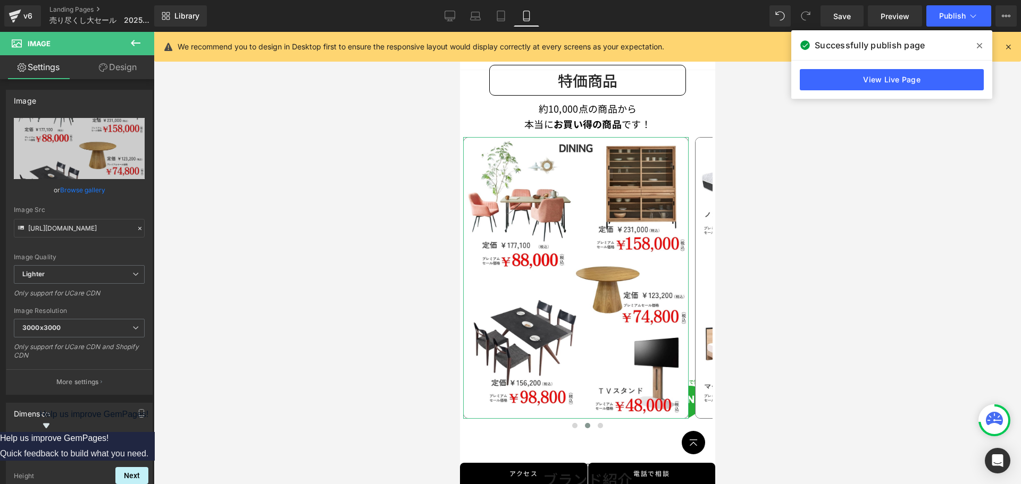
drag, startPoint x: 115, startPoint y: 70, endPoint x: 55, endPoint y: 217, distance: 159.1
click at [115, 70] on link "Design" at bounding box center [117, 67] width 77 height 24
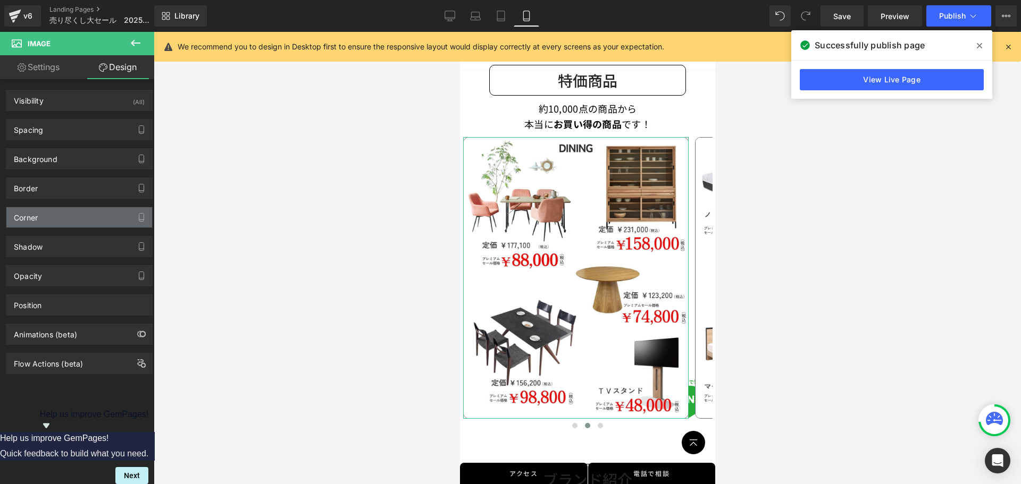
type input "#727272"
type input "100"
type input "1"
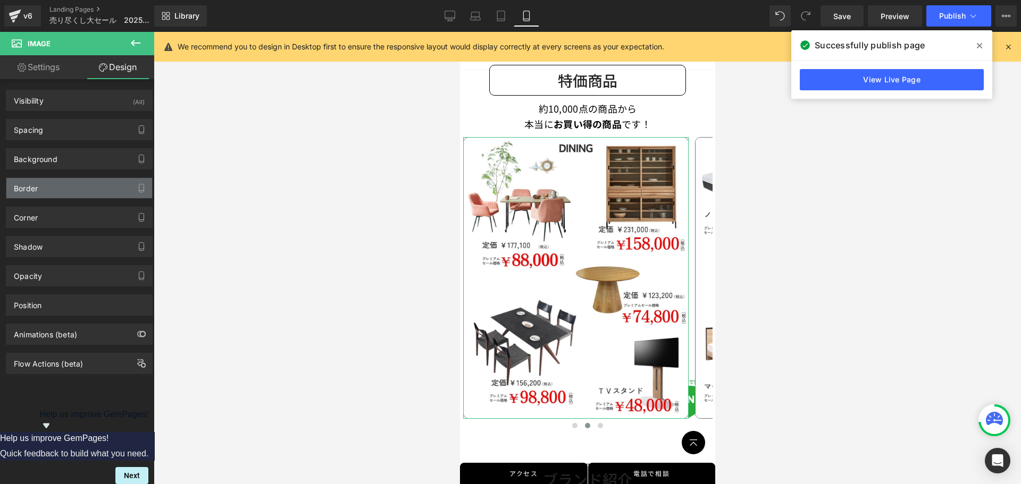
click at [66, 189] on div "Border" at bounding box center [79, 188] width 146 height 20
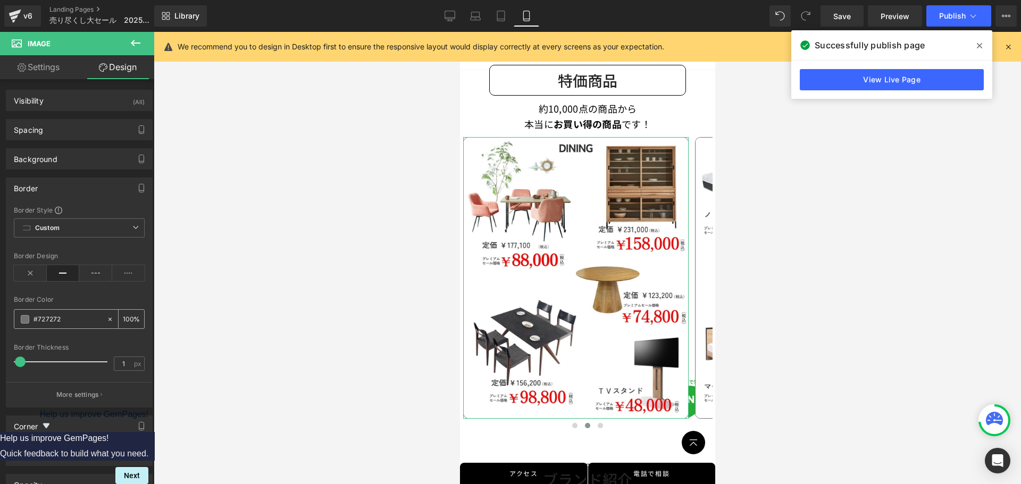
click at [75, 320] on input "#727272" at bounding box center [67, 320] width 68 height 12
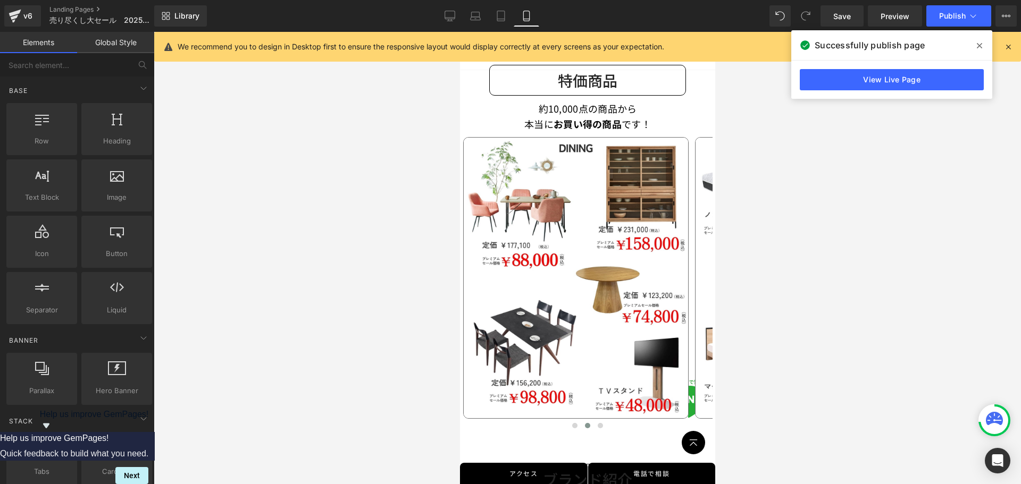
click at [365, 323] on div at bounding box center [587, 258] width 867 height 452
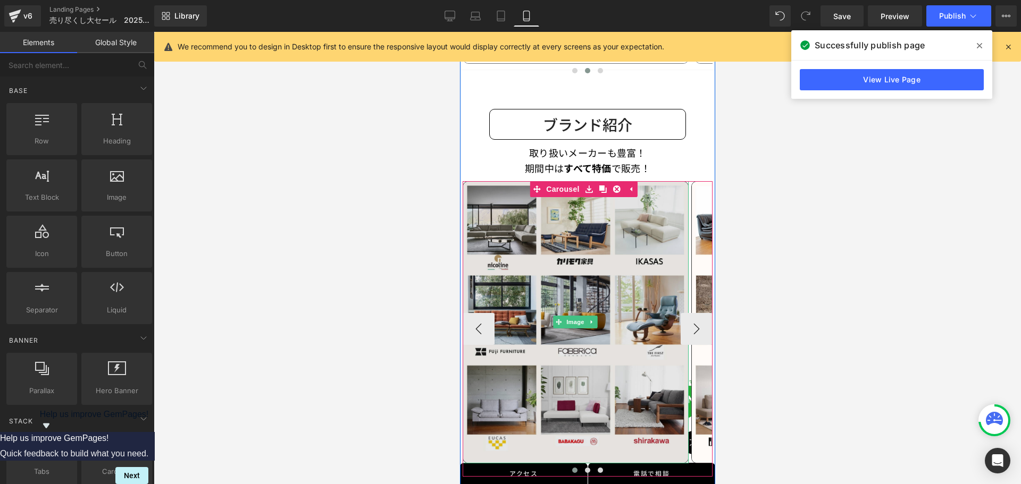
scroll to position [904, 0]
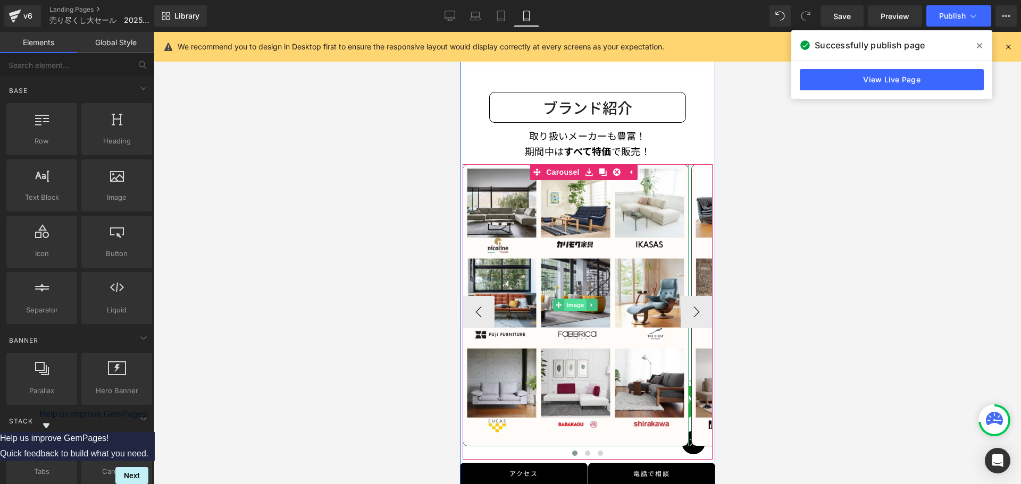
click at [571, 299] on span "Image" at bounding box center [575, 305] width 22 height 13
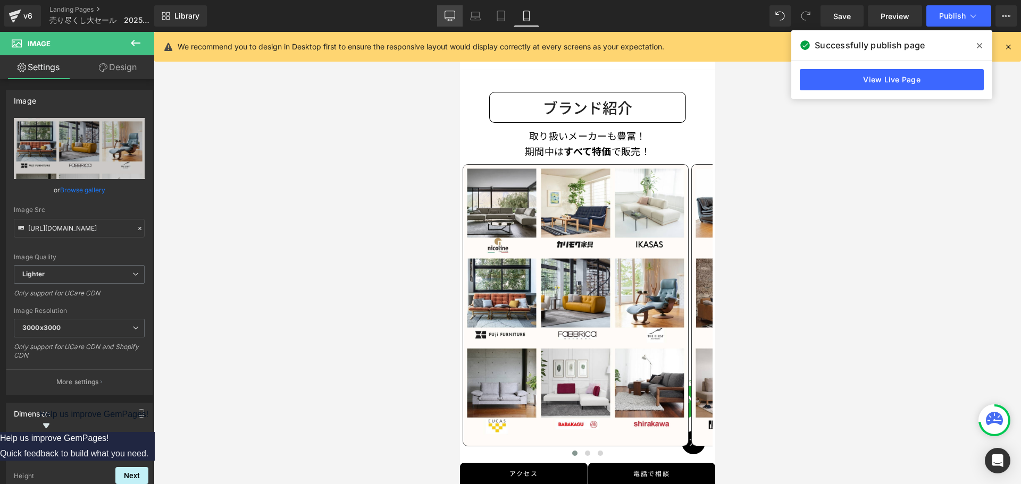
click at [448, 18] on icon at bounding box center [450, 18] width 10 height 0
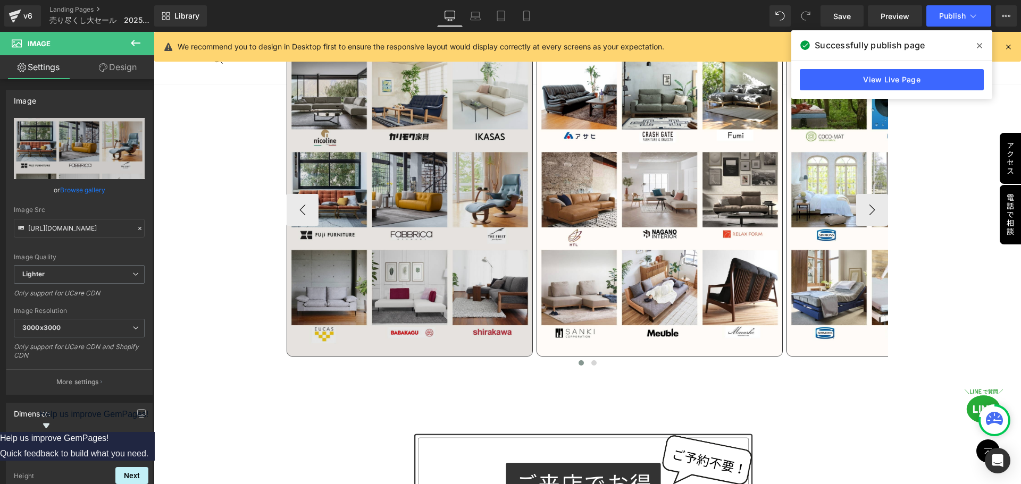
scroll to position [1212, 0]
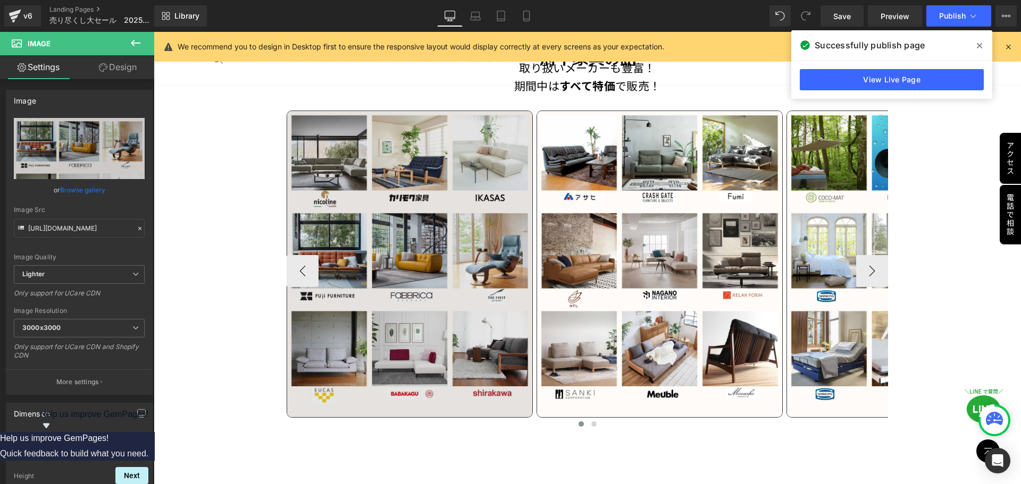
click at [382, 268] on img at bounding box center [410, 264] width 246 height 307
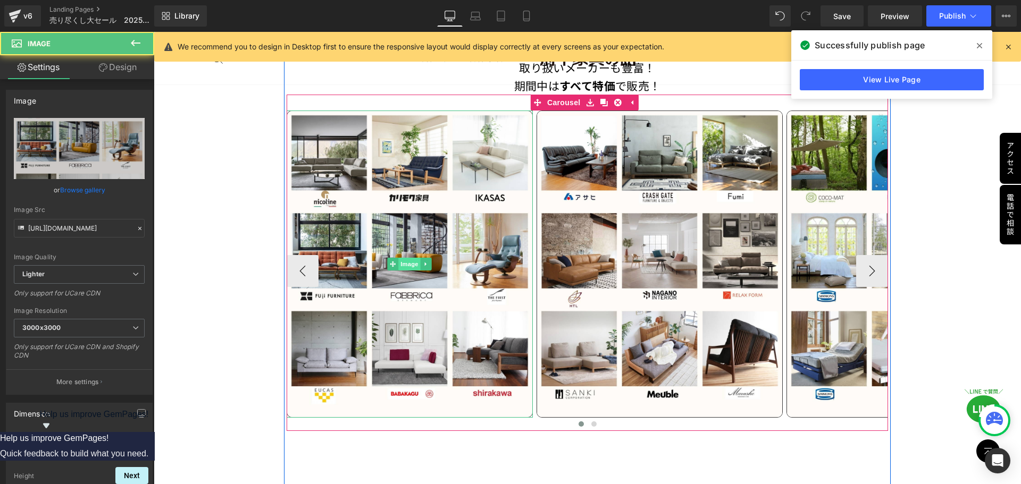
click at [404, 262] on span "Image" at bounding box center [409, 264] width 22 height 13
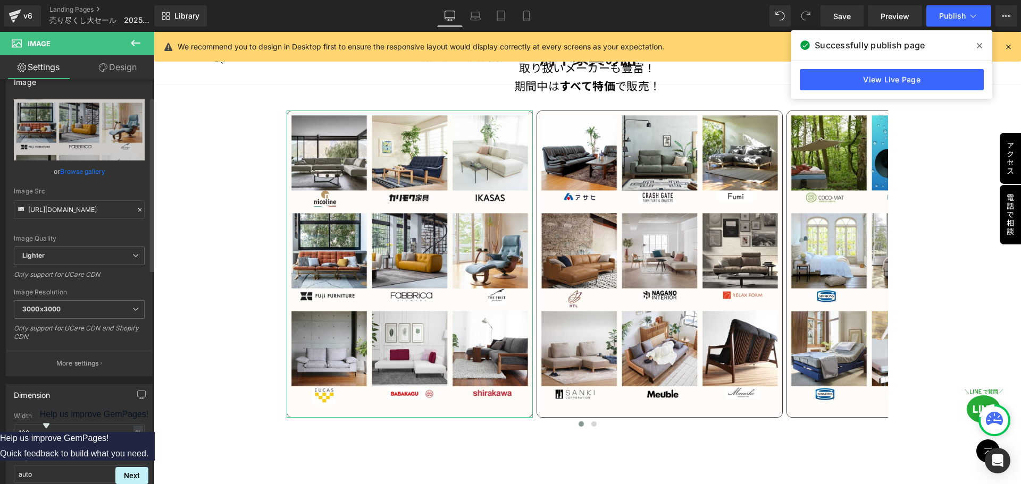
scroll to position [0, 0]
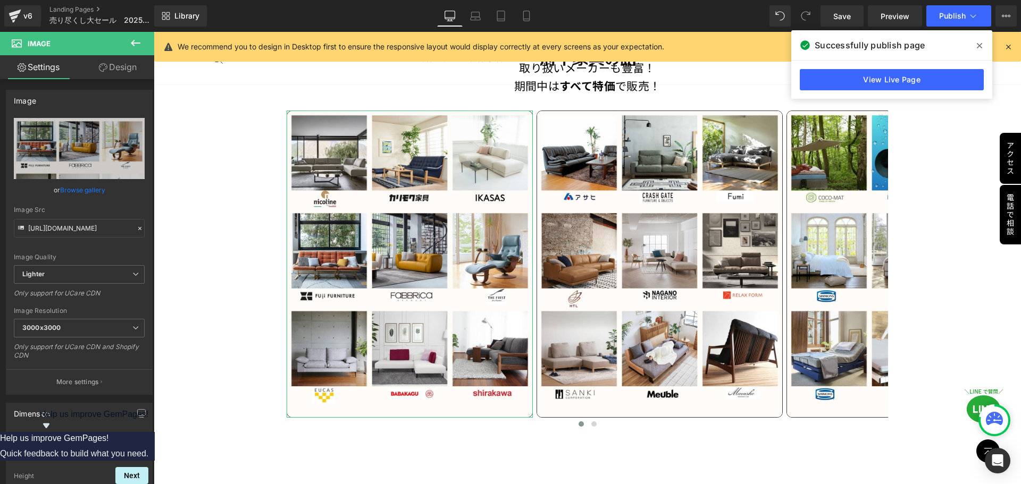
click at [130, 67] on link "Design" at bounding box center [117, 67] width 77 height 24
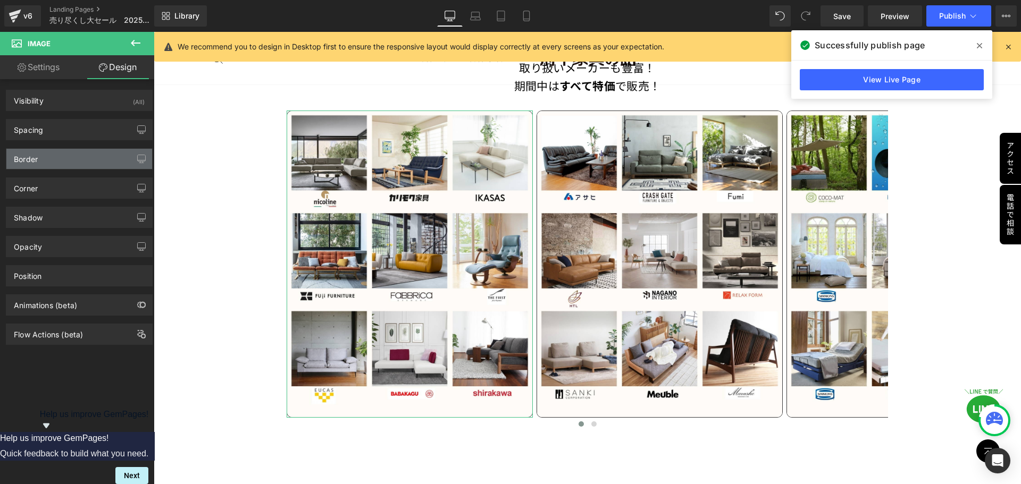
click at [60, 161] on div "Border" at bounding box center [79, 159] width 146 height 20
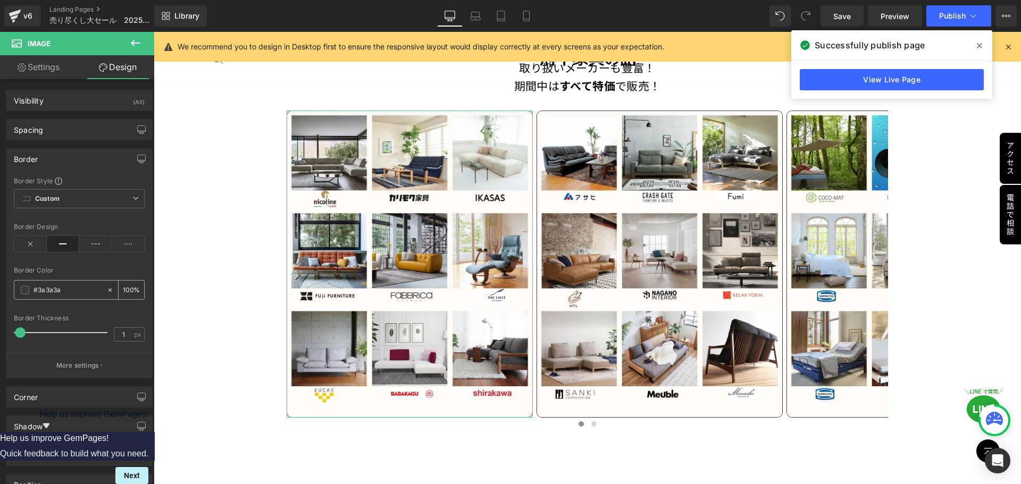
click at [65, 283] on div "#3a3a3a" at bounding box center [60, 290] width 92 height 19
click at [70, 289] on input "#3a3a3a" at bounding box center [67, 290] width 68 height 12
paste input "727272"
type input "#727272"
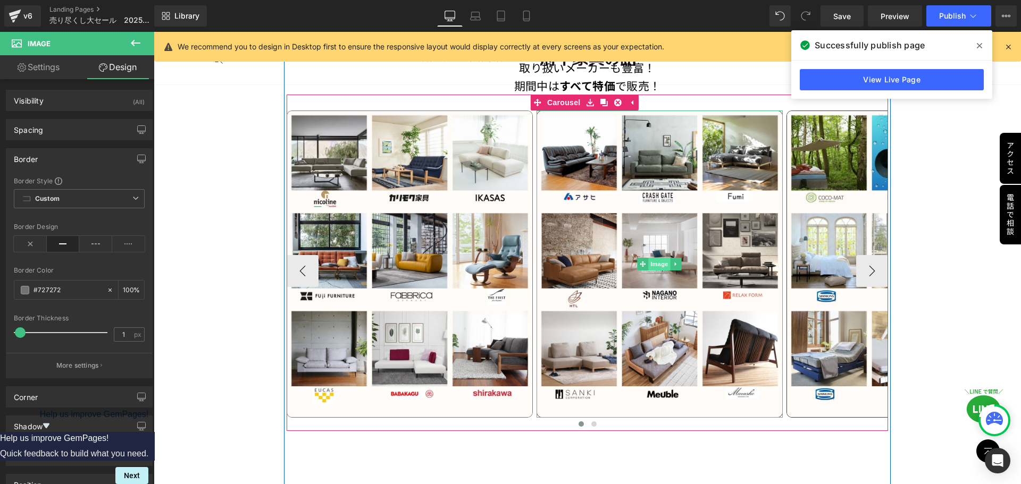
click at [660, 262] on span "Image" at bounding box center [659, 264] width 22 height 13
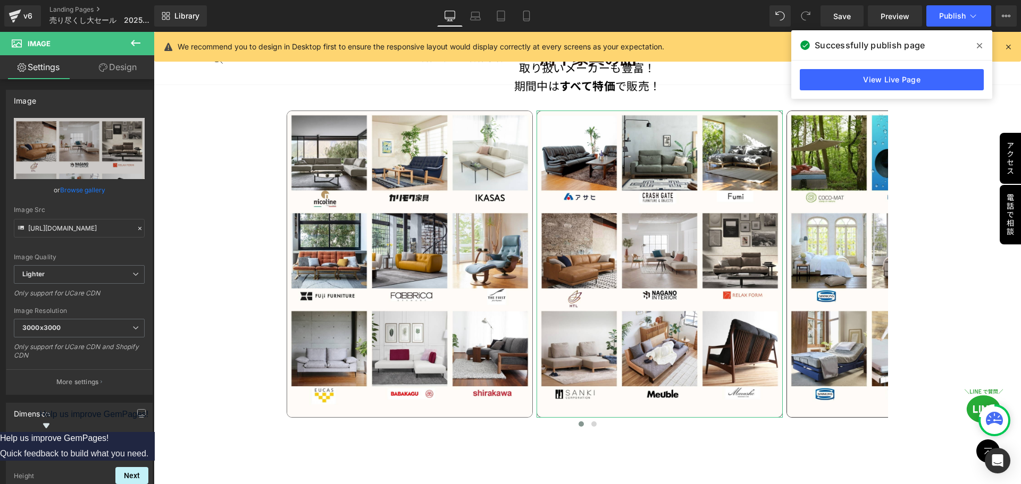
click at [122, 71] on link "Design" at bounding box center [117, 67] width 77 height 24
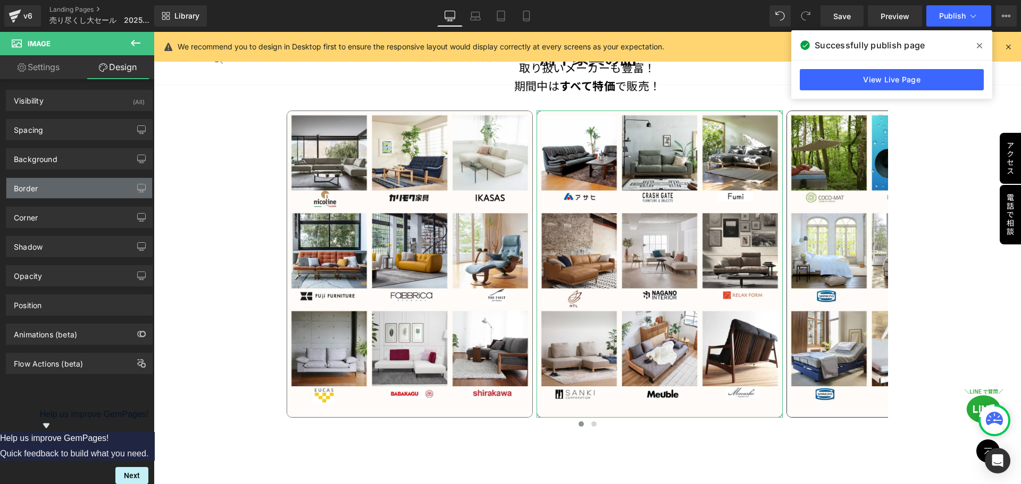
click at [61, 192] on div "Border" at bounding box center [79, 188] width 146 height 20
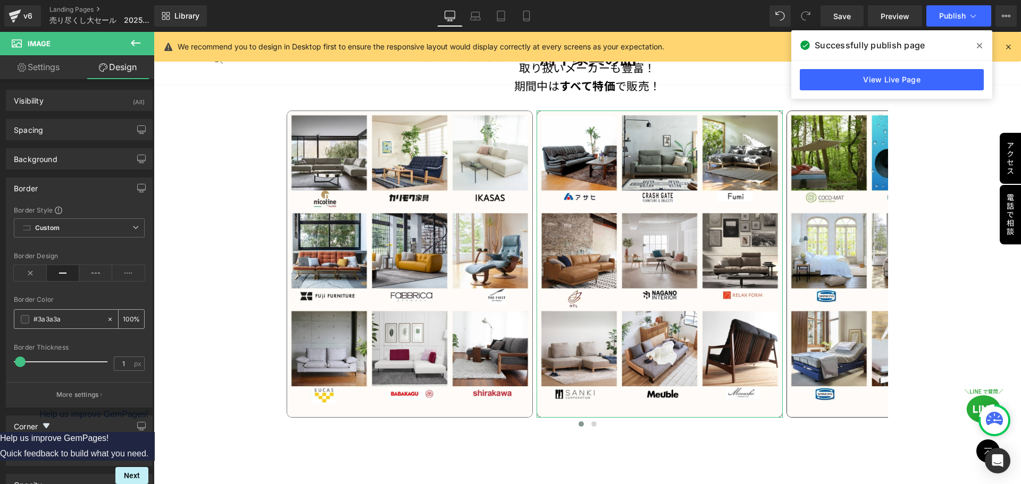
click at [71, 325] on div "#3a3a3a" at bounding box center [60, 319] width 92 height 19
click at [73, 321] on input "#3a3a3a" at bounding box center [67, 320] width 68 height 12
paste input "727272"
type input "#727272"
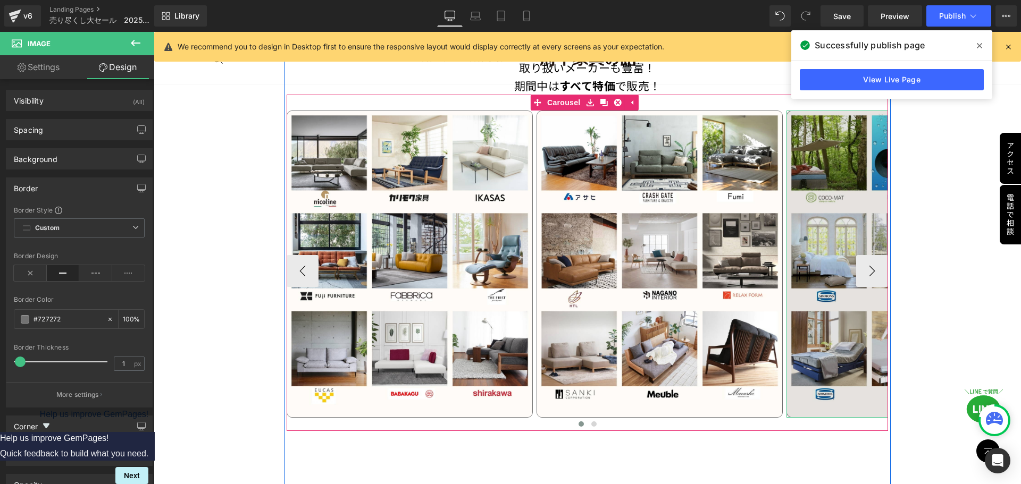
click at [827, 296] on img at bounding box center [909, 264] width 246 height 307
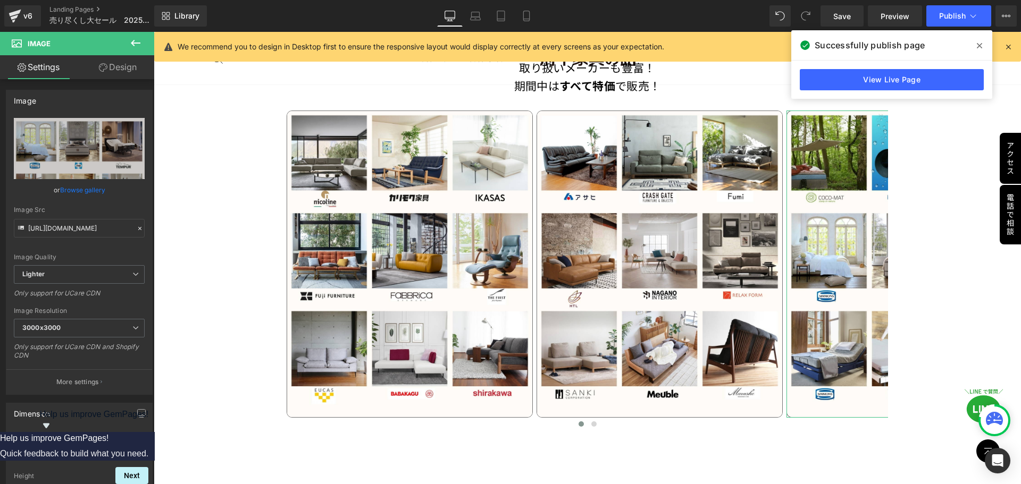
click at [118, 73] on link "Design" at bounding box center [117, 67] width 77 height 24
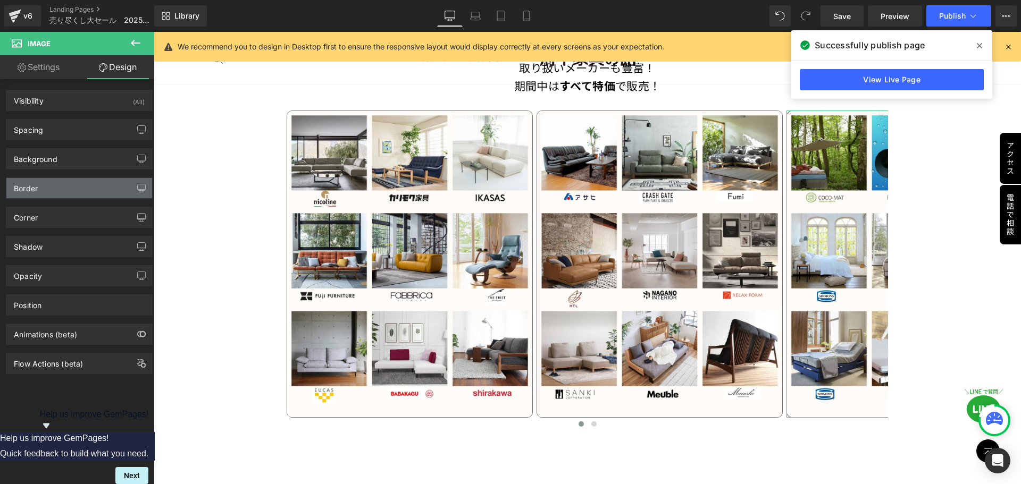
click at [83, 194] on div "Border" at bounding box center [79, 188] width 146 height 20
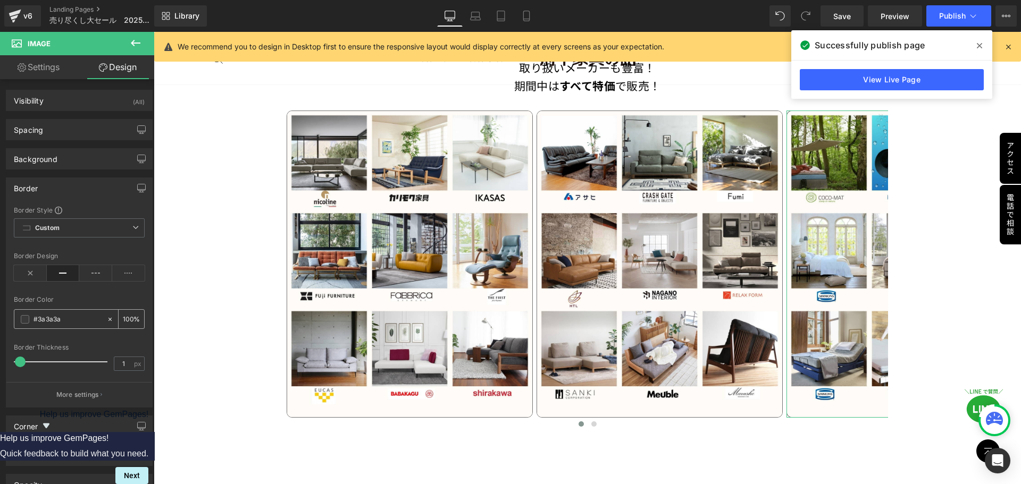
click at [72, 316] on input "#3a3a3a" at bounding box center [67, 320] width 68 height 12
paste input "727272"
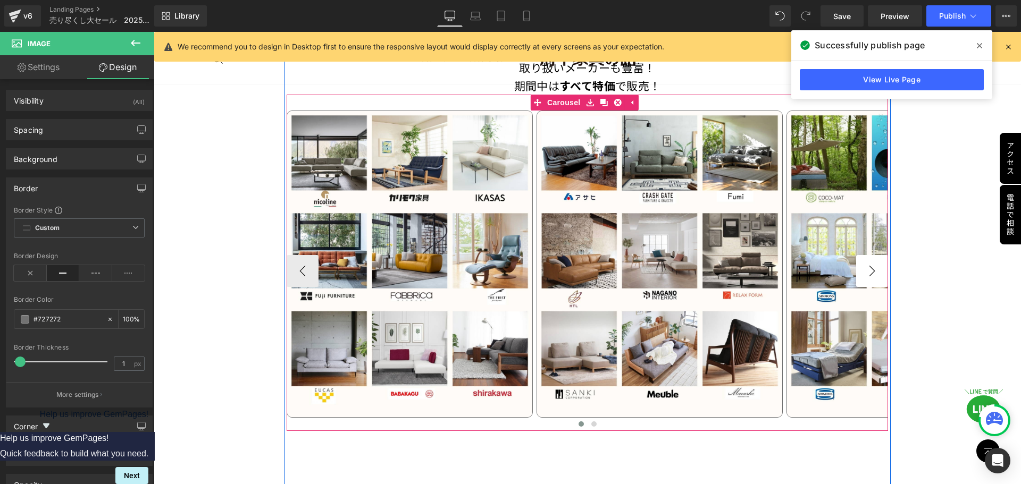
type input "#727272"
click at [868, 268] on button "›" at bounding box center [872, 271] width 32 height 32
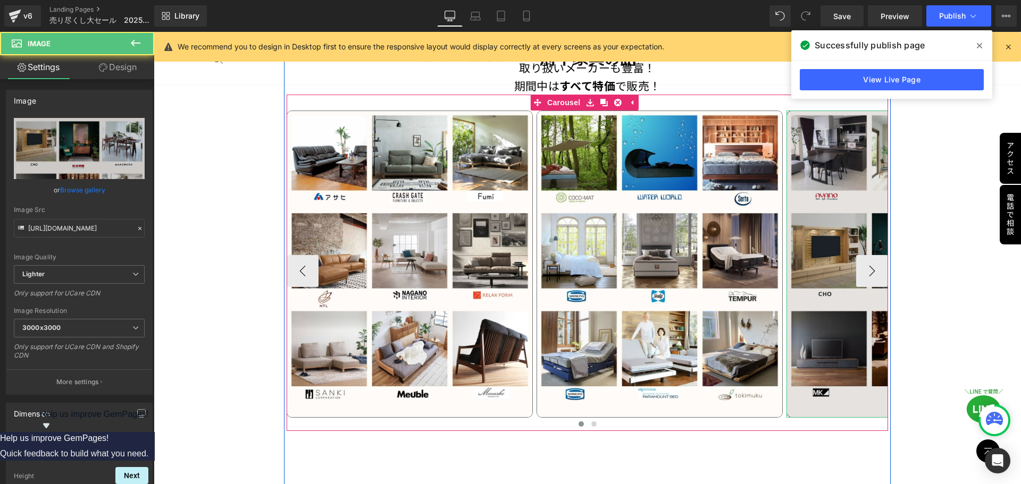
click at [817, 272] on img at bounding box center [909, 264] width 246 height 307
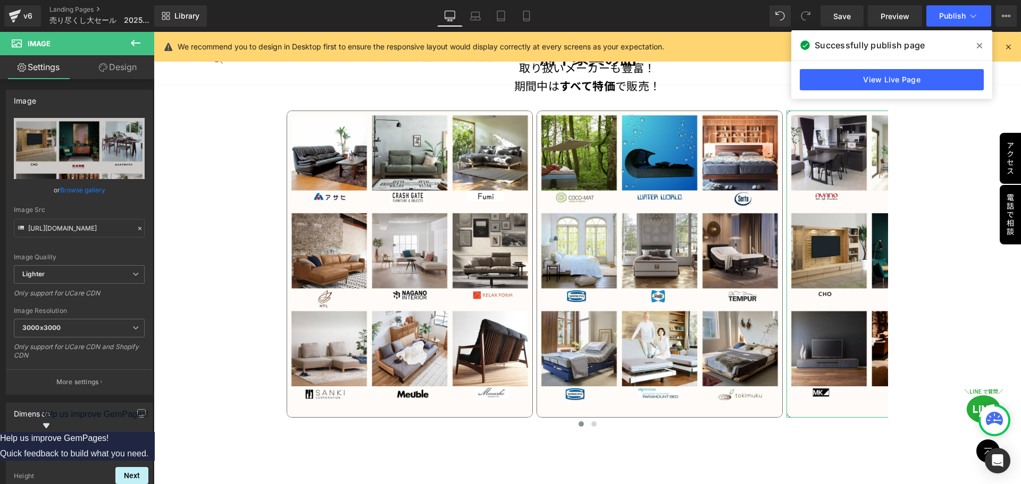
click at [120, 72] on link "Design" at bounding box center [117, 67] width 77 height 24
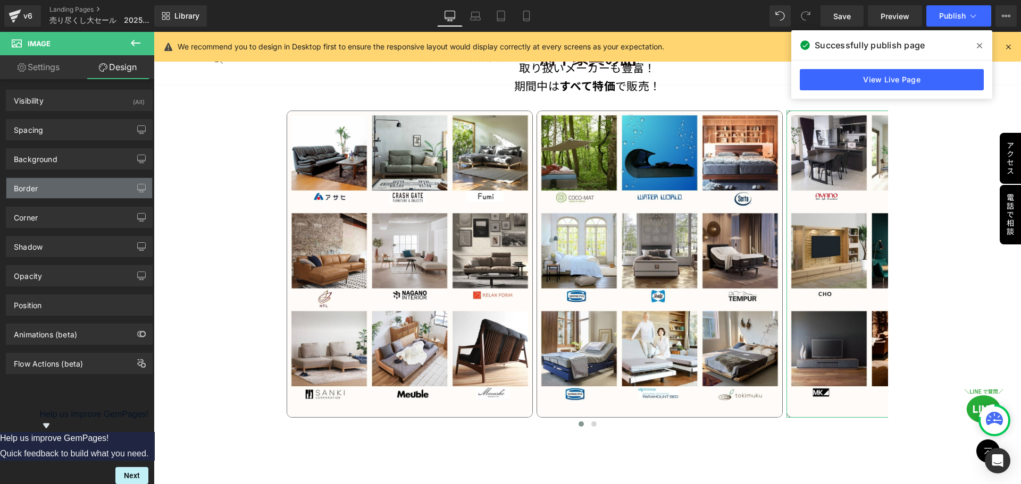
click at [75, 187] on div "Border" at bounding box center [79, 188] width 146 height 20
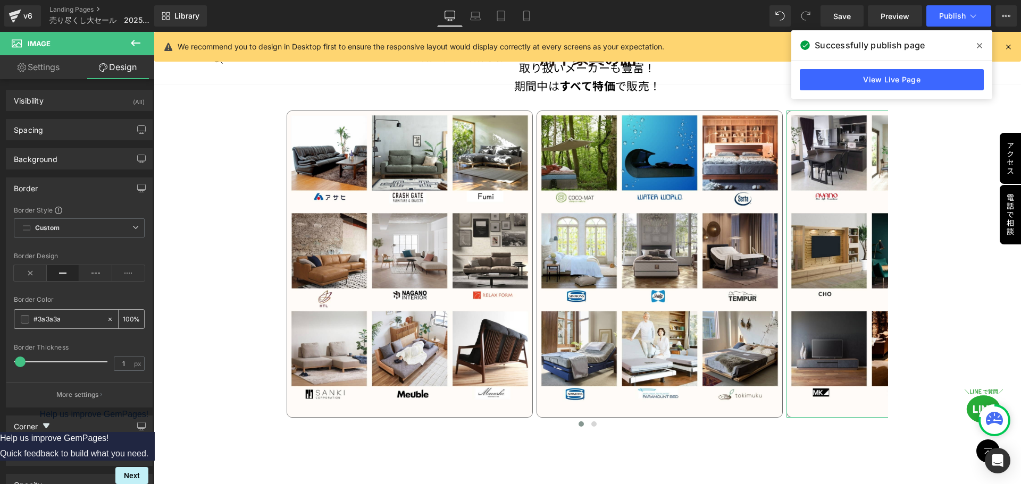
click at [83, 312] on div "#3a3a3a" at bounding box center [60, 319] width 92 height 19
click at [83, 316] on input "#3a3a3a" at bounding box center [67, 320] width 68 height 12
paste input "727272"
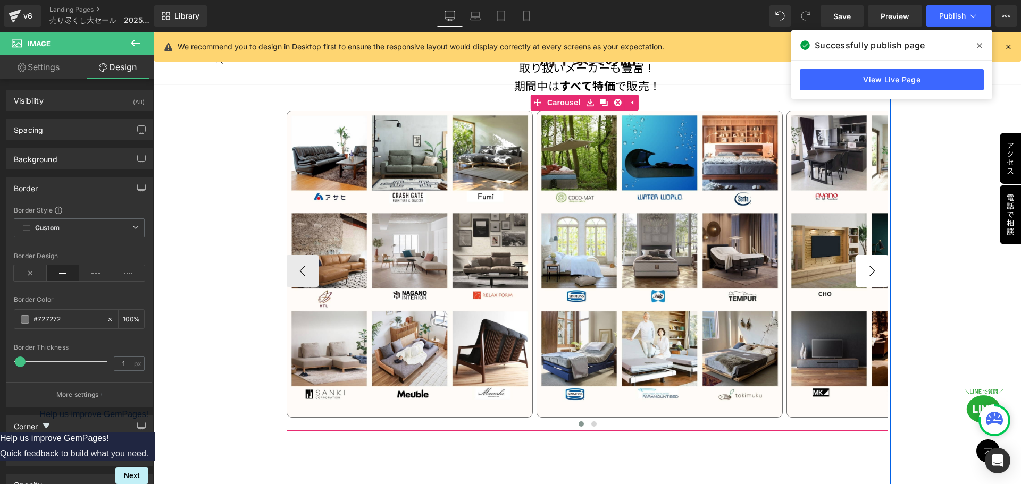
type input "#727272"
click at [867, 264] on button "›" at bounding box center [872, 271] width 32 height 32
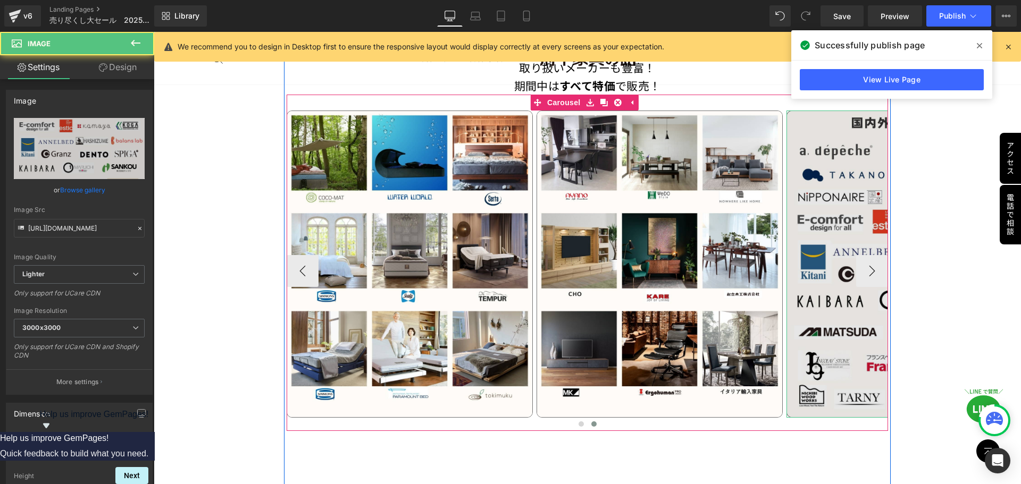
click at [831, 296] on img at bounding box center [909, 264] width 246 height 307
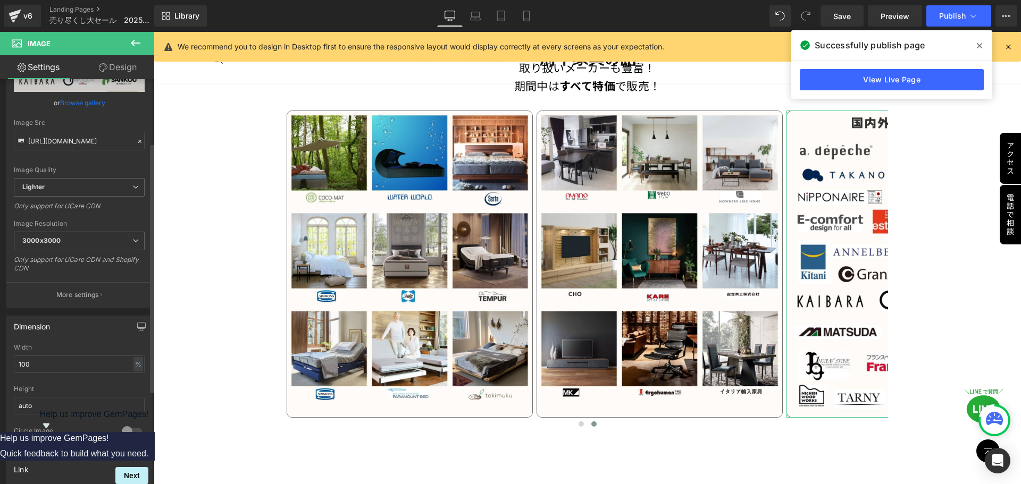
scroll to position [106, 0]
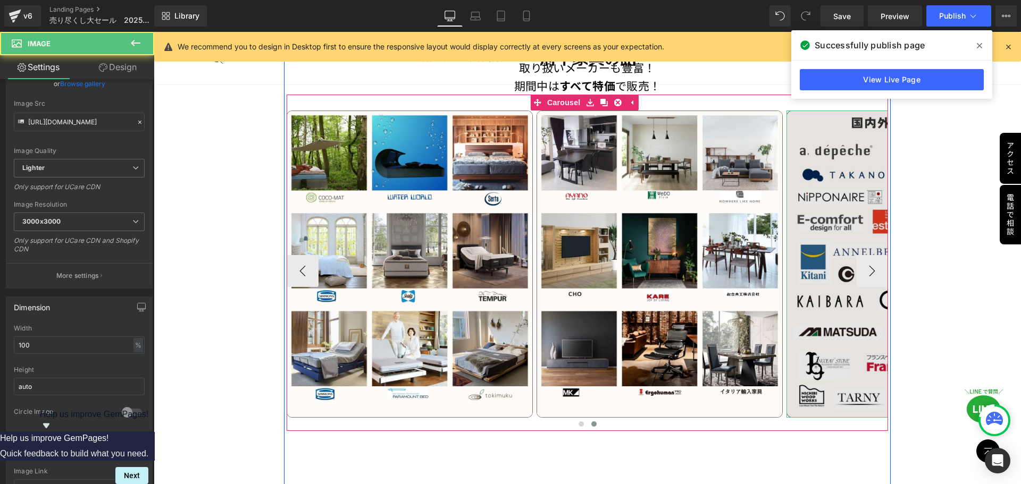
click at [823, 270] on img at bounding box center [909, 264] width 246 height 307
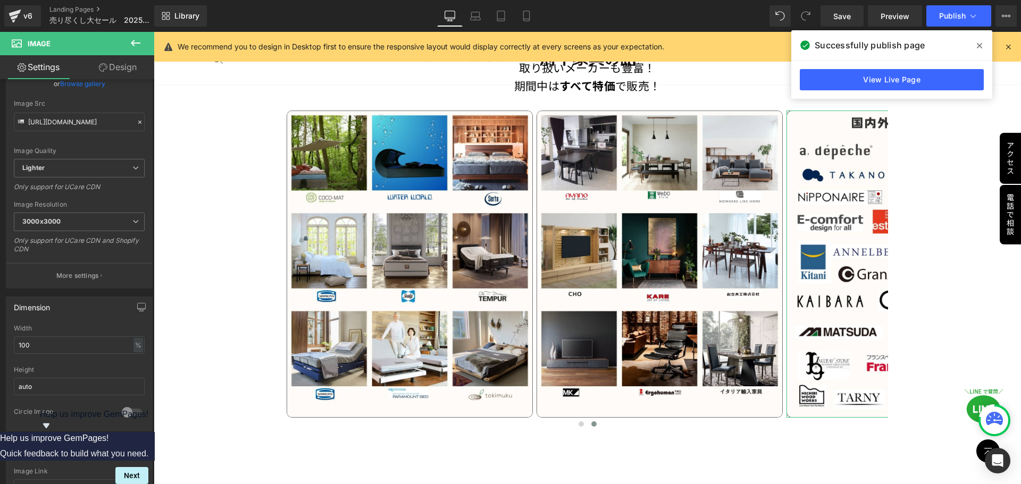
drag, startPoint x: 121, startPoint y: 70, endPoint x: 43, endPoint y: 178, distance: 133.3
click at [121, 70] on link "Design" at bounding box center [117, 67] width 77 height 24
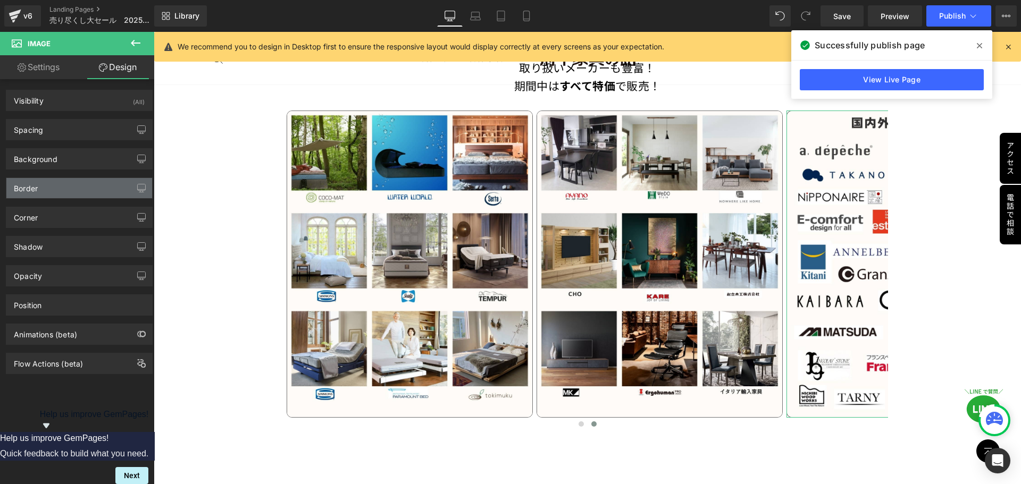
click at [63, 185] on div "Border" at bounding box center [79, 188] width 146 height 20
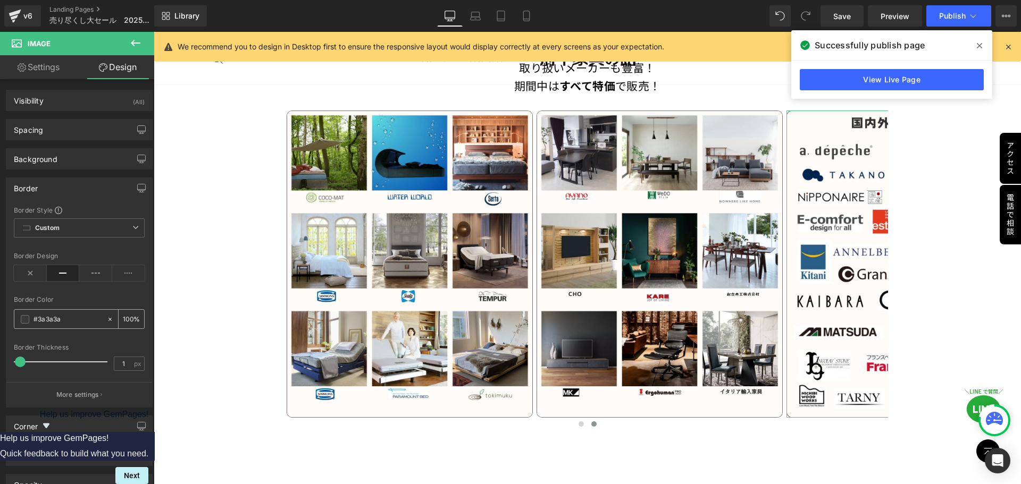
click at [65, 321] on input "#3a3a3a" at bounding box center [67, 320] width 68 height 12
paste input "727272"
click at [121, 295] on div "Border Style Custom Custom Setup Global Style Custom Setup Global Style solid B…" at bounding box center [79, 307] width 146 height 202
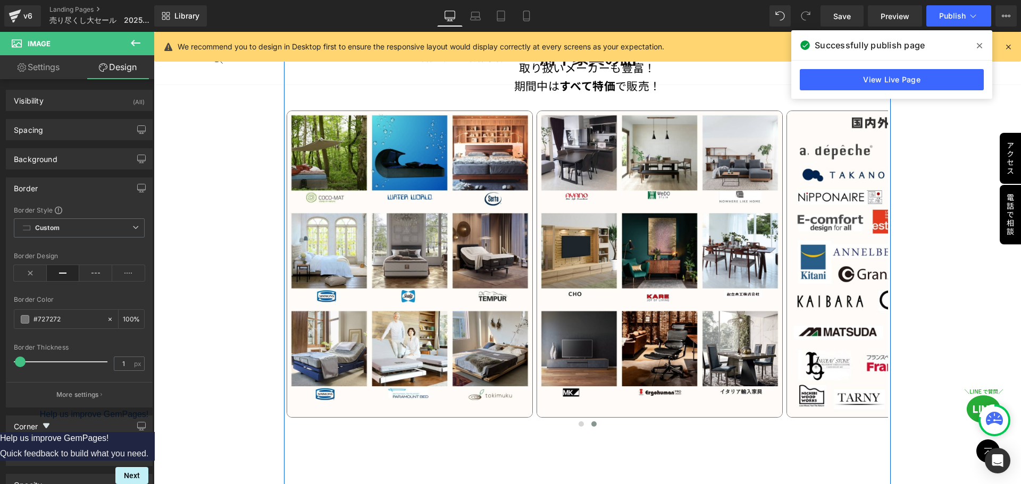
click at [635, 445] on div "特価商品 Heading 約10,000点の商品から 本当に お買い得の商品 です！ Text Block Image Image Image Image I…" at bounding box center [587, 213] width 607 height 1383
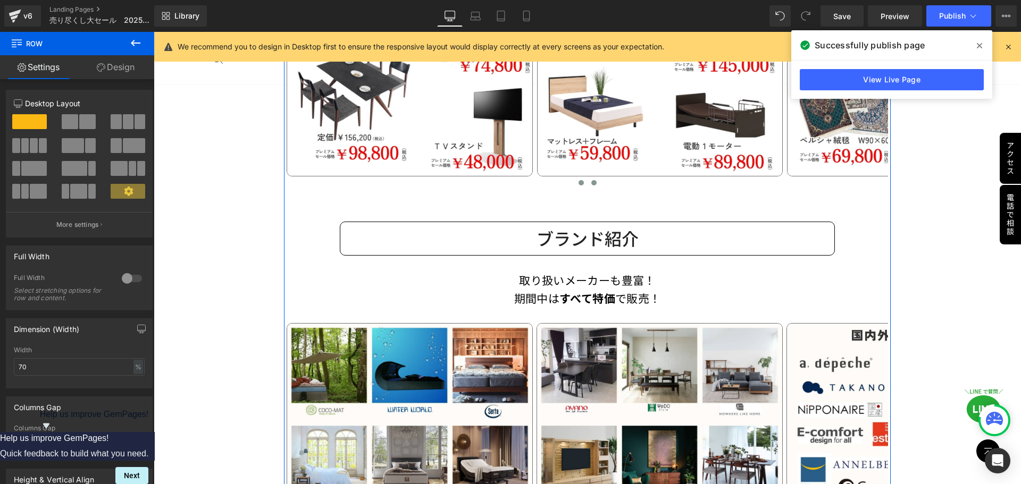
scroll to position [946, 0]
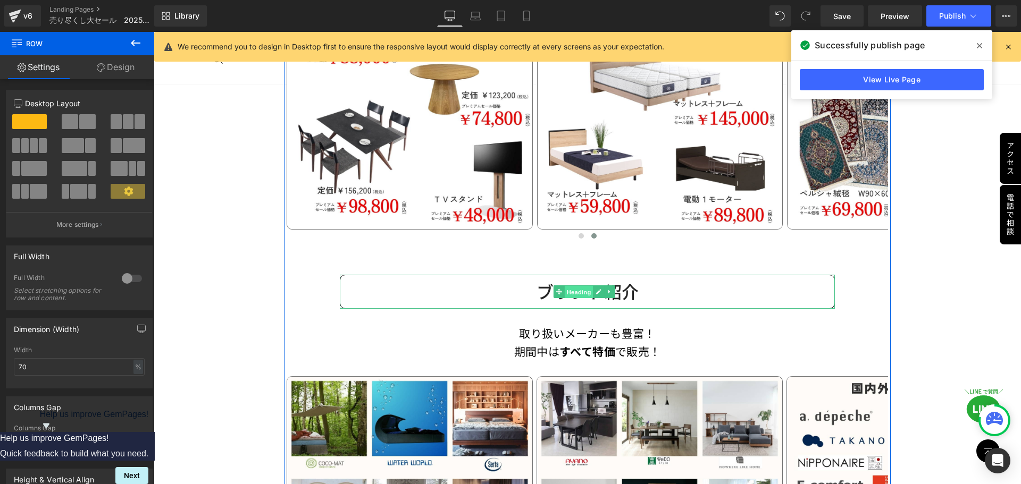
click at [574, 288] on span "Heading" at bounding box center [579, 292] width 29 height 13
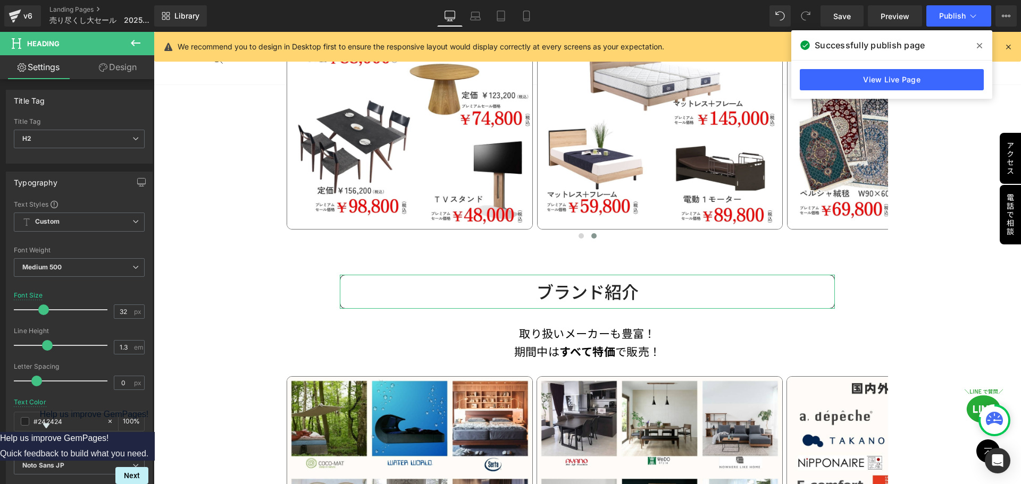
click at [126, 62] on link "Design" at bounding box center [117, 67] width 77 height 24
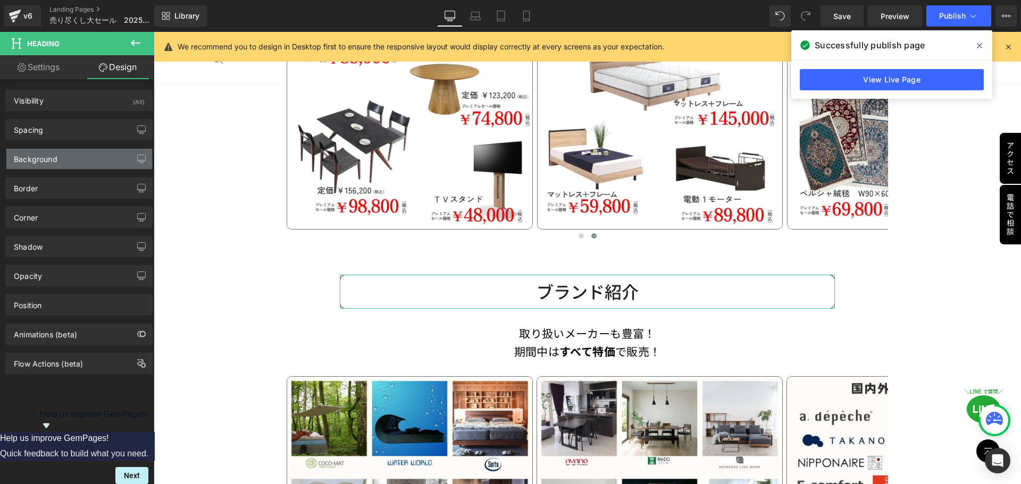
click at [61, 162] on div "Background" at bounding box center [79, 159] width 146 height 20
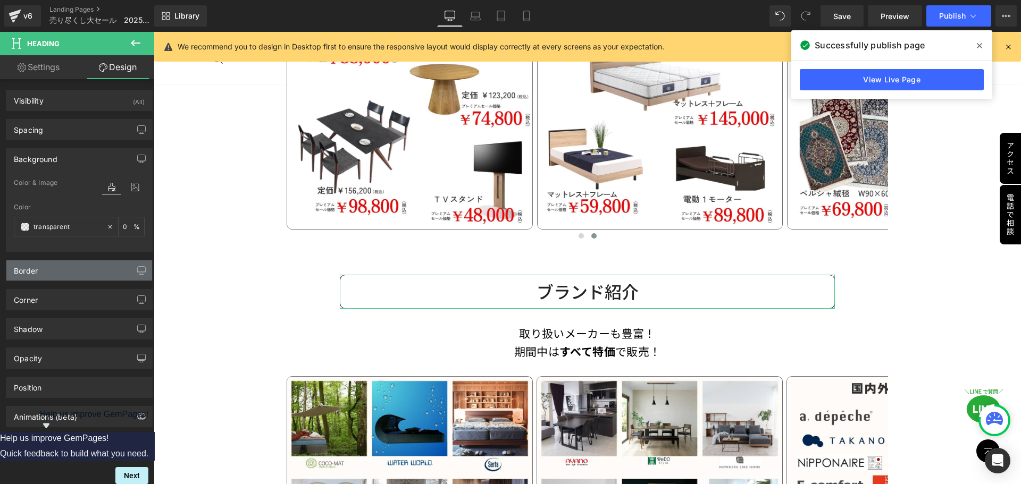
click at [47, 271] on div "Border" at bounding box center [79, 271] width 146 height 20
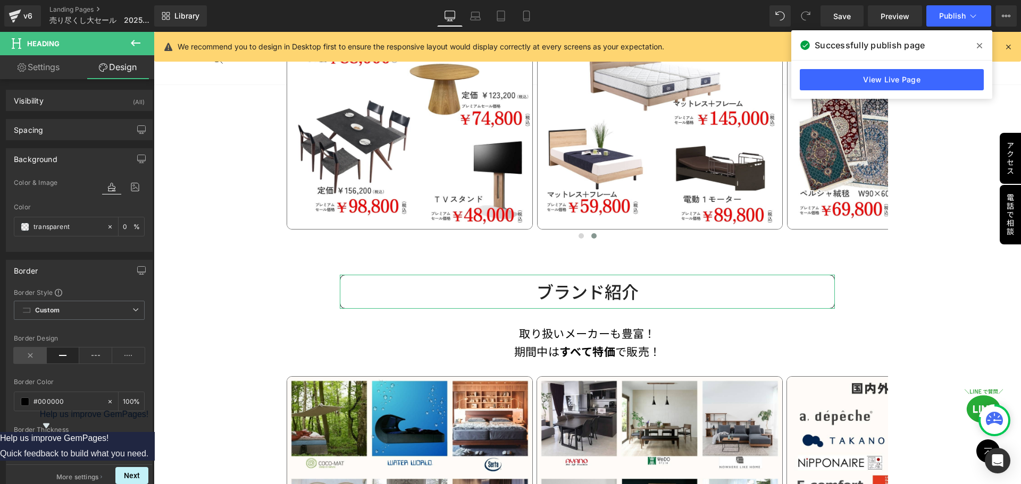
click at [24, 353] on icon at bounding box center [30, 356] width 33 height 16
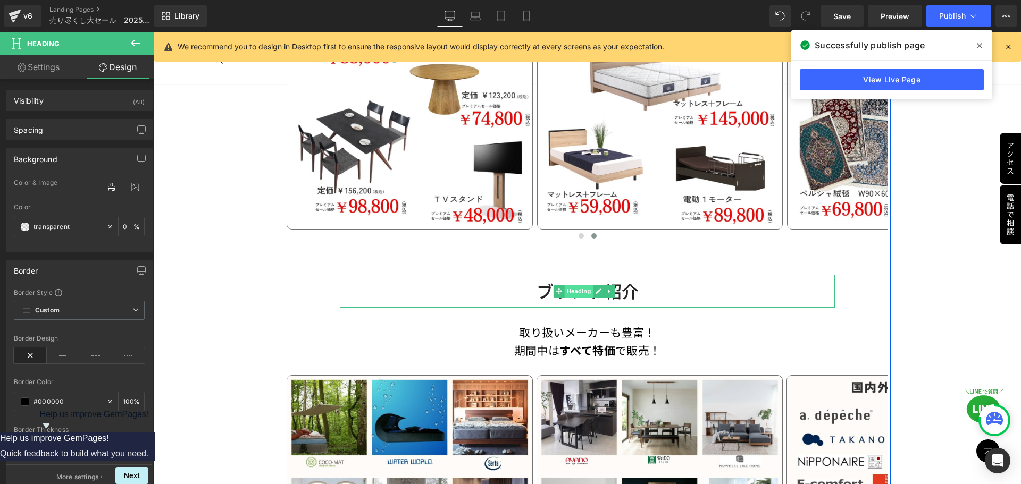
click at [570, 289] on span "Heading" at bounding box center [579, 291] width 29 height 13
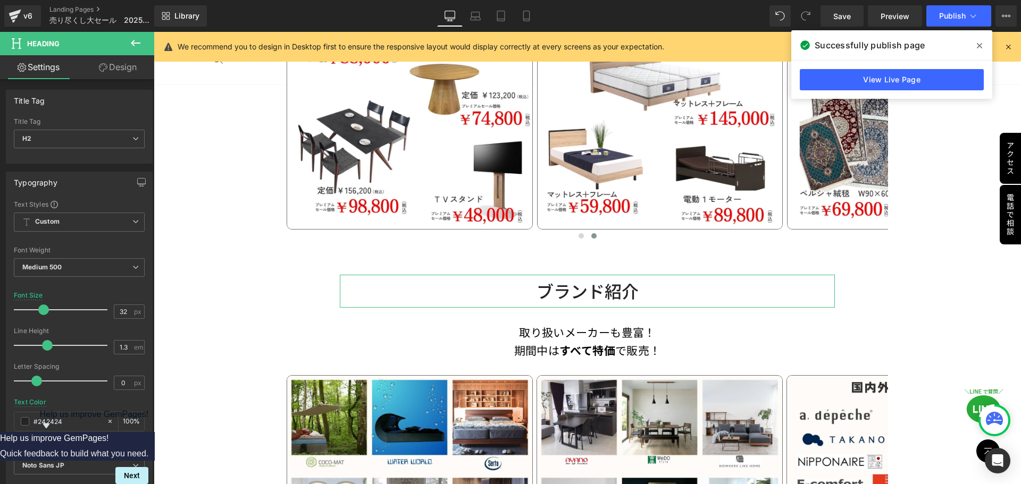
drag, startPoint x: 124, startPoint y: 64, endPoint x: 71, endPoint y: 137, distance: 89.8
click at [124, 64] on link "Design" at bounding box center [117, 67] width 77 height 24
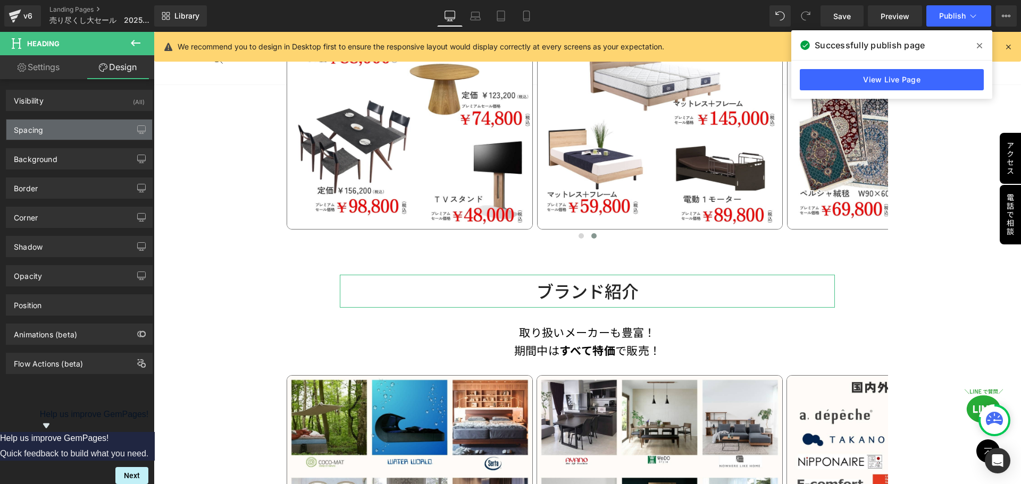
click at [71, 137] on div "Spacing" at bounding box center [79, 130] width 146 height 20
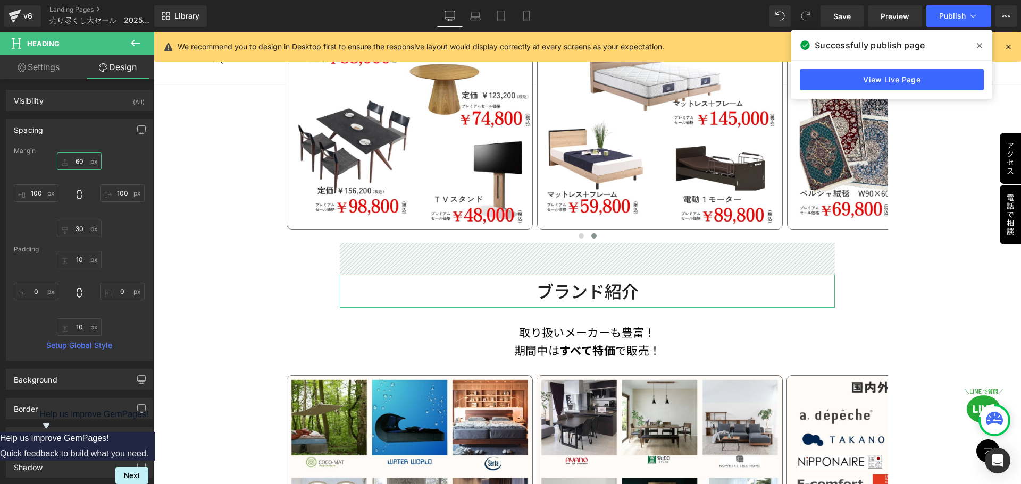
click at [83, 164] on input "60" at bounding box center [79, 162] width 45 height 18
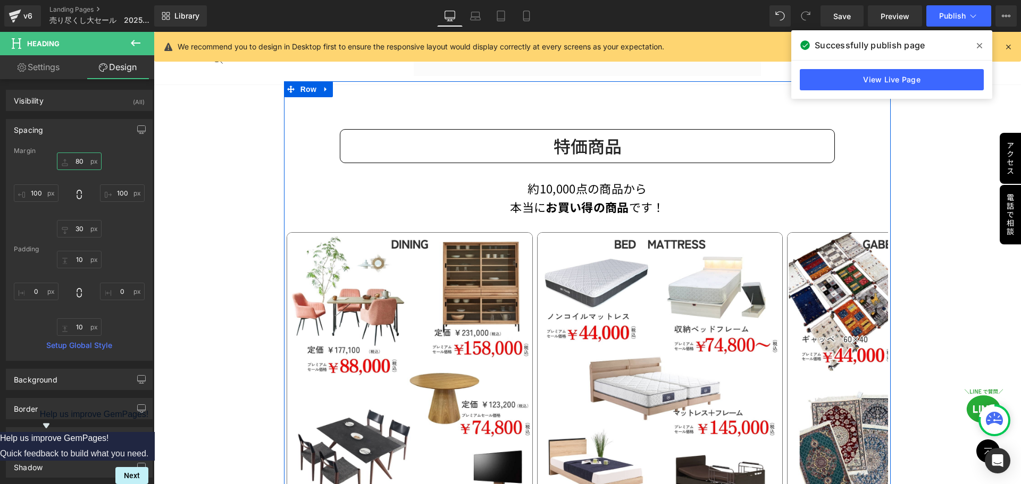
scroll to position [627, 0]
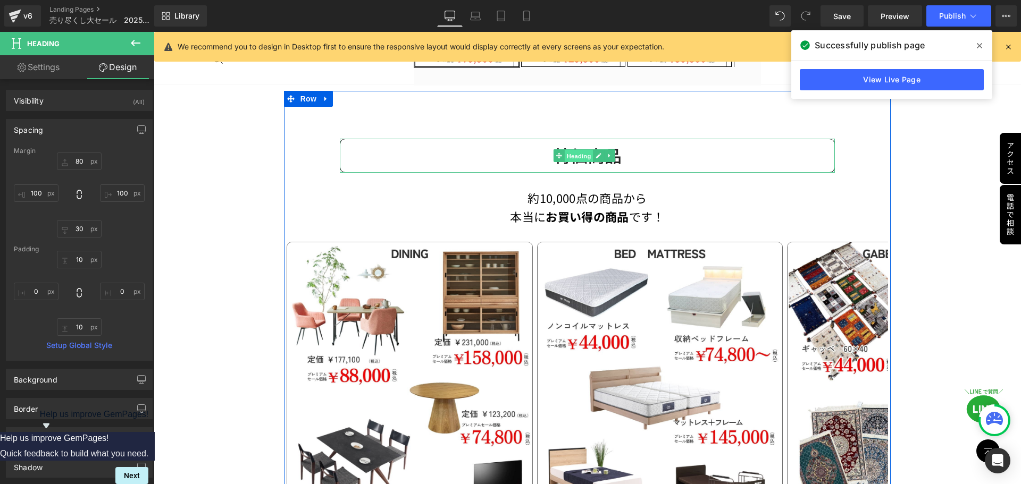
click at [561, 153] on link "Heading" at bounding box center [574, 155] width 40 height 13
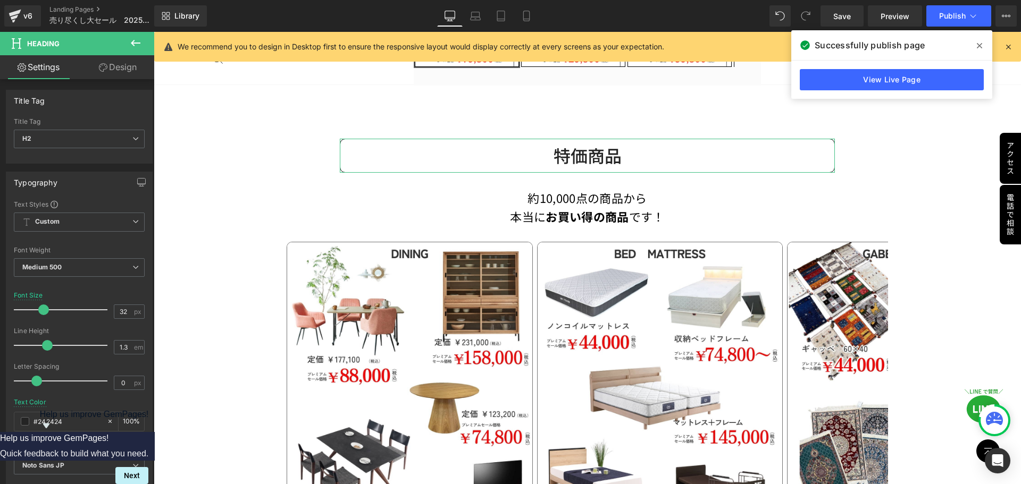
click at [129, 76] on link "Design" at bounding box center [117, 67] width 77 height 24
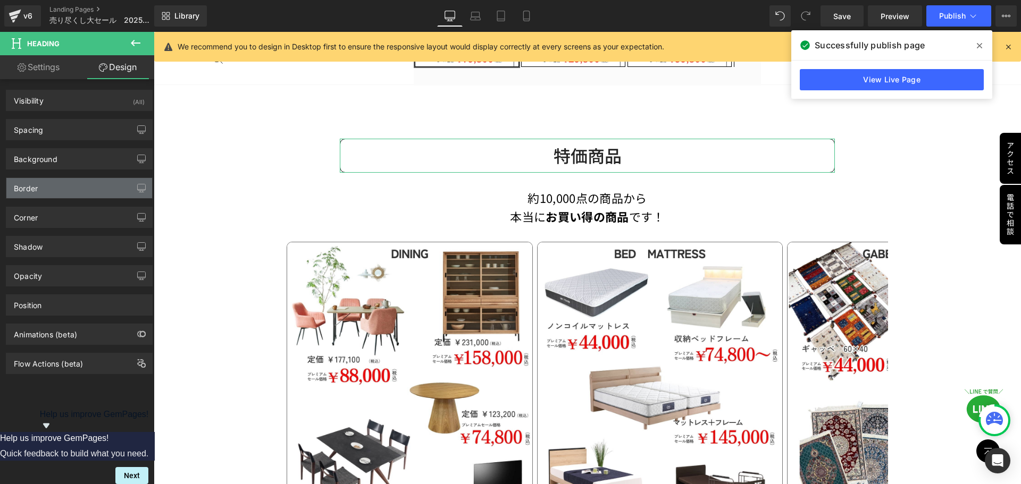
click at [62, 192] on div "Border" at bounding box center [79, 188] width 146 height 20
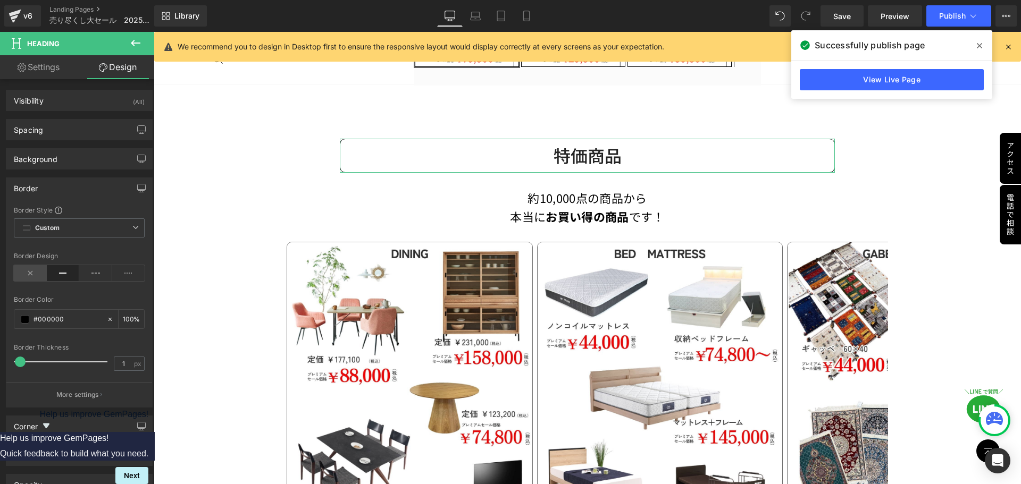
click at [30, 274] on icon at bounding box center [30, 273] width 33 height 16
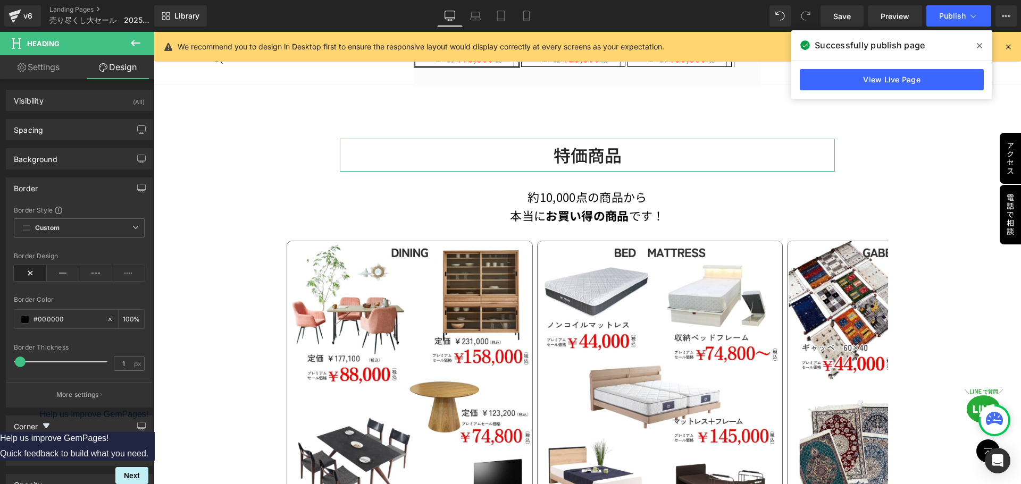
click at [116, 68] on link "Design" at bounding box center [117, 67] width 77 height 24
click at [71, 128] on div "Spacing" at bounding box center [79, 130] width 146 height 20
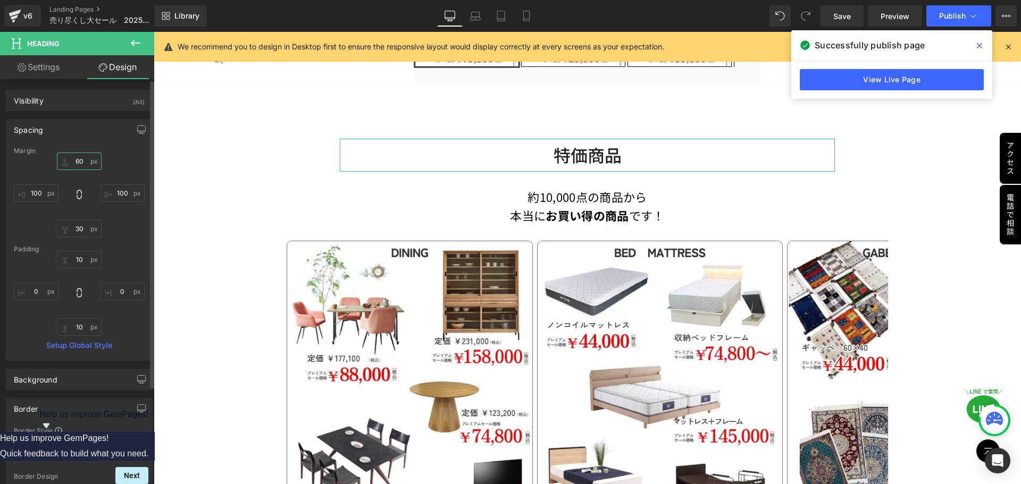
click at [80, 165] on input "60" at bounding box center [79, 162] width 45 height 18
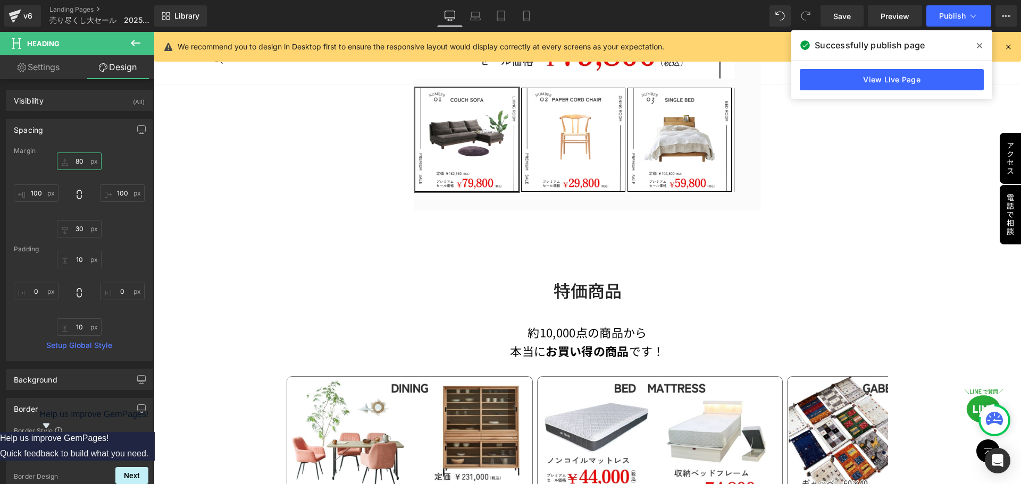
scroll to position [521, 0]
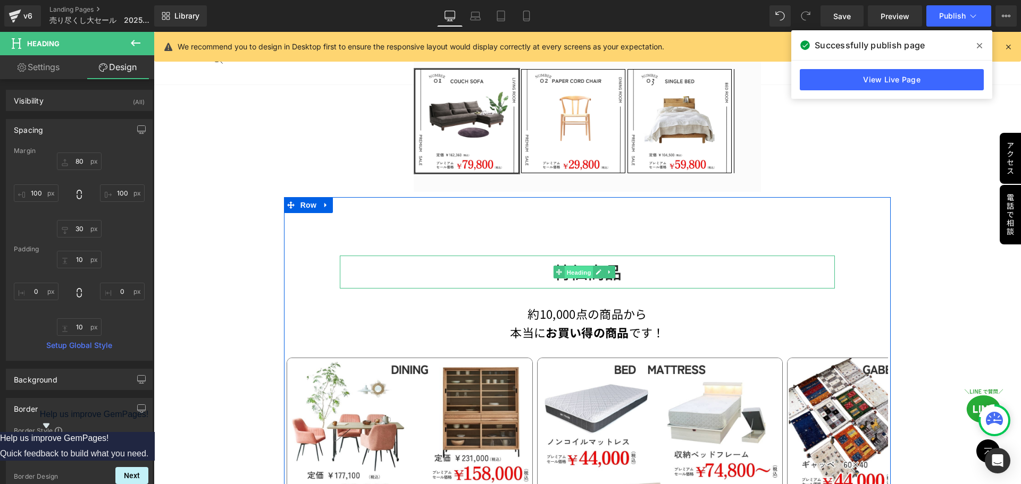
click at [577, 269] on span "Heading" at bounding box center [579, 272] width 29 height 13
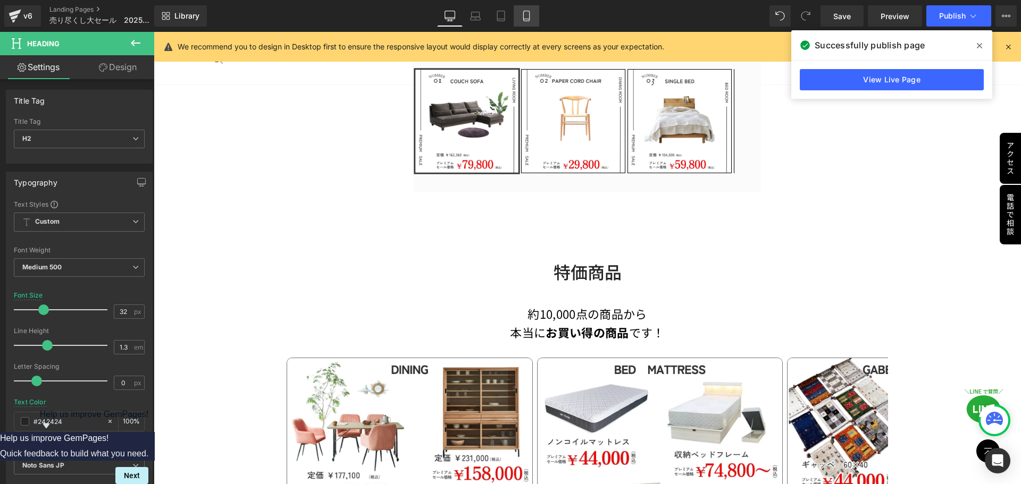
click at [526, 15] on icon at bounding box center [526, 16] width 11 height 11
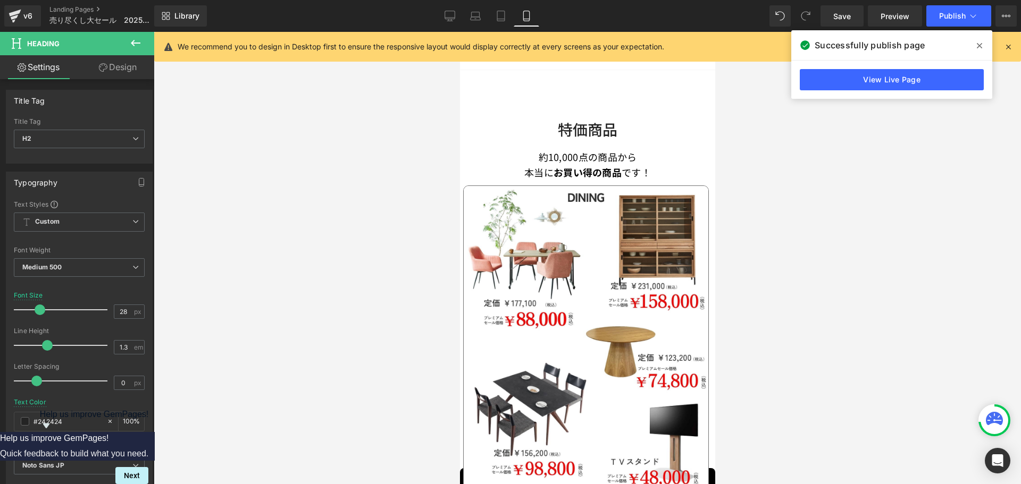
scroll to position [359, 0]
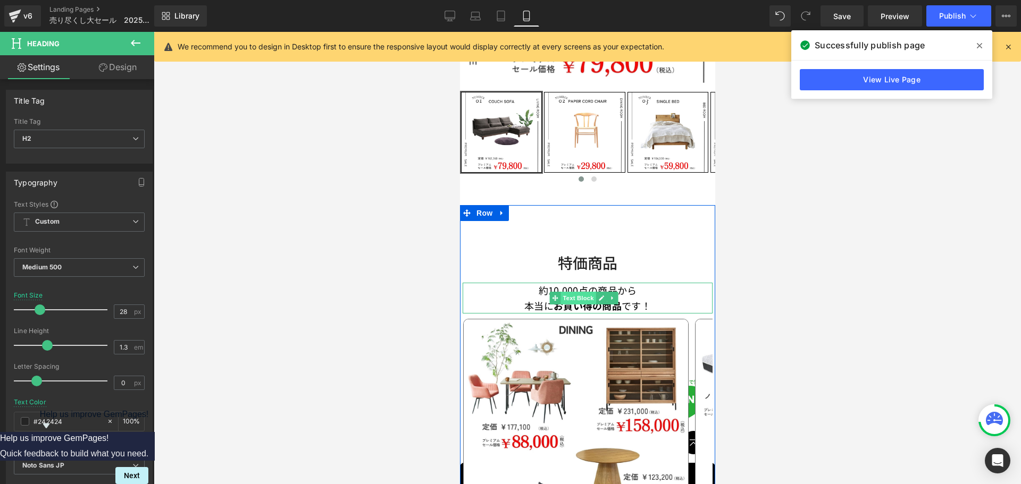
click at [583, 292] on span "Text Block" at bounding box center [577, 298] width 35 height 13
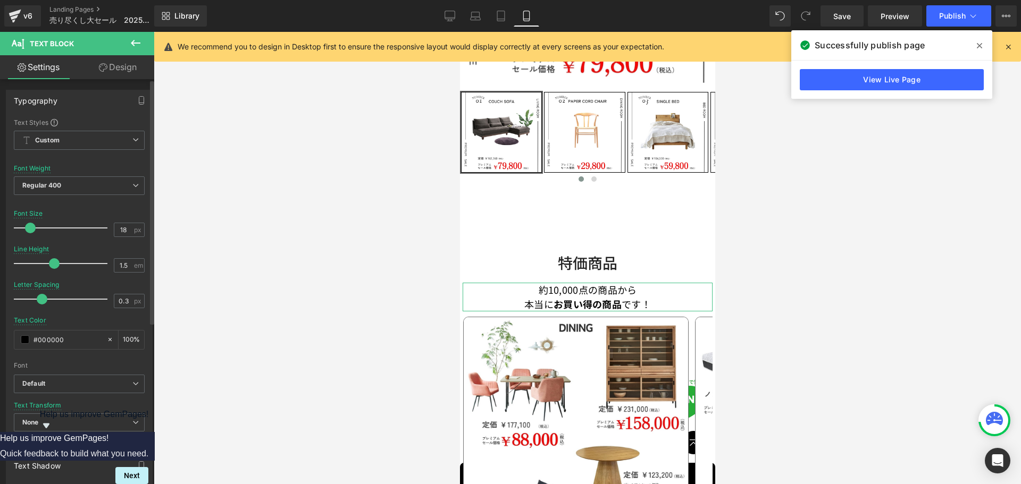
click at [49, 264] on span at bounding box center [54, 263] width 11 height 11
click at [777, 275] on div at bounding box center [587, 258] width 867 height 452
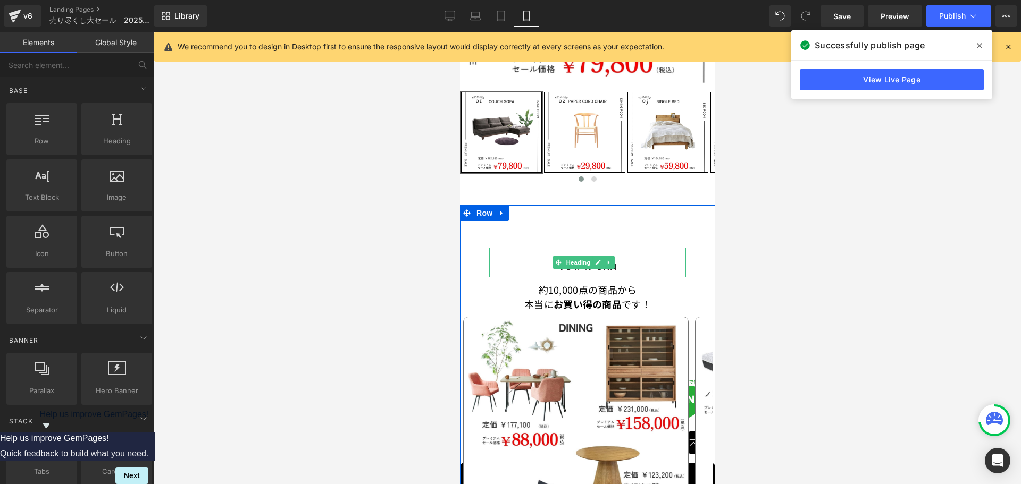
click at [550, 257] on h2 "特価商品" at bounding box center [587, 262] width 197 height 19
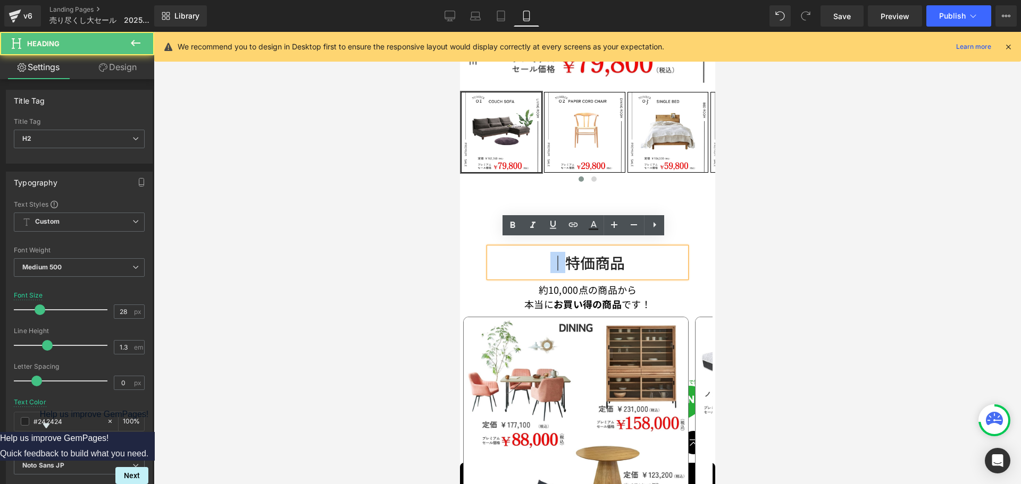
drag, startPoint x: 552, startPoint y: 257, endPoint x: 561, endPoint y: 259, distance: 9.2
click at [561, 259] on h2 "｜特価商品" at bounding box center [587, 262] width 197 height 19
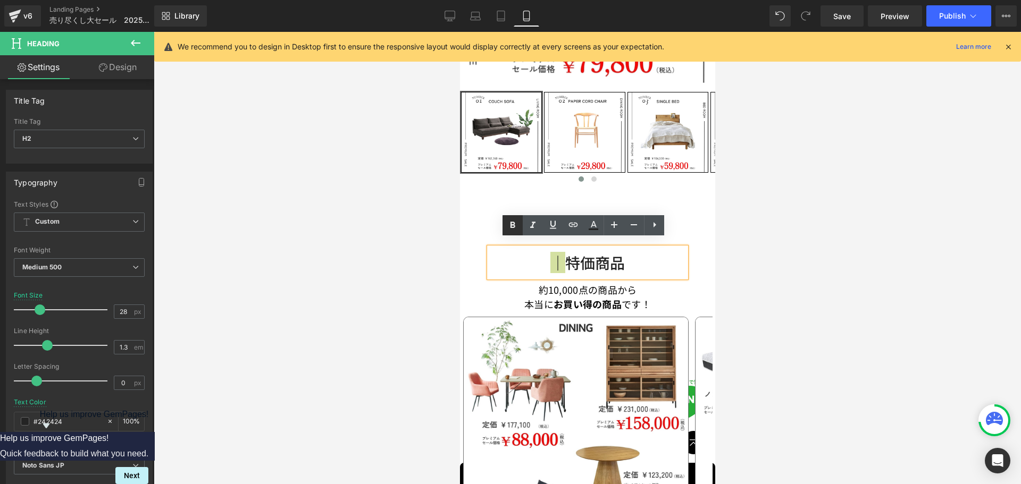
click at [509, 222] on icon at bounding box center [512, 225] width 13 height 13
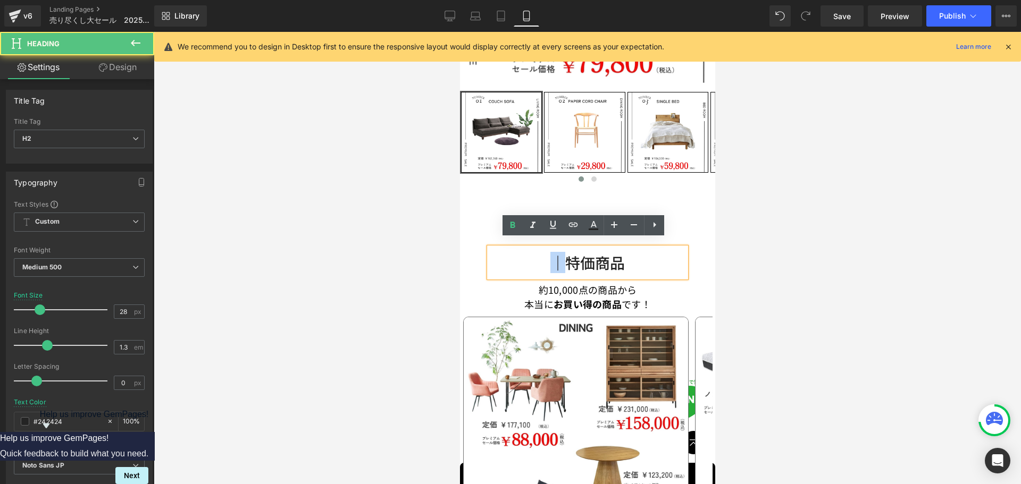
drag, startPoint x: 550, startPoint y: 256, endPoint x: 559, endPoint y: 258, distance: 9.7
click at [559, 258] on strong "｜" at bounding box center [557, 262] width 15 height 21
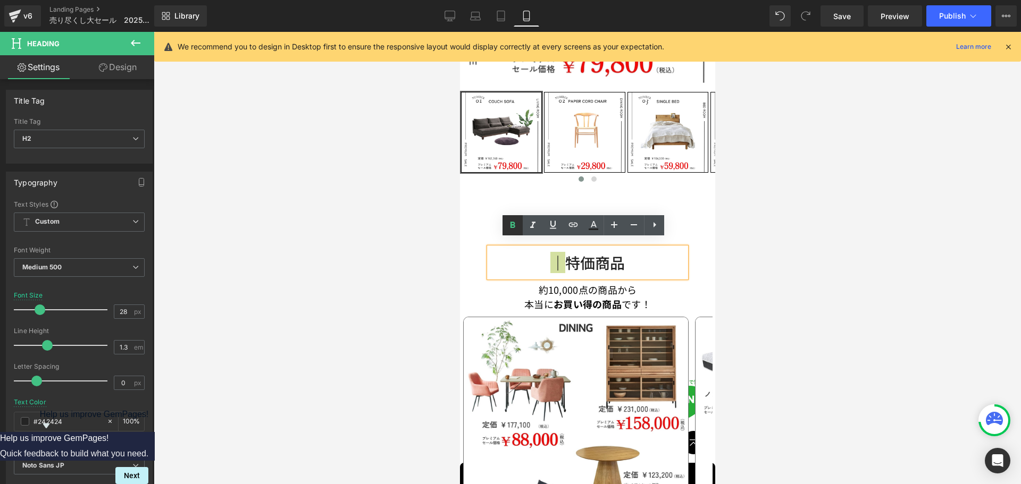
click at [512, 225] on icon at bounding box center [512, 225] width 5 height 6
click at [557, 256] on h2 "｜特価商品" at bounding box center [587, 262] width 197 height 19
click at [561, 256] on h2 "特価商品" at bounding box center [587, 262] width 197 height 19
click at [776, 257] on div at bounding box center [587, 258] width 867 height 452
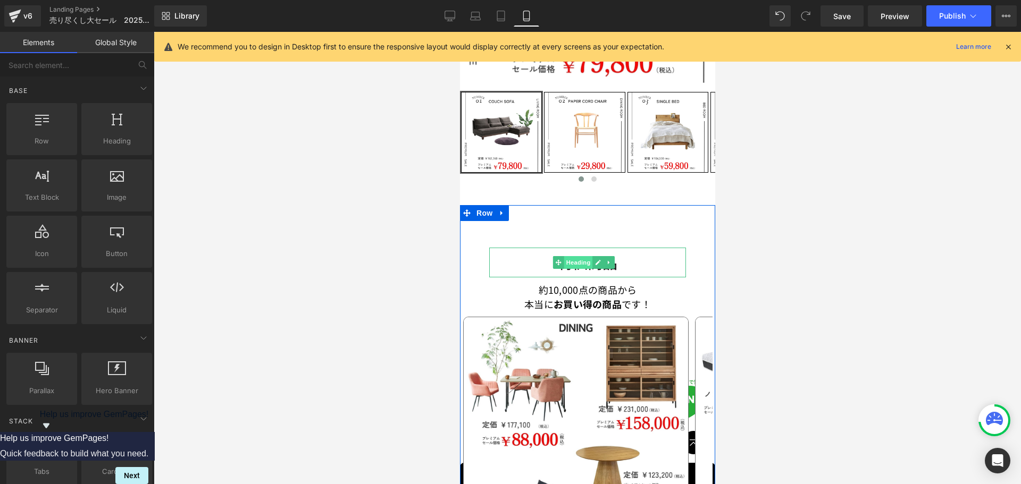
click at [572, 256] on span "Heading" at bounding box center [577, 262] width 29 height 13
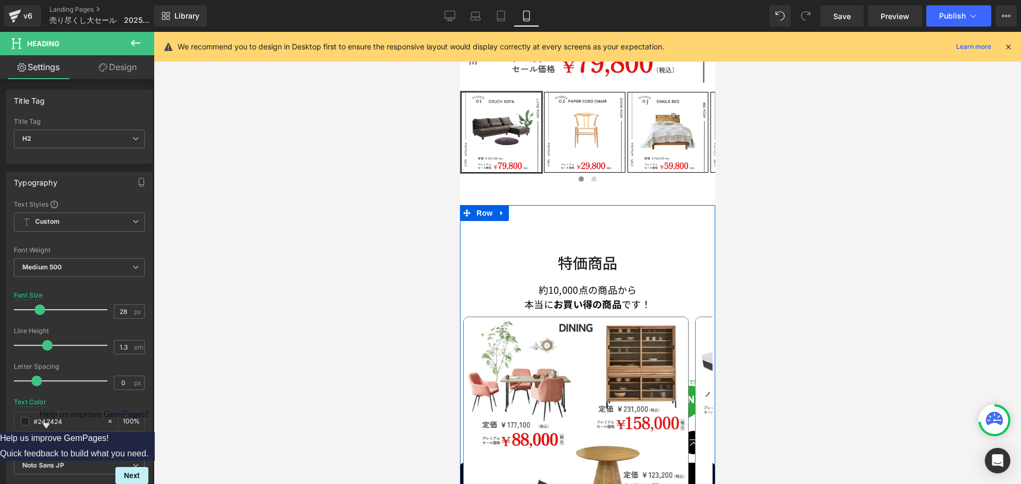
click at [565, 256] on span "Heading" at bounding box center [577, 262] width 29 height 13
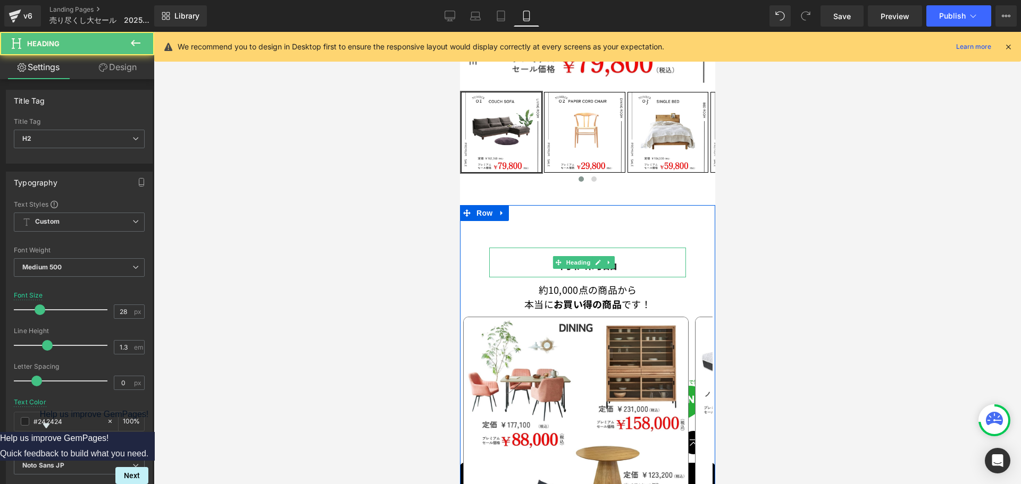
click at [543, 254] on h2 "特価商品" at bounding box center [587, 262] width 197 height 19
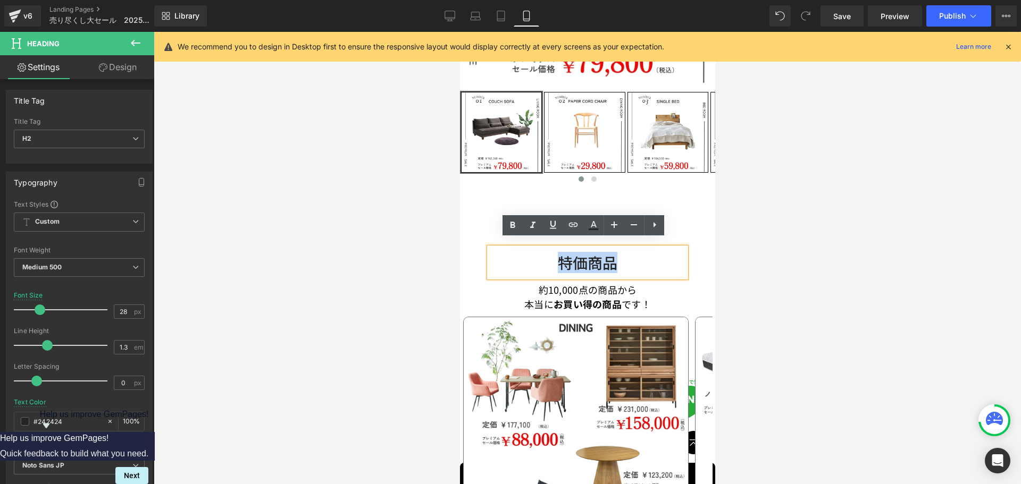
drag, startPoint x: 547, startPoint y: 255, endPoint x: 674, endPoint y: 255, distance: 127.1
click at [674, 255] on h2 "特価商品" at bounding box center [587, 262] width 197 height 19
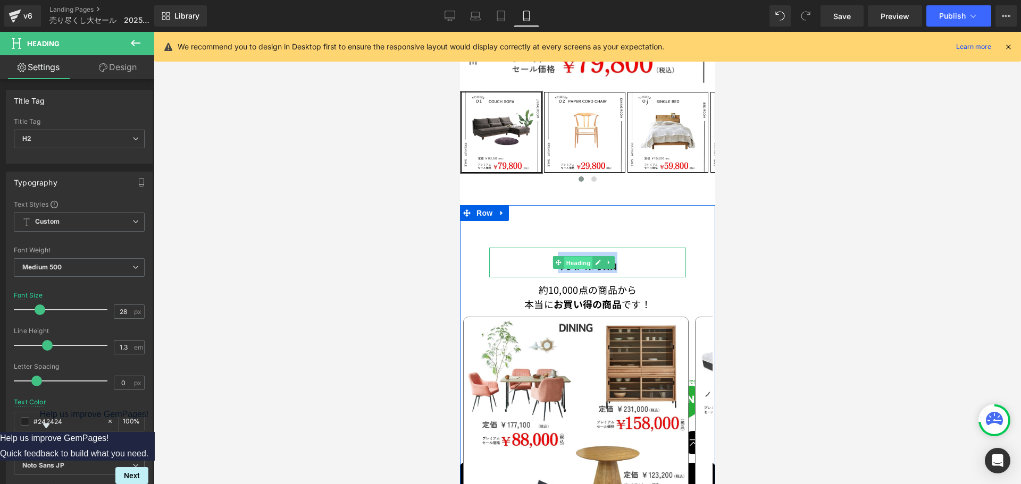
click at [572, 257] on span "Heading" at bounding box center [577, 263] width 29 height 13
click at [599, 258] on link at bounding box center [597, 262] width 11 height 13
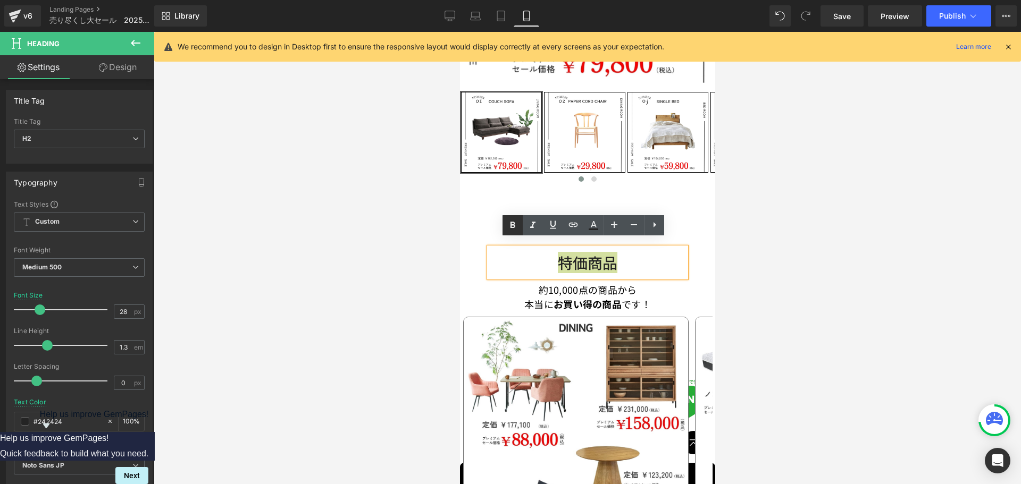
click at [513, 223] on icon at bounding box center [512, 225] width 5 height 6
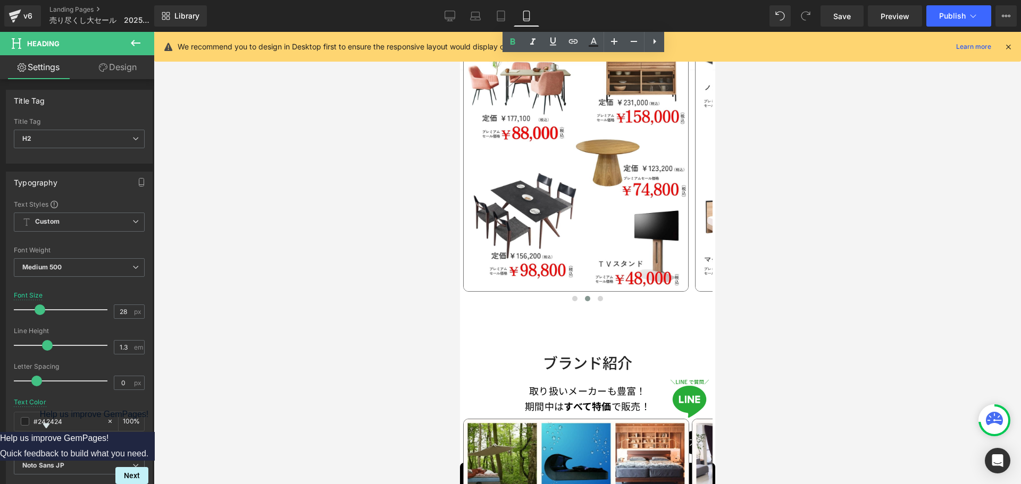
scroll to position [678, 0]
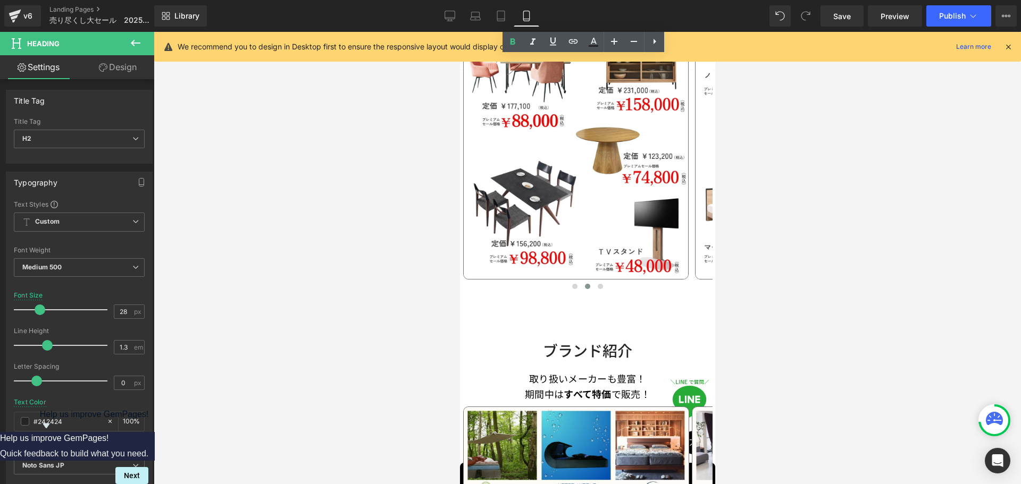
click at [539, 341] on h2 "ブランド紹介" at bounding box center [587, 350] width 197 height 19
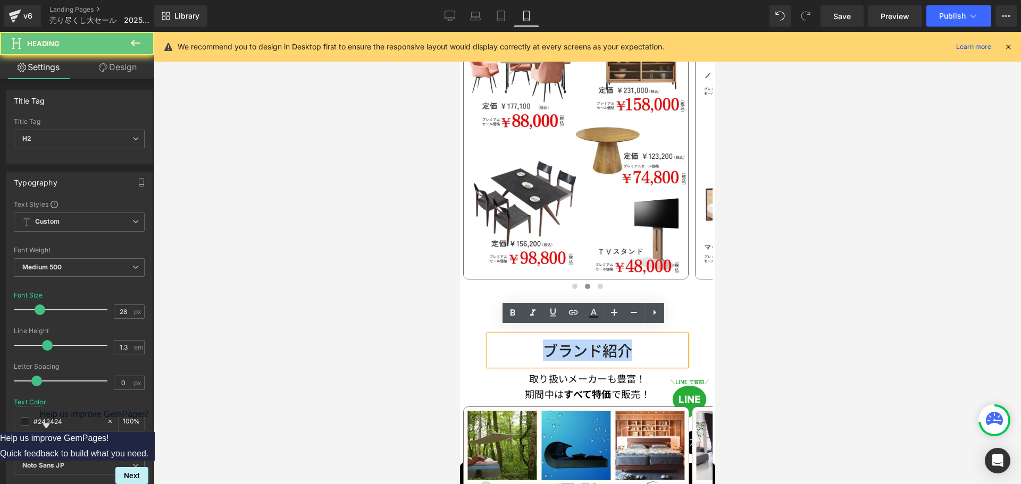
drag, startPoint x: 539, startPoint y: 341, endPoint x: 665, endPoint y: 341, distance: 125.5
click at [665, 341] on h2 "ブランド紹介" at bounding box center [587, 350] width 197 height 19
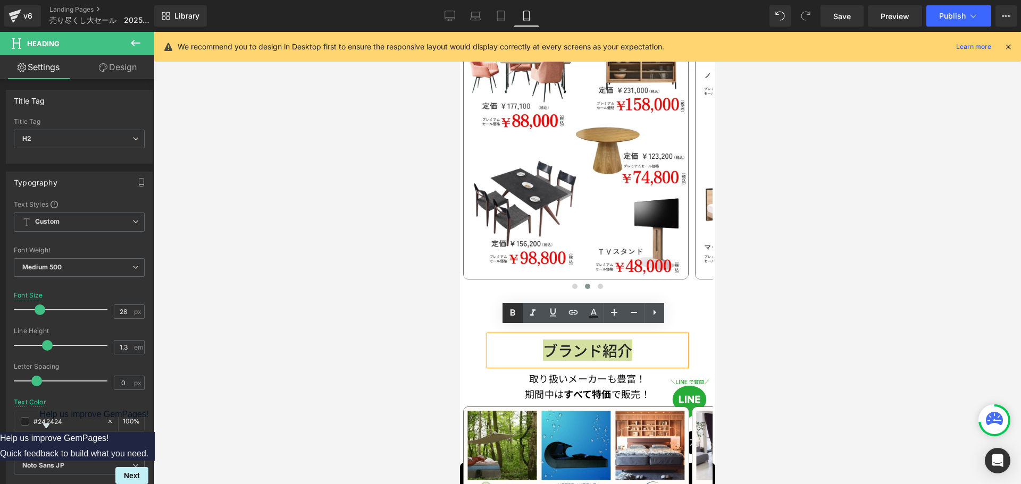
click at [509, 309] on icon at bounding box center [512, 313] width 13 height 13
click at [480, 337] on div "特価商品 Heading 約10,000点の商品から 本当に お買い得の商品 です！ Text Block Image Image Image Image I…" at bounding box center [586, 461] width 255 height 1150
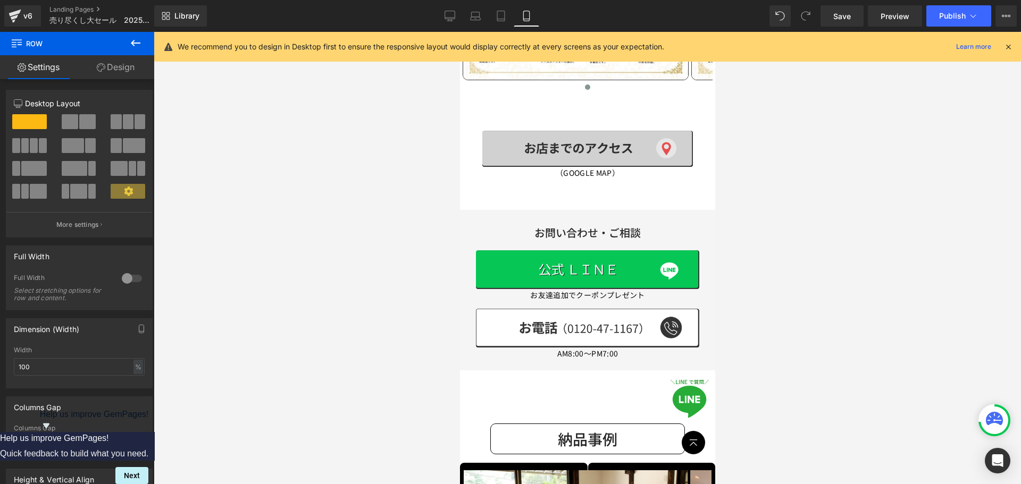
scroll to position [4347, 0]
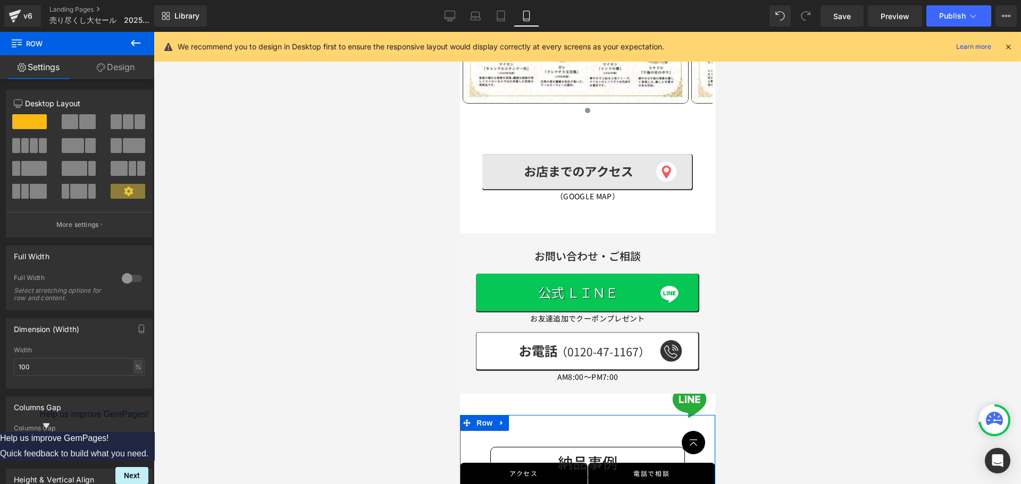
click at [544, 453] on h2 "納品事例" at bounding box center [587, 462] width 194 height 19
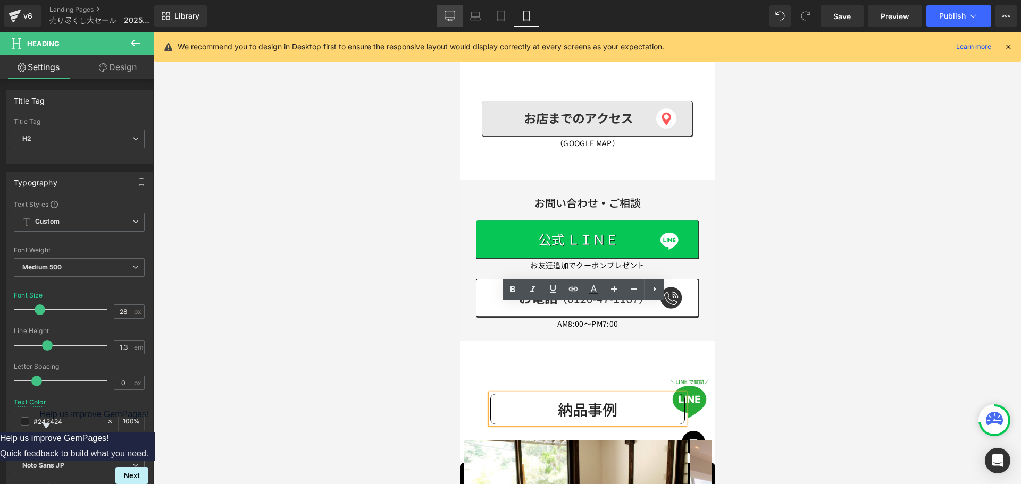
click at [446, 7] on link "Desktop" at bounding box center [450, 15] width 26 height 21
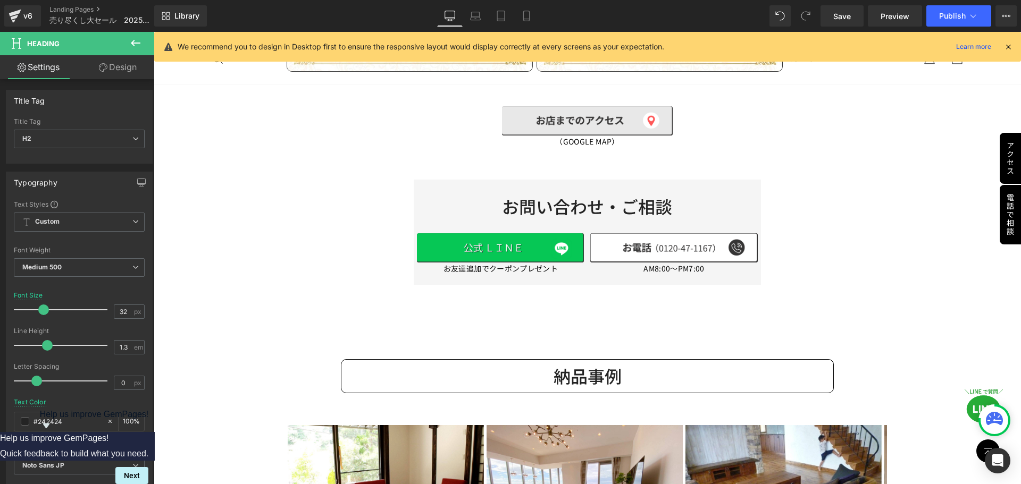
scroll to position [5797, 0]
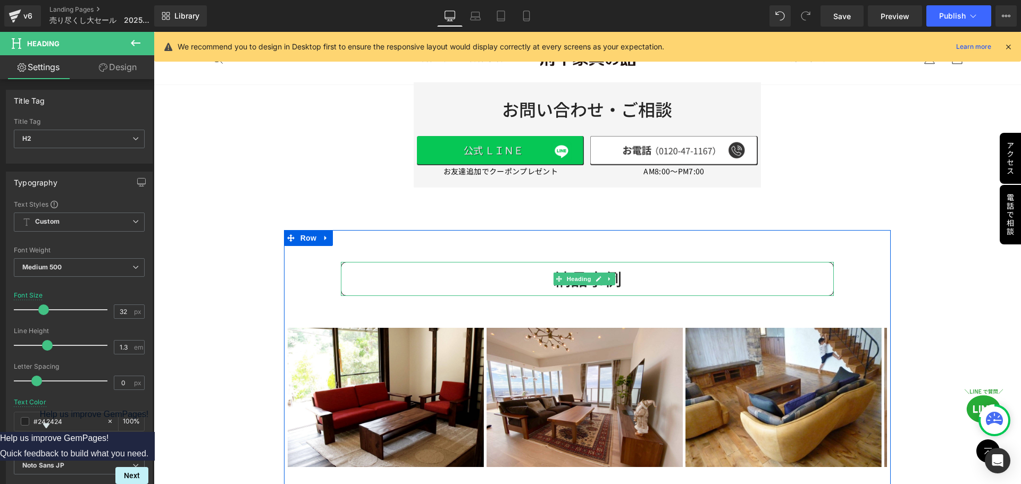
click at [573, 262] on div "納品事例 Heading" at bounding box center [587, 279] width 493 height 34
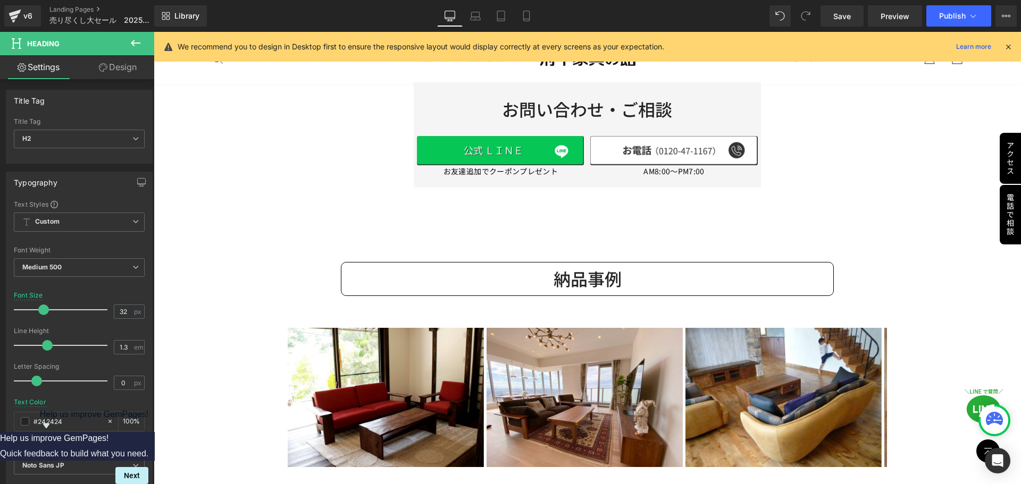
click at [116, 74] on link "Design" at bounding box center [117, 67] width 77 height 24
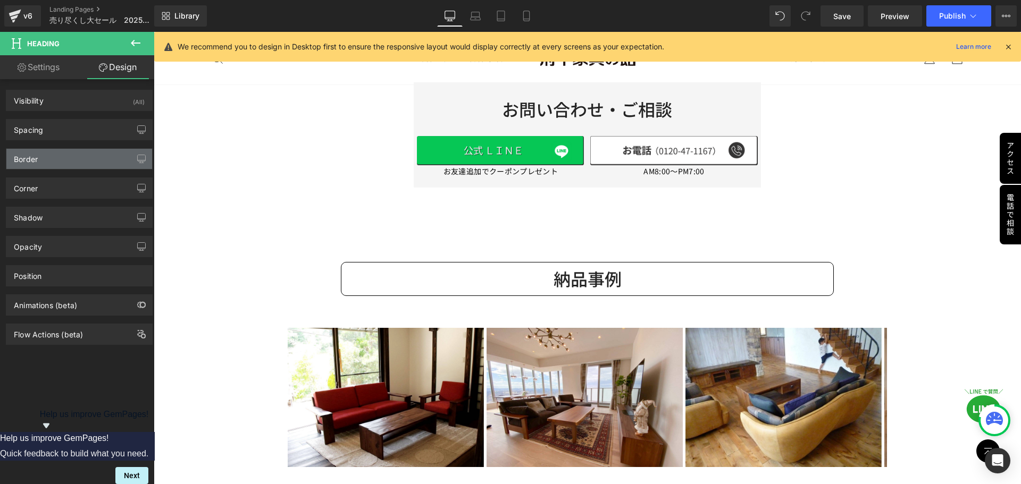
click at [63, 166] on div "Border" at bounding box center [79, 159] width 146 height 20
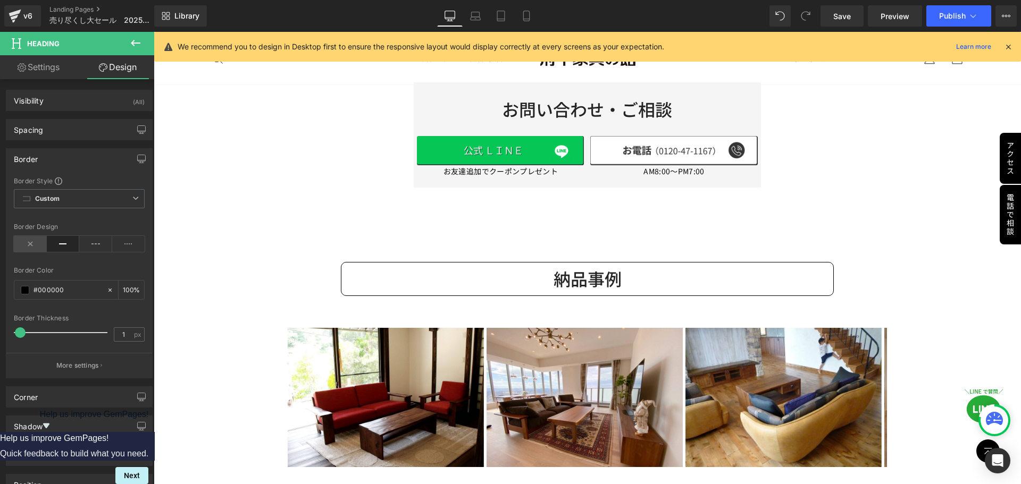
click at [24, 246] on icon at bounding box center [30, 244] width 33 height 16
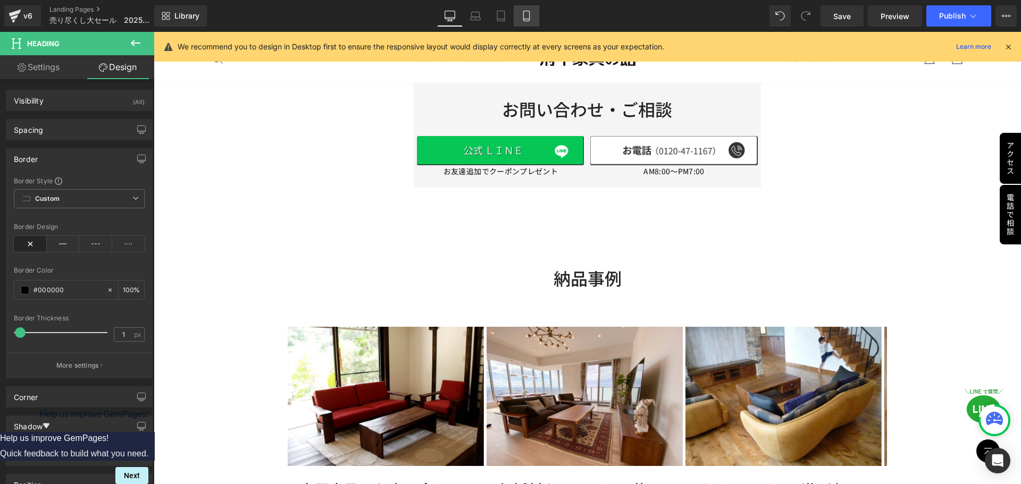
click at [526, 22] on link "Mobile" at bounding box center [527, 15] width 26 height 21
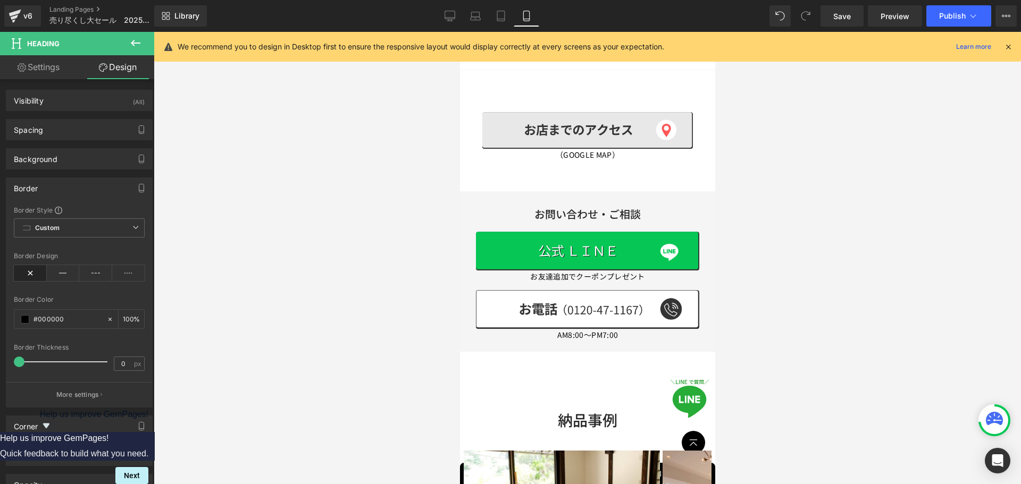
scroll to position [4479, 0]
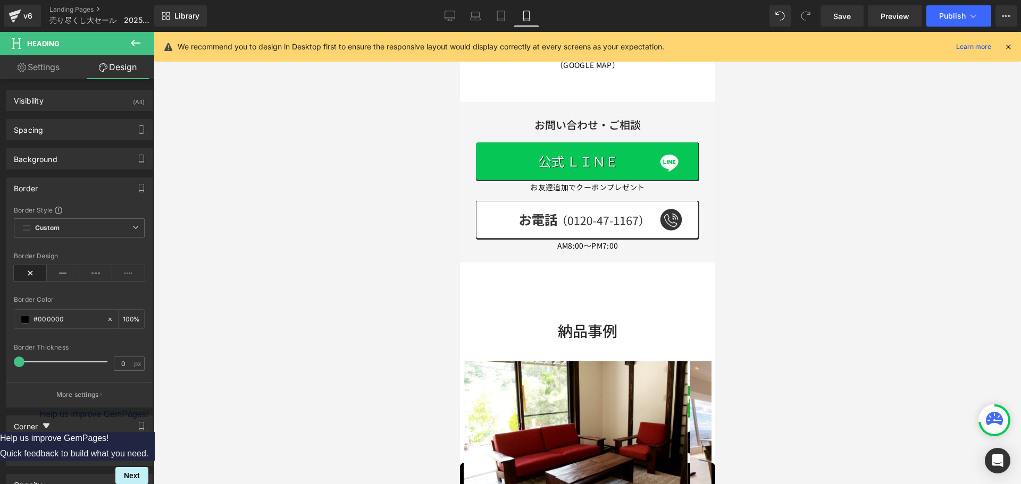
click at [594, 316] on div "納品事例 Heading" at bounding box center [587, 331] width 195 height 30
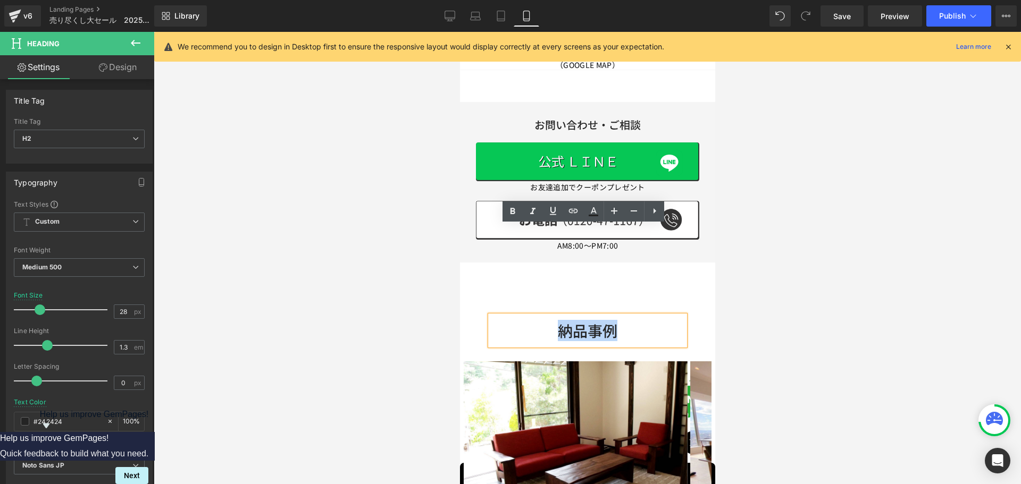
drag, startPoint x: 552, startPoint y: 242, endPoint x: 640, endPoint y: 245, distance: 88.3
click at [640, 321] on h2 "納品事例" at bounding box center [587, 330] width 195 height 19
click at [508, 208] on icon at bounding box center [512, 211] width 13 height 13
click at [785, 250] on div at bounding box center [587, 258] width 867 height 452
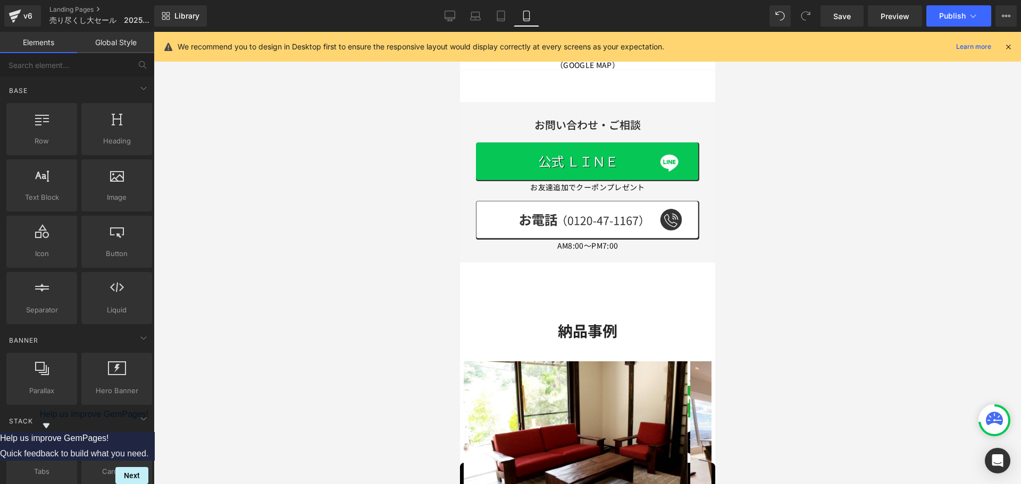
drag, startPoint x: 714, startPoint y: 357, endPoint x: 714, endPoint y: 405, distance: 47.9
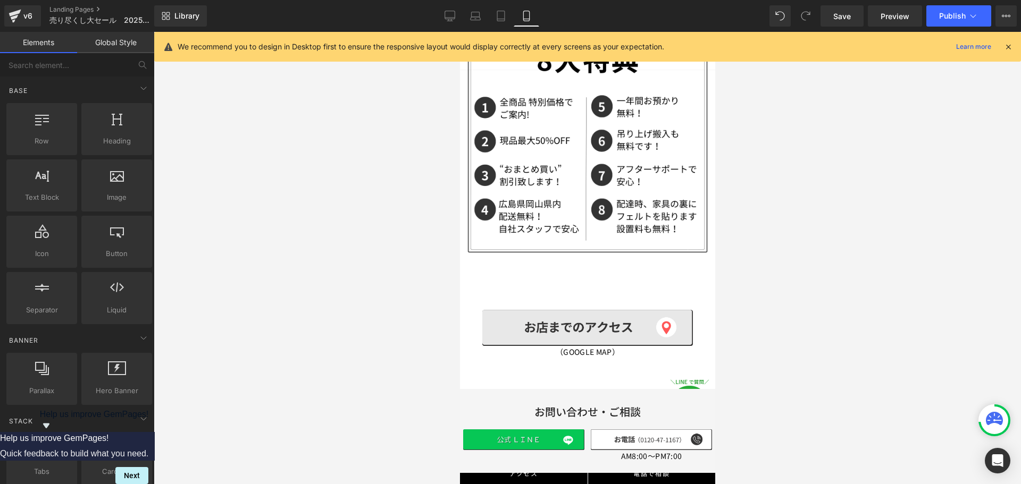
scroll to position [1521, 0]
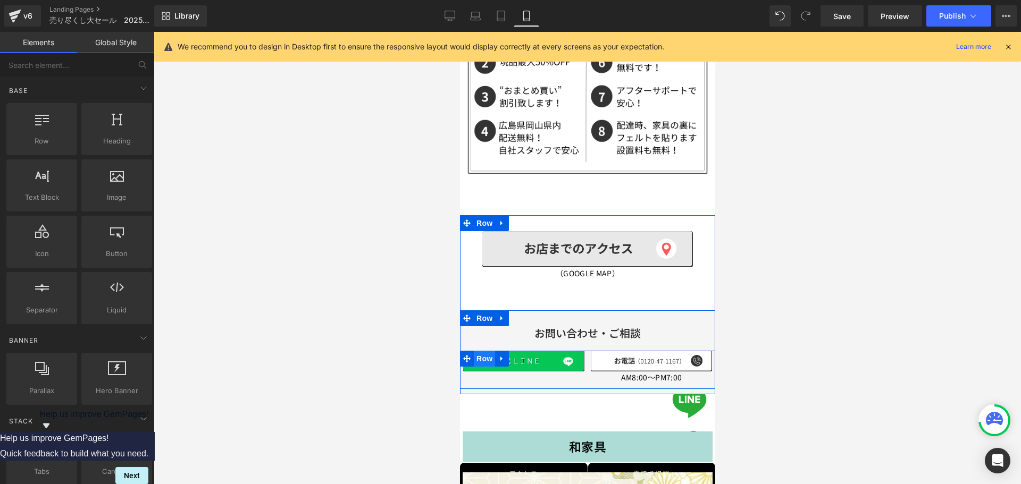
click at [485, 351] on span "Row" at bounding box center [483, 359] width 21 height 16
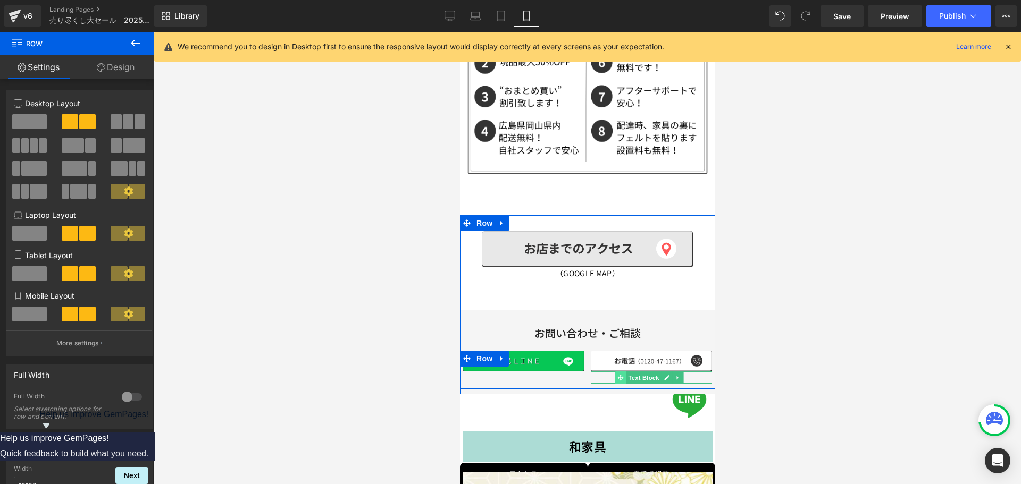
click at [620, 372] on span at bounding box center [620, 378] width 11 height 13
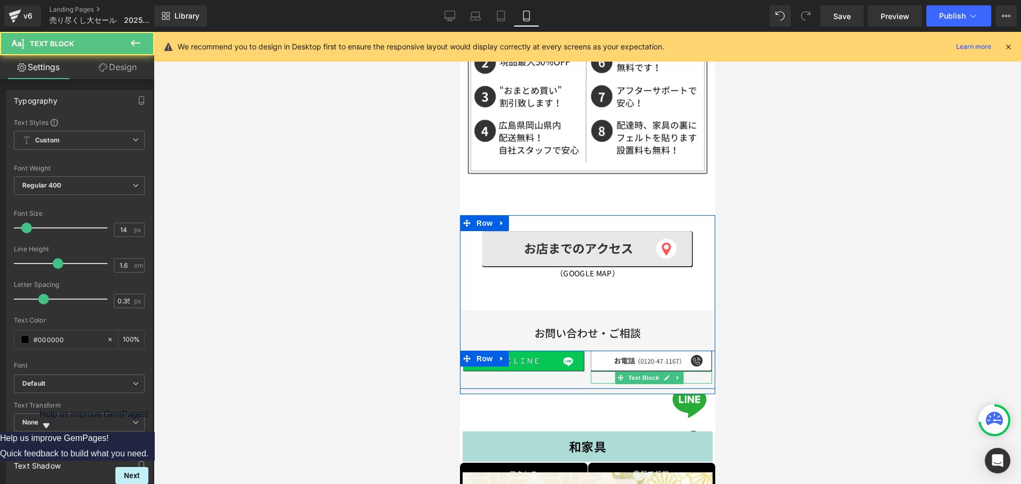
click at [608, 372] on p "AM8:00～PM7:00" at bounding box center [650, 378] width 121 height 12
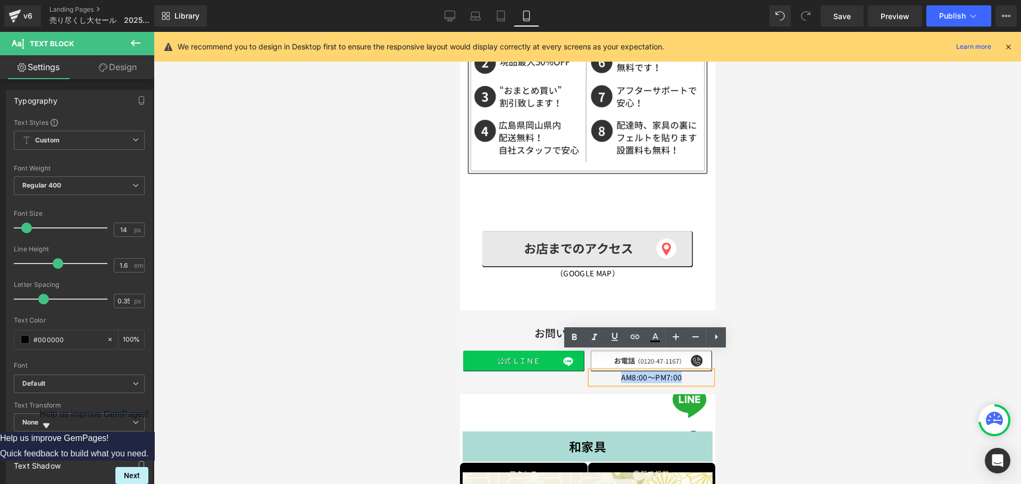
drag, startPoint x: 602, startPoint y: 359, endPoint x: 686, endPoint y: 359, distance: 84.0
click at [686, 372] on p "AM8:00～PM7:00" at bounding box center [650, 378] width 121 height 12
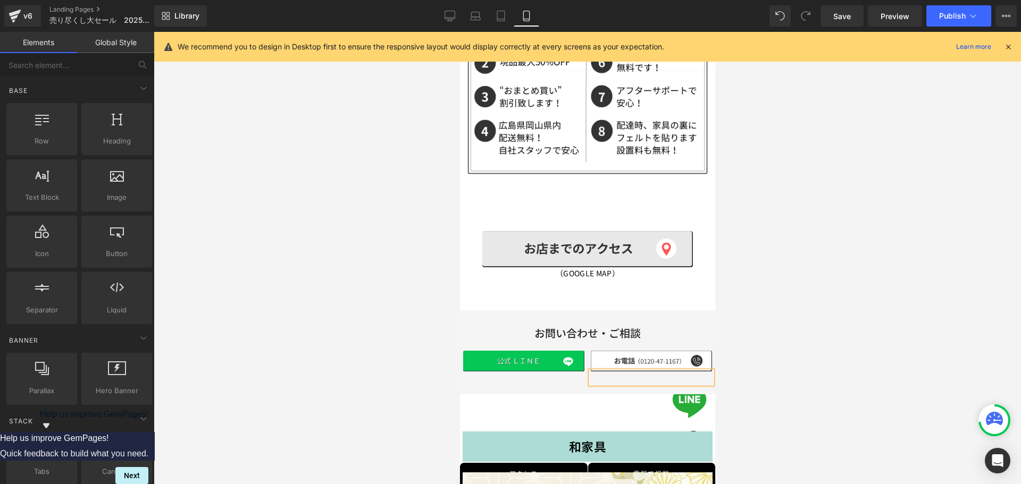
click at [804, 350] on div at bounding box center [587, 258] width 867 height 452
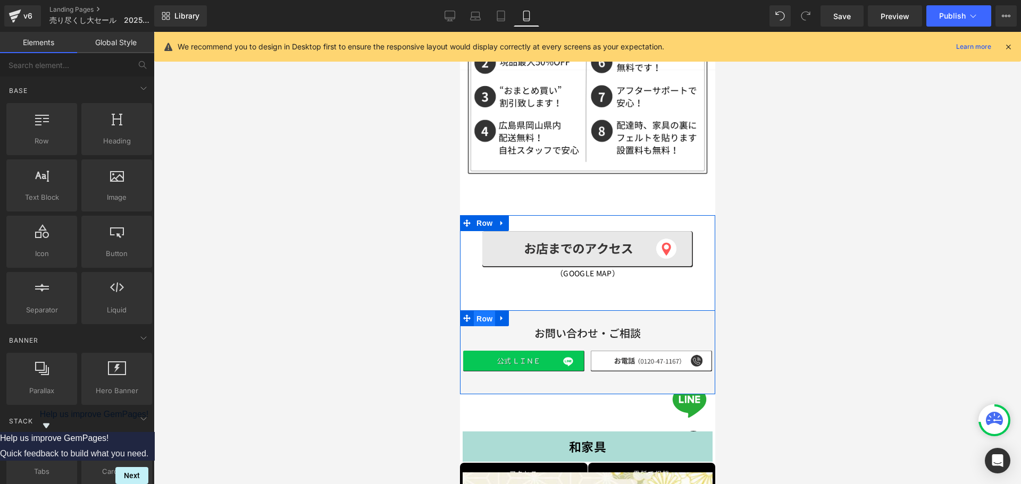
click at [477, 311] on span "Row" at bounding box center [483, 319] width 21 height 16
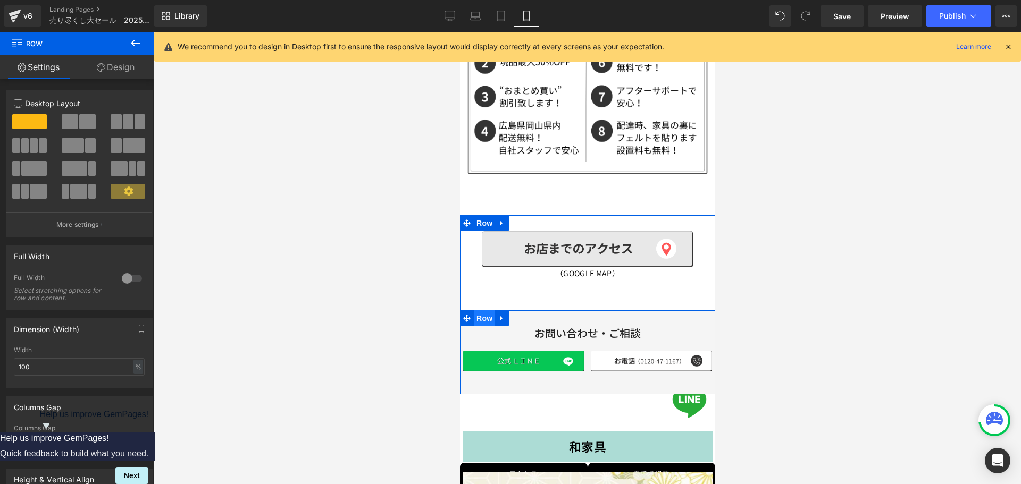
click at [483, 311] on span "Row" at bounding box center [483, 319] width 21 height 16
click at [480, 351] on span "Row" at bounding box center [483, 359] width 21 height 16
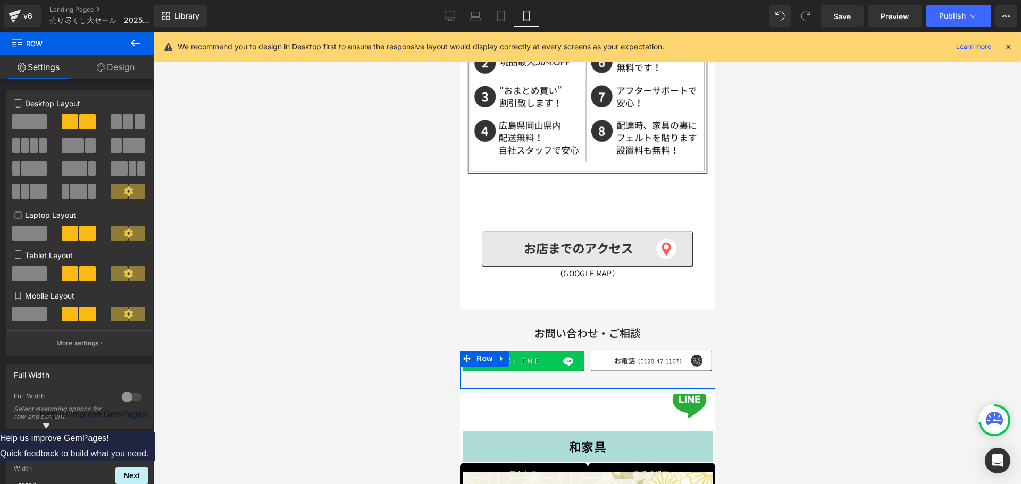
click at [44, 314] on span at bounding box center [29, 314] width 35 height 15
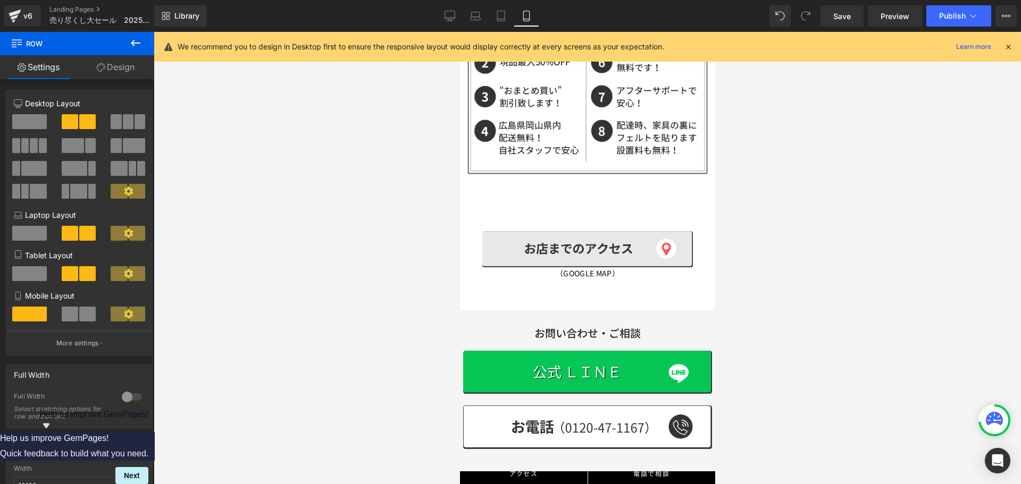
click at [753, 349] on div at bounding box center [587, 258] width 867 height 452
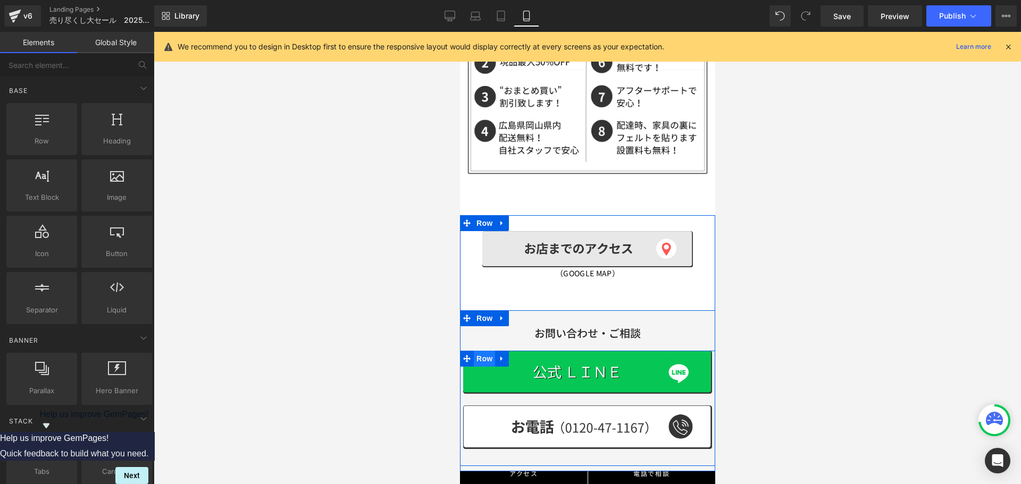
click at [485, 351] on span "Row" at bounding box center [483, 359] width 21 height 16
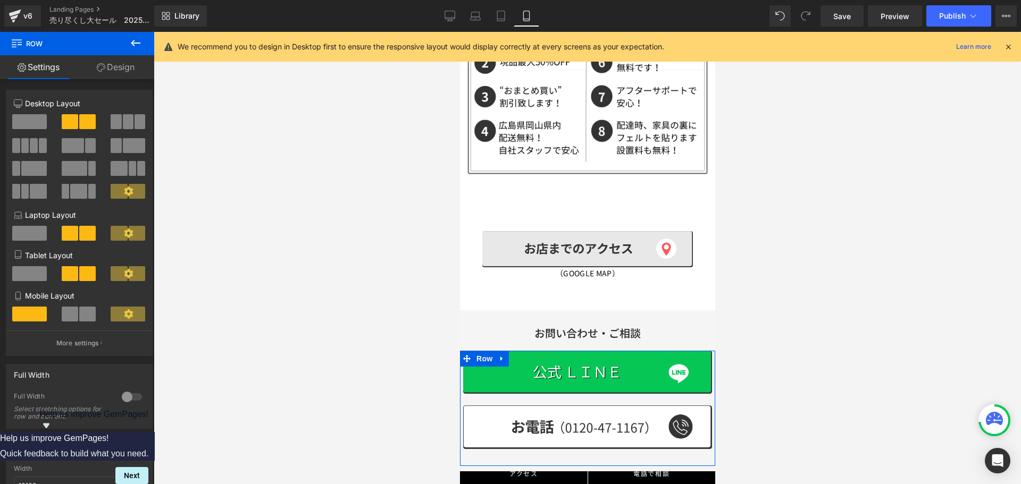
scroll to position [53, 0]
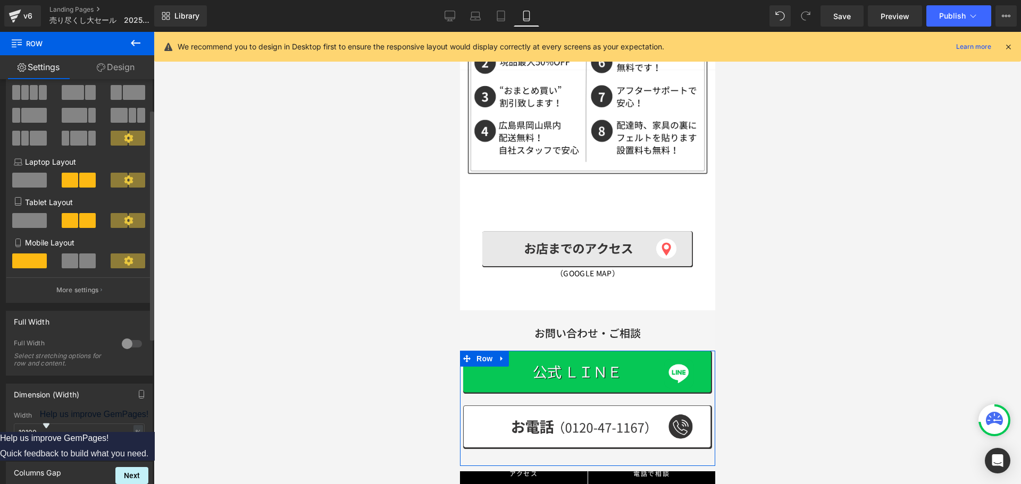
click at [129, 342] on div at bounding box center [132, 344] width 26 height 17
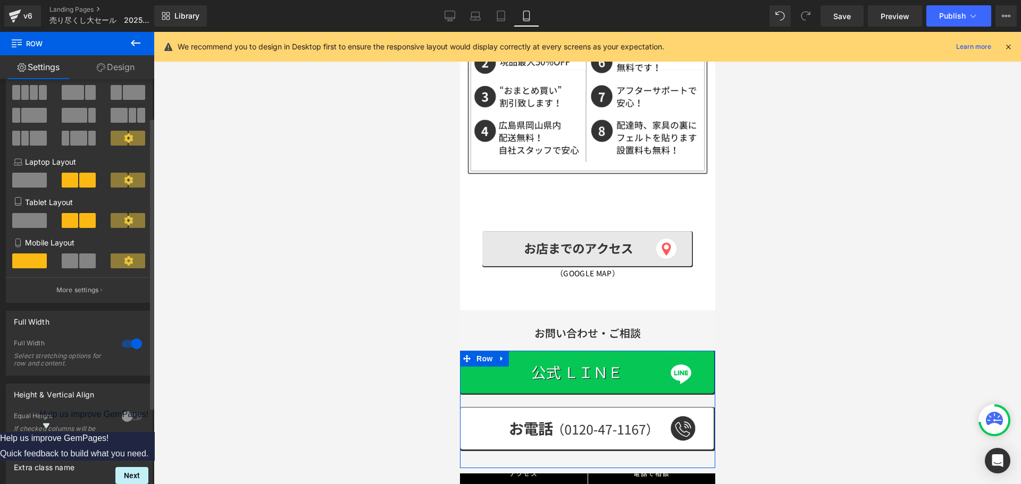
click at [129, 342] on div at bounding box center [132, 344] width 26 height 17
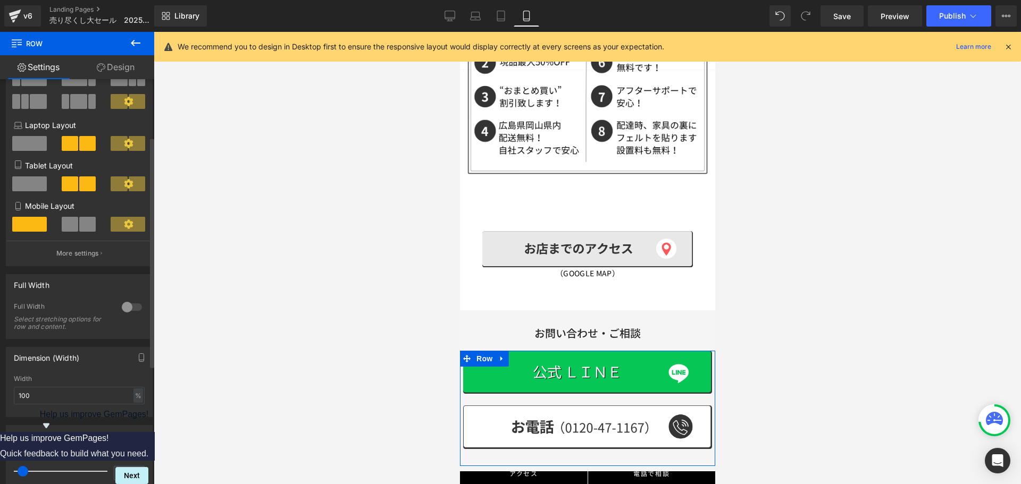
scroll to position [106, 0]
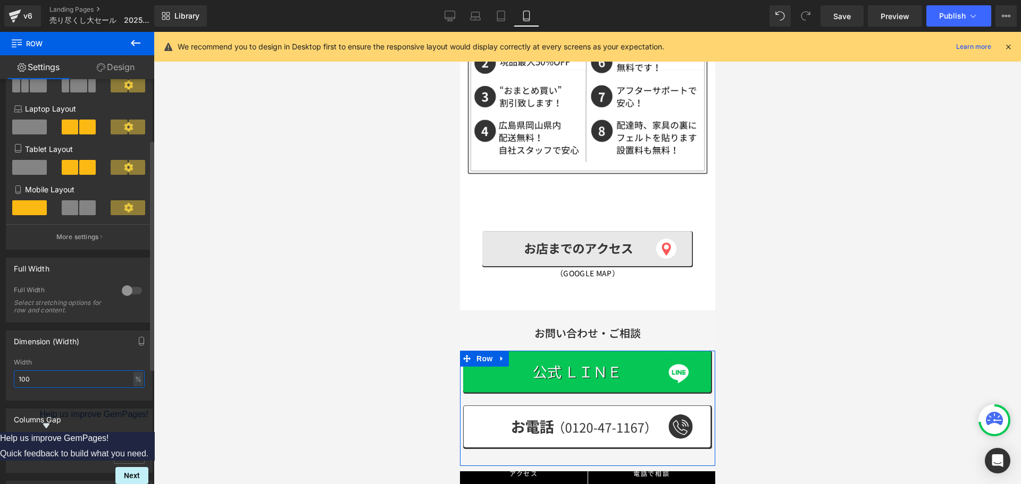
drag, startPoint x: 37, startPoint y: 379, endPoint x: 0, endPoint y: 378, distance: 37.2
click at [0, 378] on div "Dimension (Width) 100% Width 100 % % px" at bounding box center [79, 362] width 159 height 78
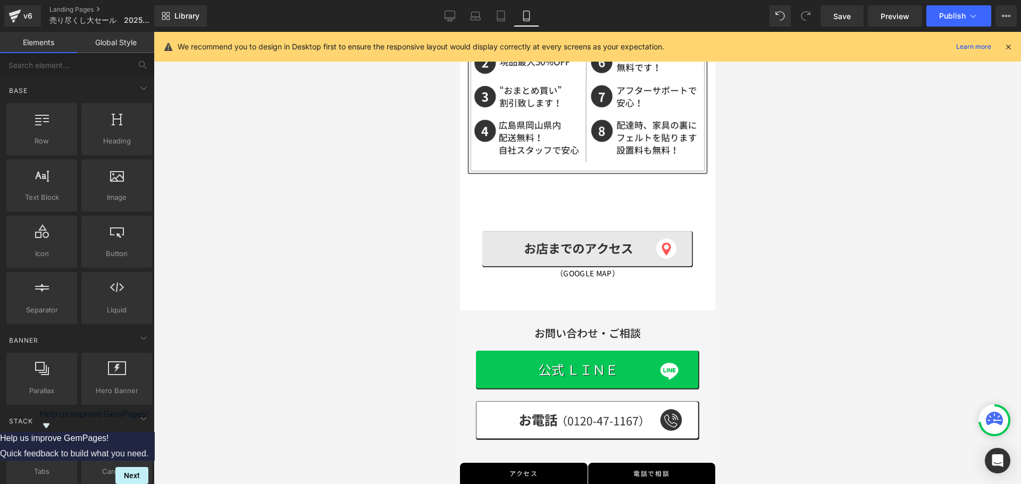
click at [740, 332] on div at bounding box center [587, 258] width 867 height 452
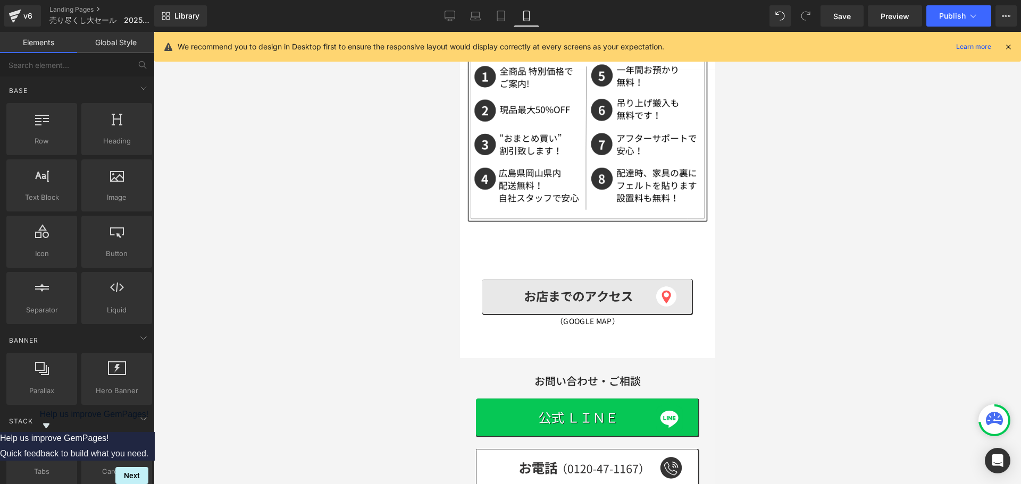
scroll to position [1465, 0]
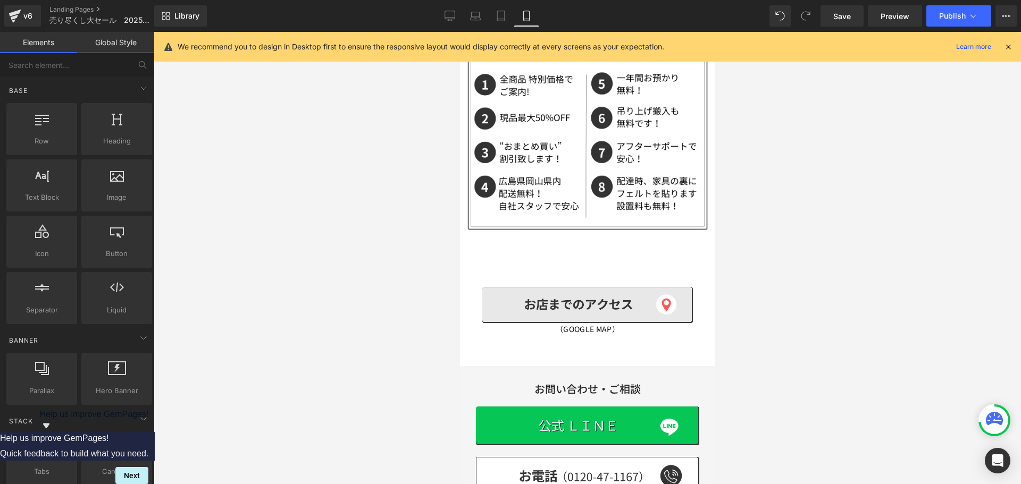
drag, startPoint x: 709, startPoint y: 159, endPoint x: 1178, endPoint y: 187, distance: 469.8
click at [963, 16] on span "Publish" at bounding box center [952, 16] width 27 height 9
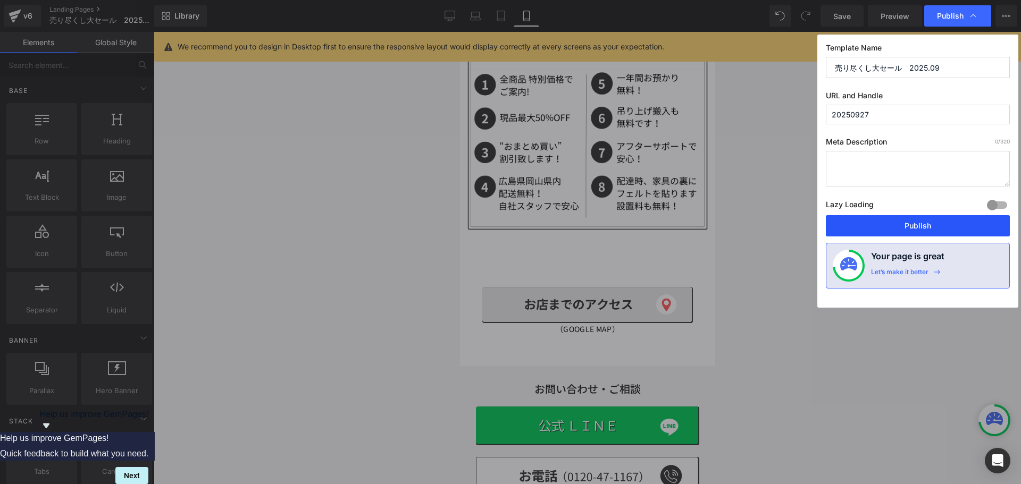
click at [910, 230] on button "Publish" at bounding box center [918, 225] width 184 height 21
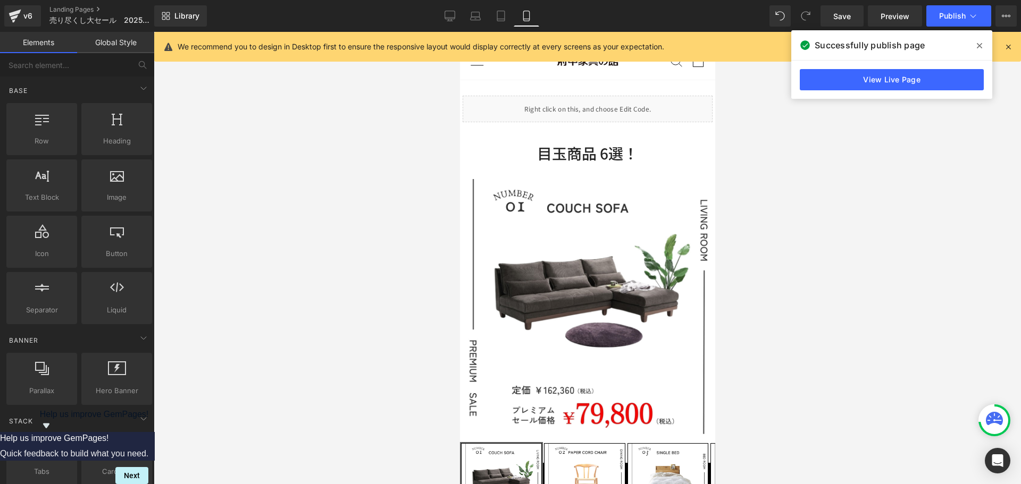
scroll to position [0, 0]
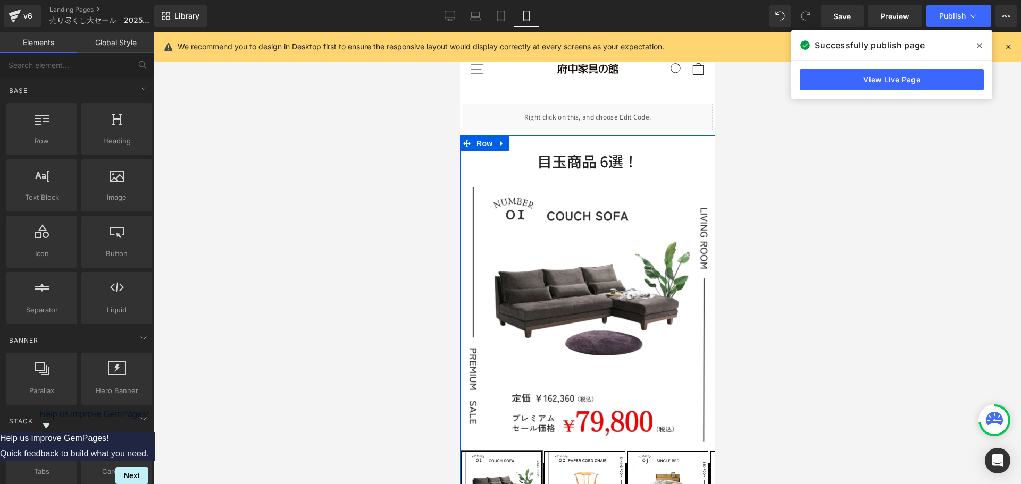
click at [611, 166] on span "Heading" at bounding box center [625, 161] width 29 height 13
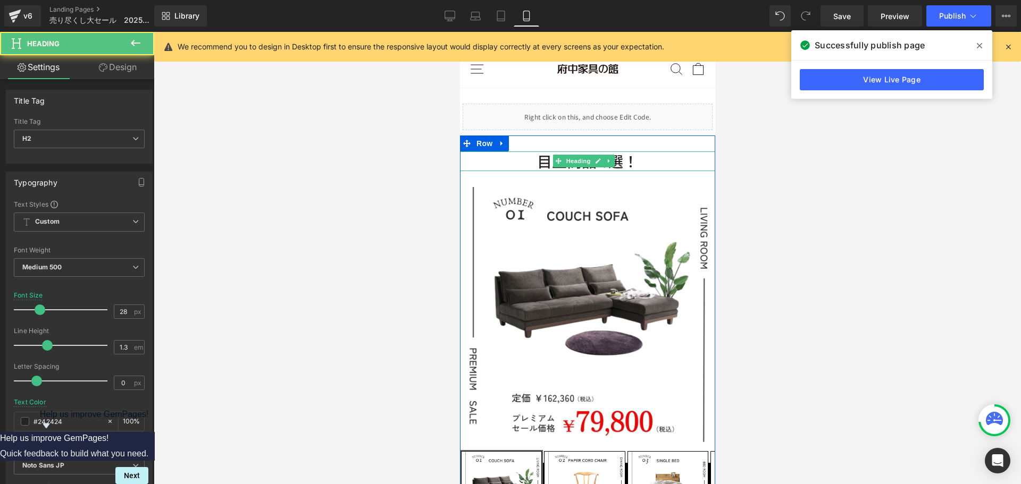
click at [532, 165] on h2 "目玉商品 6選！" at bounding box center [586, 161] width 255 height 19
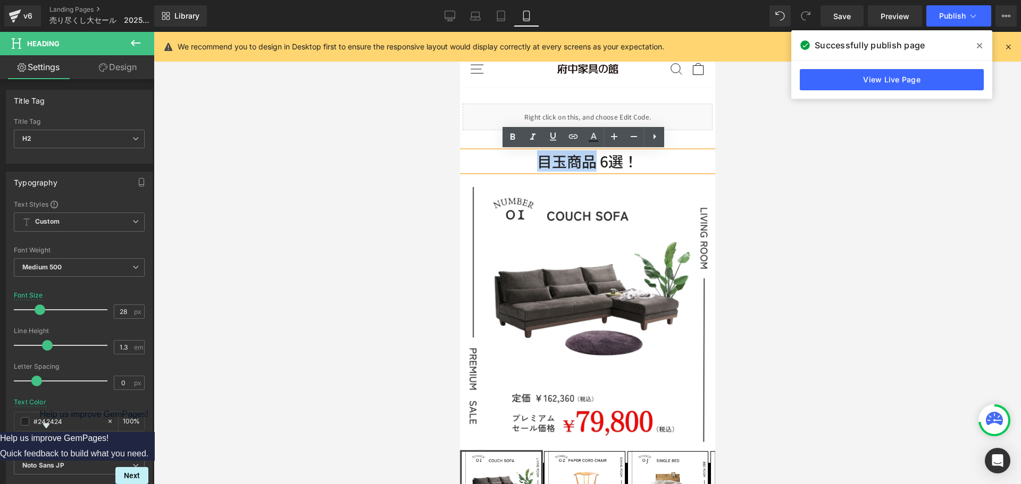
drag, startPoint x: 531, startPoint y: 165, endPoint x: 591, endPoint y: 167, distance: 60.1
click at [592, 166] on h2 "目玉商品 6選！" at bounding box center [586, 161] width 255 height 19
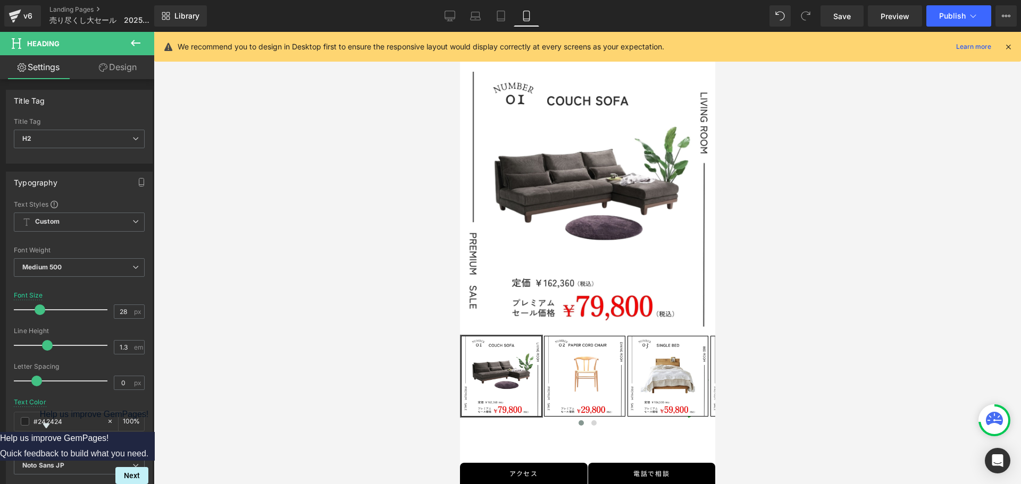
scroll to position [372, 0]
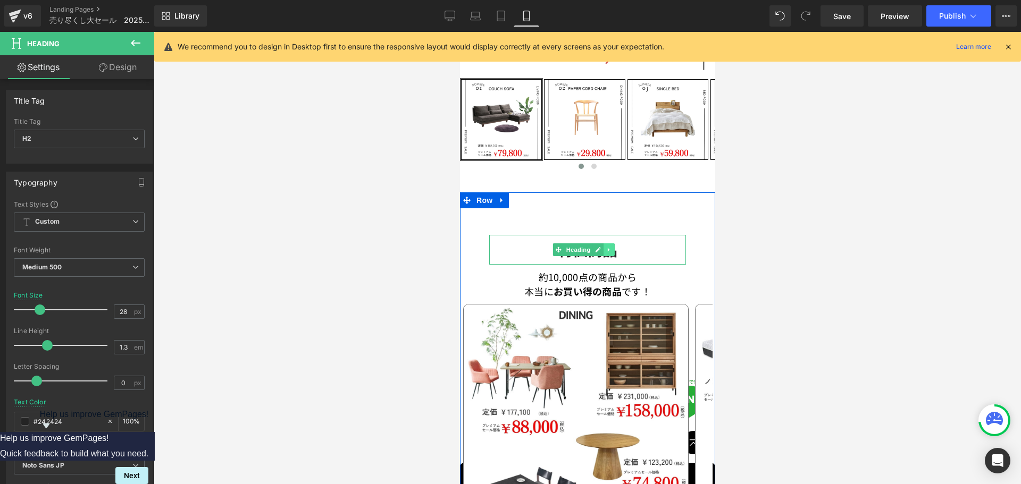
click at [603, 244] on link at bounding box center [608, 250] width 11 height 13
click at [580, 247] on icon at bounding box center [581, 250] width 6 height 6
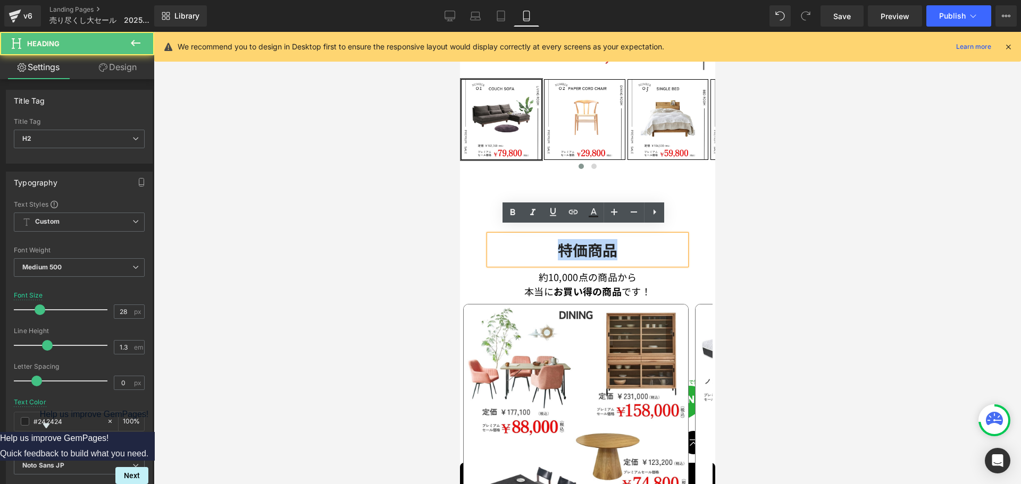
drag, startPoint x: 554, startPoint y: 240, endPoint x: 634, endPoint y: 241, distance: 80.3
click at [634, 241] on h2 "特価商品" at bounding box center [587, 249] width 197 height 19
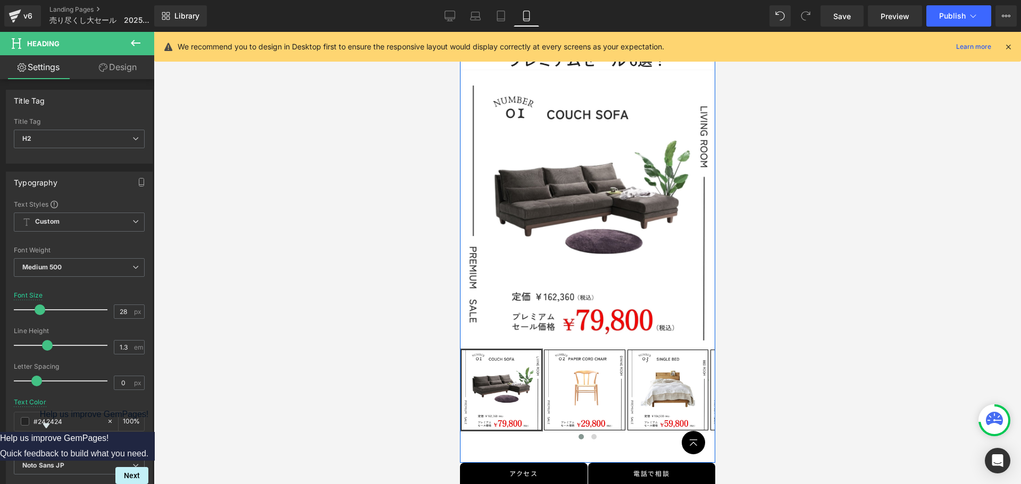
scroll to position [0, 0]
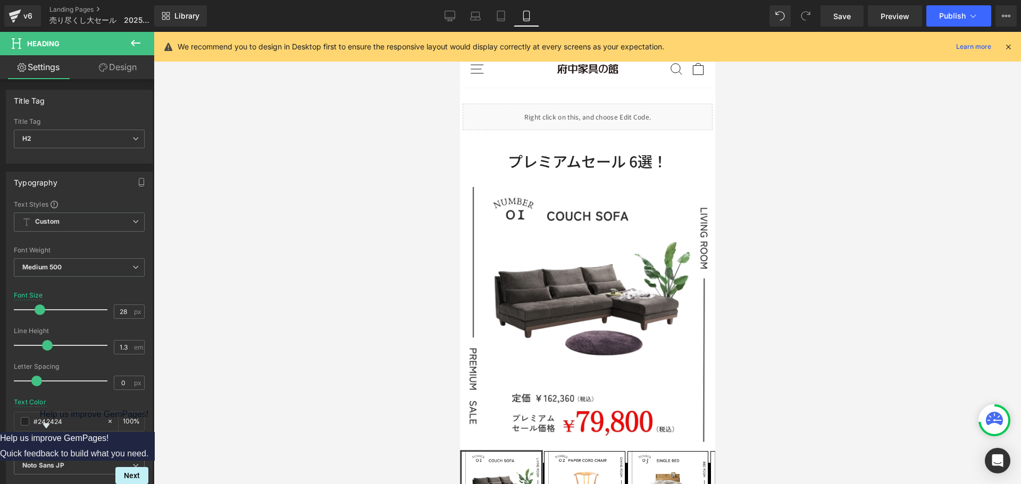
click at [537, 162] on h2 "プレミアムセール 6選！" at bounding box center [586, 161] width 255 height 19
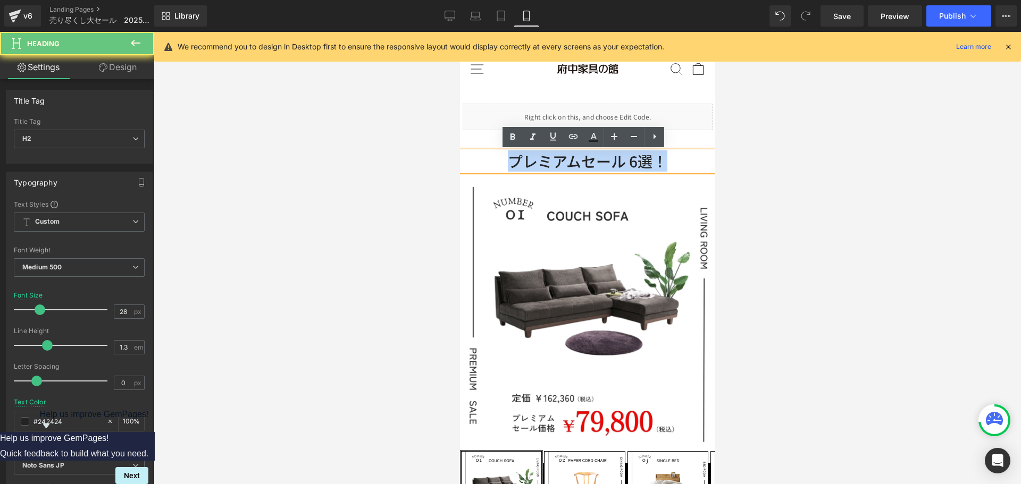
drag, startPoint x: 493, startPoint y: 164, endPoint x: 743, endPoint y: 164, distance: 249.4
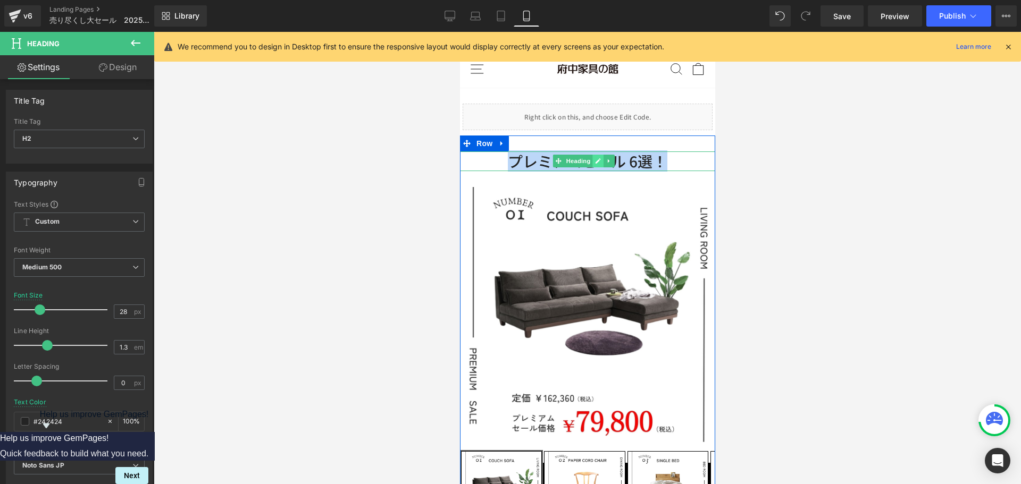
click at [597, 159] on icon at bounding box center [597, 161] width 6 height 6
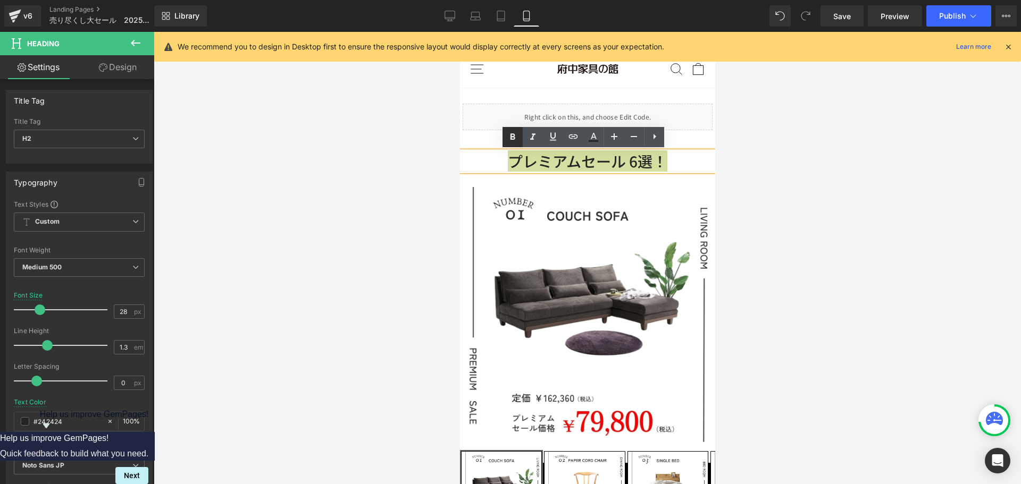
click at [513, 133] on icon at bounding box center [512, 137] width 13 height 13
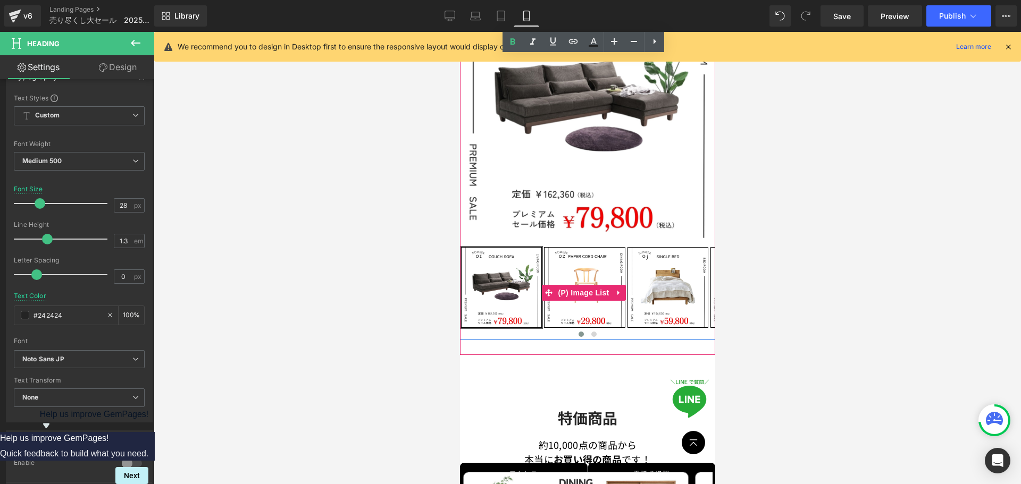
scroll to position [266, 0]
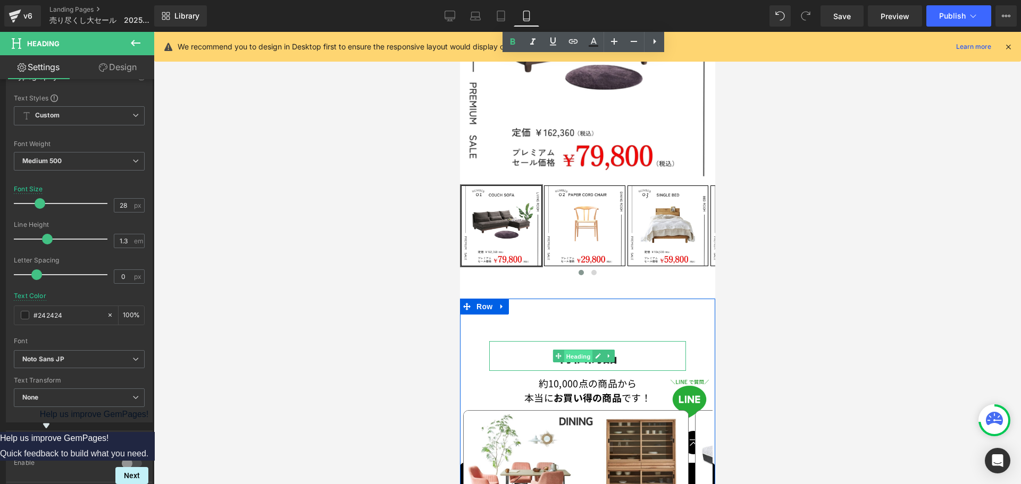
click at [559, 350] on link "Heading" at bounding box center [572, 356] width 40 height 13
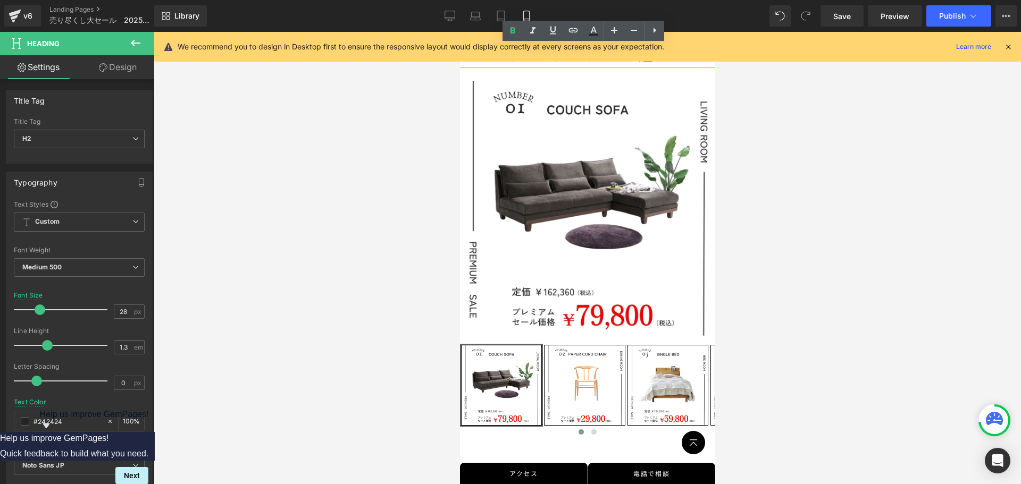
scroll to position [53, 0]
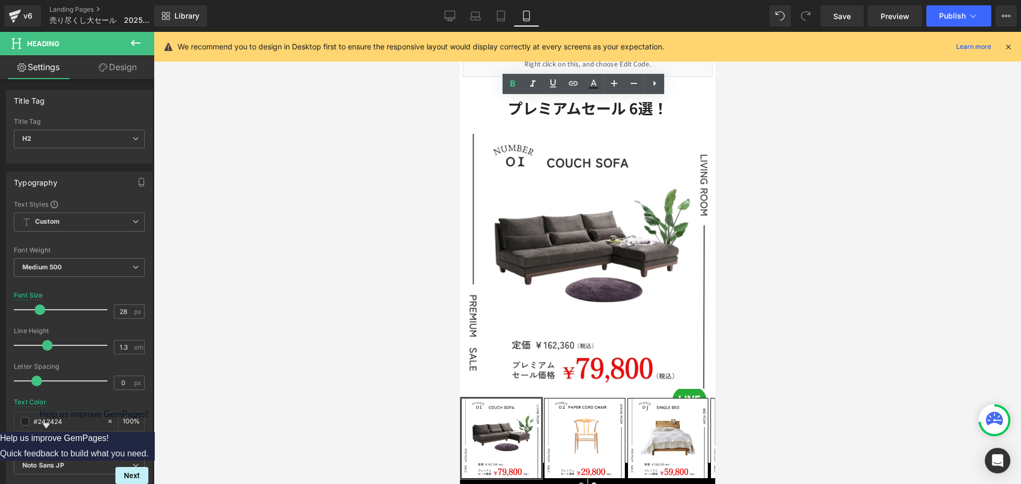
click at [797, 199] on div at bounding box center [587, 258] width 867 height 452
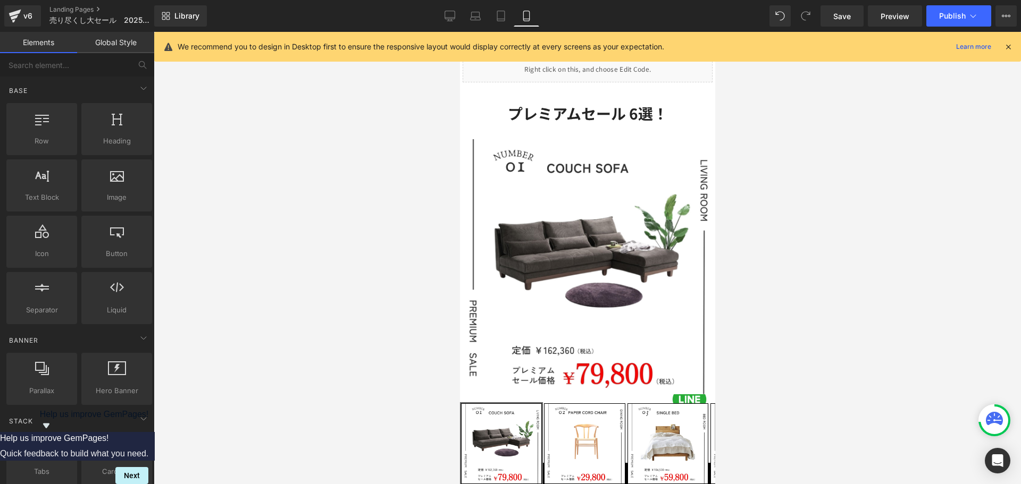
scroll to position [0, 0]
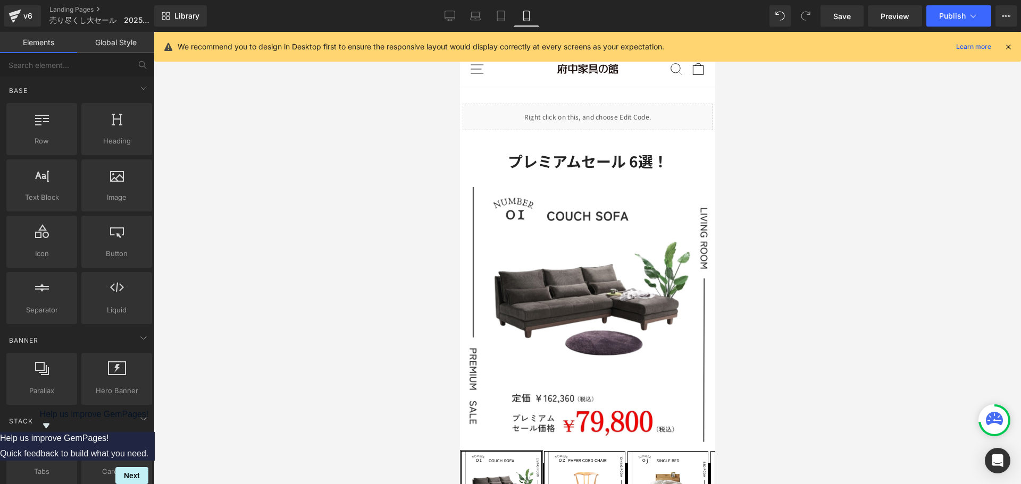
drag, startPoint x: 710, startPoint y: 65, endPoint x: 1172, endPoint y: 88, distance: 462.6
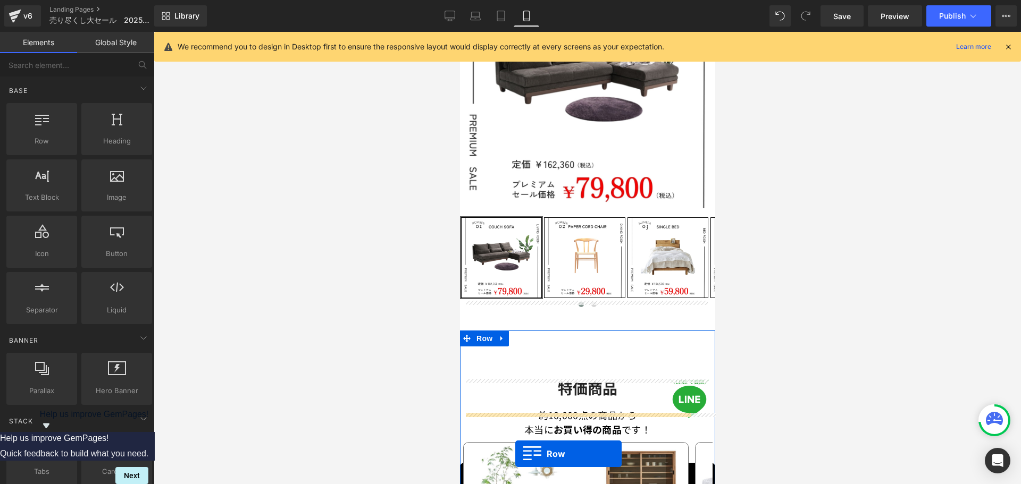
scroll to position [255, 0]
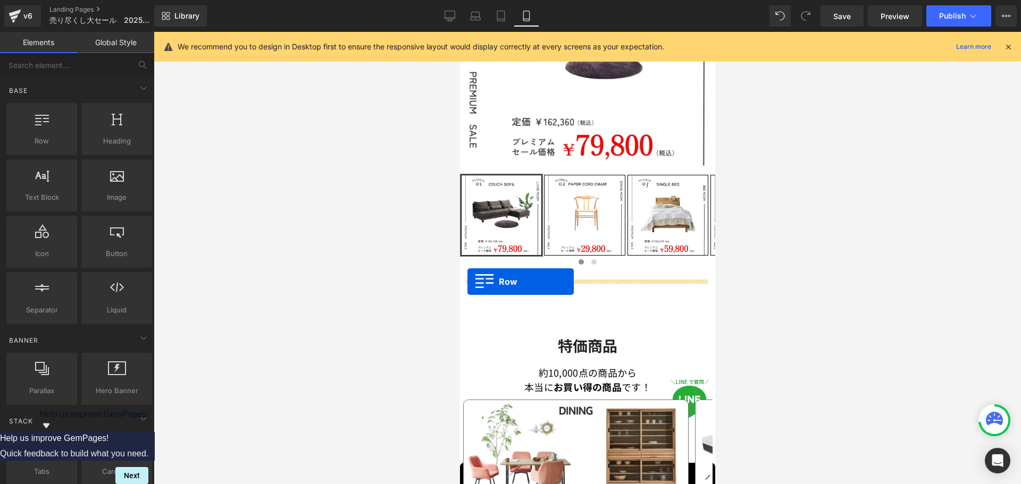
drag, startPoint x: 463, startPoint y: 96, endPoint x: 467, endPoint y: 282, distance: 185.6
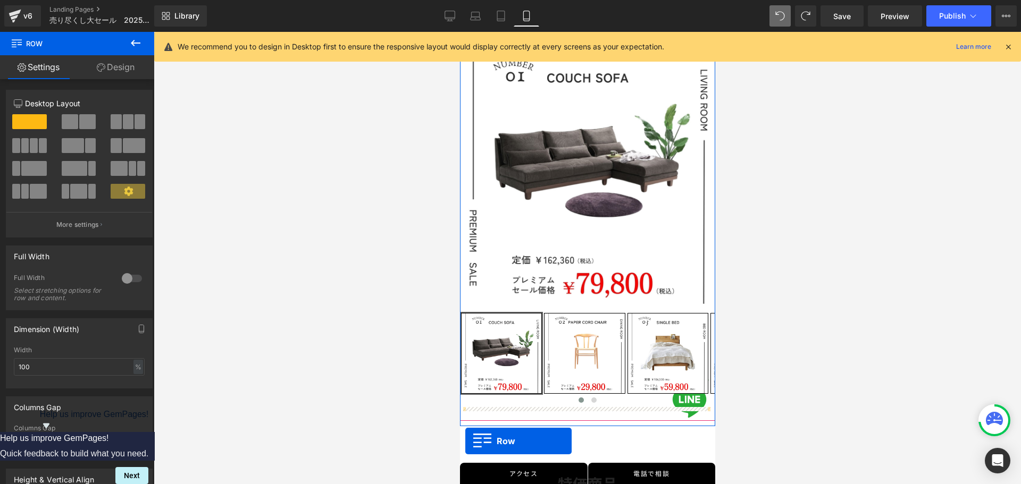
scroll to position [128, 0]
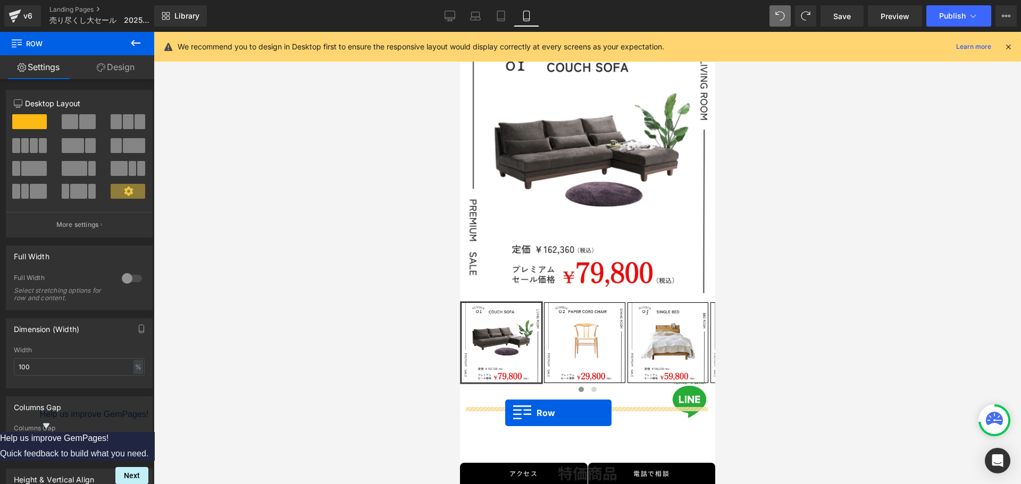
drag, startPoint x: 467, startPoint y: 93, endPoint x: 505, endPoint y: 413, distance: 322.3
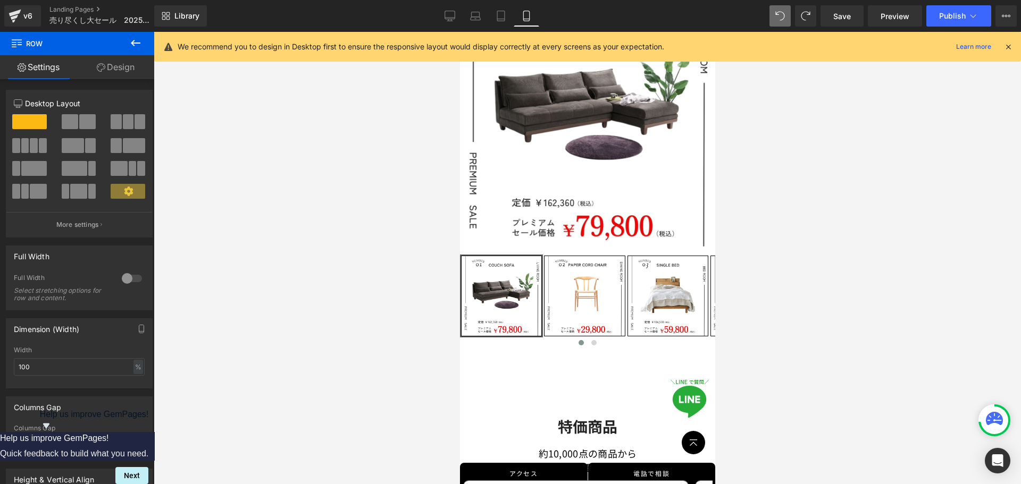
scroll to position [266, 0]
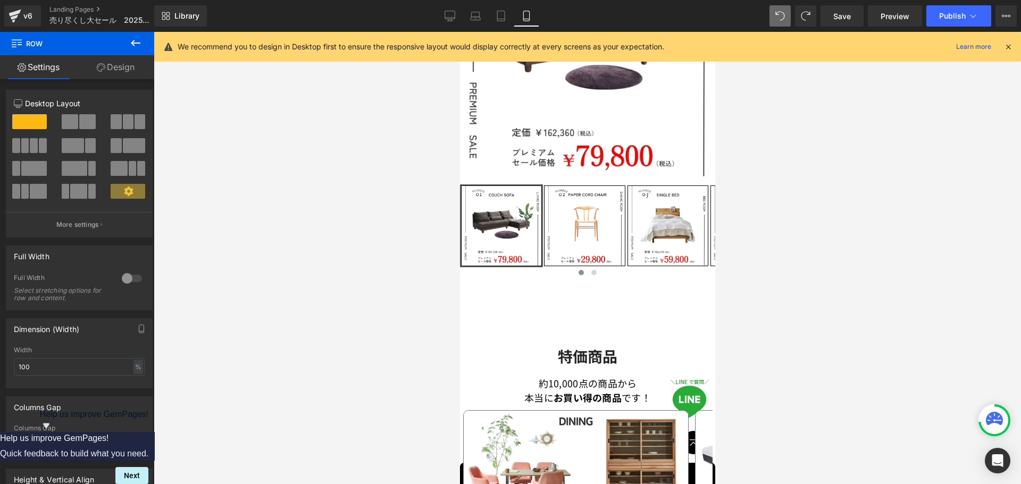
click at [566, 342] on div "特価商品 Heading" at bounding box center [587, 356] width 197 height 30
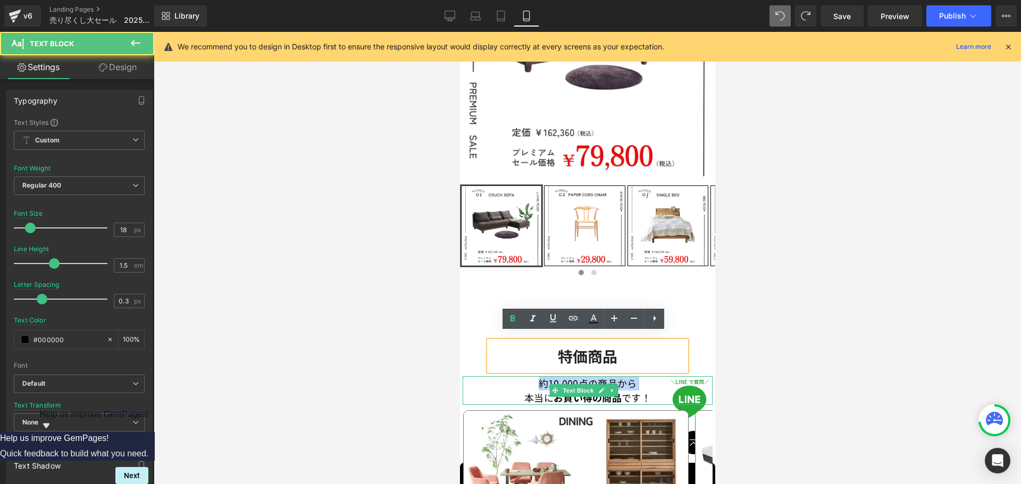
click at [471, 385] on div "約10,000点の商品から 本当に お買い得の商品 です！" at bounding box center [587, 390] width 250 height 29
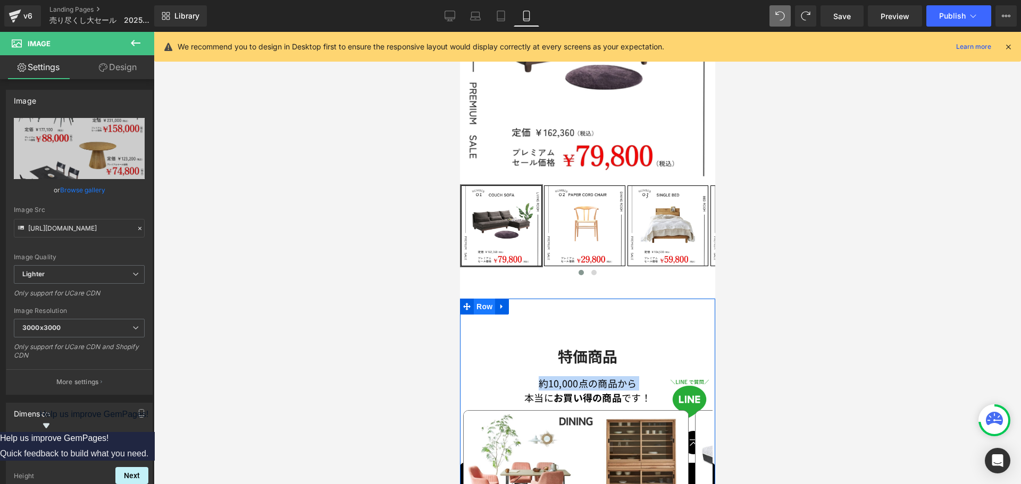
click at [484, 299] on span "Row" at bounding box center [483, 307] width 21 height 16
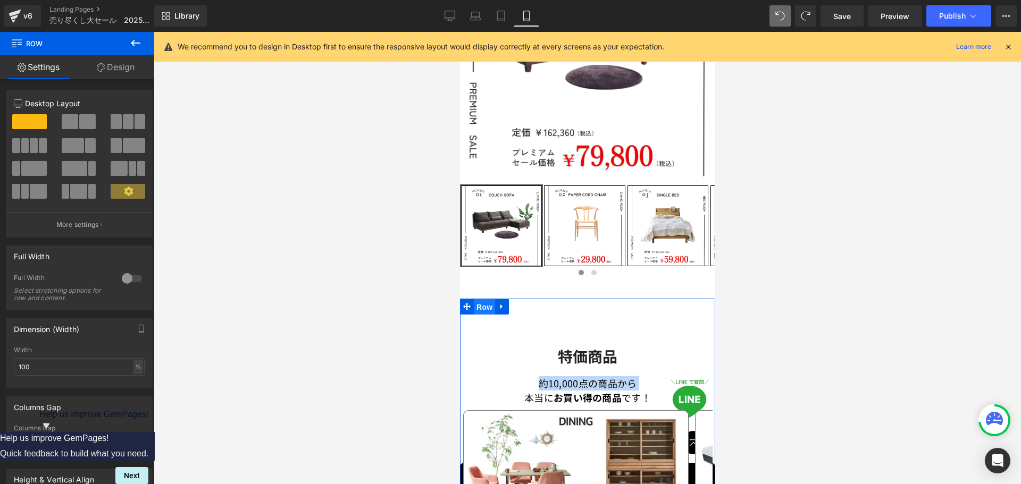
click at [479, 299] on span "Row" at bounding box center [483, 307] width 21 height 16
click at [110, 64] on link "Design" at bounding box center [115, 67] width 77 height 24
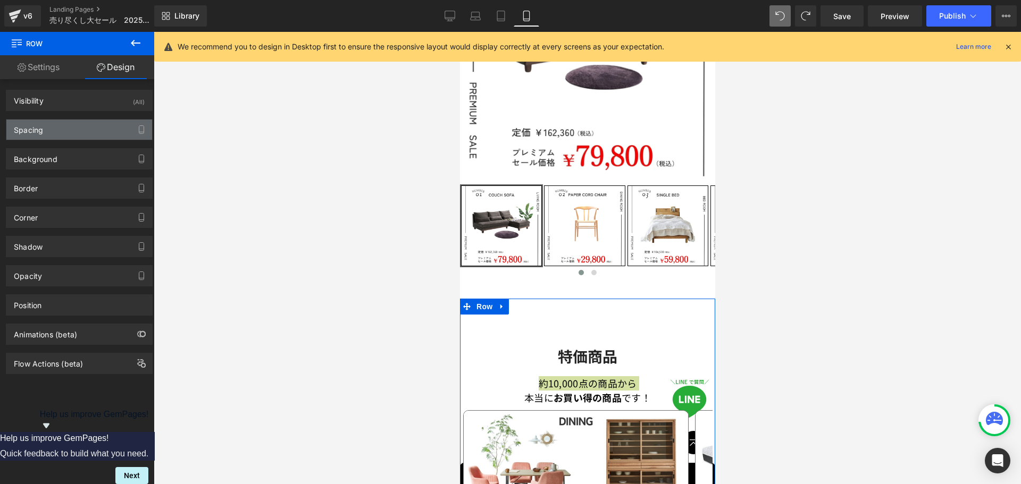
click at [49, 129] on div "Spacing" at bounding box center [79, 130] width 146 height 20
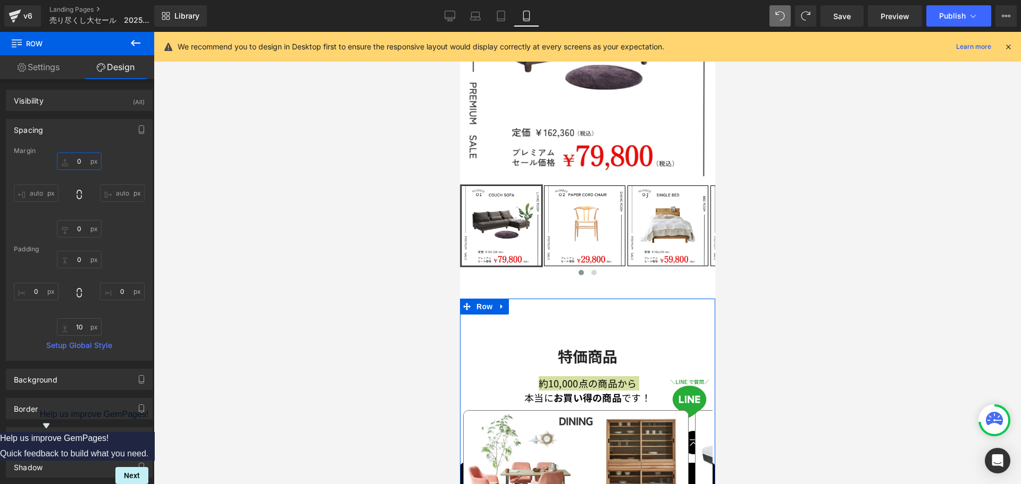
click at [76, 165] on input "0" at bounding box center [79, 162] width 45 height 18
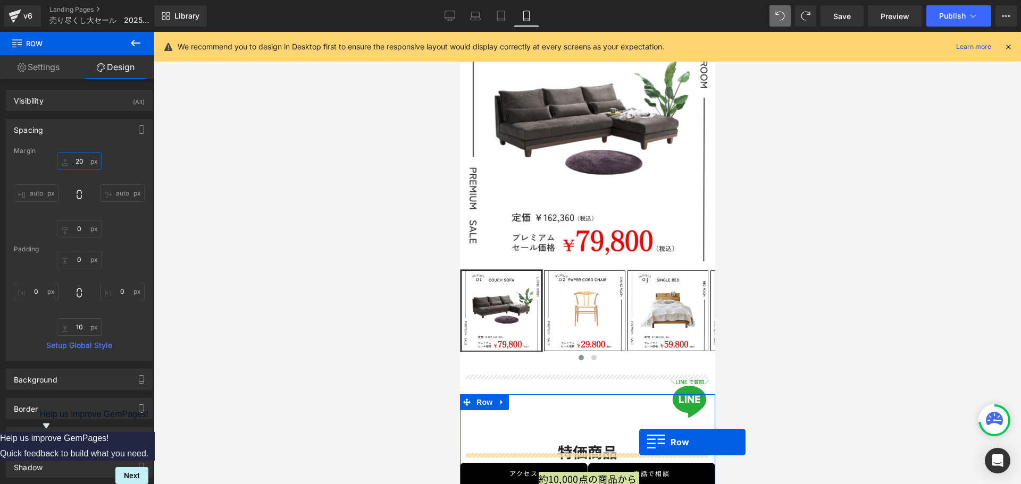
scroll to position [234, 0]
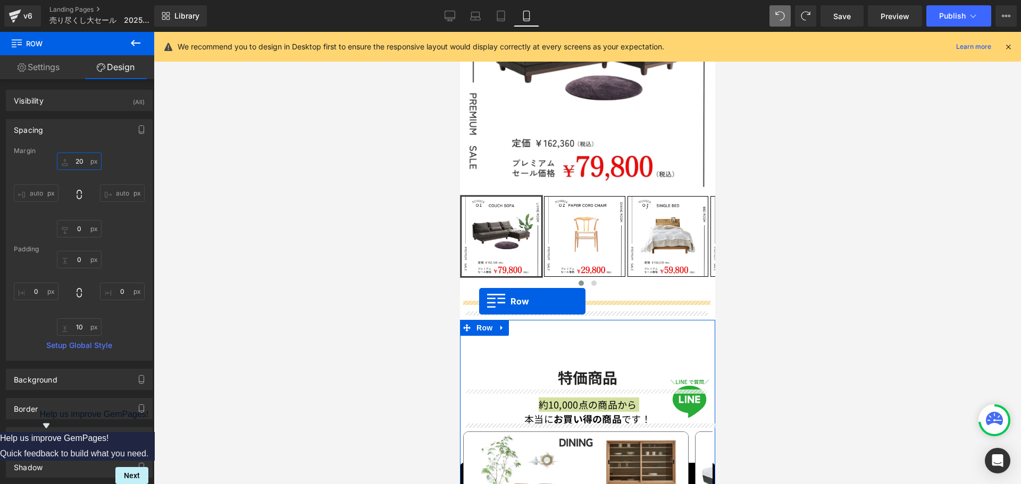
drag, startPoint x: 466, startPoint y: 98, endPoint x: 479, endPoint y: 301, distance: 204.0
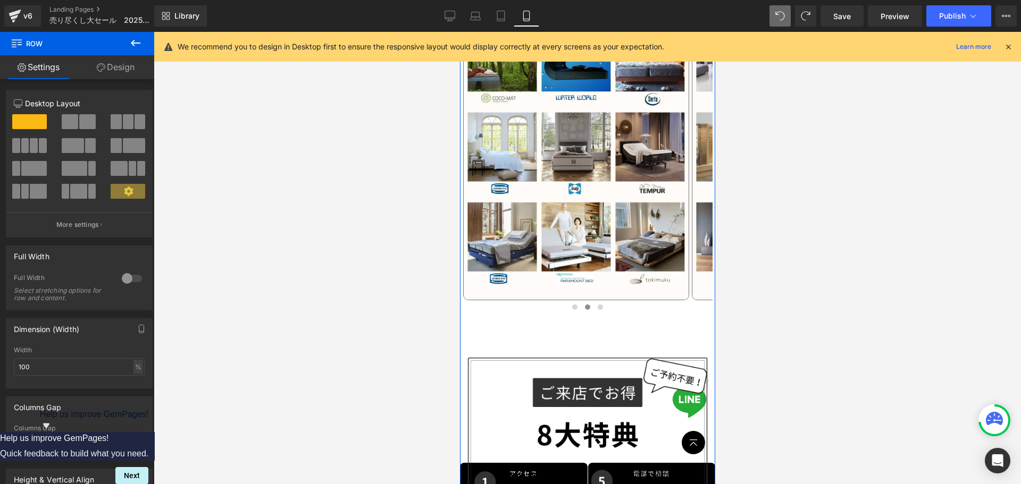
scroll to position [1111, 0]
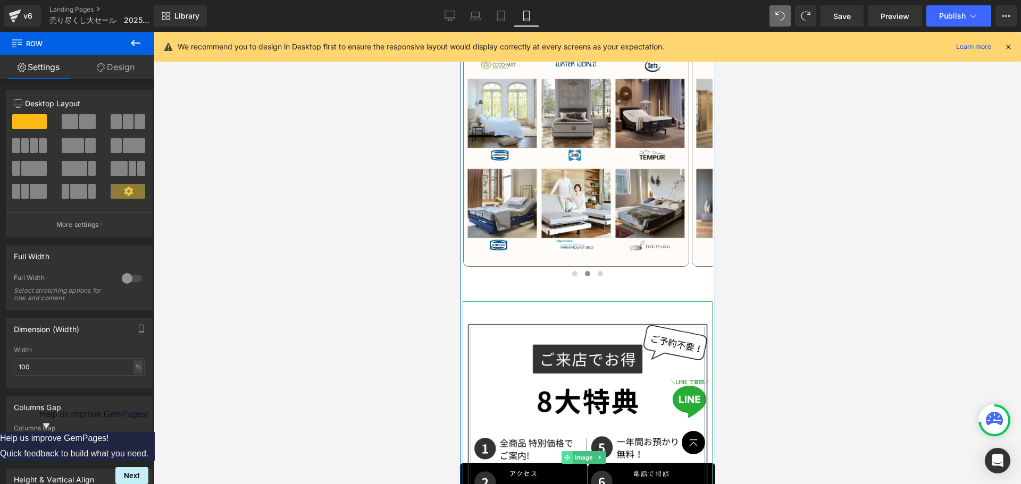
click at [566, 451] on span at bounding box center [566, 457] width 11 height 13
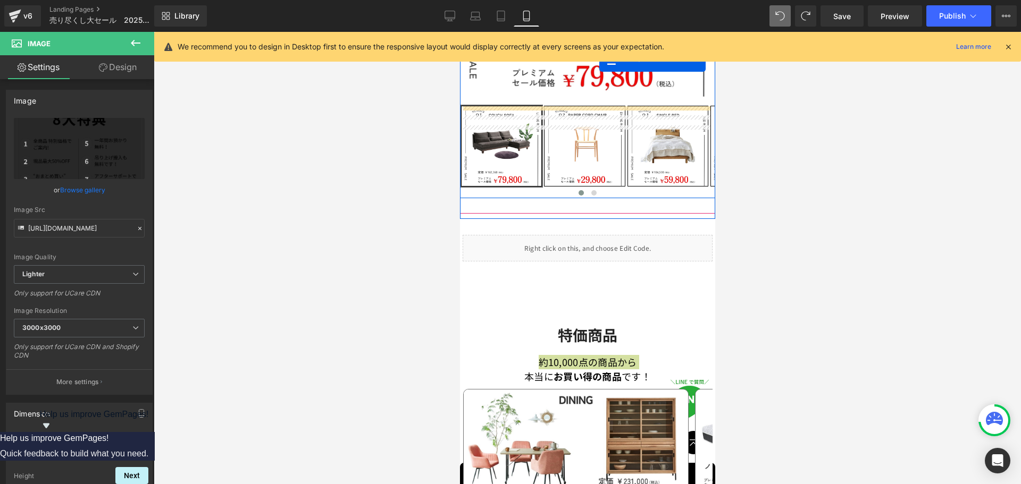
scroll to position [170, 0]
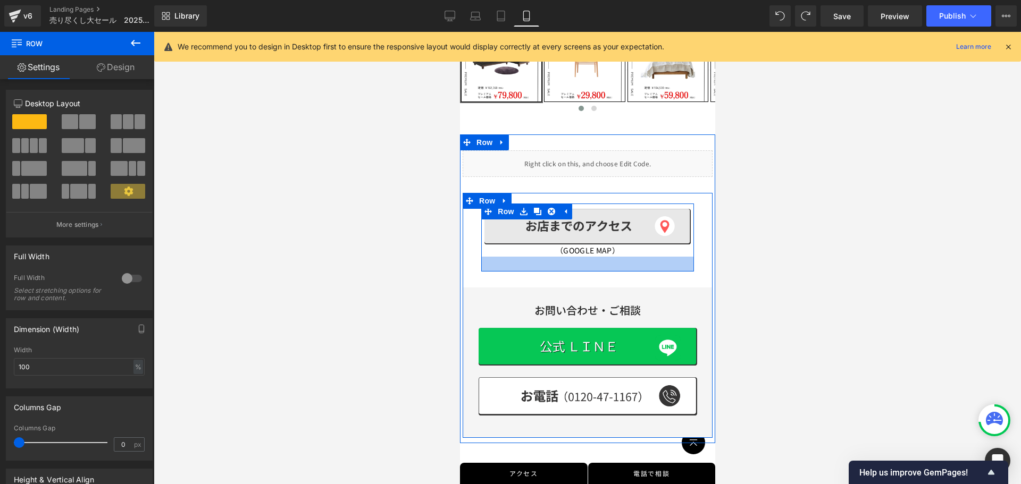
scroll to position [383, 0]
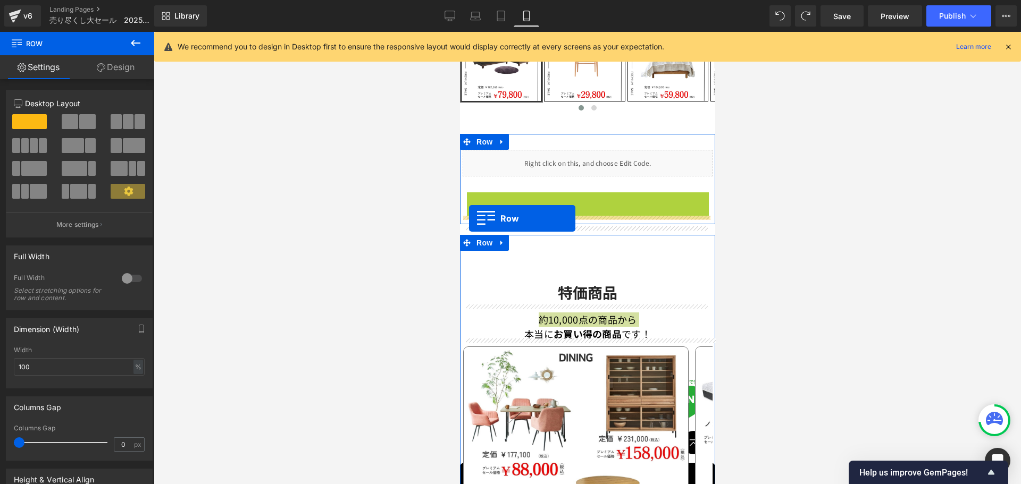
drag, startPoint x: 468, startPoint y: 192, endPoint x: 468, endPoint y: 219, distance: 26.6
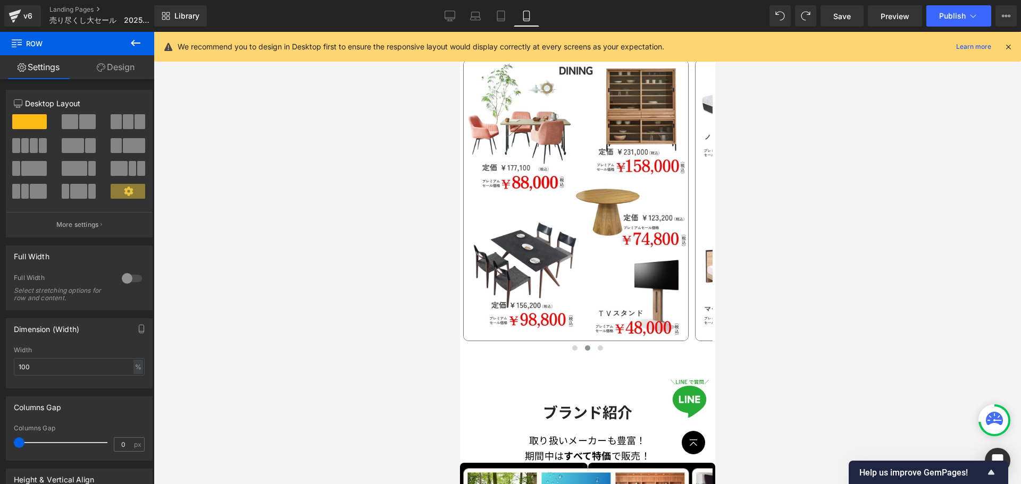
scroll to position [932, 0]
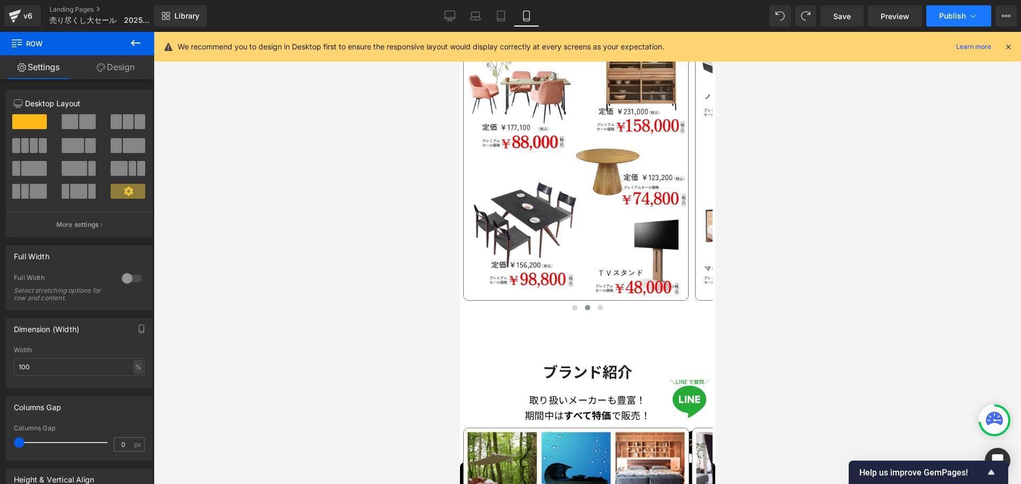
click at [953, 22] on button "Publish" at bounding box center [958, 15] width 65 height 21
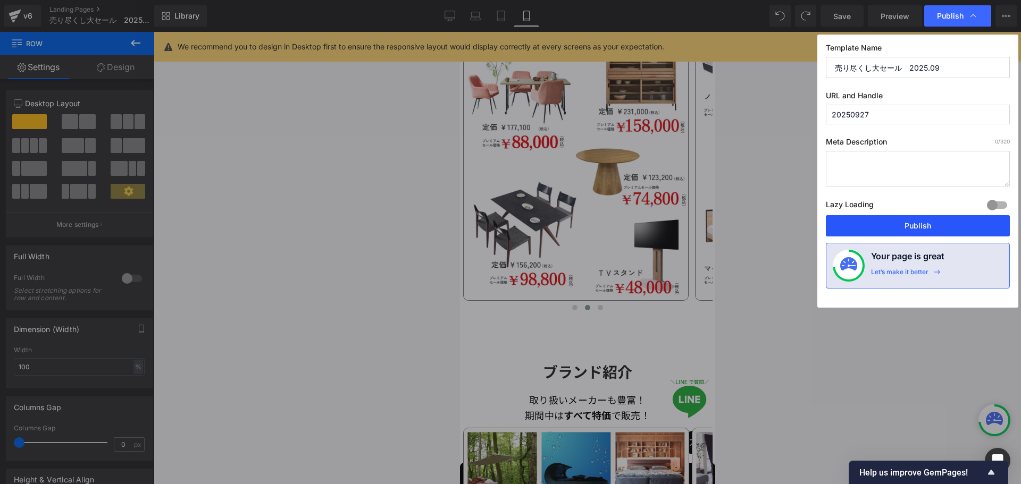
click at [895, 233] on button "Publish" at bounding box center [918, 225] width 184 height 21
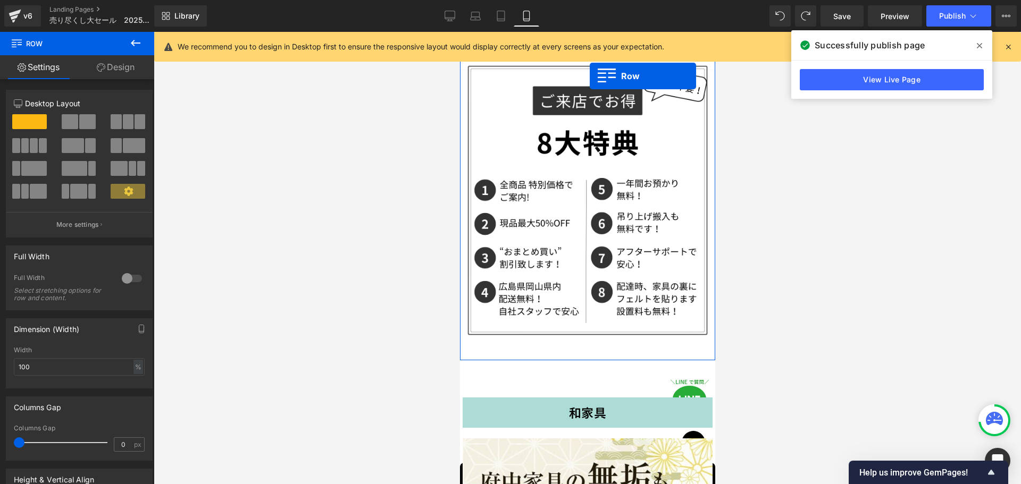
scroll to position [1538, 0]
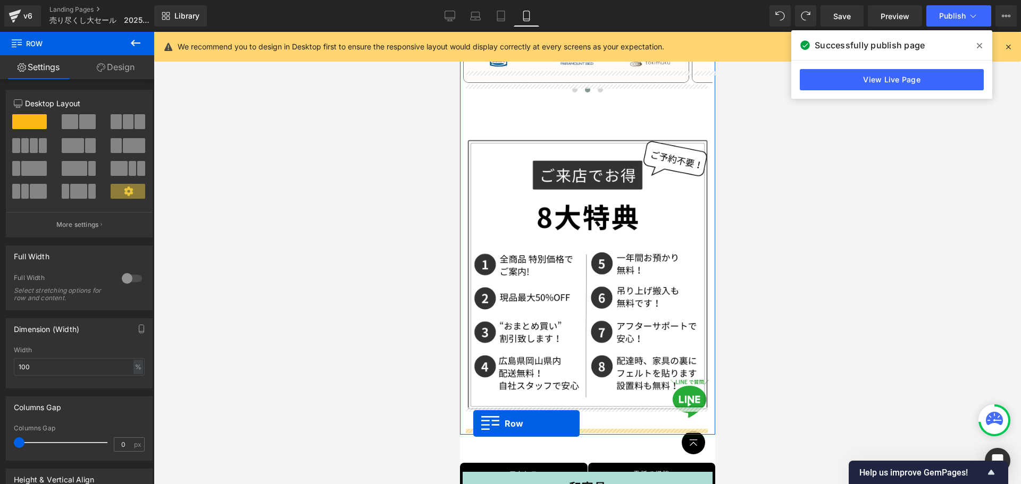
drag, startPoint x: 466, startPoint y: 273, endPoint x: 473, endPoint y: 424, distance: 151.2
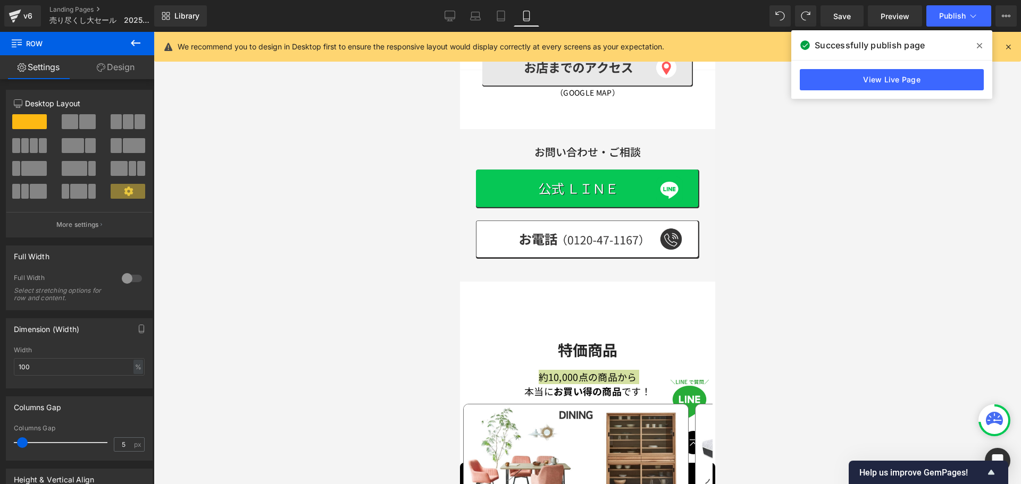
scroll to position [554, 0]
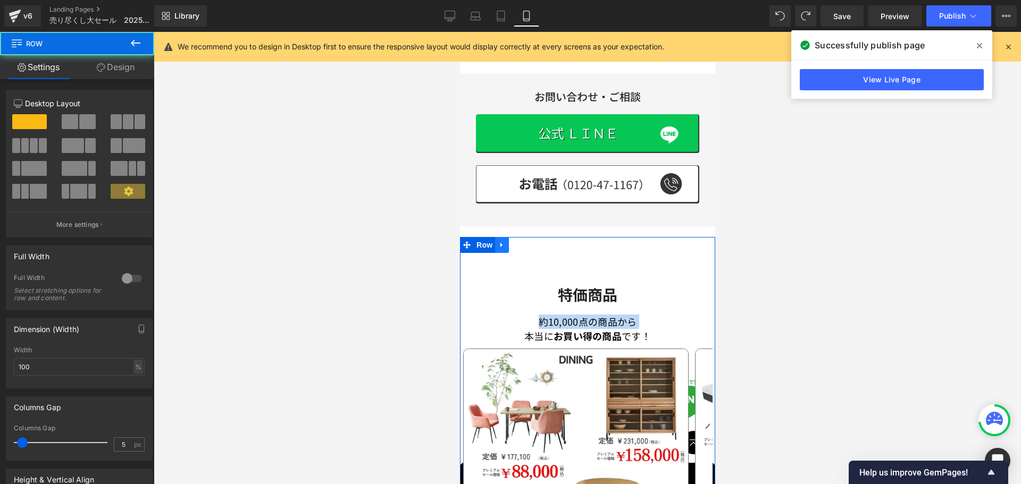
click at [502, 241] on icon at bounding box center [501, 245] width 7 height 8
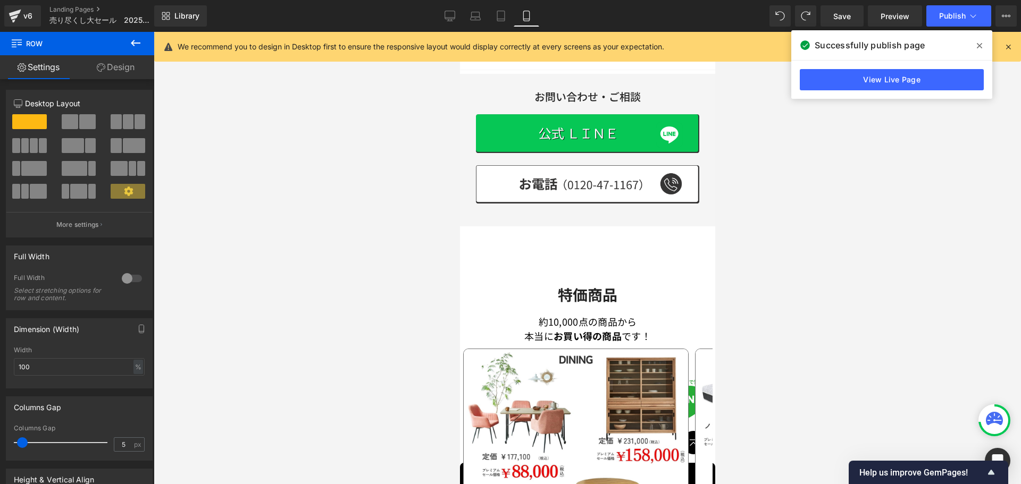
drag, startPoint x: 516, startPoint y: 233, endPoint x: 443, endPoint y: 240, distance: 73.1
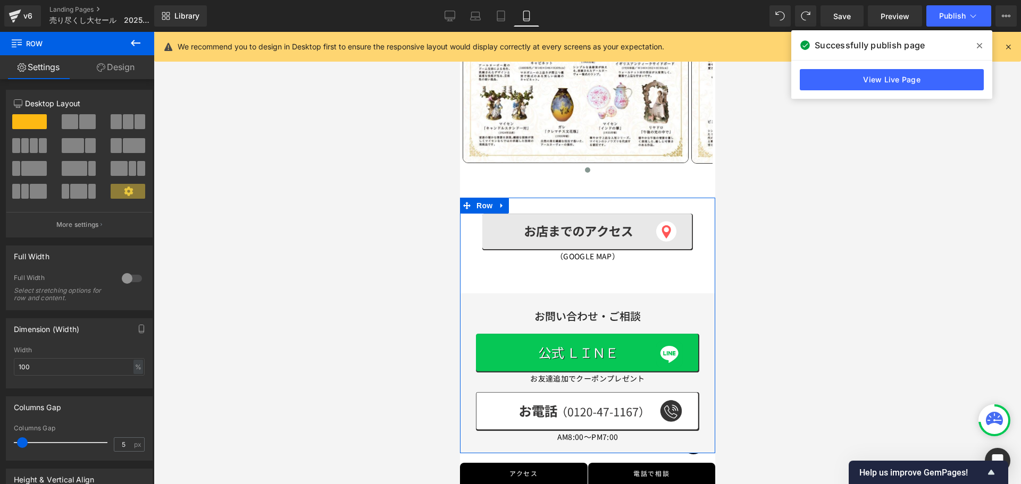
scroll to position [4347, 0]
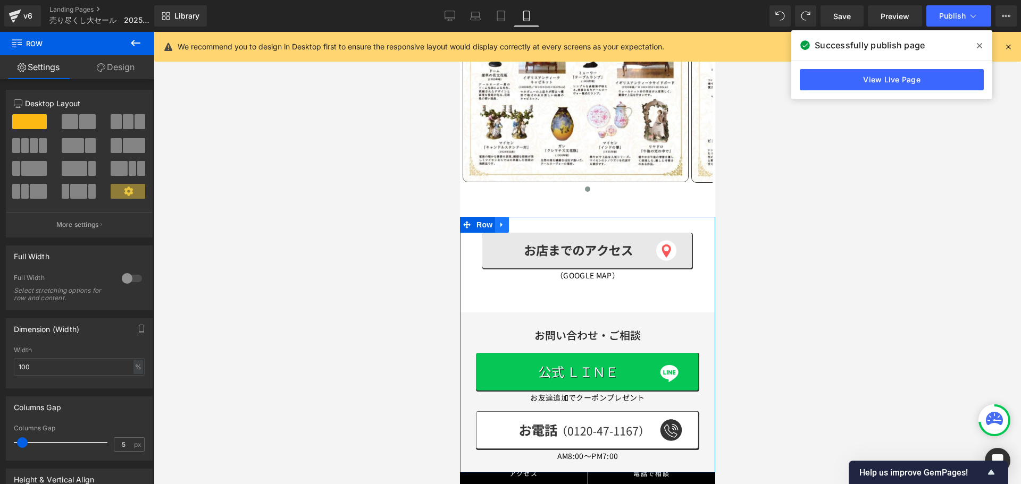
click at [504, 221] on icon at bounding box center [501, 225] width 7 height 8
click at [516, 221] on icon at bounding box center [515, 224] width 7 height 7
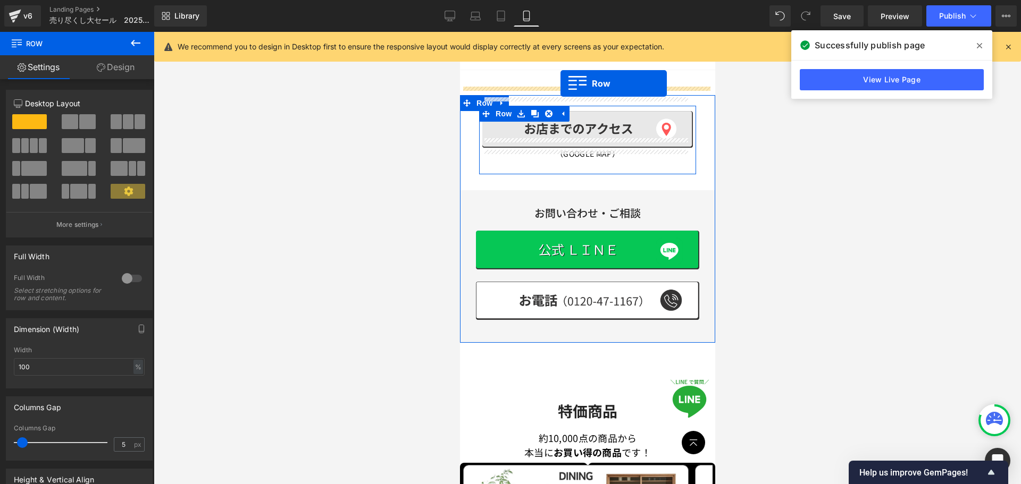
scroll to position [416, 0]
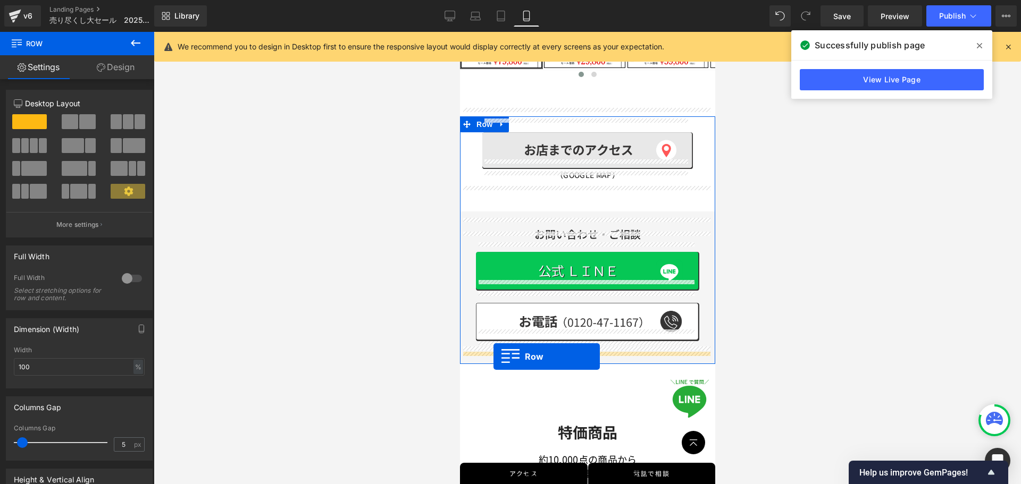
drag, startPoint x: 466, startPoint y: 239, endPoint x: 493, endPoint y: 357, distance: 121.0
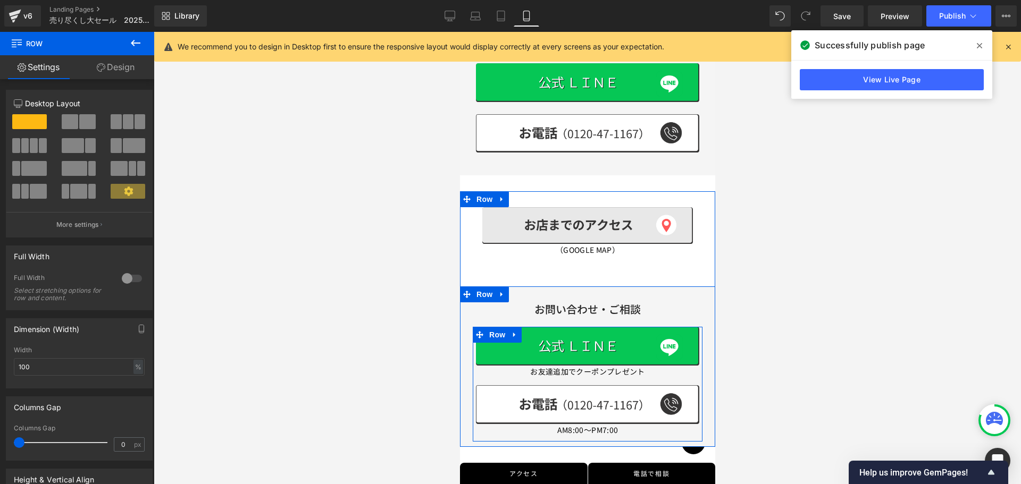
scroll to position [585, 0]
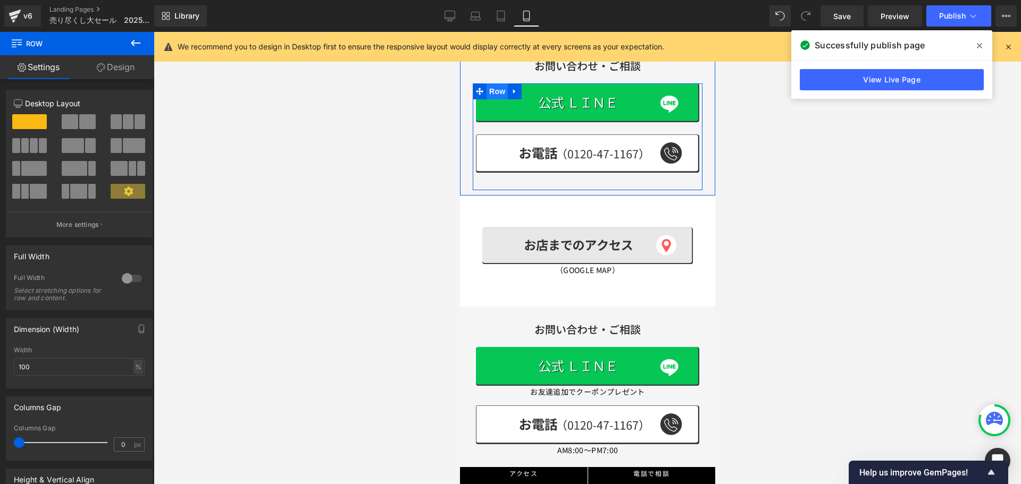
click at [494, 83] on span "Row" at bounding box center [496, 91] width 21 height 16
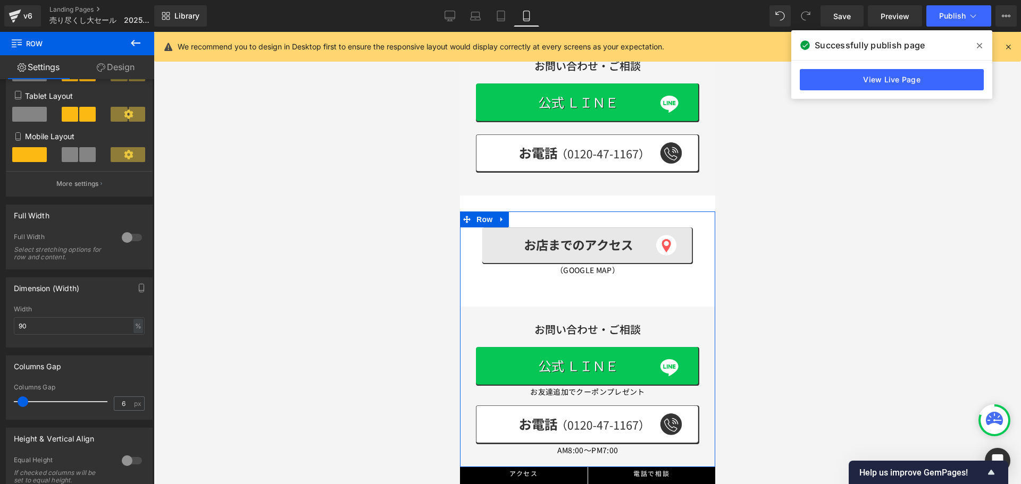
scroll to position [479, 0]
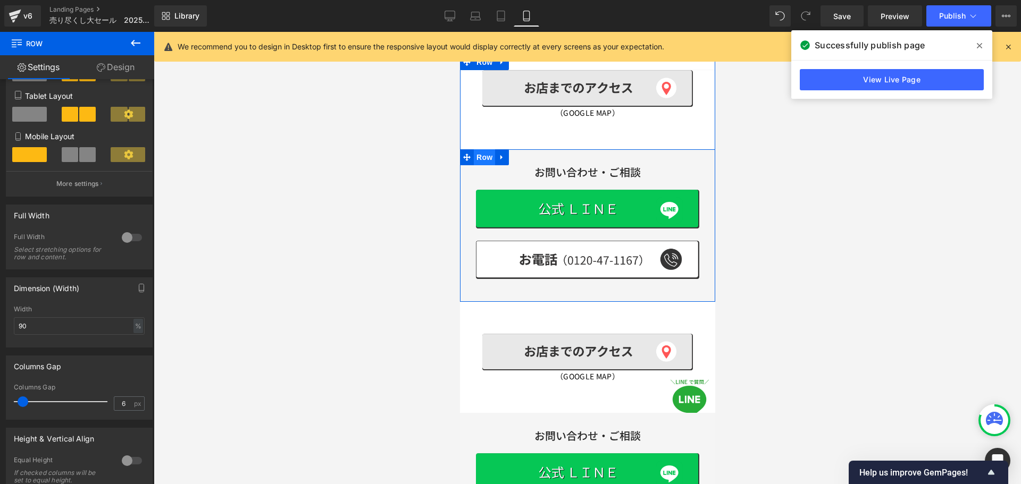
click at [484, 149] on span "Row" at bounding box center [483, 157] width 21 height 16
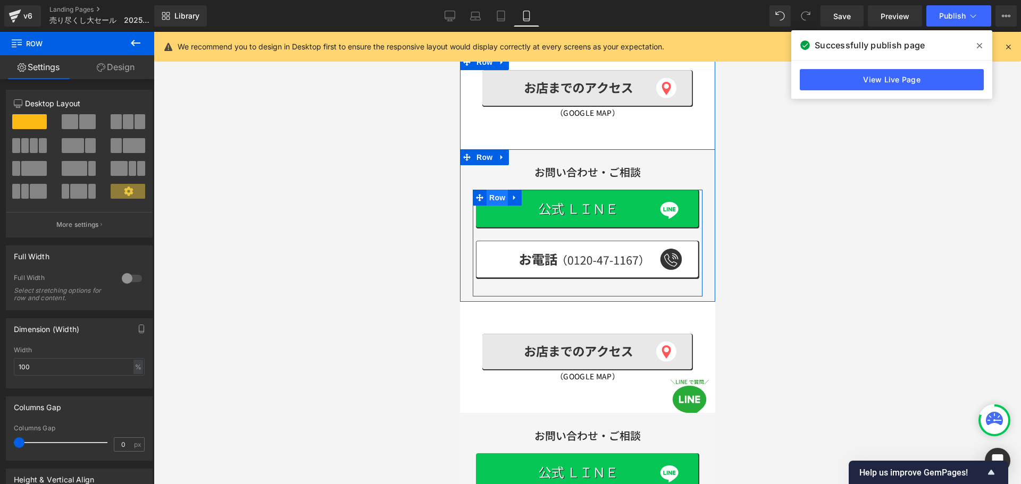
click at [489, 190] on span "Row" at bounding box center [496, 198] width 21 height 16
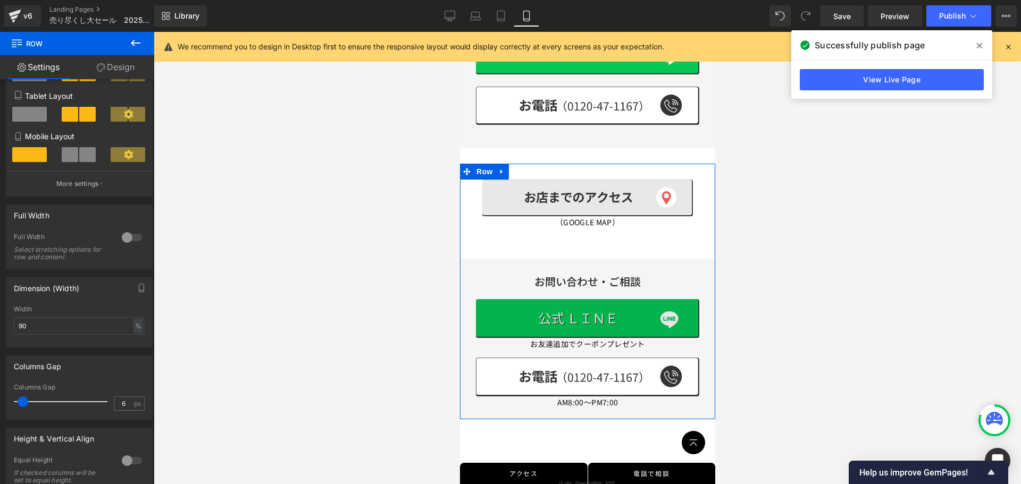
scroll to position [638, 0]
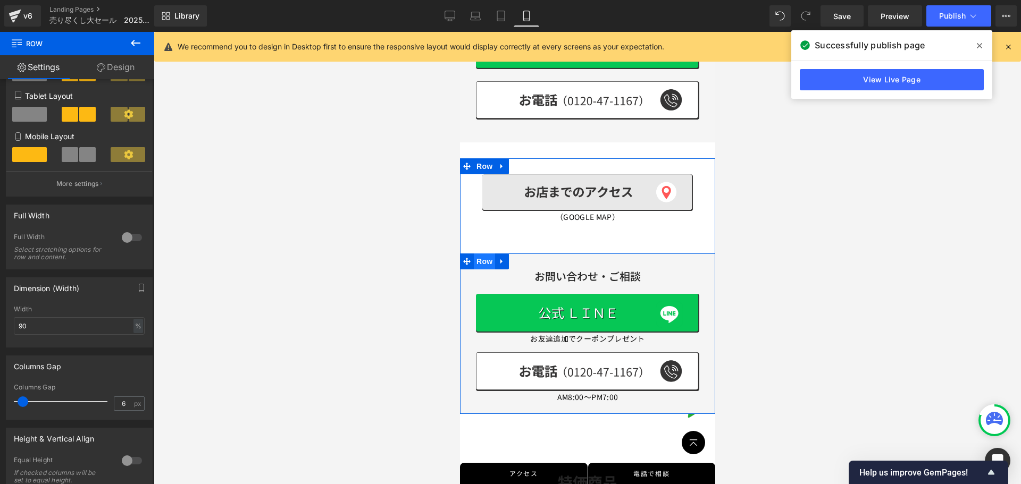
click at [479, 254] on span "Row" at bounding box center [483, 262] width 21 height 16
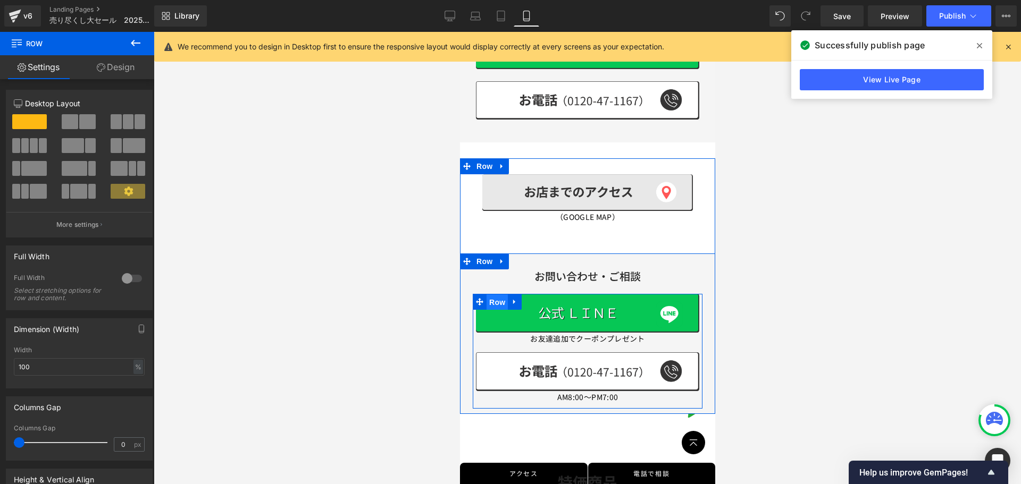
click at [492, 295] on span "Row" at bounding box center [496, 303] width 21 height 16
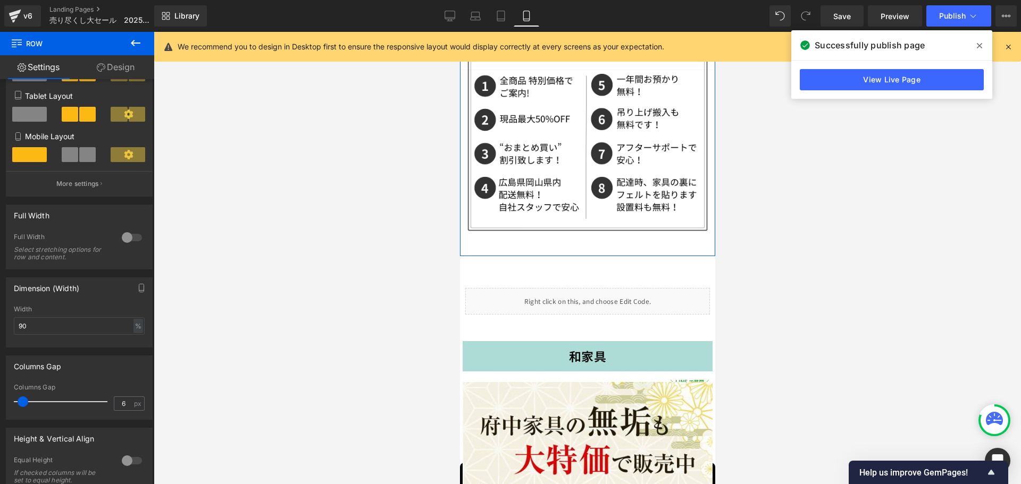
scroll to position [1967, 0]
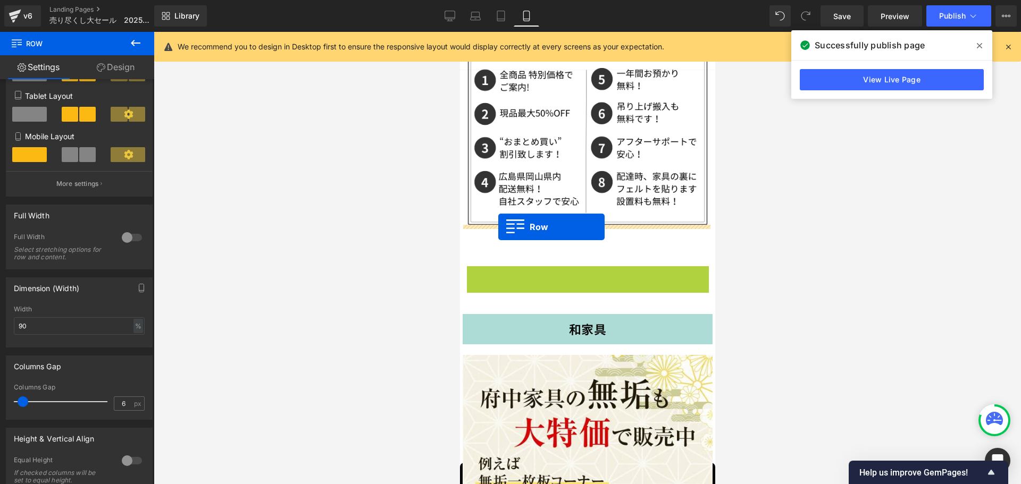
drag, startPoint x: 467, startPoint y: 247, endPoint x: 498, endPoint y: 227, distance: 36.1
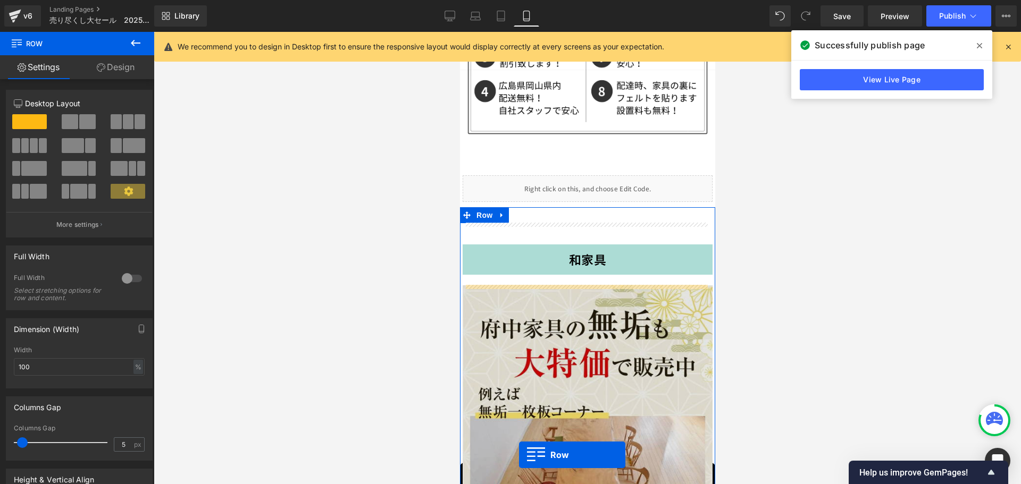
scroll to position [1861, 0]
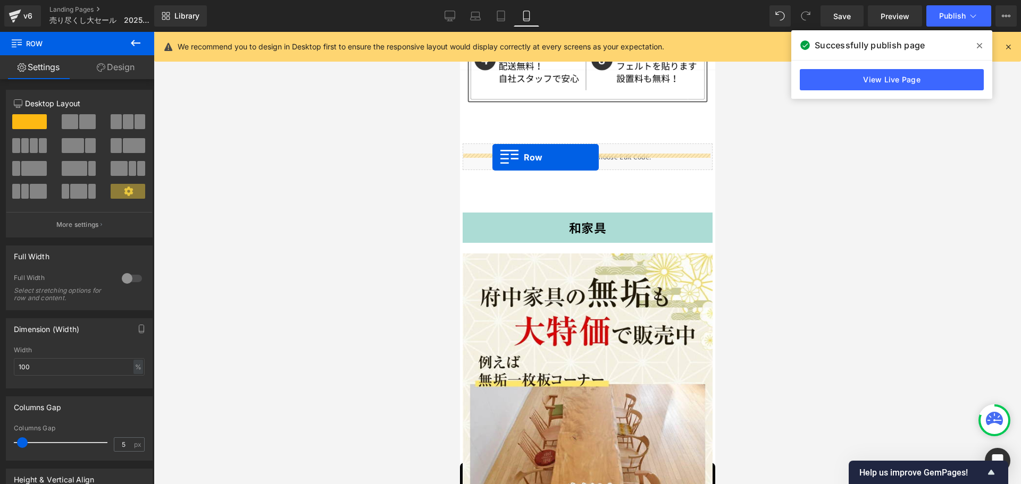
drag, startPoint x: 465, startPoint y: 207, endPoint x: 492, endPoint y: 157, distance: 56.1
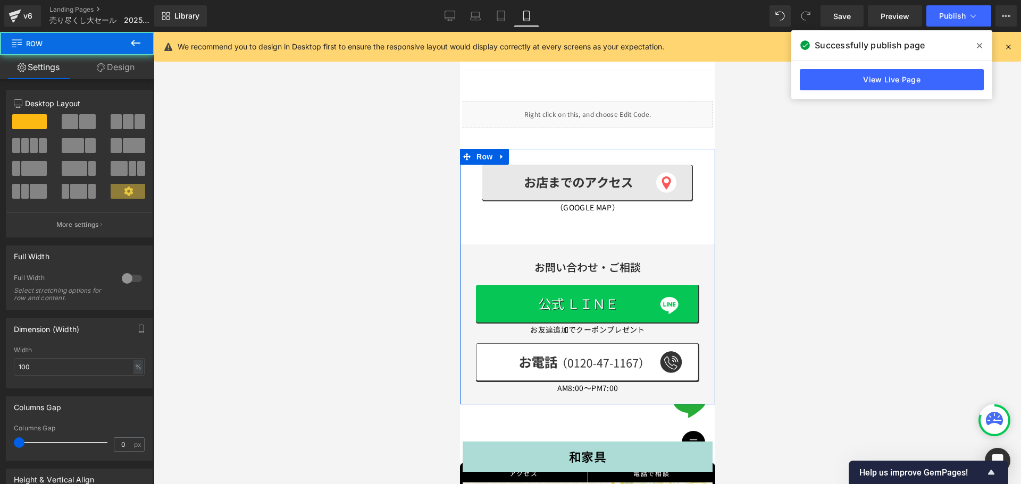
scroll to position [1818, 0]
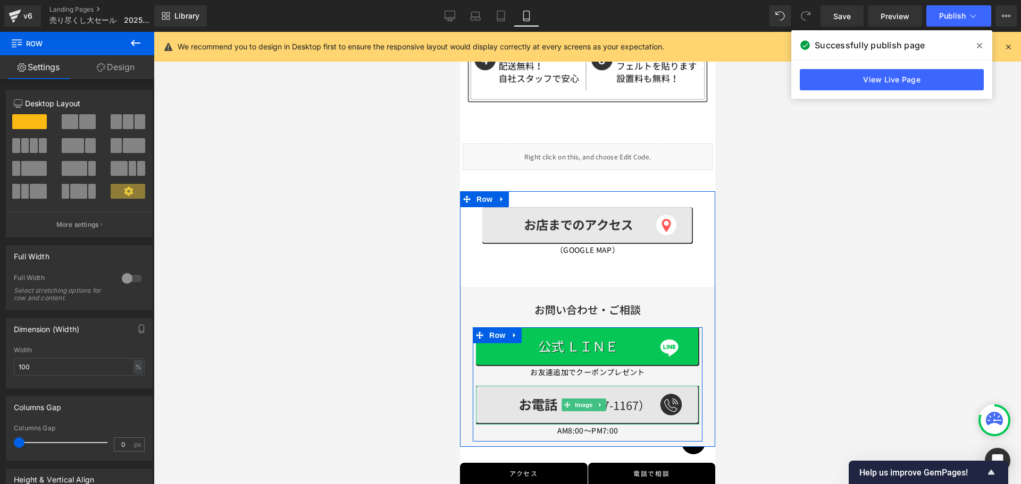
click at [517, 386] on img at bounding box center [586, 405] width 223 height 39
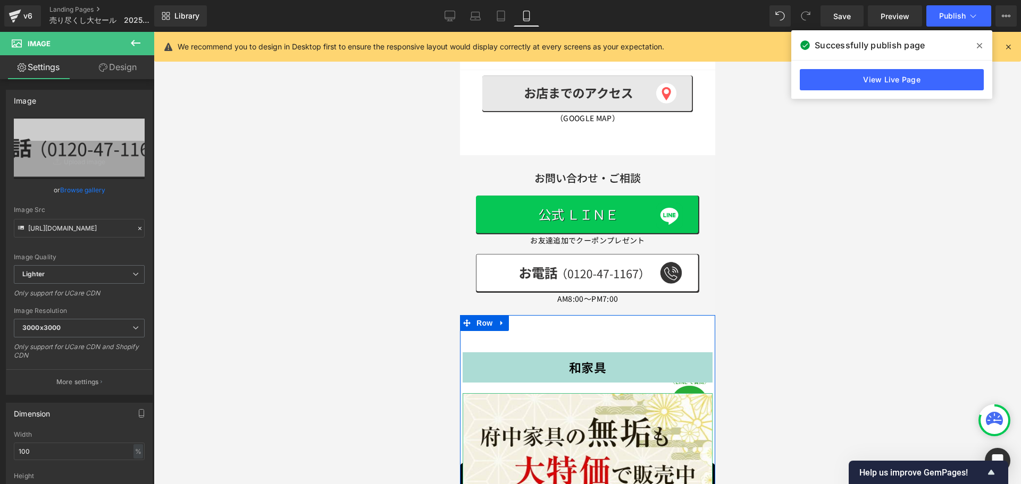
scroll to position [1925, 0]
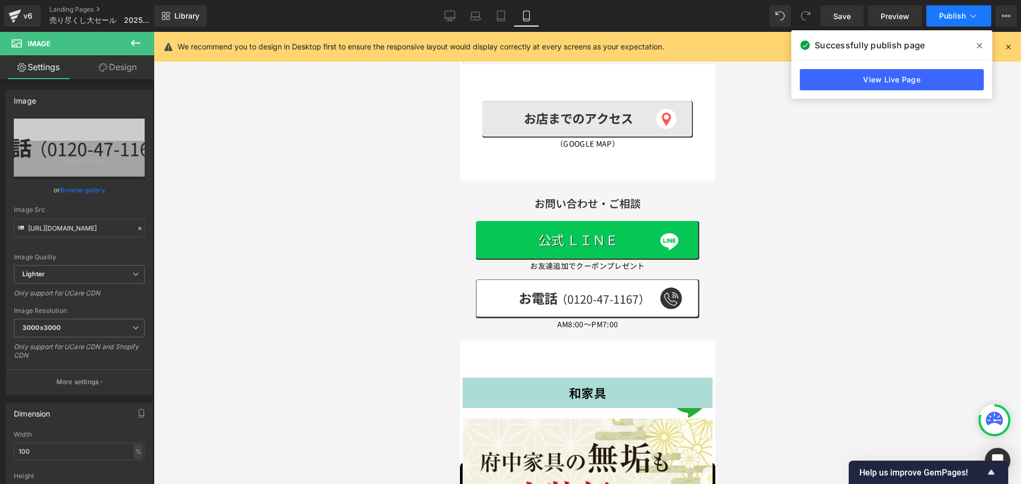
click at [948, 23] on button "Publish" at bounding box center [958, 15] width 65 height 21
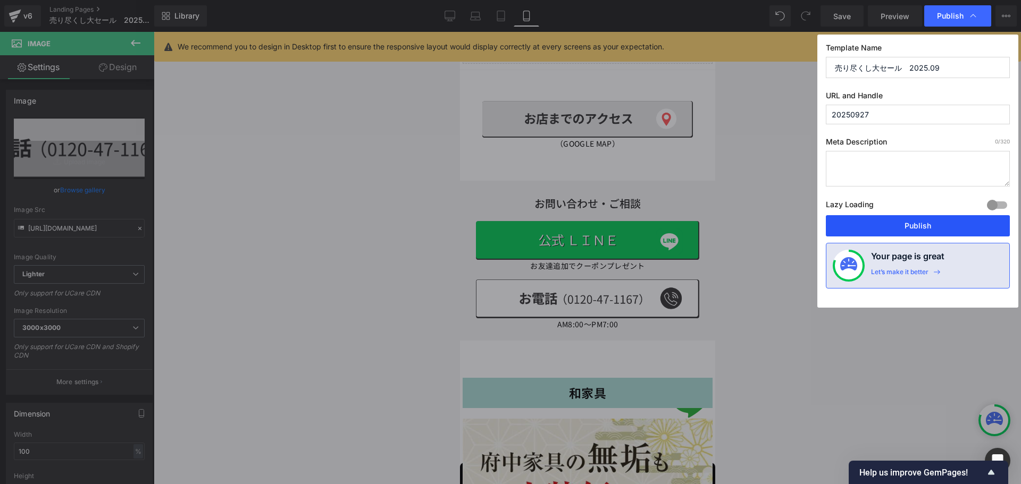
click at [917, 227] on button "Publish" at bounding box center [918, 225] width 184 height 21
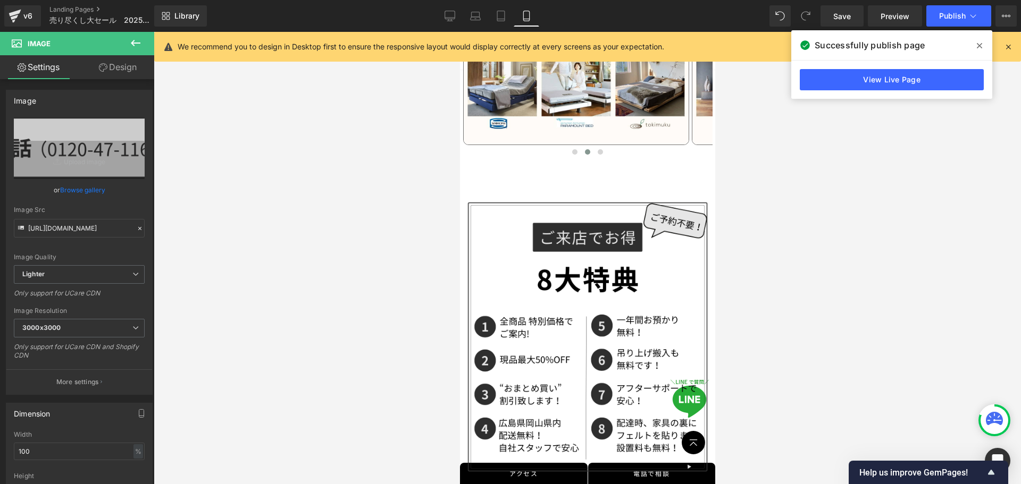
scroll to position [1446, 0]
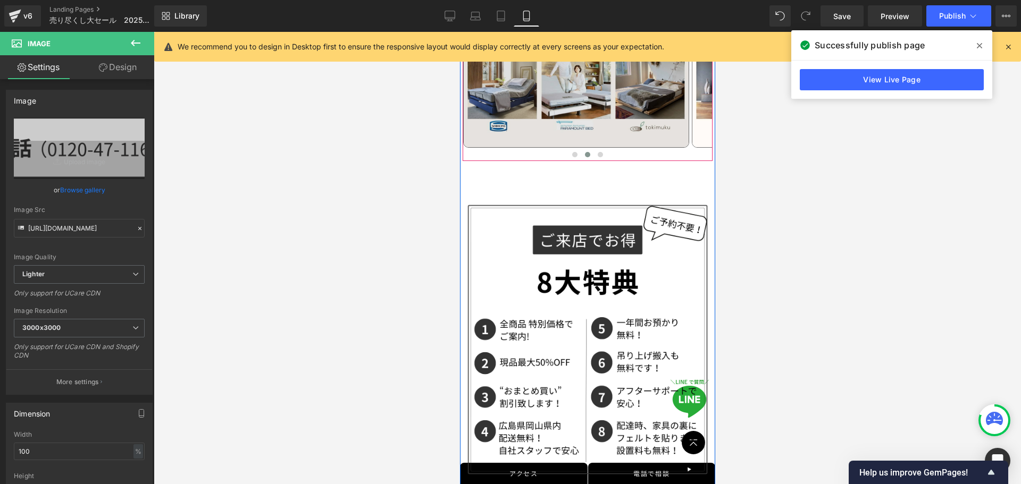
click at [519, 131] on img at bounding box center [576, 6] width 226 height 282
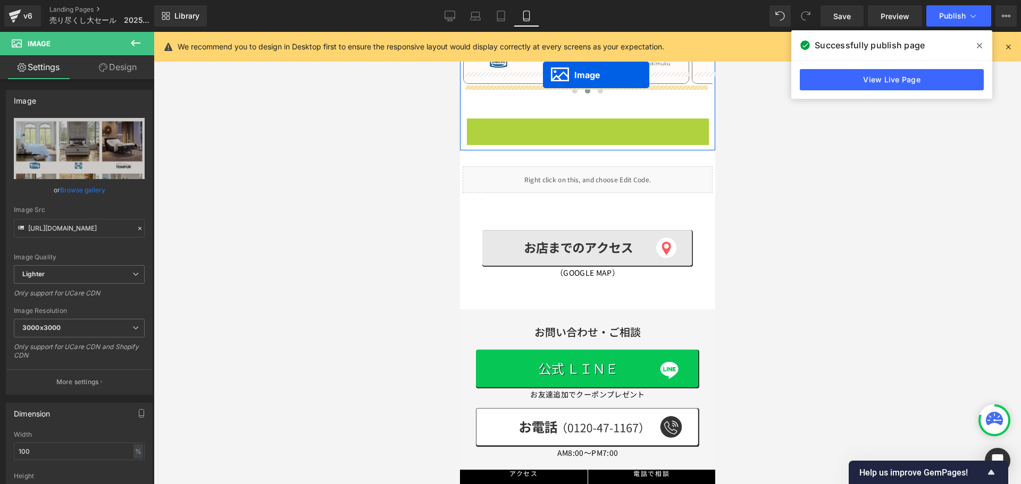
scroll to position [1489, 0]
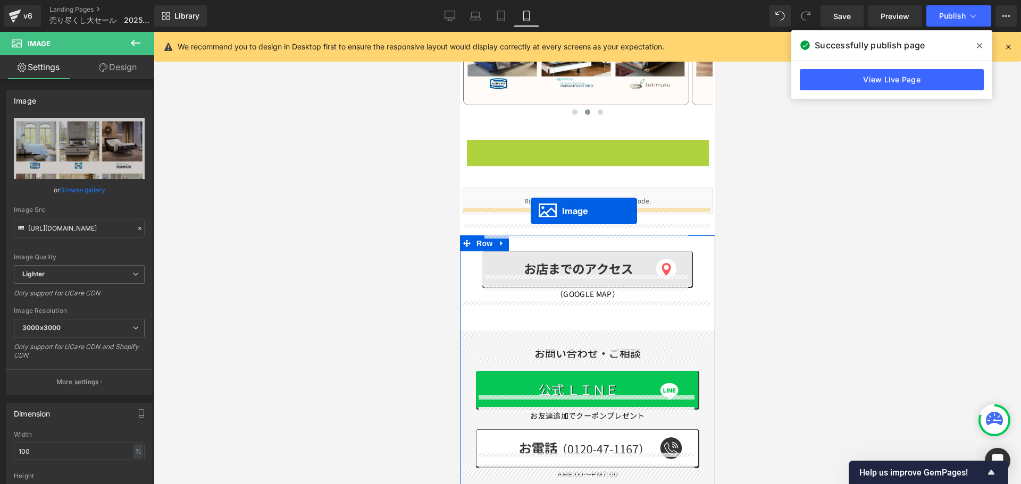
drag, startPoint x: 565, startPoint y: 321, endPoint x: 530, endPoint y: 211, distance: 115.4
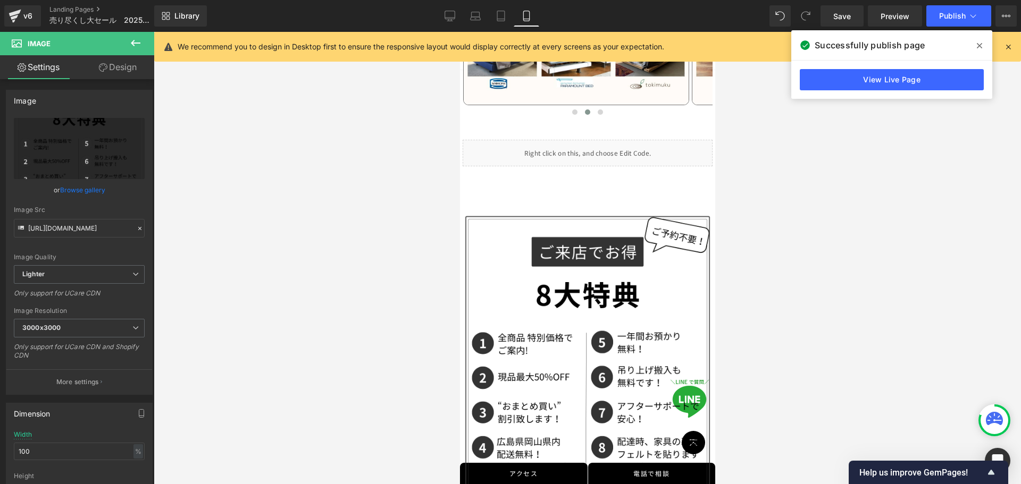
click at [739, 208] on div at bounding box center [587, 258] width 867 height 452
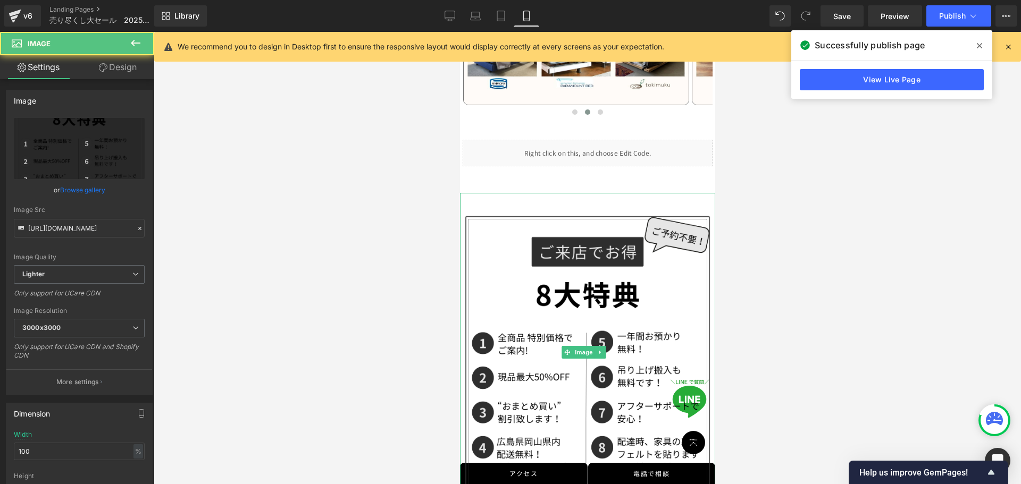
click at [500, 219] on img at bounding box center [586, 352] width 255 height 319
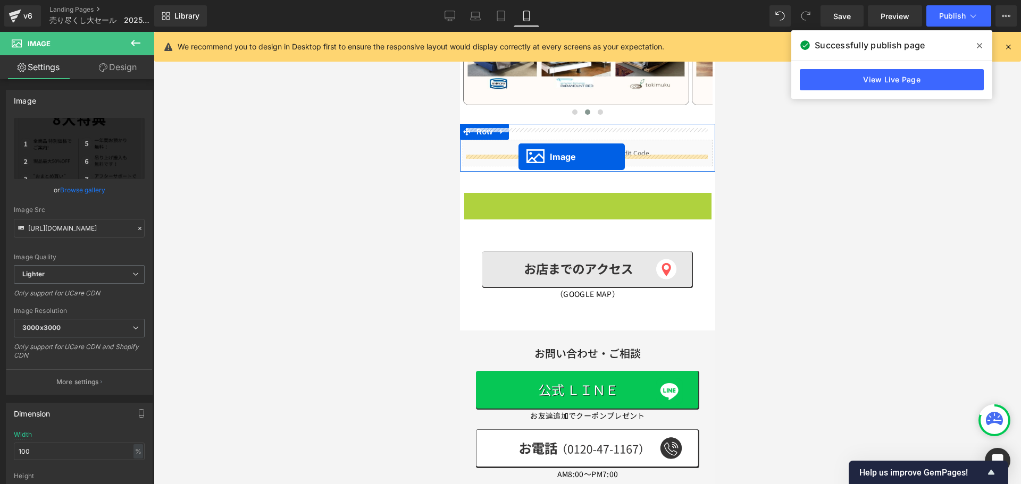
drag, startPoint x: 565, startPoint y: 337, endPoint x: 518, endPoint y: 157, distance: 185.7
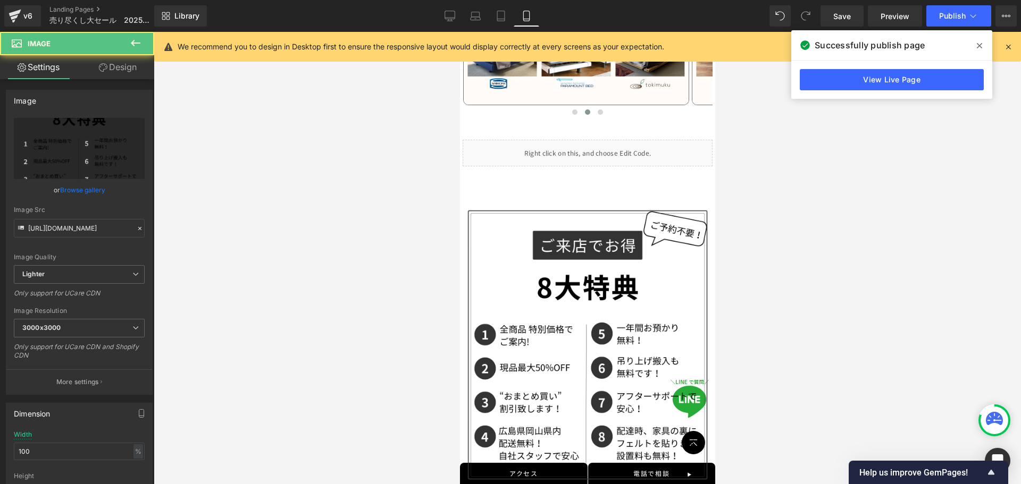
click at [745, 209] on div at bounding box center [587, 258] width 867 height 452
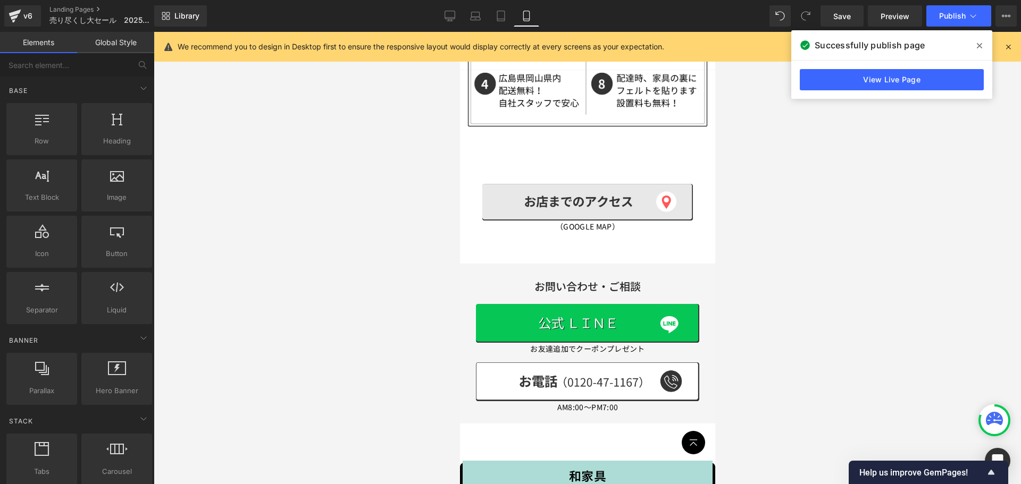
scroll to position [1861, 0]
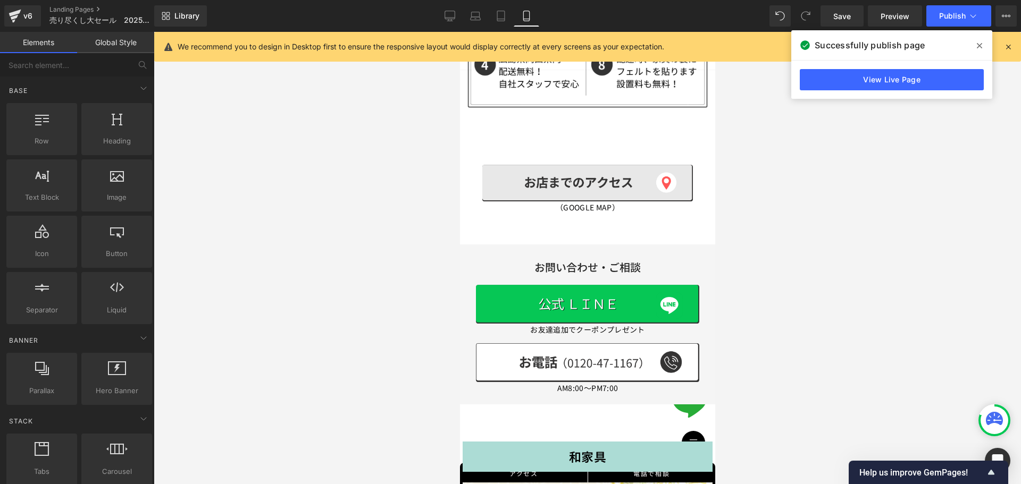
click at [794, 223] on div at bounding box center [587, 258] width 867 height 452
click at [443, 16] on link "Desktop" at bounding box center [450, 15] width 26 height 21
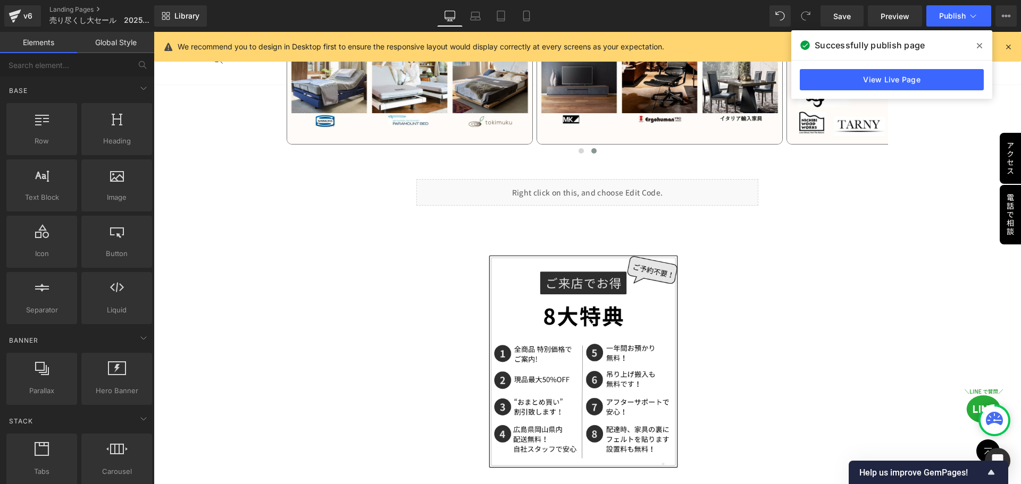
scroll to position [1678, 0]
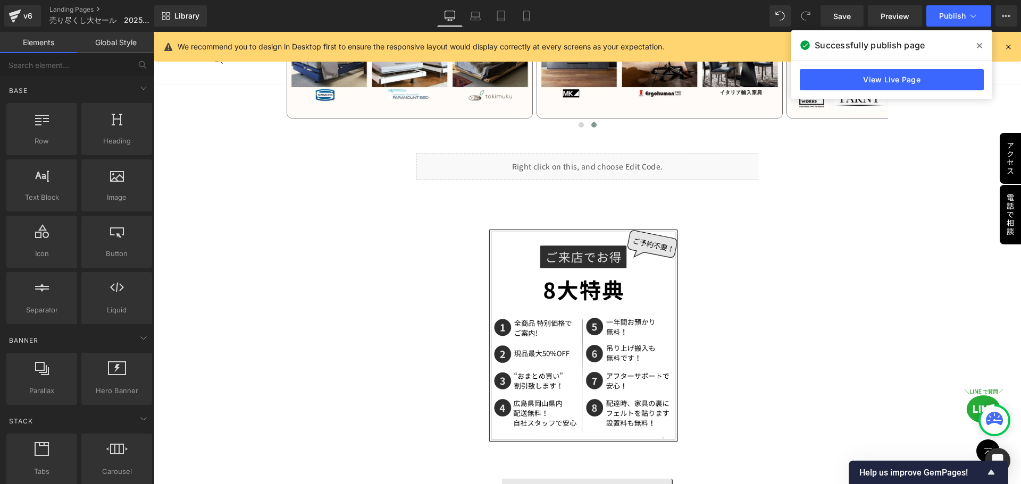
click at [530, 294] on img at bounding box center [587, 335] width 205 height 246
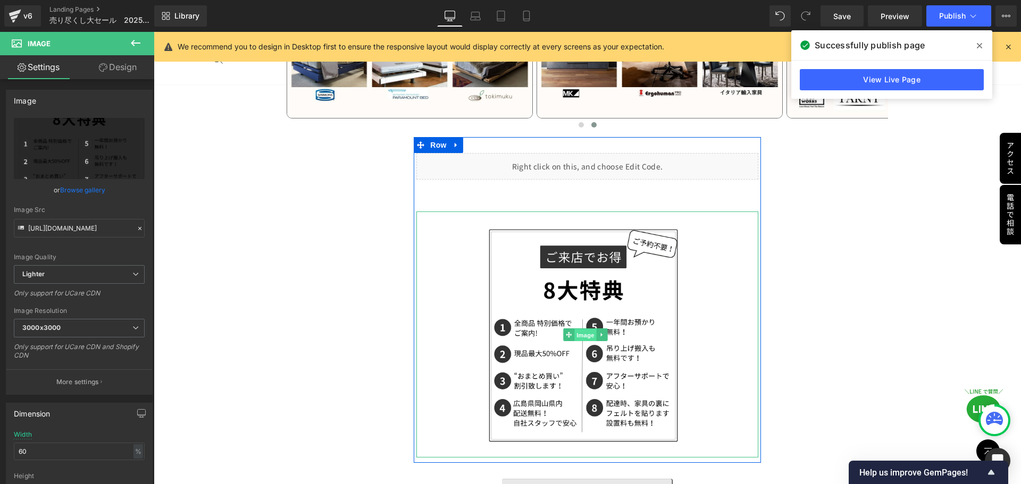
click at [579, 331] on span "Image" at bounding box center [586, 335] width 22 height 13
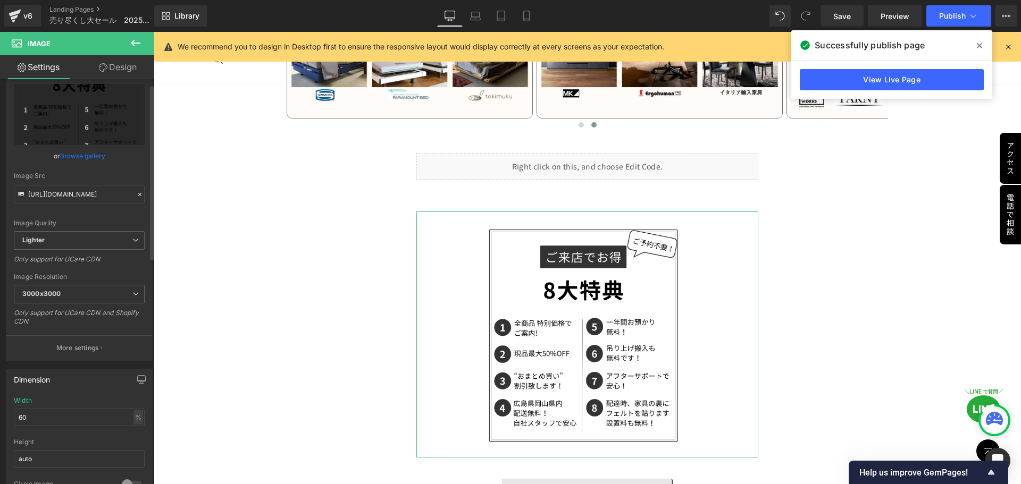
scroll to position [53, 0]
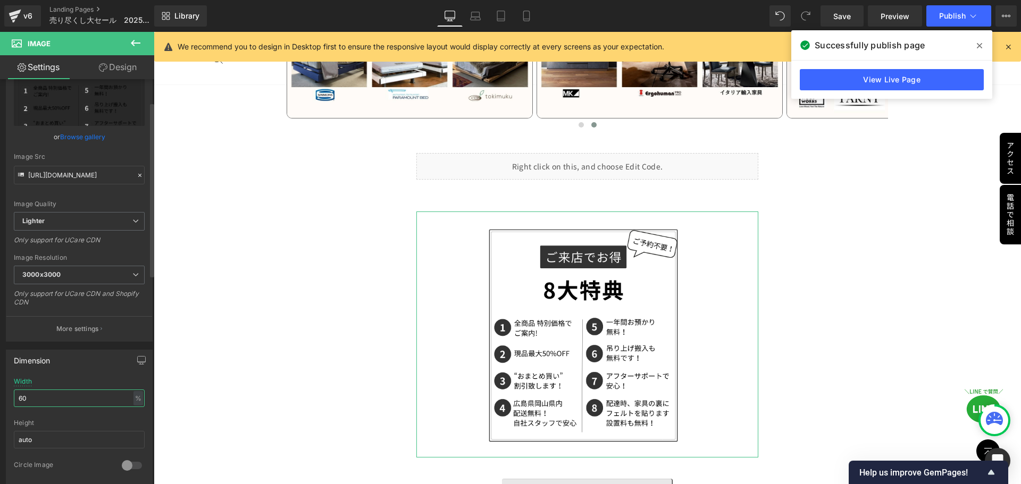
drag, startPoint x: 56, startPoint y: 396, endPoint x: 0, endPoint y: 390, distance: 56.7
click at [0, 390] on div "Dimension 60% Width 60 % % px auto Height auto 0 Circle Image" at bounding box center [79, 413] width 159 height 143
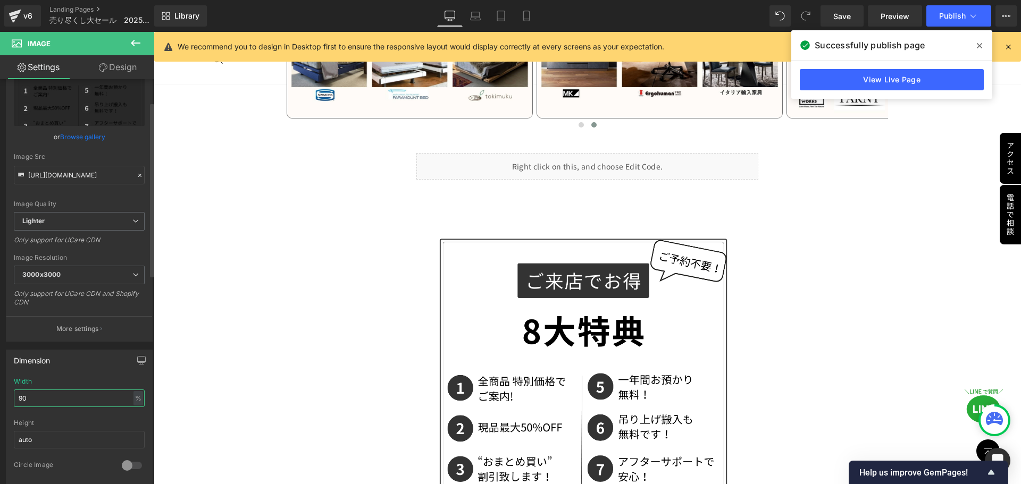
type input "9"
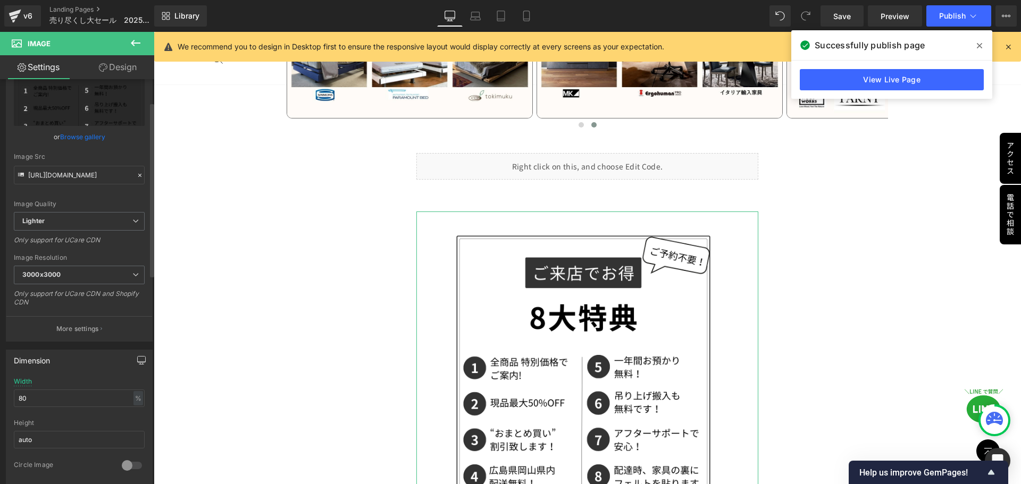
click at [140, 362] on icon "button" at bounding box center [142, 362] width 8 height 0
click at [55, 384] on button "Laptop" at bounding box center [59, 383] width 33 height 18
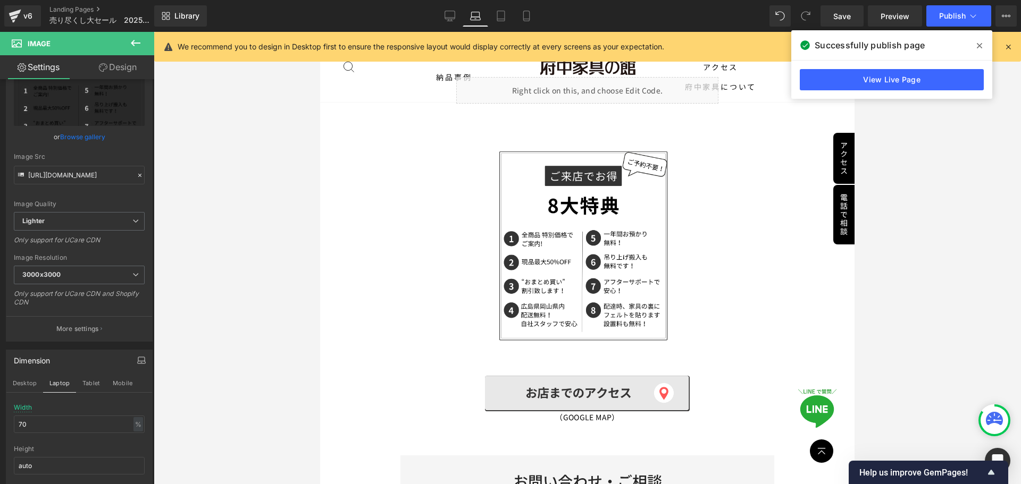
scroll to position [1573, 0]
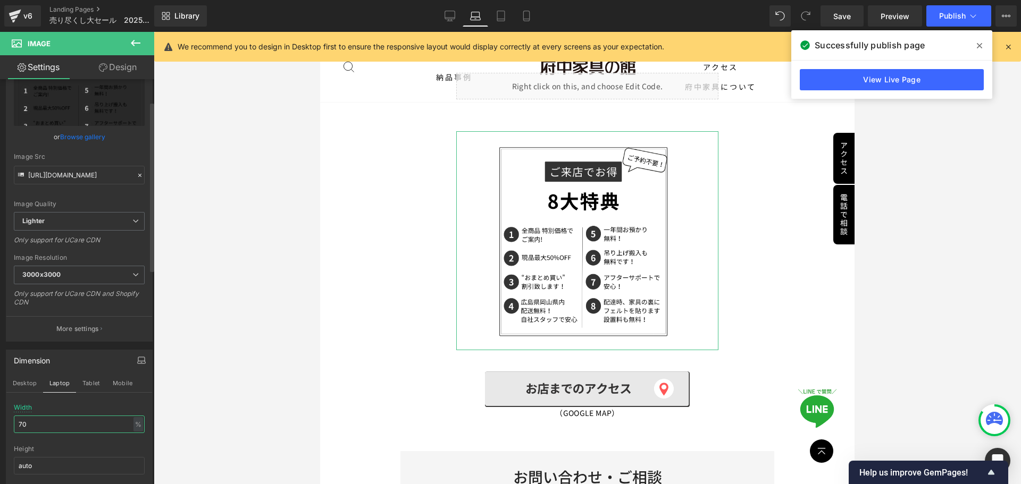
drag, startPoint x: 52, startPoint y: 422, endPoint x: 38, endPoint y: 415, distance: 15.2
click at [0, 413] on div "Dimension Desktop Laptop Tablet Mobile 70% Width 70 % % px auto Height auto 0 C…" at bounding box center [79, 426] width 159 height 169
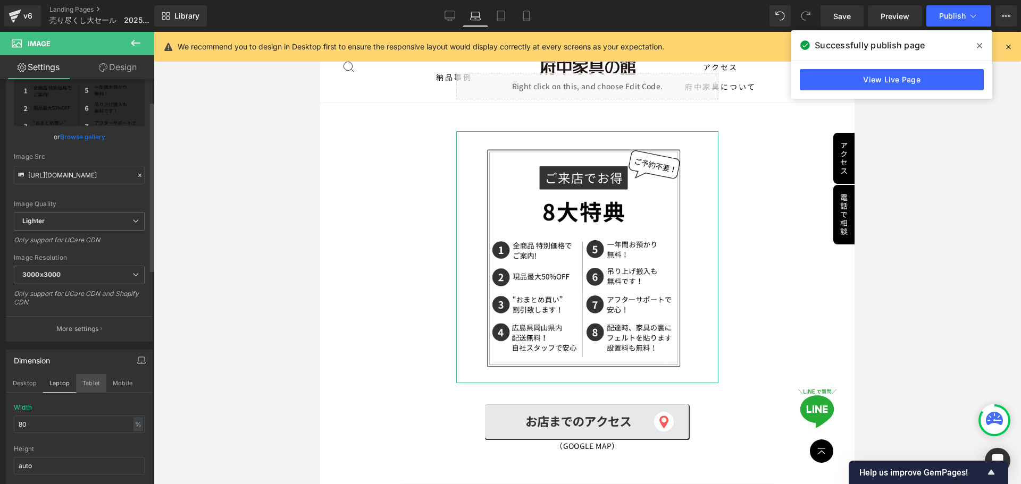
click at [84, 381] on button "Tablet" at bounding box center [91, 383] width 30 height 18
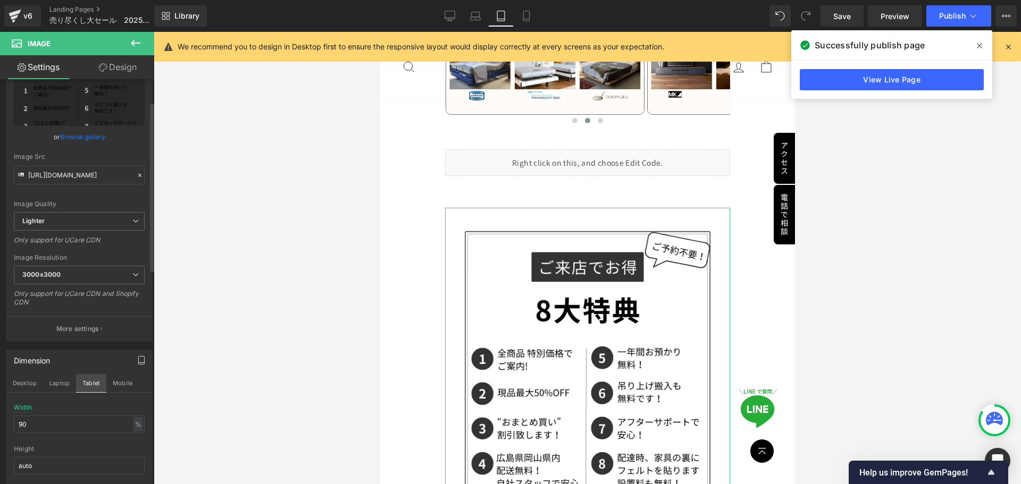
scroll to position [1631, 0]
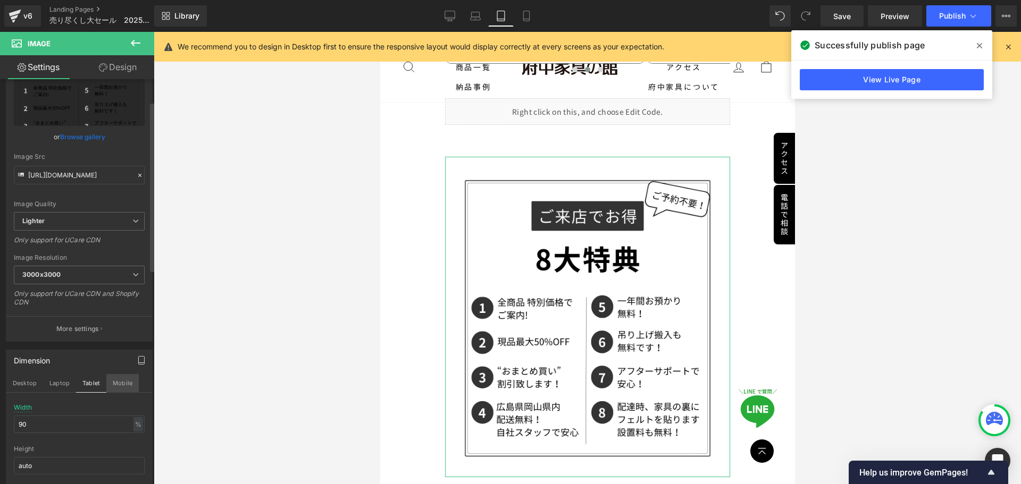
click at [120, 375] on button "Mobile" at bounding box center [122, 383] width 32 height 18
type input "100"
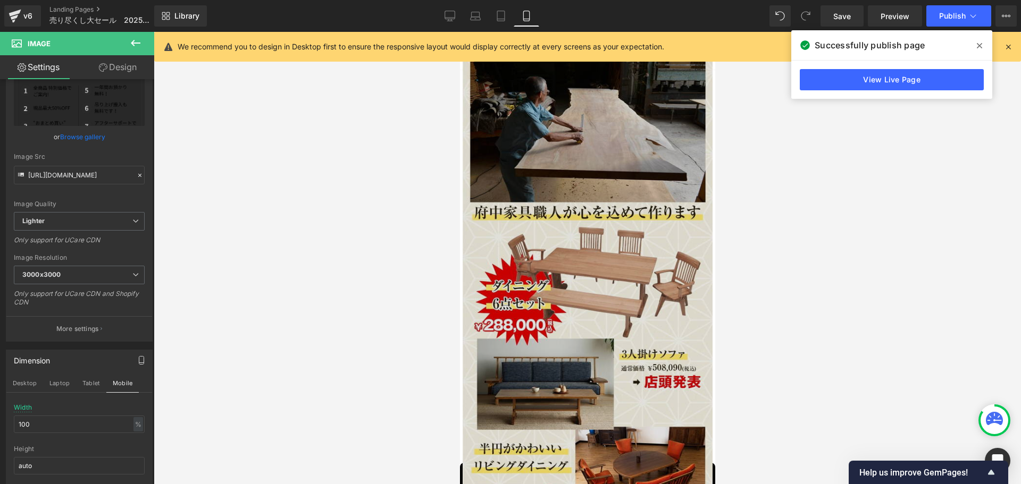
scroll to position [3144, 0]
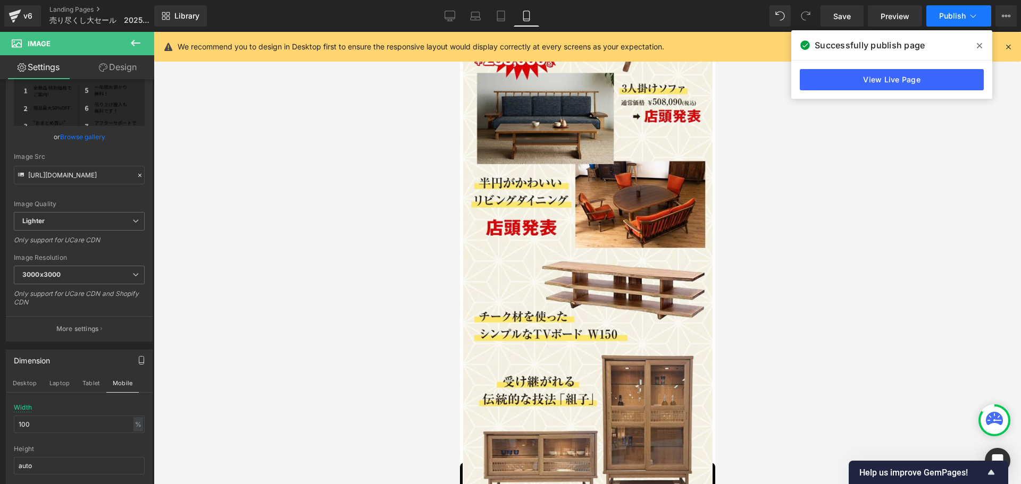
click at [961, 13] on span "Publish" at bounding box center [952, 16] width 27 height 9
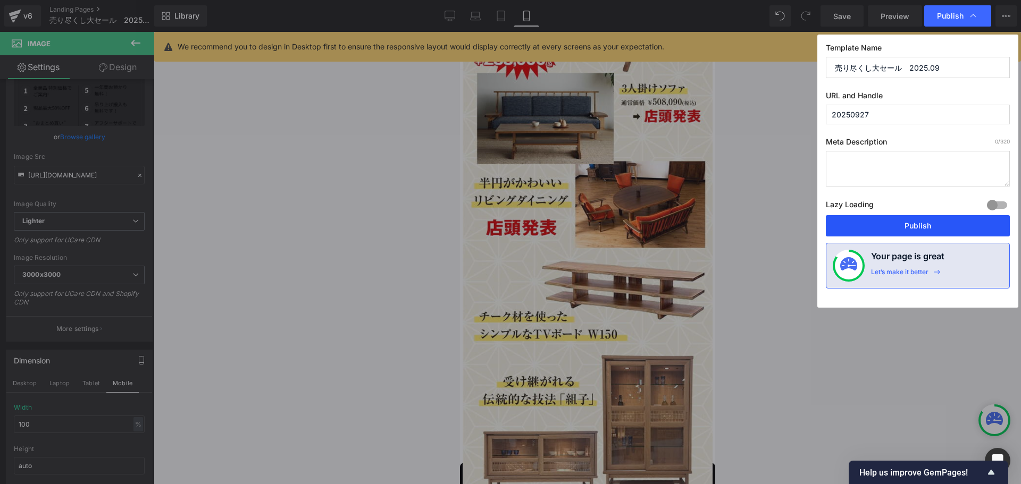
click at [893, 231] on button "Publish" at bounding box center [918, 225] width 184 height 21
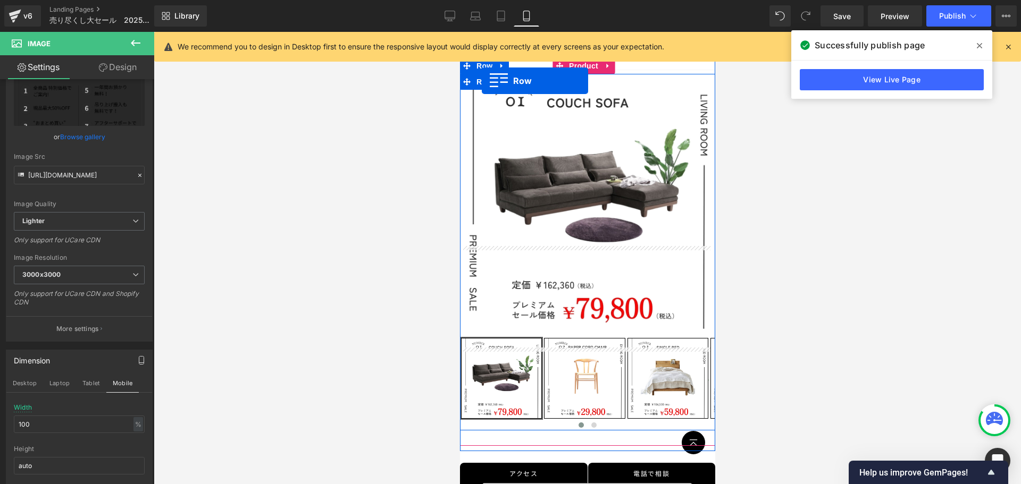
scroll to position [0, 0]
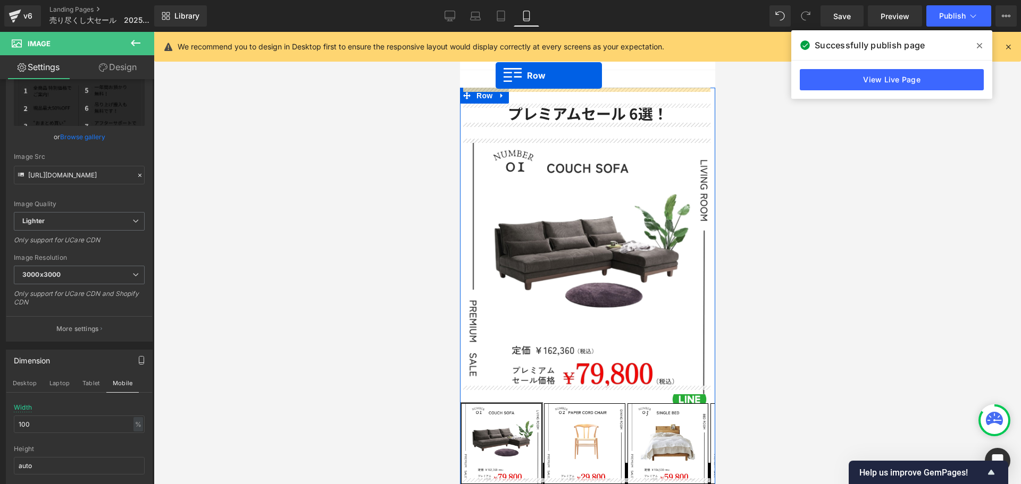
drag, startPoint x: 465, startPoint y: 257, endPoint x: 495, endPoint y: 76, distance: 184.4
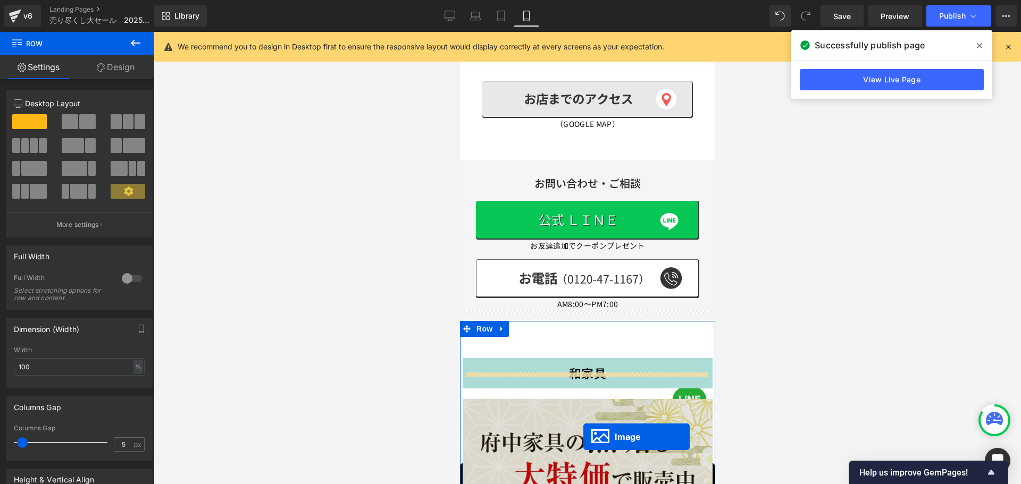
scroll to position [1701, 0]
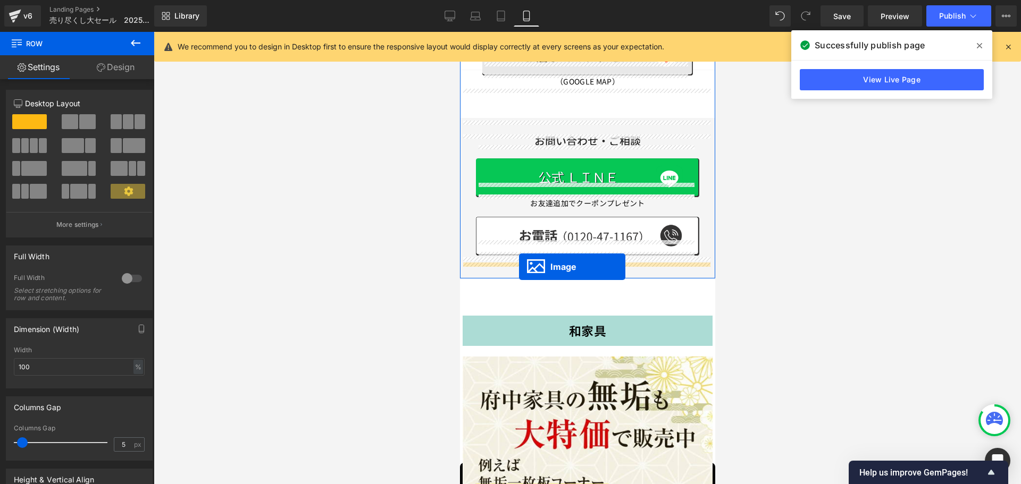
drag, startPoint x: 566, startPoint y: 300, endPoint x: 518, endPoint y: 267, distance: 58.0
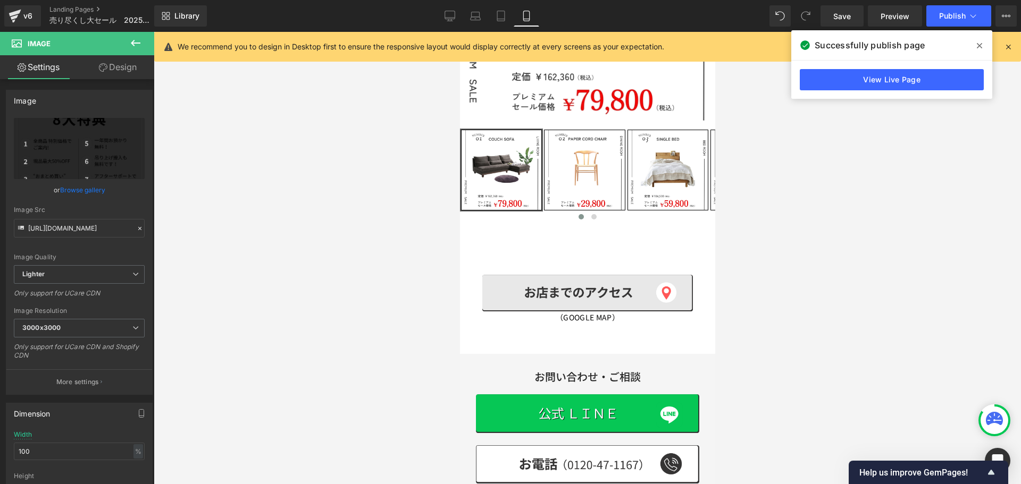
scroll to position [230, 0]
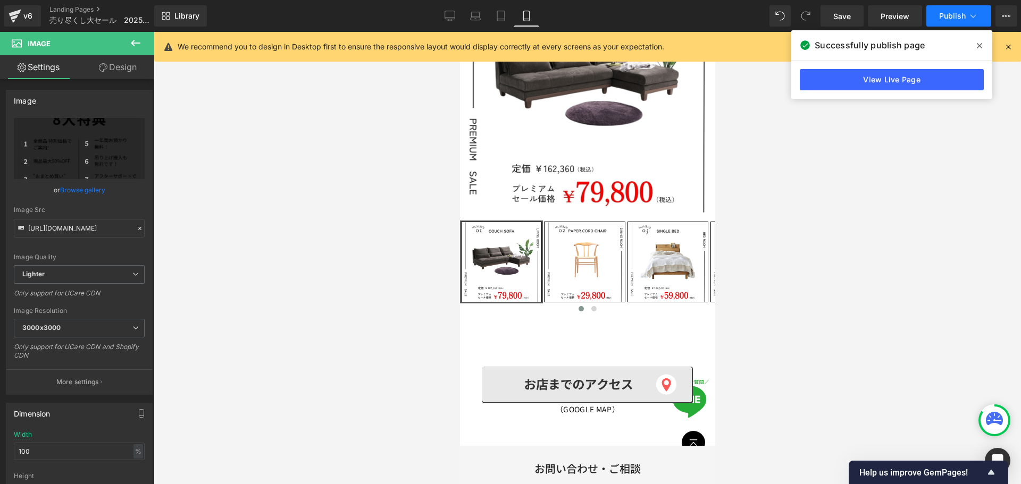
click at [955, 14] on span "Publish" at bounding box center [952, 16] width 27 height 9
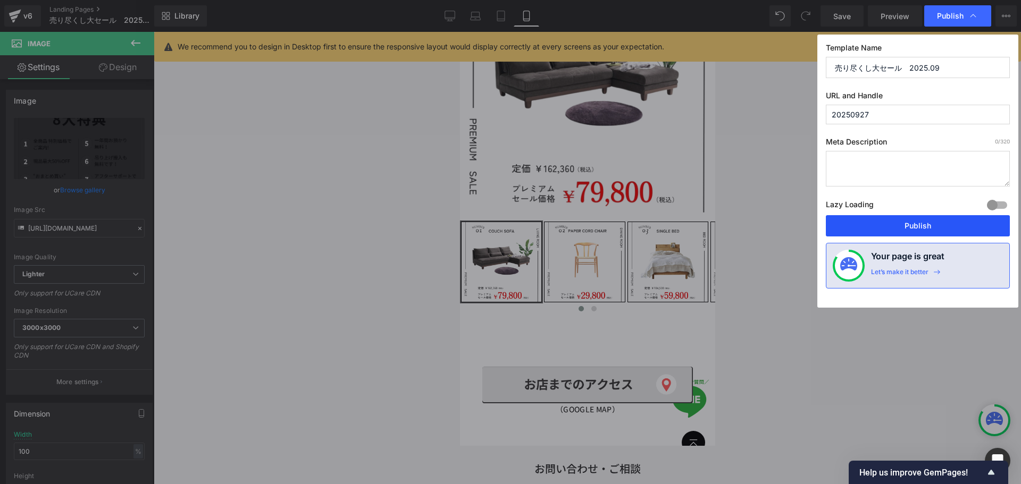
click at [927, 231] on button "Publish" at bounding box center [918, 225] width 184 height 21
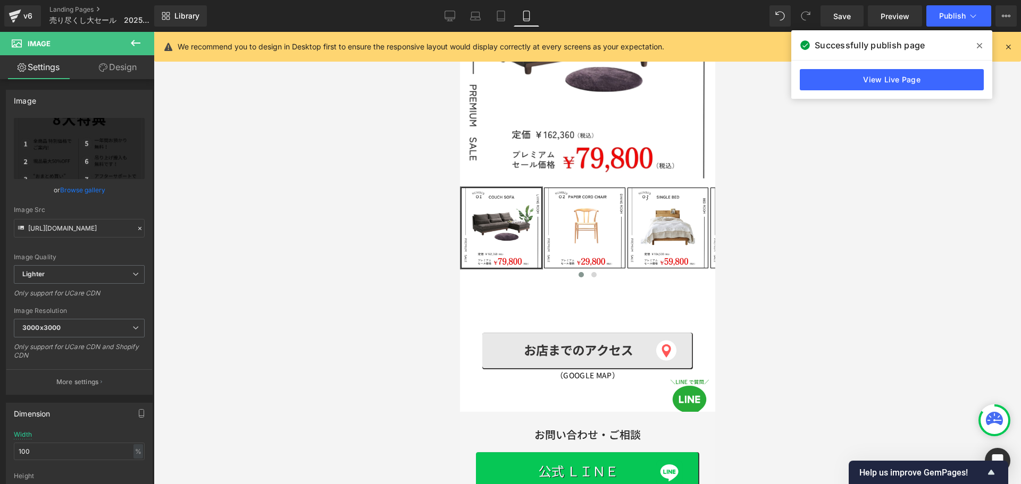
scroll to position [319, 0]
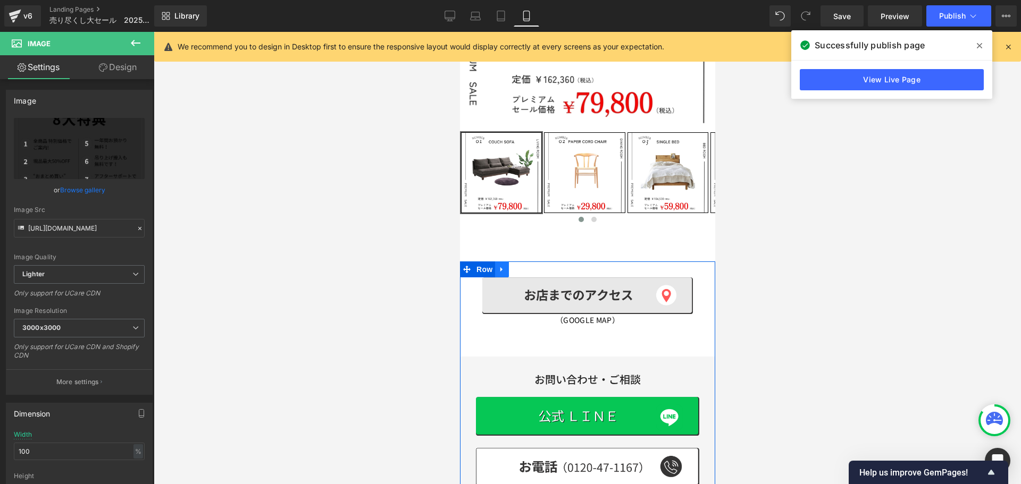
click at [503, 265] on icon at bounding box center [501, 269] width 7 height 8
click at [529, 266] on icon at bounding box center [528, 269] width 7 height 7
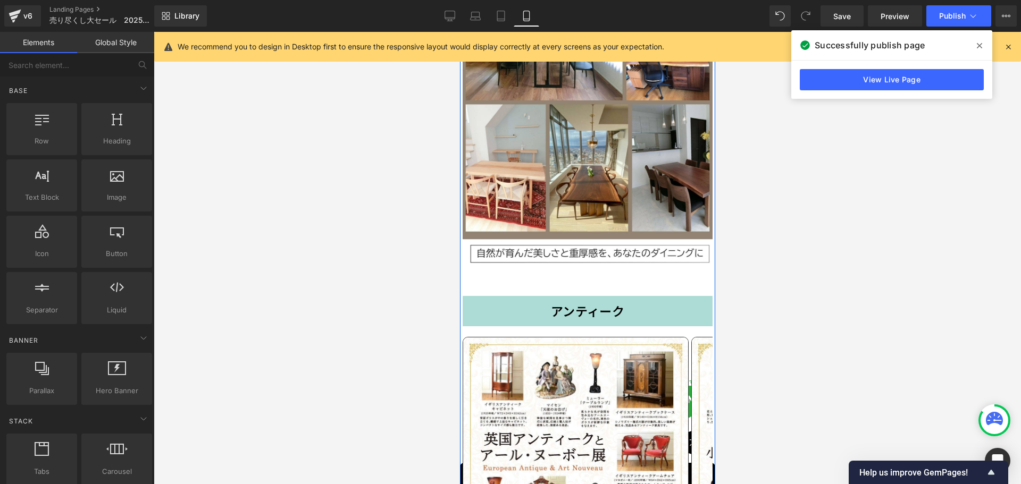
scroll to position [3908, 0]
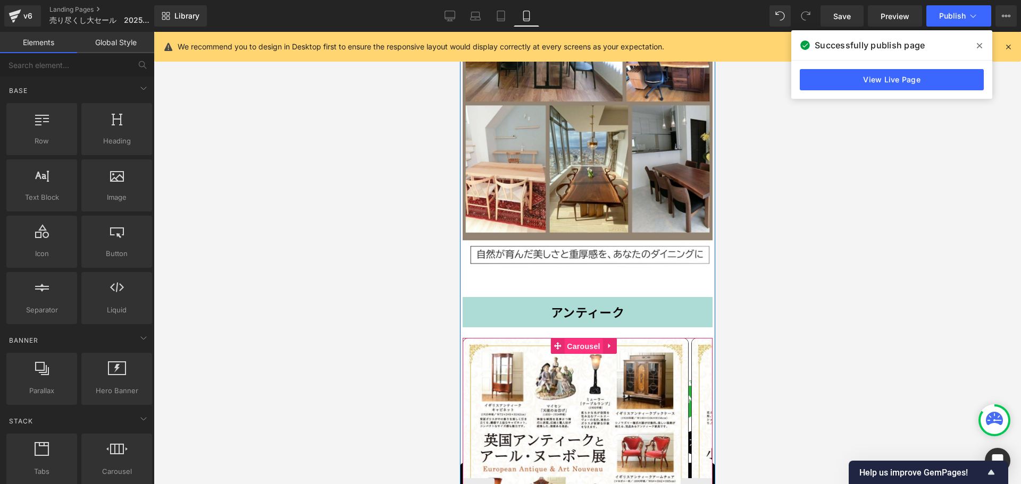
click at [585, 339] on span "Carousel" at bounding box center [583, 347] width 38 height 16
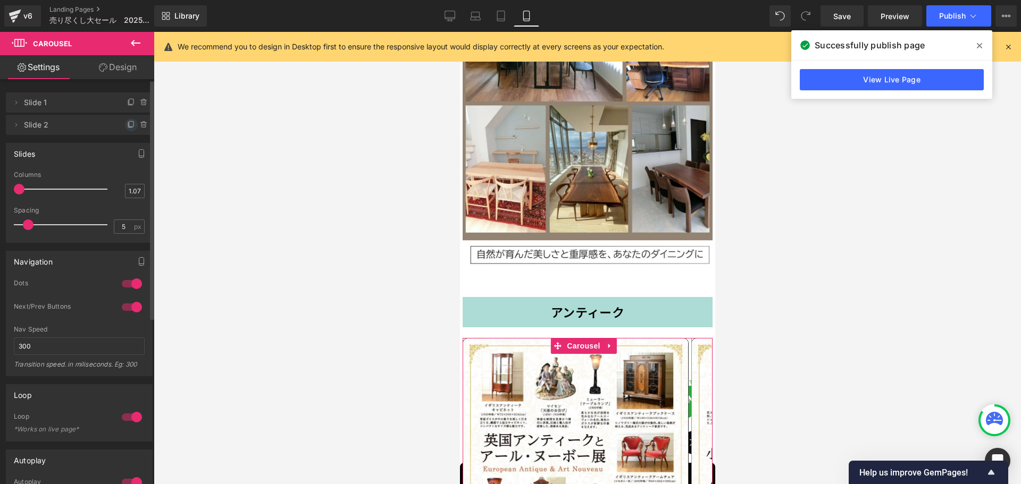
click at [127, 122] on icon at bounding box center [131, 125] width 9 height 9
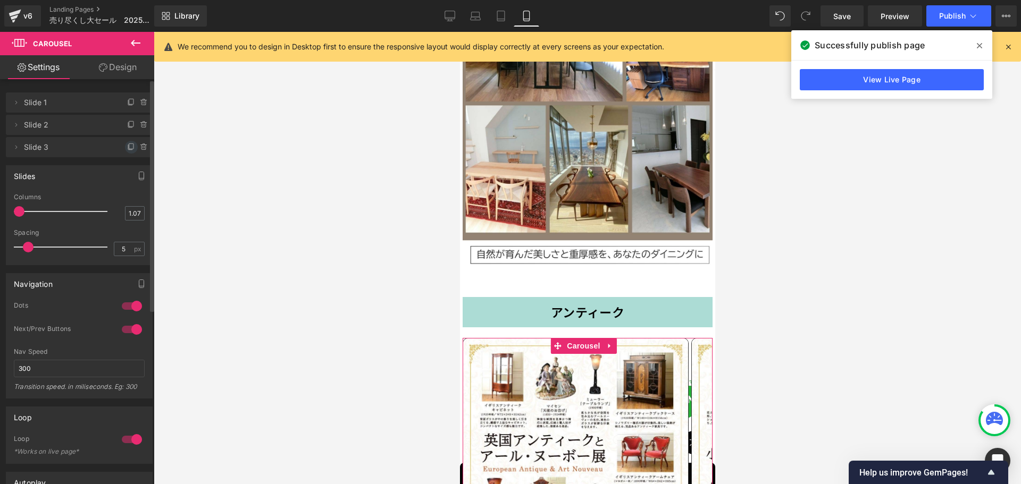
click at [127, 147] on icon at bounding box center [131, 147] width 9 height 9
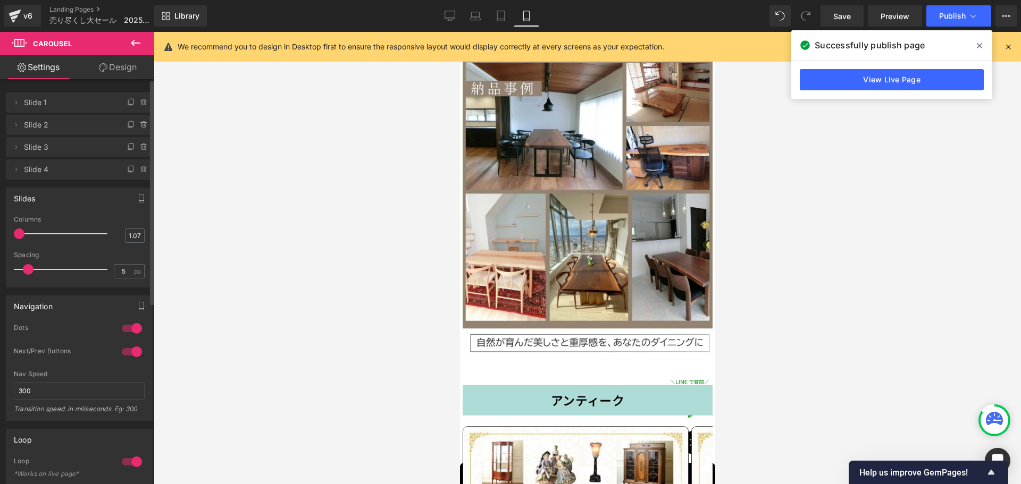
scroll to position [3996, 0]
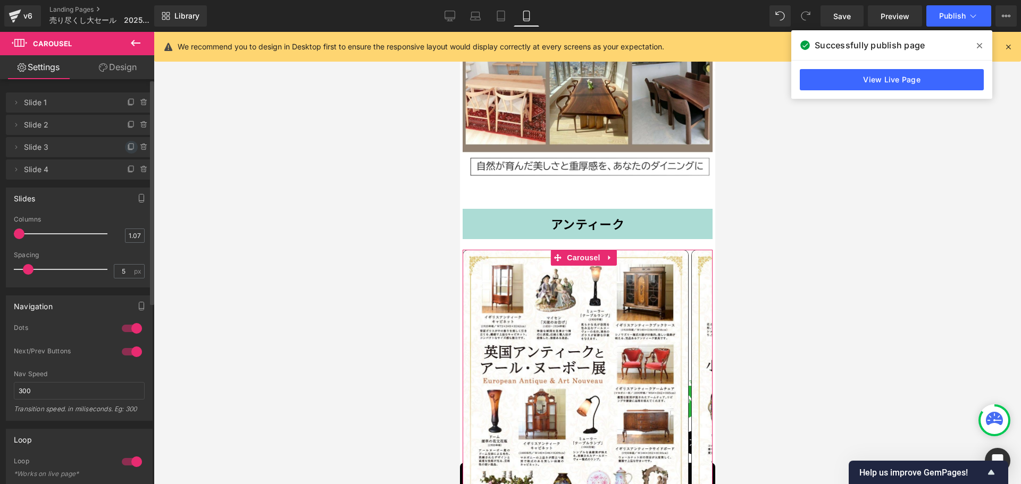
click at [127, 145] on icon at bounding box center [131, 147] width 9 height 9
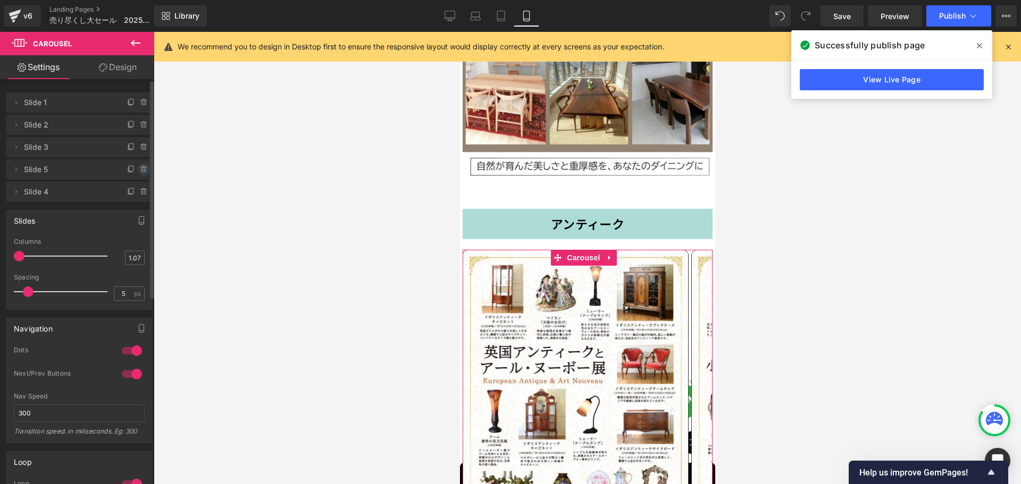
click at [141, 169] on icon at bounding box center [143, 169] width 4 height 5
click at [131, 167] on button "Delete" at bounding box center [132, 170] width 33 height 14
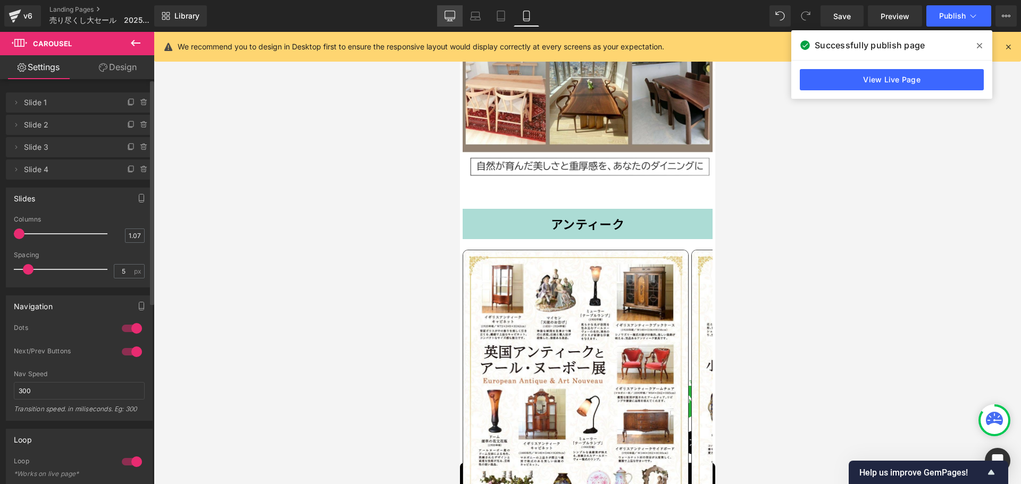
click at [448, 18] on icon at bounding box center [450, 18] width 10 height 0
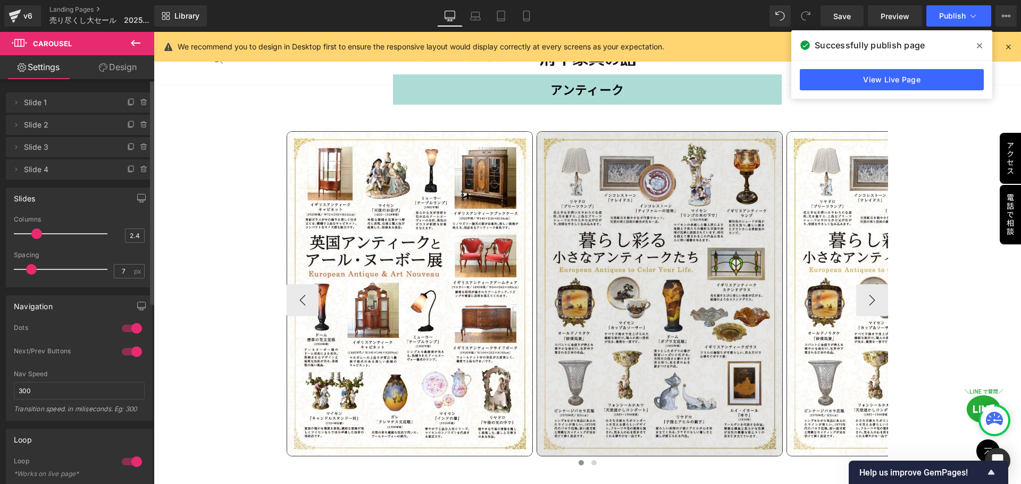
scroll to position [5731, 0]
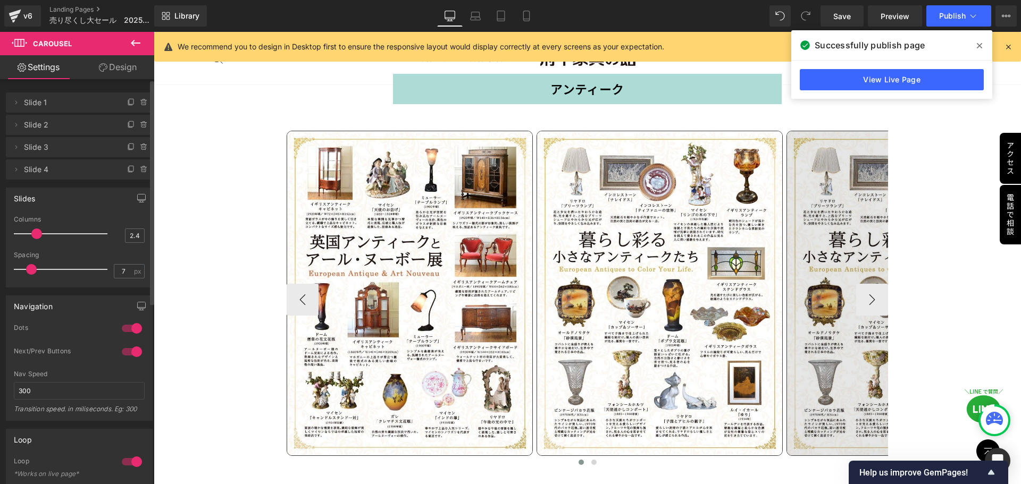
click at [830, 276] on img at bounding box center [909, 294] width 246 height 326
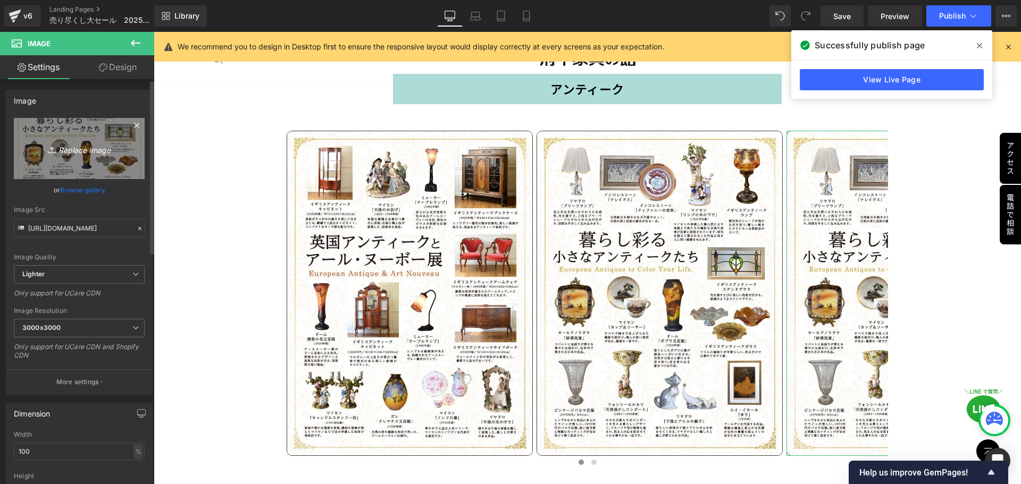
click at [78, 147] on icon "Replace Image" at bounding box center [79, 148] width 85 height 13
type input "C:\fakepath\アンティーク (2).jpg"
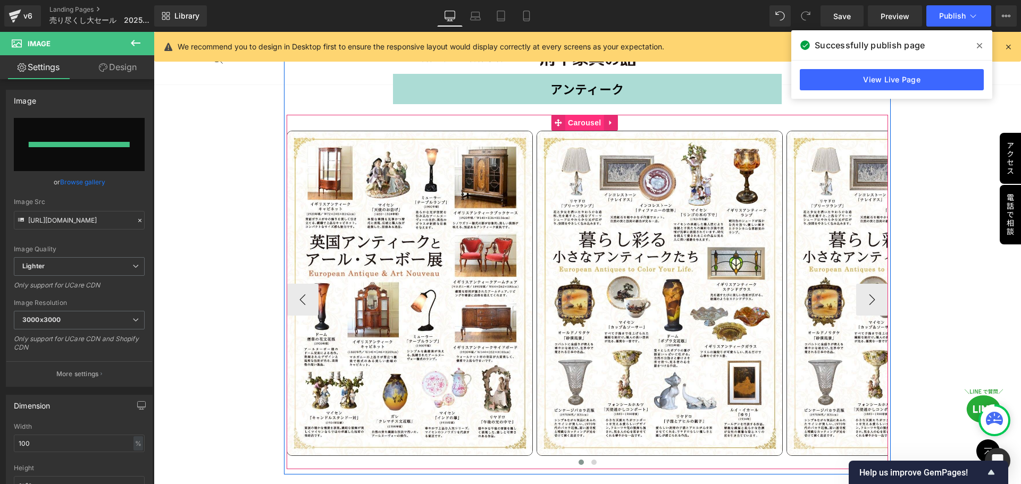
type input "[URL][DOMAIN_NAME]"
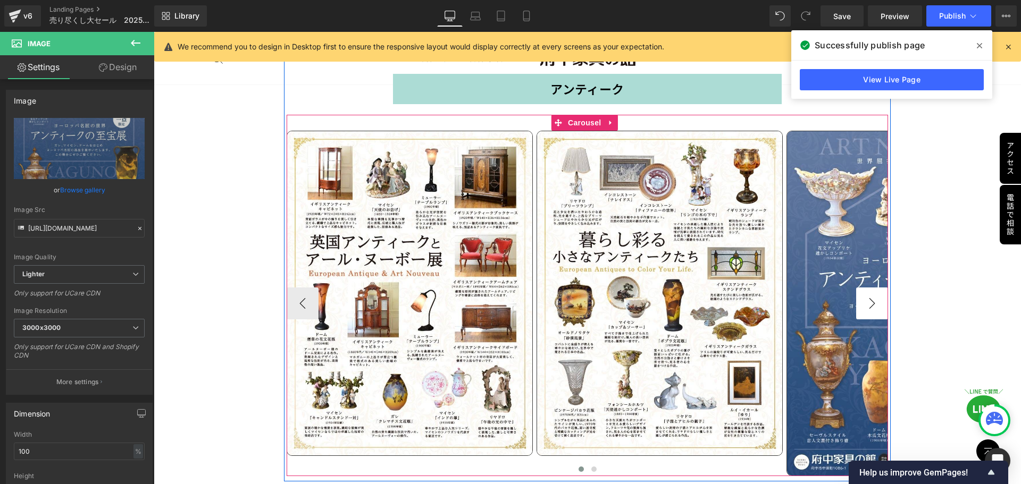
click at [867, 288] on button "›" at bounding box center [872, 304] width 32 height 32
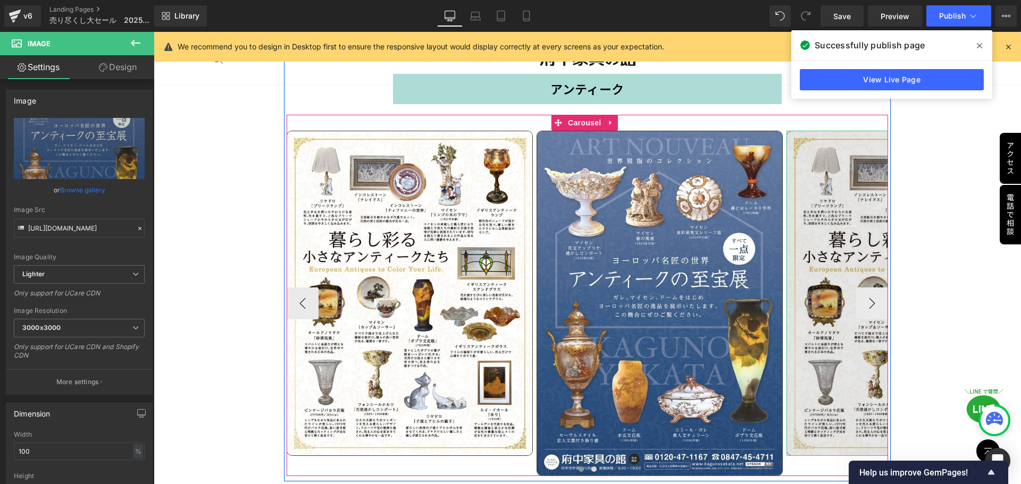
click at [824, 250] on img at bounding box center [909, 294] width 246 height 326
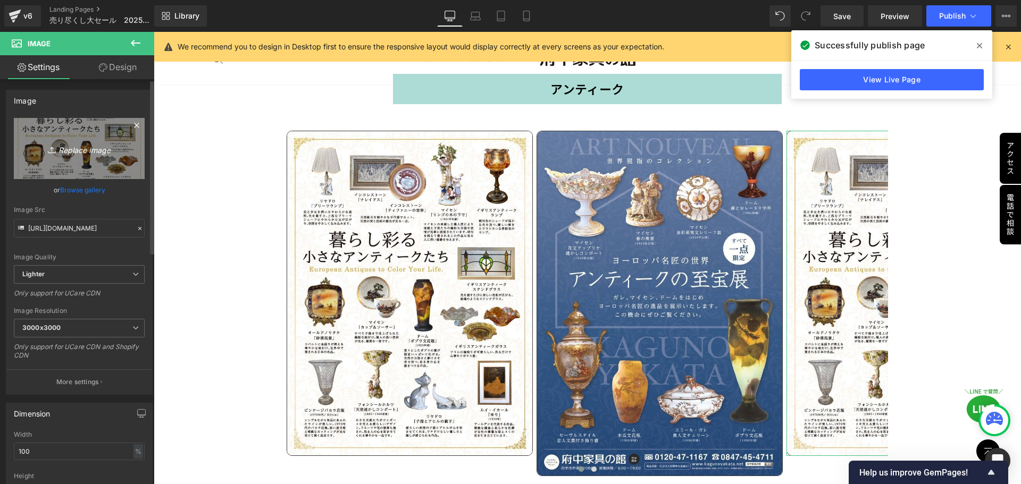
click at [70, 149] on icon "Replace Image" at bounding box center [79, 148] width 85 height 13
type input "C:\fakepath\アンティーク (1).jpg"
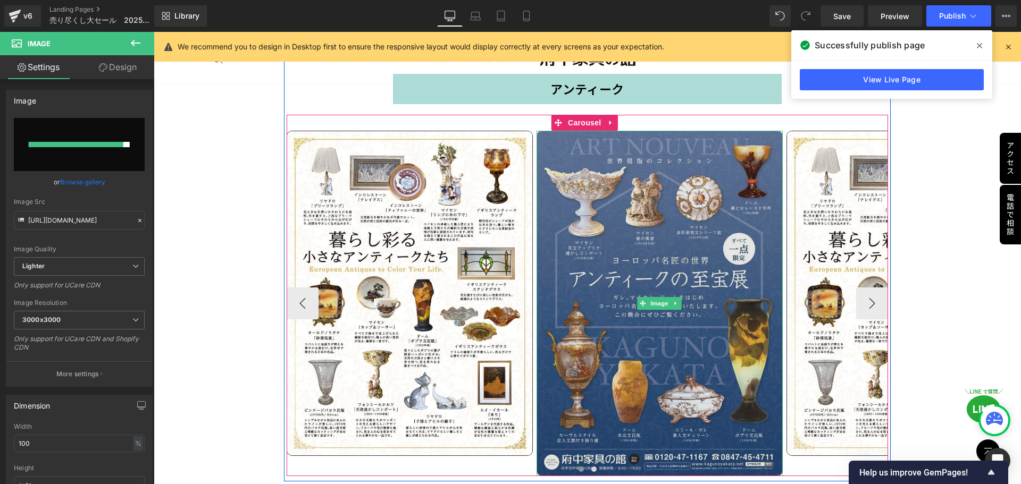
type input "[URL][DOMAIN_NAME]"
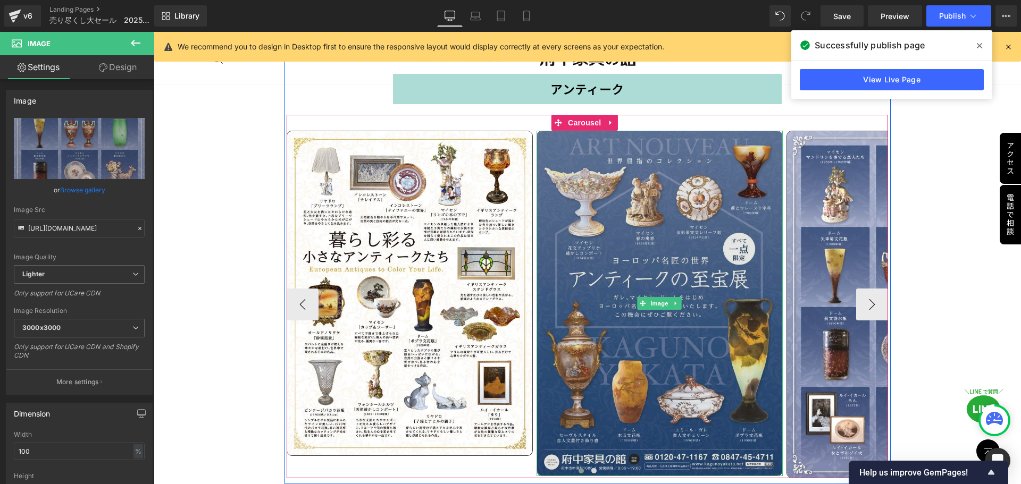
click at [692, 374] on img at bounding box center [660, 304] width 246 height 346
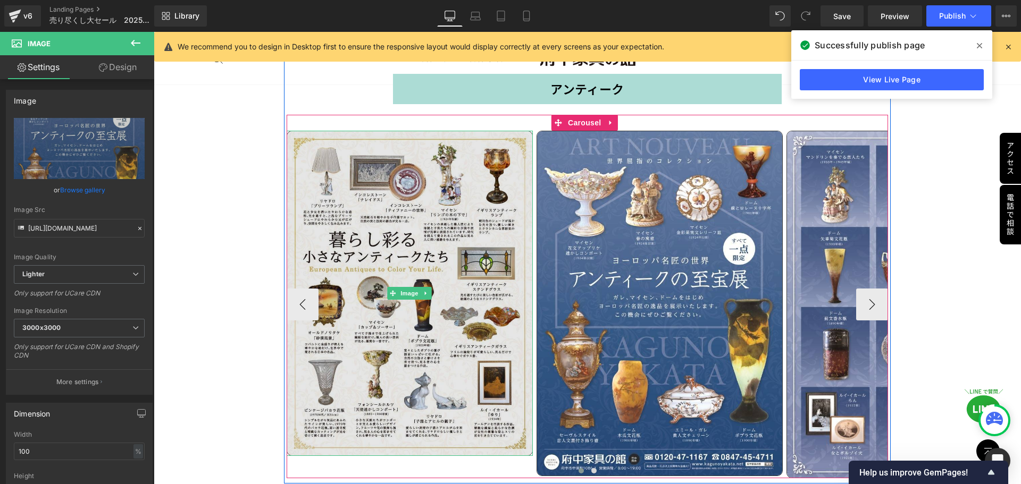
click at [416, 301] on img at bounding box center [410, 294] width 246 height 326
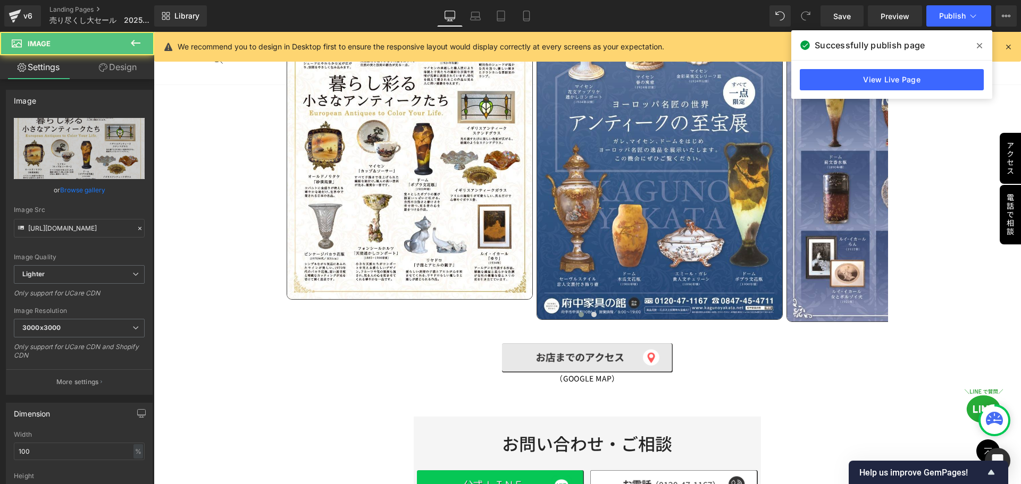
scroll to position [5890, 0]
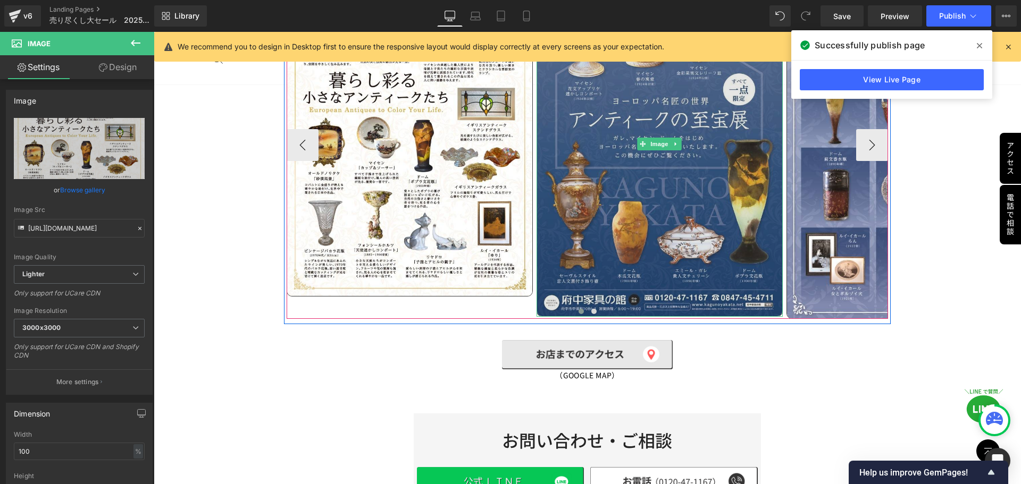
click at [652, 111] on img at bounding box center [660, 144] width 246 height 346
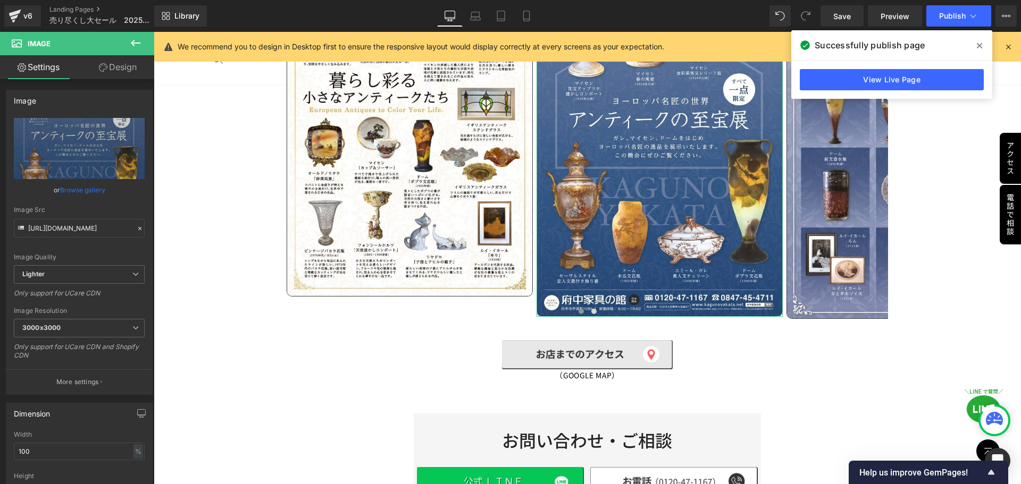
click at [113, 68] on link "Design" at bounding box center [117, 67] width 77 height 24
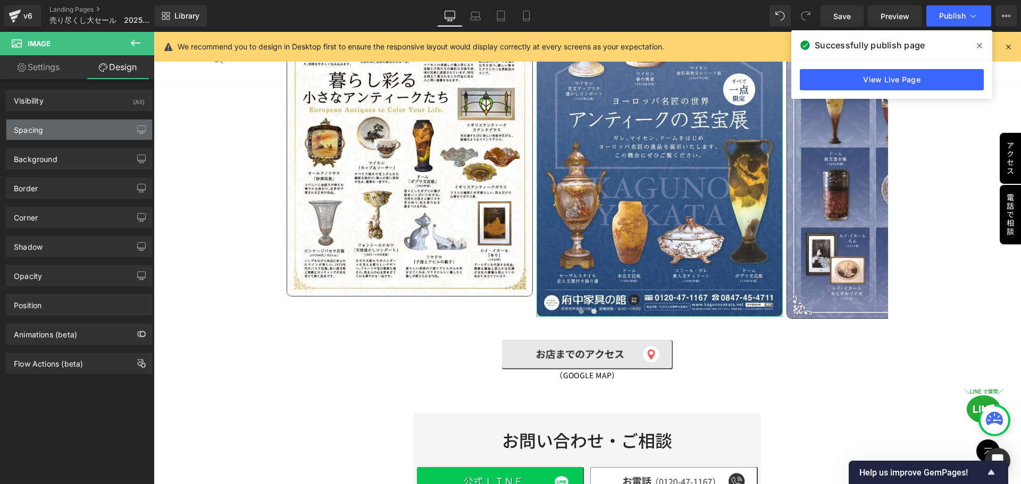
click at [77, 131] on div "Spacing" at bounding box center [79, 130] width 146 height 20
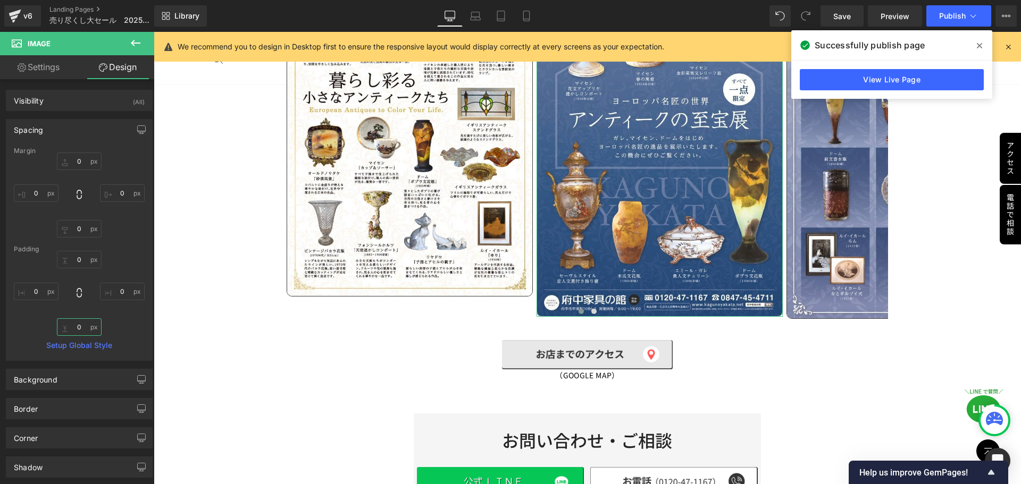
click at [85, 328] on input "0" at bounding box center [79, 327] width 45 height 18
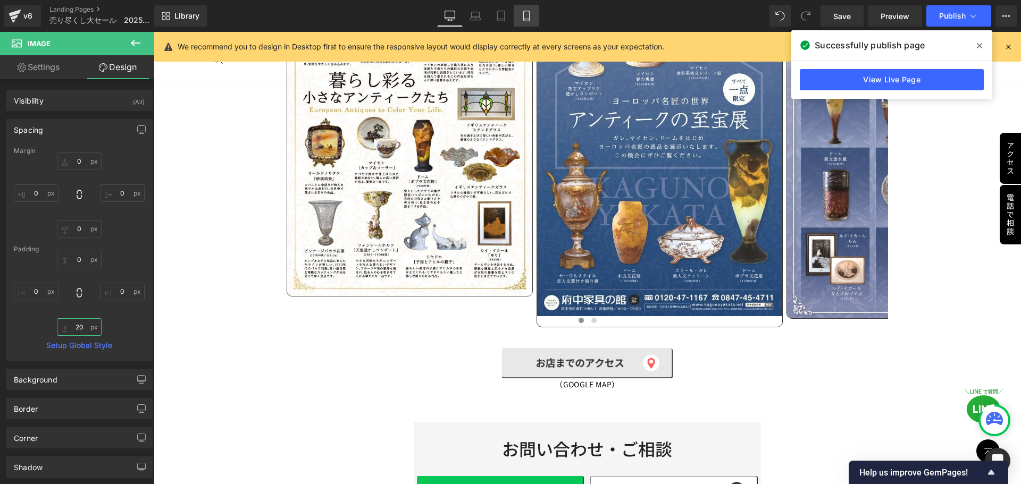
type input "20"
click at [531, 18] on icon at bounding box center [526, 16] width 11 height 11
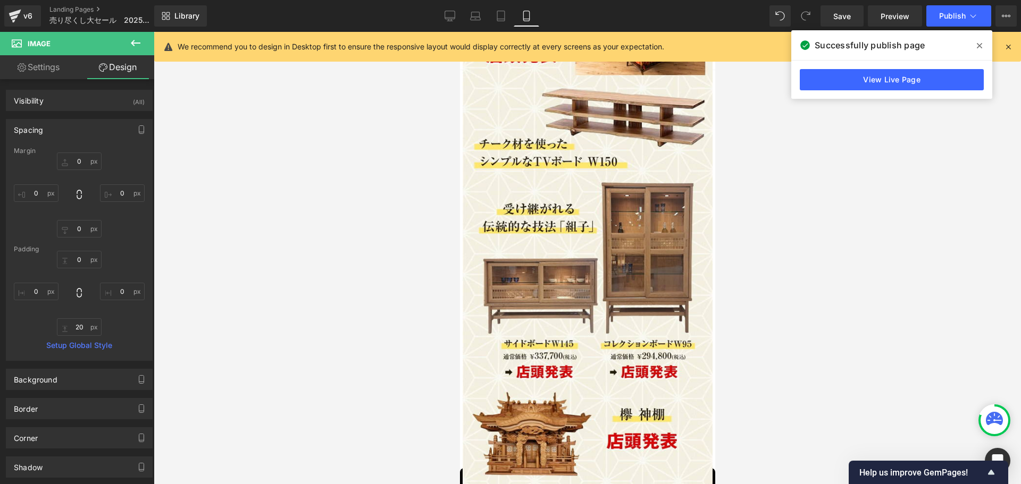
type input "0"
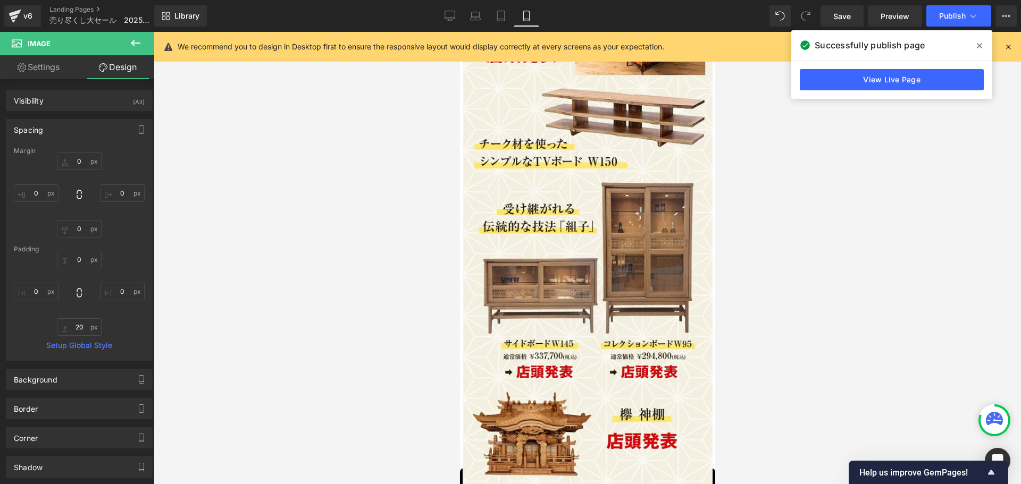
type input "0"
type input "20"
type input "0"
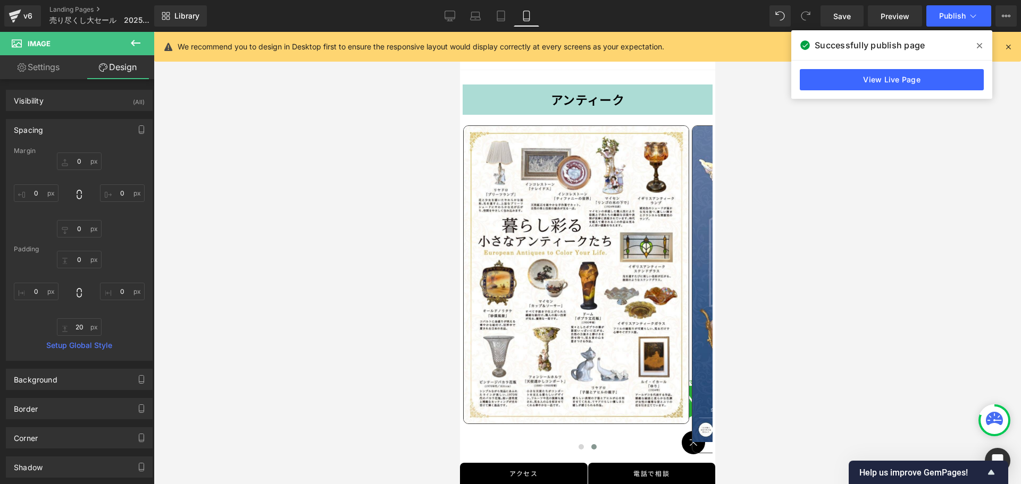
scroll to position [4096, 0]
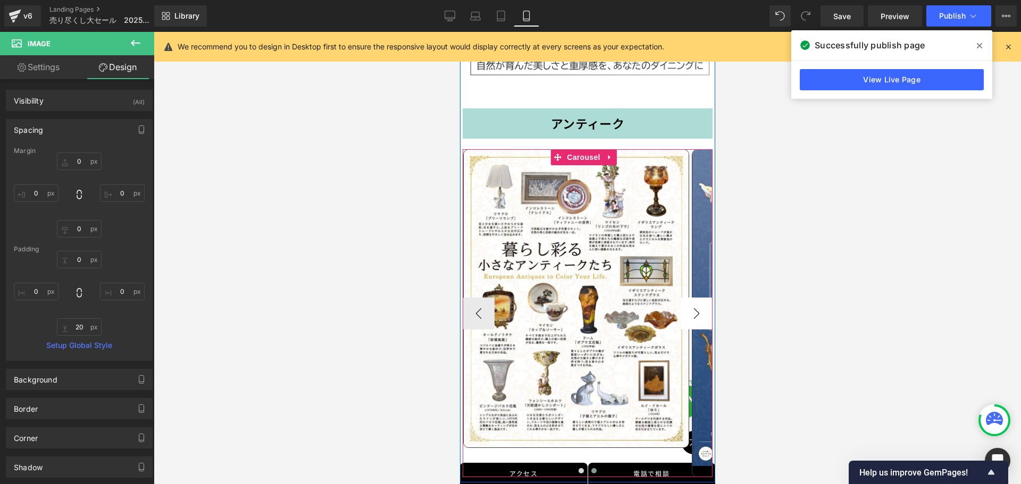
click at [685, 298] on button "›" at bounding box center [696, 314] width 32 height 32
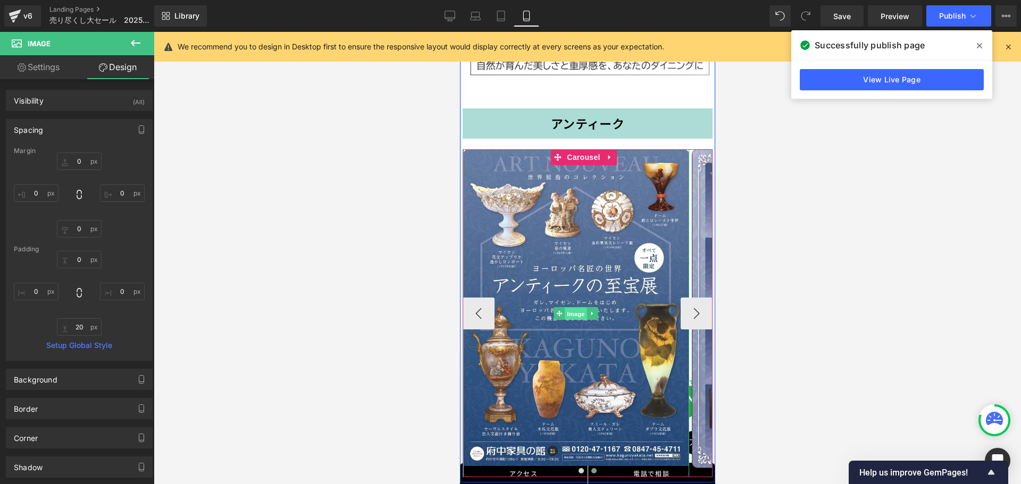
click at [574, 307] on span "Image" at bounding box center [575, 313] width 22 height 13
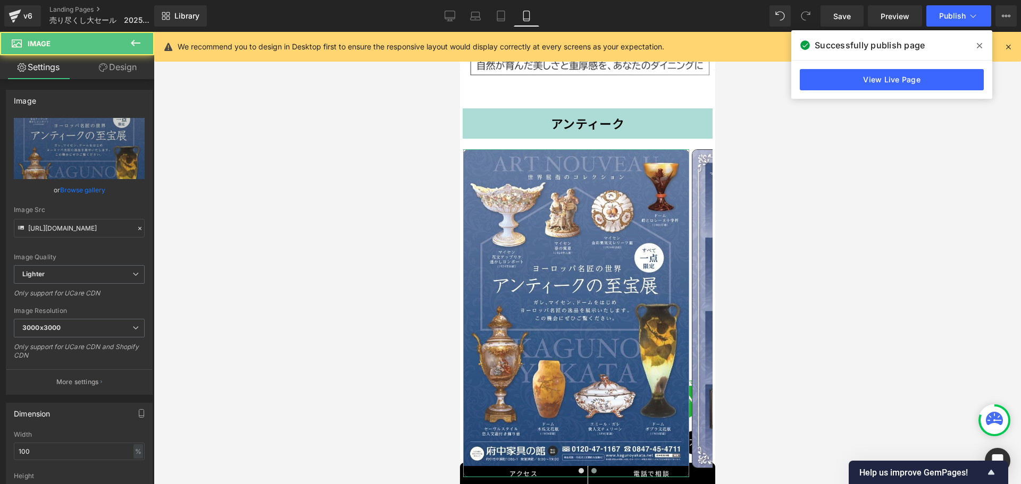
click at [126, 71] on link "Design" at bounding box center [117, 67] width 77 height 24
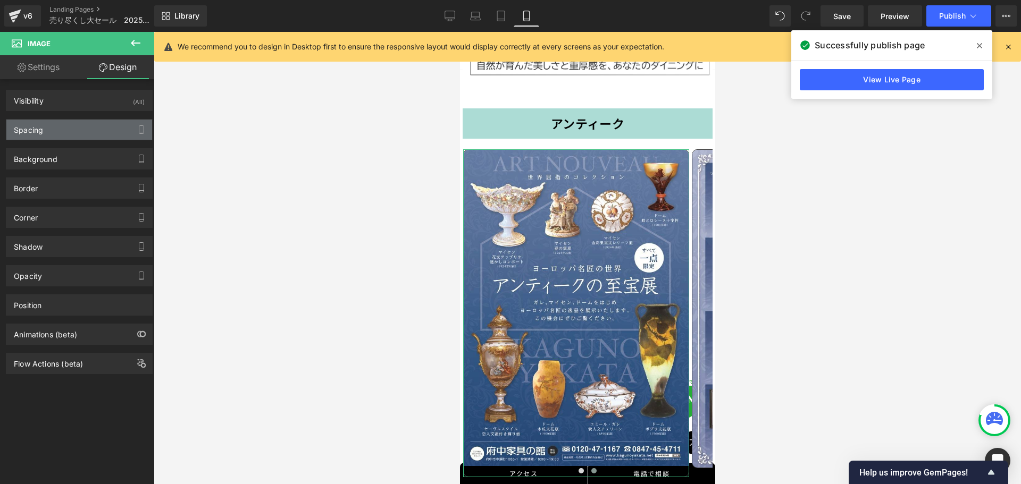
click at [73, 129] on div "Spacing" at bounding box center [79, 130] width 146 height 20
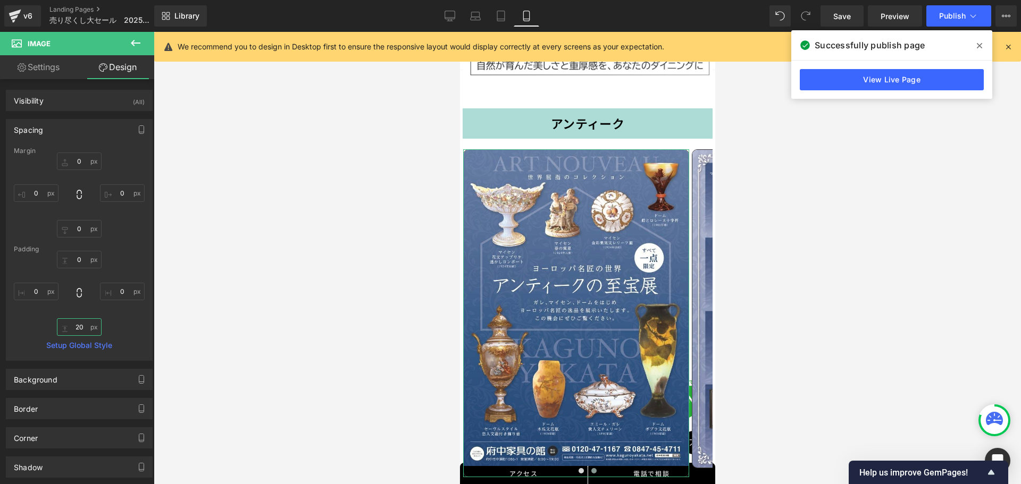
click at [83, 328] on input "20" at bounding box center [79, 327] width 45 height 18
type input "30"
click at [211, 308] on div at bounding box center [587, 258] width 867 height 452
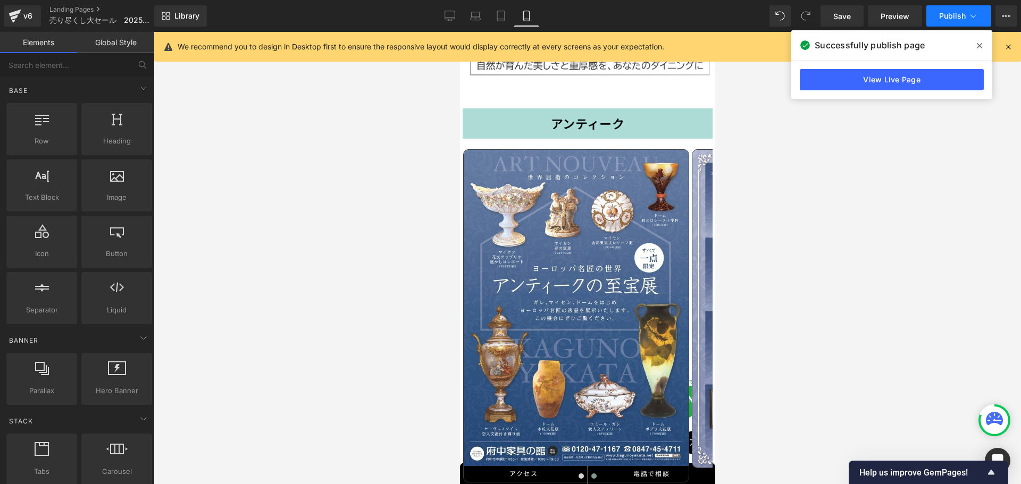
click at [963, 12] on span "Publish" at bounding box center [952, 16] width 27 height 9
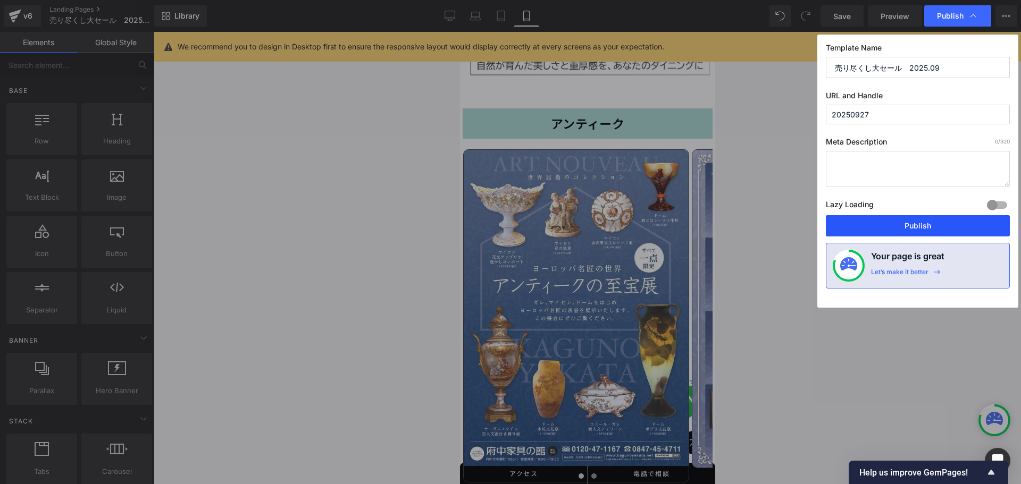
click at [911, 224] on button "Publish" at bounding box center [918, 225] width 184 height 21
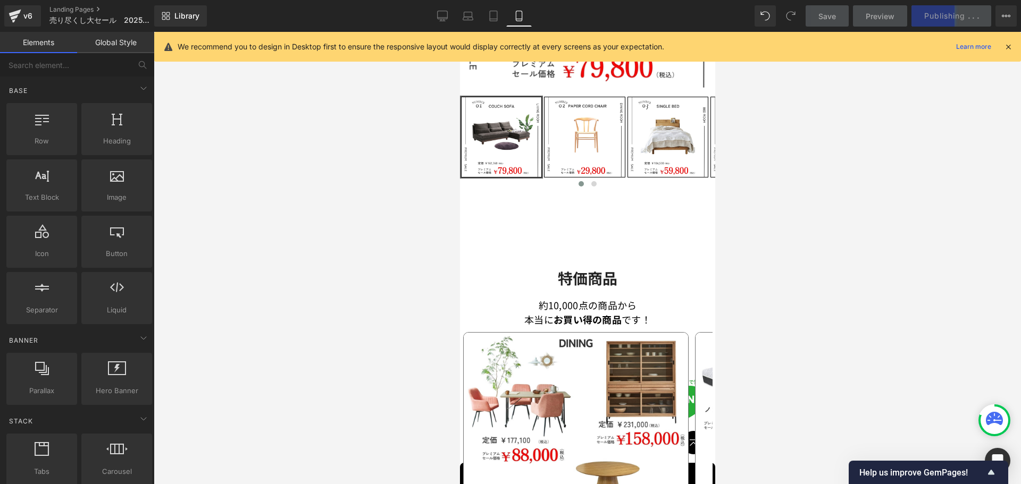
scroll to position [0, 0]
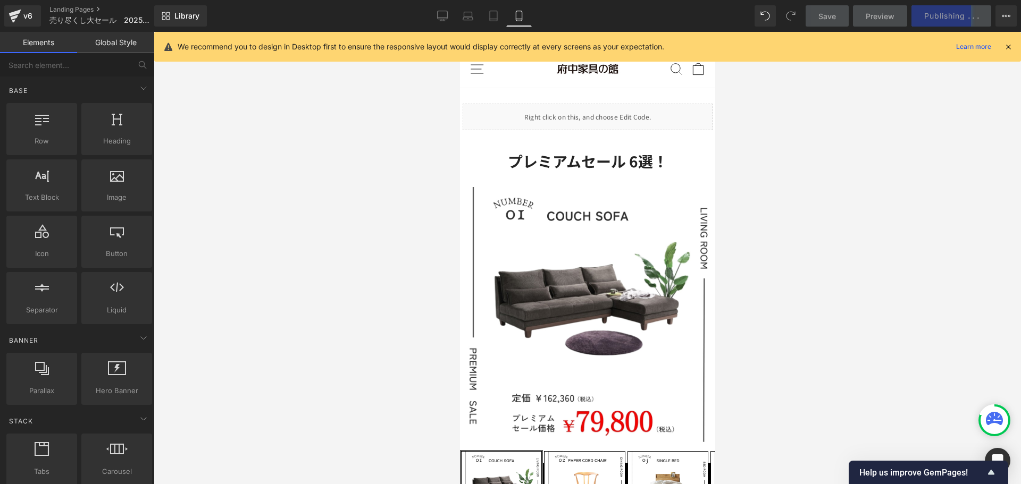
click at [873, 199] on div at bounding box center [587, 258] width 867 height 452
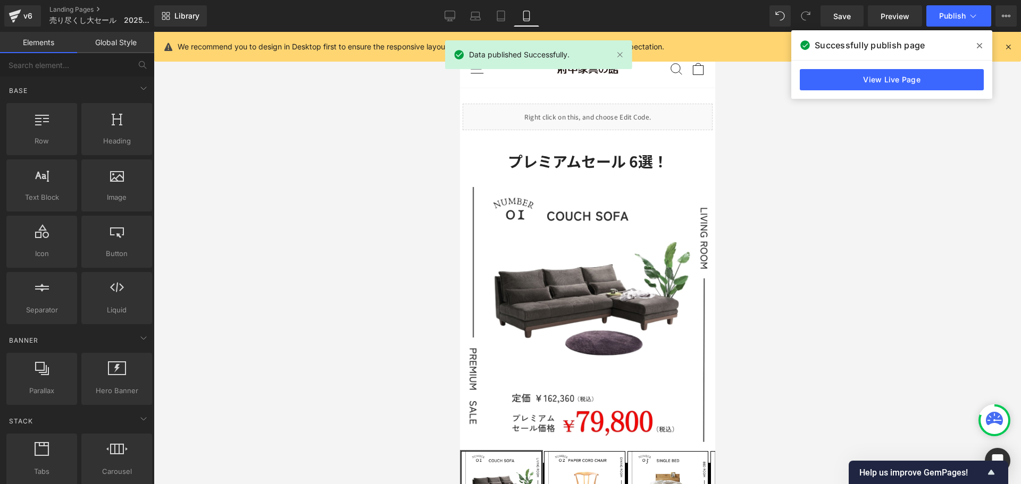
click at [898, 241] on div at bounding box center [587, 258] width 867 height 452
click at [848, 288] on div at bounding box center [587, 258] width 867 height 452
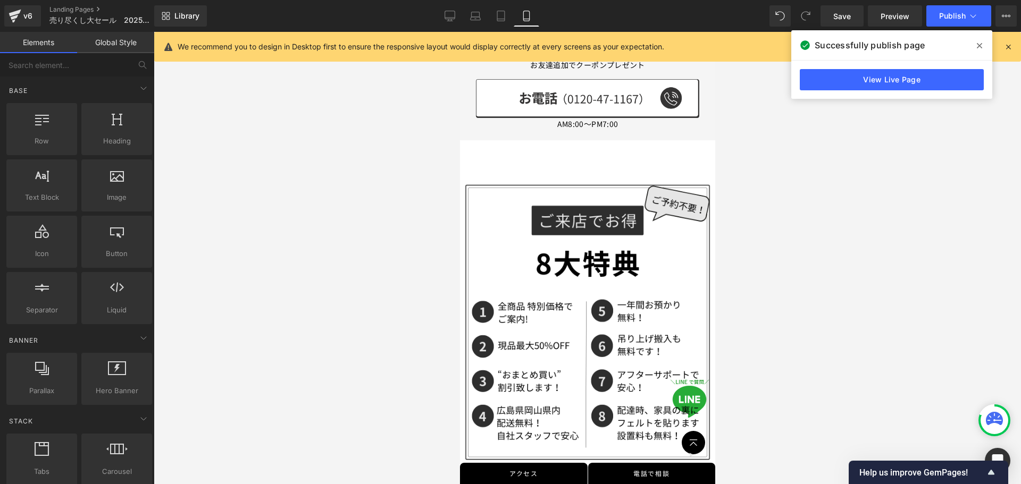
scroll to position [1595, 0]
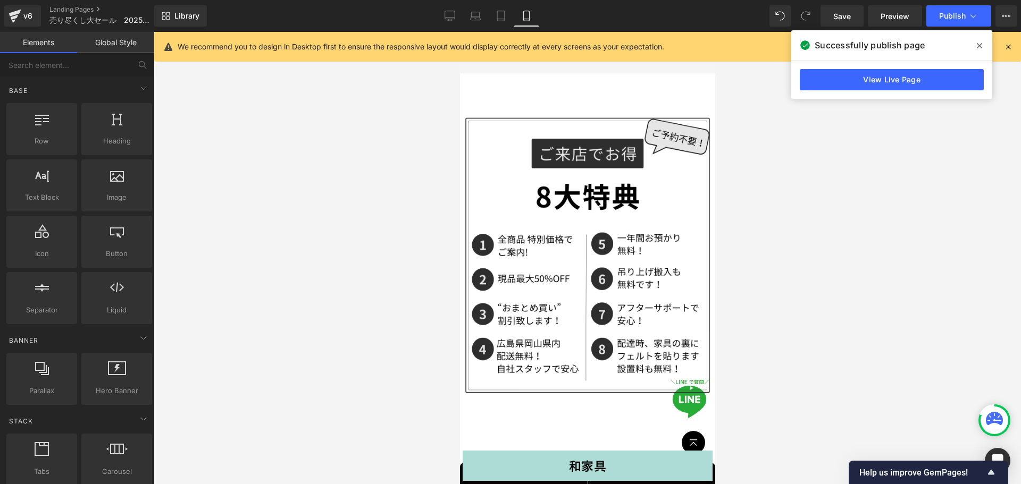
click at [545, 268] on img at bounding box center [586, 254] width 255 height 319
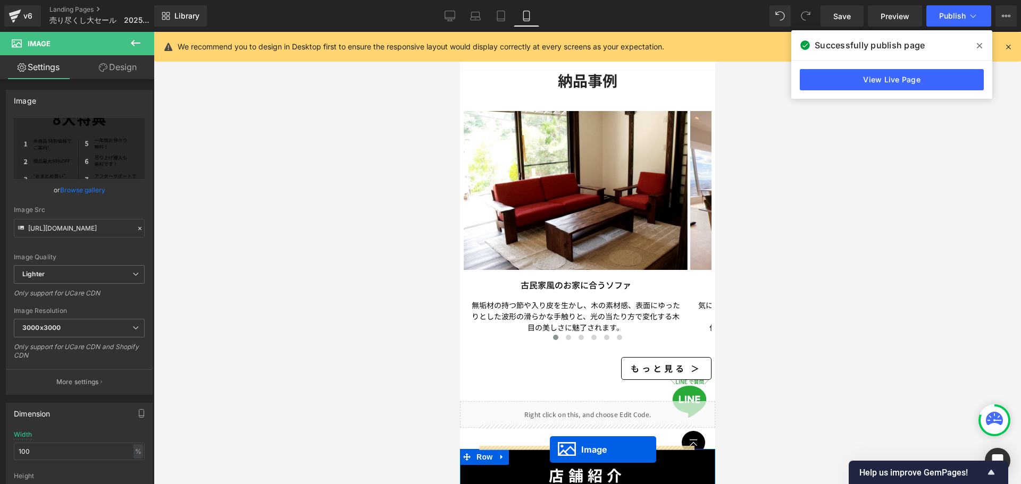
scroll to position [4647, 0]
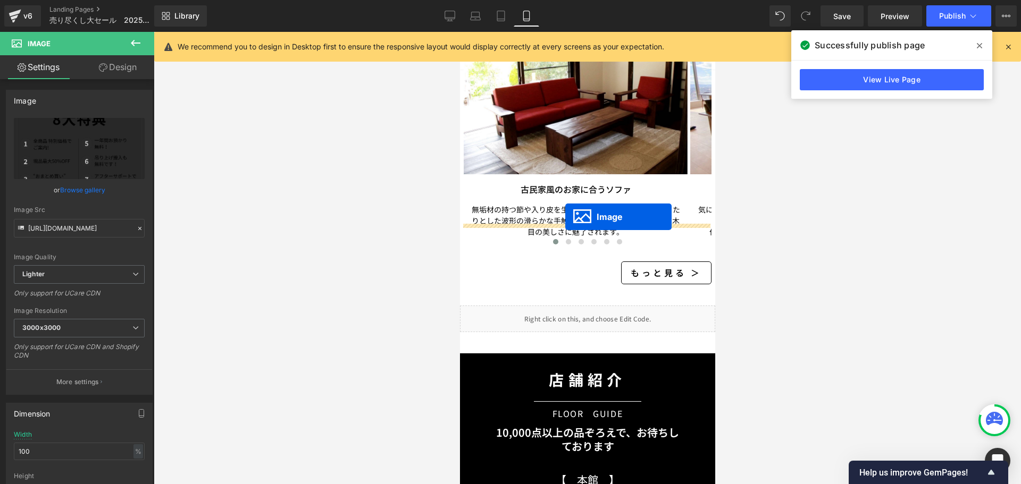
drag, startPoint x: 563, startPoint y: 240, endPoint x: 565, endPoint y: 217, distance: 23.4
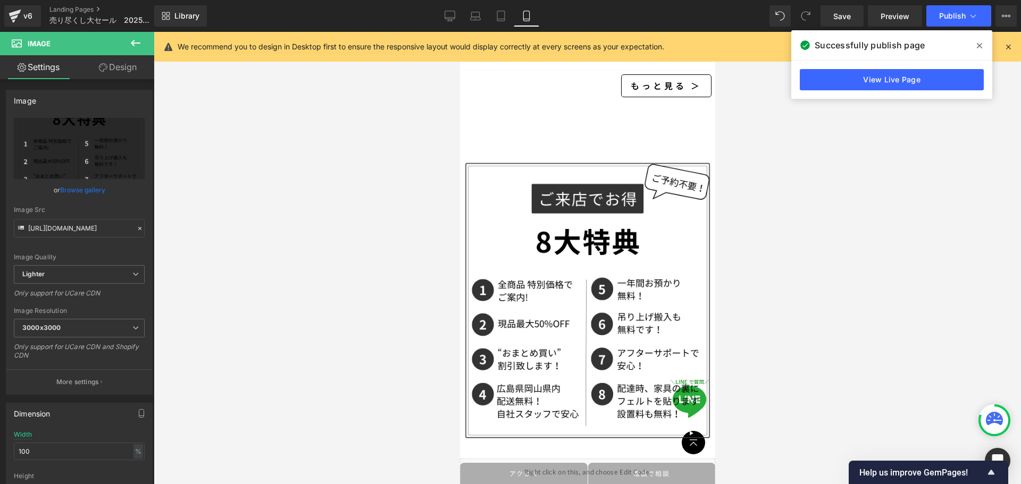
scroll to position [4812, 0]
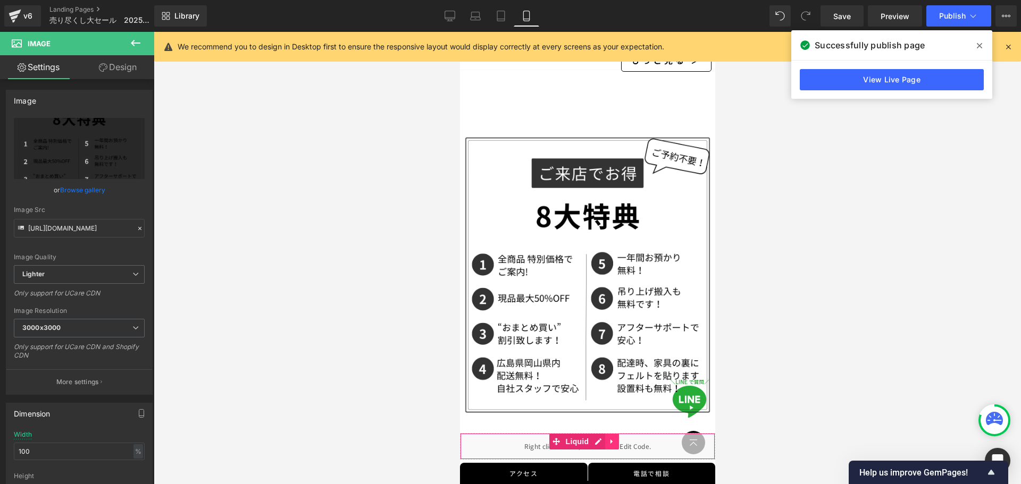
click at [613, 438] on icon at bounding box center [611, 442] width 7 height 8
click at [620, 438] on icon at bounding box center [618, 441] width 7 height 7
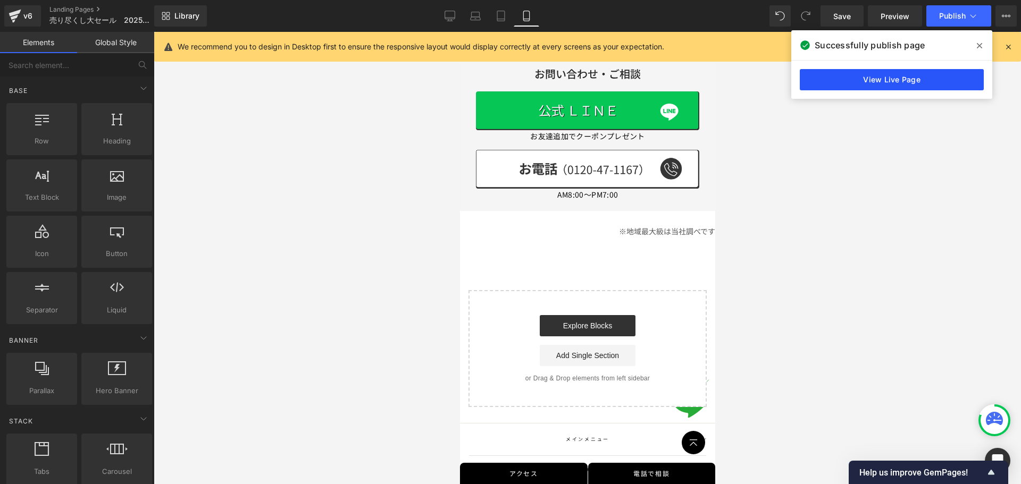
scroll to position [6028, 0]
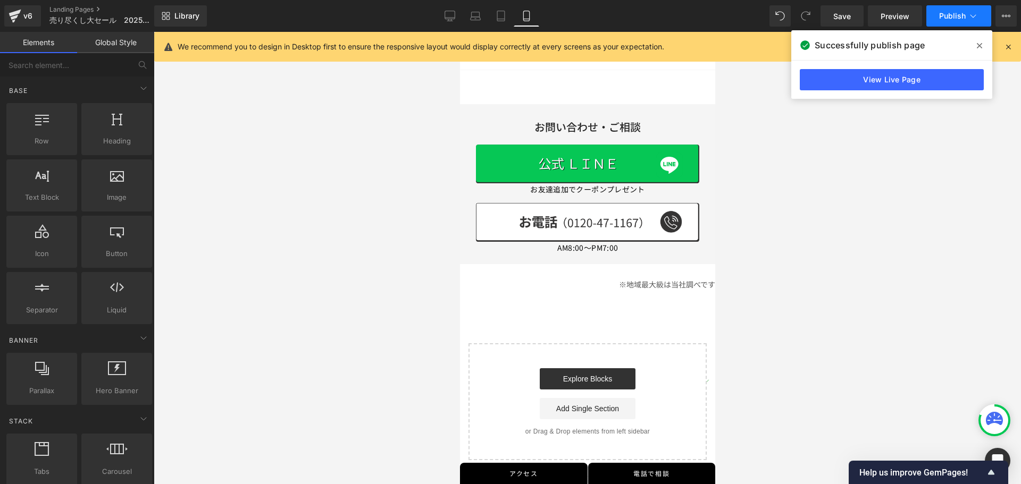
click at [953, 17] on span "Publish" at bounding box center [952, 16] width 27 height 9
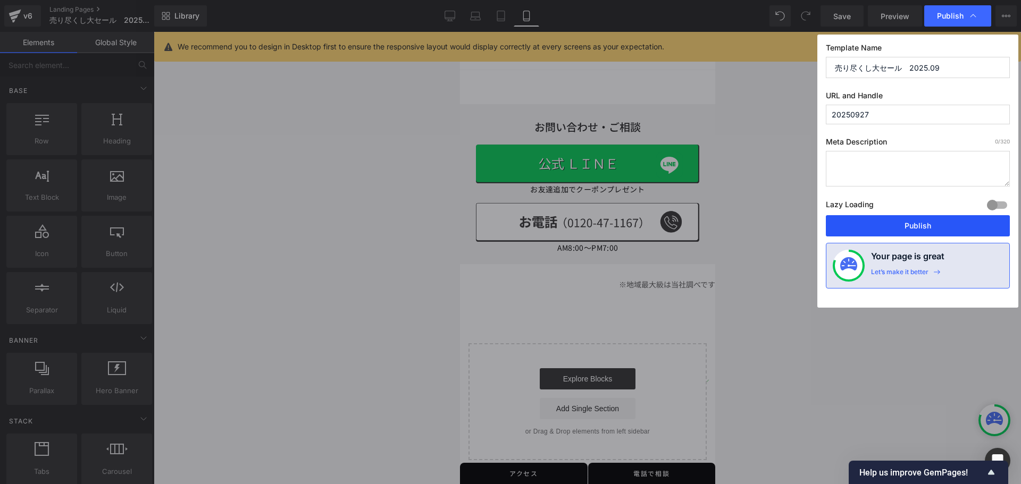
click at [911, 227] on button "Publish" at bounding box center [918, 225] width 184 height 21
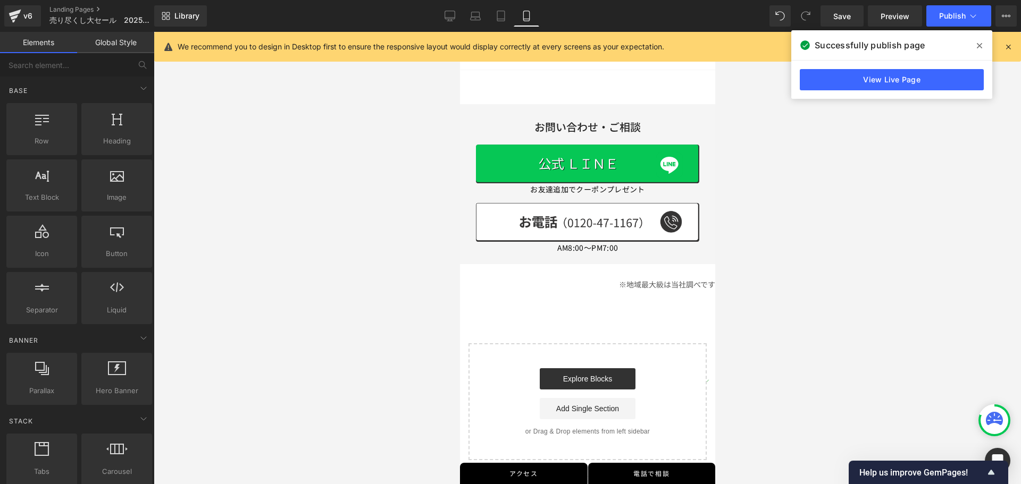
click at [809, 203] on div at bounding box center [587, 258] width 867 height 452
click at [335, 387] on div at bounding box center [587, 258] width 867 height 452
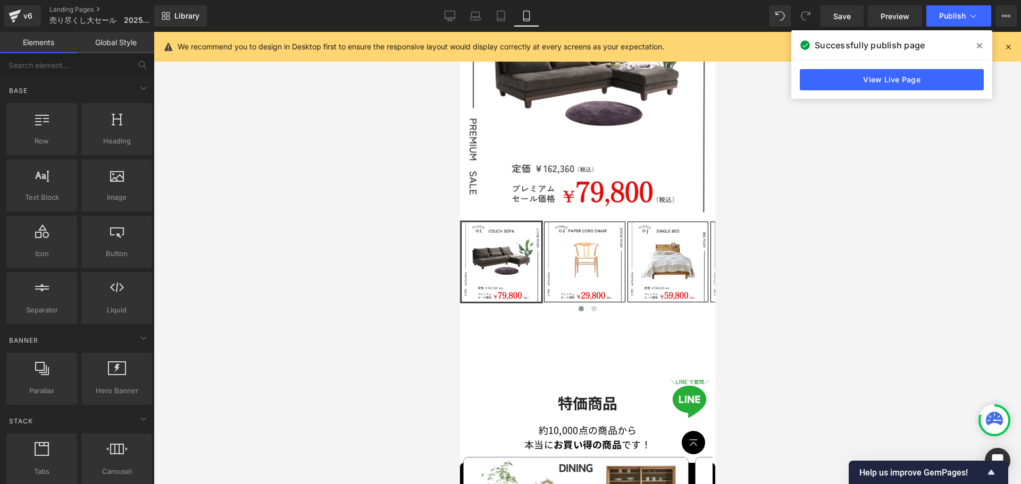
scroll to position [189, 0]
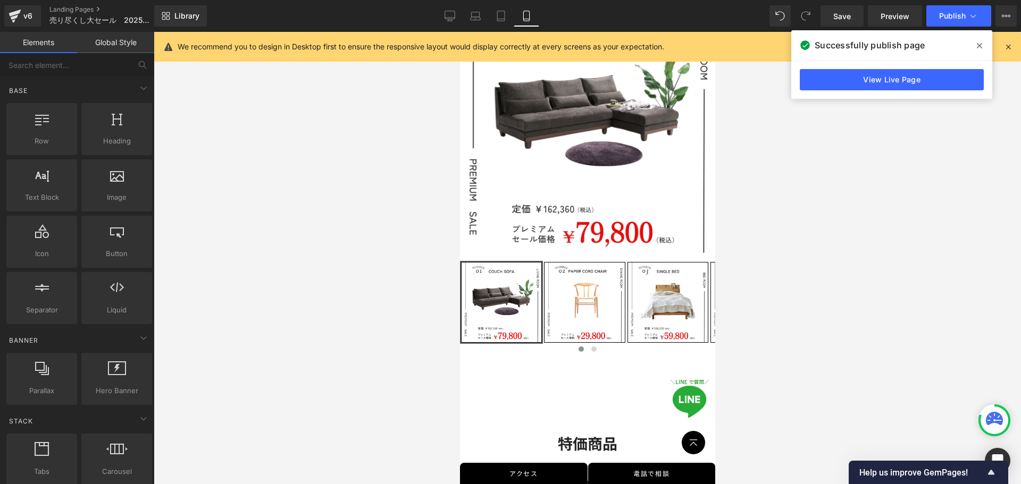
click at [861, 318] on div at bounding box center [587, 258] width 867 height 452
click at [372, 223] on div at bounding box center [587, 258] width 867 height 452
click at [943, 15] on span "Publish" at bounding box center [952, 16] width 27 height 9
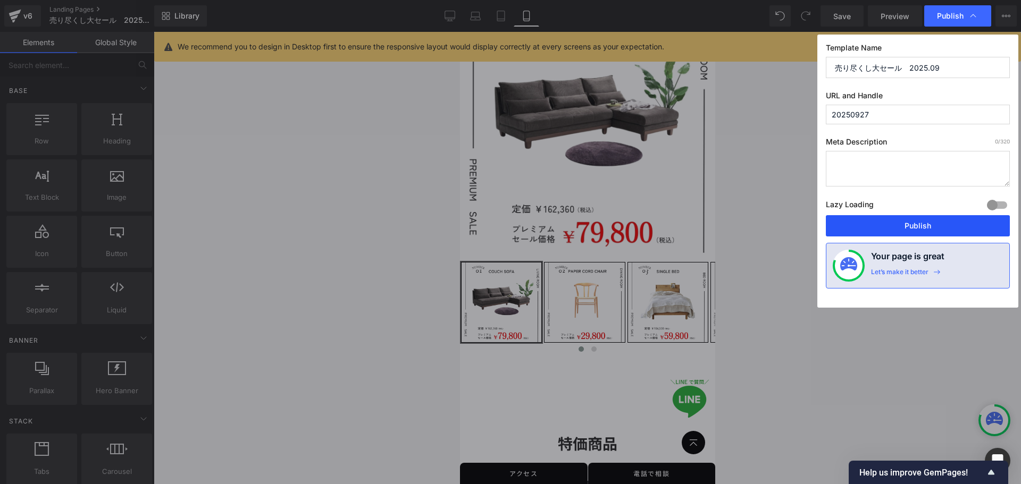
click at [927, 222] on button "Publish" at bounding box center [918, 225] width 184 height 21
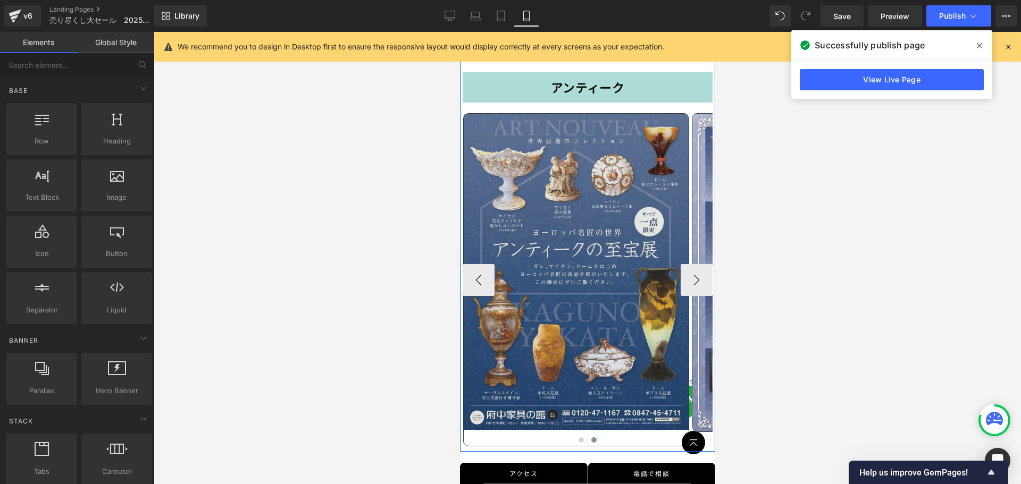
scroll to position [3805, 0]
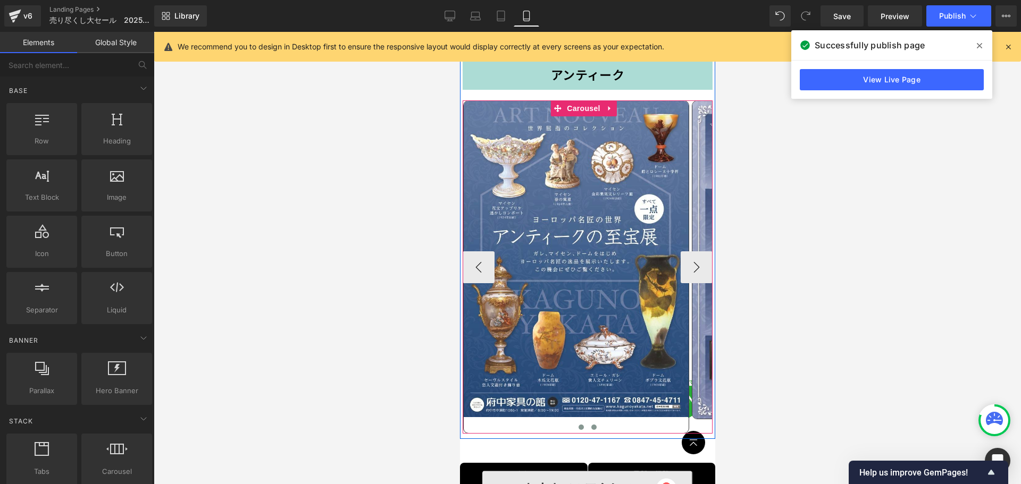
click at [574, 422] on button at bounding box center [580, 427] width 13 height 11
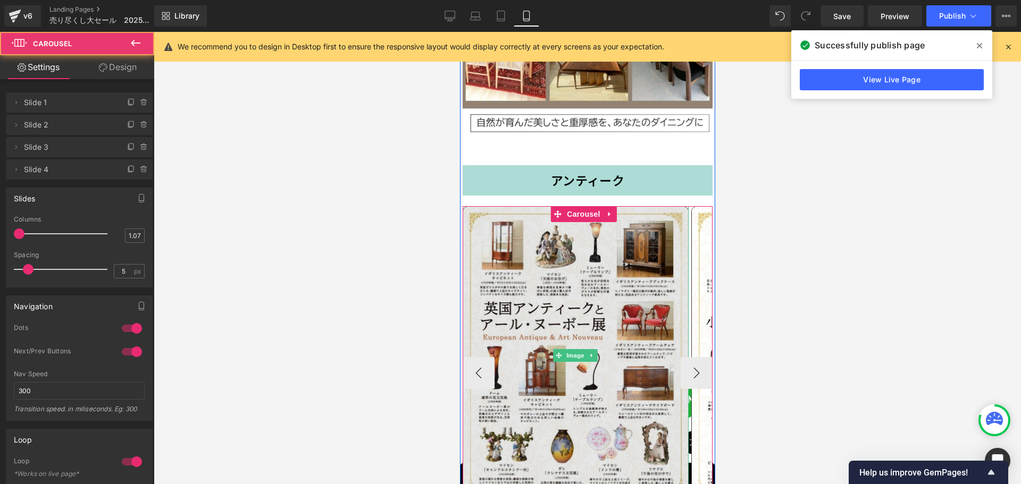
scroll to position [3699, 0]
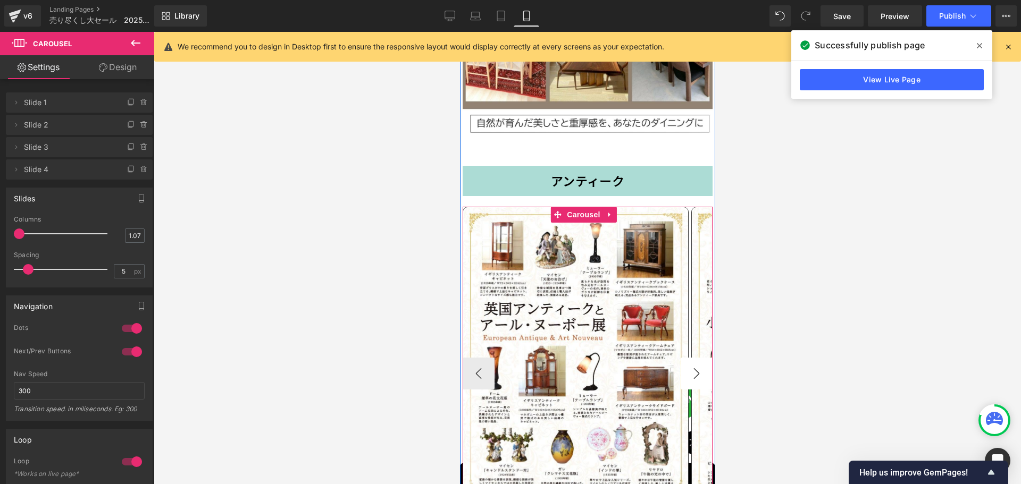
click at [698, 358] on button "›" at bounding box center [696, 374] width 32 height 32
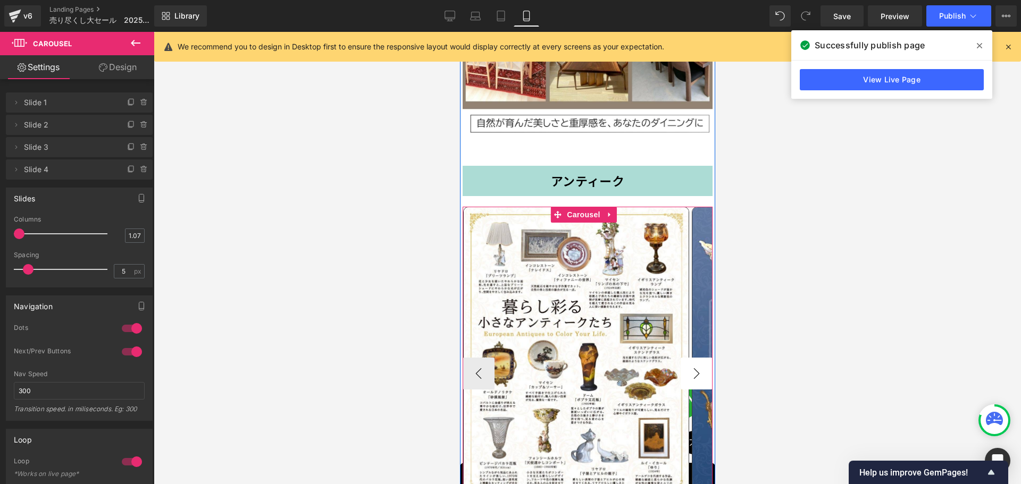
click at [692, 358] on button "›" at bounding box center [696, 374] width 32 height 32
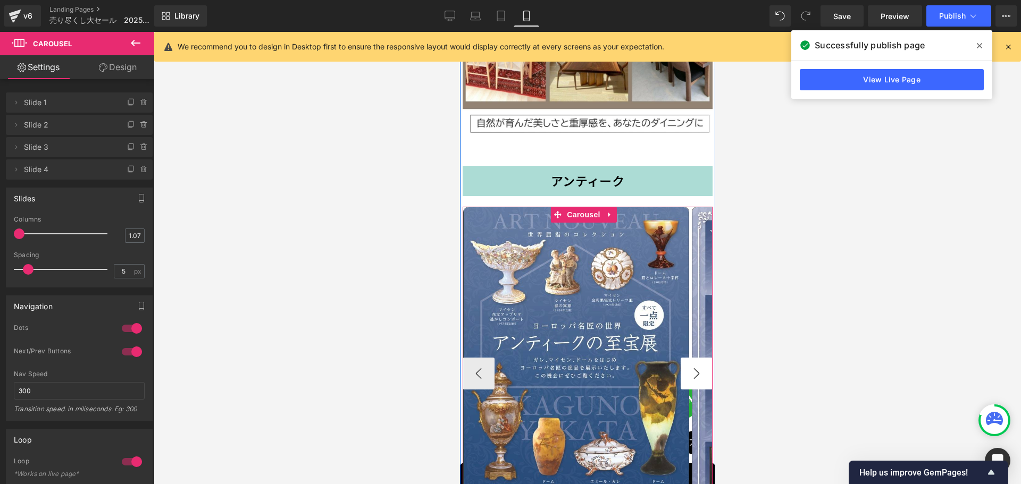
click at [692, 358] on button "›" at bounding box center [696, 374] width 32 height 32
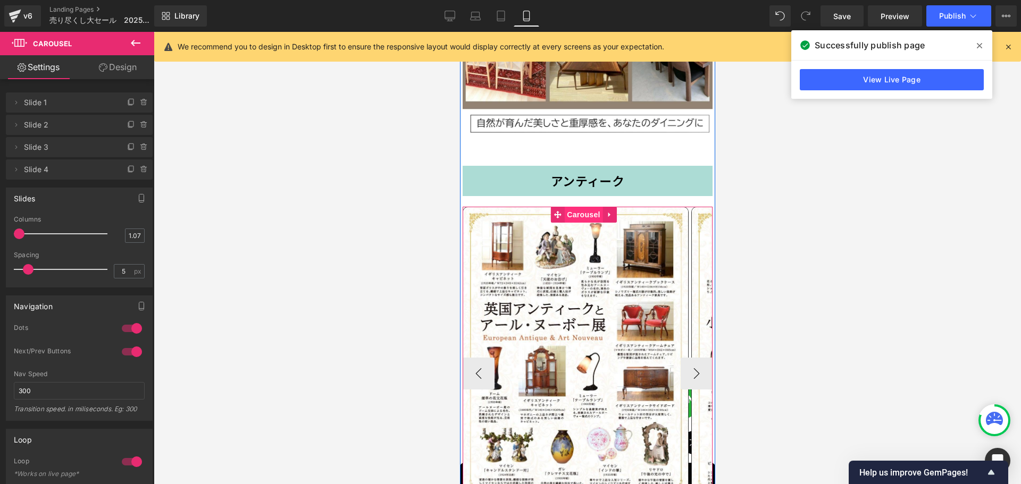
click at [585, 207] on span "Carousel" at bounding box center [583, 215] width 38 height 16
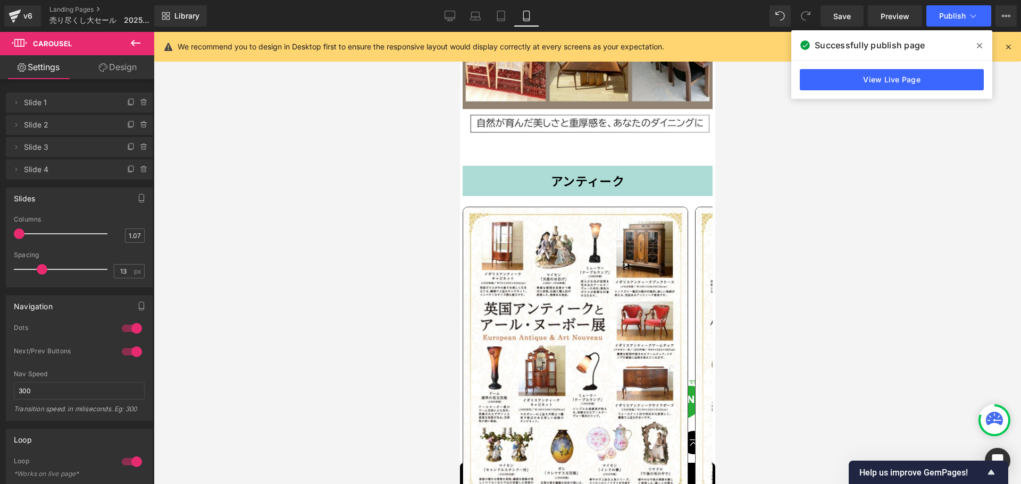
type input "14"
drag, startPoint x: 26, startPoint y: 272, endPoint x: 41, endPoint y: 274, distance: 15.0
click at [41, 274] on span at bounding box center [43, 269] width 11 height 11
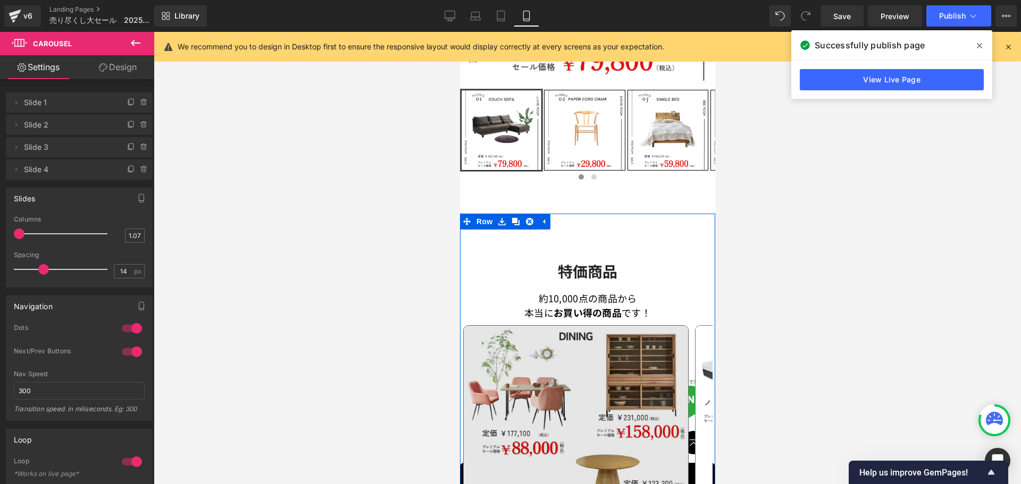
scroll to position [508, 0]
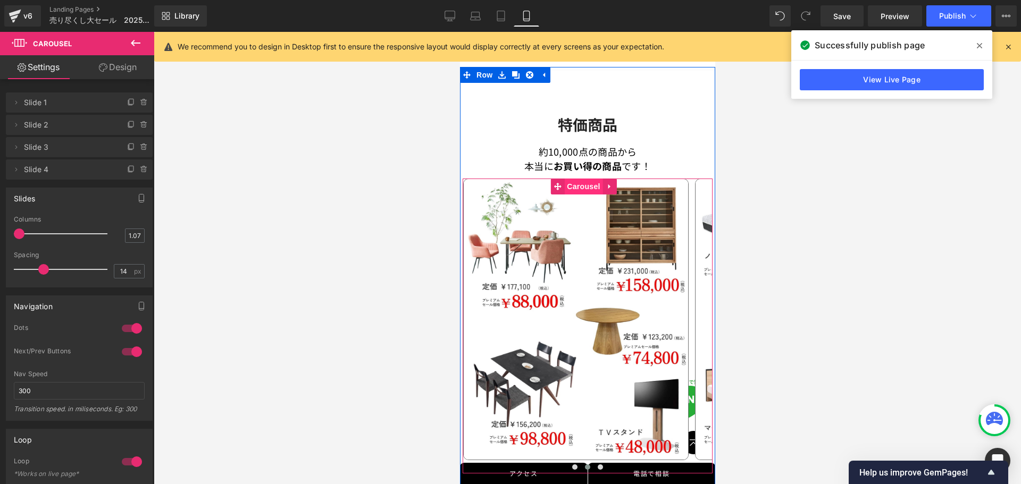
click at [577, 180] on span "Carousel" at bounding box center [583, 187] width 38 height 16
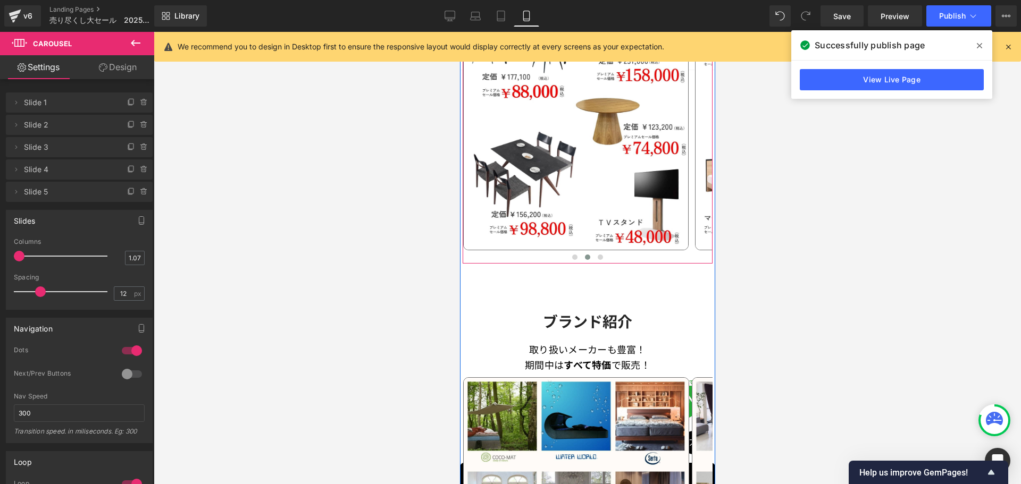
scroll to position [721, 0]
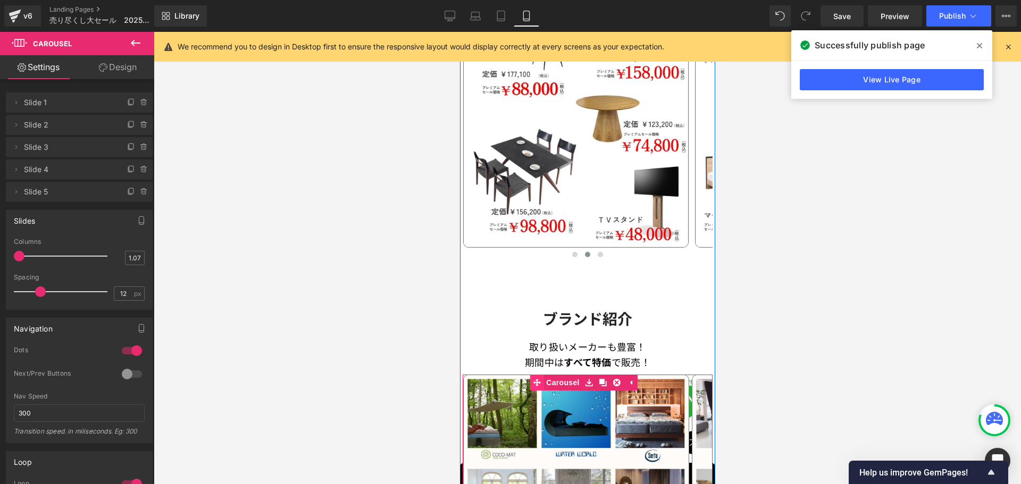
click at [559, 375] on link "Carousel" at bounding box center [555, 383] width 52 height 16
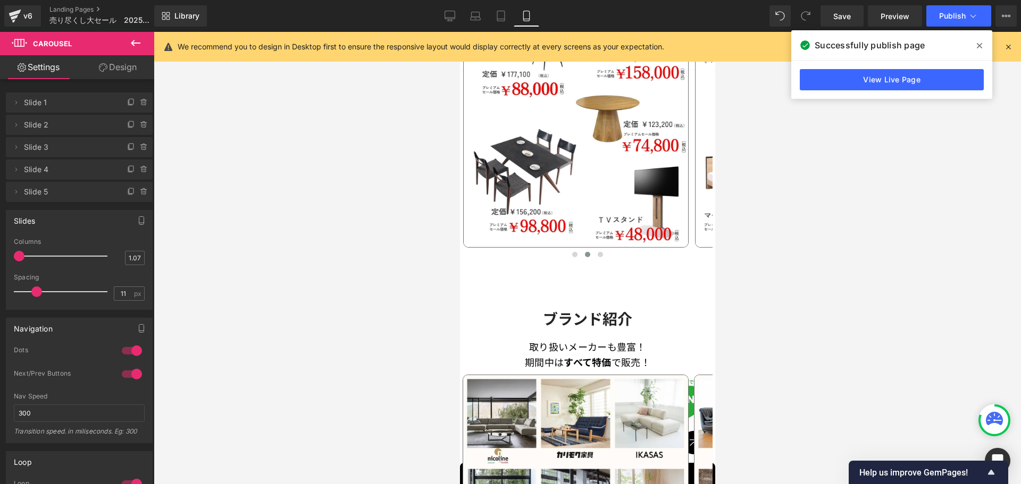
type input "12"
drag, startPoint x: 29, startPoint y: 290, endPoint x: 41, endPoint y: 291, distance: 11.7
click at [41, 291] on span at bounding box center [40, 292] width 11 height 11
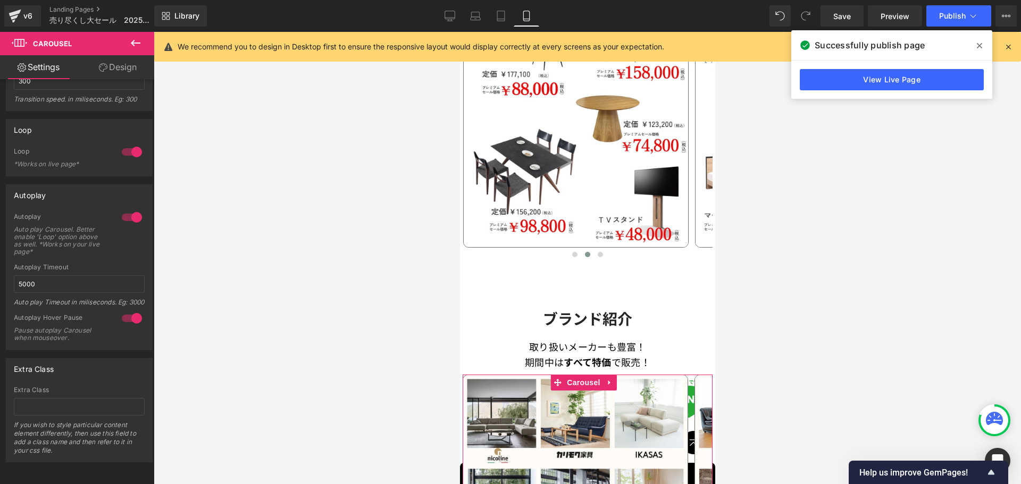
scroll to position [349, 0]
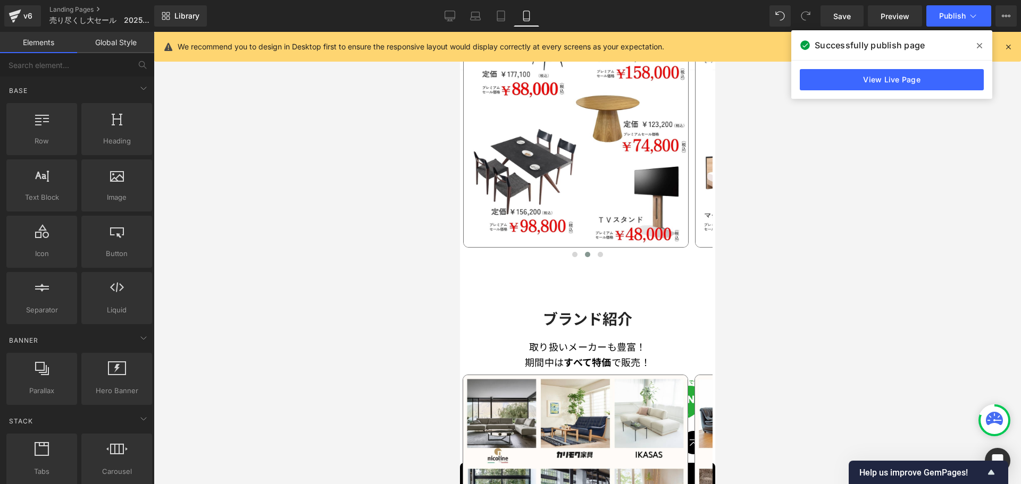
click at [766, 313] on div at bounding box center [587, 258] width 867 height 452
click at [955, 16] on span "Publish" at bounding box center [952, 16] width 27 height 9
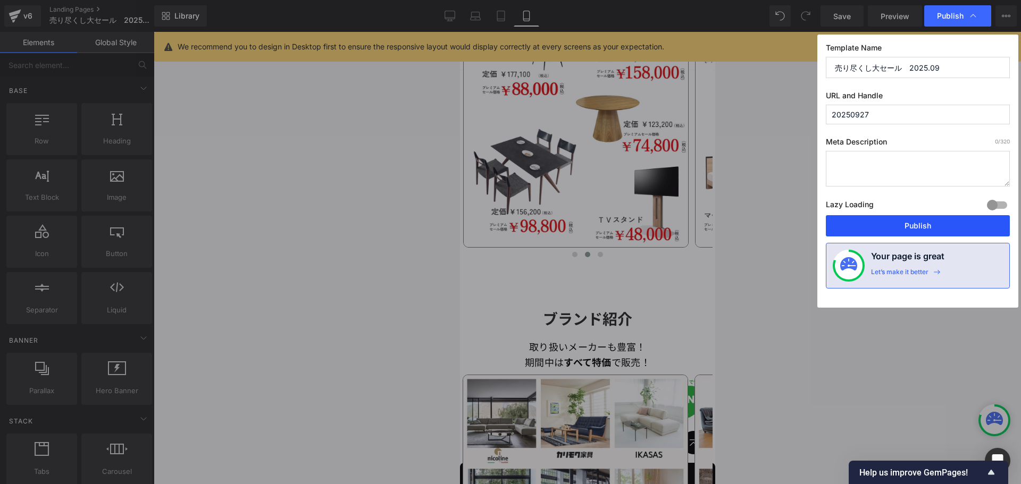
drag, startPoint x: 894, startPoint y: 222, endPoint x: 178, endPoint y: 282, distance: 718.3
click at [894, 222] on button "Publish" at bounding box center [918, 225] width 184 height 21
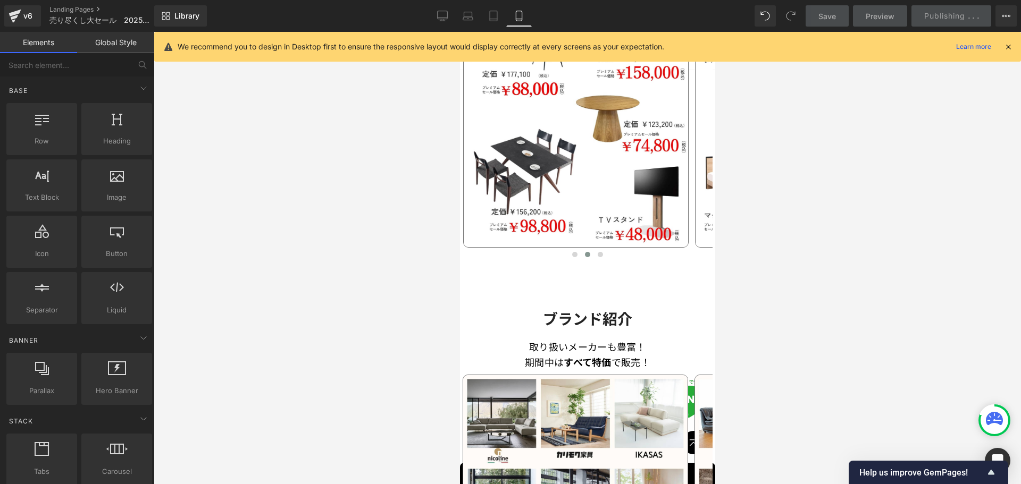
click at [823, 323] on div at bounding box center [587, 258] width 867 height 452
click at [327, 235] on div at bounding box center [587, 258] width 867 height 452
